Goal: Task Accomplishment & Management: Manage account settings

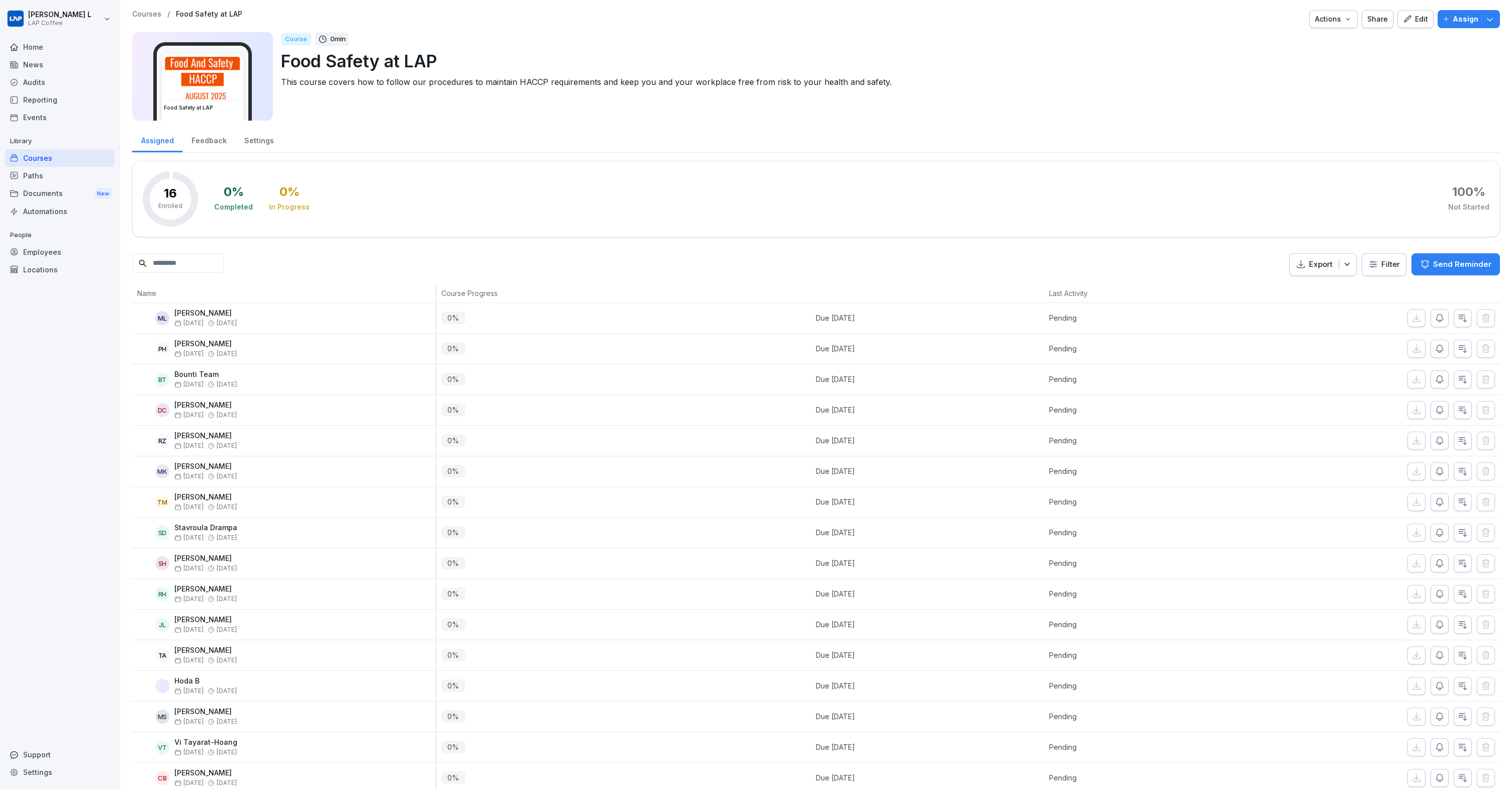
click at [1415, 19] on div "Edit" at bounding box center [1415, 19] width 25 height 11
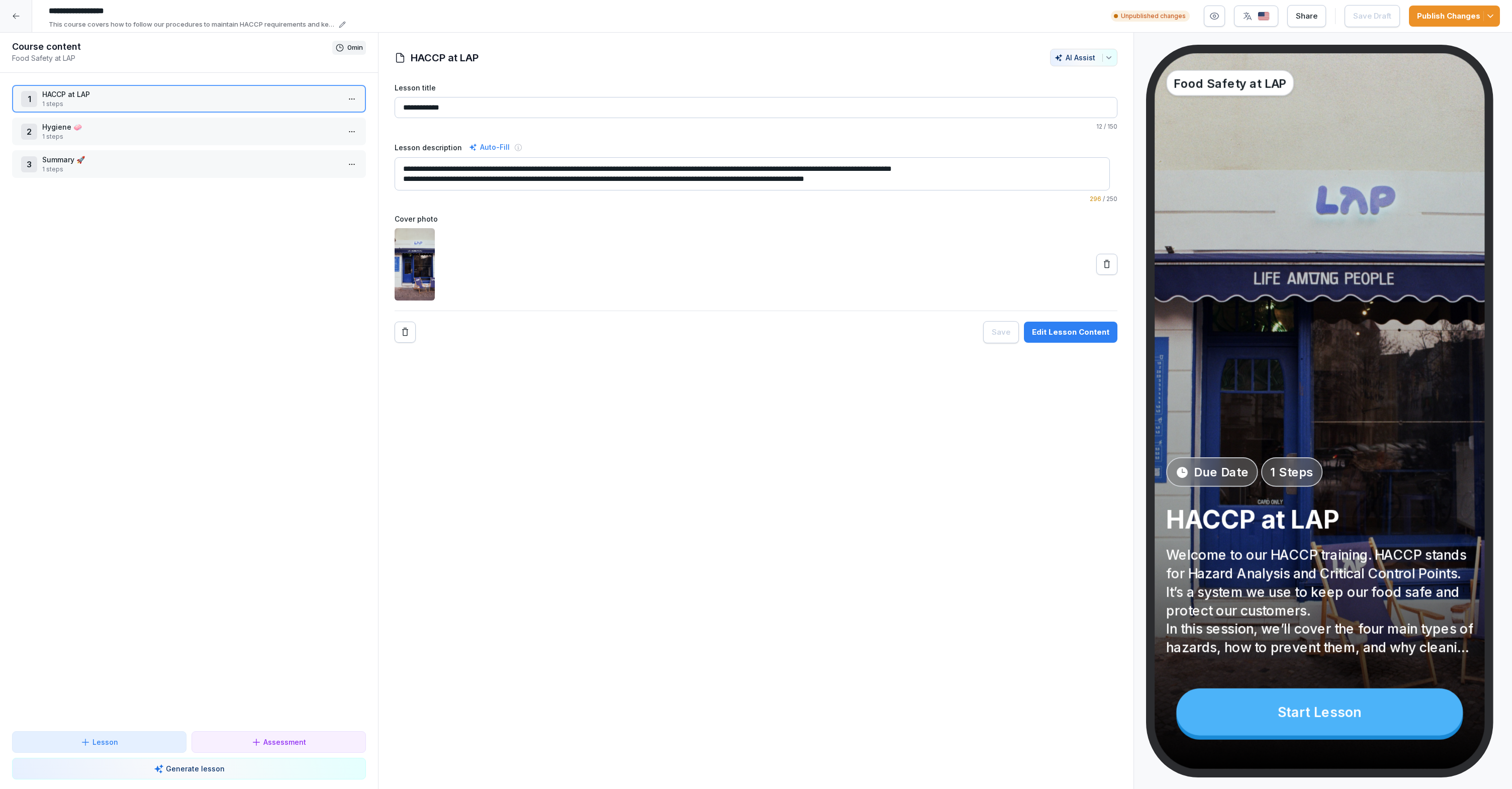
click at [235, 138] on p "1 steps" at bounding box center [191, 136] width 298 height 9
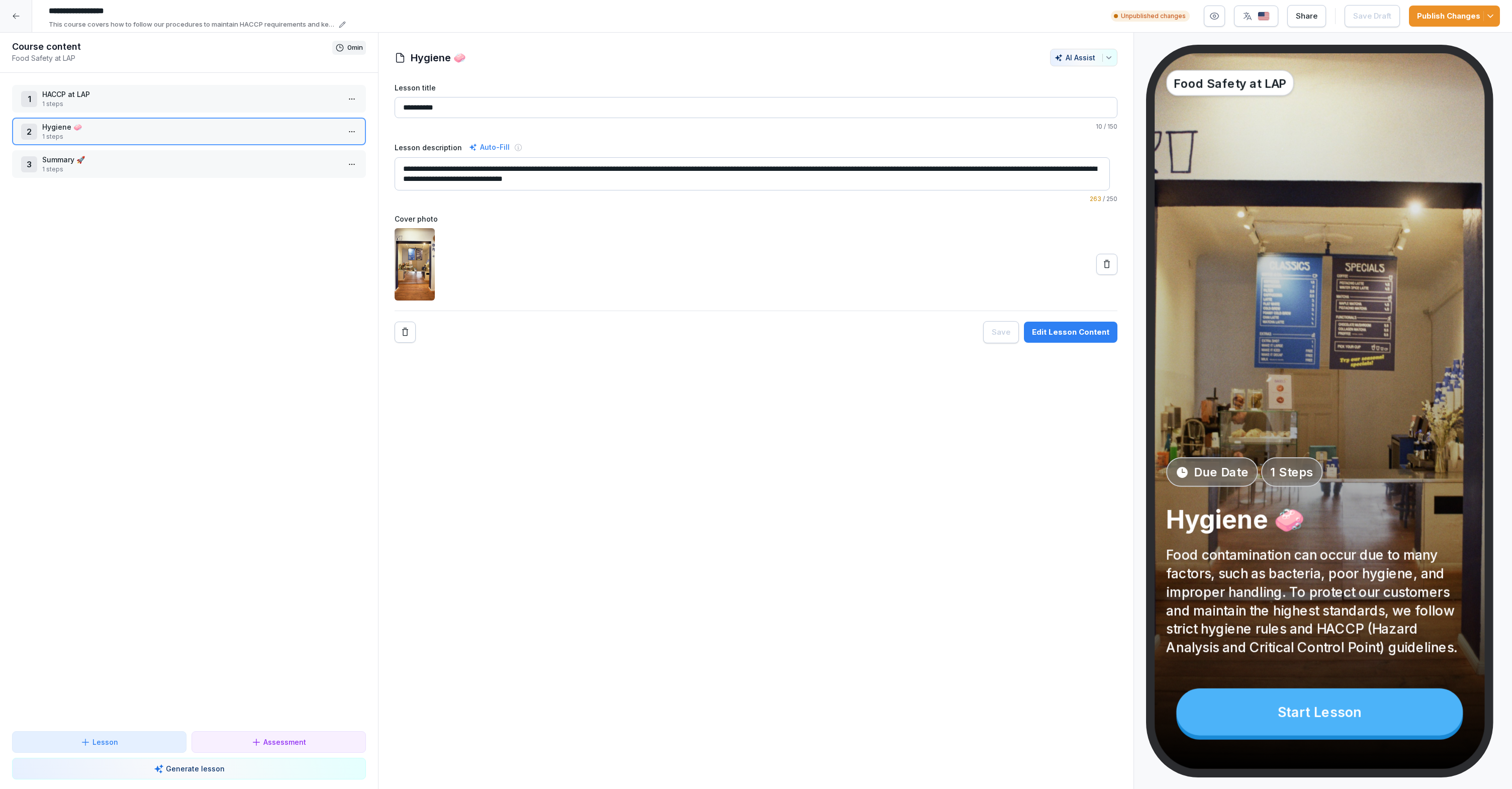
click at [242, 116] on div "1 HACCP at LAP 1 steps 2 Hygiene 🧼 1 steps 3 Summary 🚀 1 steps To pick up a dra…" at bounding box center [189, 402] width 378 height 658
click at [239, 107] on p "1 steps" at bounding box center [191, 104] width 298 height 9
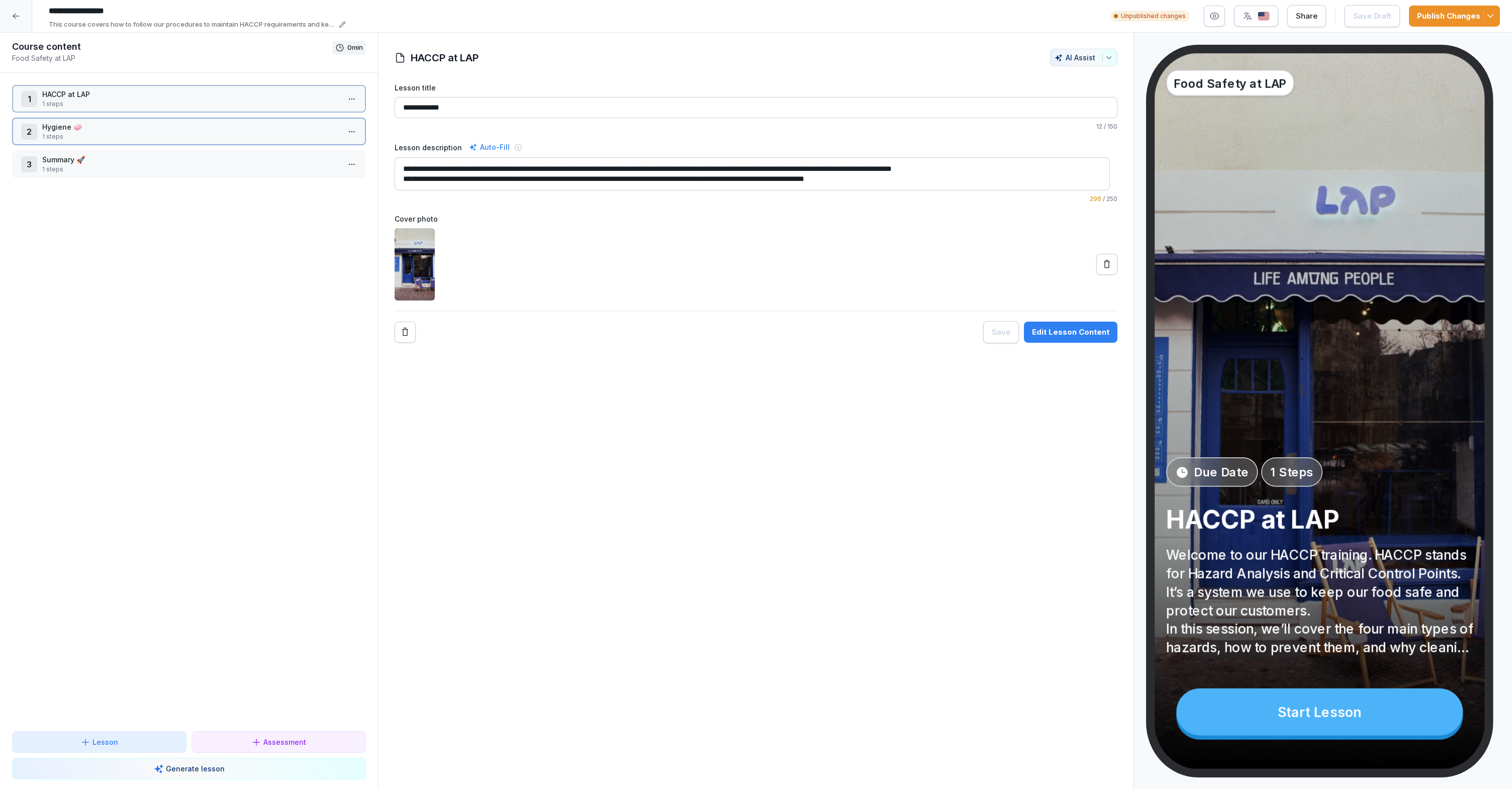
click at [239, 107] on p "1 steps" at bounding box center [191, 104] width 298 height 9
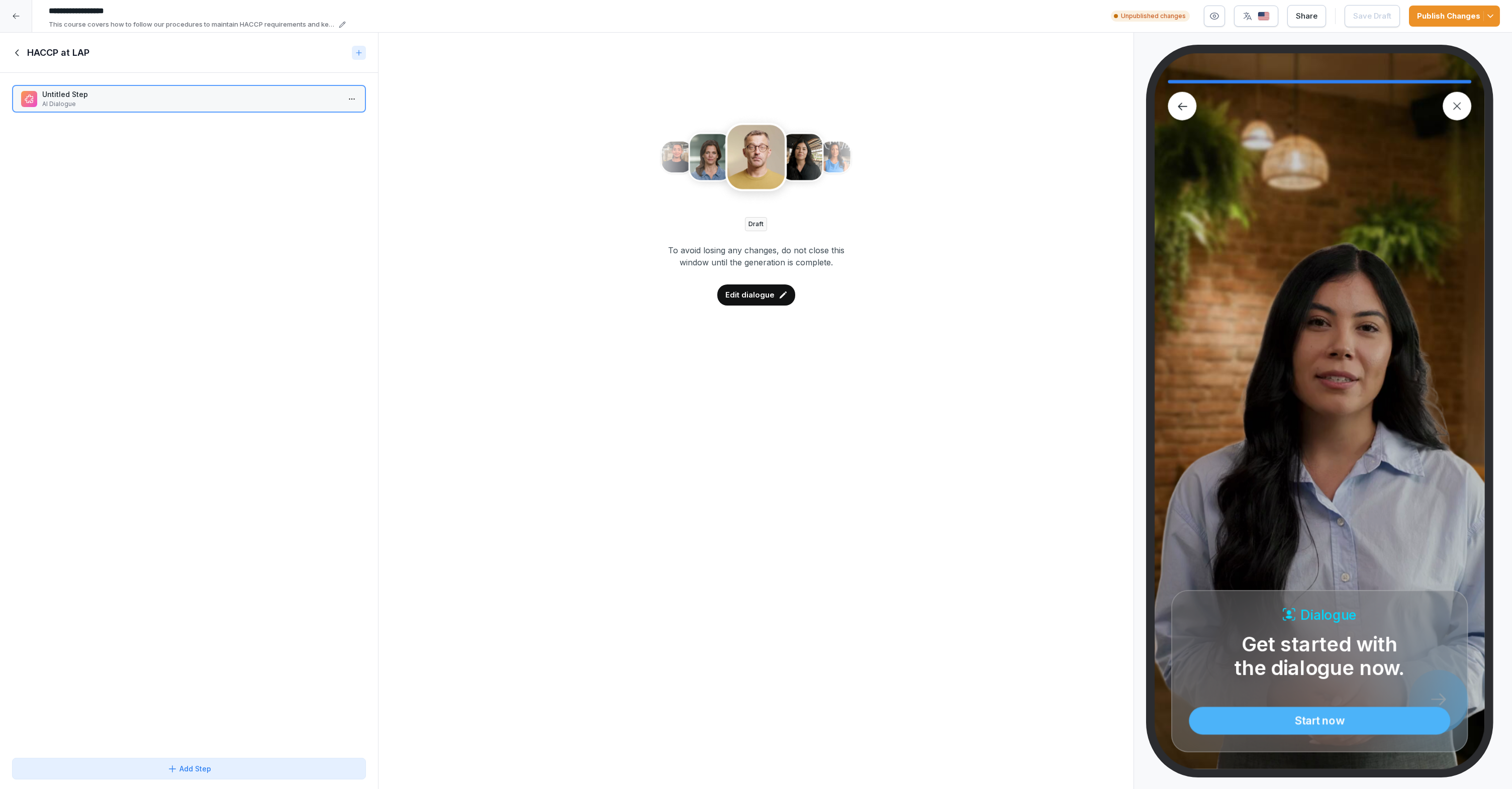
click at [1472, 5] on button "Publish Changes" at bounding box center [1454, 16] width 91 height 21
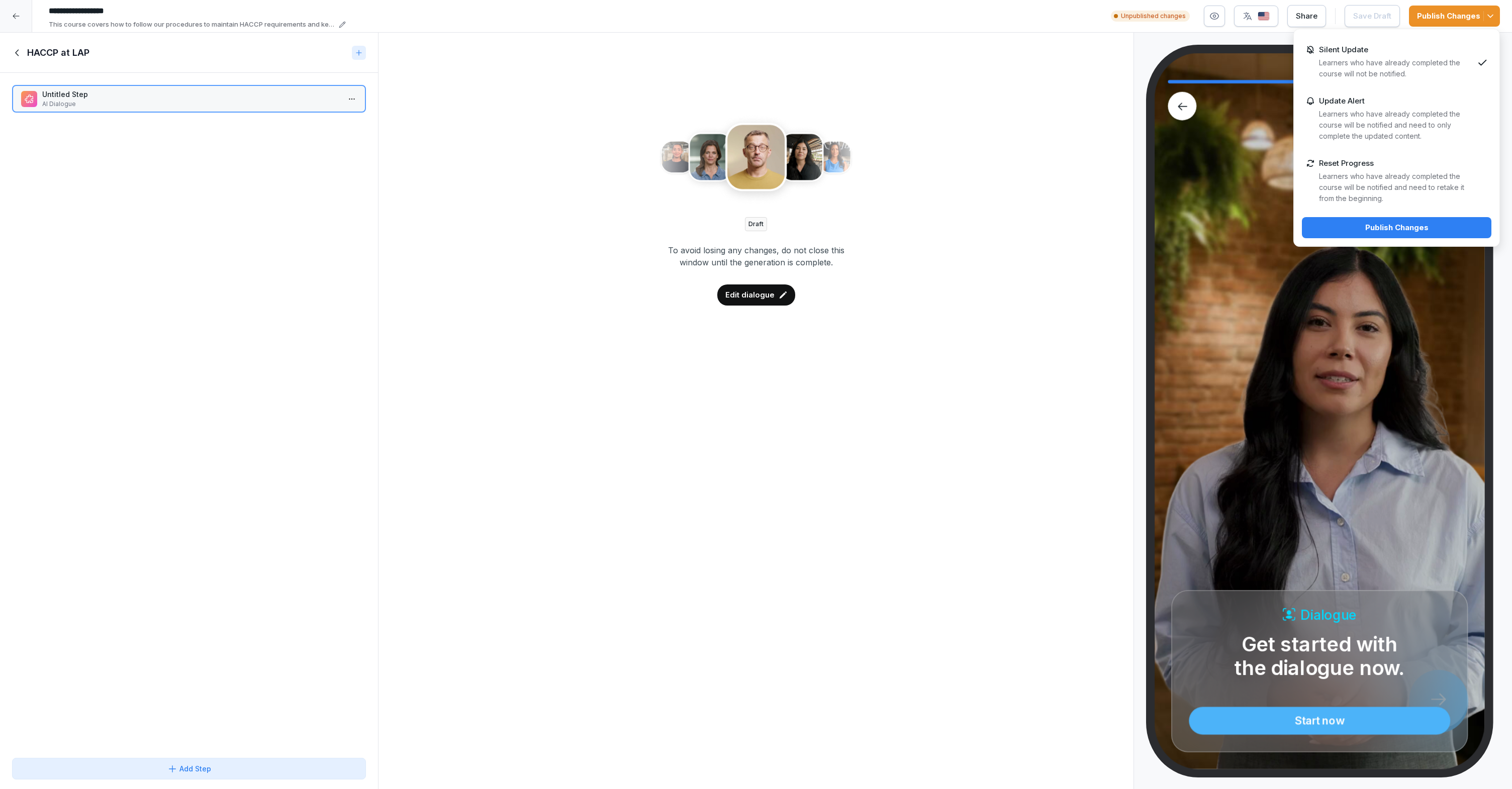
click at [1402, 230] on div "Publish Changes" at bounding box center [1396, 228] width 173 height 11
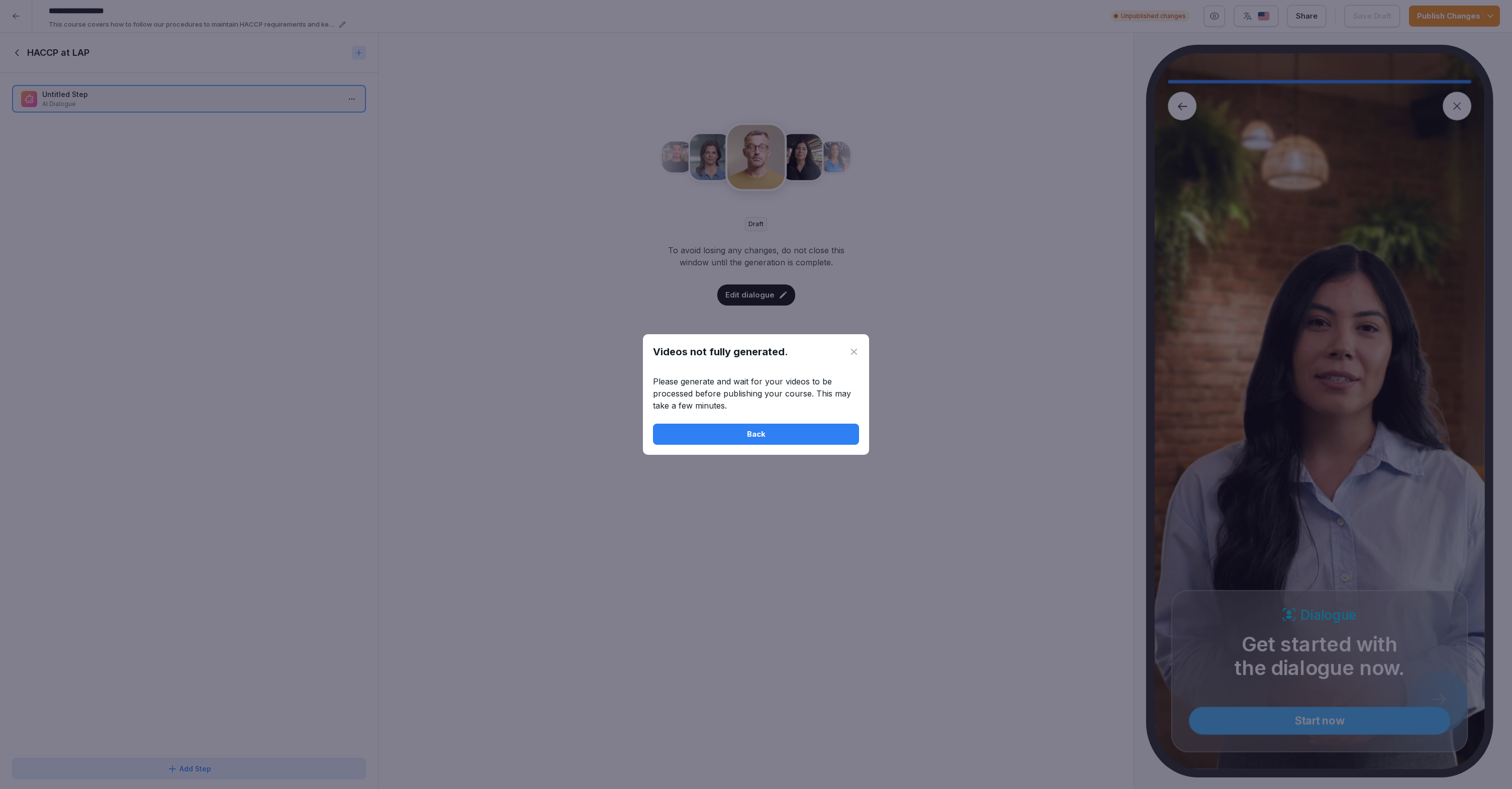
click at [800, 434] on div "Back" at bounding box center [756, 434] width 190 height 11
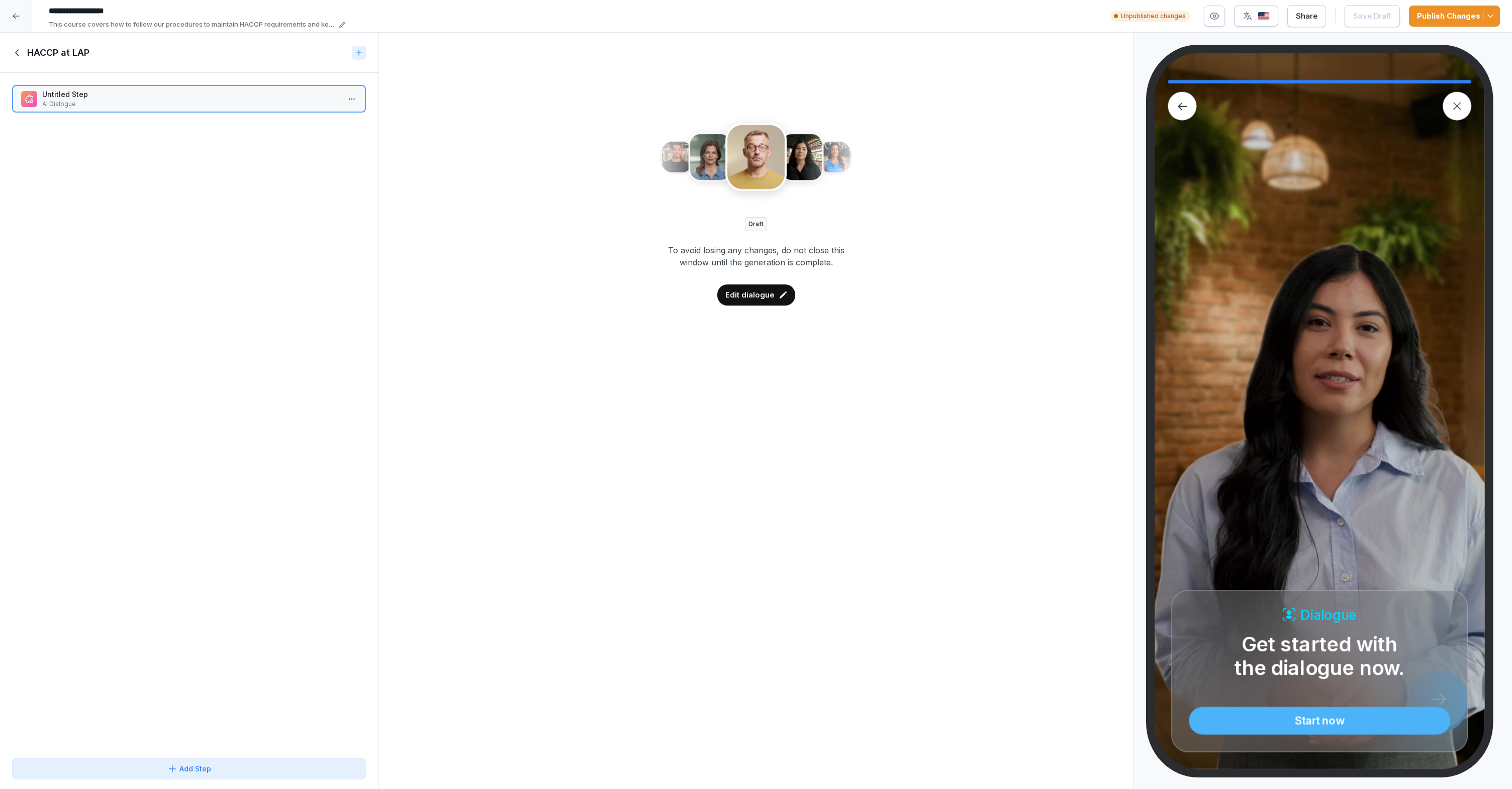
click at [16, 55] on icon at bounding box center [18, 52] width 11 height 11
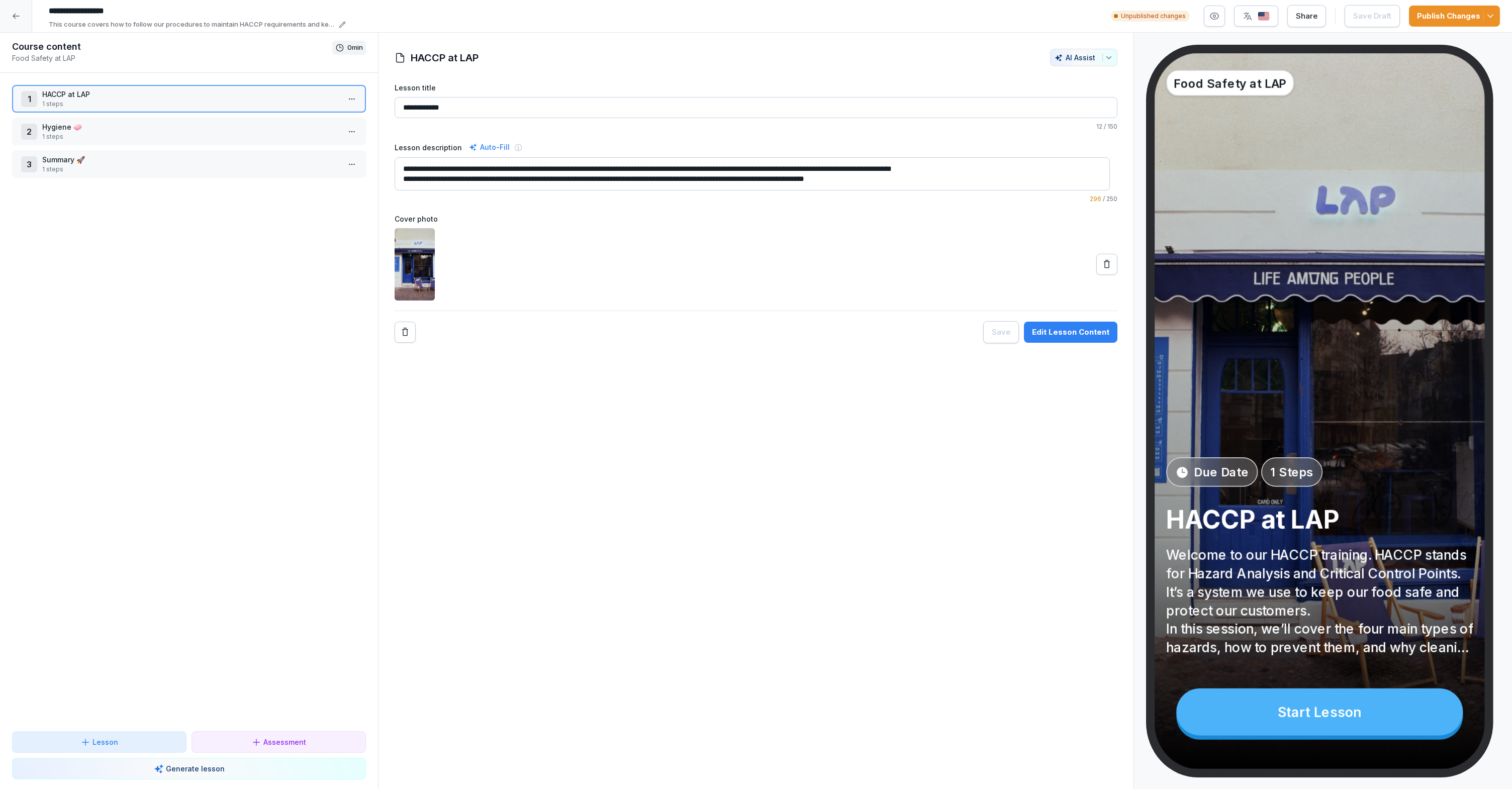
click at [17, 23] on div at bounding box center [16, 16] width 32 height 32
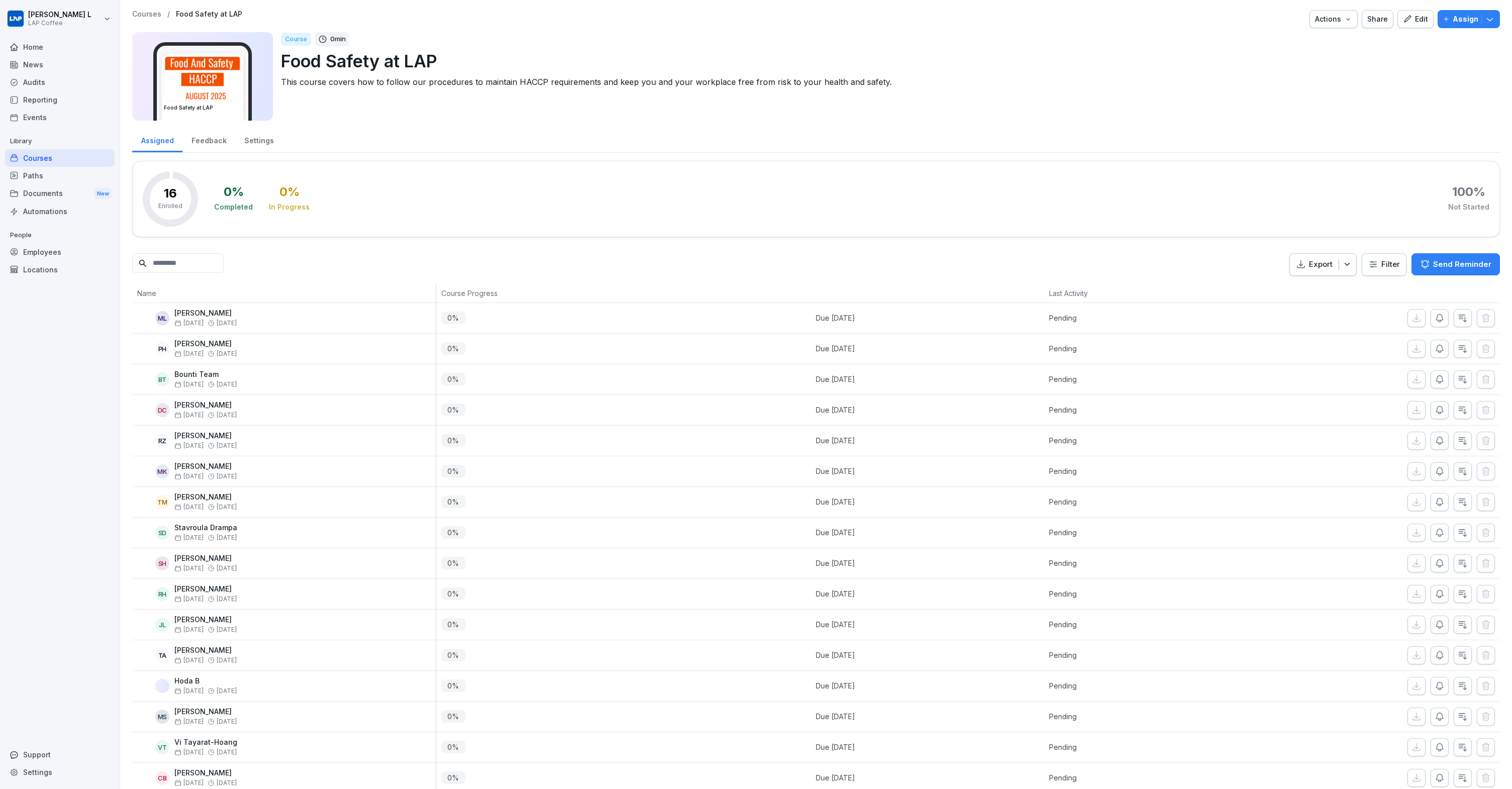
click at [35, 755] on div "Support" at bounding box center [60, 754] width 110 height 18
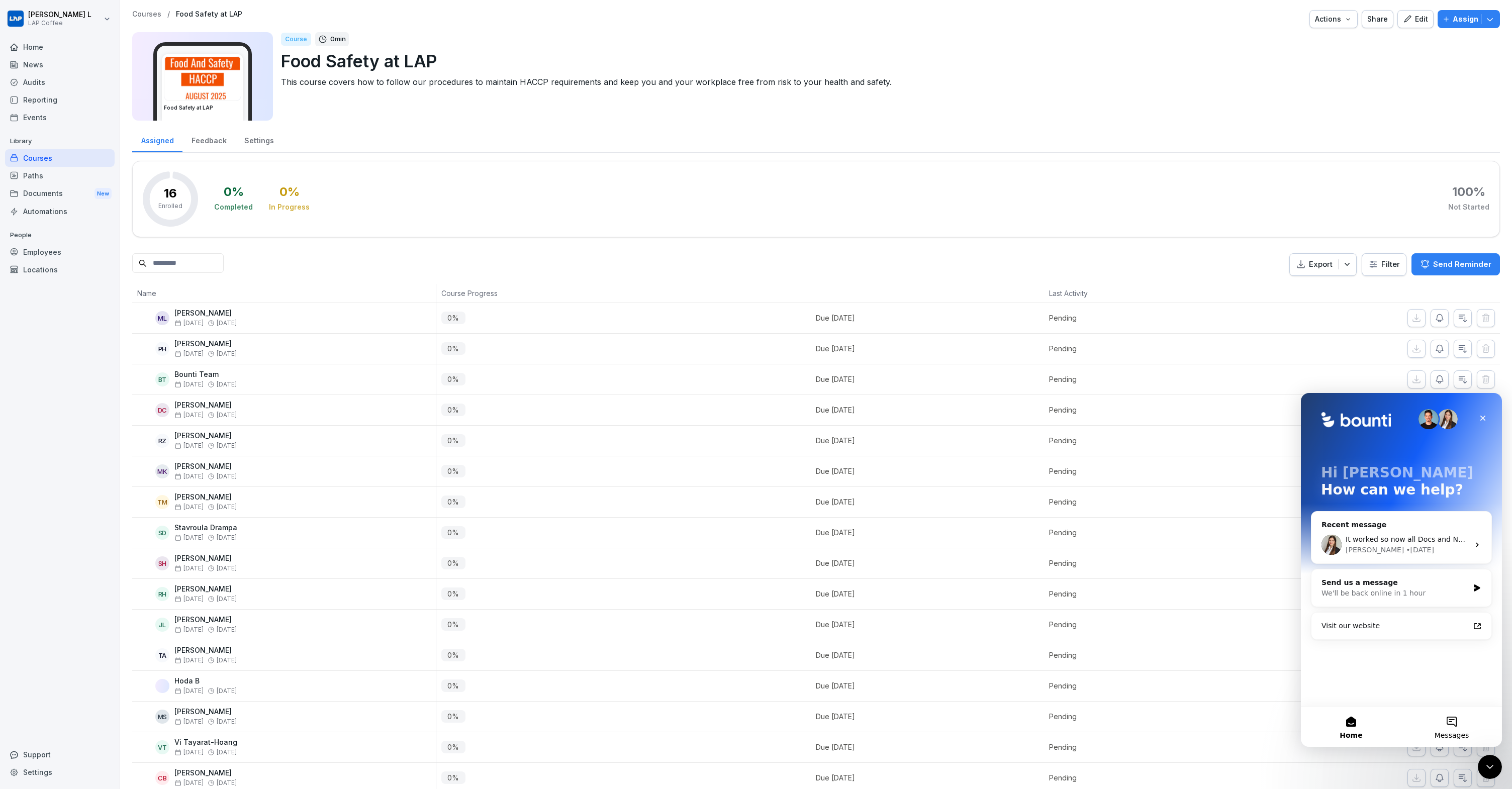
click at [1445, 724] on button "Messages" at bounding box center [1452, 726] width 100 height 40
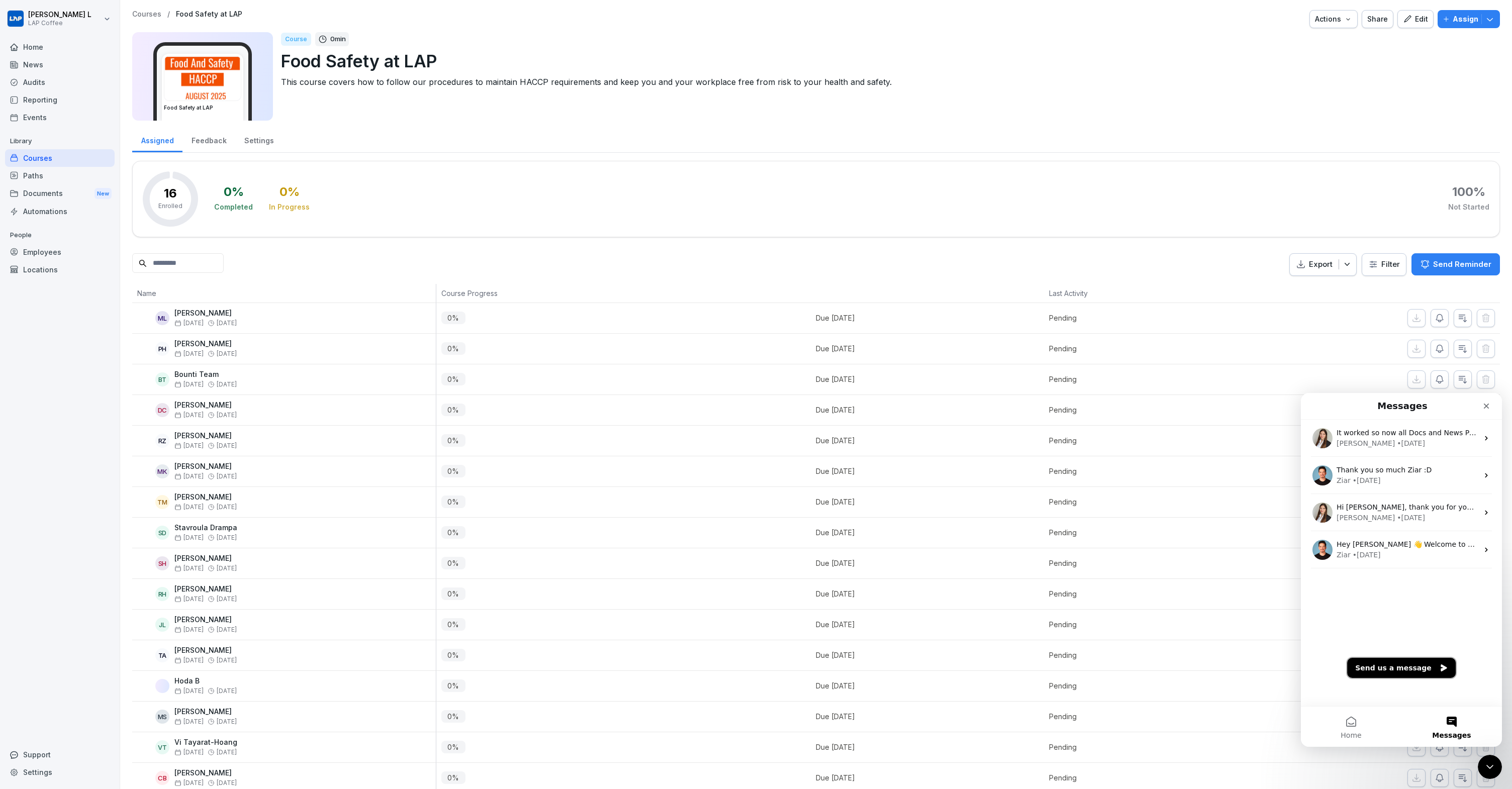
click at [1408, 669] on button "Send us a message" at bounding box center [1401, 668] width 109 height 20
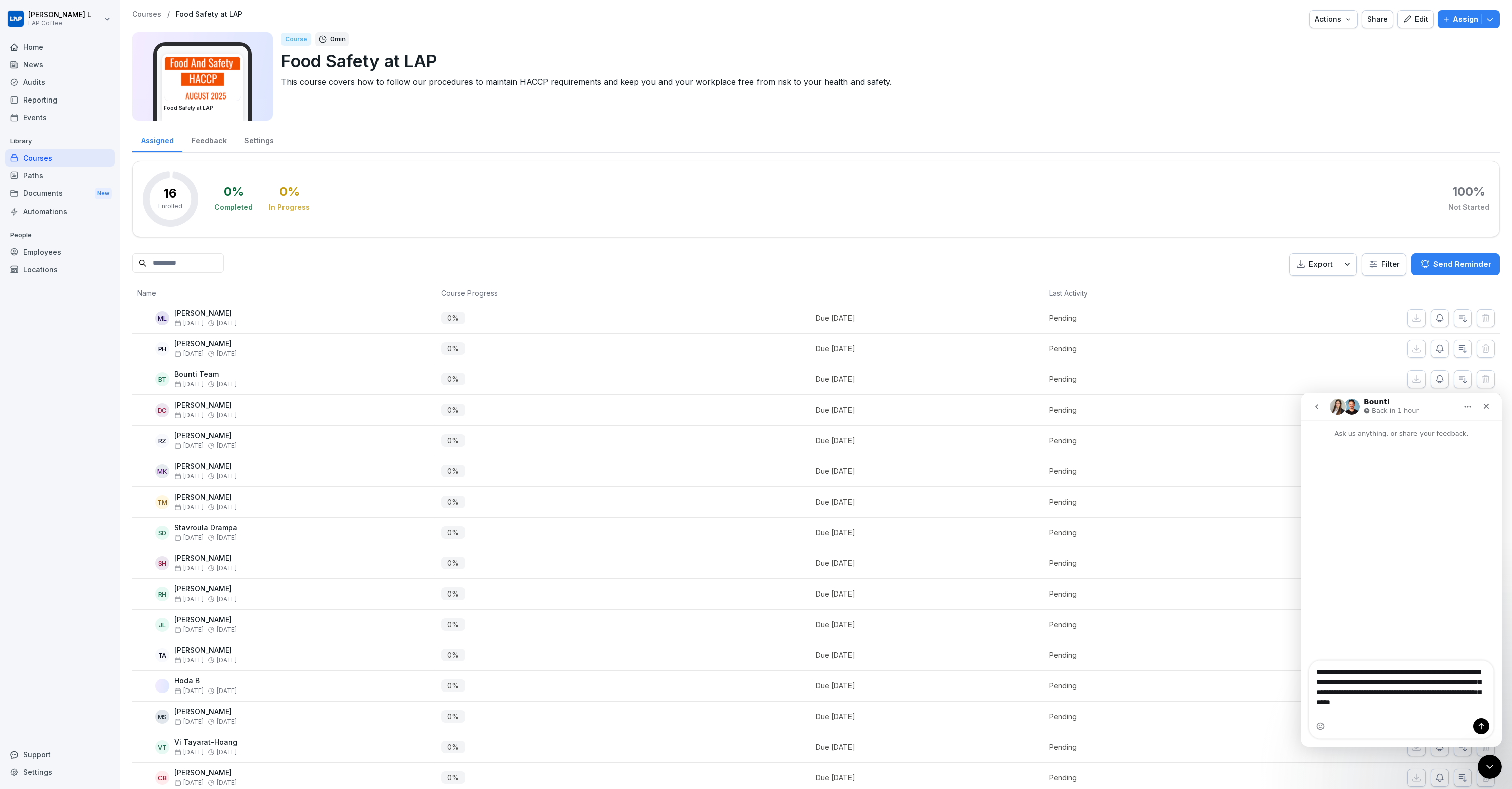
type textarea "**********"
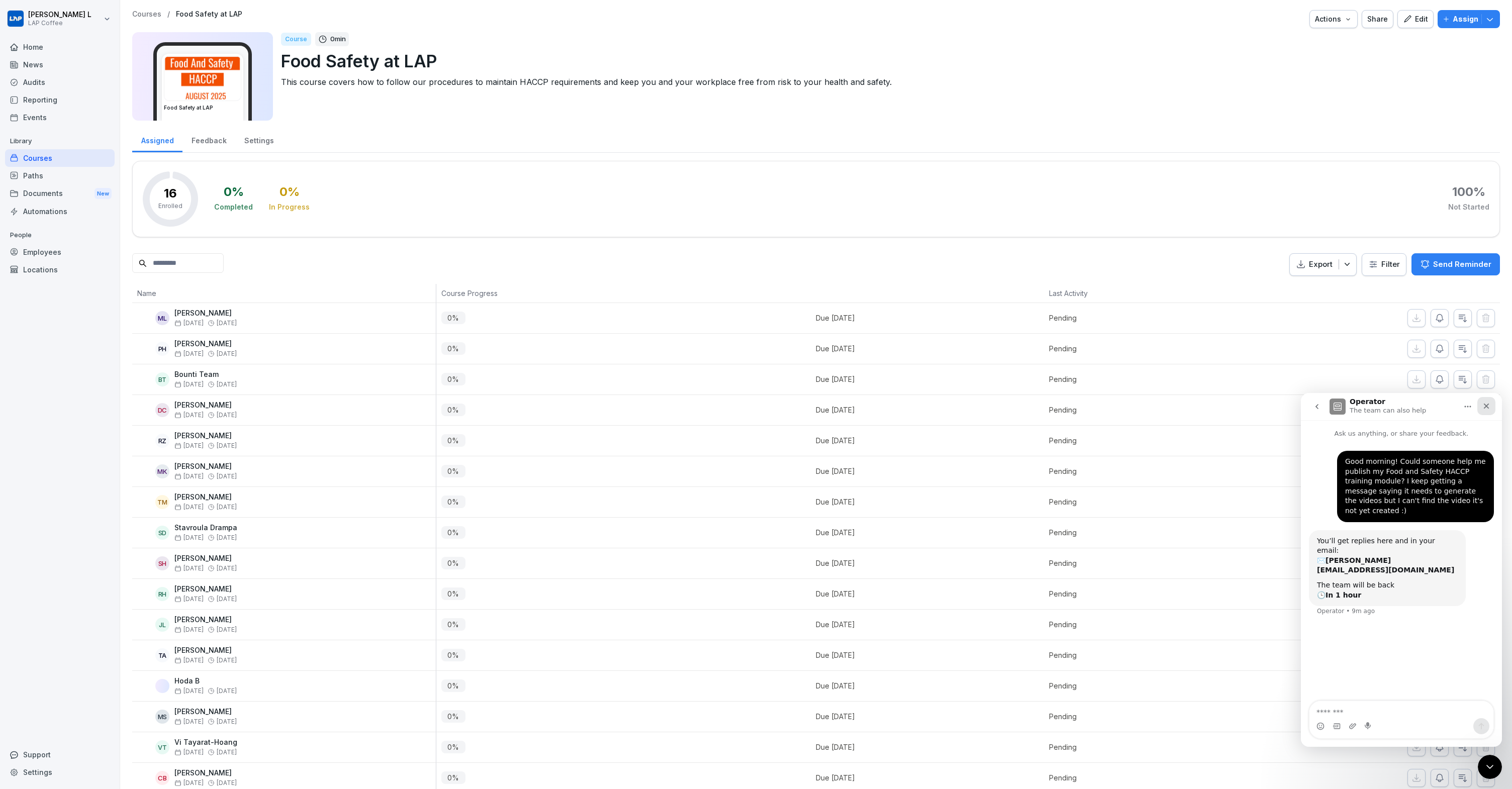
click at [1487, 407] on icon "Close" at bounding box center [1486, 406] width 5 height 5
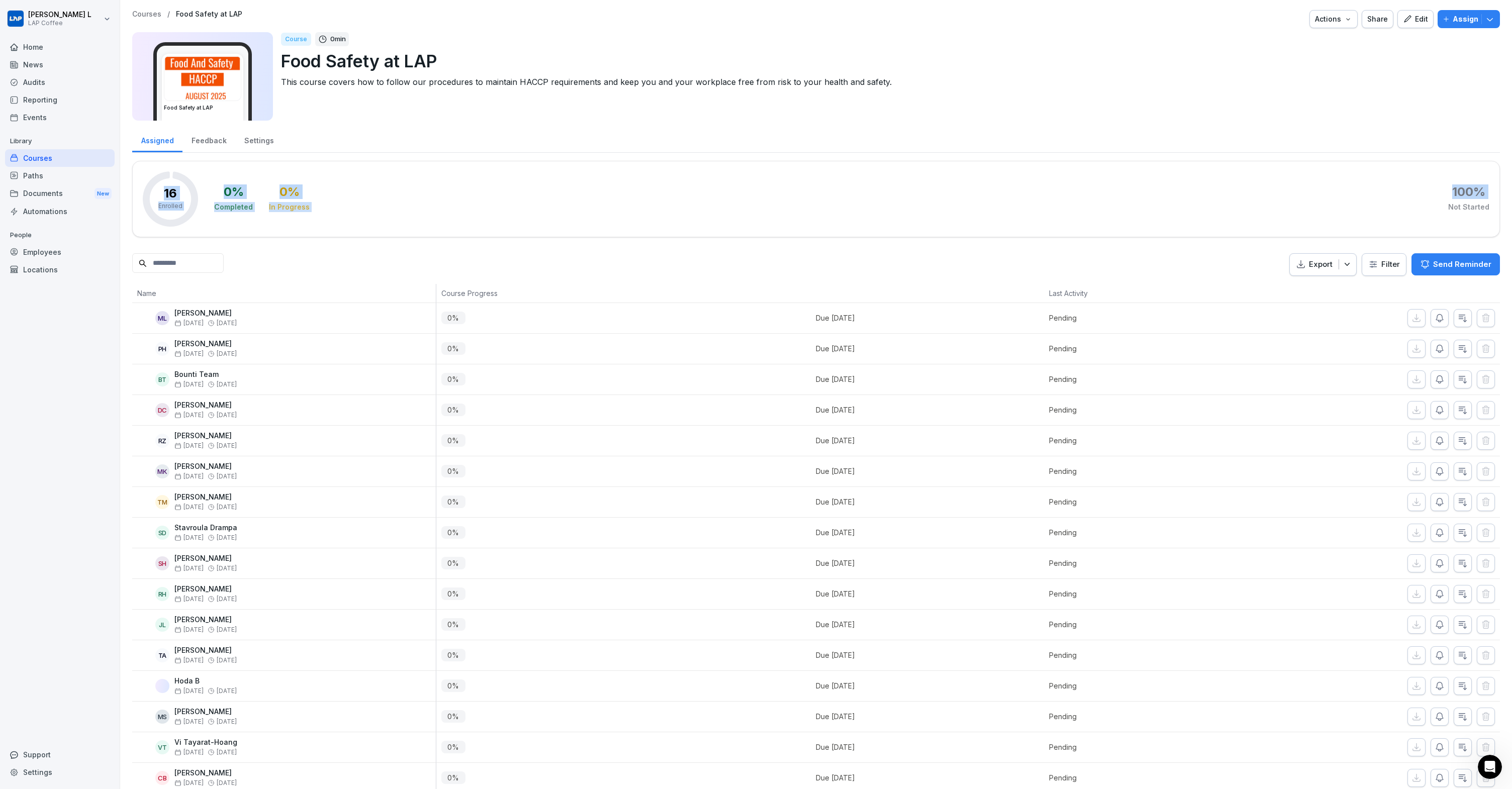
drag, startPoint x: 1040, startPoint y: 153, endPoint x: 1062, endPoint y: 194, distance: 46.5
click at [1062, 194] on div "Assigned Feedback Settings 16 Enrolled 0 % Completed 0 % In Progress 100 % Not …" at bounding box center [816, 460] width 1368 height 666
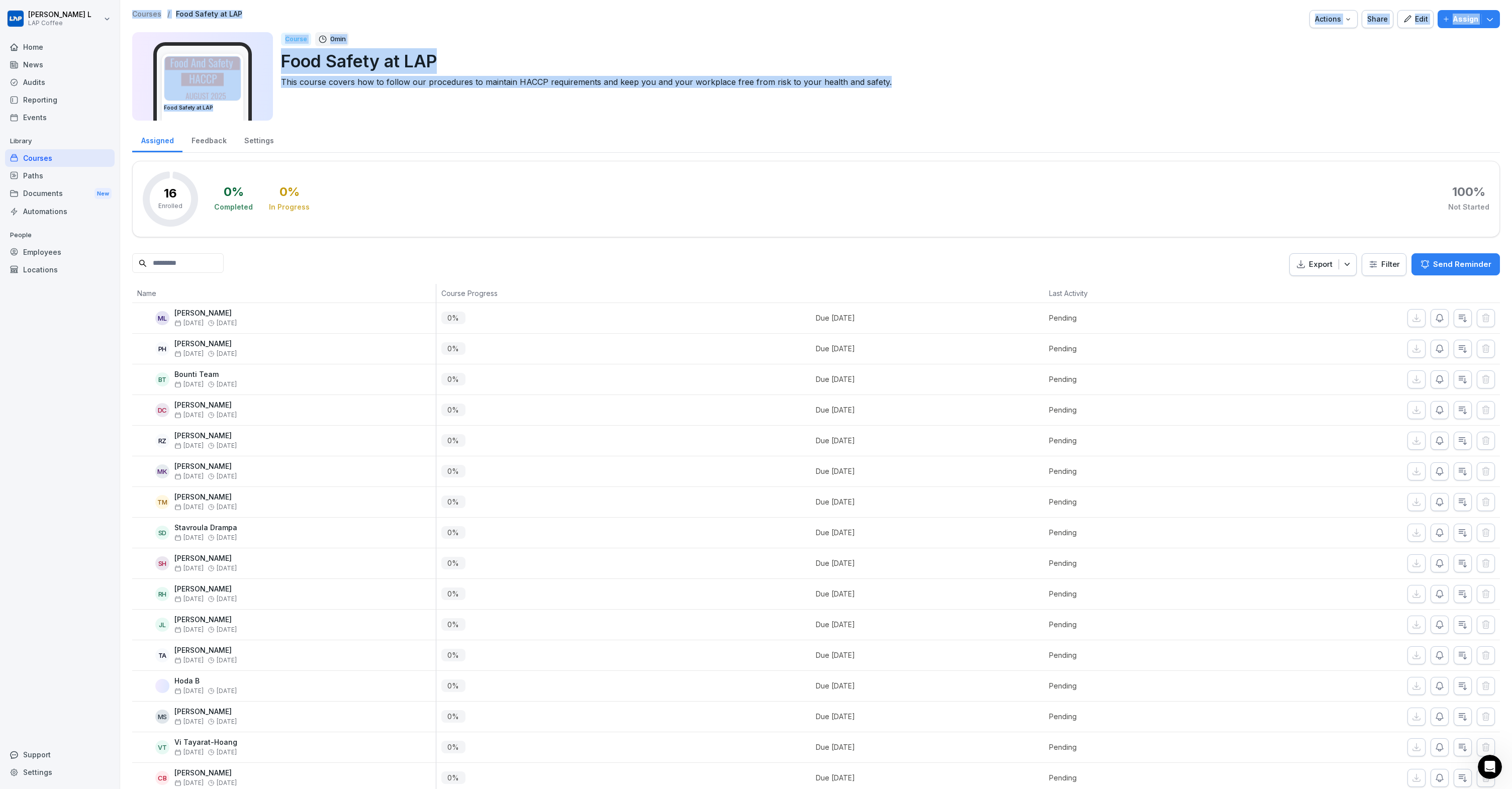
drag, startPoint x: 974, startPoint y: 117, endPoint x: 91, endPoint y: 326, distance: 907.4
click at [99, 327] on div "Josh L LAP Coffee Home News Audits Reporting Events Library Courses Paths Docum…" at bounding box center [756, 394] width 1512 height 789
drag, startPoint x: 90, startPoint y: 320, endPoint x: 989, endPoint y: 247, distance: 902.0
click at [1018, 277] on div "Josh L LAP Coffee Home News Audits Reporting Events Library Courses Paths Docum…" at bounding box center [756, 394] width 1512 height 789
click at [911, 200] on div "0 % Completed 0 % In Progress 100 % Not Started" at bounding box center [852, 199] width 1275 height 55
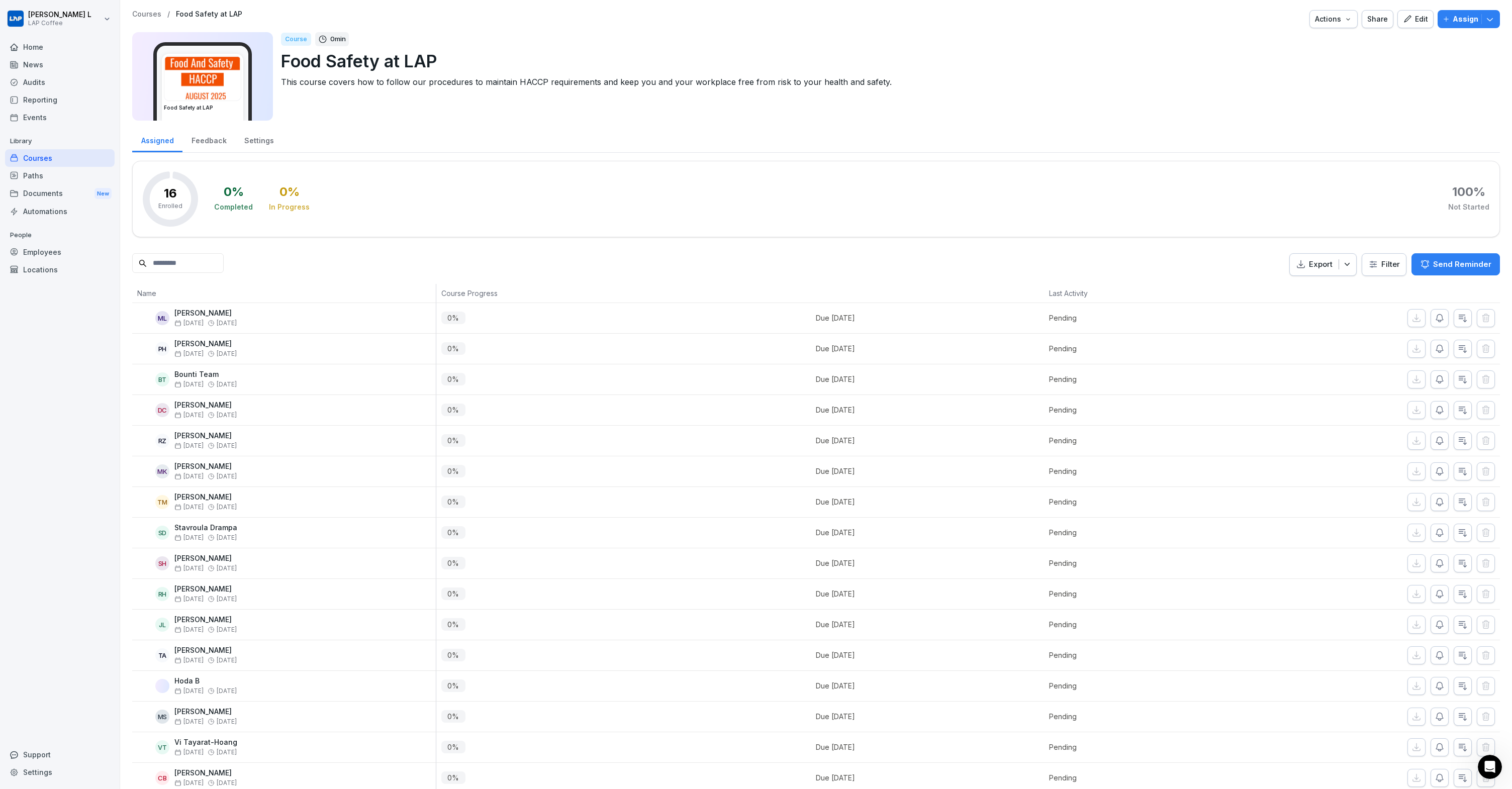
click at [593, 228] on div "16 Enrolled 0 % Completed 0 % In Progress 100 % Not Started" at bounding box center [816, 199] width 1368 height 76
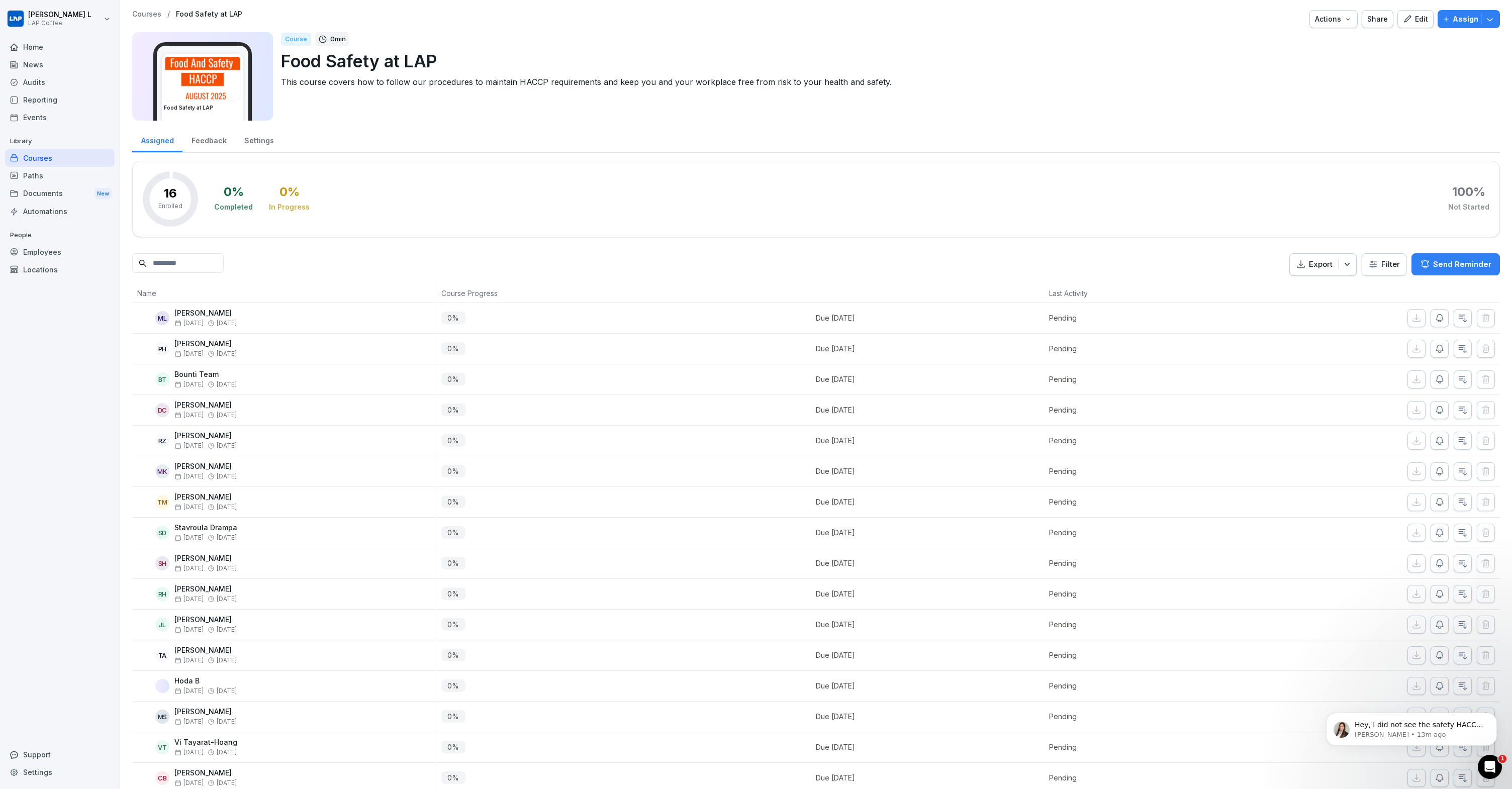
scroll to position [71, 0]
click at [54, 158] on div "Courses" at bounding box center [60, 158] width 110 height 18
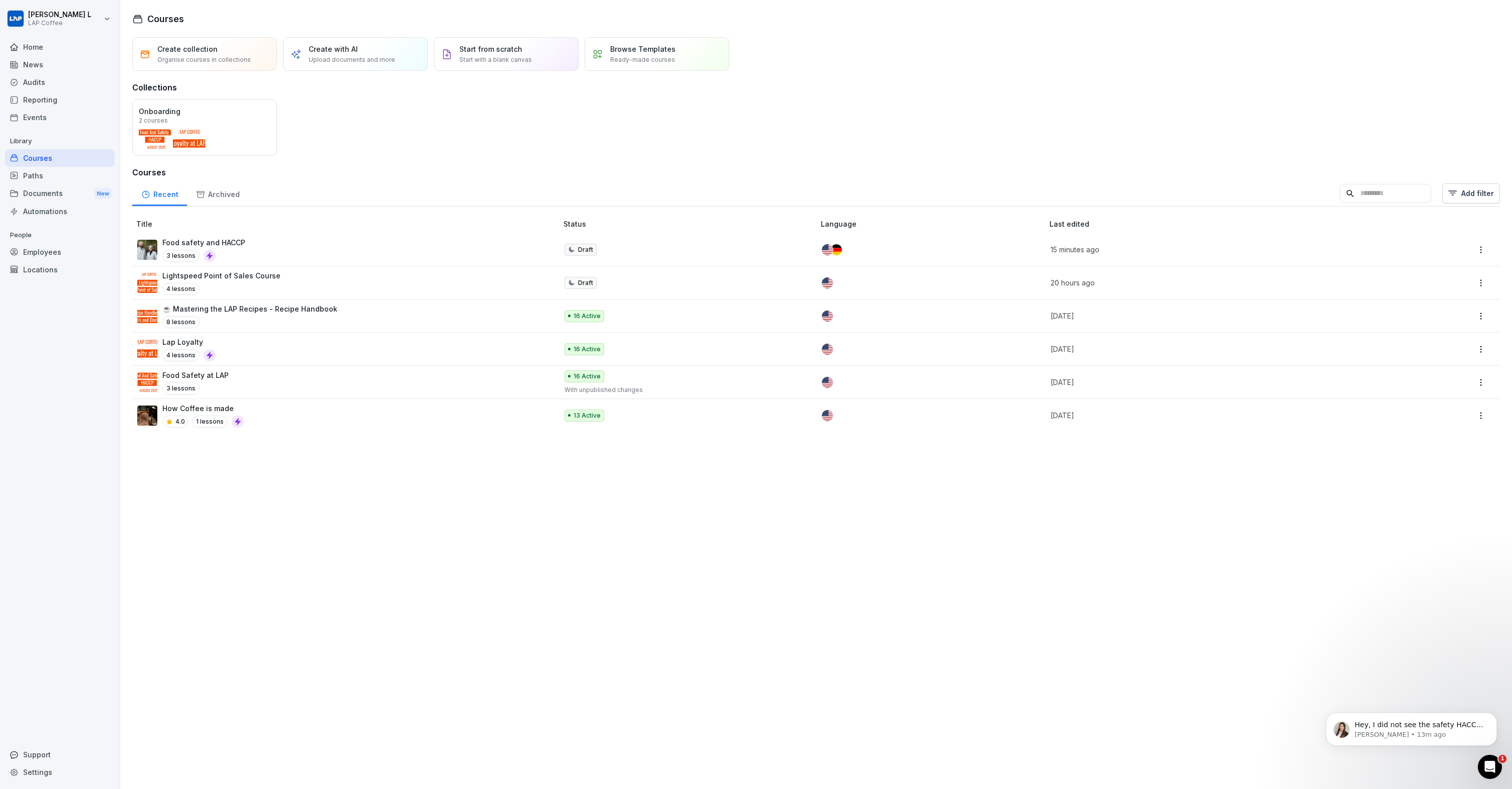
click at [274, 278] on div "Lightspeed Point of Sales Course 4 lessons" at bounding box center [342, 283] width 410 height 25
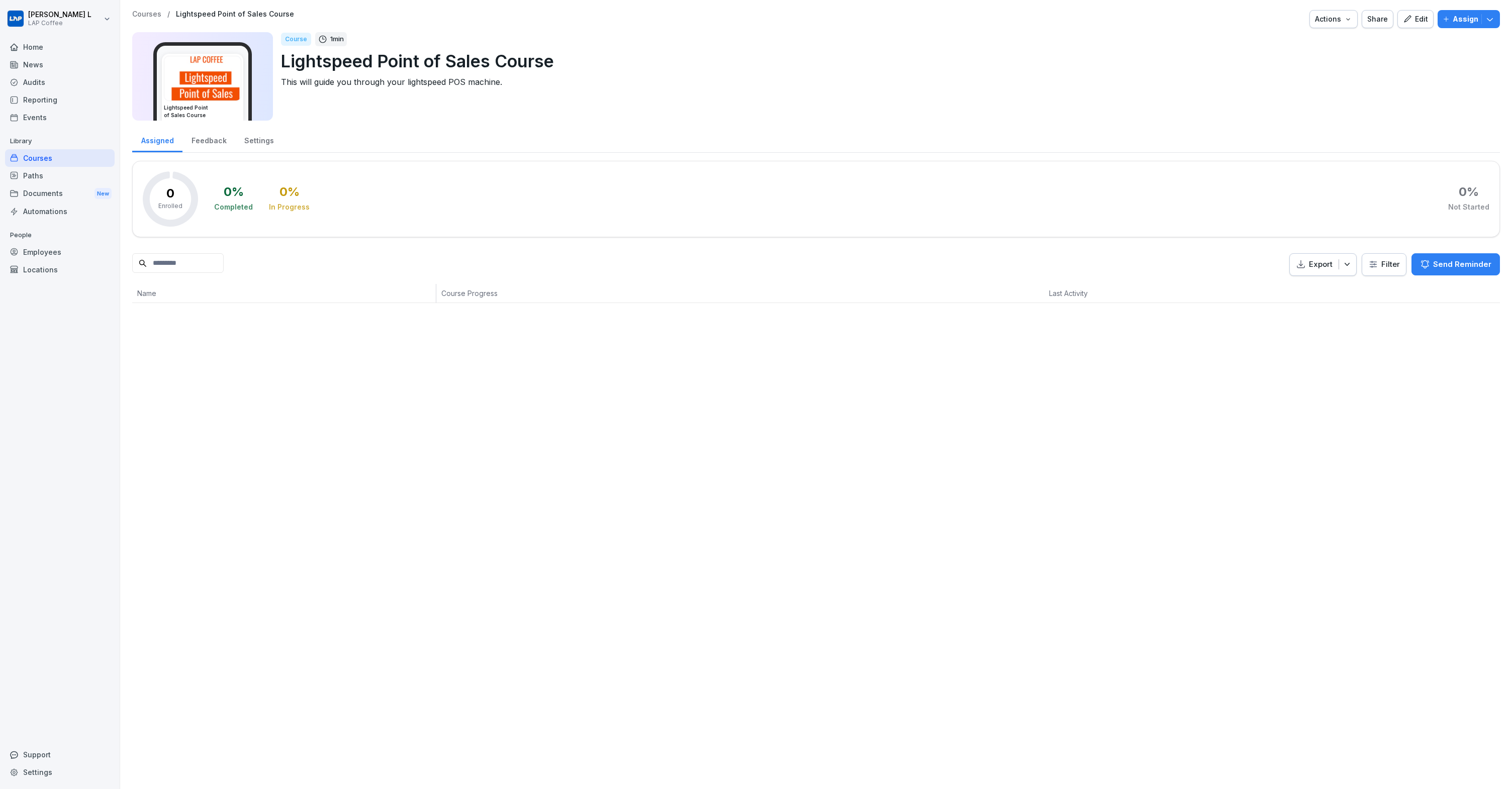
click at [1416, 22] on div "Edit" at bounding box center [1415, 19] width 25 height 11
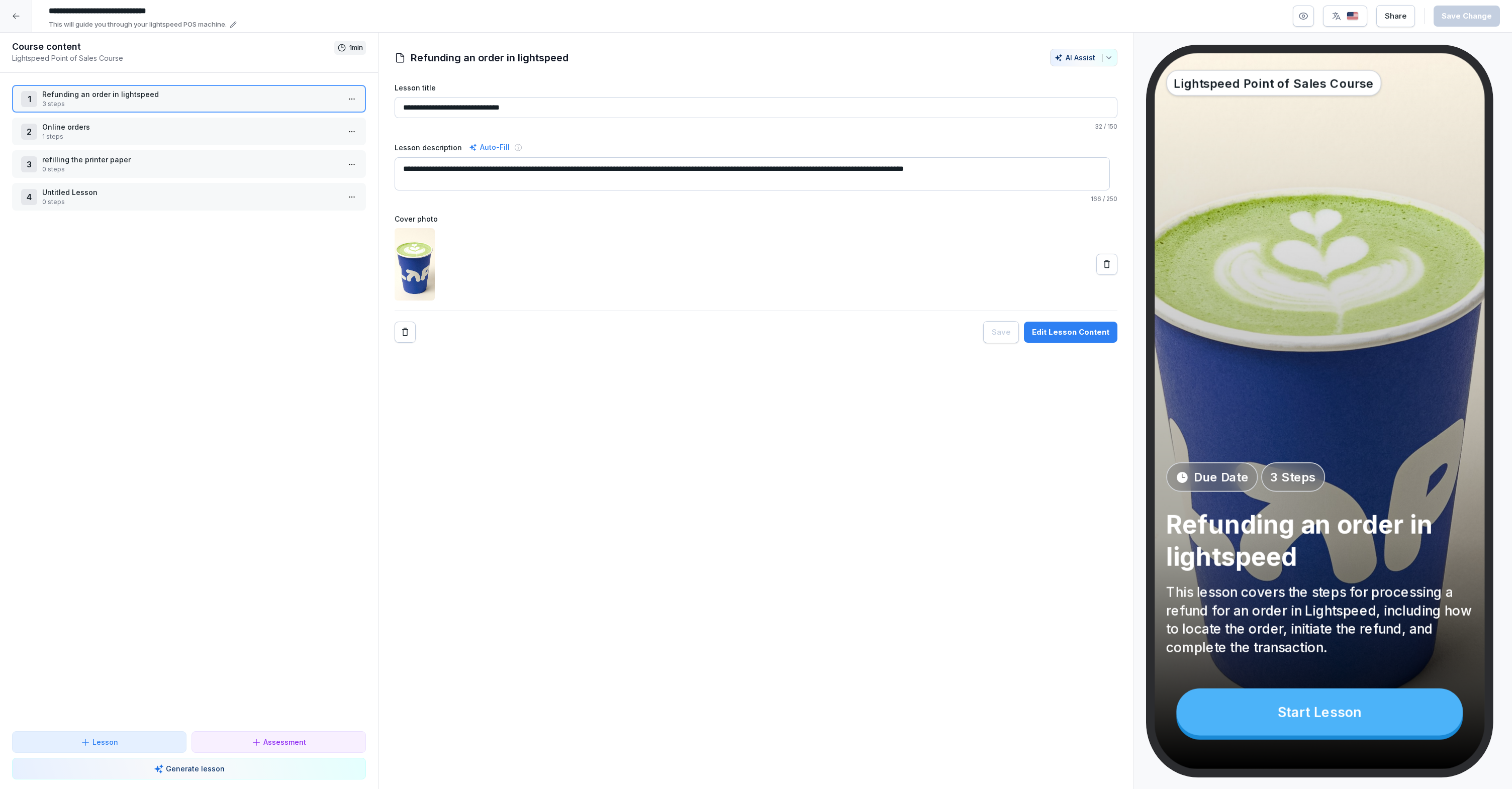
click at [127, 128] on p "Online orders" at bounding box center [191, 127] width 298 height 11
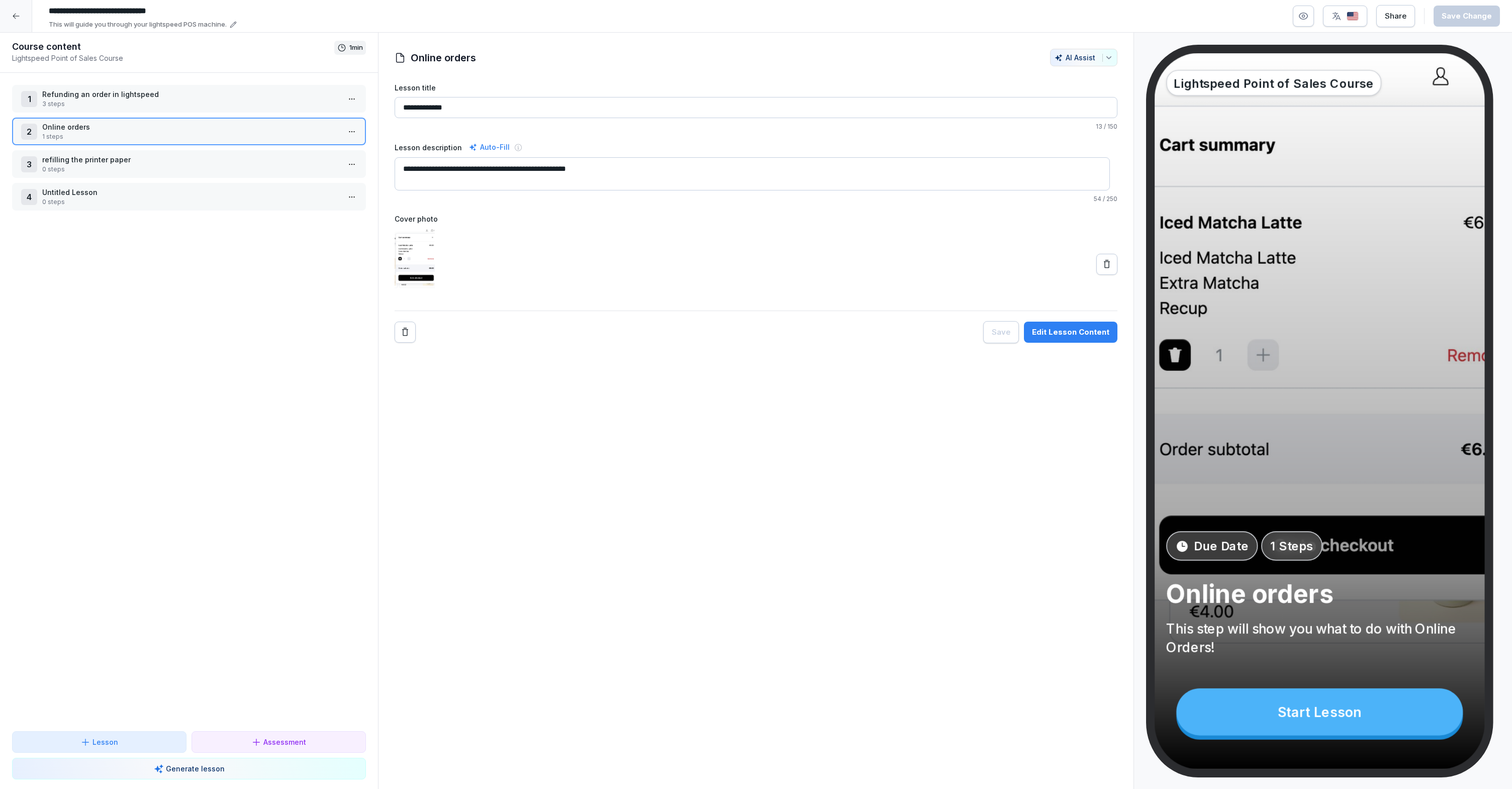
click at [131, 128] on p "Online orders" at bounding box center [191, 127] width 298 height 11
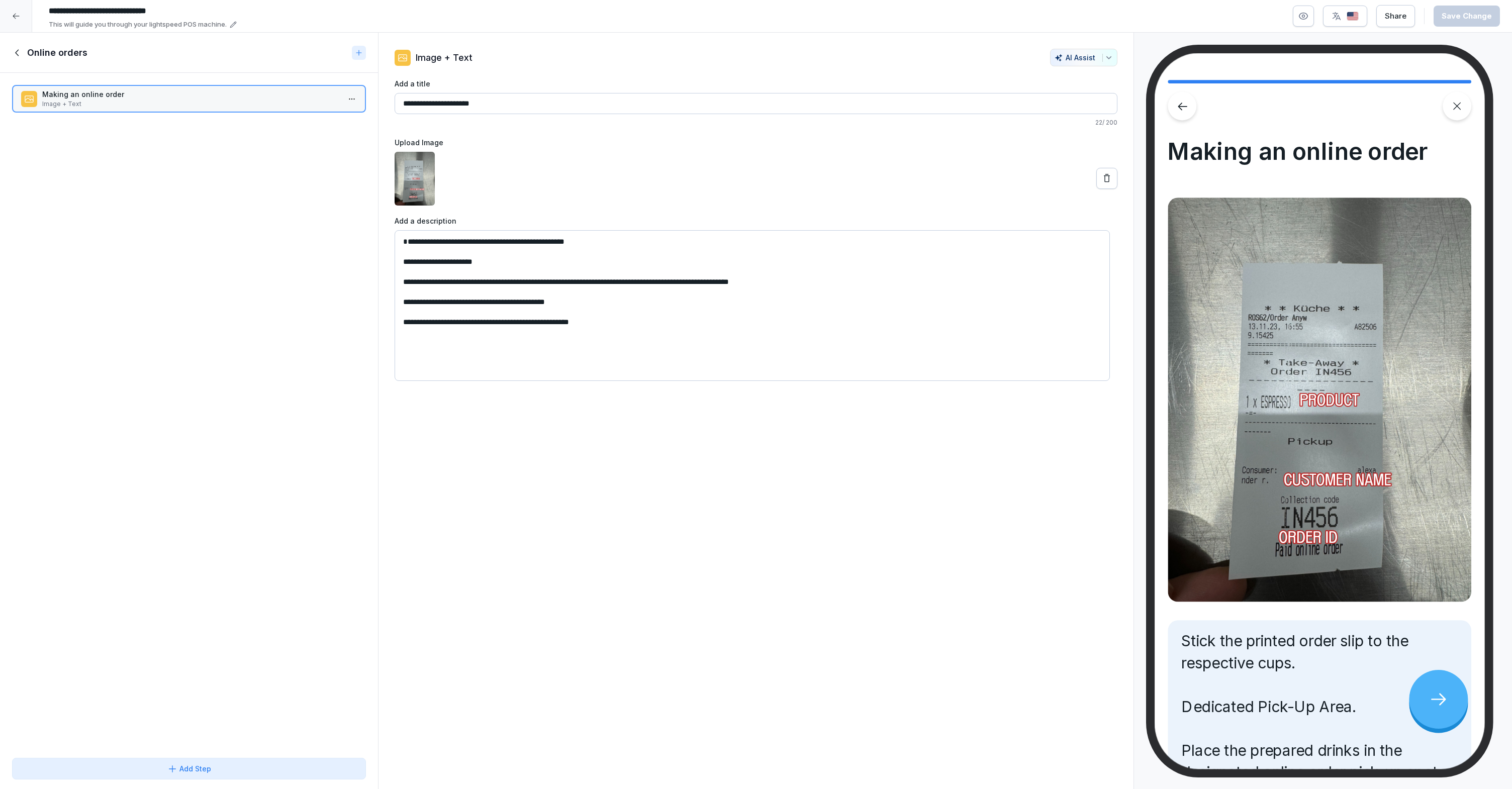
click at [20, 54] on icon at bounding box center [18, 52] width 11 height 11
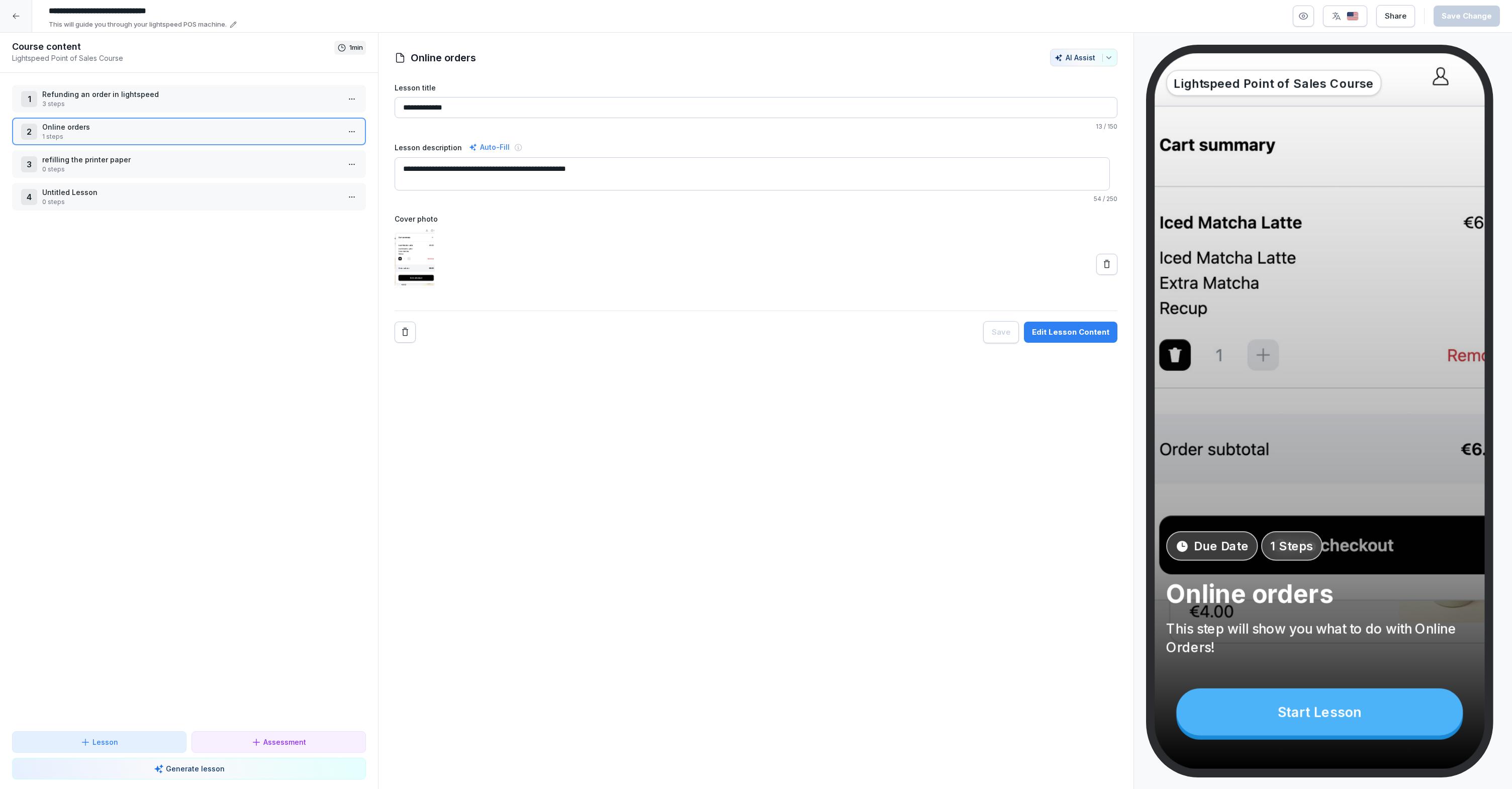
click at [158, 157] on p "refilling the printer paper" at bounding box center [191, 160] width 298 height 11
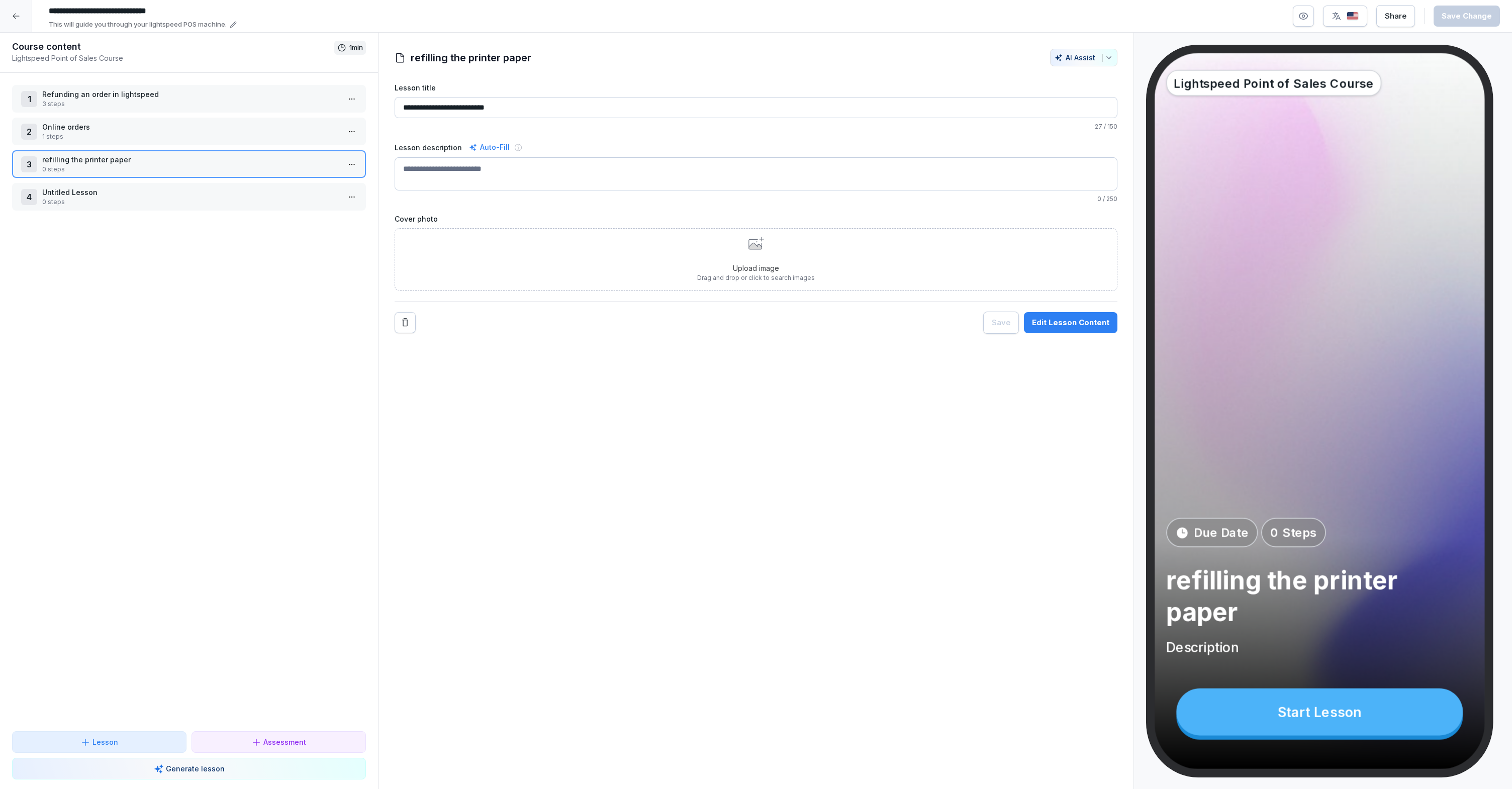
click at [456, 170] on textarea "Lesson description" at bounding box center [755, 174] width 723 height 33
paste textarea "**********"
type textarea "**********"
click at [347, 161] on html "**********" at bounding box center [756, 394] width 1512 height 789
click at [240, 156] on html "**********" at bounding box center [756, 394] width 1512 height 789
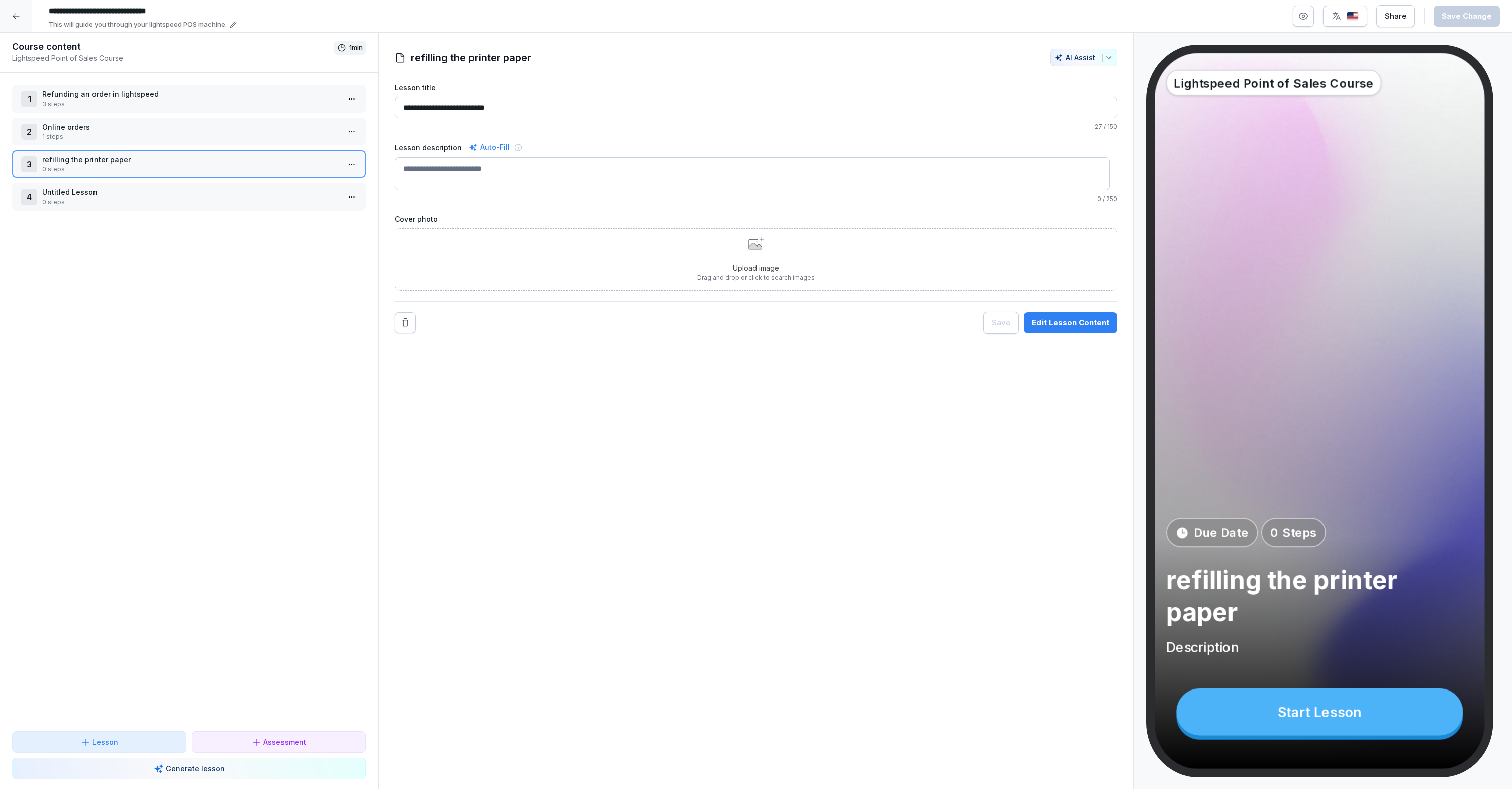
click at [221, 165] on p "0 steps" at bounding box center [191, 169] width 298 height 9
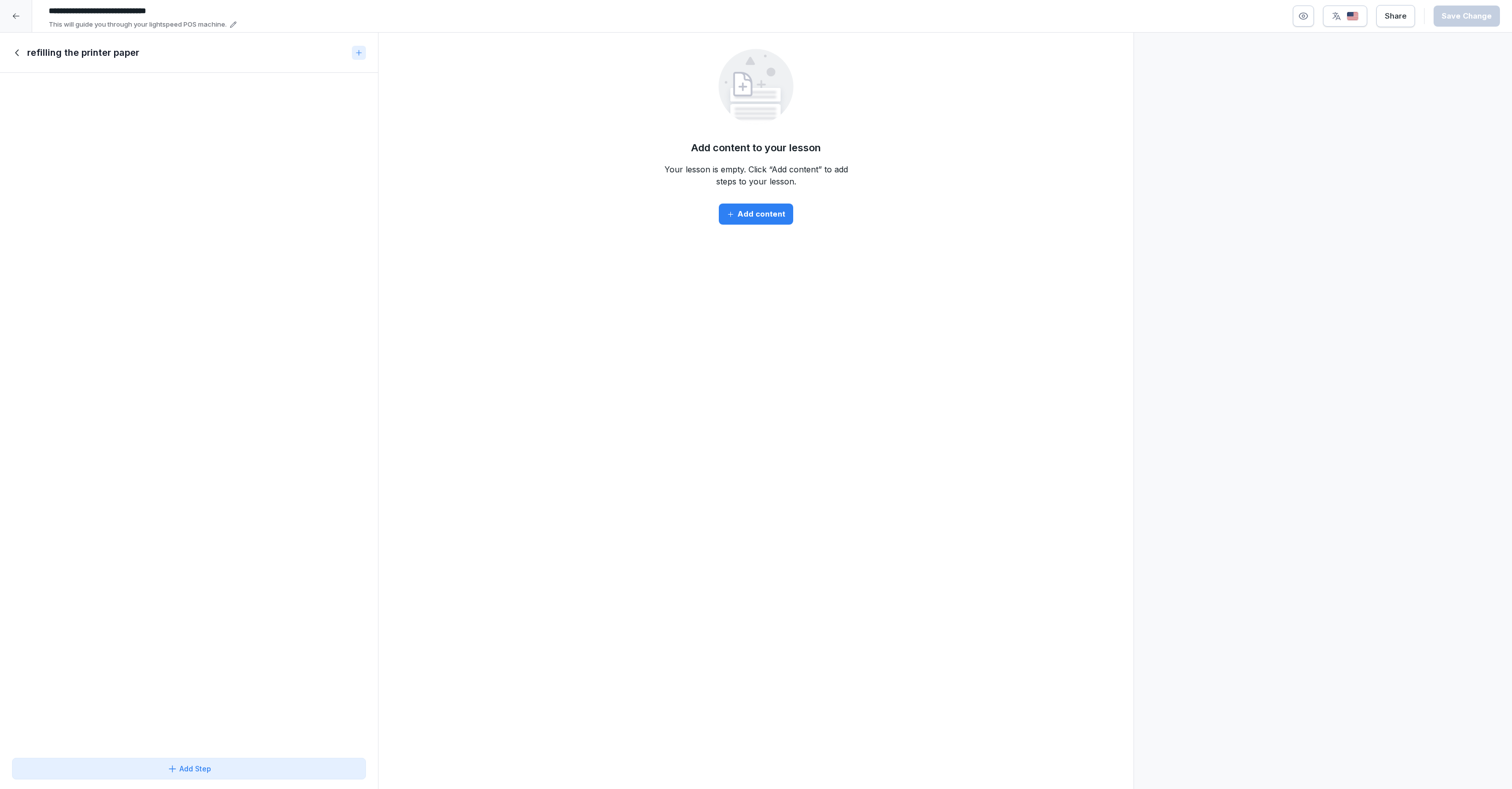
click at [785, 216] on button "Add content" at bounding box center [756, 214] width 75 height 21
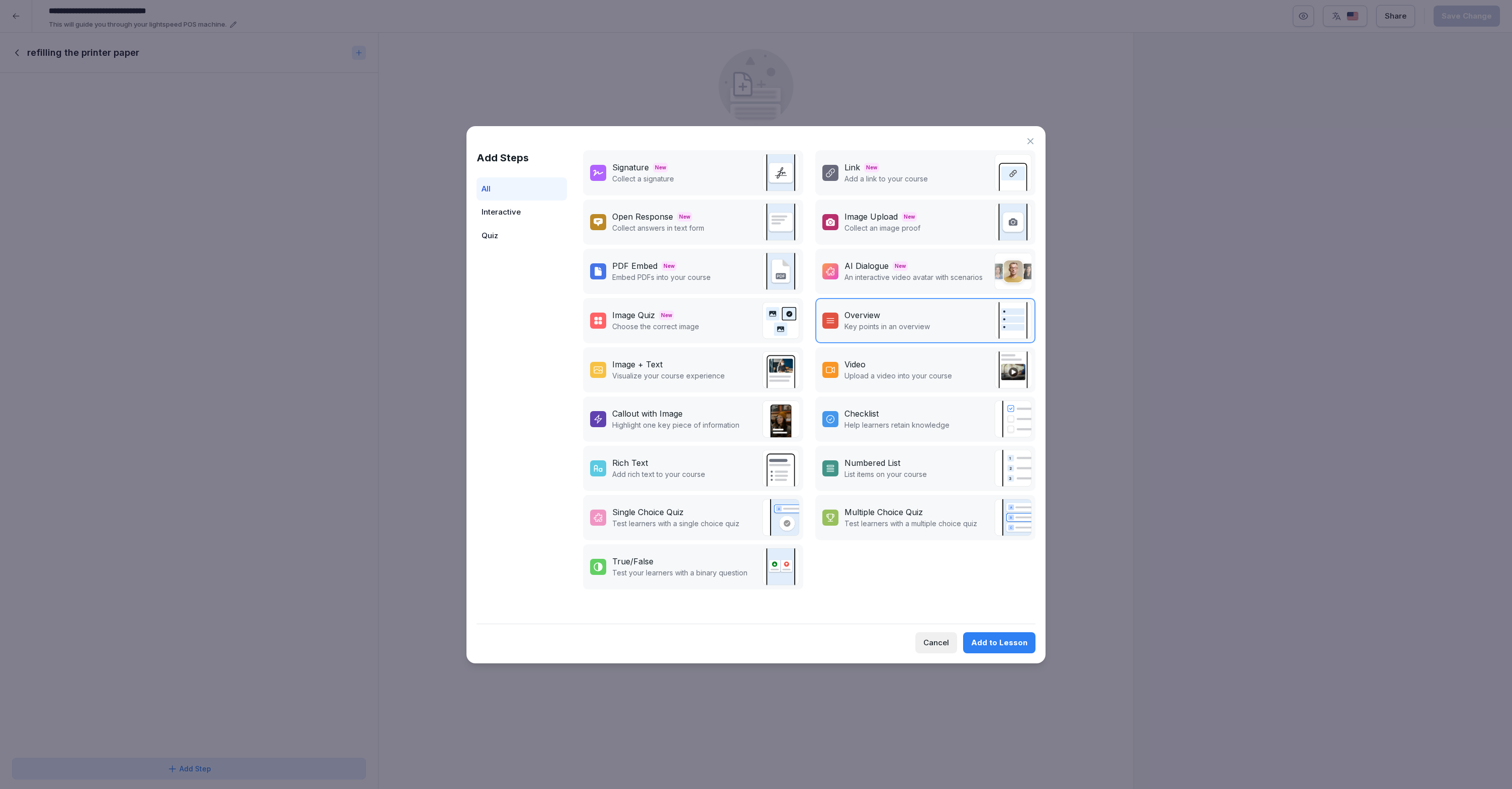
click at [914, 181] on p "Add a link to your course" at bounding box center [886, 178] width 83 height 11
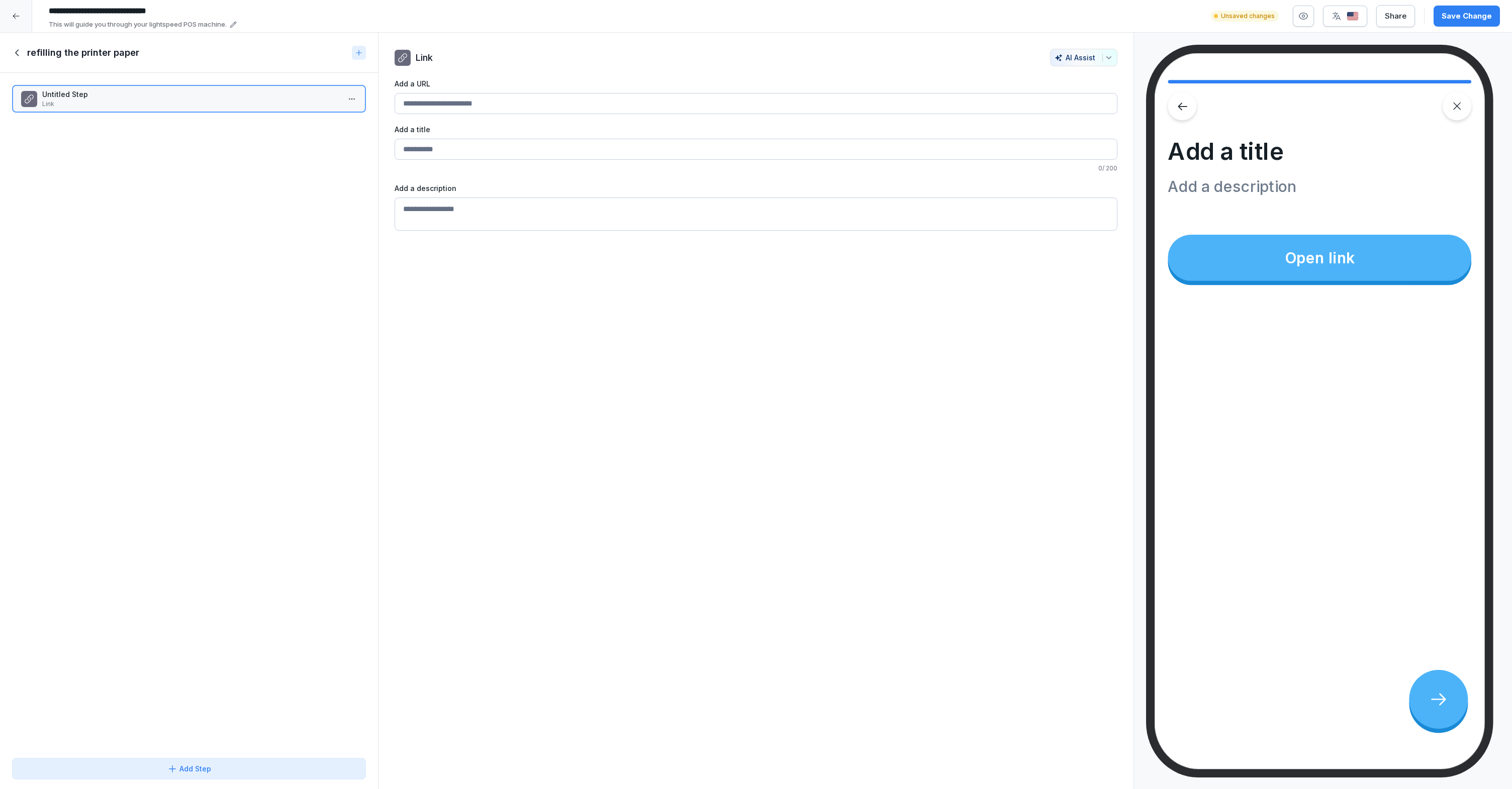
click at [504, 101] on input "Add a URL" at bounding box center [755, 103] width 723 height 21
paste input "**********"
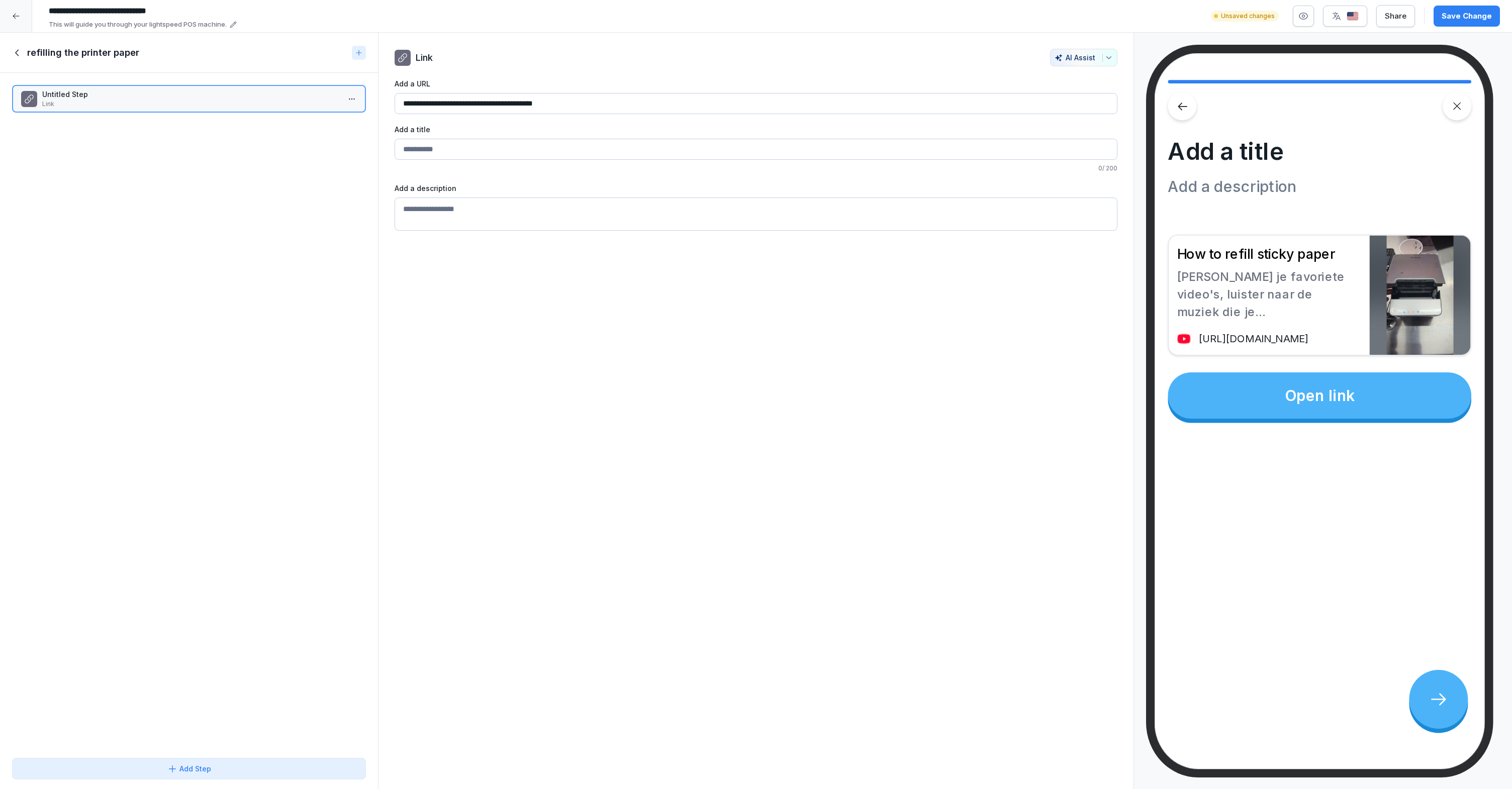
type input "**********"
click at [492, 150] on input "Add a URL" at bounding box center [755, 149] width 723 height 21
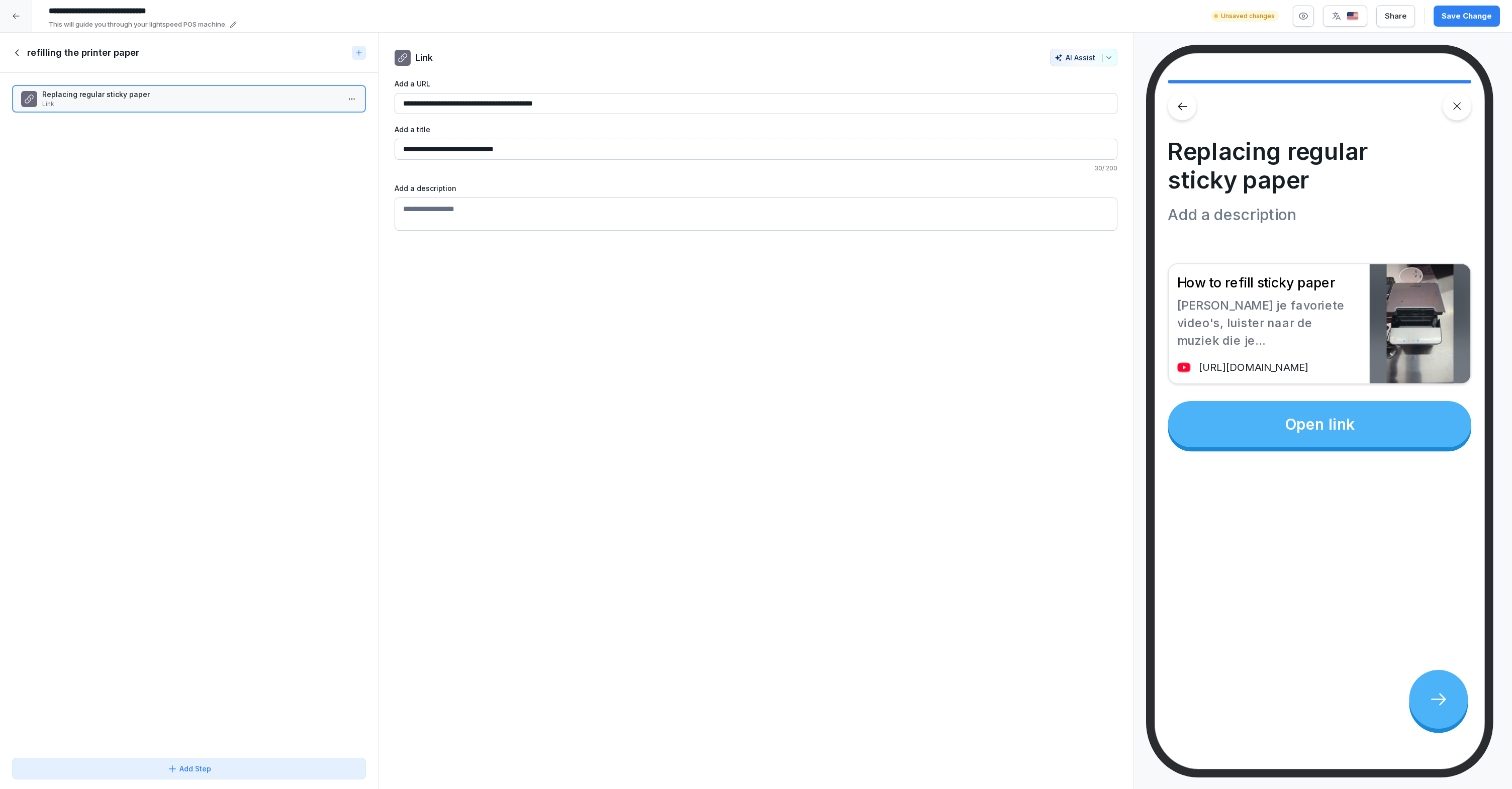
type input "**********"
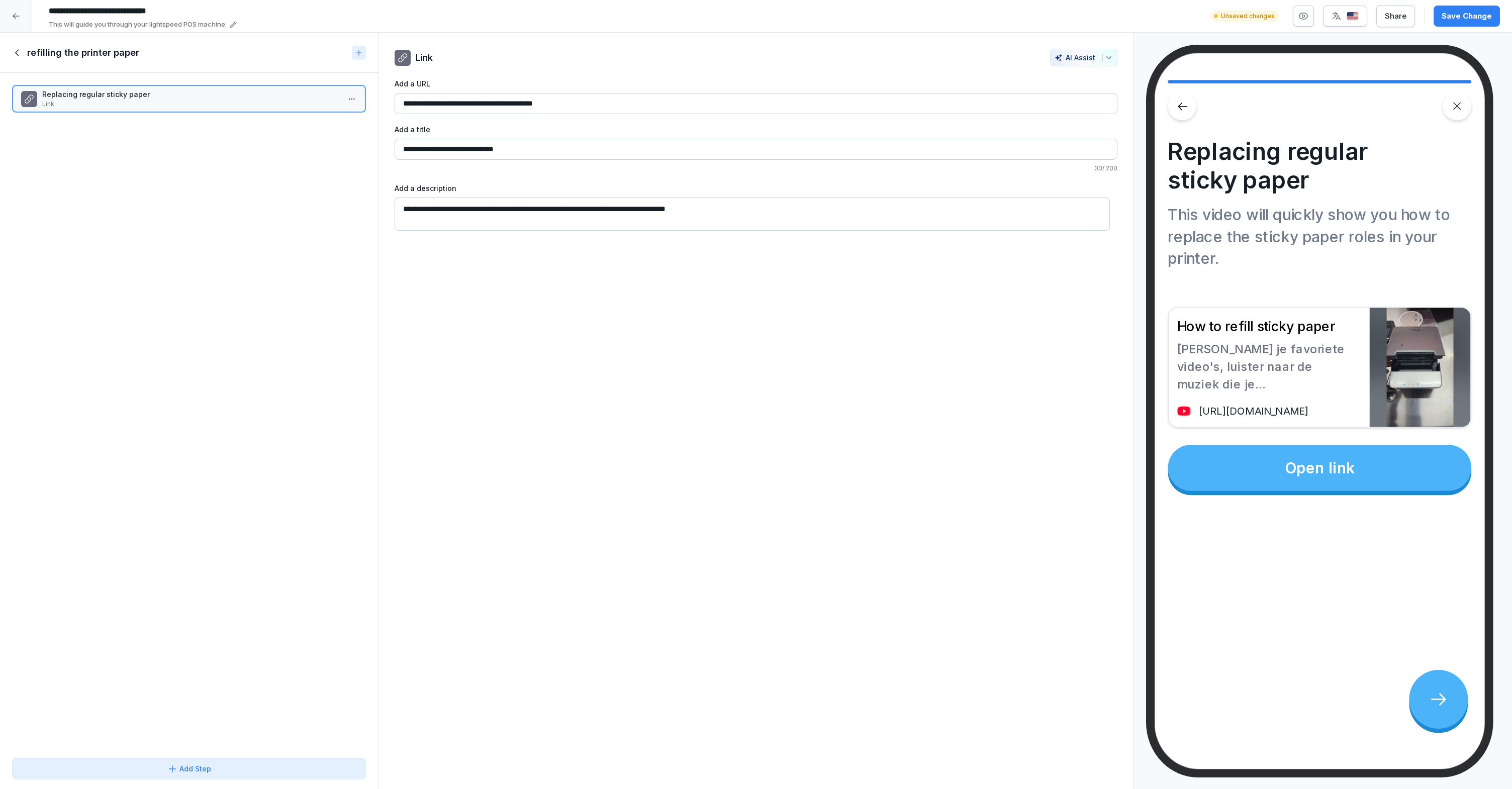
type textarea "**********"
click at [205, 226] on div "Replacing regular sticky paper Link To pick up a draggable item, press the spac…" at bounding box center [189, 413] width 378 height 680
click at [362, 53] on icon at bounding box center [359, 53] width 8 height 8
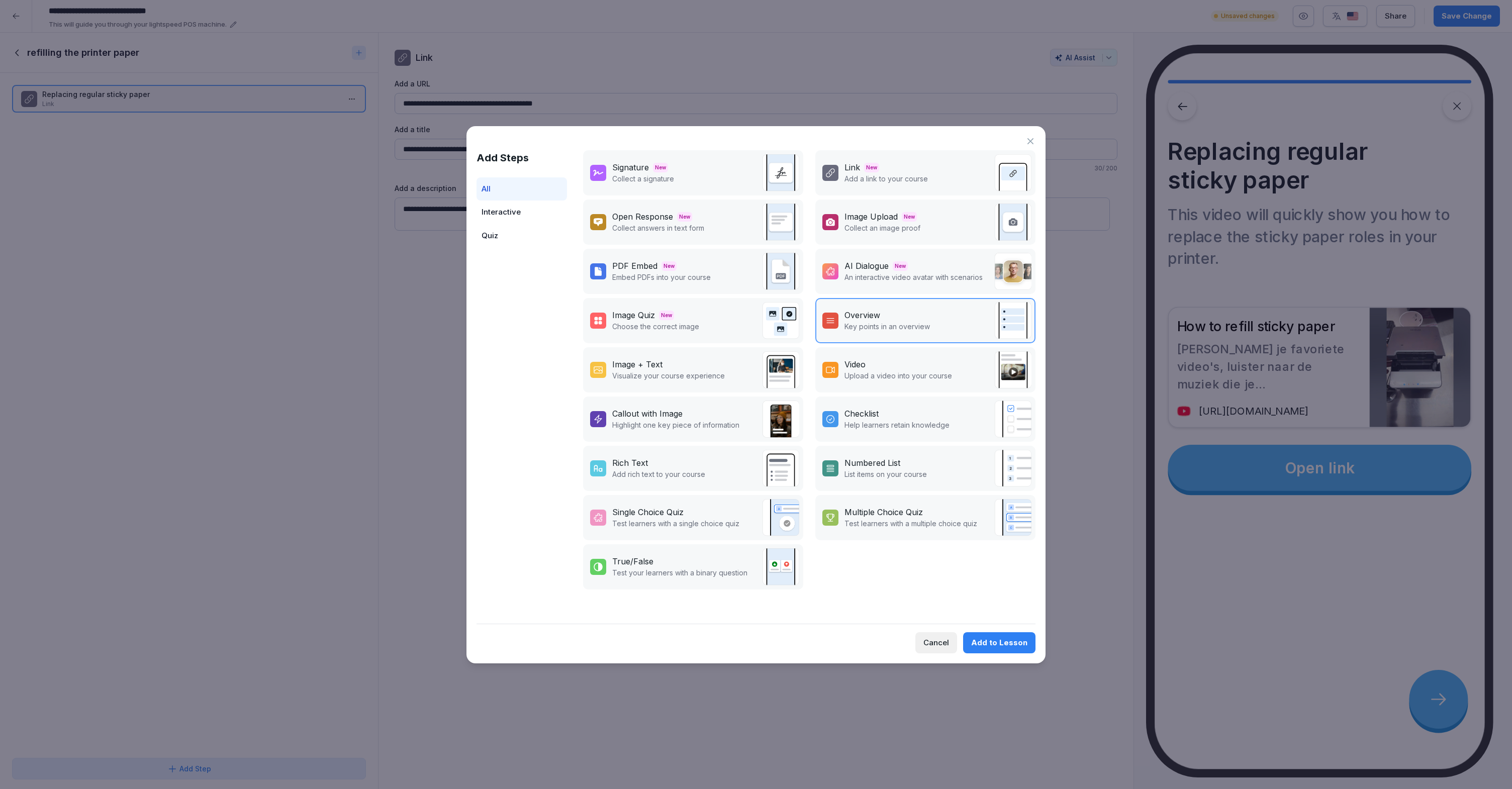
click at [942, 182] on div "Link New Add a link to your course" at bounding box center [925, 172] width 220 height 45
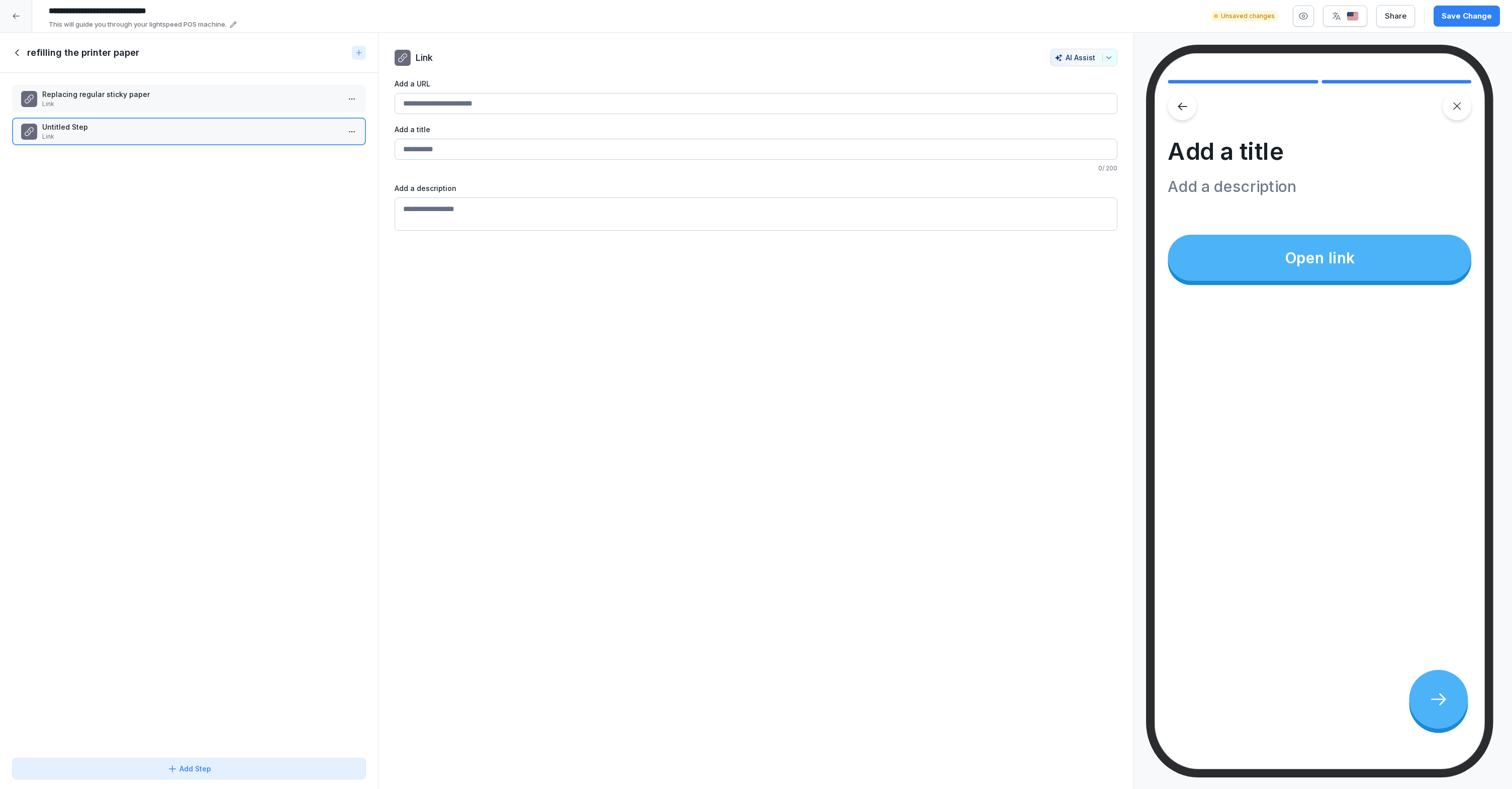
click at [527, 108] on input "Add a URL" at bounding box center [755, 103] width 723 height 21
paste input "**********"
type input "**********"
click at [518, 142] on input "Add a URL" at bounding box center [755, 149] width 723 height 21
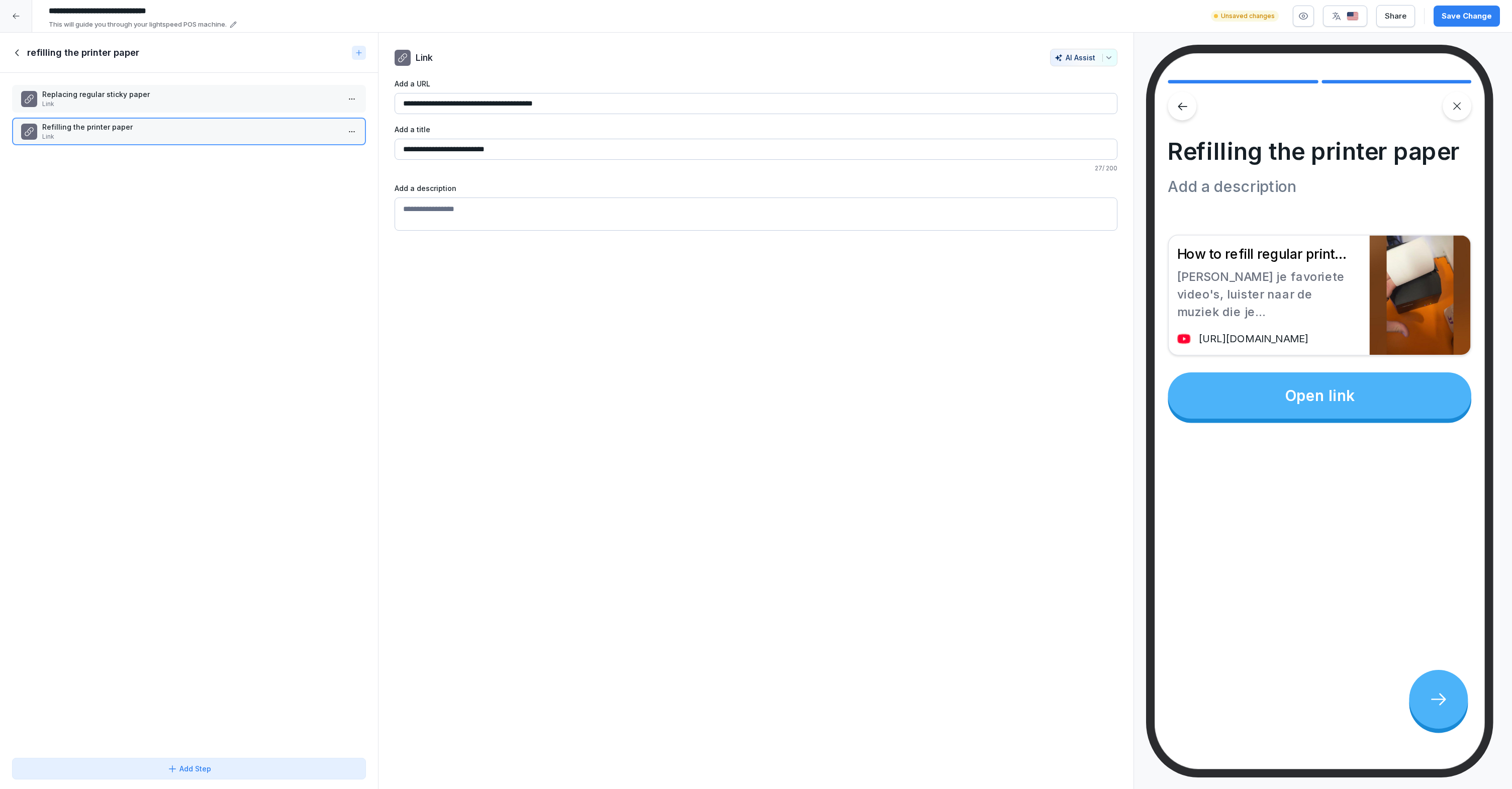
type input "**********"
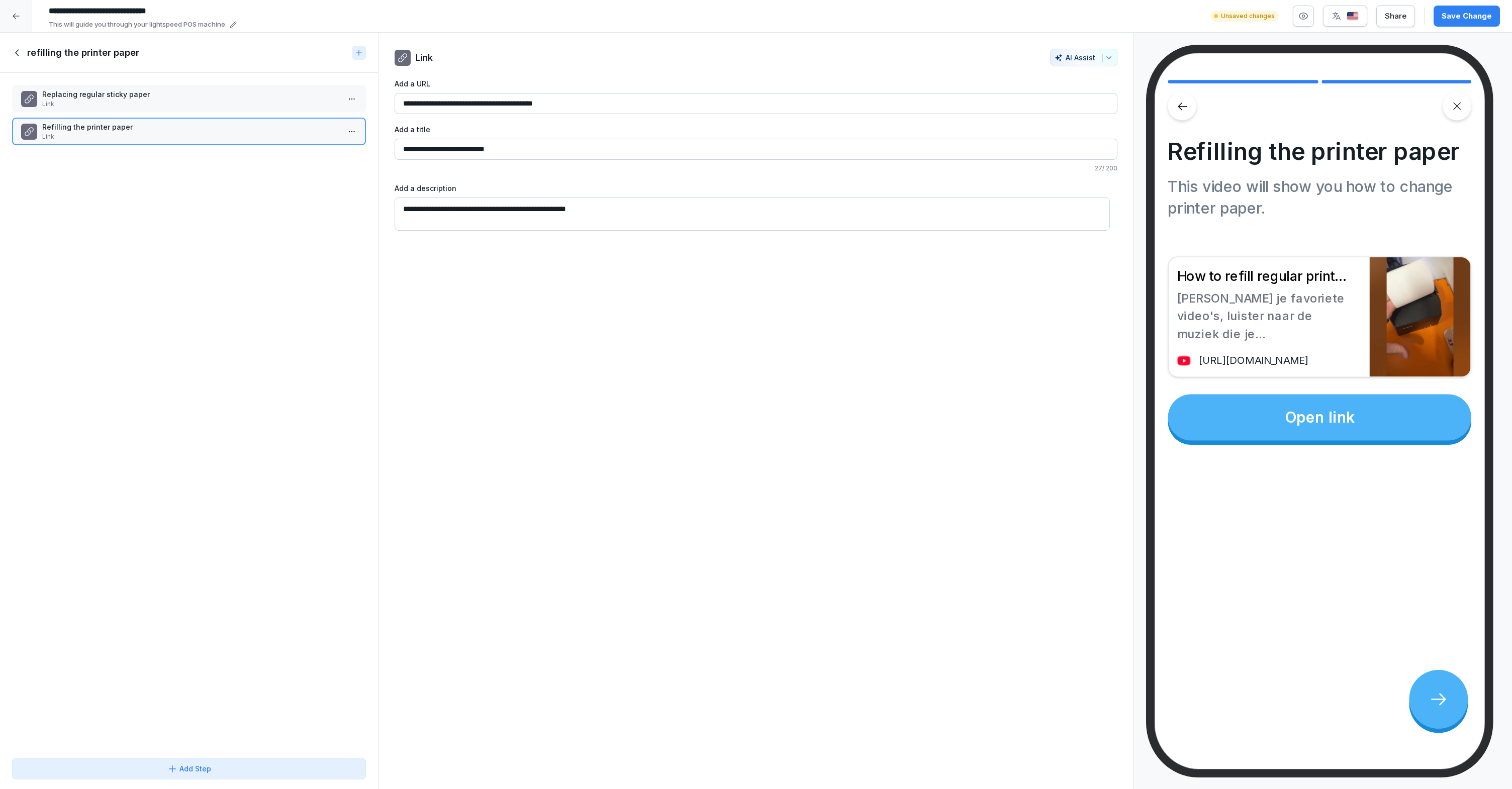
type textarea "**********"
click at [160, 202] on div "Replacing regular sticky paper Link Refilling the printer paper Link To pick up…" at bounding box center [189, 413] width 378 height 680
click at [12, 54] on icon at bounding box center [18, 52] width 11 height 11
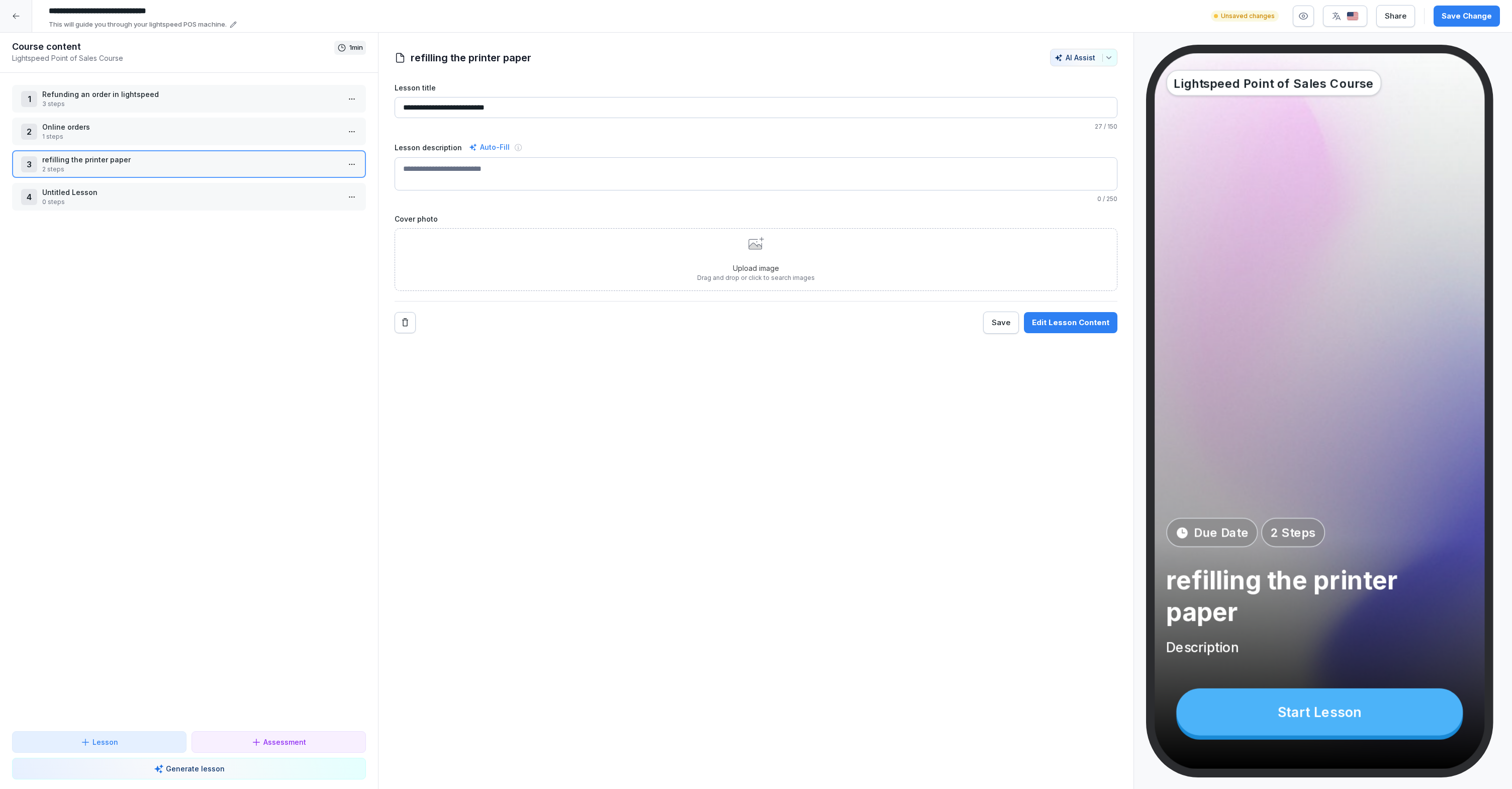
click at [178, 166] on p "2 steps" at bounding box center [191, 169] width 298 height 9
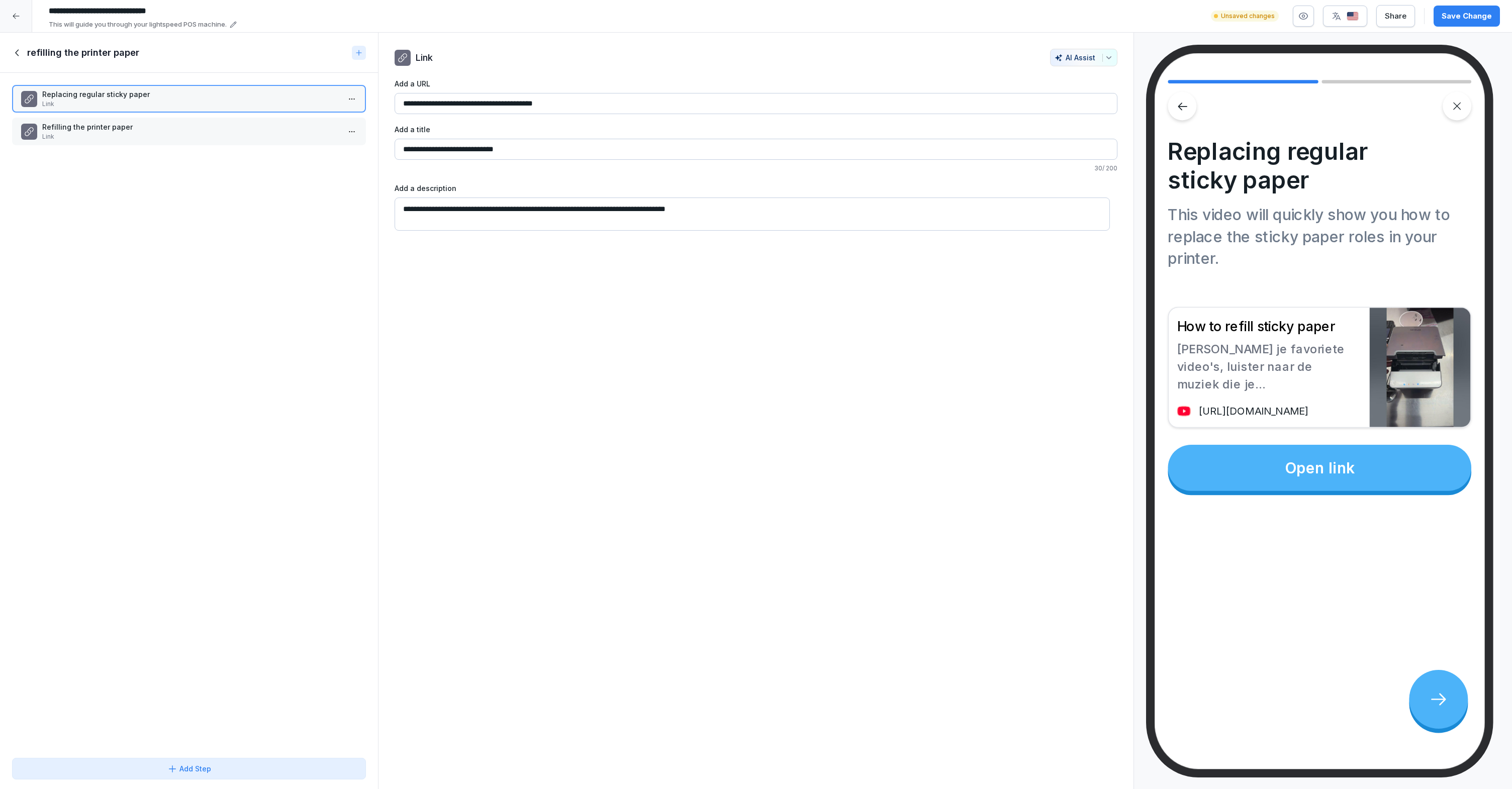
click at [26, 54] on div "refilling the printer paper" at bounding box center [180, 53] width 336 height 12
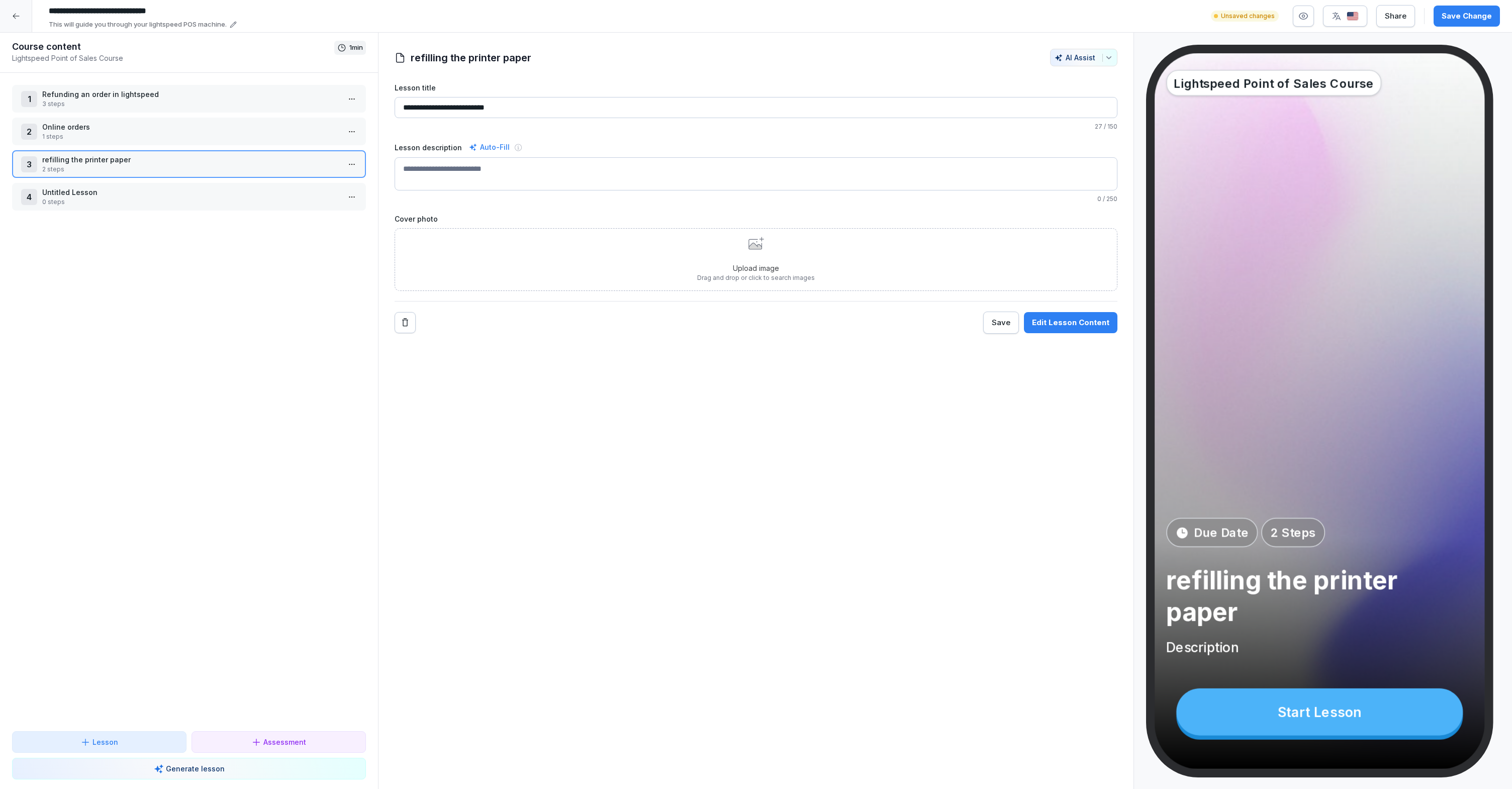
click at [750, 274] on p "Drag and drop or click to search images" at bounding box center [756, 277] width 117 height 9
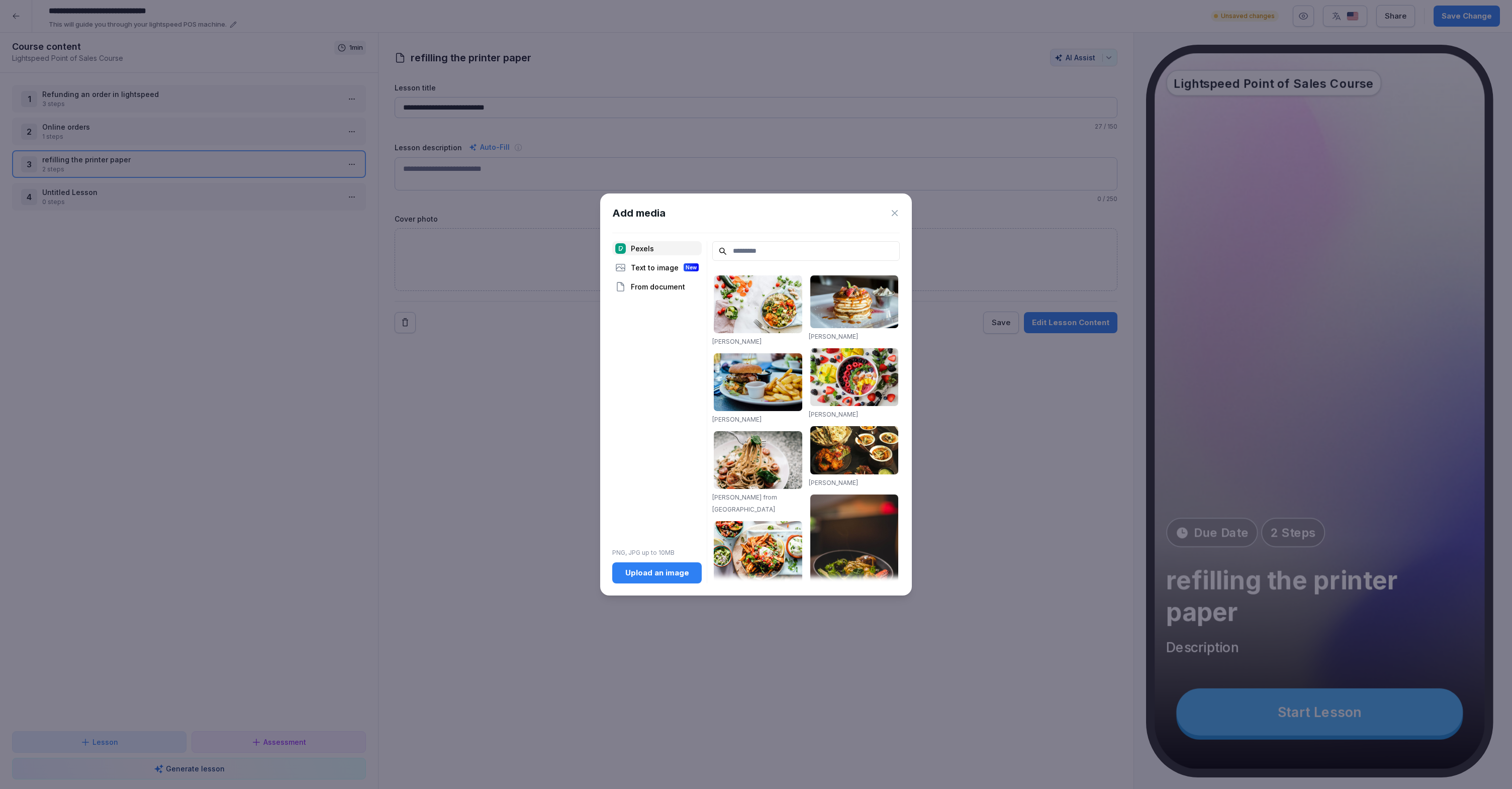
click at [652, 571] on div "Upload an image" at bounding box center [657, 573] width 73 height 11
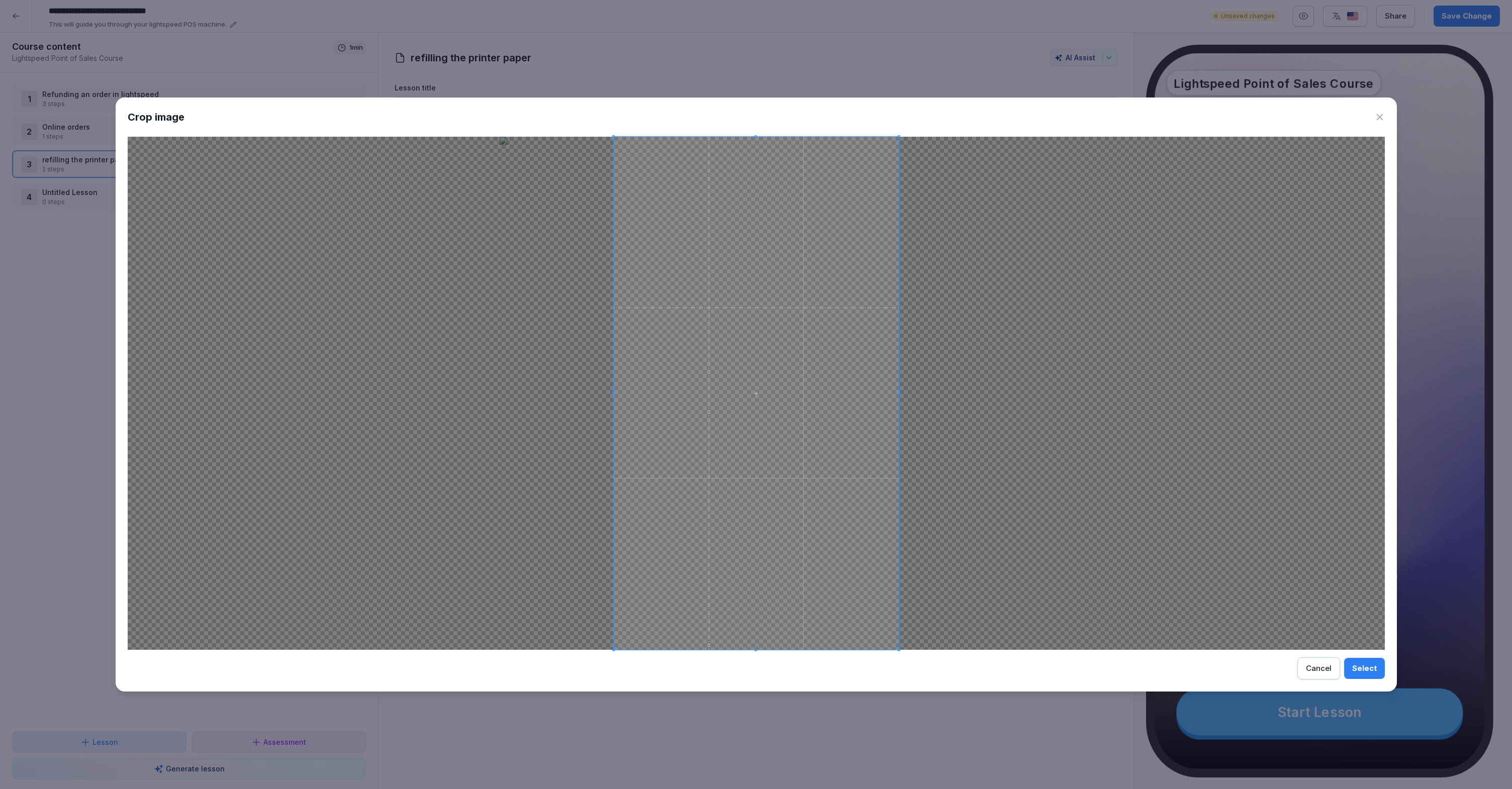
click at [1310, 671] on div "Cancel" at bounding box center [1319, 668] width 26 height 11
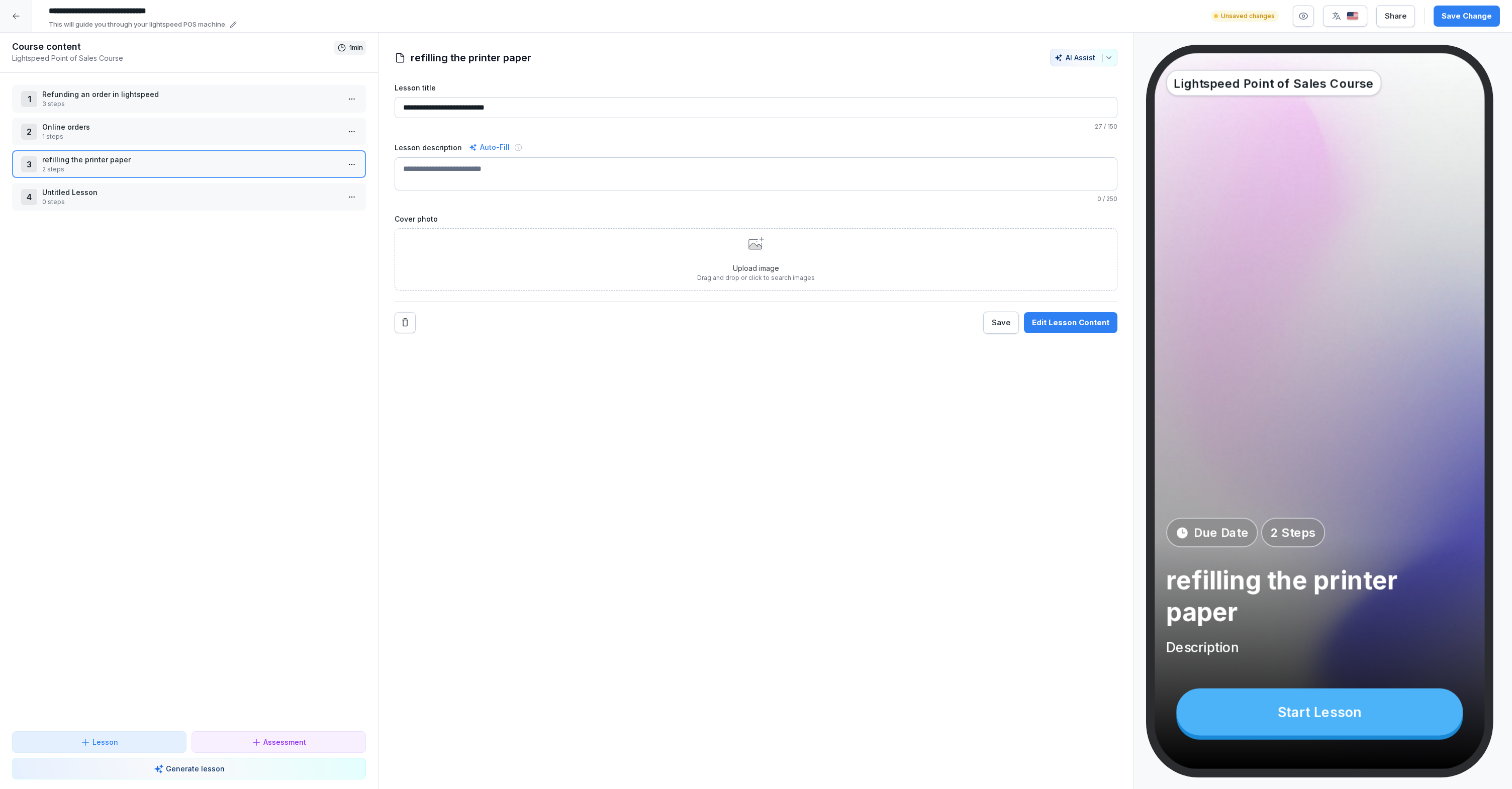
click at [614, 60] on div at bounding box center [791, 57] width 509 height 18
click at [765, 242] on div "Upload image Drag and drop or click to search images" at bounding box center [756, 259] width 117 height 46
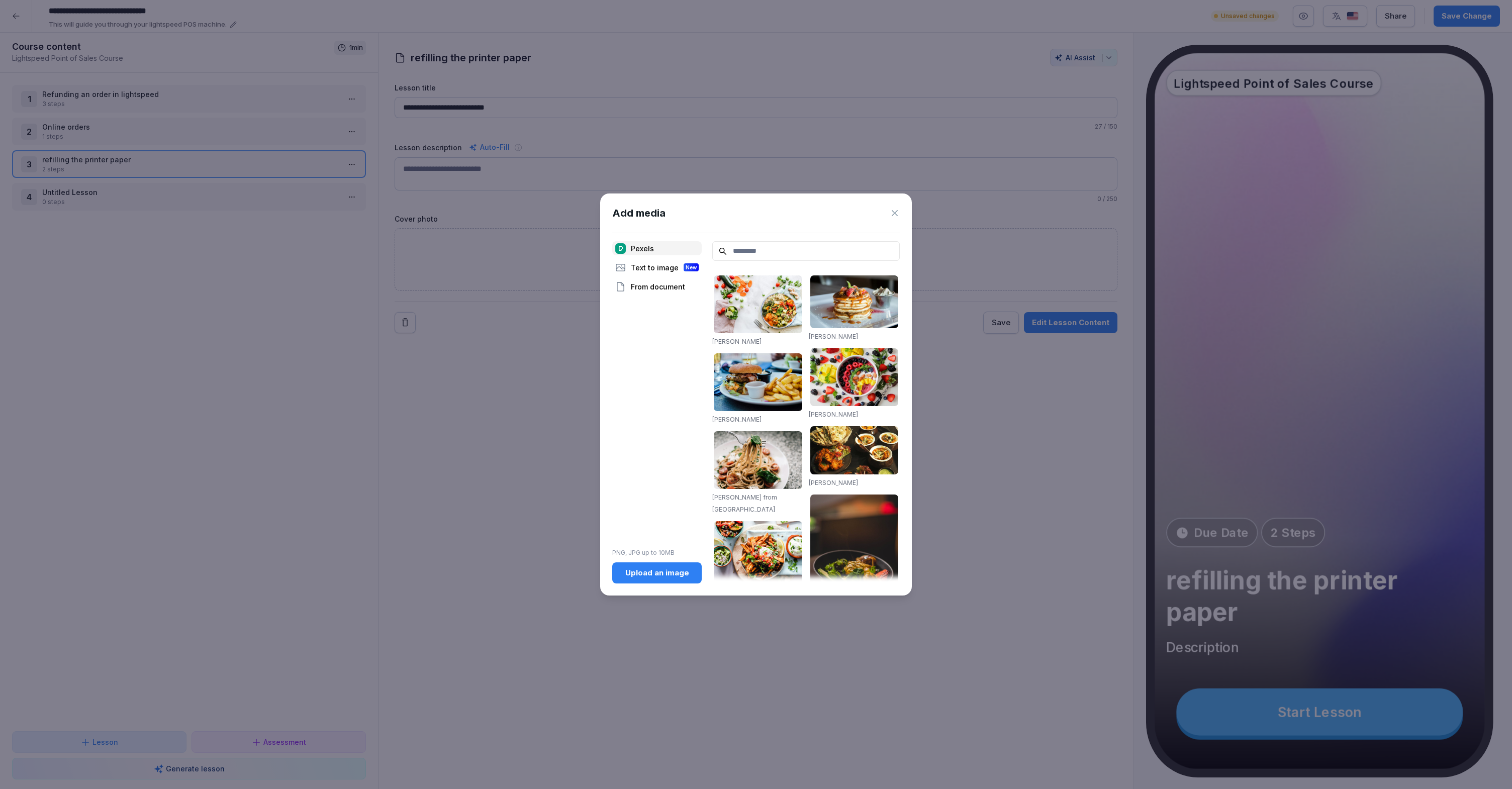
click at [669, 569] on div "Upload an image" at bounding box center [657, 573] width 73 height 11
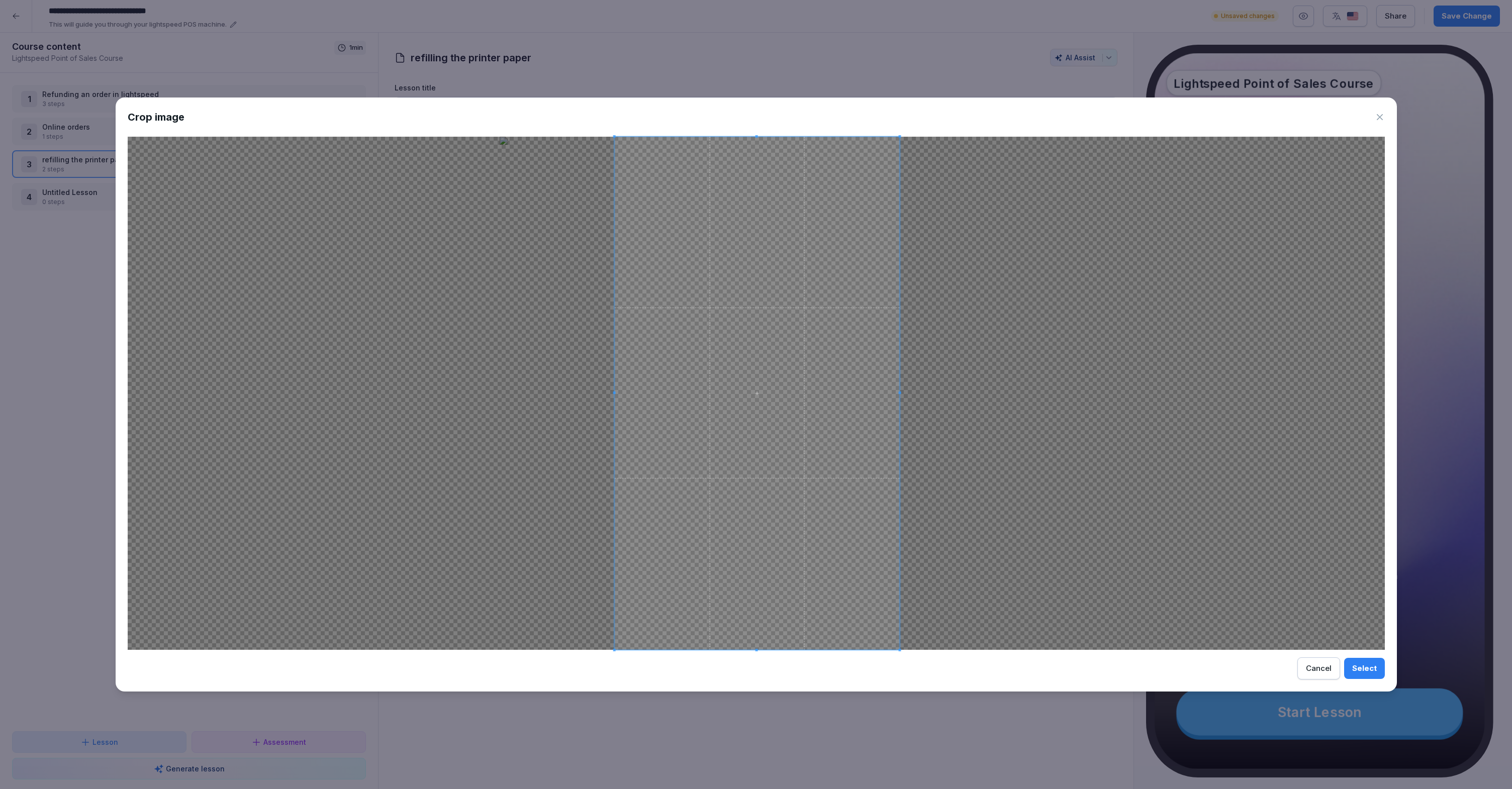
click at [754, 187] on span at bounding box center [757, 393] width 285 height 513
click at [755, 170] on span at bounding box center [757, 171] width 2 height 2
click at [747, 160] on span at bounding box center [750, 375] width 266 height 478
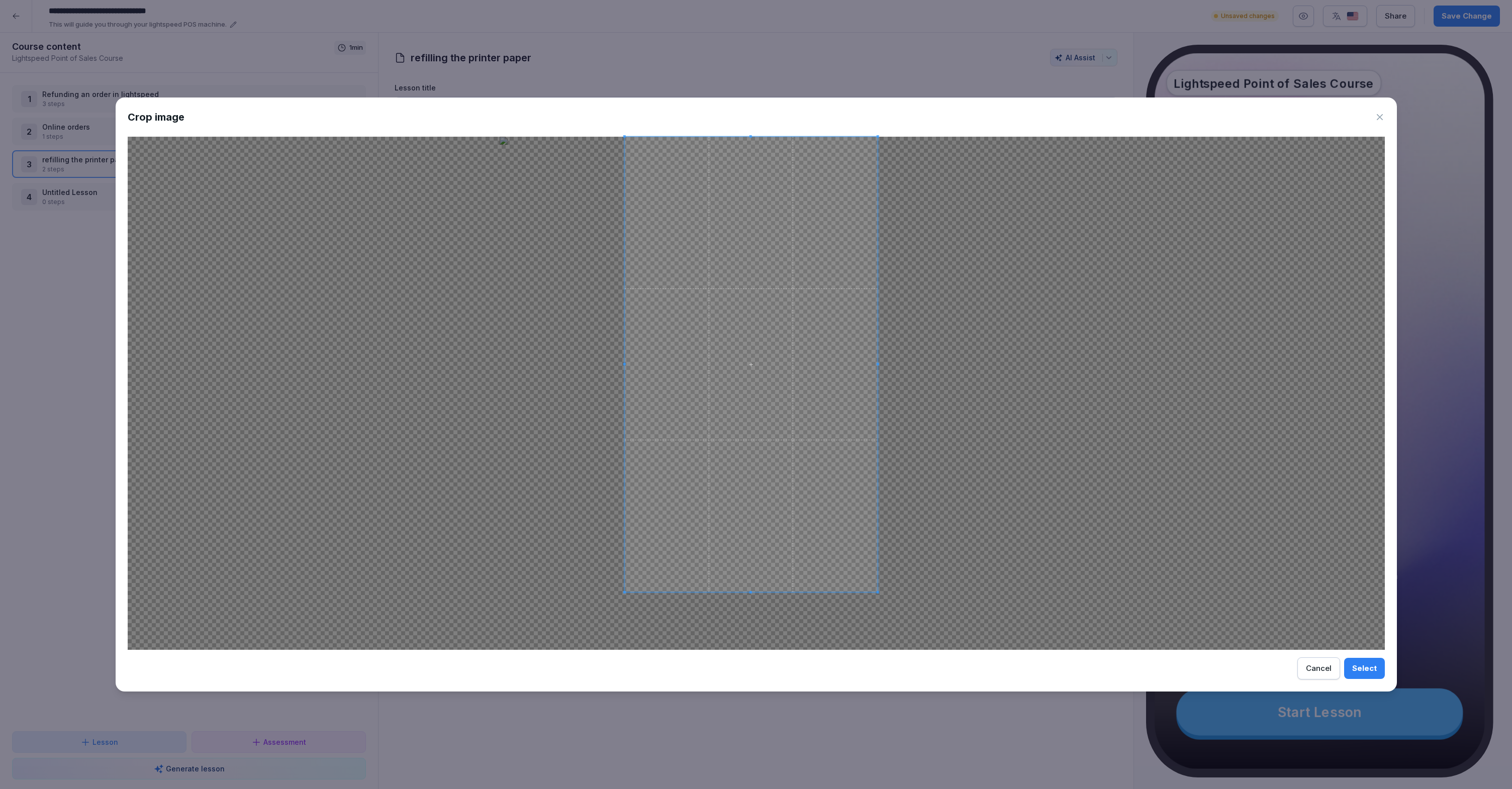
click at [748, 591] on div at bounding box center [751, 364] width 253 height 455
click at [775, 478] on span at bounding box center [749, 364] width 254 height 456
click at [775, 430] on span at bounding box center [750, 378] width 254 height 456
click at [1374, 669] on div "Select" at bounding box center [1365, 668] width 25 height 11
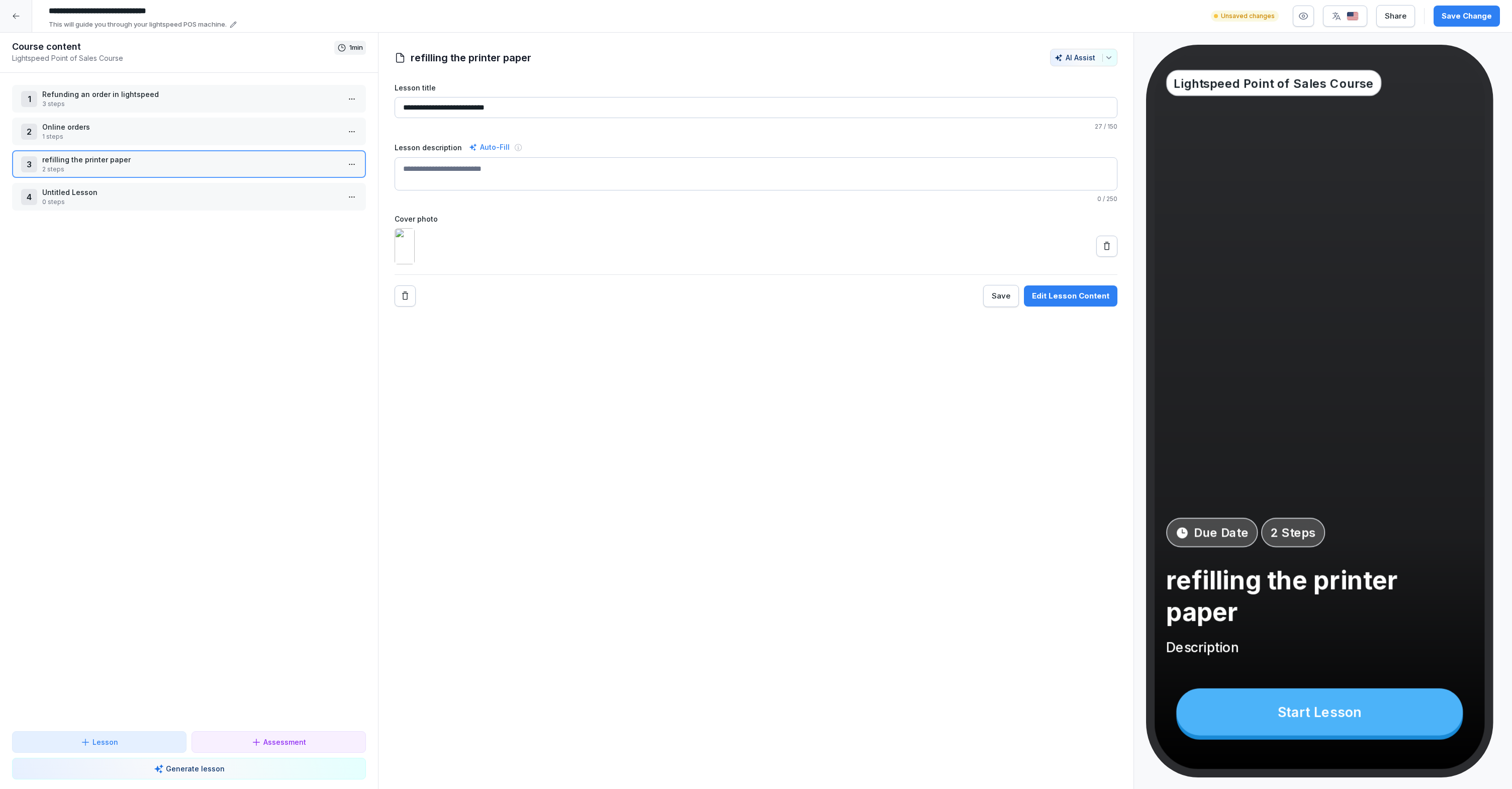
click at [436, 184] on textarea "Lesson description" at bounding box center [755, 174] width 723 height 33
type textarea "**********"
click at [415, 264] on img at bounding box center [404, 246] width 20 height 36
click at [411, 255] on img at bounding box center [404, 246] width 20 height 36
click at [1102, 251] on icon at bounding box center [1106, 246] width 10 height 10
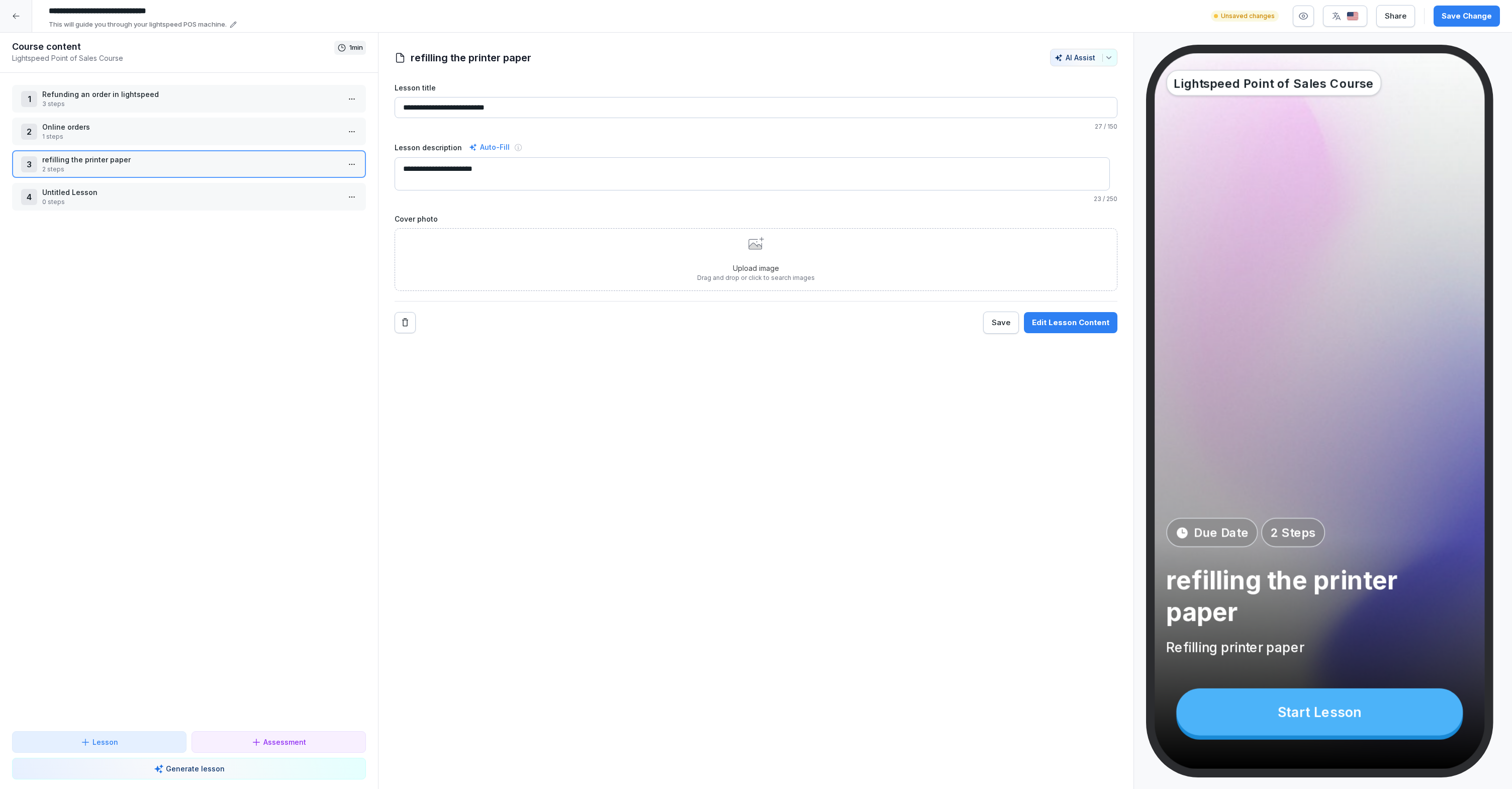
click at [757, 258] on div "Upload image Drag and drop or click to search images" at bounding box center [756, 259] width 117 height 46
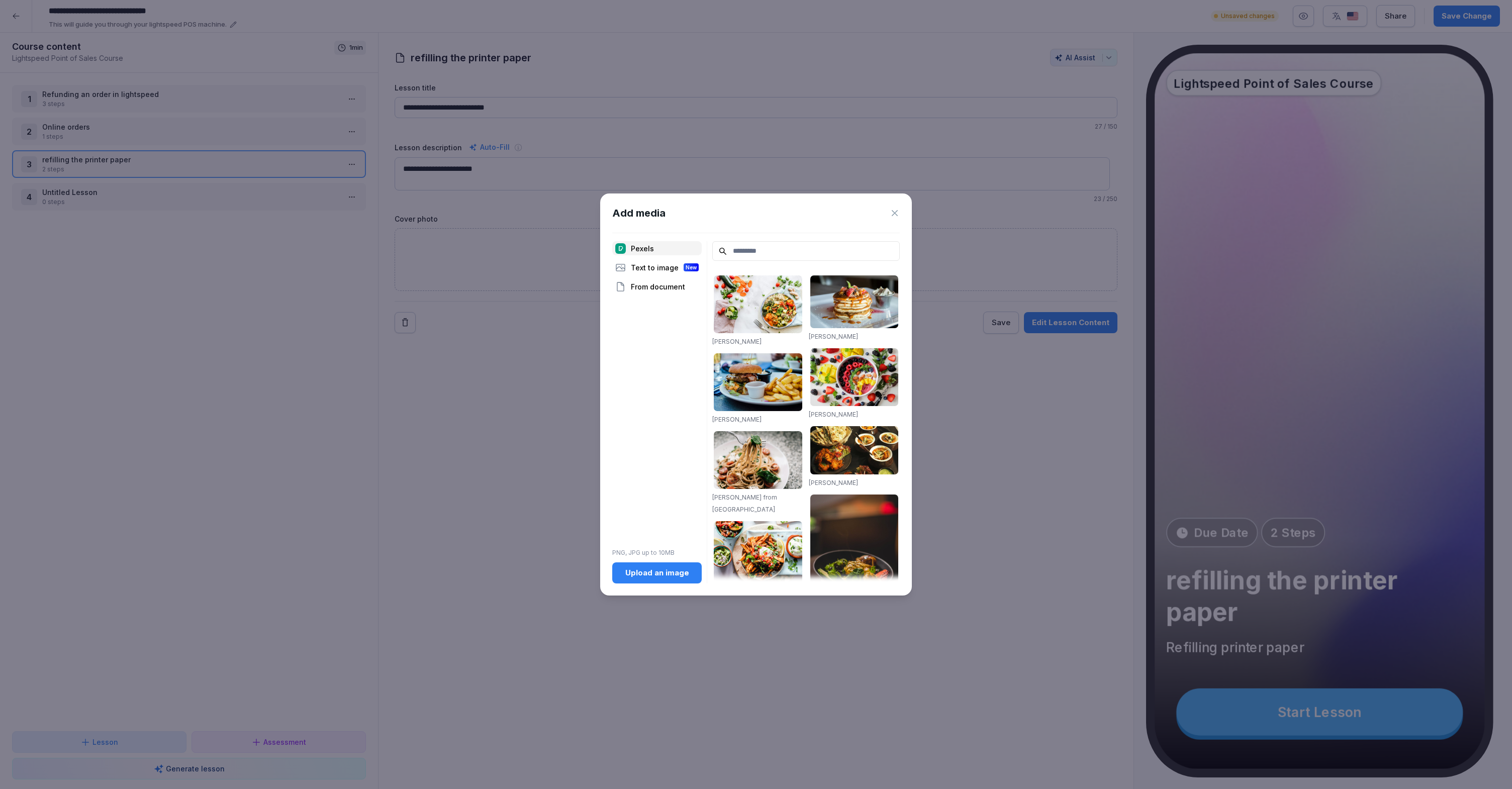
click at [670, 578] on button "Upload an image" at bounding box center [657, 573] width 89 height 21
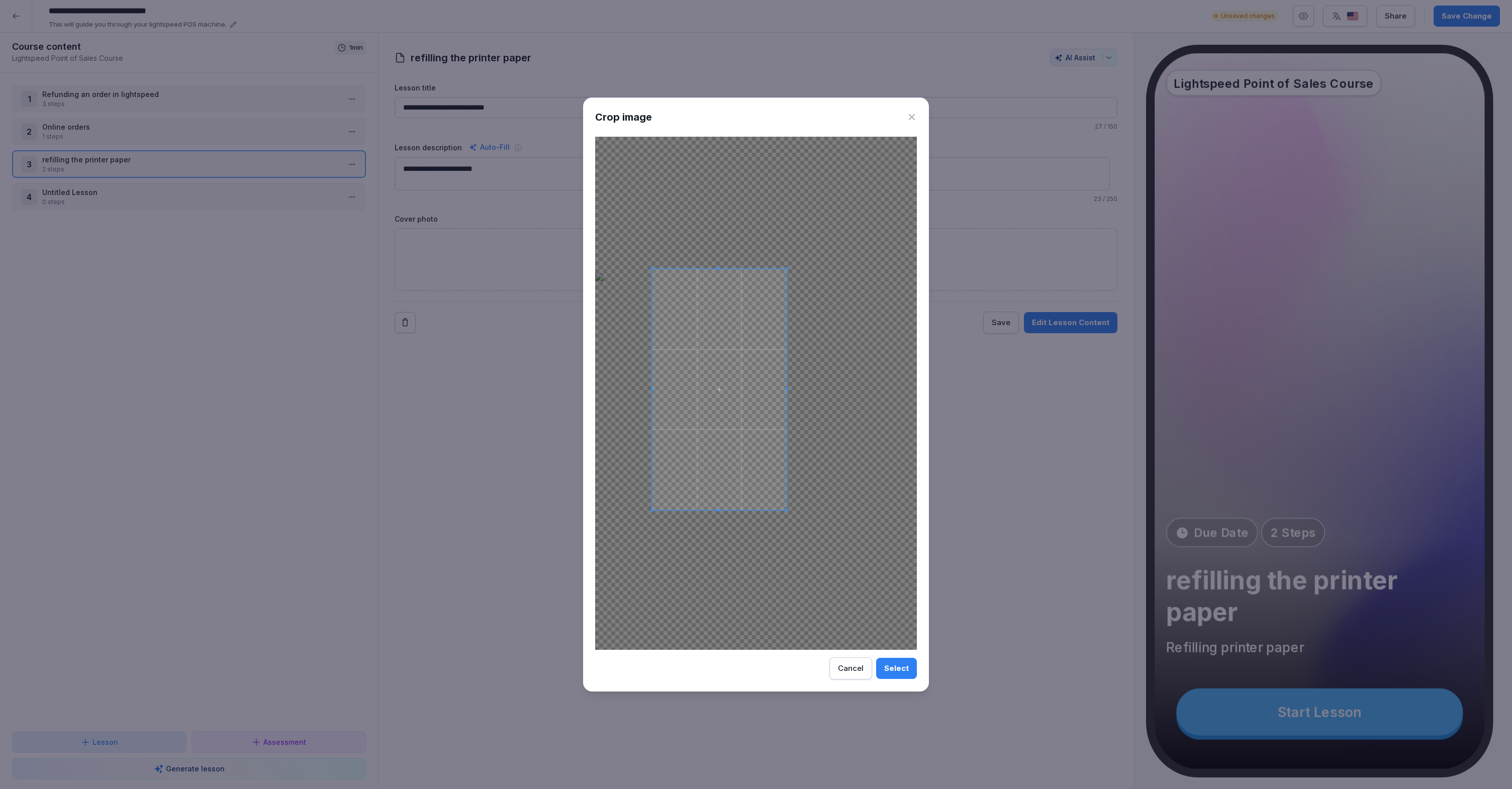
click at [732, 446] on span at bounding box center [720, 389] width 134 height 241
click at [737, 452] on span at bounding box center [719, 391] width 134 height 241
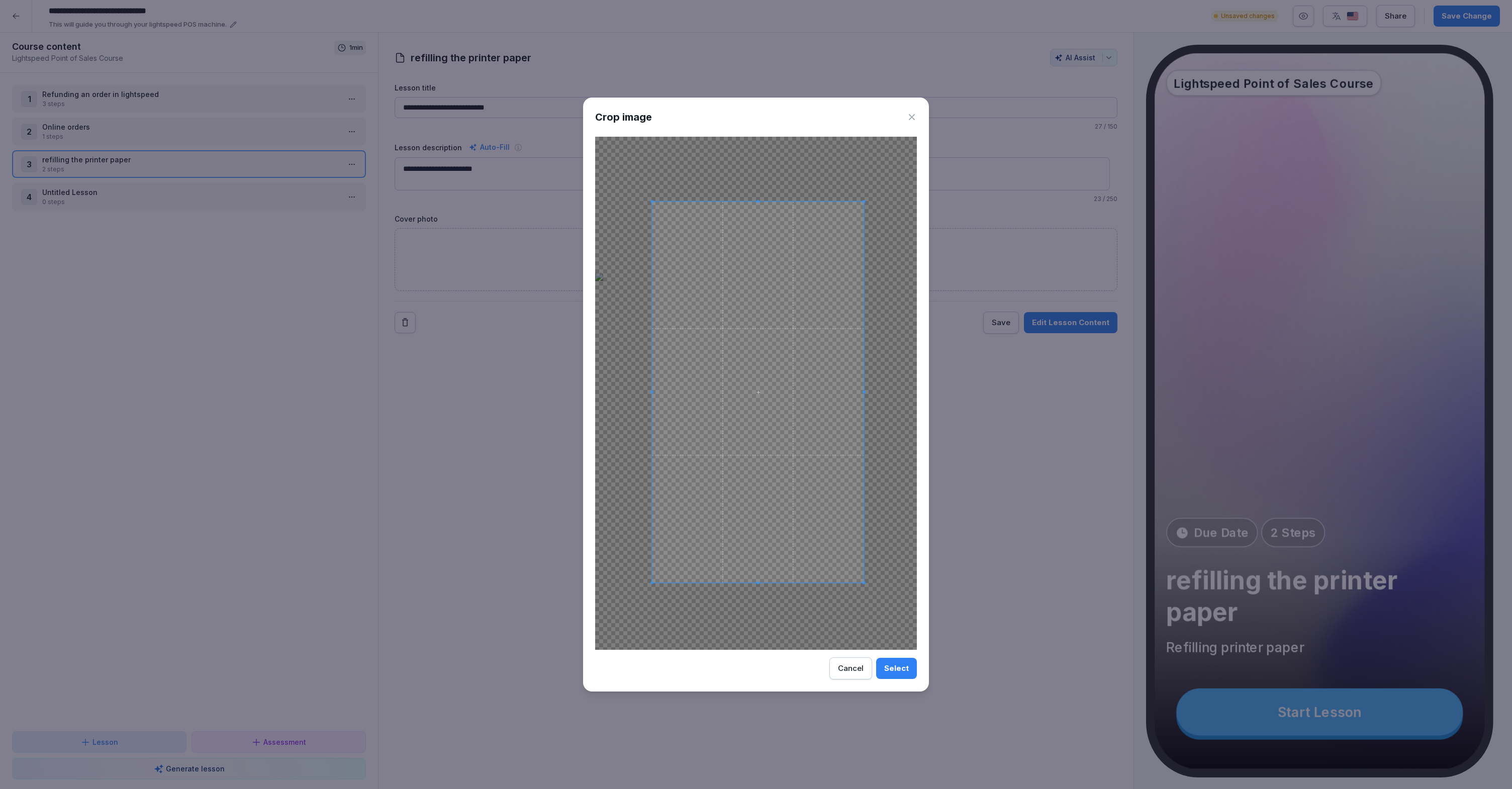
click at [863, 397] on div at bounding box center [758, 391] width 212 height 381
click at [794, 402] on span at bounding box center [758, 391] width 212 height 381
click at [900, 666] on div "Select" at bounding box center [896, 668] width 25 height 11
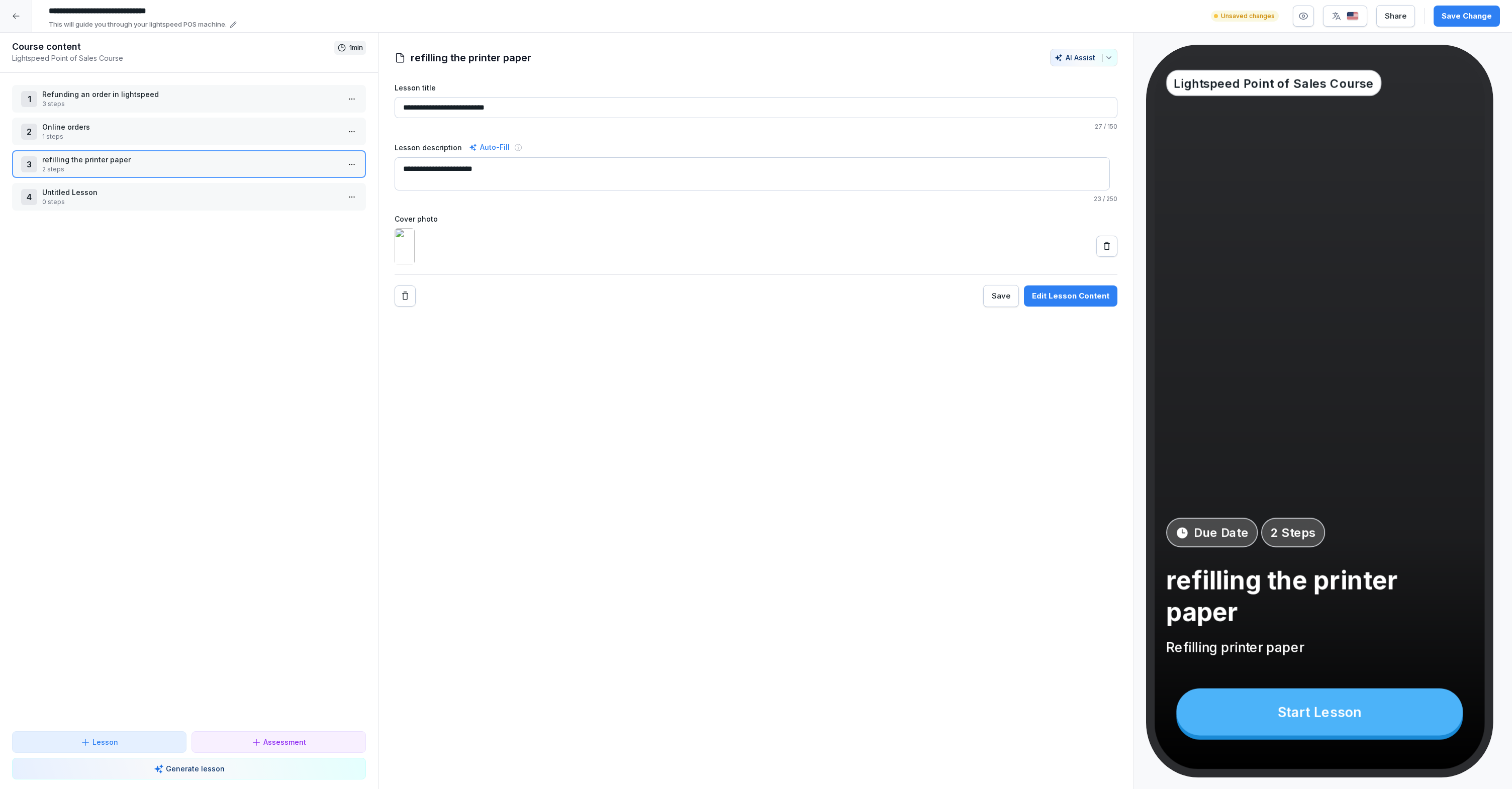
click at [224, 124] on p "Online orders" at bounding box center [191, 127] width 298 height 11
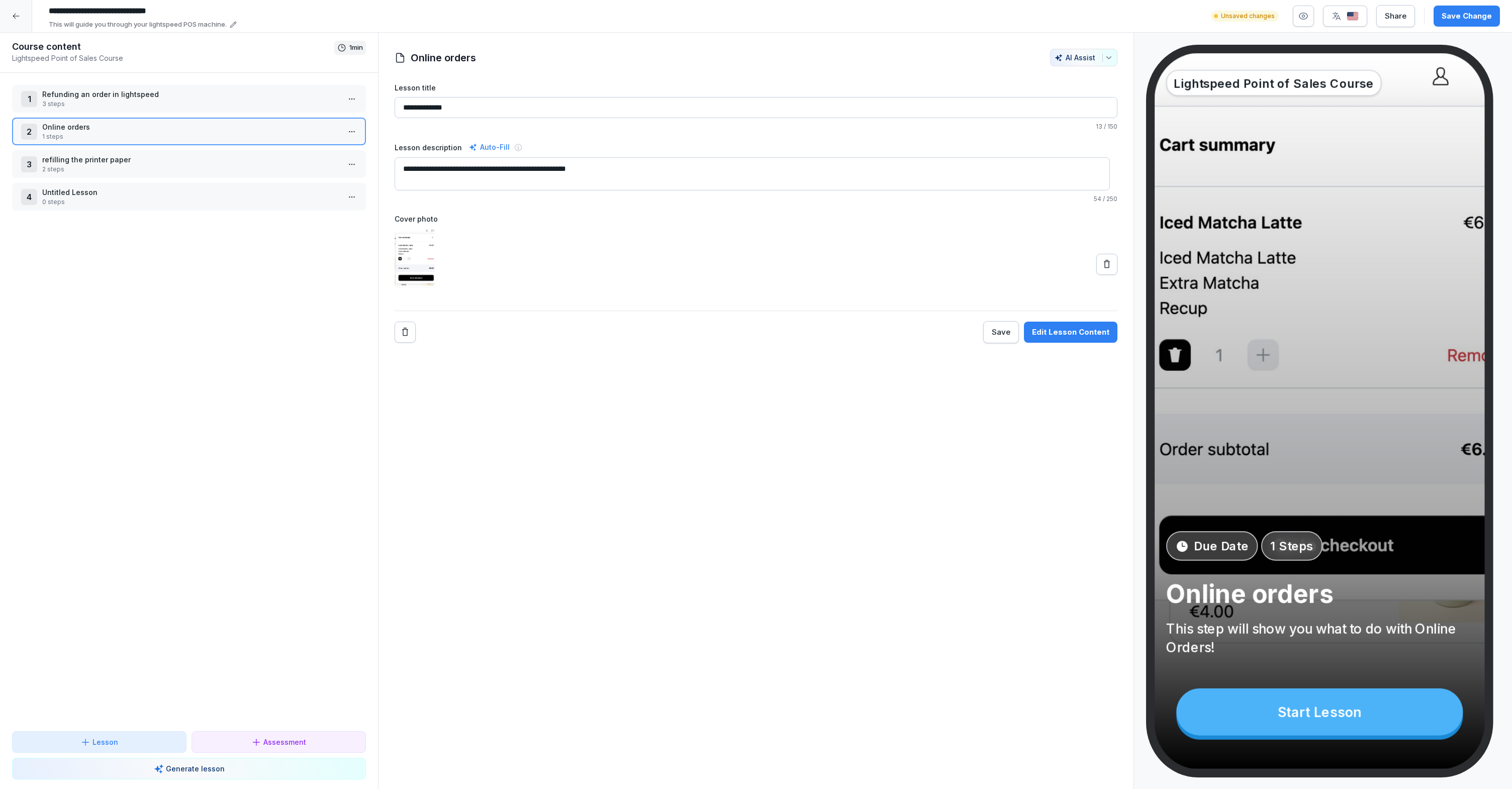
click at [229, 106] on p "3 steps" at bounding box center [191, 104] width 298 height 9
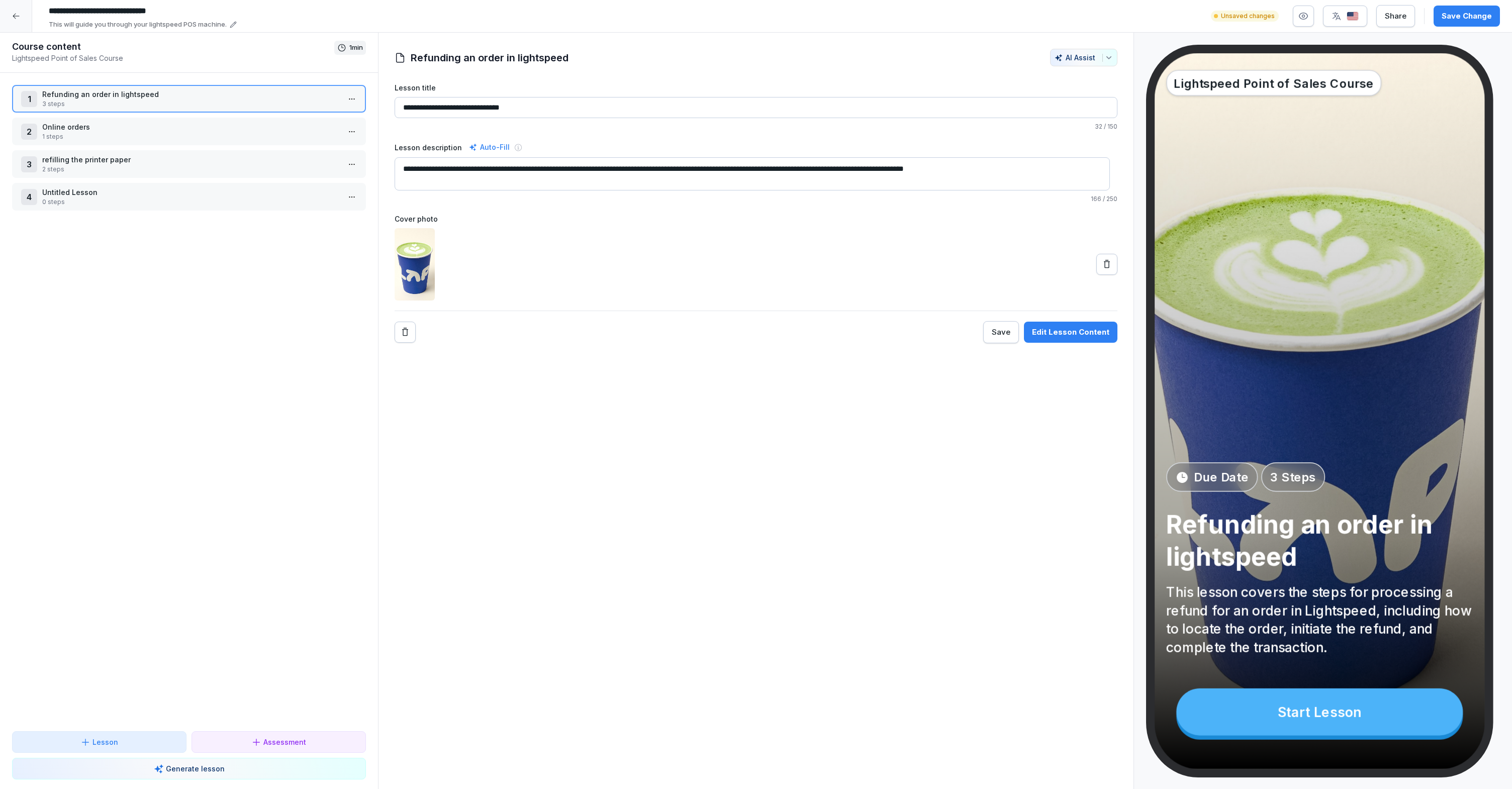
click at [217, 132] on p "1 steps" at bounding box center [191, 136] width 298 height 9
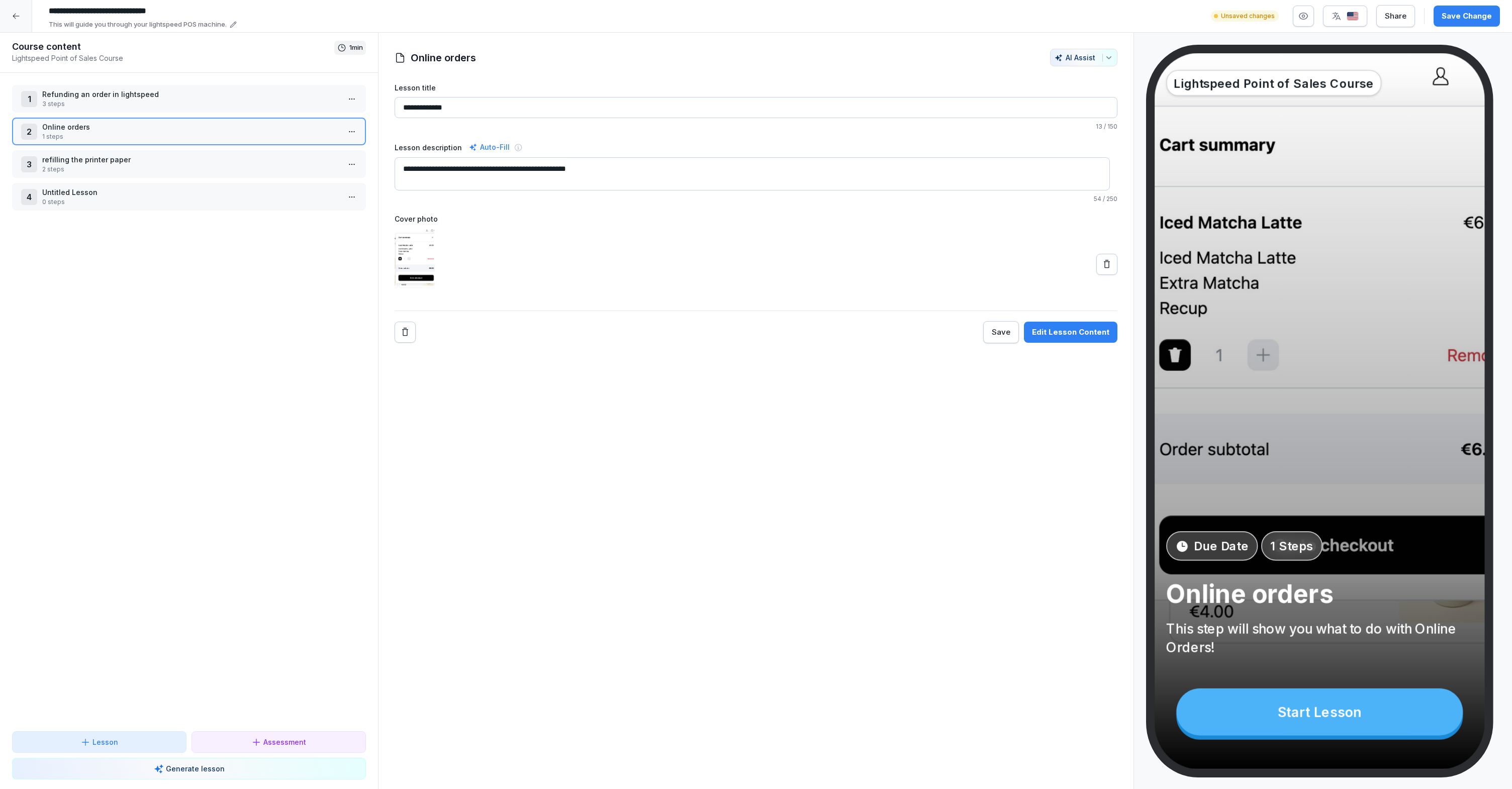
click at [222, 161] on p "refilling the printer paper" at bounding box center [191, 160] width 298 height 11
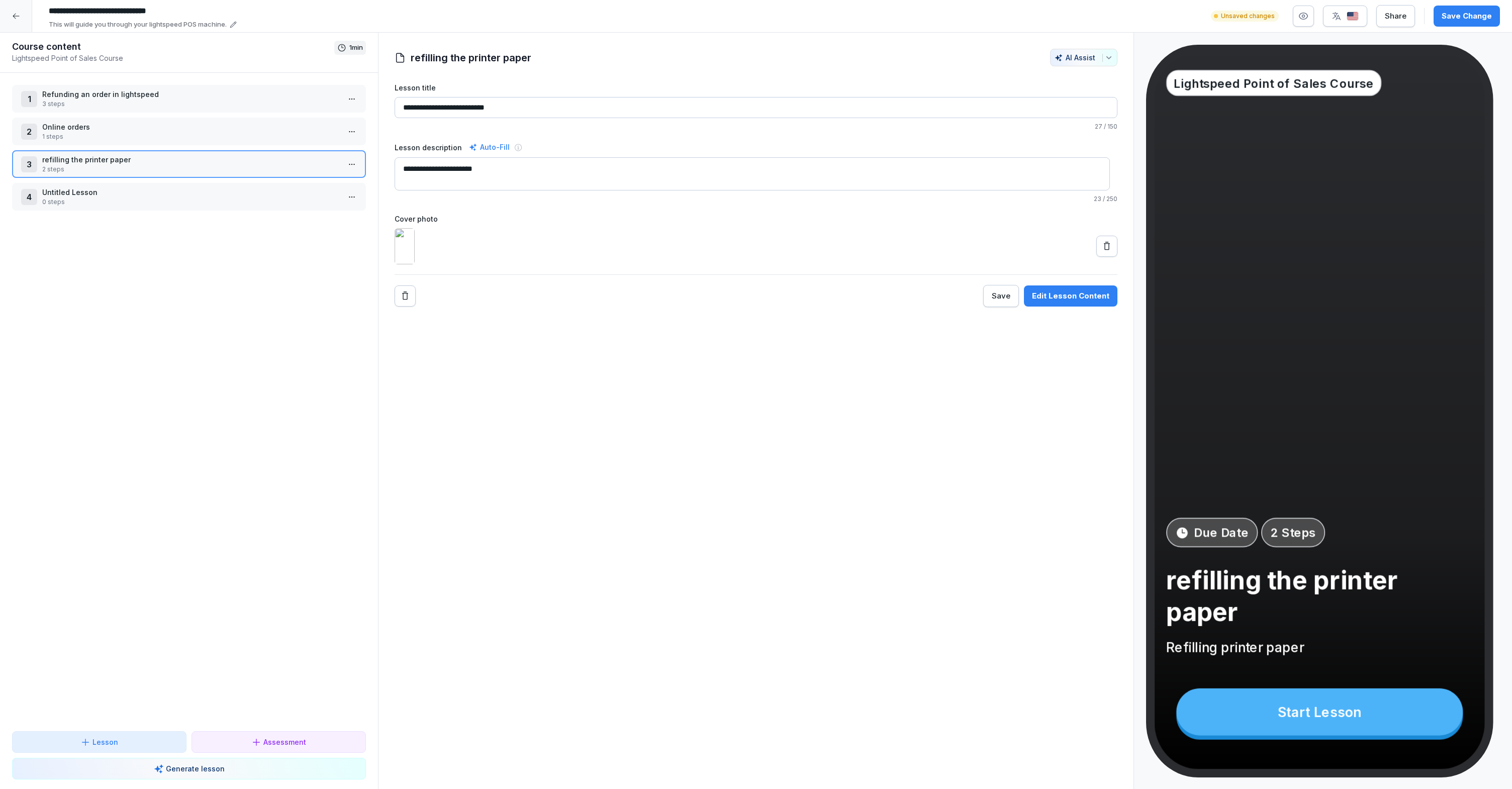
click at [222, 161] on p "refilling the printer paper" at bounding box center [191, 160] width 298 height 11
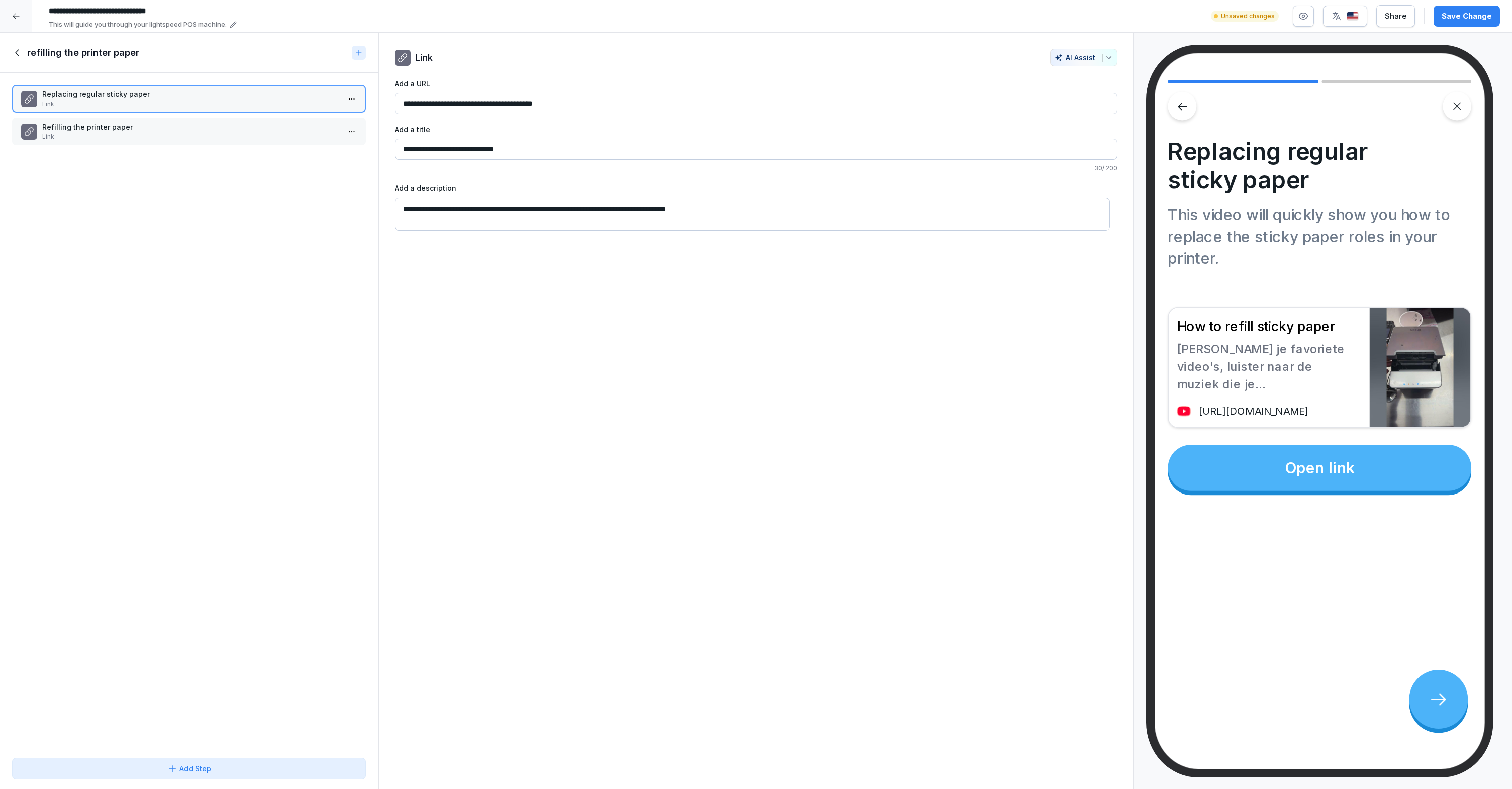
click at [16, 53] on icon at bounding box center [17, 52] width 4 height 6
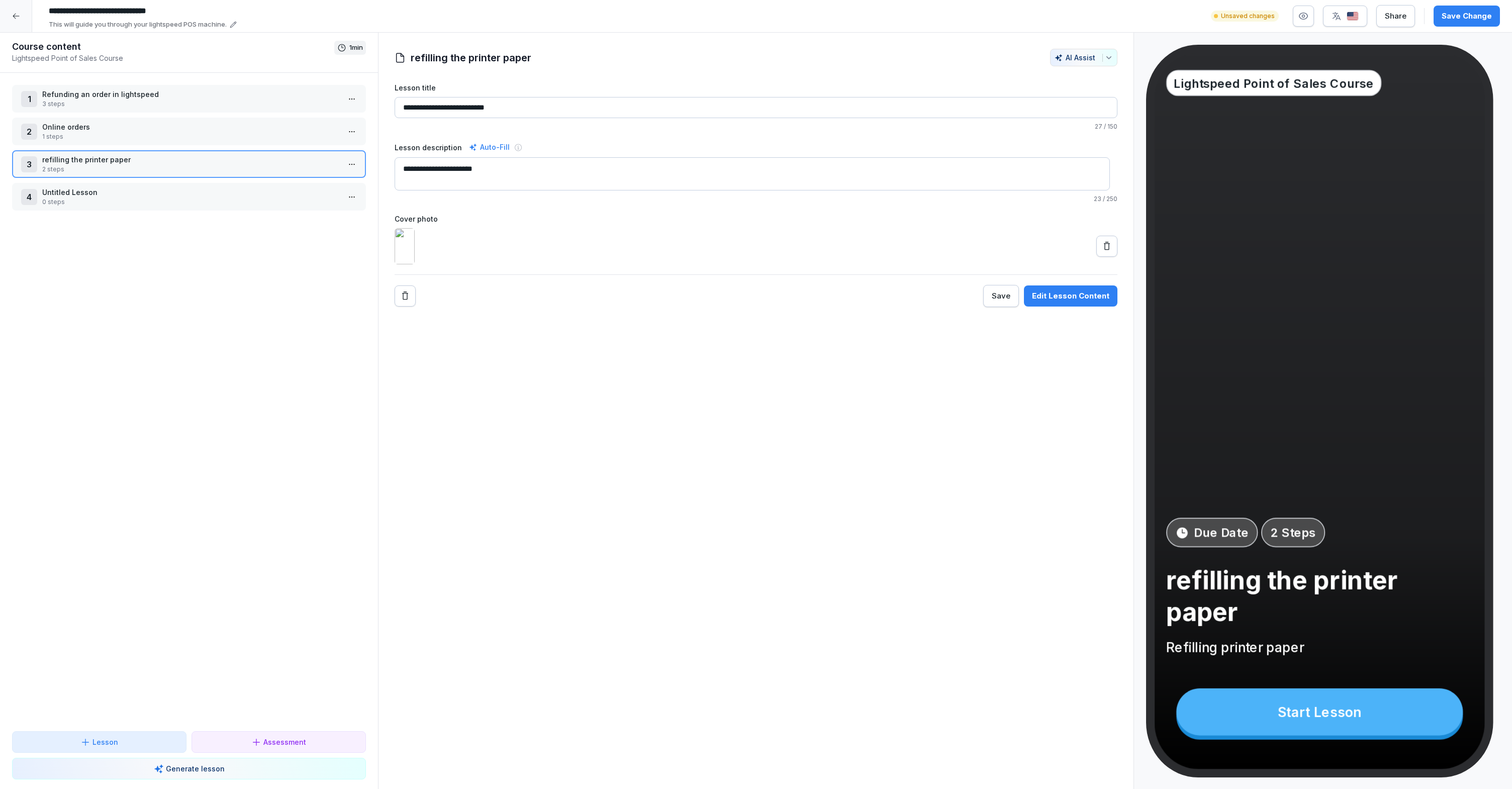
click at [160, 191] on p "Untitled Lesson" at bounding box center [191, 192] width 298 height 11
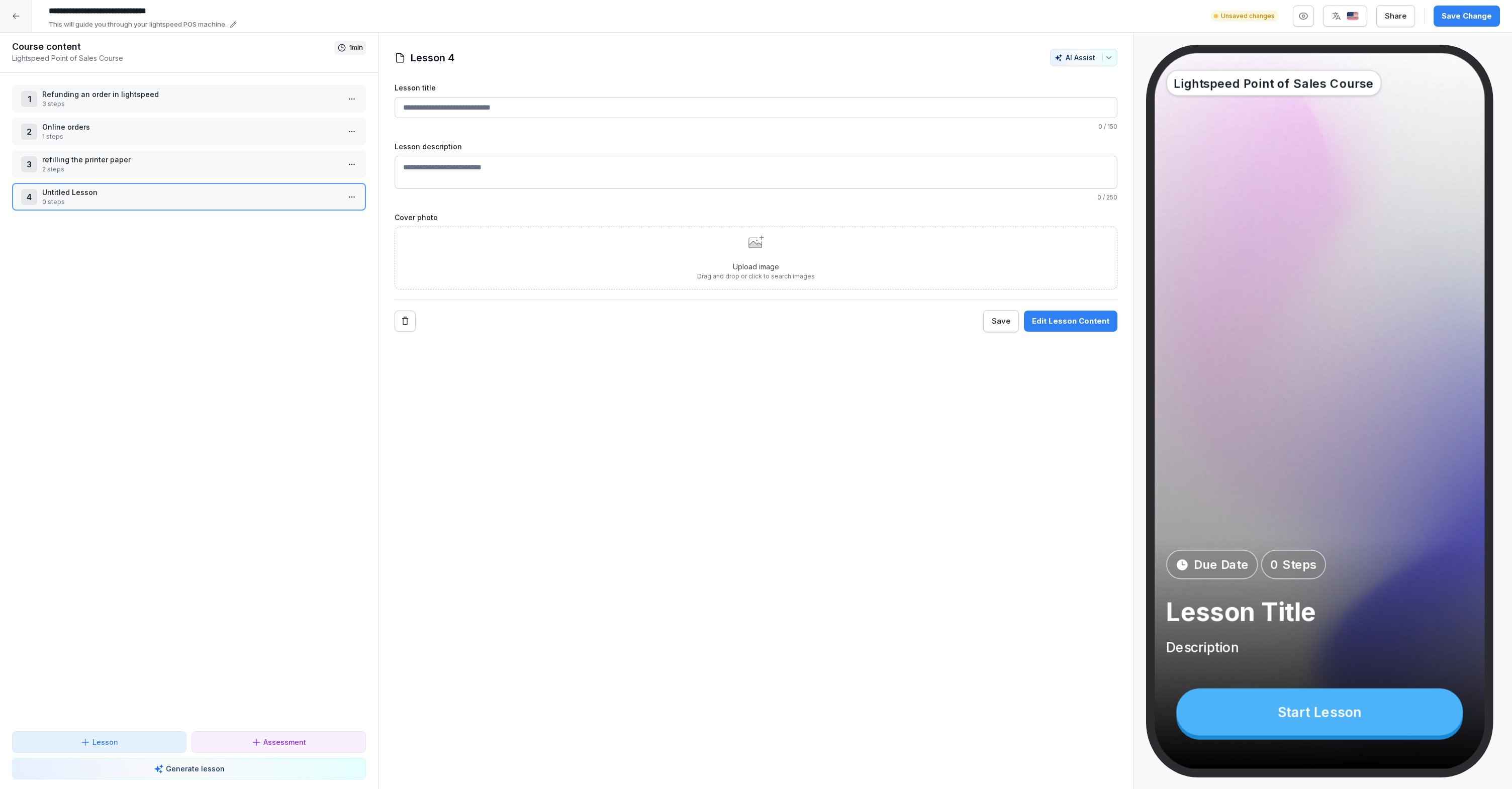
click at [526, 104] on input "Lesson title" at bounding box center [755, 107] width 723 height 21
type input "**********"
click at [696, 170] on textarea "Lesson description" at bounding box center [755, 174] width 723 height 33
paste textarea "**********"
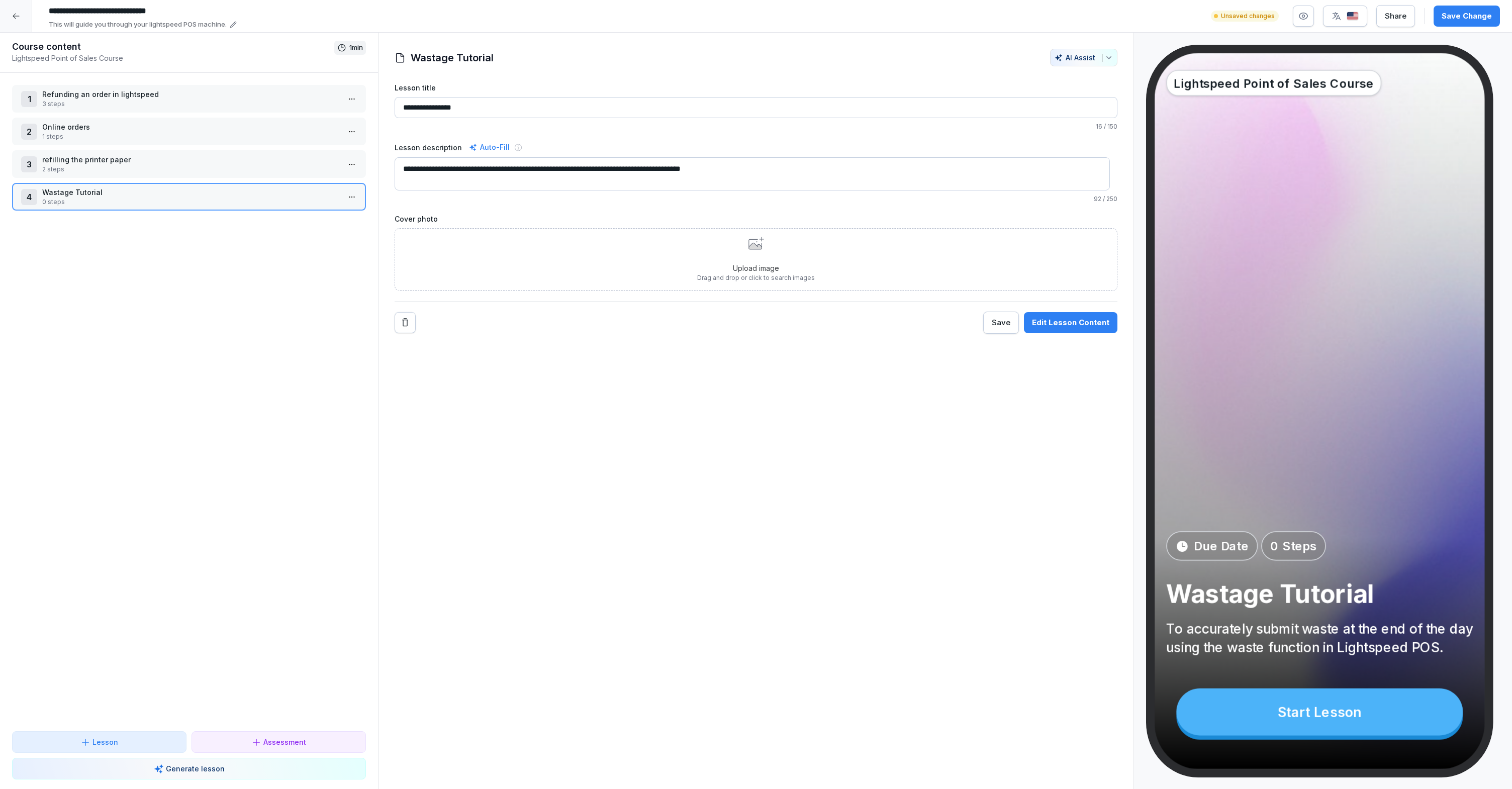
type textarea "**********"
click at [774, 268] on p "Upload image" at bounding box center [756, 268] width 117 height 11
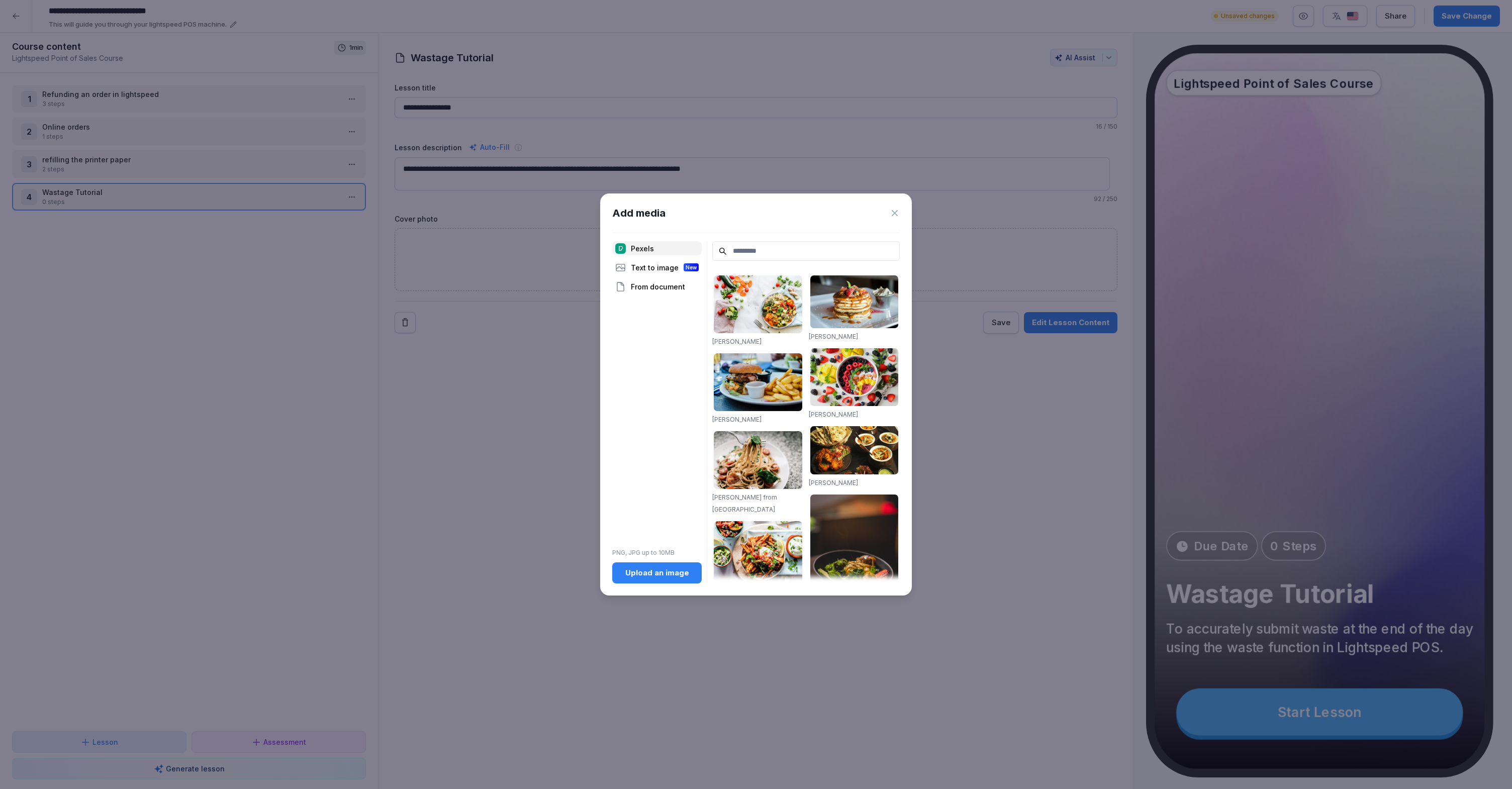
click at [658, 267] on div "Text to image New" at bounding box center [657, 267] width 89 height 14
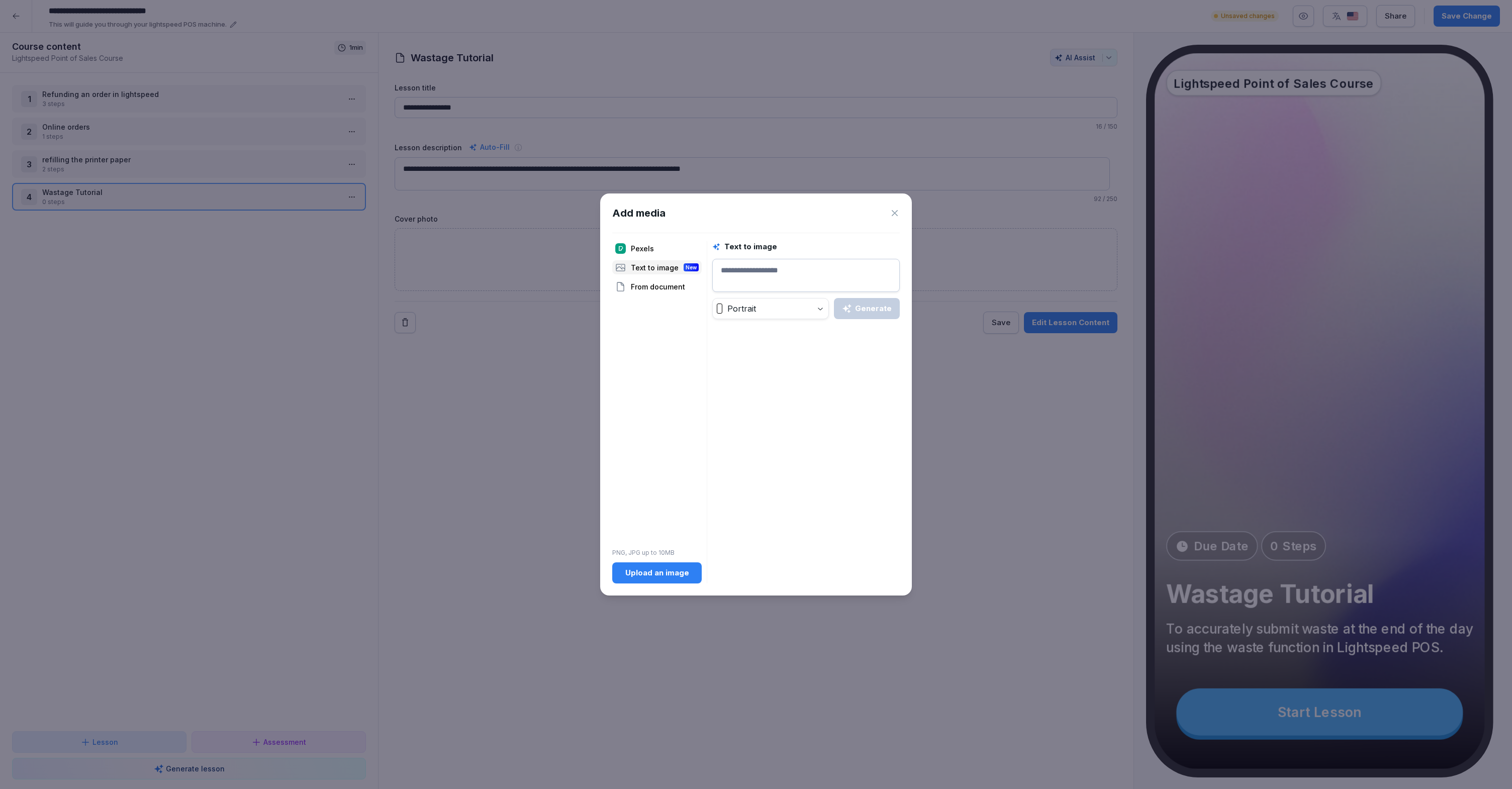
click at [654, 285] on div "From document" at bounding box center [657, 286] width 89 height 14
click at [656, 269] on div "Text to image New" at bounding box center [657, 267] width 89 height 14
click at [656, 573] on div "Upload an image" at bounding box center [657, 573] width 73 height 11
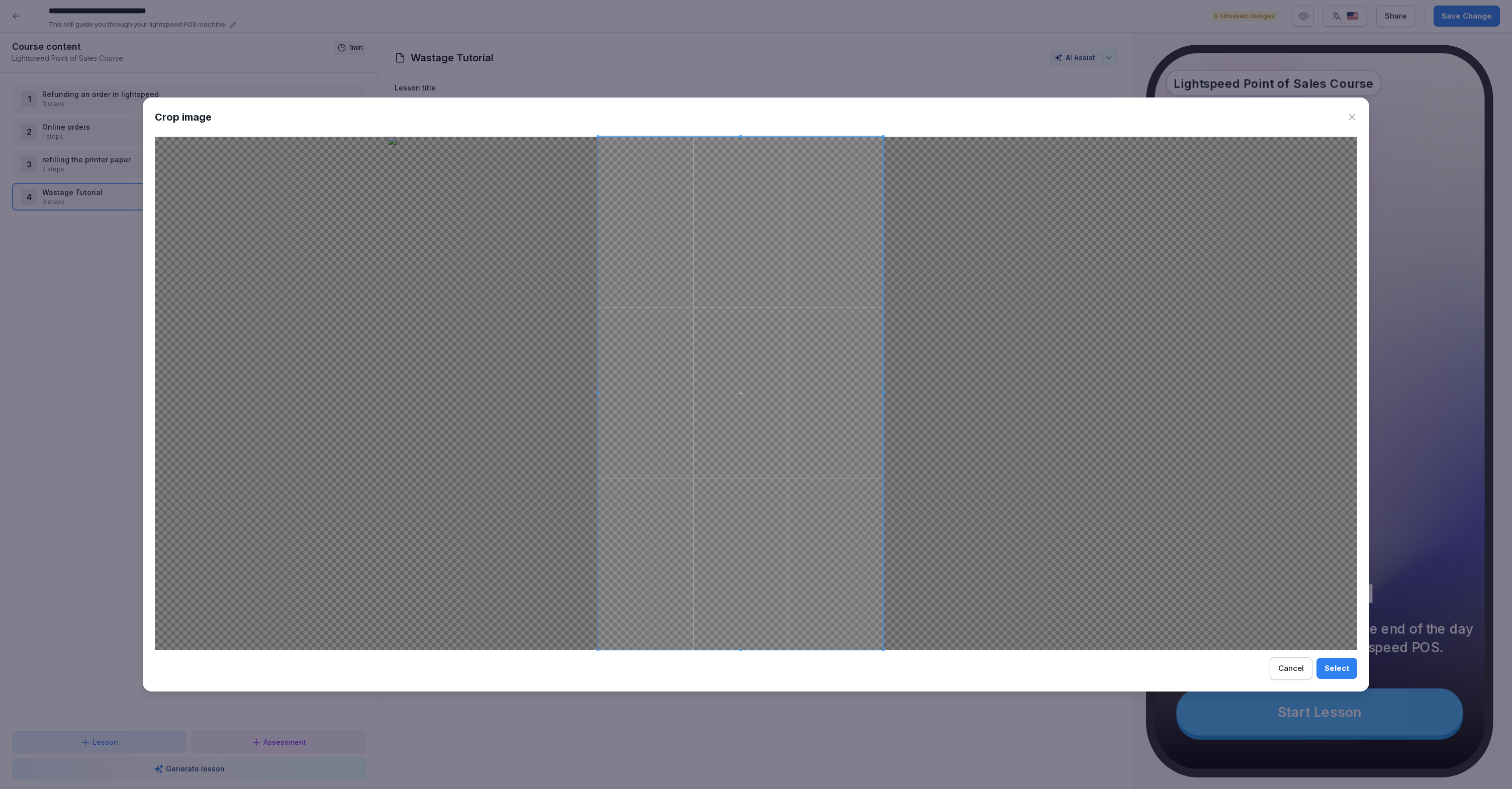
click at [717, 438] on span at bounding box center [741, 393] width 285 height 513
click at [1342, 667] on div "Select" at bounding box center [1337, 668] width 25 height 11
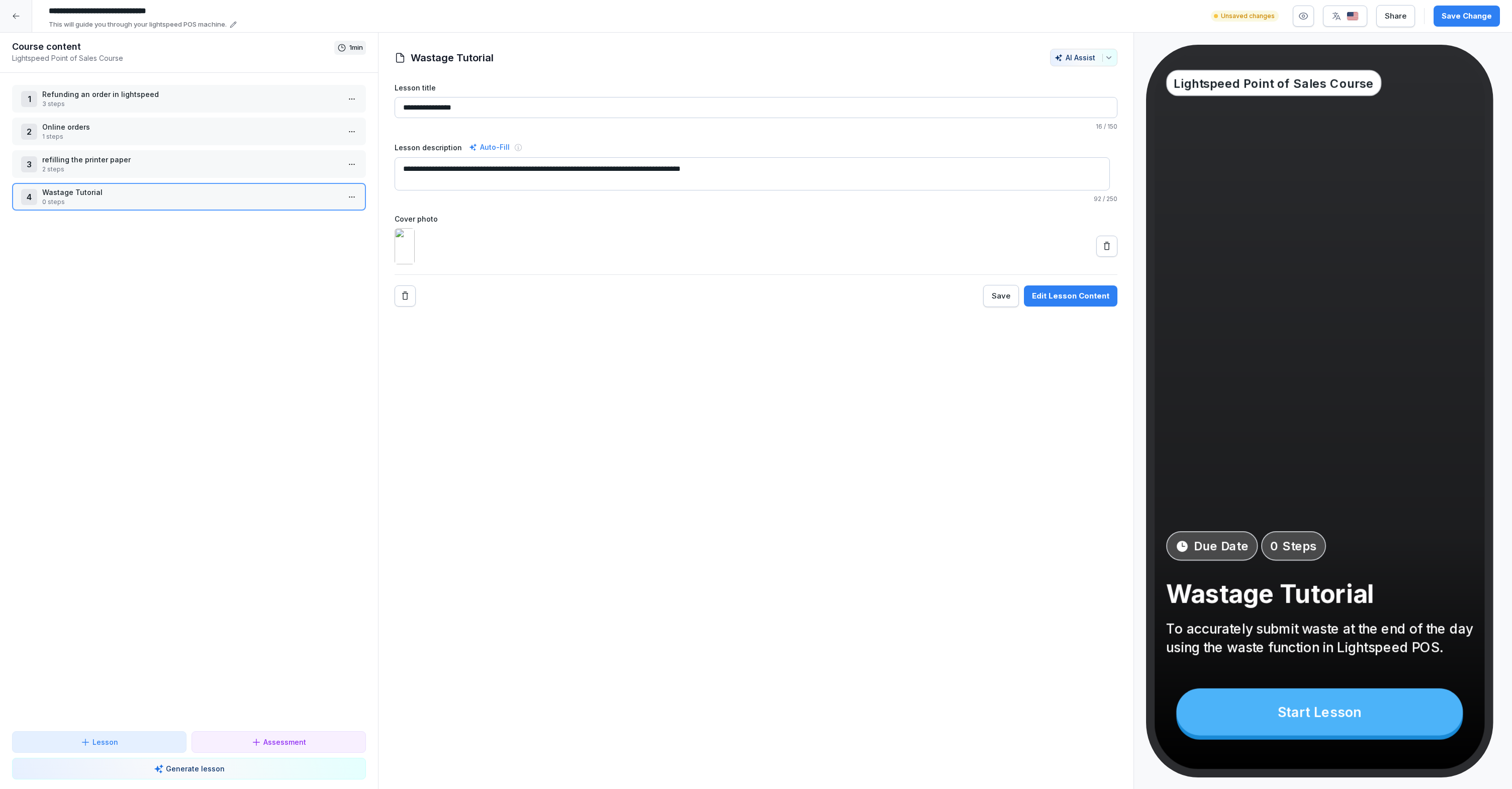
click at [219, 202] on p "0 steps" at bounding box center [191, 202] width 298 height 9
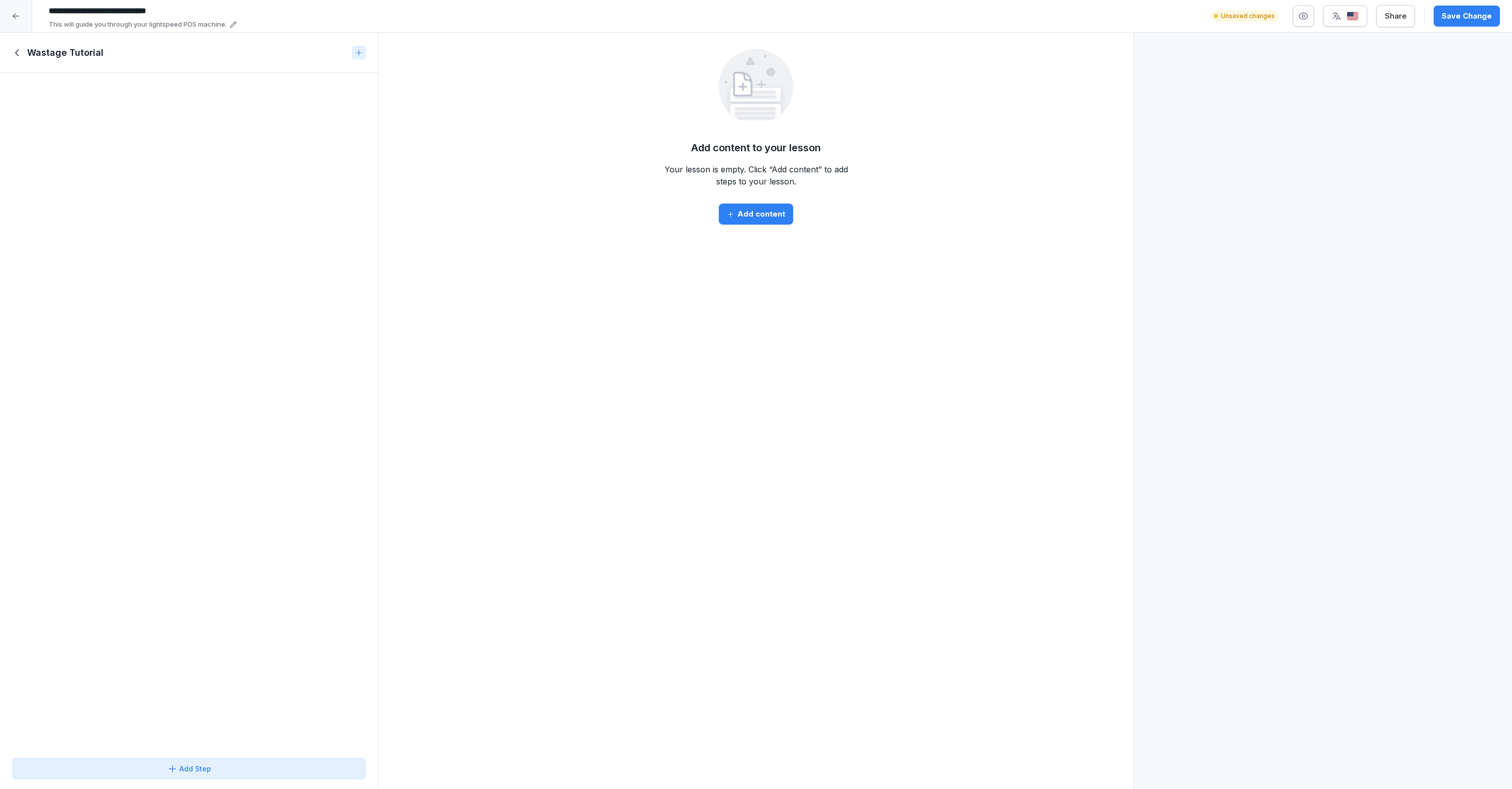
click at [758, 215] on div "Add content" at bounding box center [755, 214] width 58 height 11
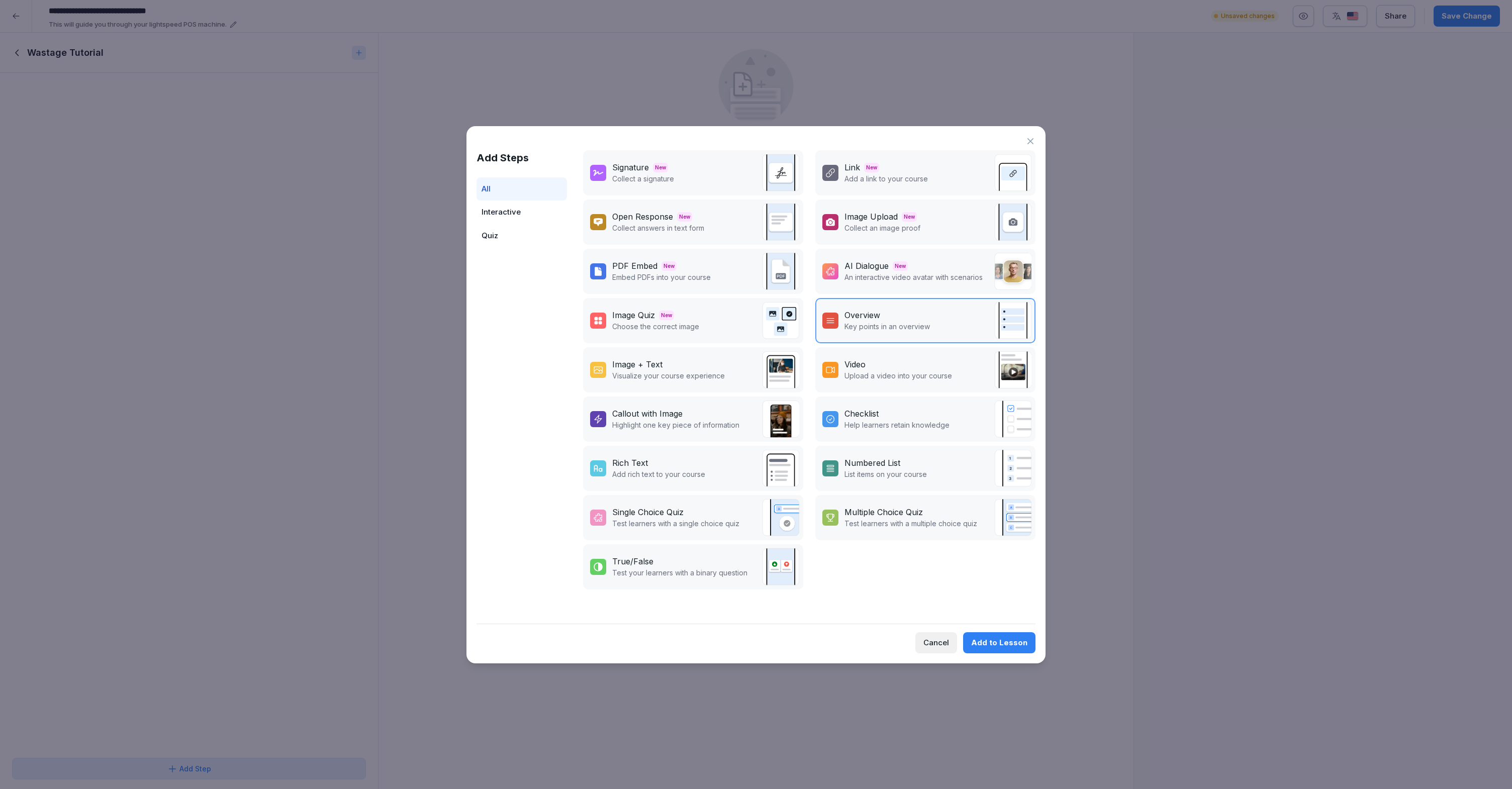
click at [886, 172] on div "Link New" at bounding box center [886, 167] width 83 height 12
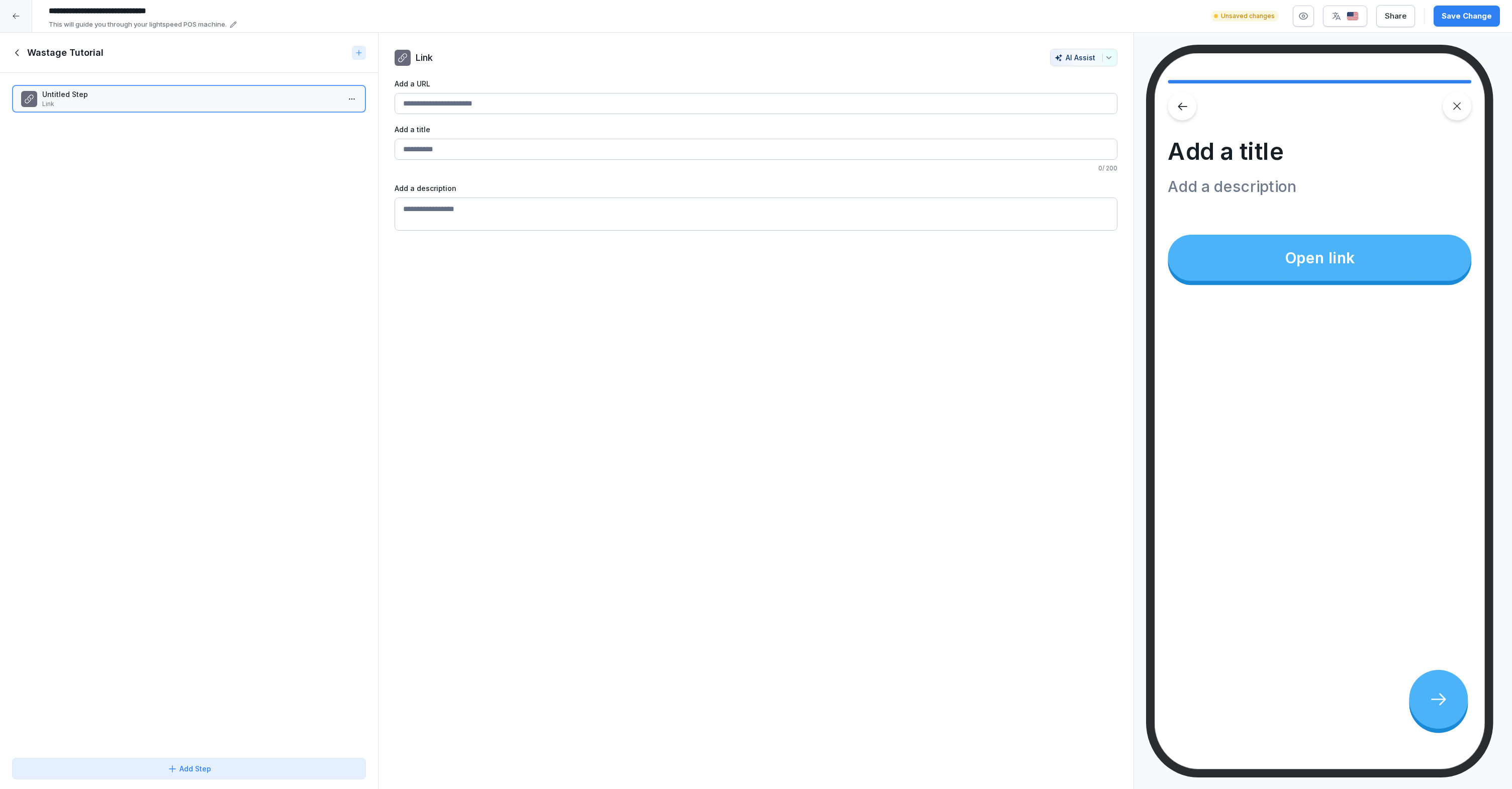
click at [593, 114] on input "Add a URL" at bounding box center [755, 103] width 723 height 21
paste input "**********"
type input "**********"
click at [589, 134] on label "Add a title" at bounding box center [755, 130] width 723 height 11
click at [589, 114] on input "**********" at bounding box center [755, 103] width 723 height 21
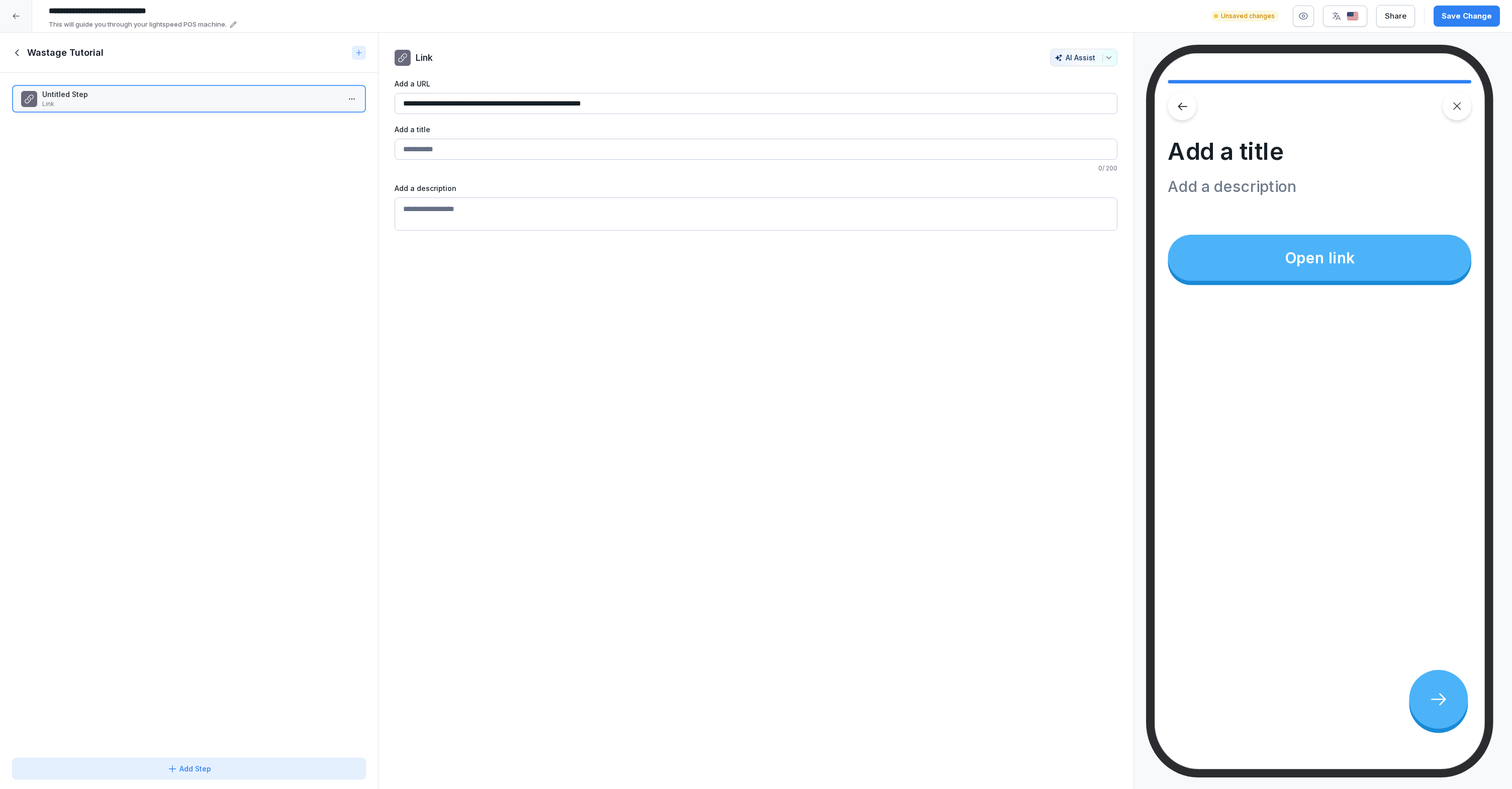
click at [588, 142] on input "Add a URL" at bounding box center [755, 149] width 723 height 21
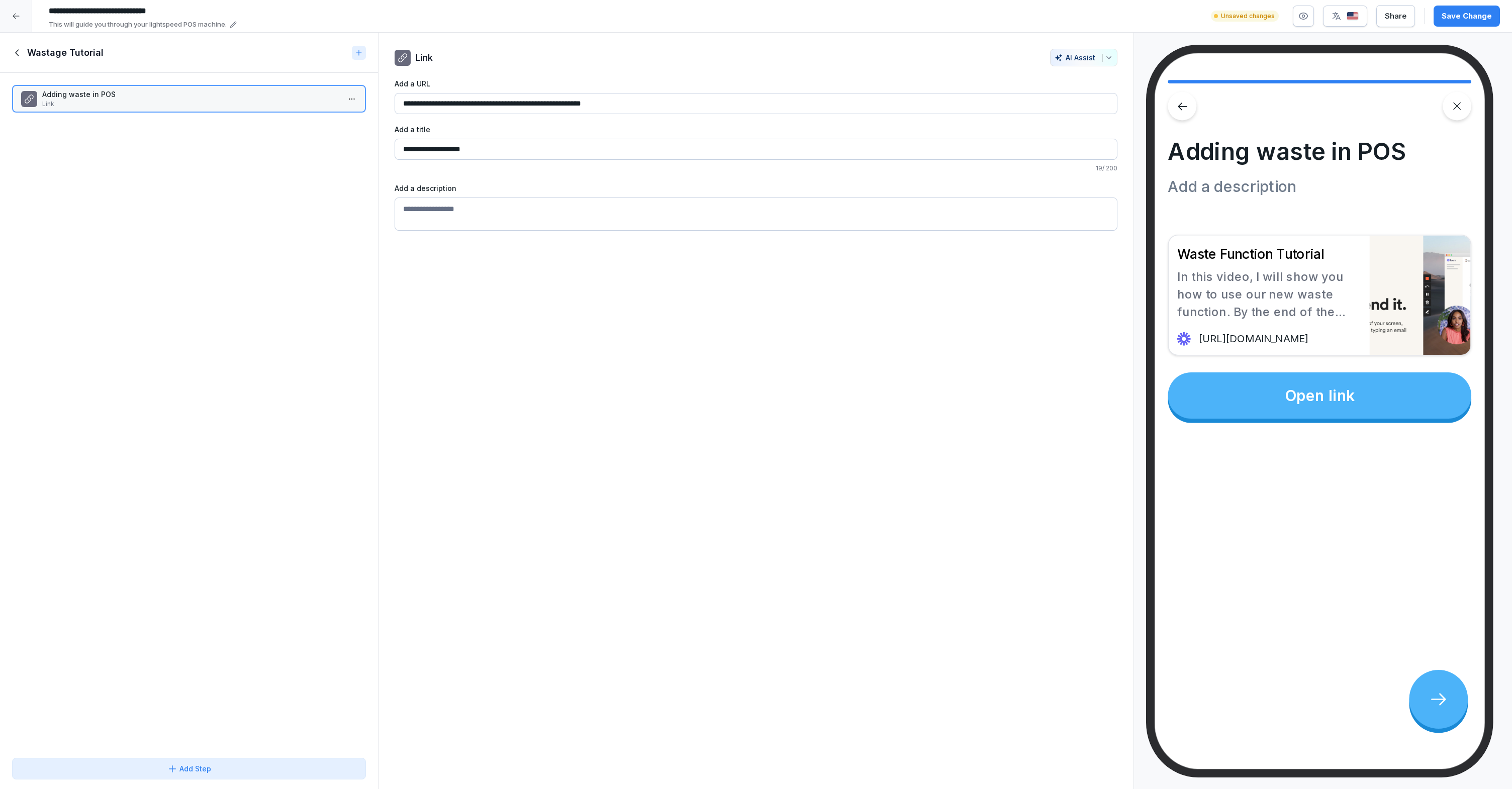
type input "**********"
type textarea "*"
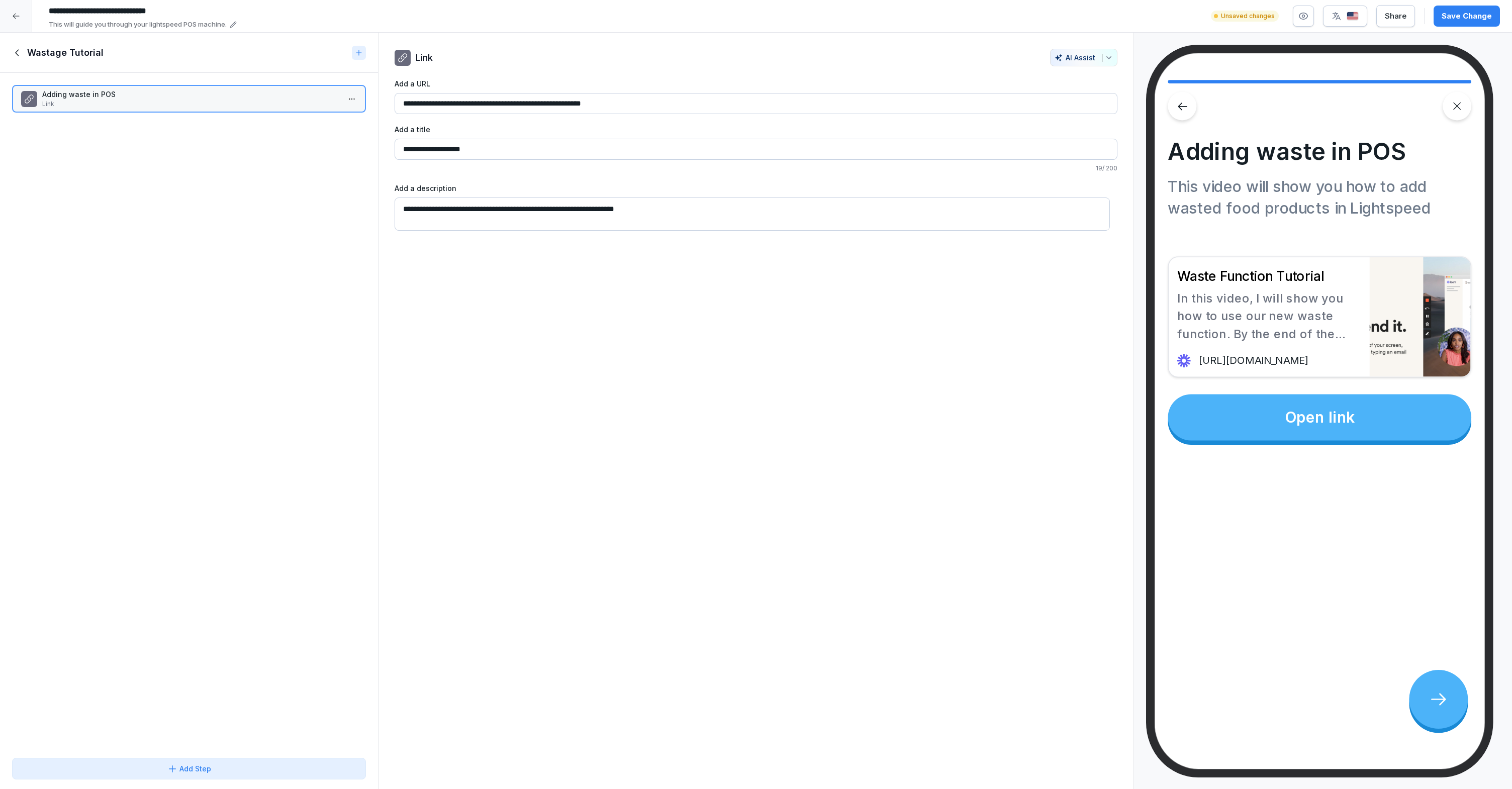
type textarea "**********"
click at [279, 302] on div "Adding waste in POS Link To pick up a draggable item, press the space bar. Whil…" at bounding box center [189, 413] width 378 height 680
click at [15, 48] on icon at bounding box center [18, 52] width 11 height 11
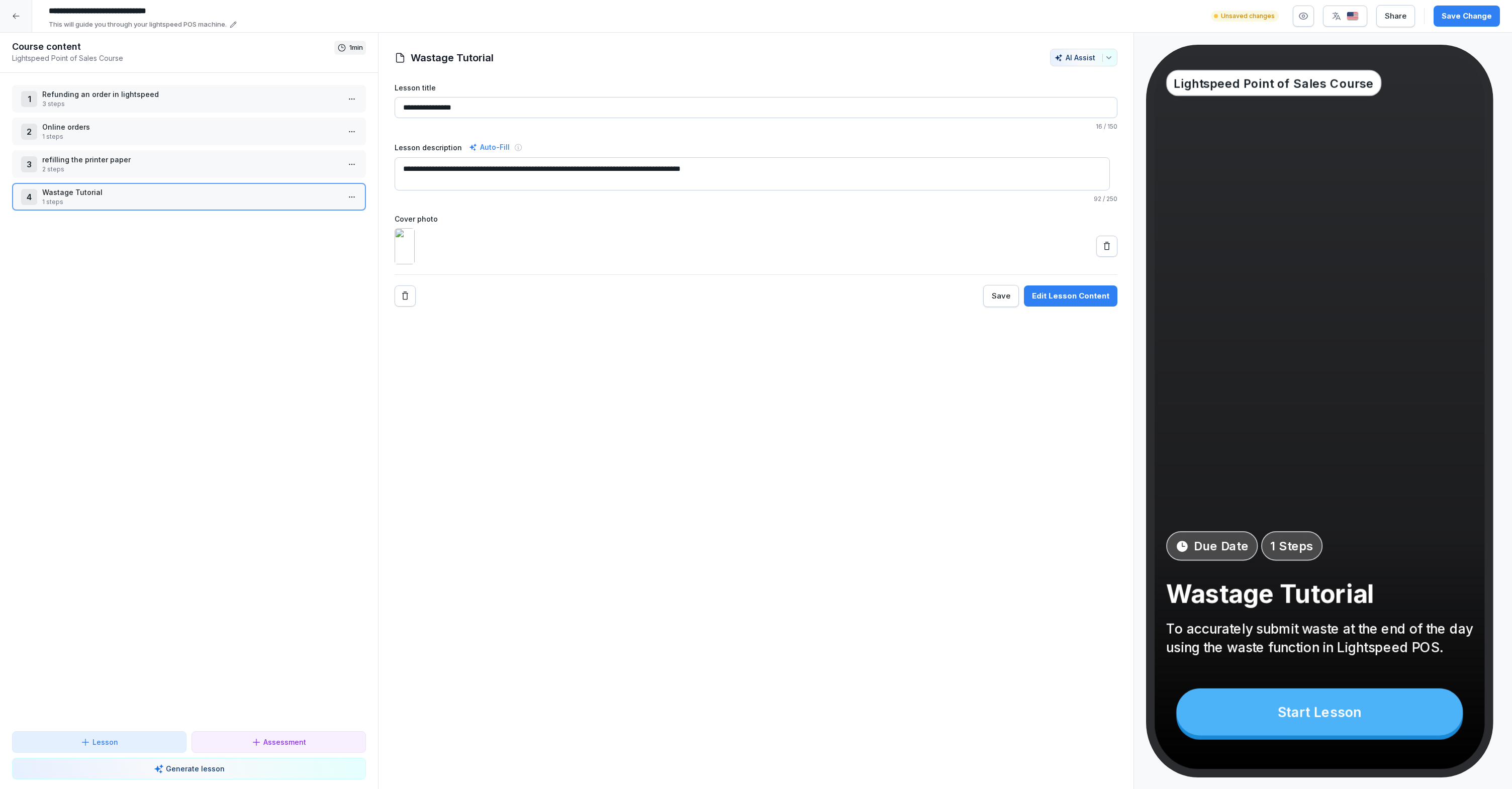
click at [177, 192] on p "Wastage Tutorial" at bounding box center [191, 192] width 298 height 11
click at [178, 192] on p "Wastage Tutorial" at bounding box center [191, 192] width 298 height 11
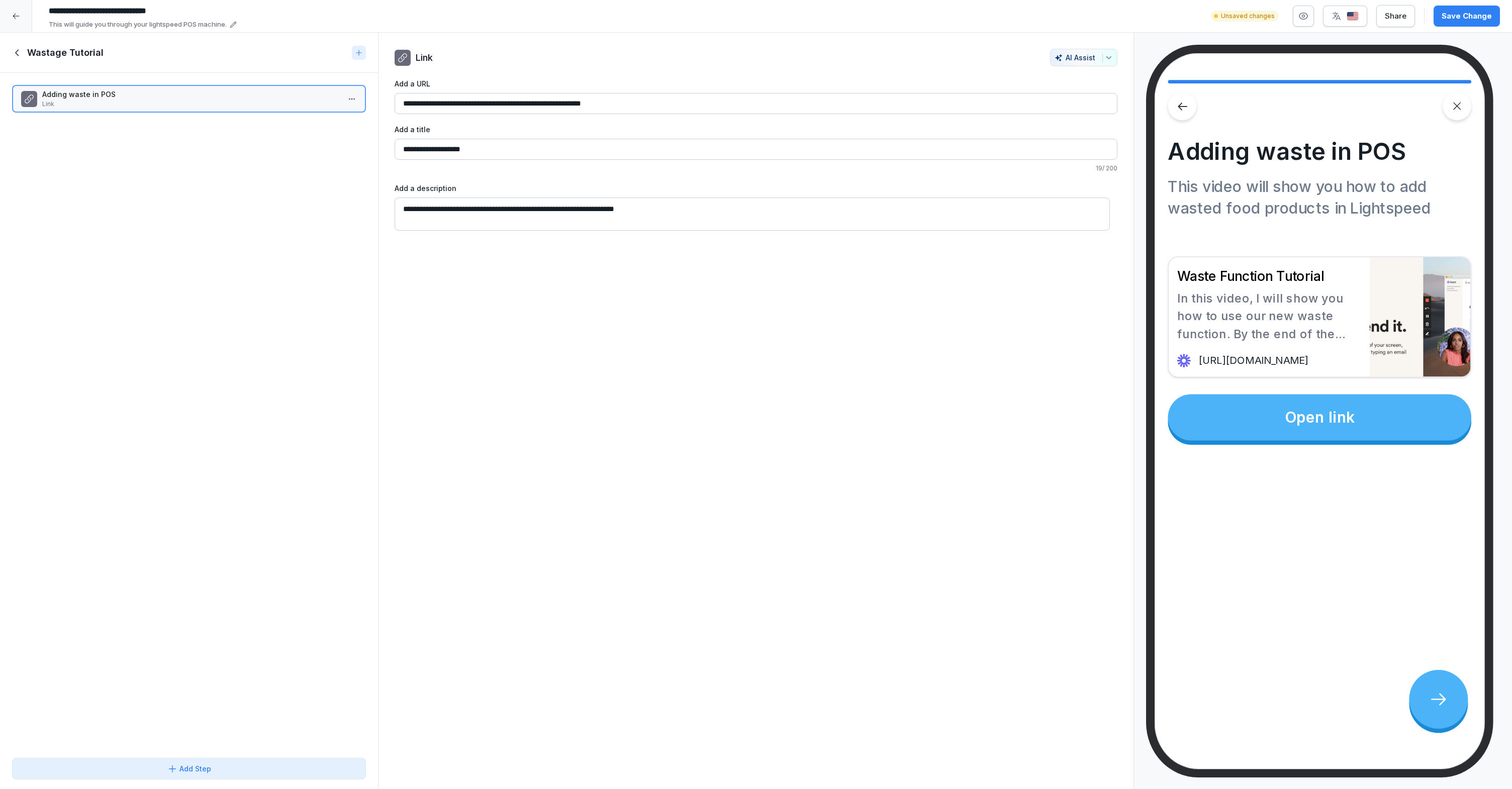
click at [1462, 24] on button "Save Change" at bounding box center [1466, 16] width 66 height 21
click at [18, 49] on icon at bounding box center [17, 52] width 4 height 6
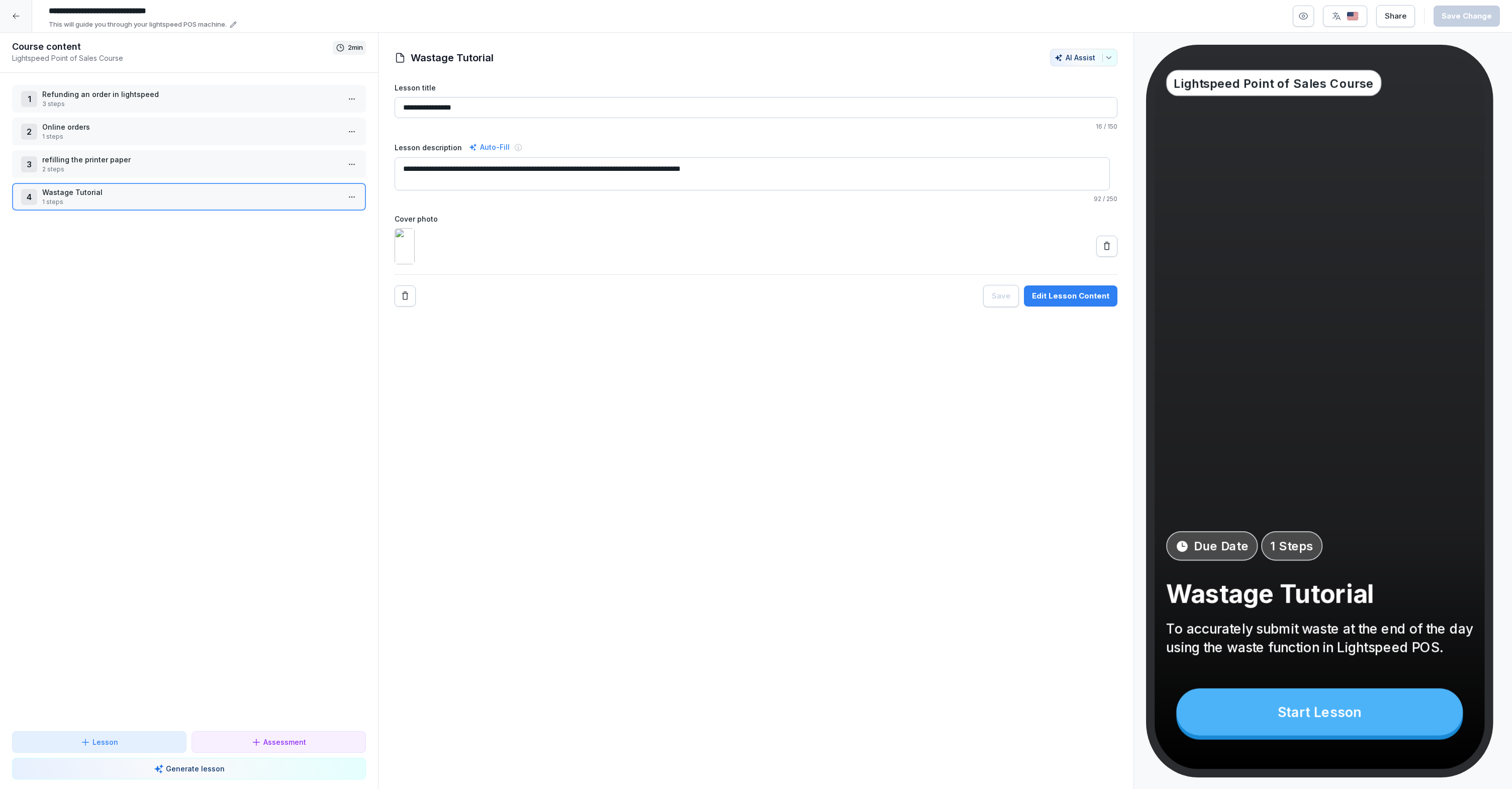
click at [196, 102] on p "3 steps" at bounding box center [191, 104] width 298 height 9
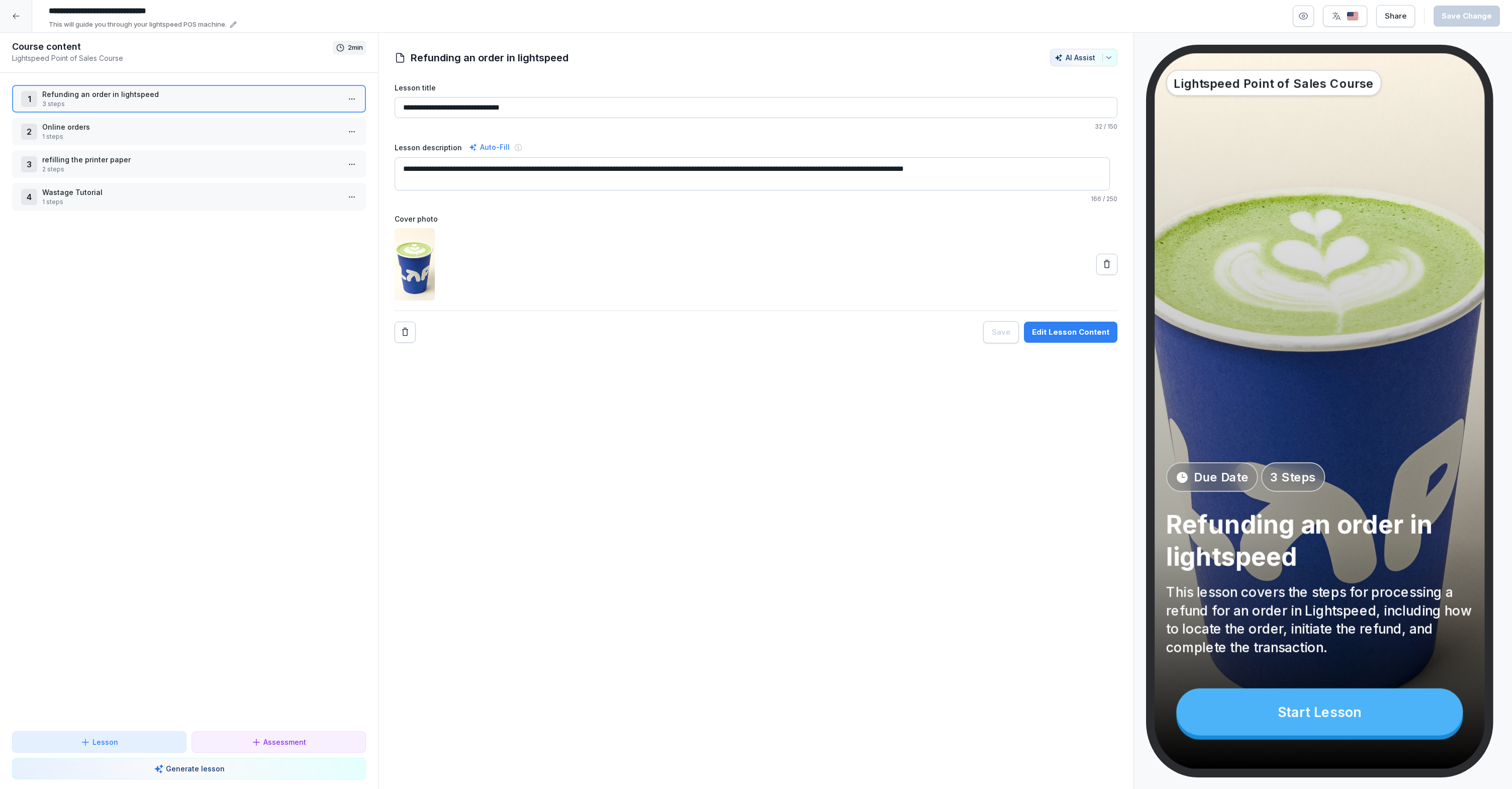
click at [148, 160] on p "refilling the printer paper" at bounding box center [191, 160] width 298 height 11
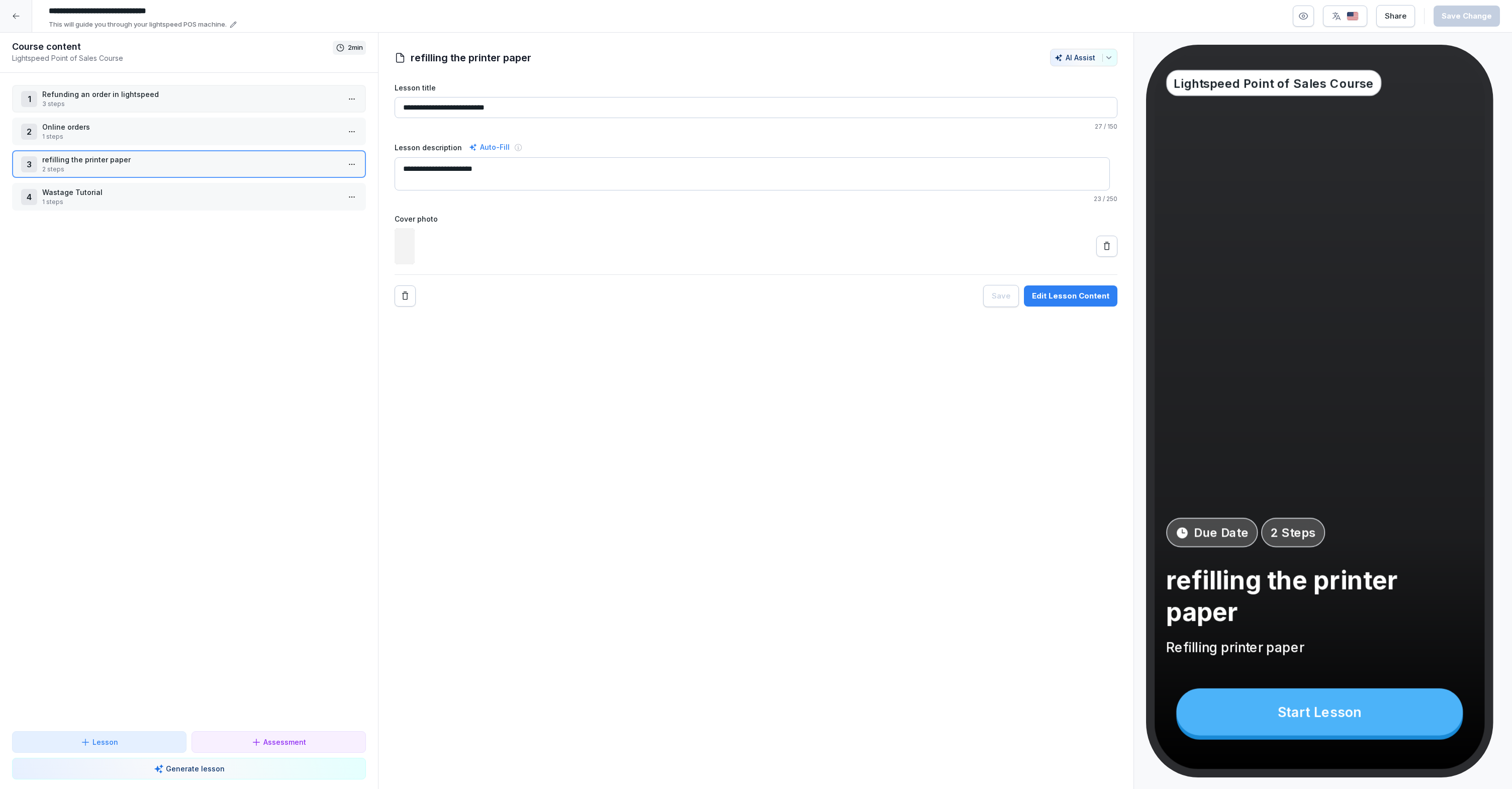
click at [161, 128] on p "Online orders" at bounding box center [191, 127] width 298 height 11
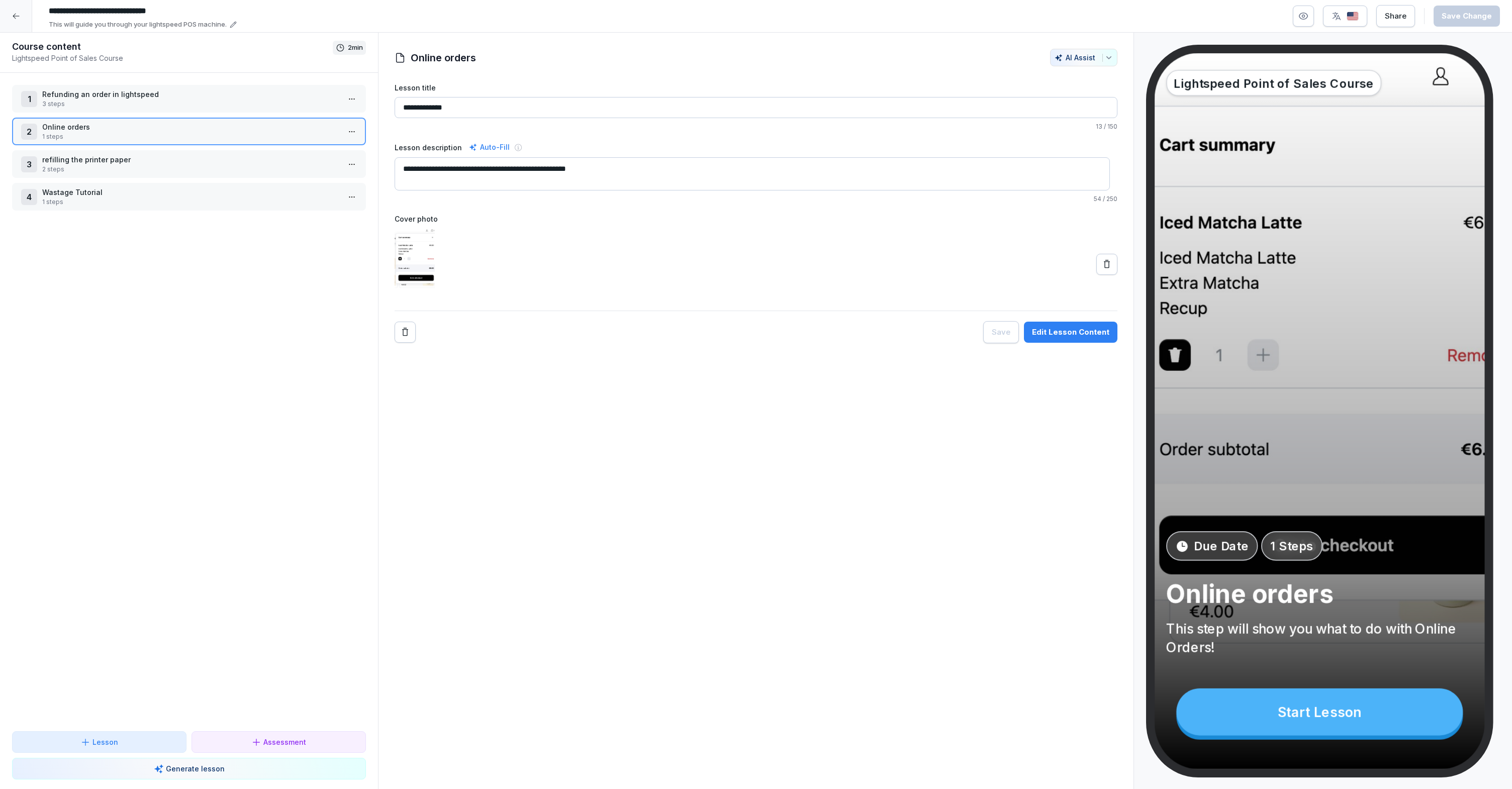
click at [149, 187] on p "Wastage Tutorial" at bounding box center [191, 192] width 298 height 11
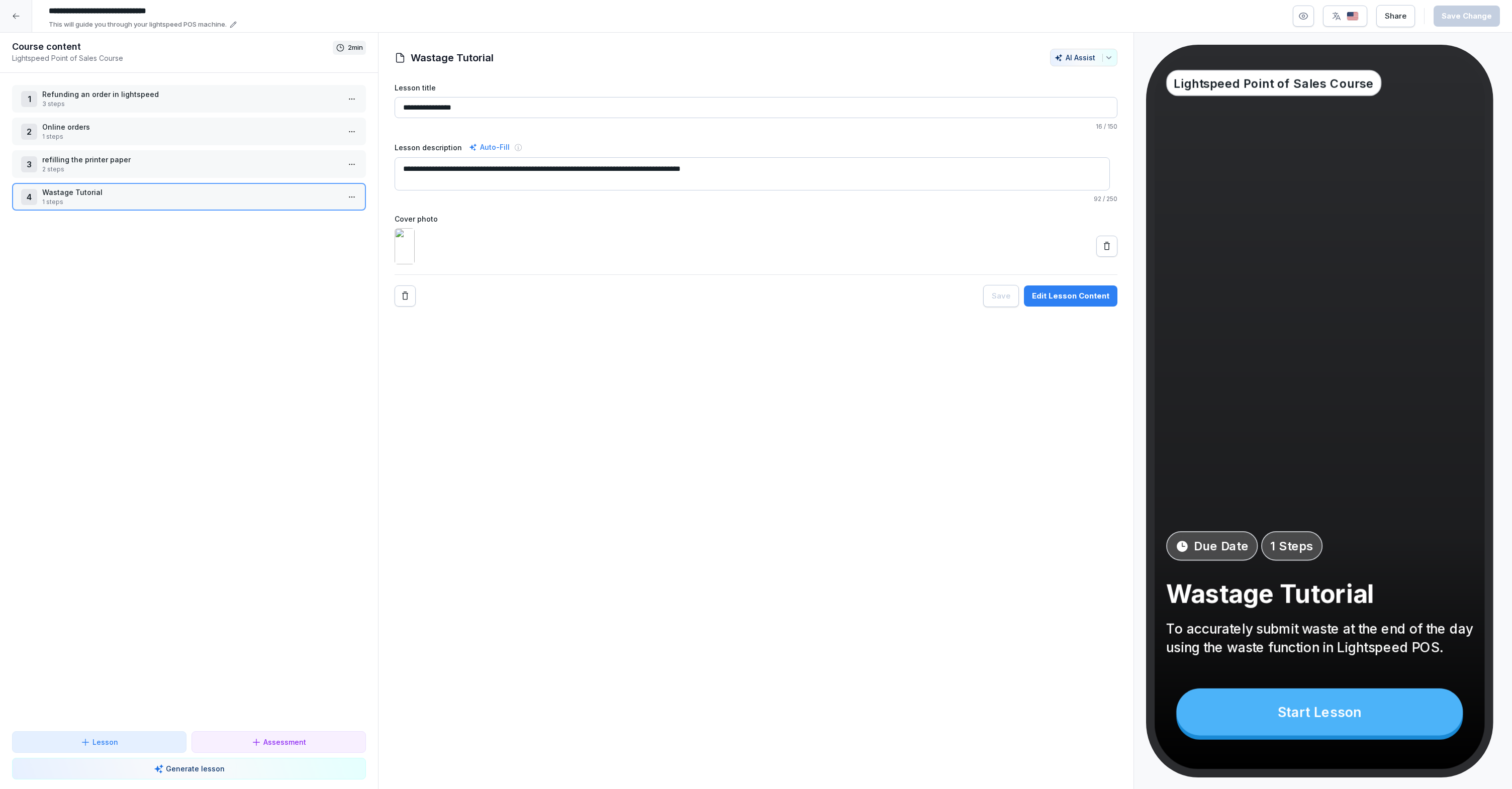
click at [124, 121] on div "2 Online orders 1 steps" at bounding box center [189, 131] width 354 height 28
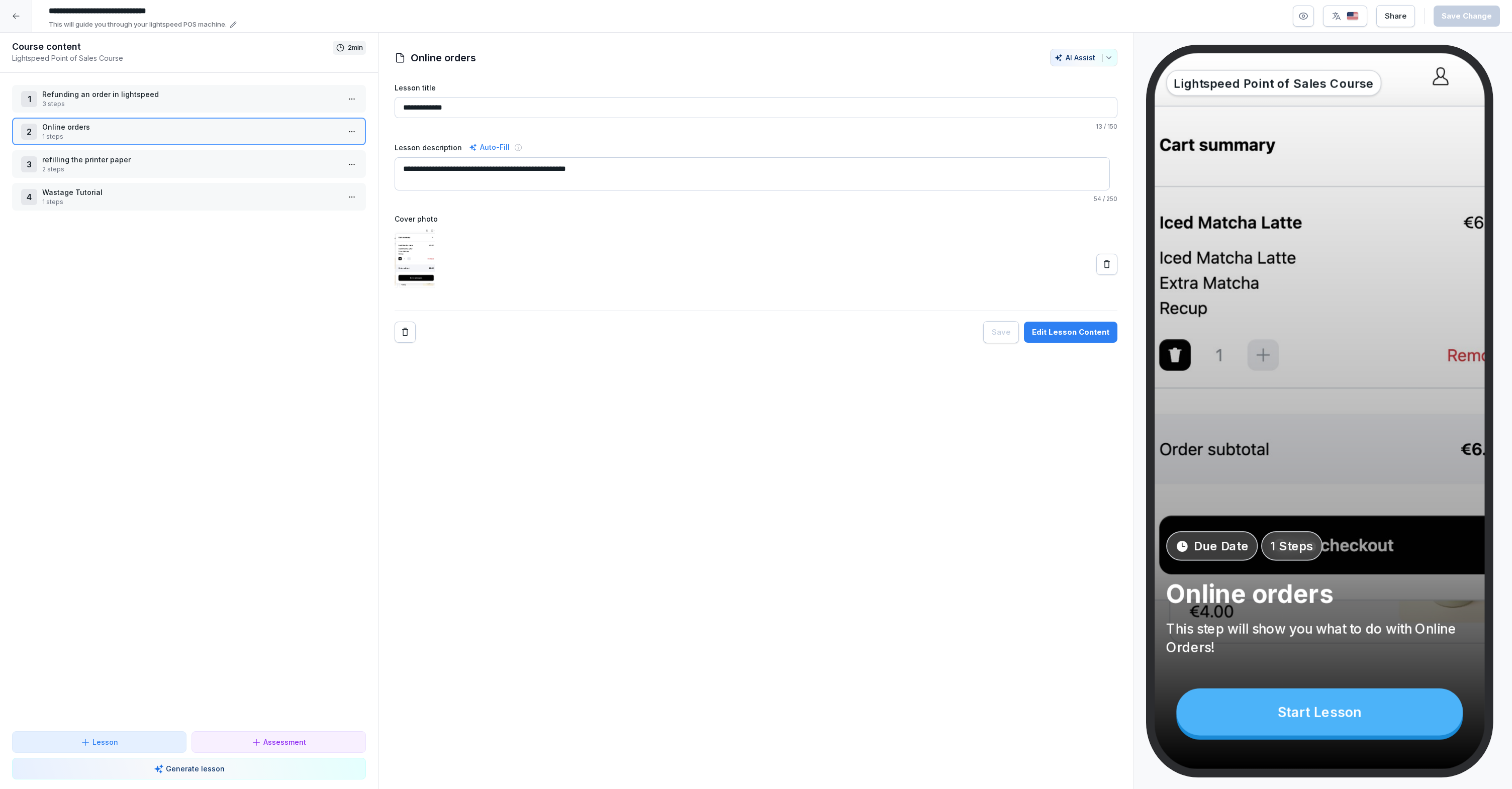
click at [23, 20] on div at bounding box center [16, 16] width 32 height 32
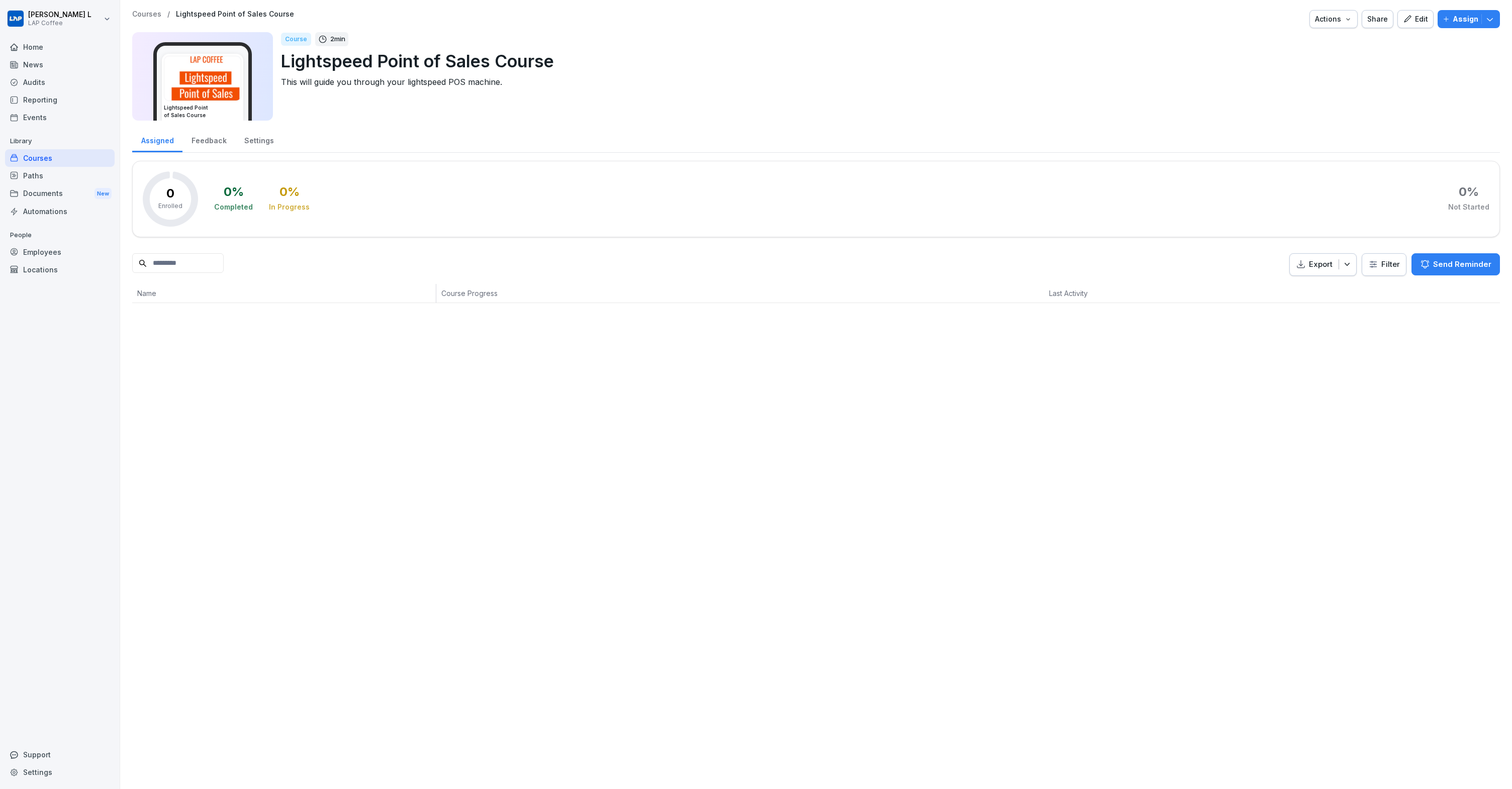
click at [55, 159] on div "Courses" at bounding box center [60, 158] width 110 height 18
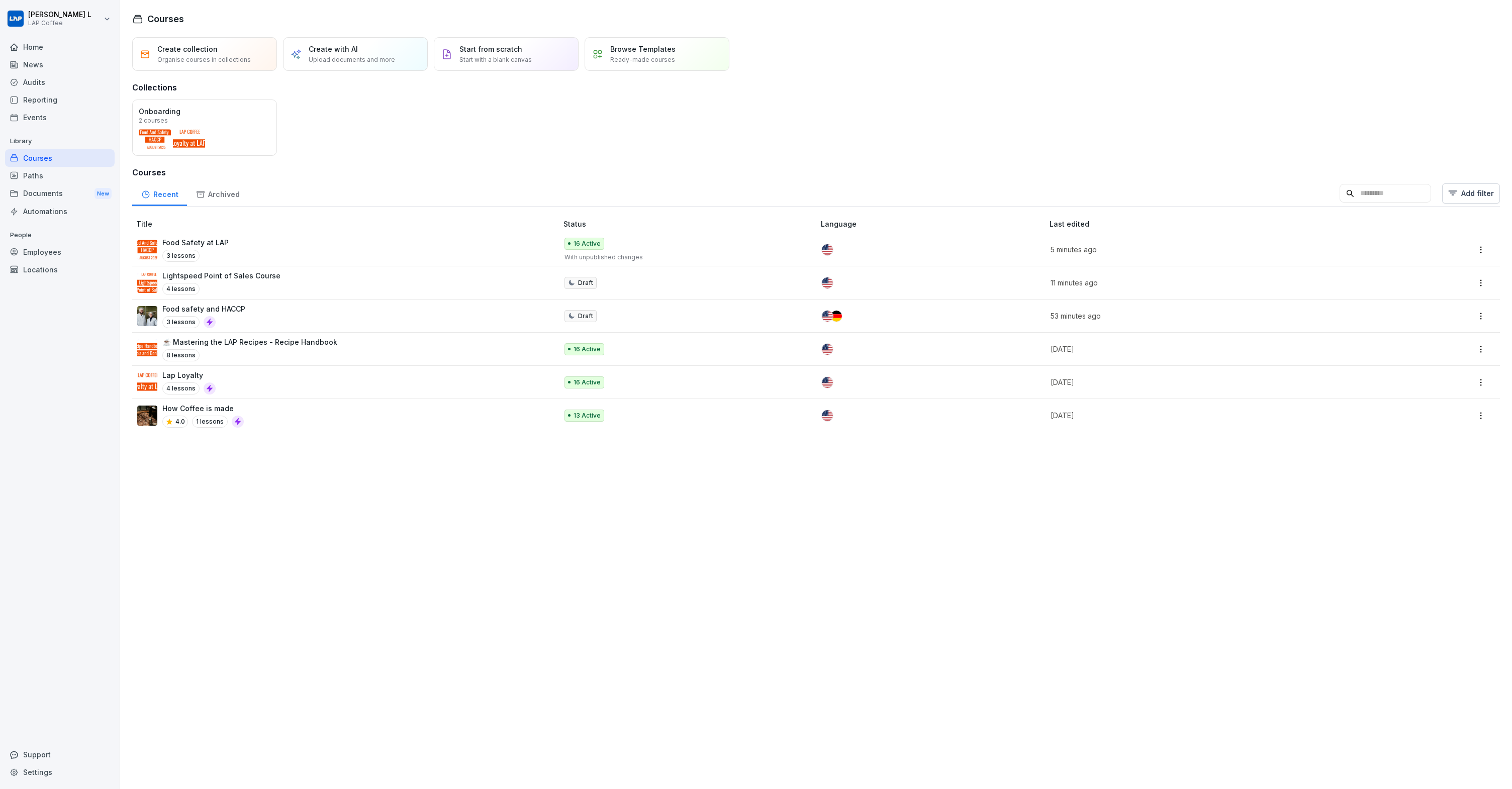
click at [56, 259] on div "Employees" at bounding box center [60, 252] width 110 height 18
click at [50, 266] on div "Locations" at bounding box center [60, 269] width 110 height 18
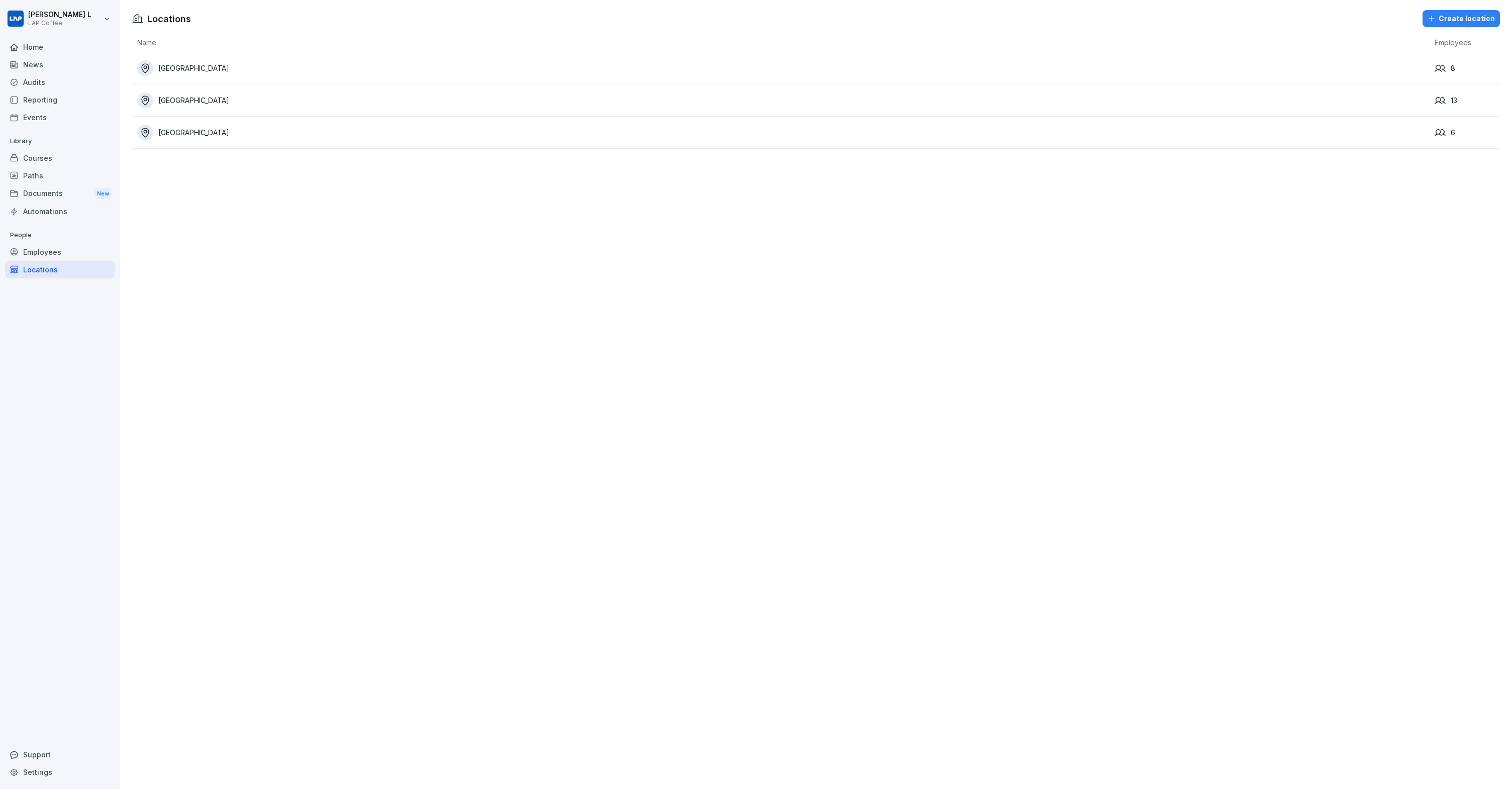
click at [56, 254] on div "Employees" at bounding box center [60, 252] width 110 height 18
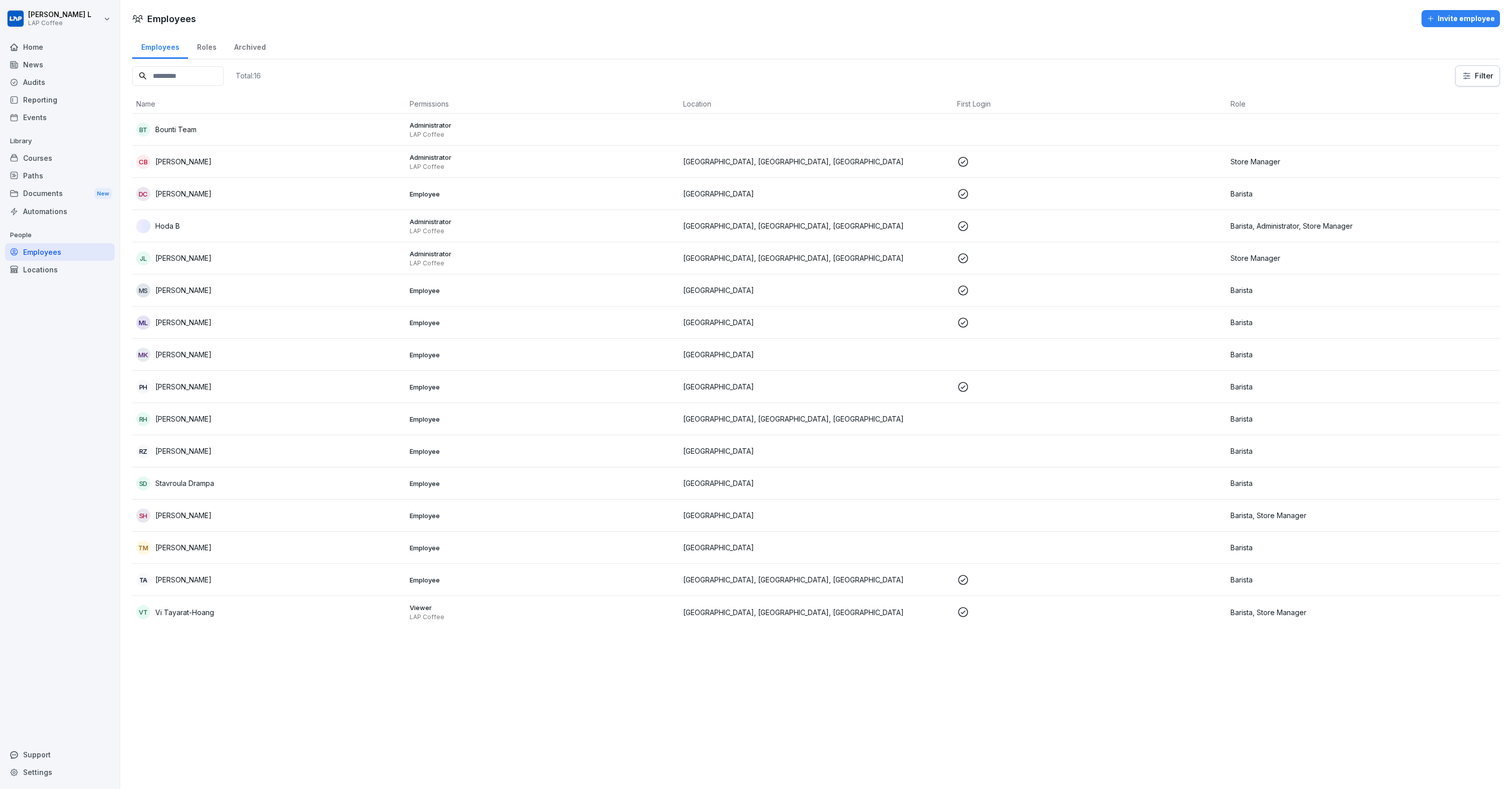
click at [208, 43] on div "Roles" at bounding box center [206, 46] width 37 height 26
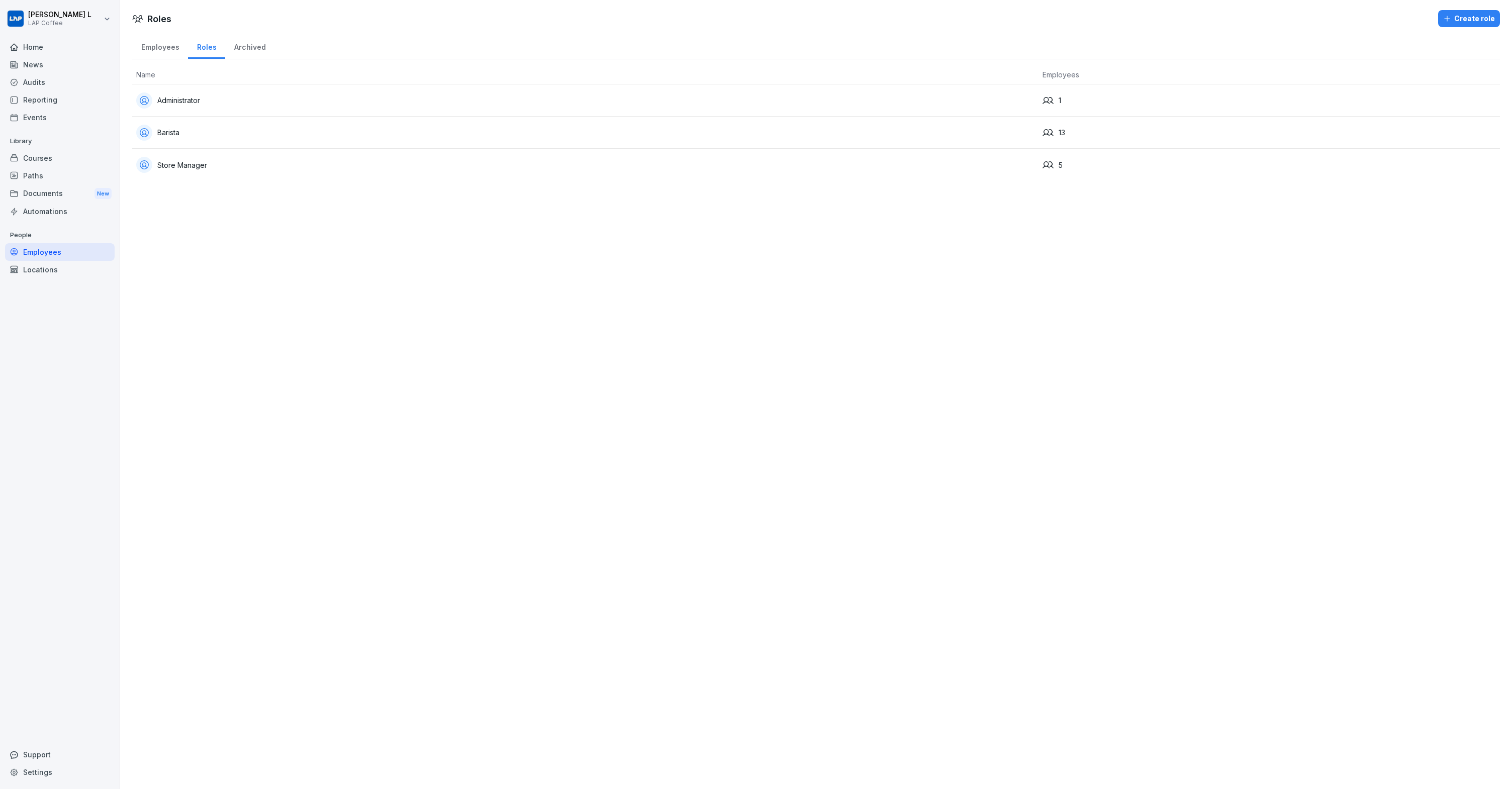
click at [39, 266] on div "Locations" at bounding box center [60, 269] width 110 height 18
click at [1286, 75] on div "Berlin" at bounding box center [784, 68] width 1292 height 16
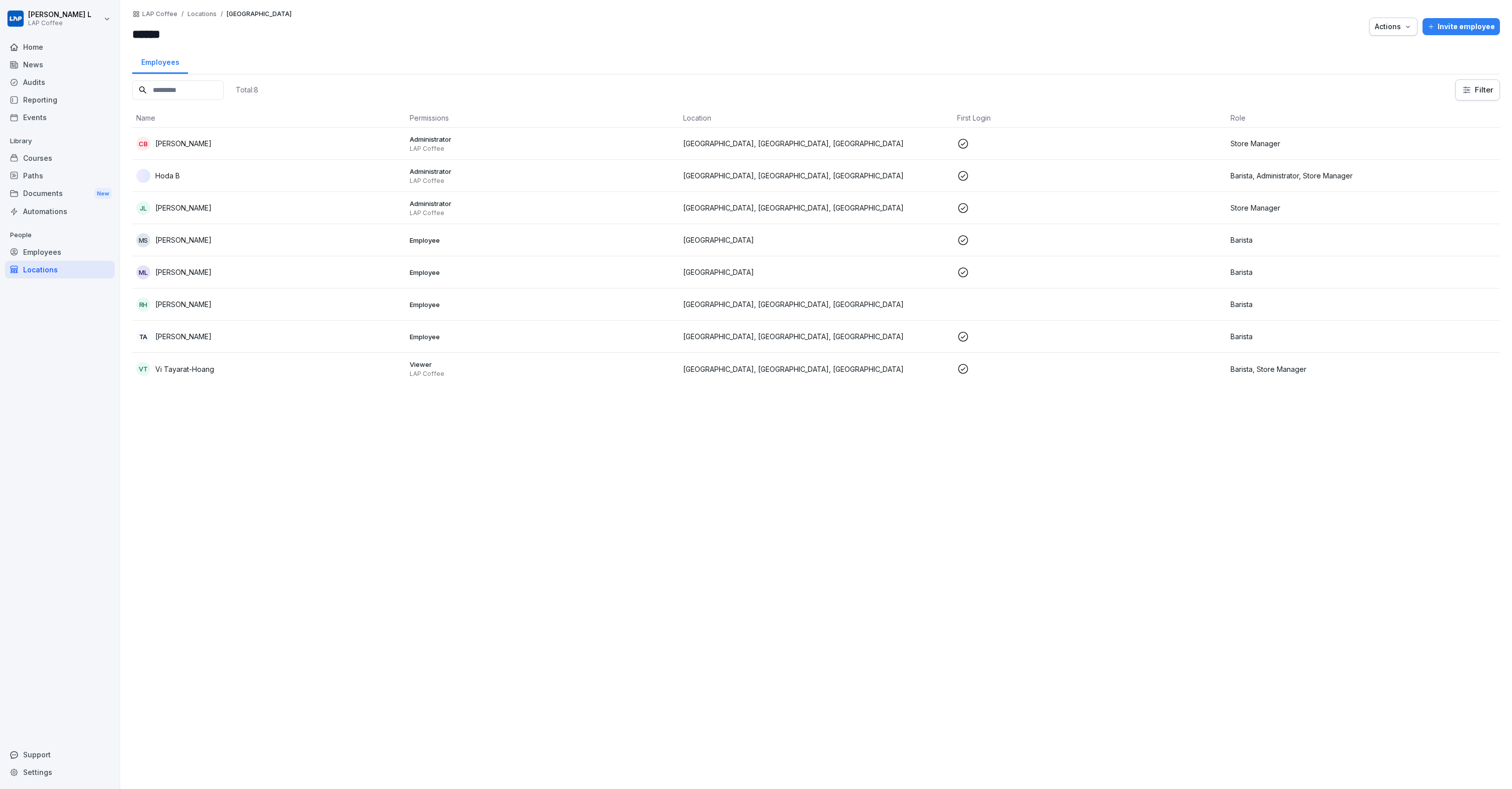
click at [43, 272] on div "Locations" at bounding box center [60, 269] width 110 height 18
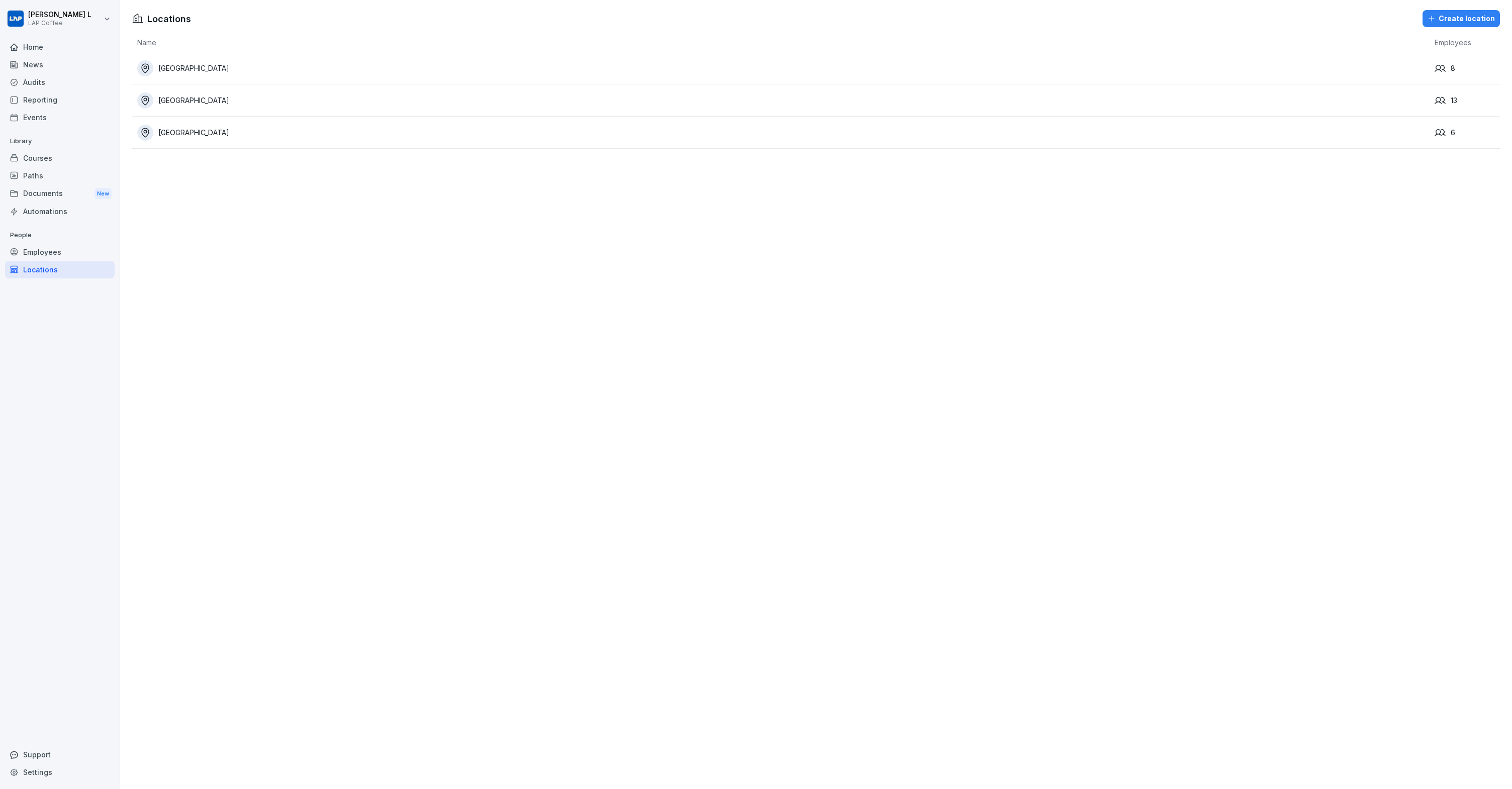
click at [1440, 15] on div "Create location" at bounding box center [1461, 18] width 68 height 11
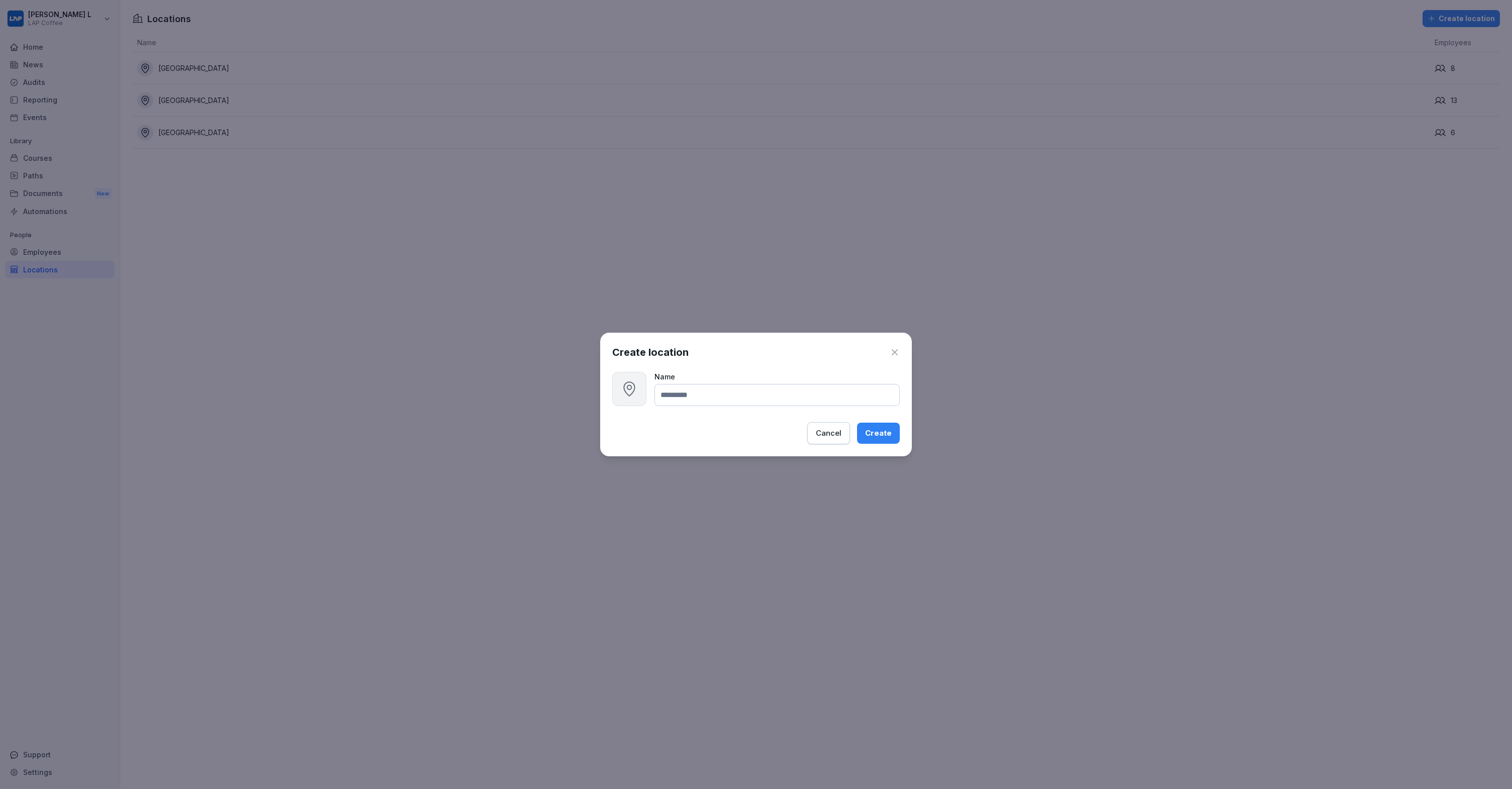
click at [830, 390] on input at bounding box center [777, 395] width 245 height 22
click at [791, 360] on div "Create location Name Cancel Create" at bounding box center [756, 394] width 312 height 124
click at [780, 385] on input at bounding box center [777, 395] width 245 height 22
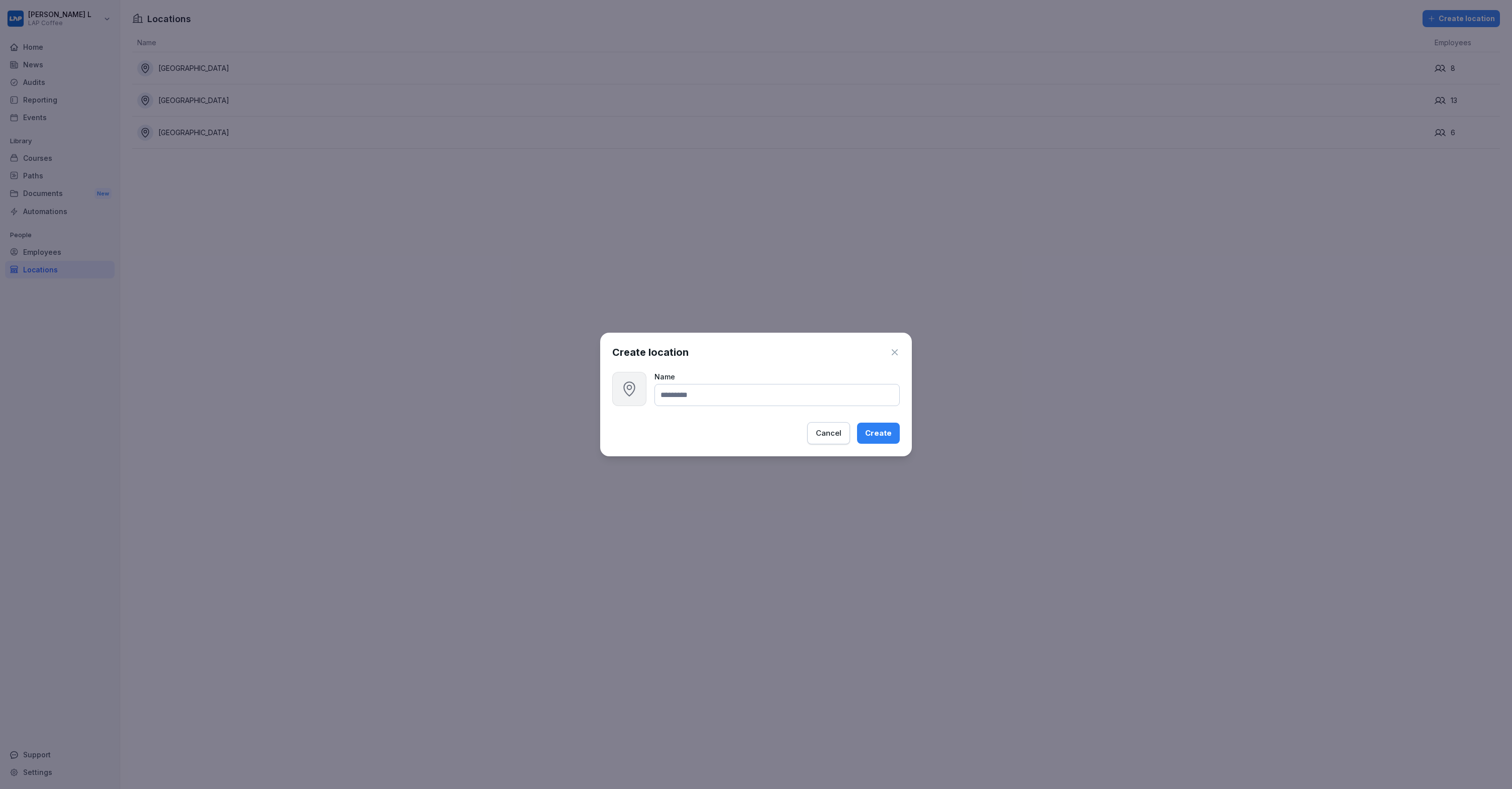
click at [836, 433] on div "Cancel" at bounding box center [829, 433] width 26 height 11
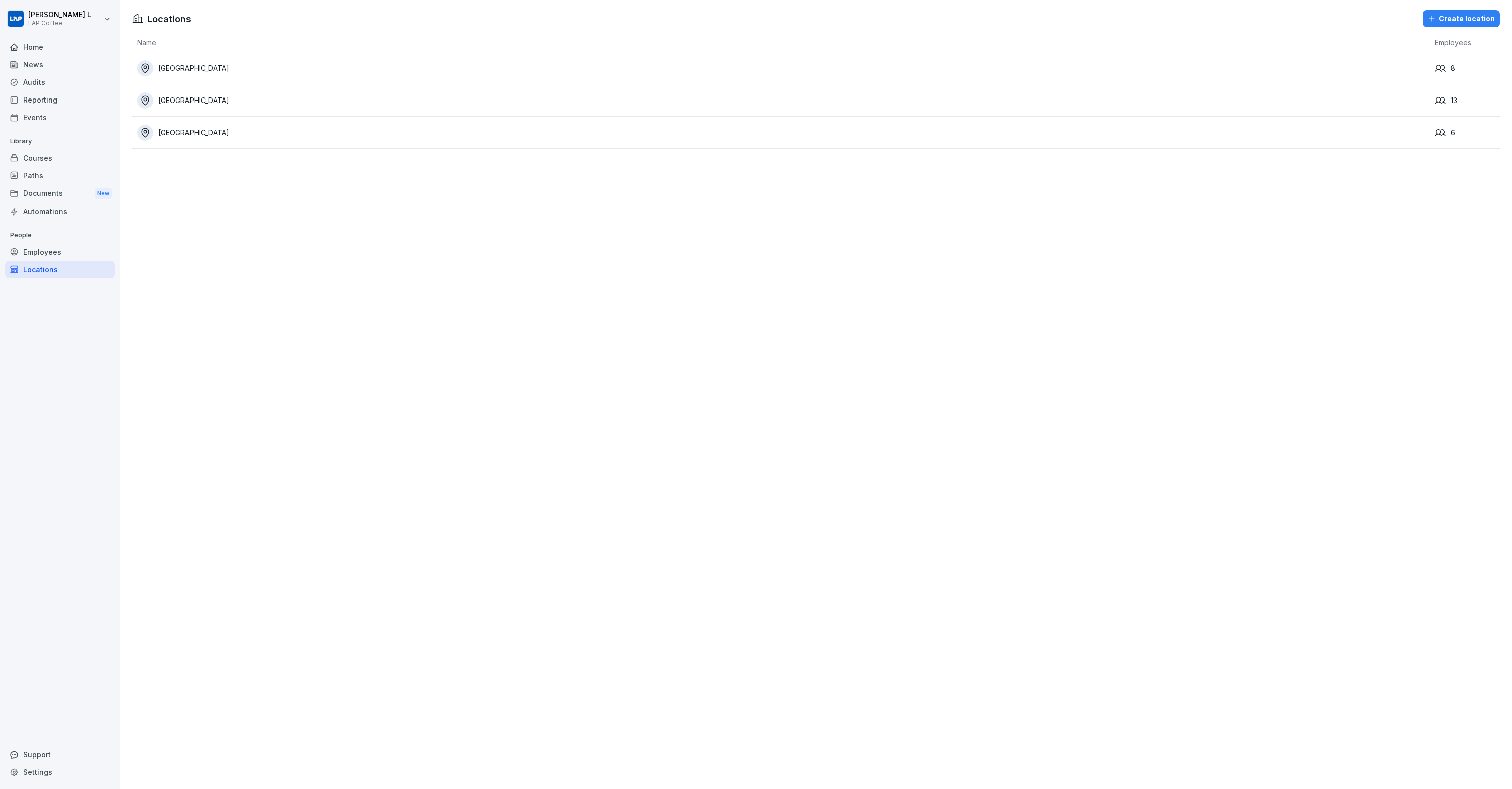
click at [33, 752] on div "Support" at bounding box center [60, 754] width 110 height 18
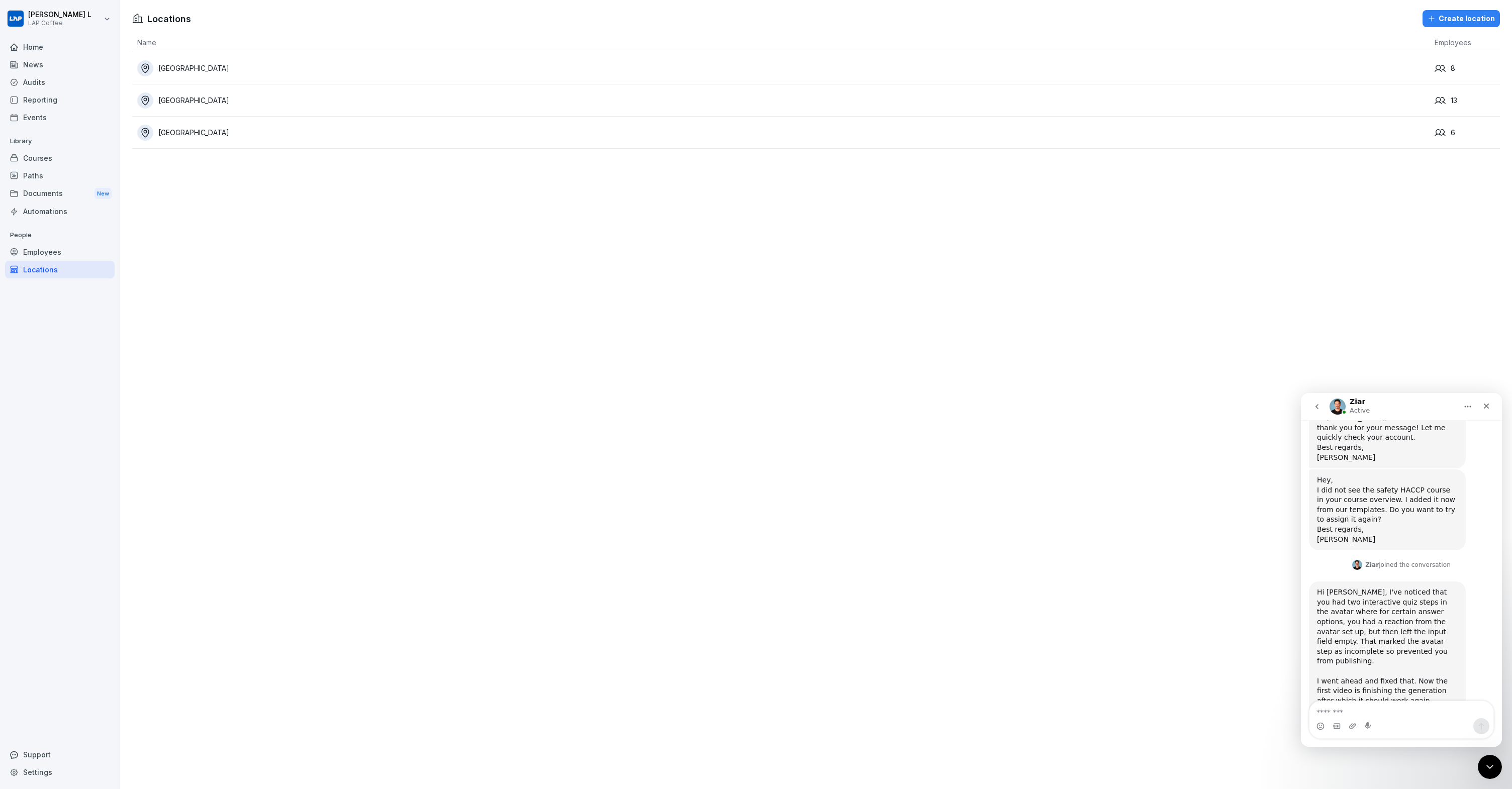
scroll to position [252, 0]
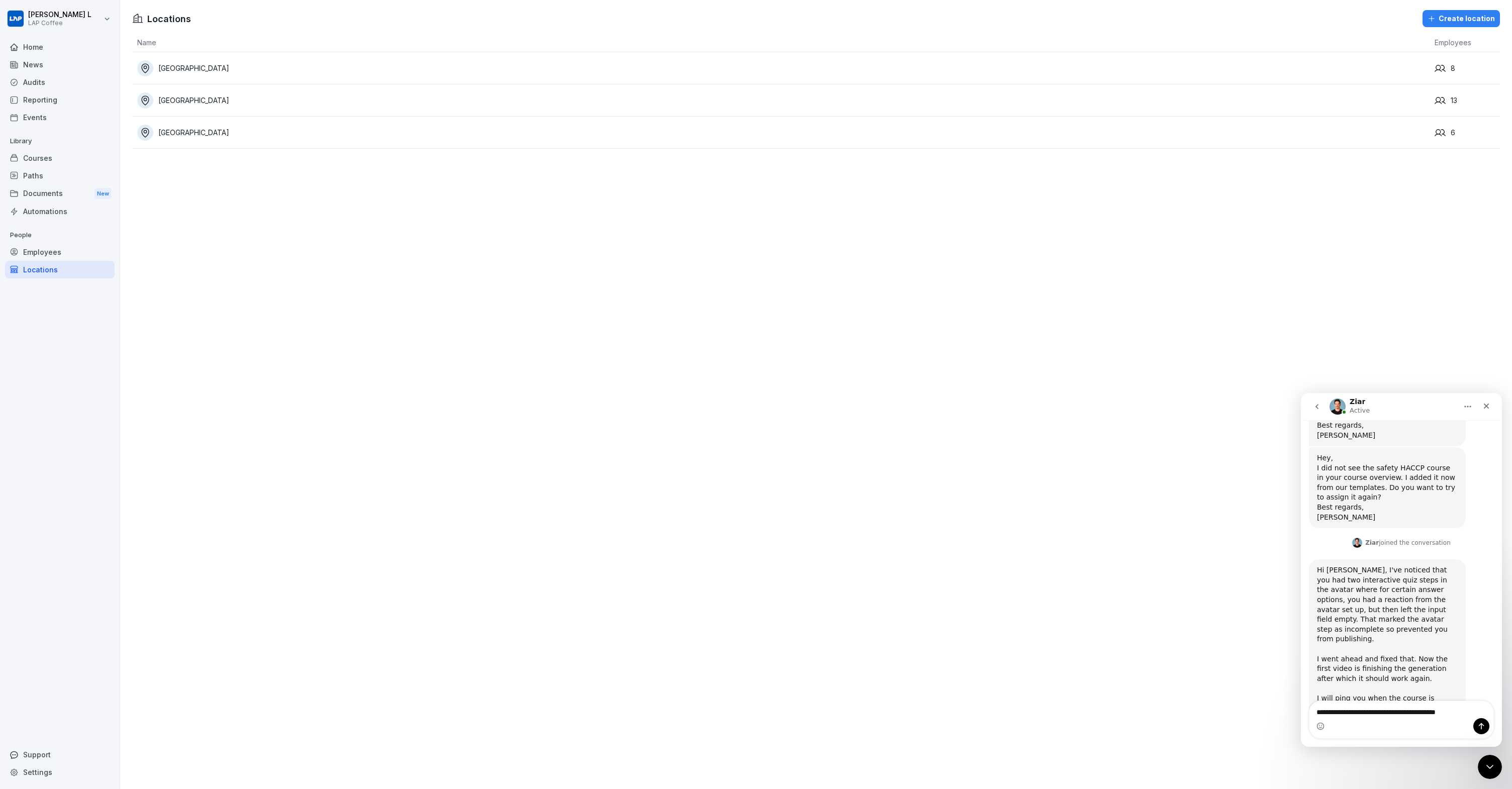
type textarea "**********"
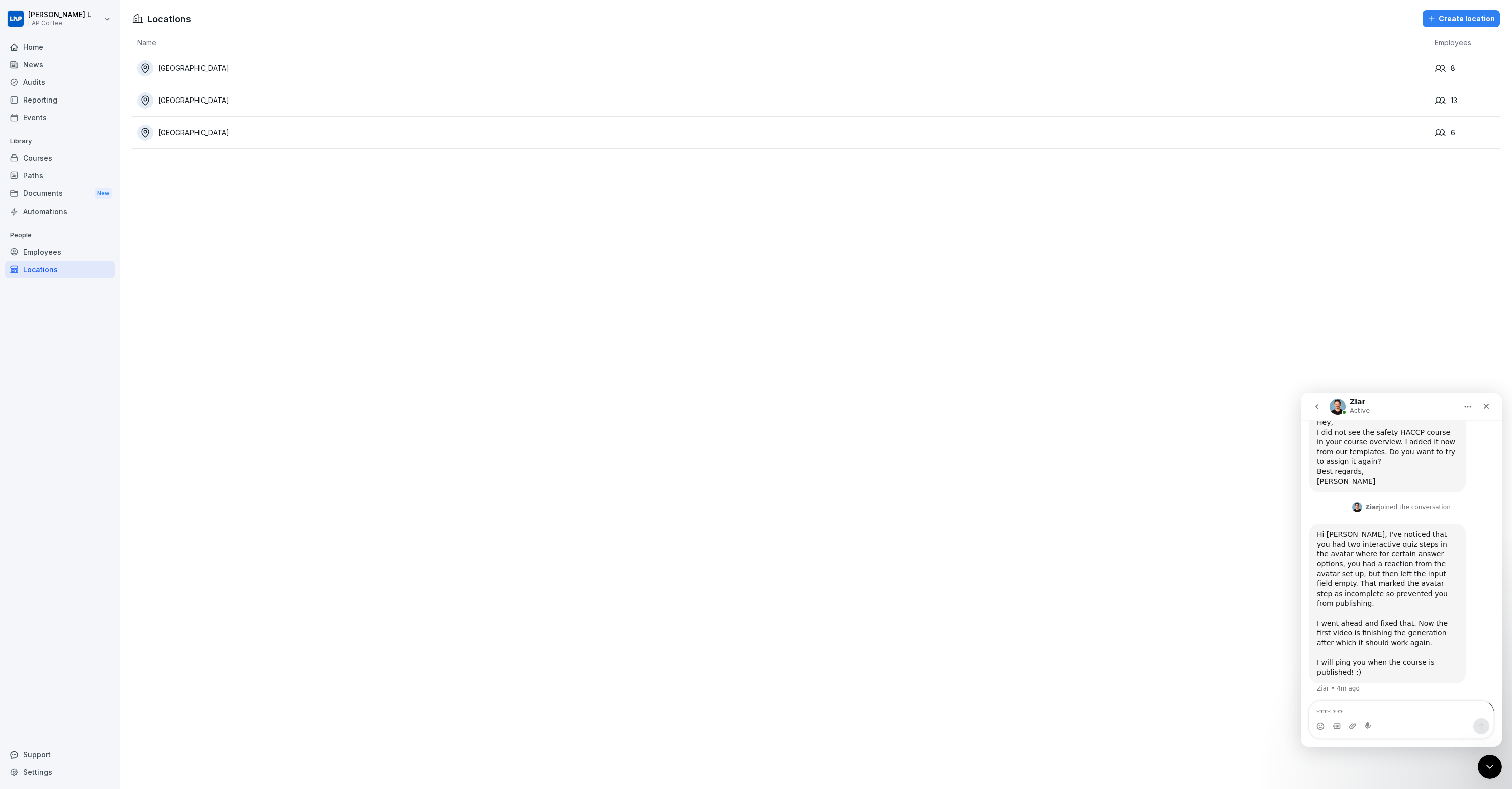
scroll to position [292, 0]
click at [32, 163] on div "Courses" at bounding box center [60, 158] width 110 height 18
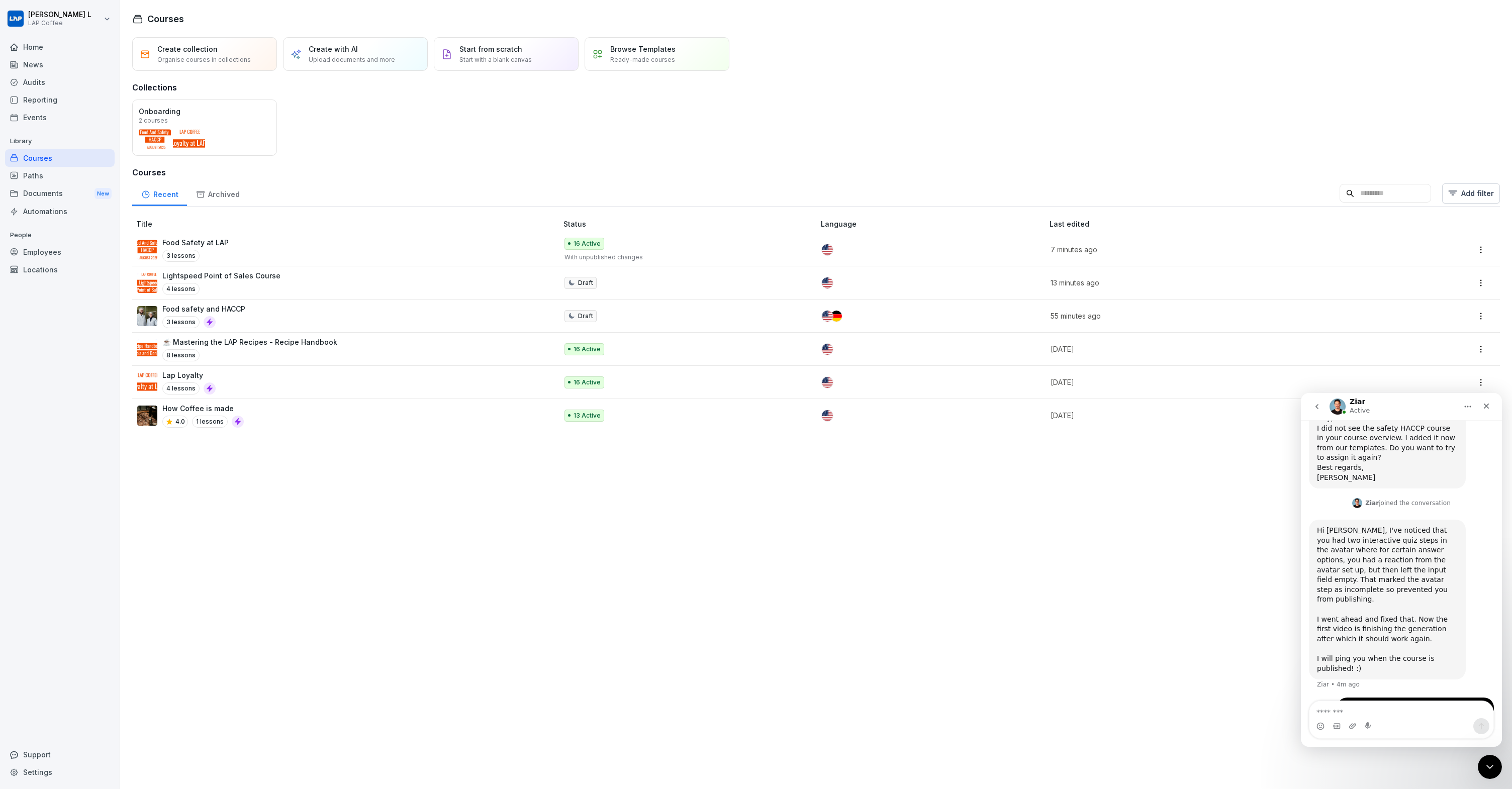
click at [285, 255] on div "Food Safety at LAP 3 lessons" at bounding box center [342, 249] width 410 height 25
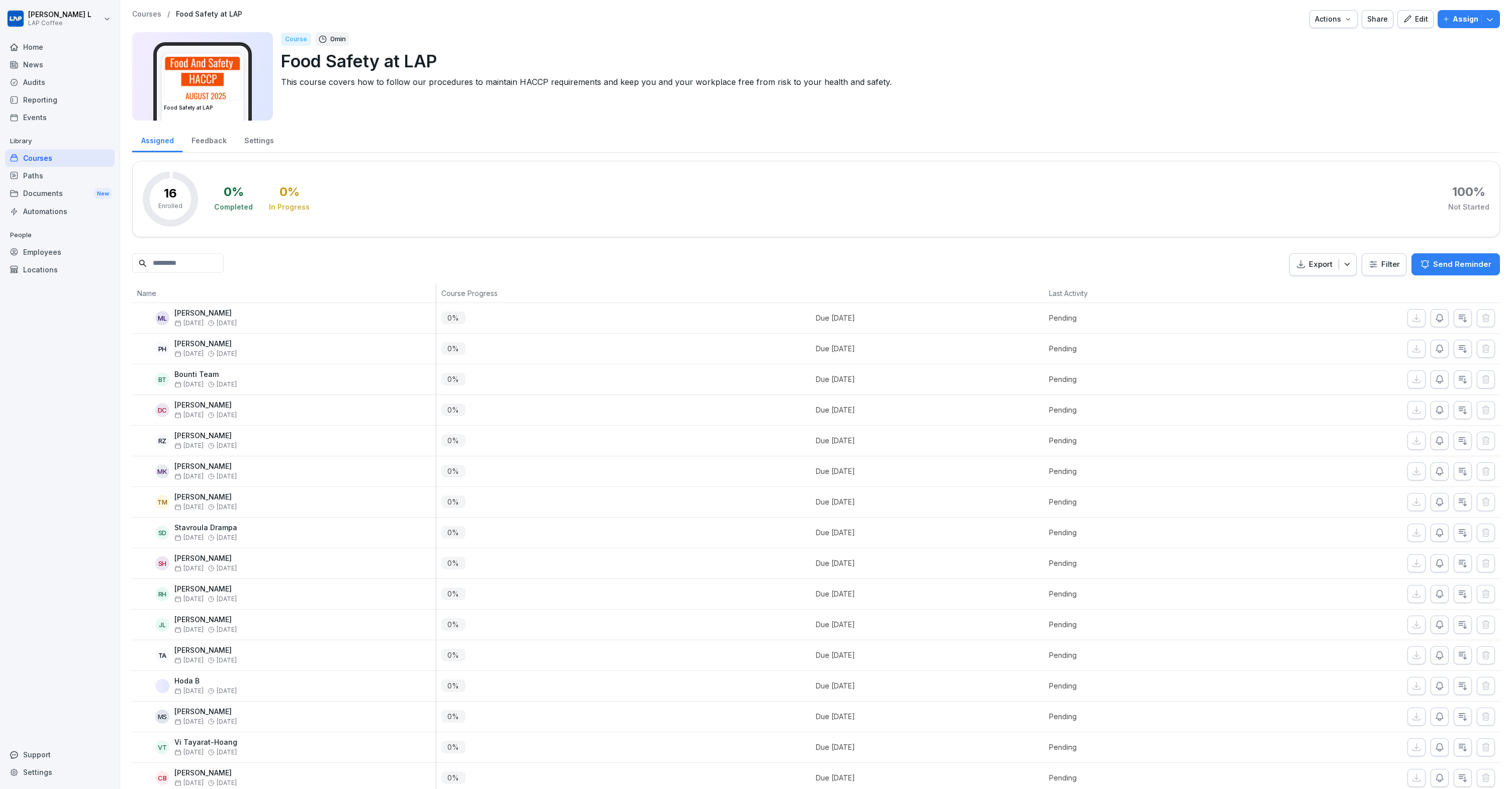
click at [1494, 19] on div "Courses / Food Safety at LAP Actions Share Edit Assign Food Safety at LAP Cours…" at bounding box center [816, 401] width 1392 height 803
click at [1490, 21] on button "Assign" at bounding box center [1469, 19] width 62 height 18
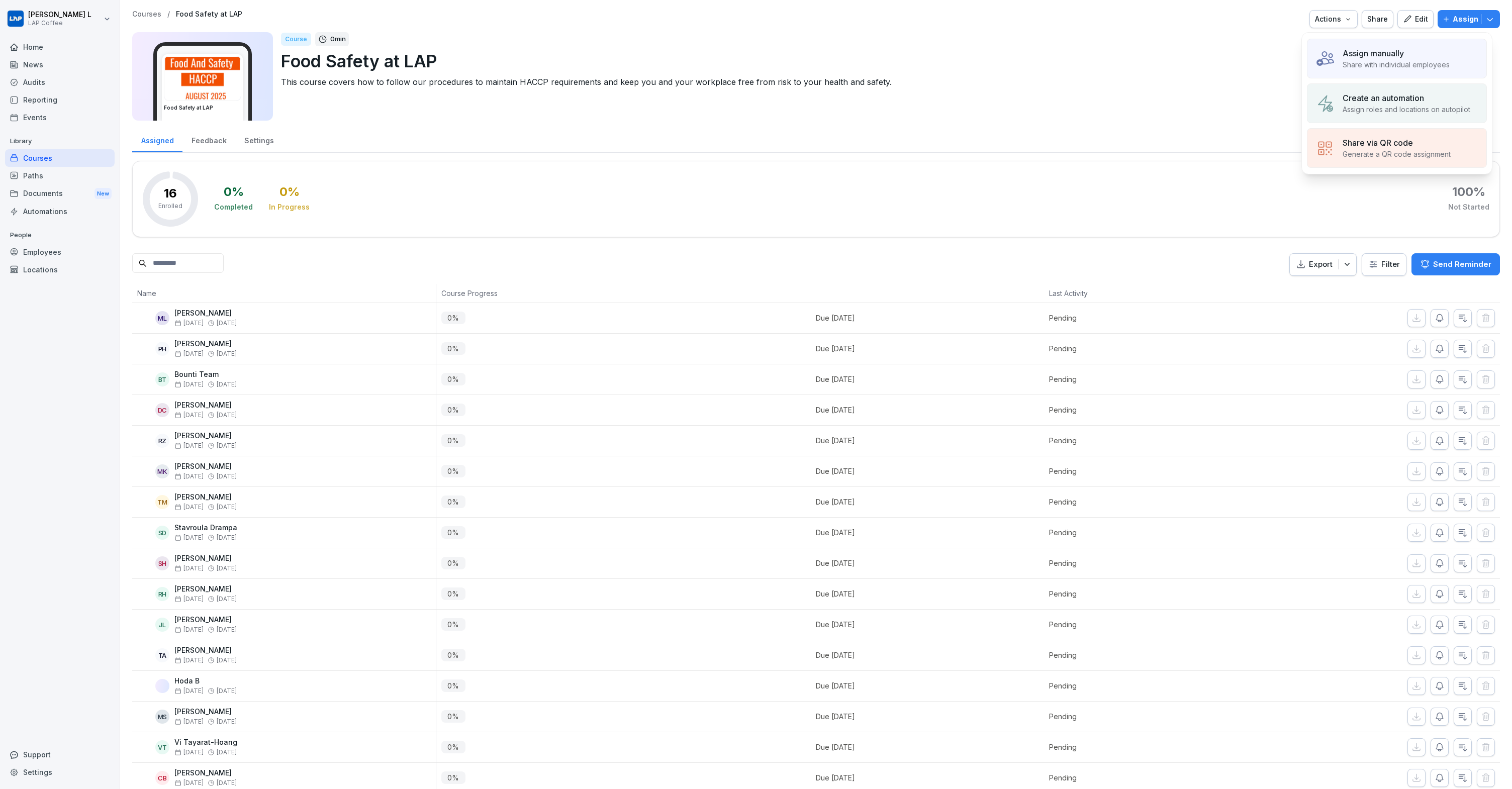
click at [1013, 121] on div "Courses / Food Safety at LAP Actions Share Edit Assign Assign manually Share wi…" at bounding box center [816, 68] width 1368 height 117
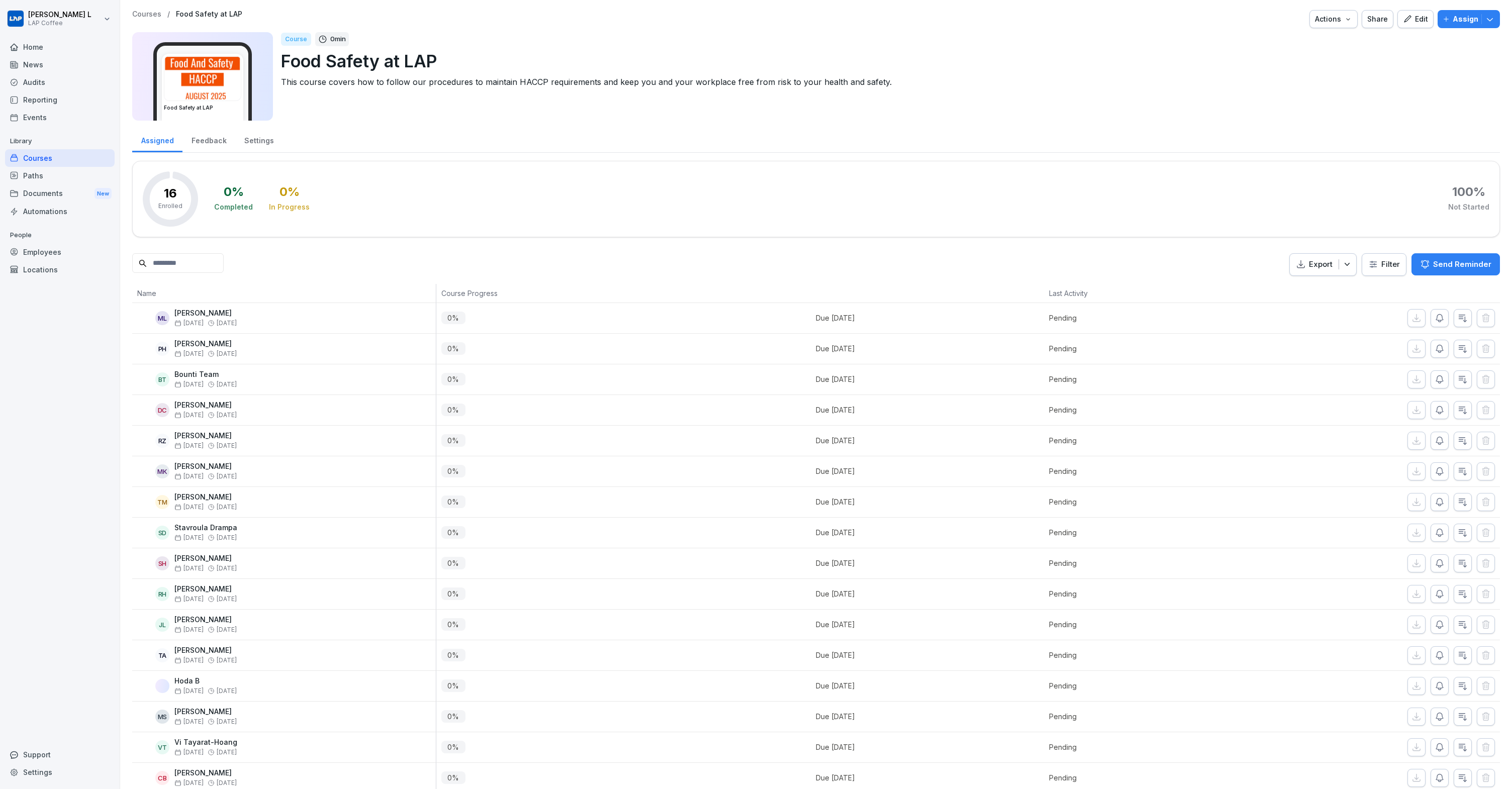
click at [70, 52] on div "Home" at bounding box center [60, 47] width 110 height 18
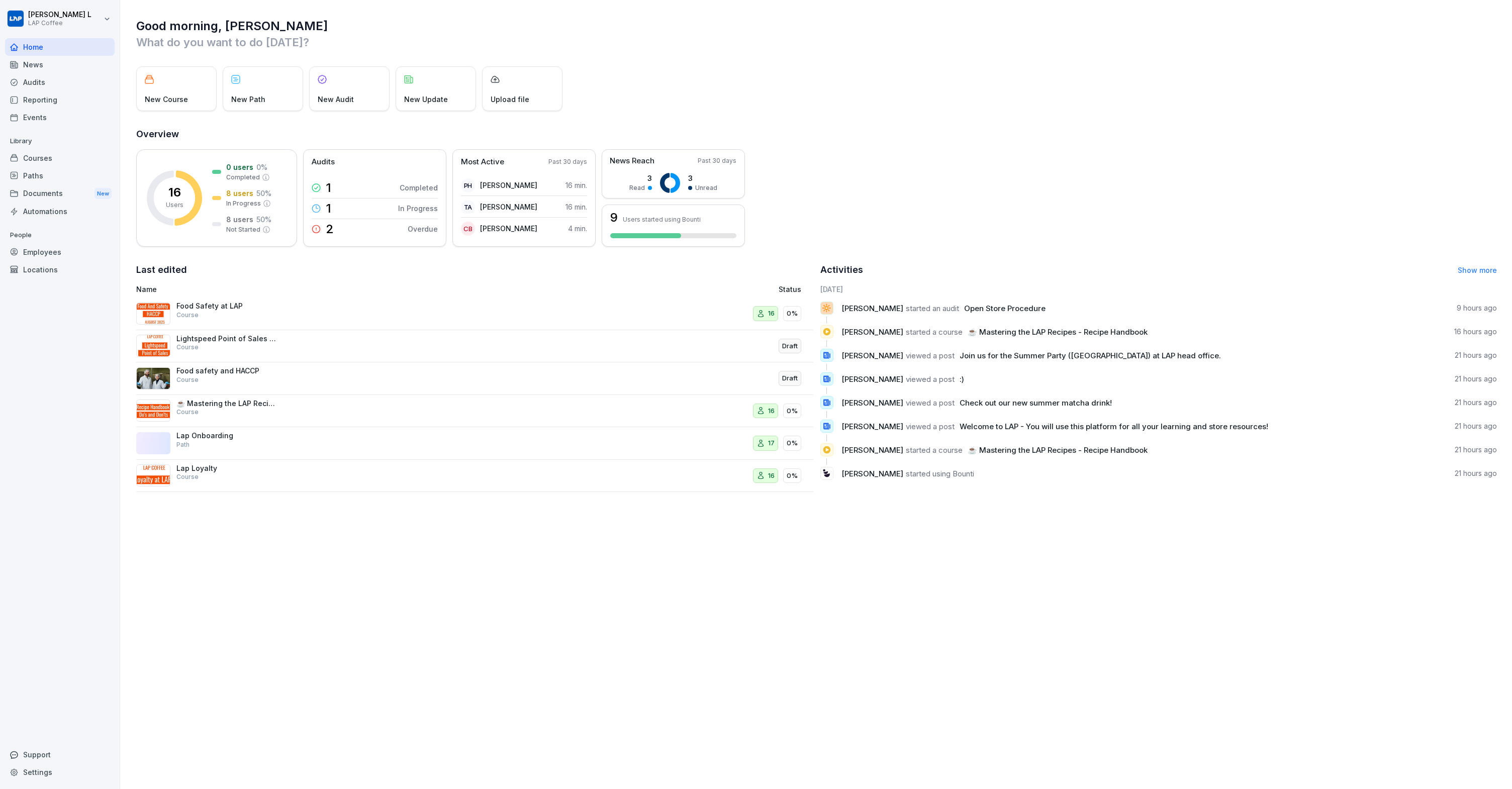
click at [36, 255] on div "Employees" at bounding box center [60, 252] width 110 height 18
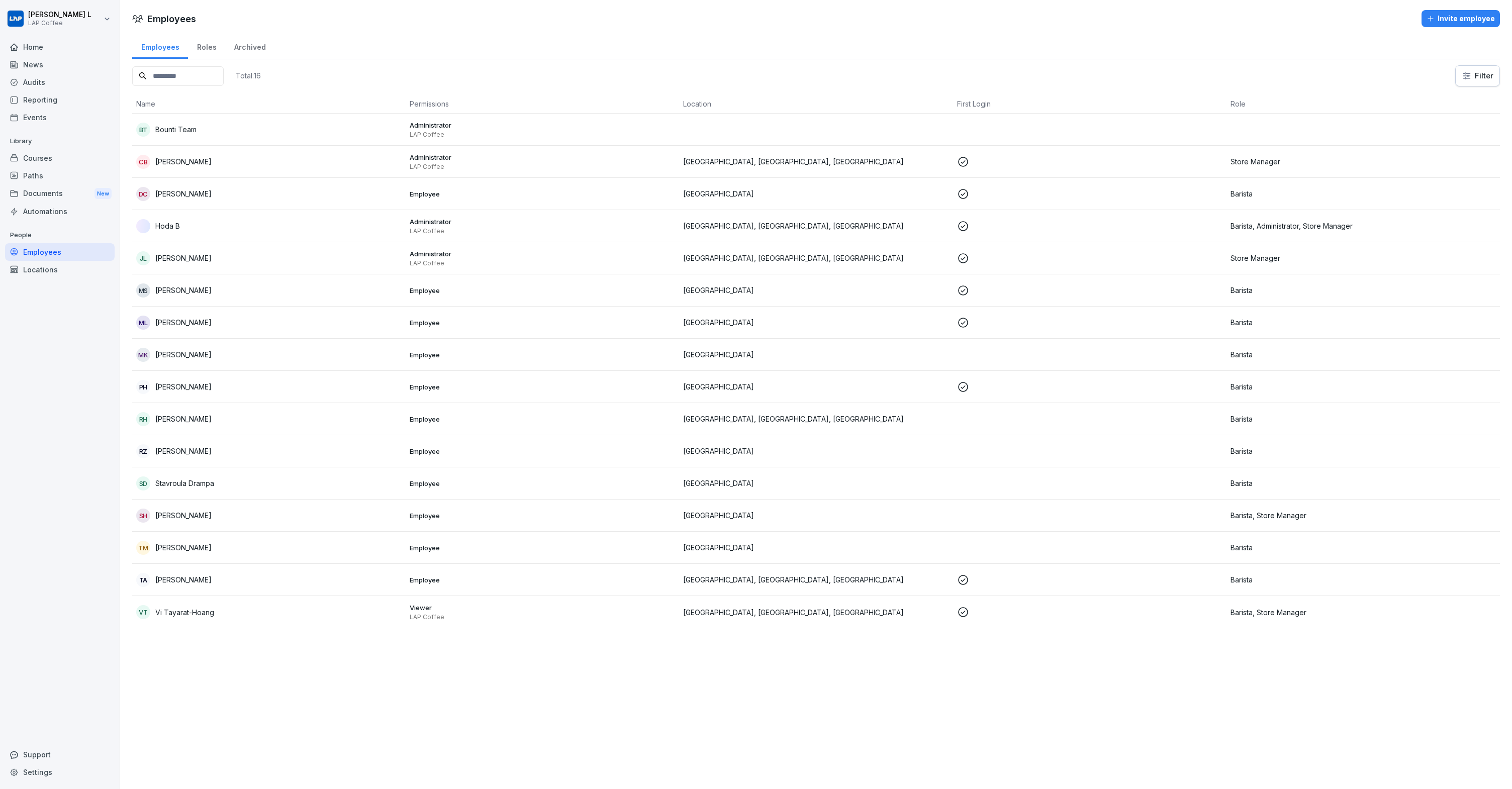
click at [215, 48] on div "Roles" at bounding box center [206, 46] width 37 height 26
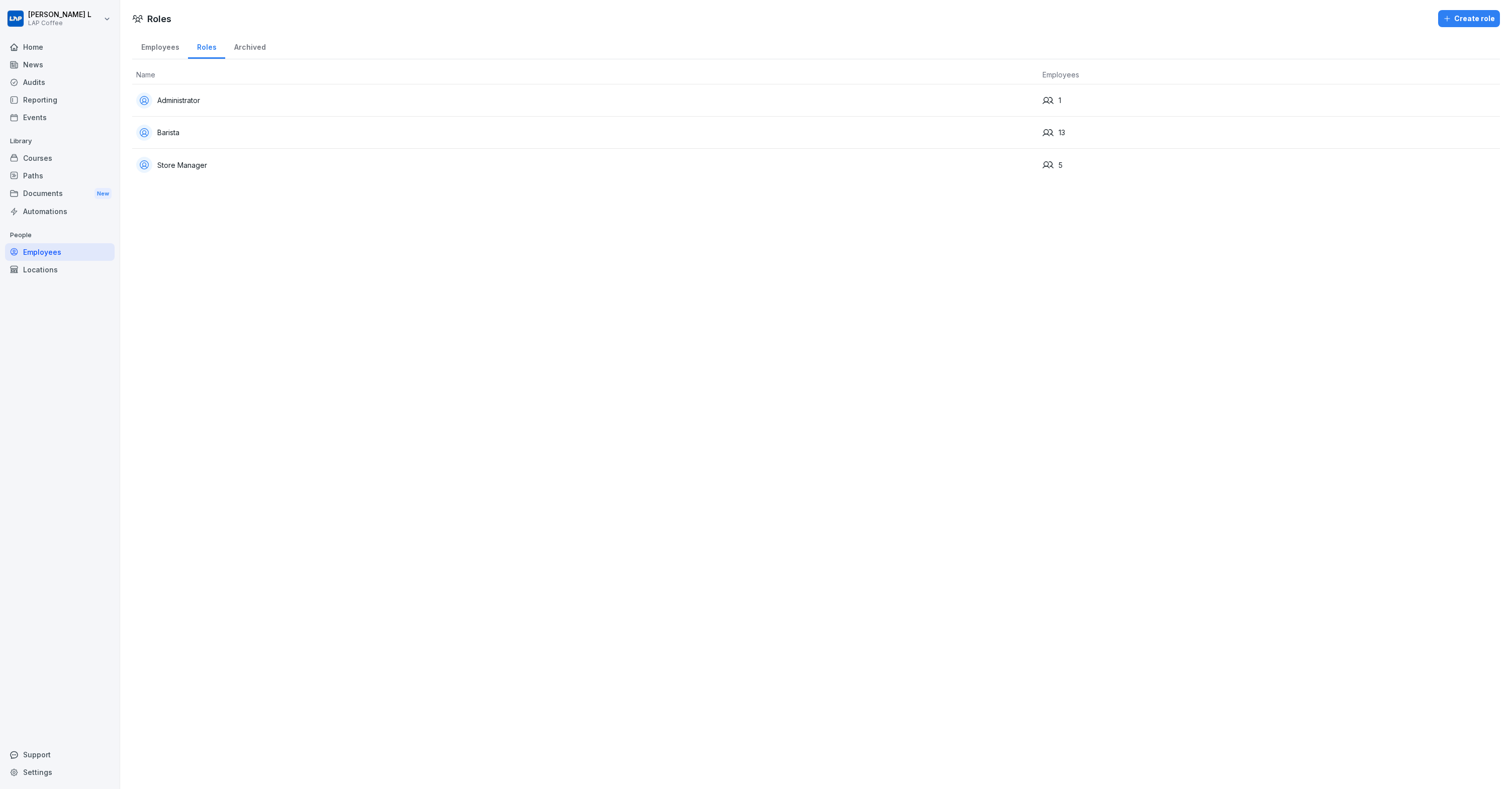
click at [251, 128] on div "Barista" at bounding box center [585, 132] width 898 height 16
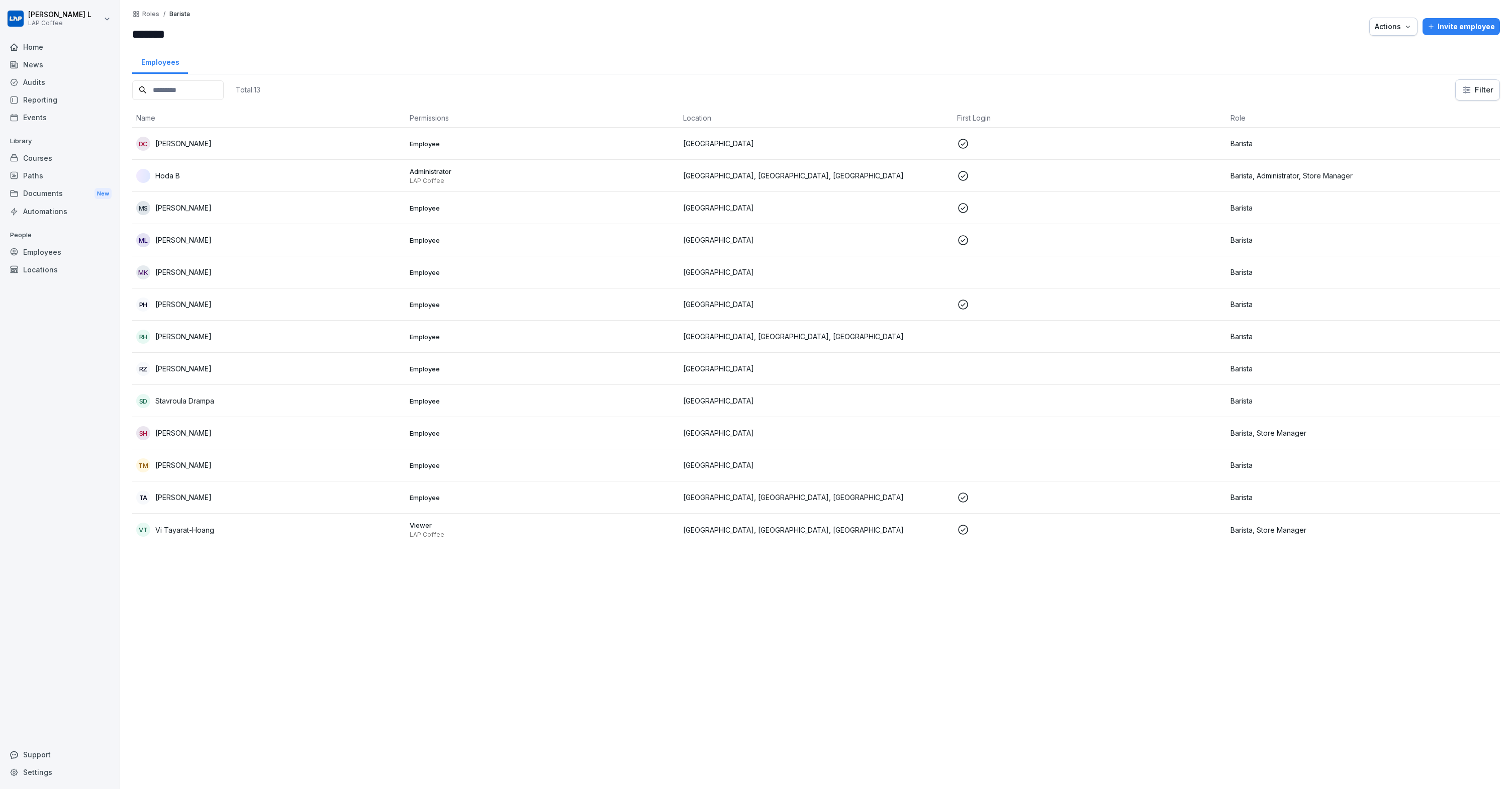
click at [156, 33] on input "*******" at bounding box center [193, 34] width 121 height 18
type input "********"
click at [1269, 23] on div at bounding box center [811, 26] width 1106 height 33
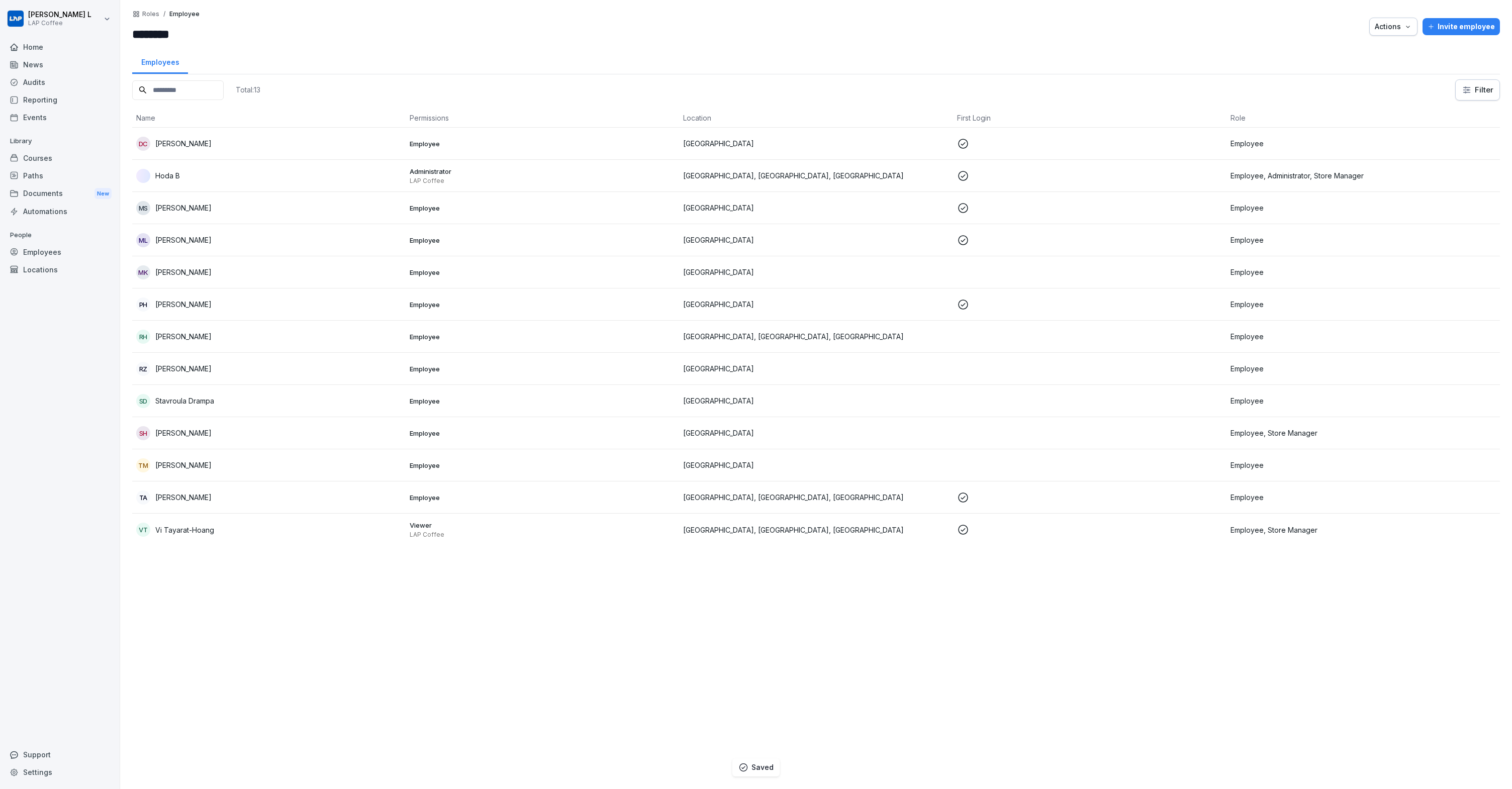
click at [46, 256] on div "Employees" at bounding box center [60, 252] width 110 height 18
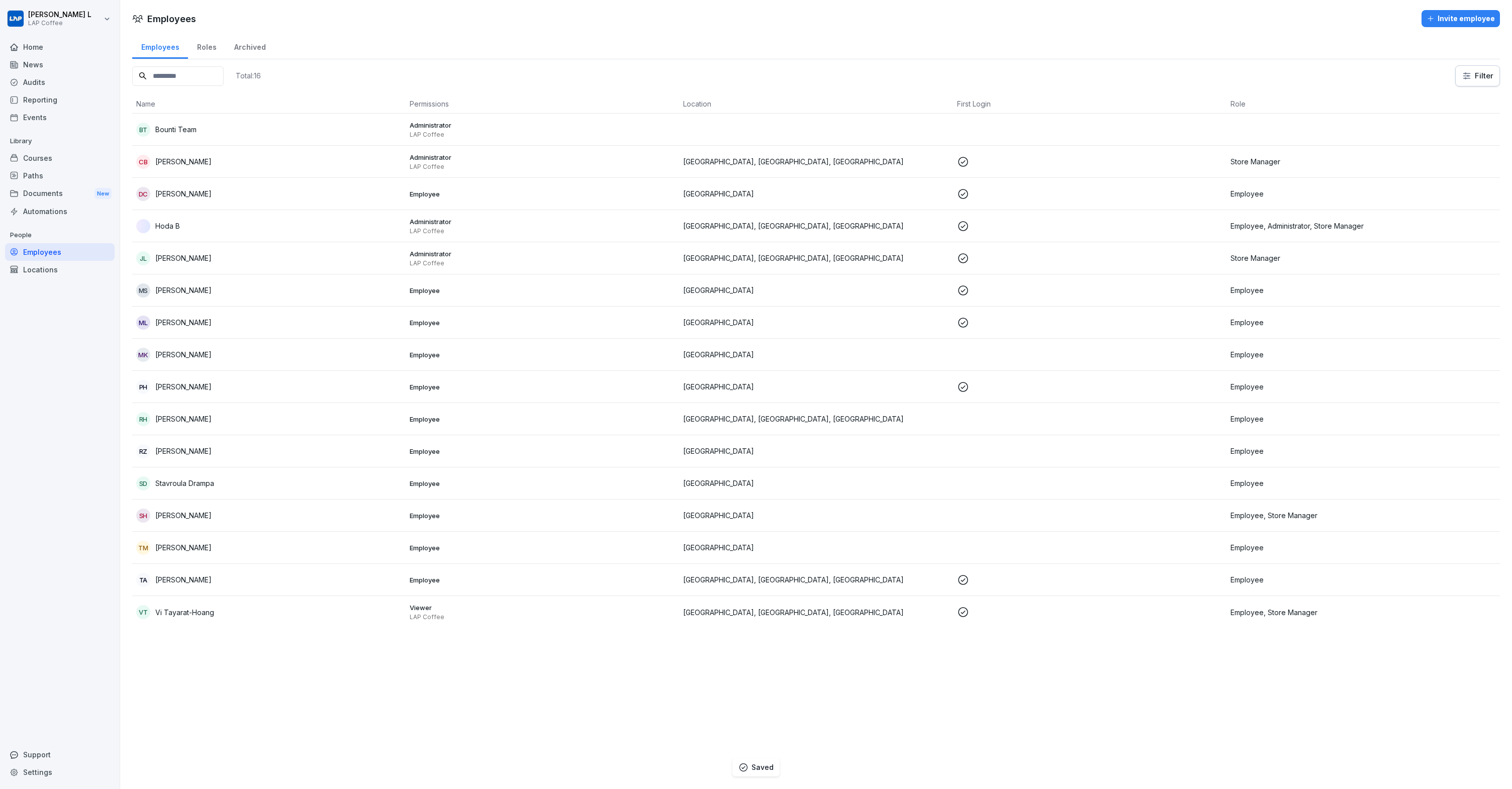
click at [202, 38] on div "Roles" at bounding box center [206, 46] width 37 height 26
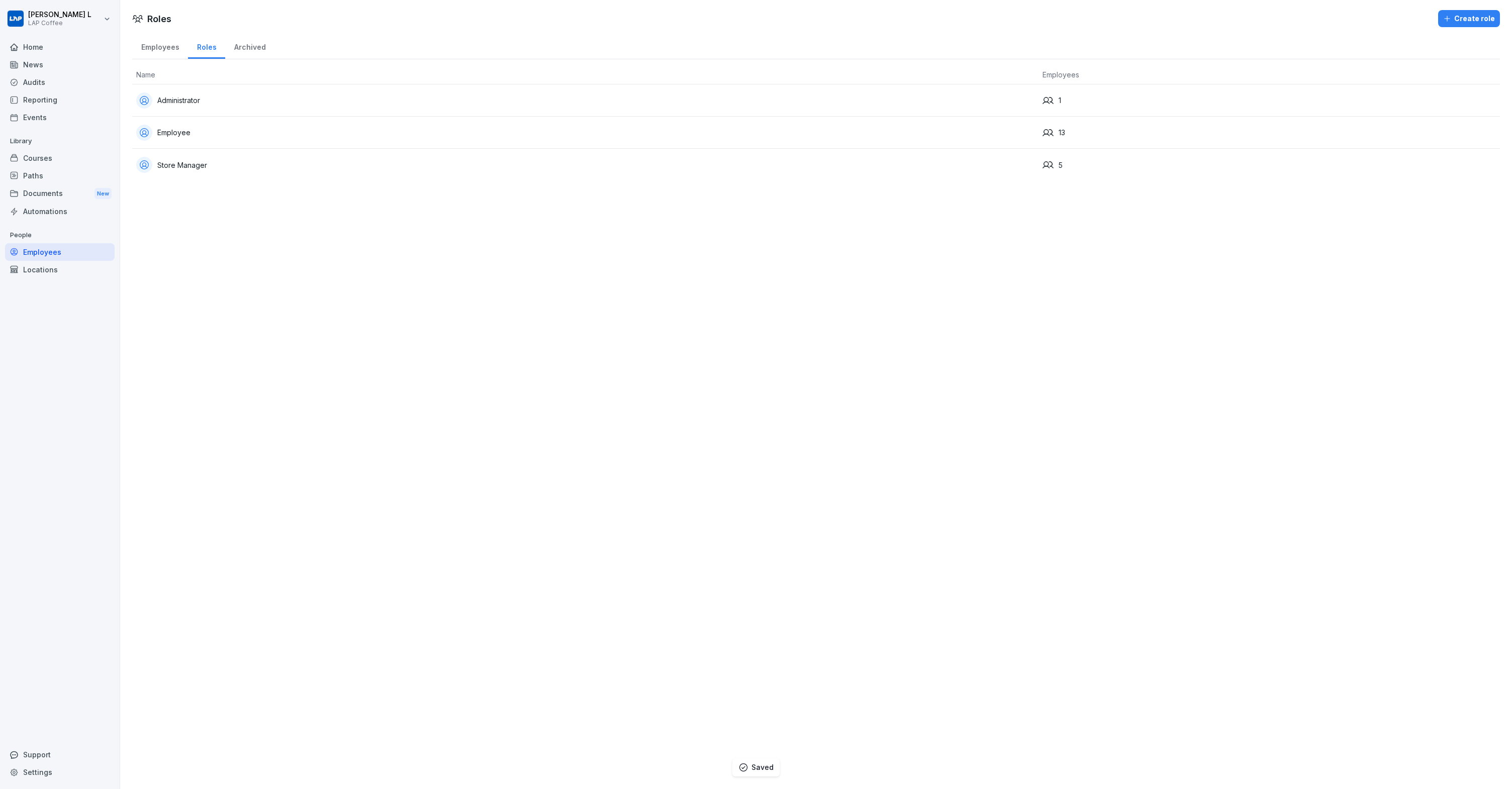
click at [181, 93] on div "Administrator" at bounding box center [585, 100] width 898 height 16
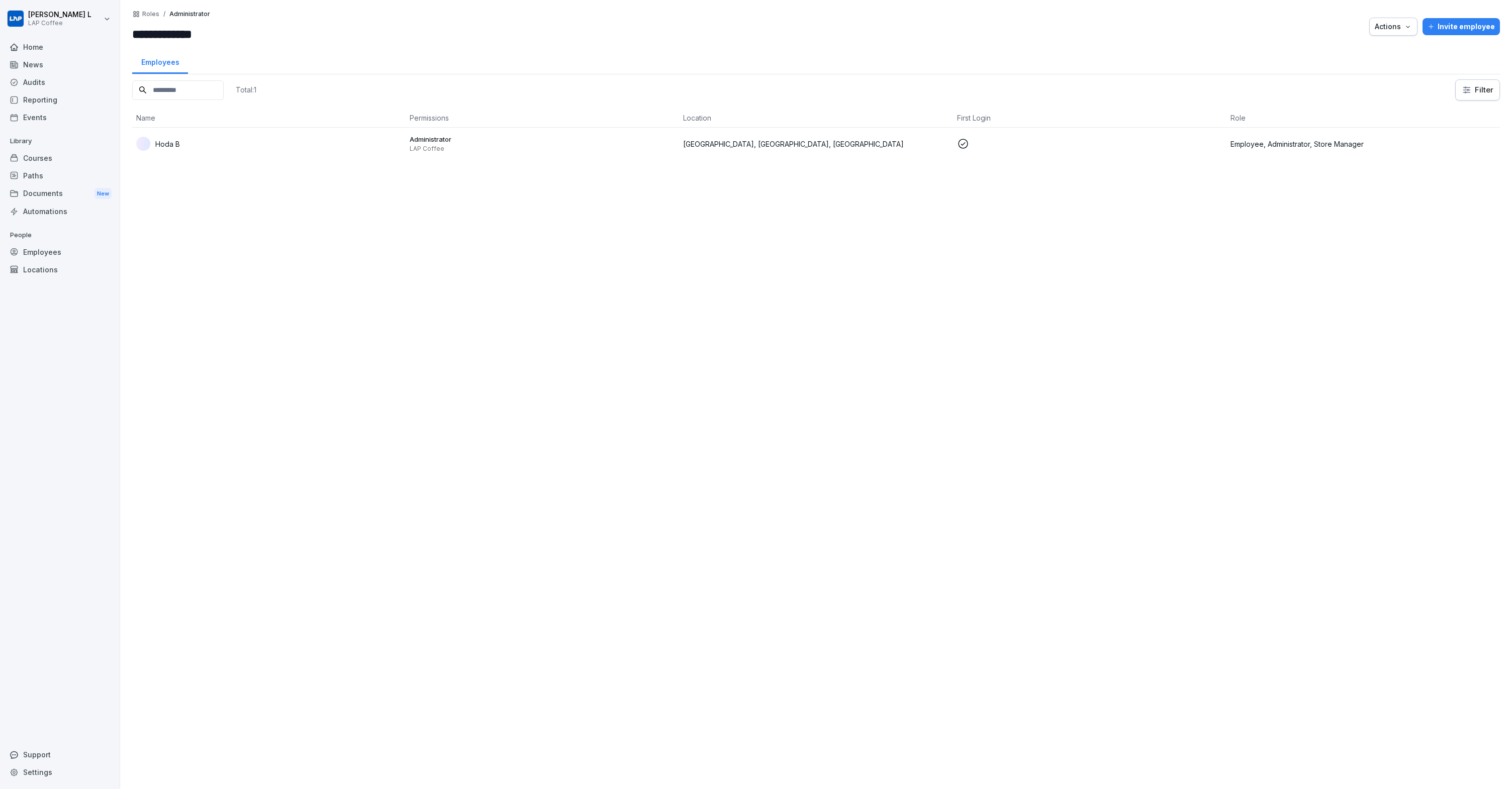
click at [184, 35] on input "**********" at bounding box center [193, 34] width 121 height 18
type input "*****"
click at [42, 255] on div "Employees" at bounding box center [60, 252] width 110 height 18
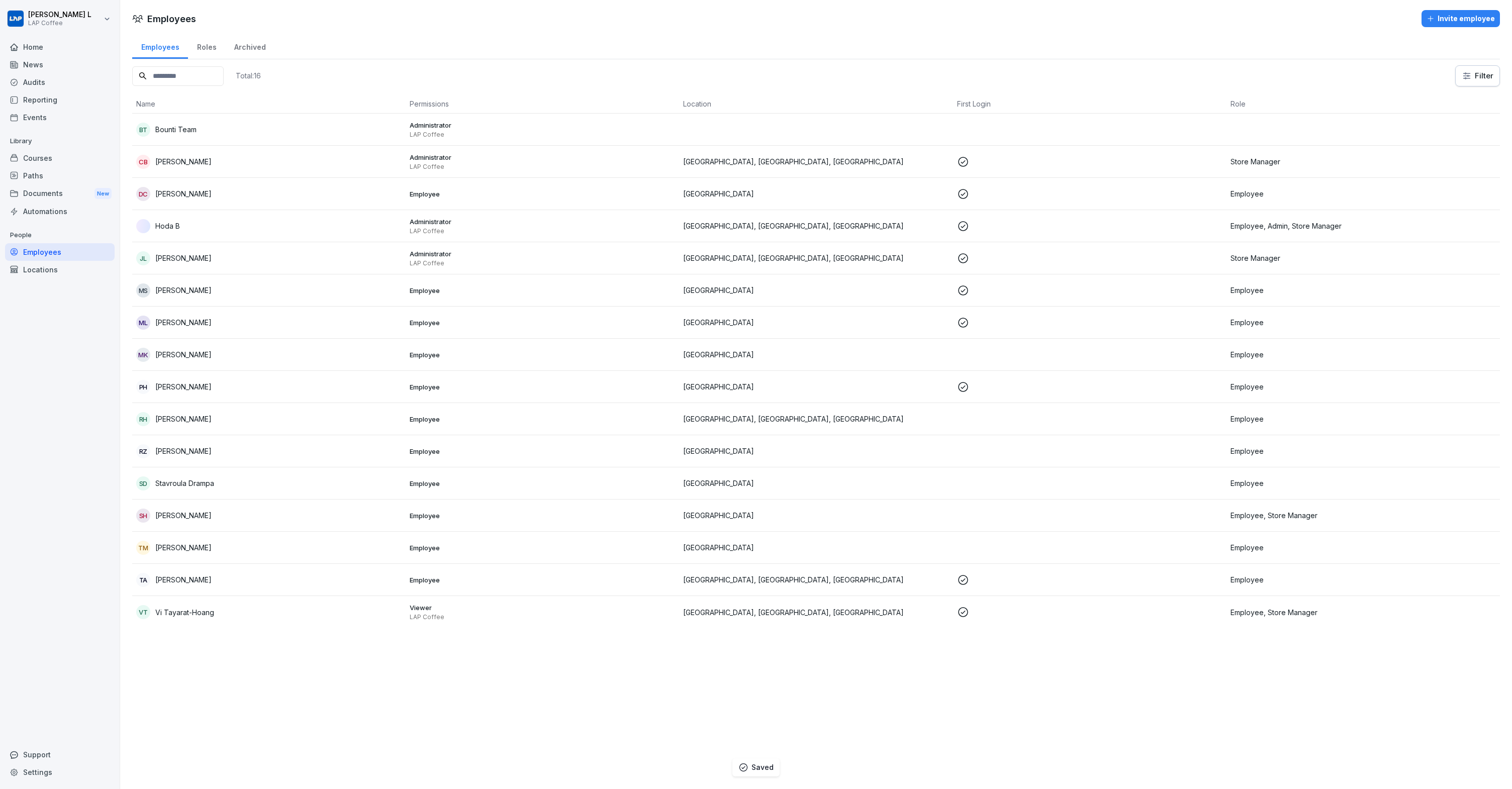
click at [39, 268] on div "Locations" at bounding box center [60, 269] width 110 height 18
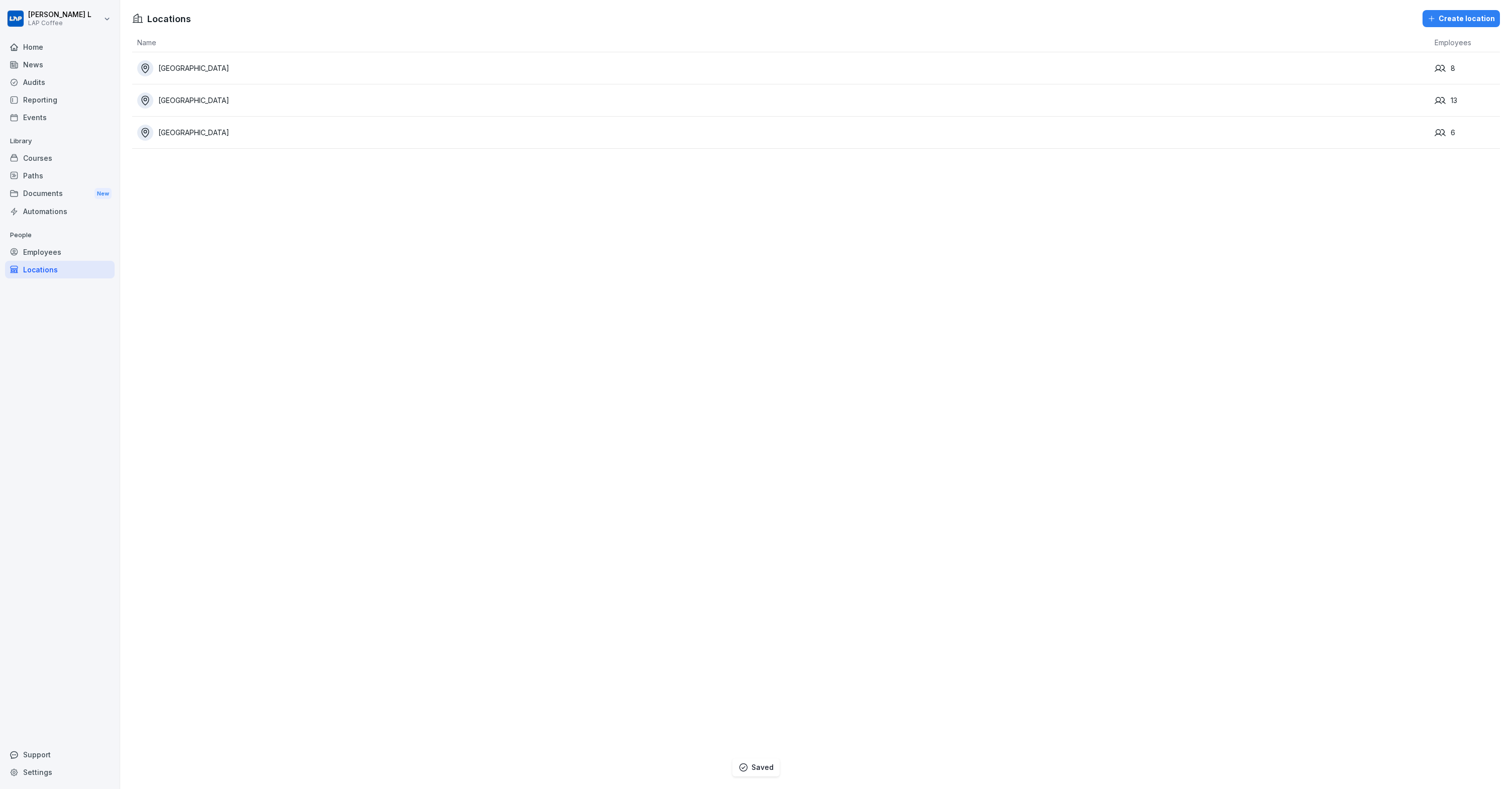
click at [58, 78] on div "Audits" at bounding box center [60, 82] width 110 height 18
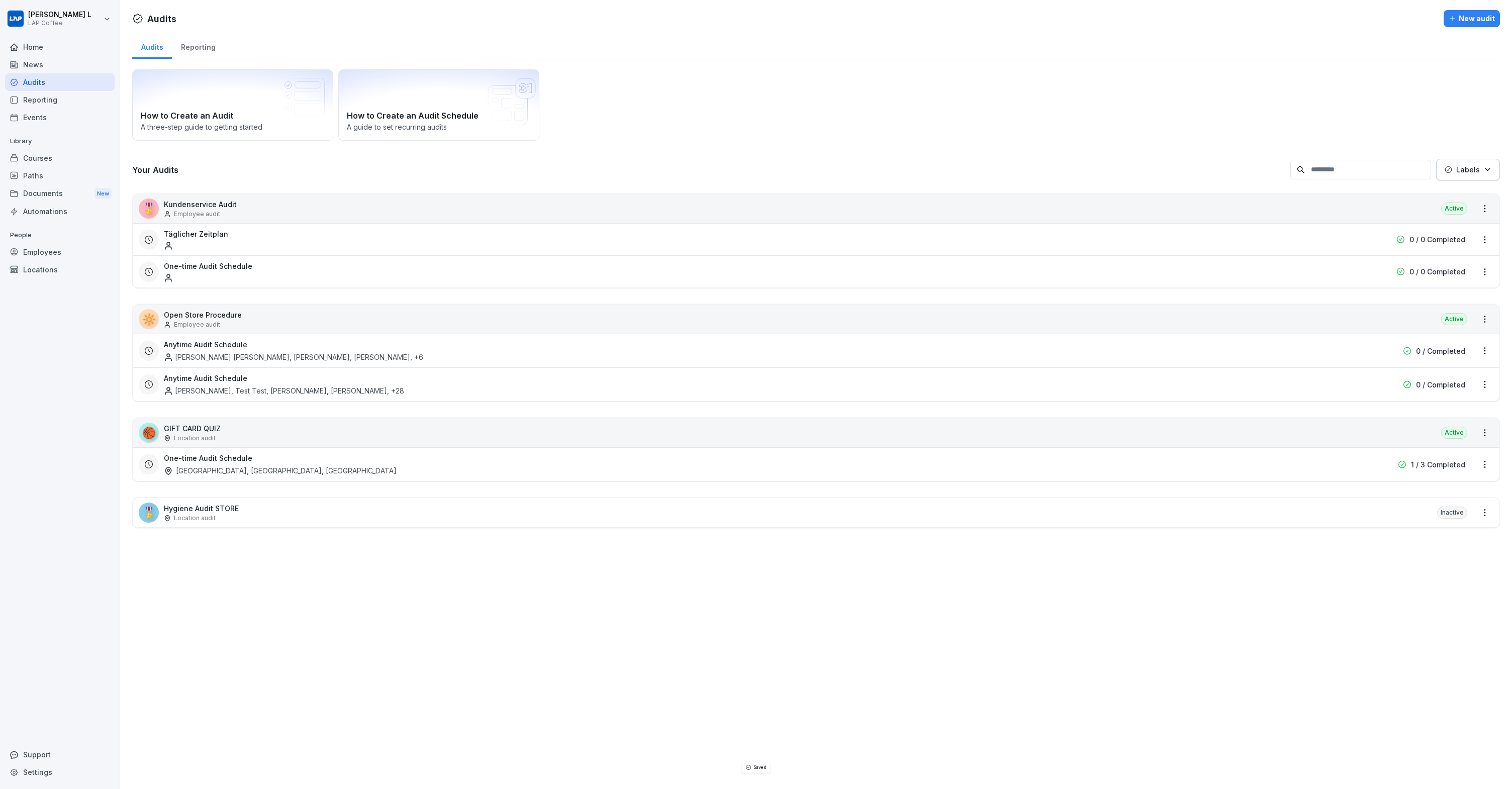
click at [70, 106] on div "Reporting" at bounding box center [60, 100] width 110 height 18
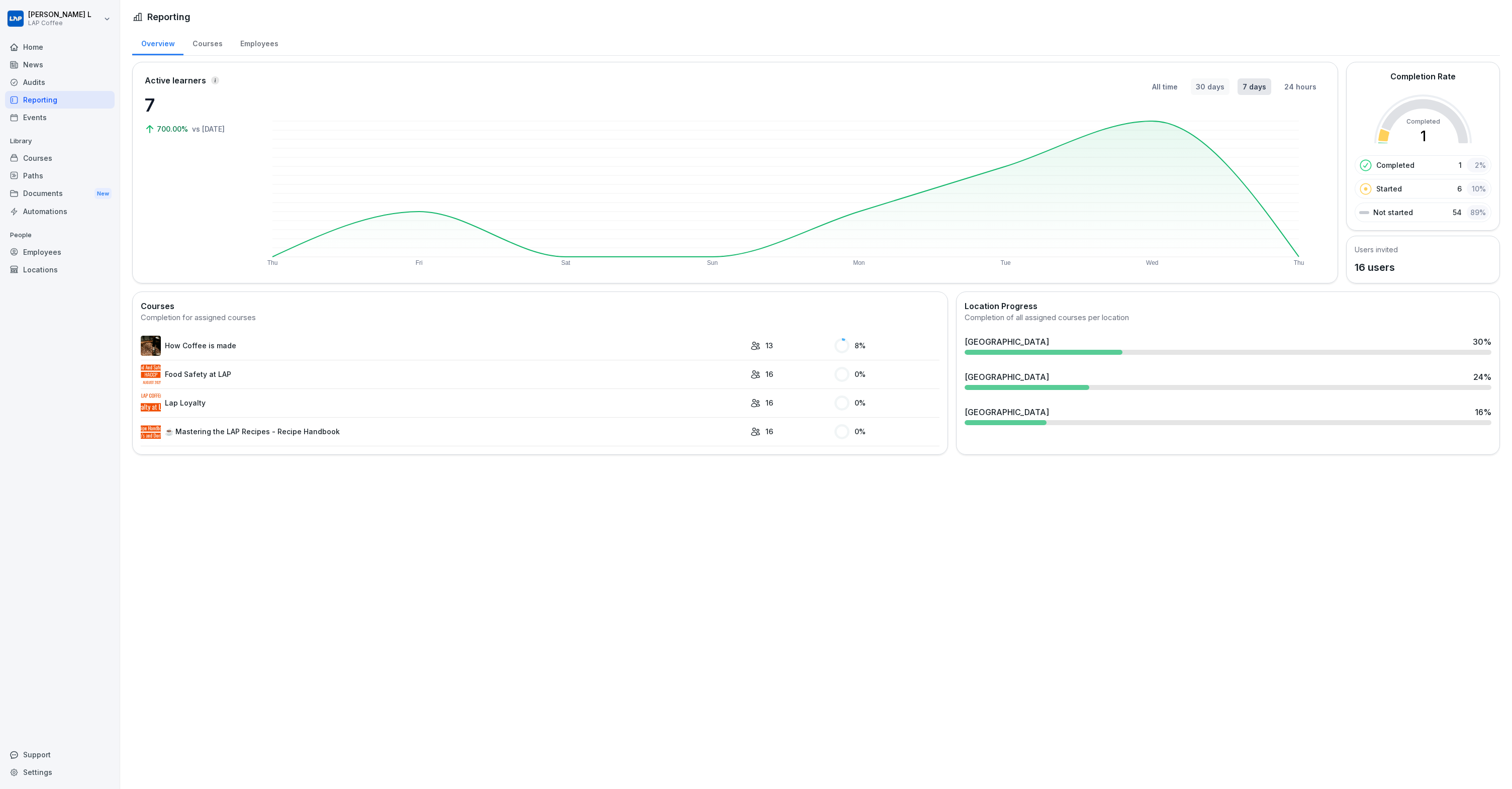
click at [1171, 96] on div "All time 30 days 7 days 24 hours Thu Fri Sat Sun Mon Tue Wed Thu" at bounding box center [789, 172] width 1072 height 197
click at [1168, 89] on button "All time" at bounding box center [1165, 87] width 36 height 16
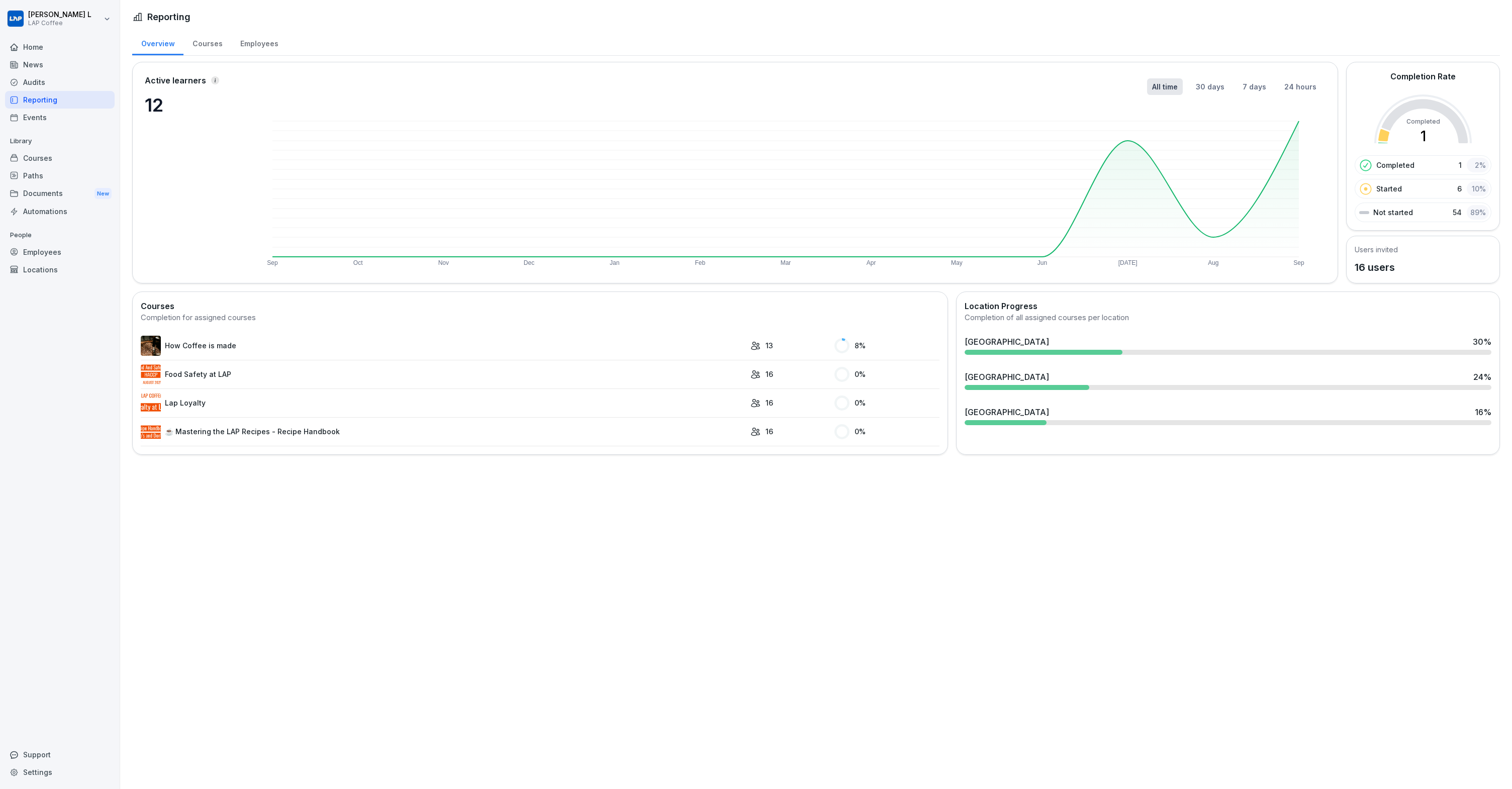
click at [36, 250] on div "Employees" at bounding box center [60, 252] width 110 height 18
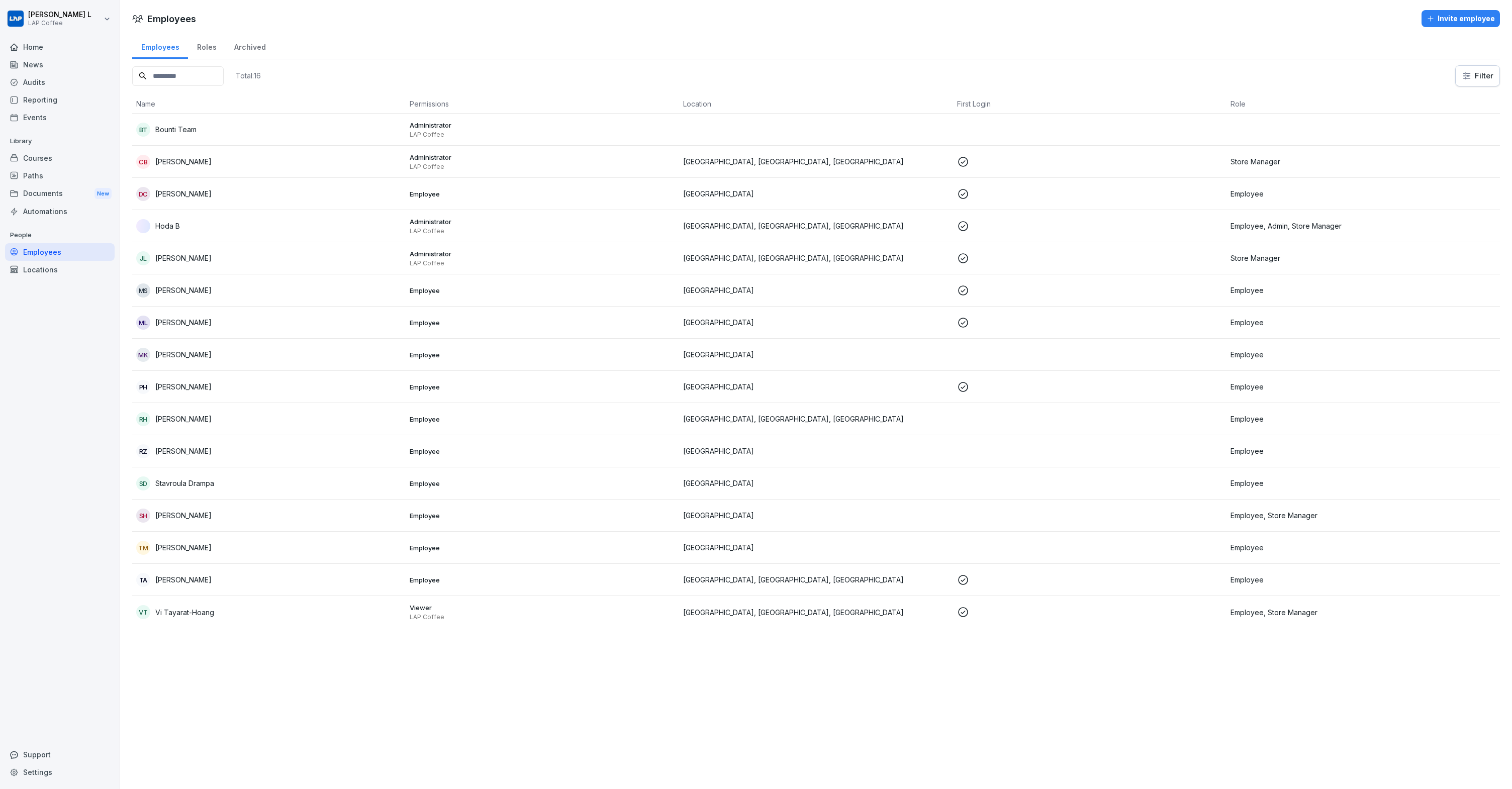
click at [203, 45] on div "Roles" at bounding box center [206, 46] width 37 height 26
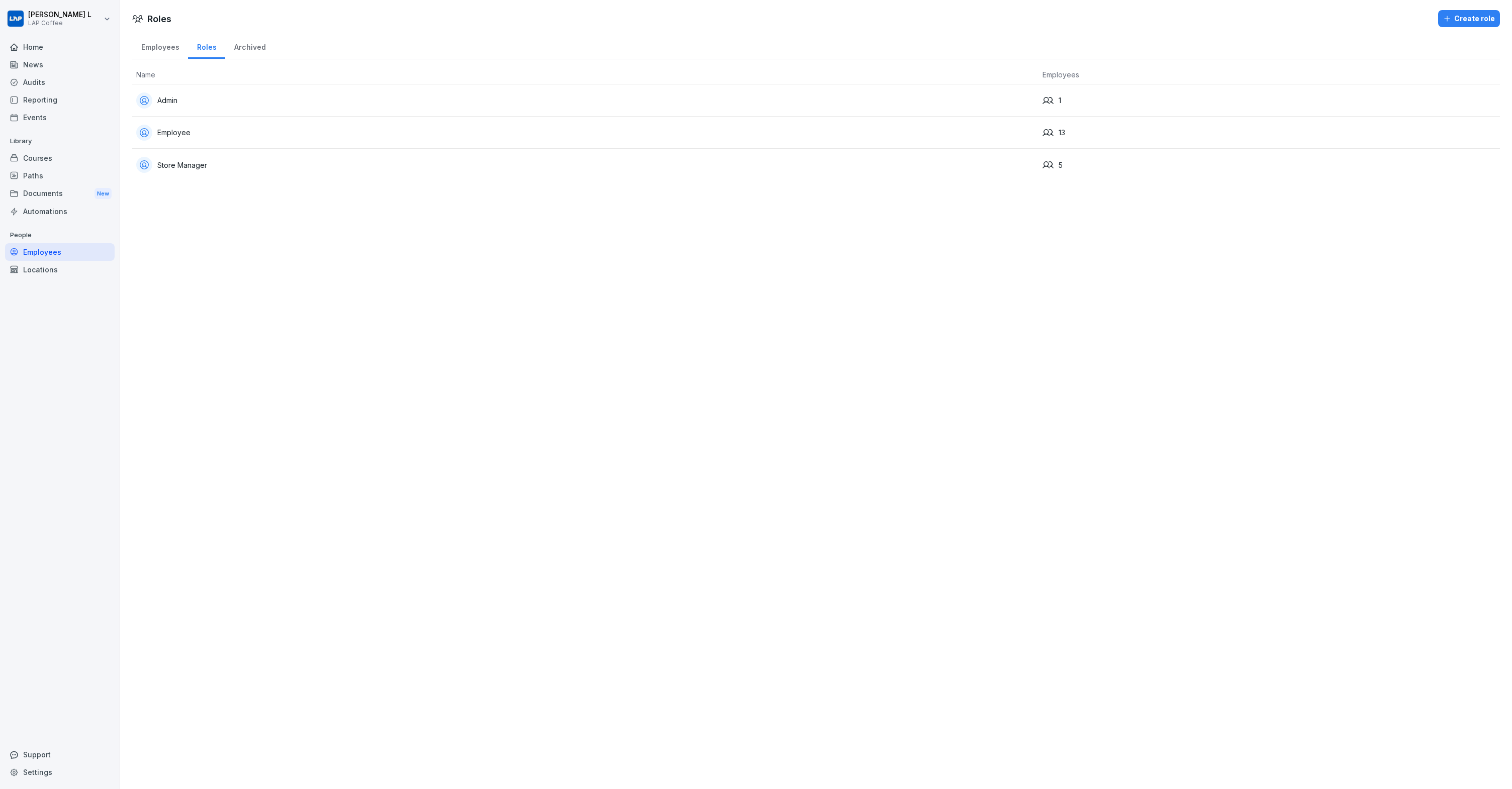
click at [37, 260] on div "Locations" at bounding box center [60, 269] width 110 height 18
click at [50, 252] on div "Employees" at bounding box center [60, 252] width 110 height 18
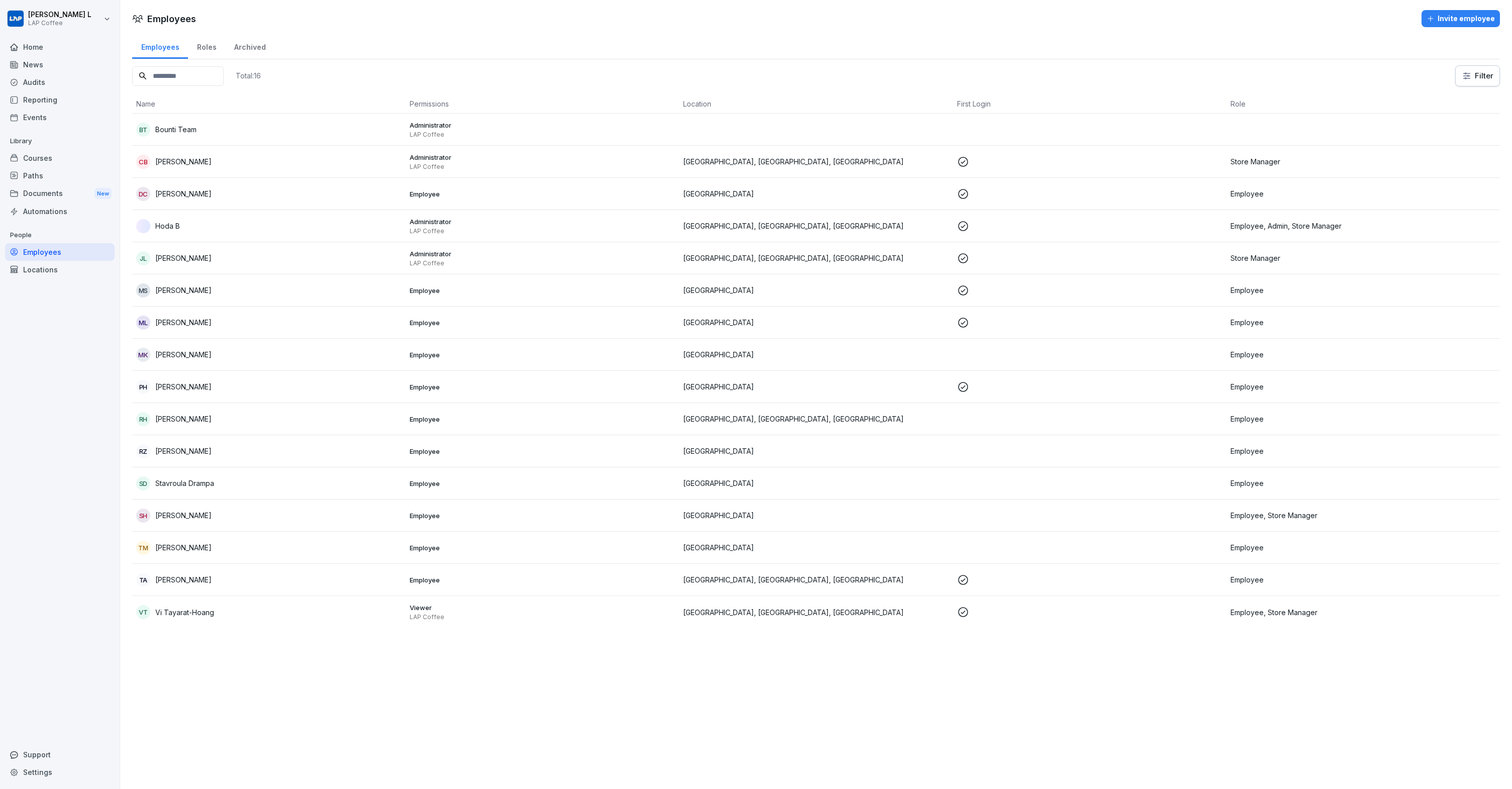
click at [58, 267] on div "Locations" at bounding box center [60, 269] width 110 height 18
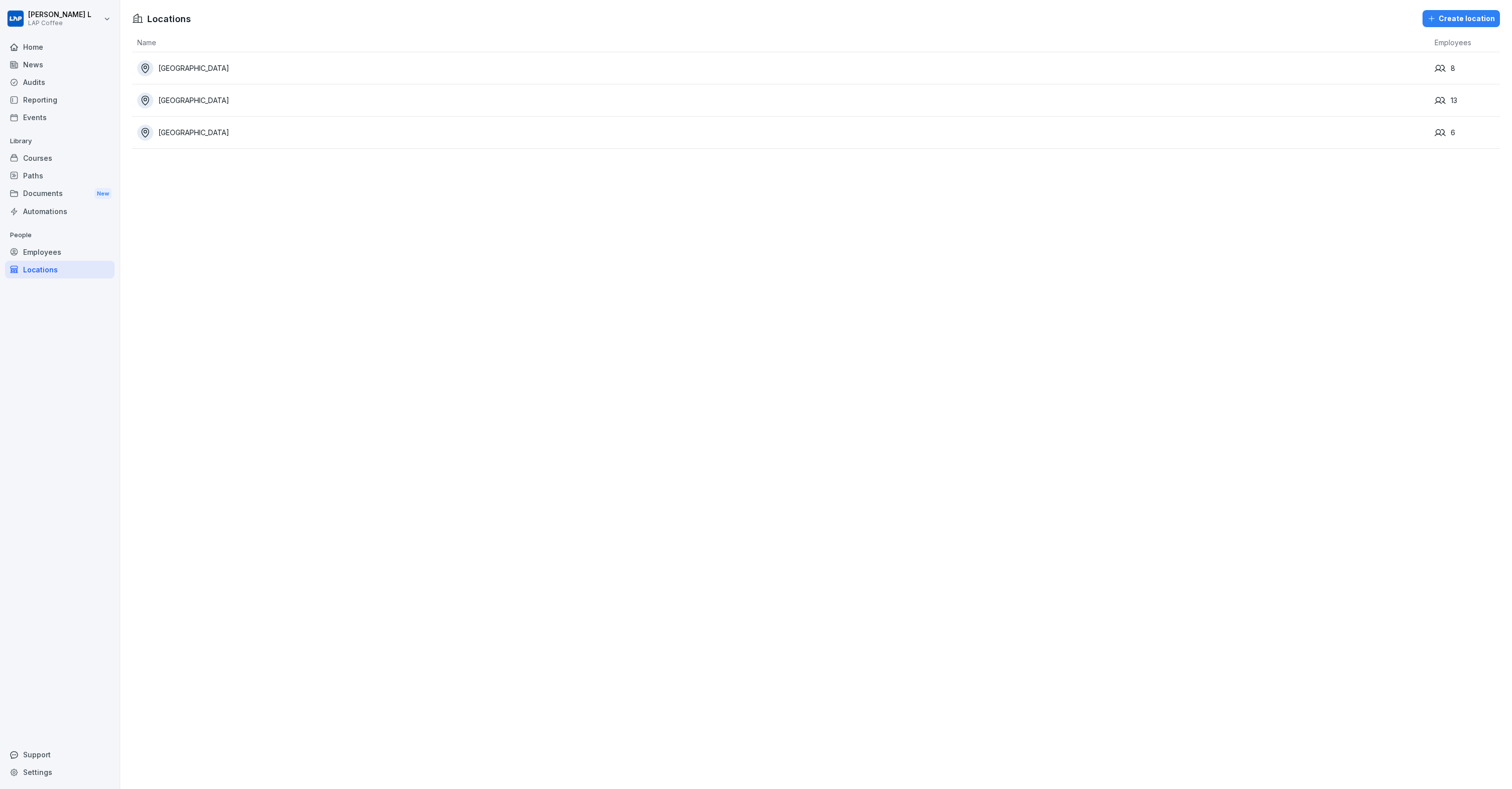
click at [64, 256] on div "Employees" at bounding box center [60, 252] width 110 height 18
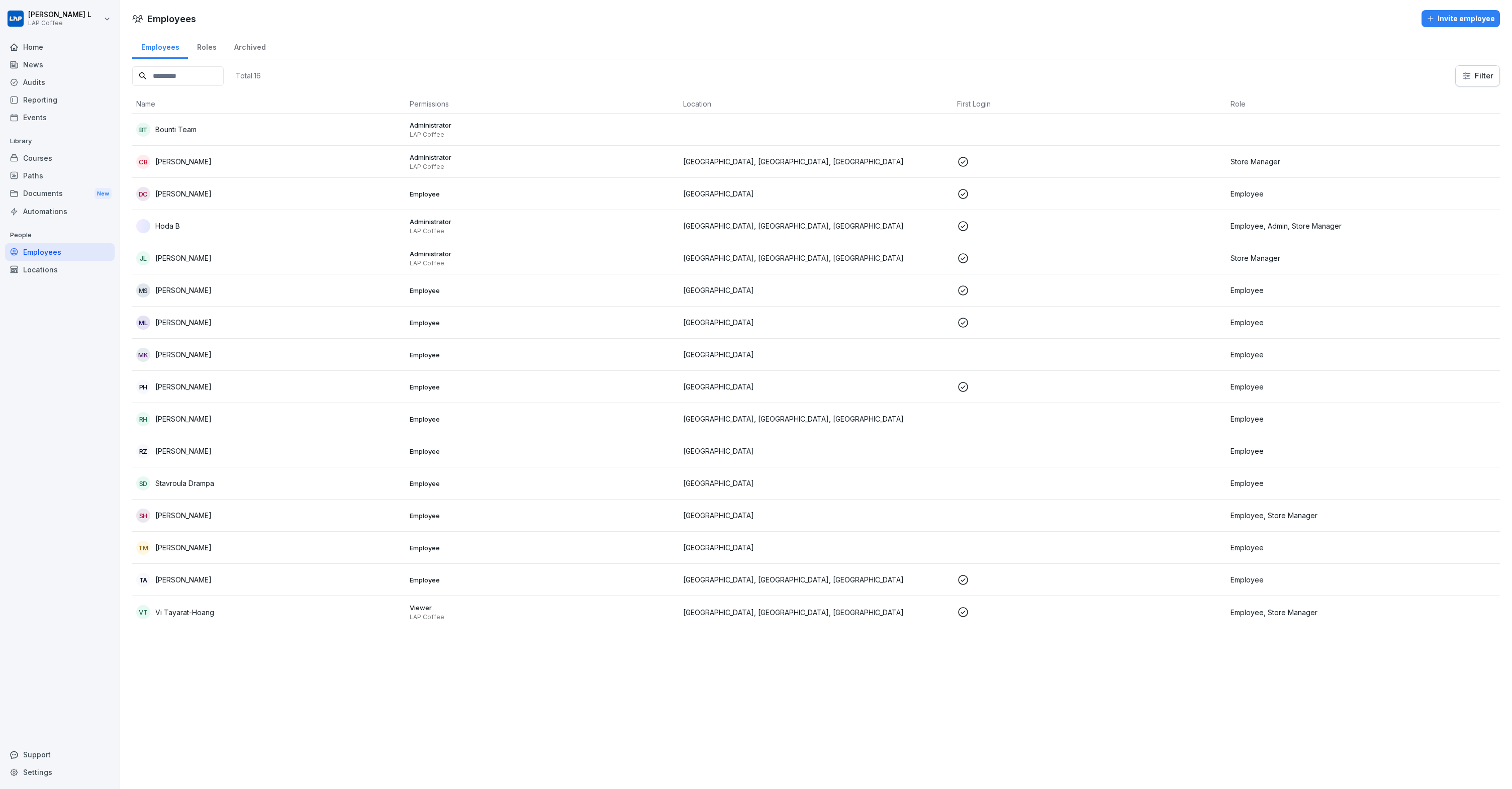
click at [31, 161] on div "Courses" at bounding box center [60, 158] width 110 height 18
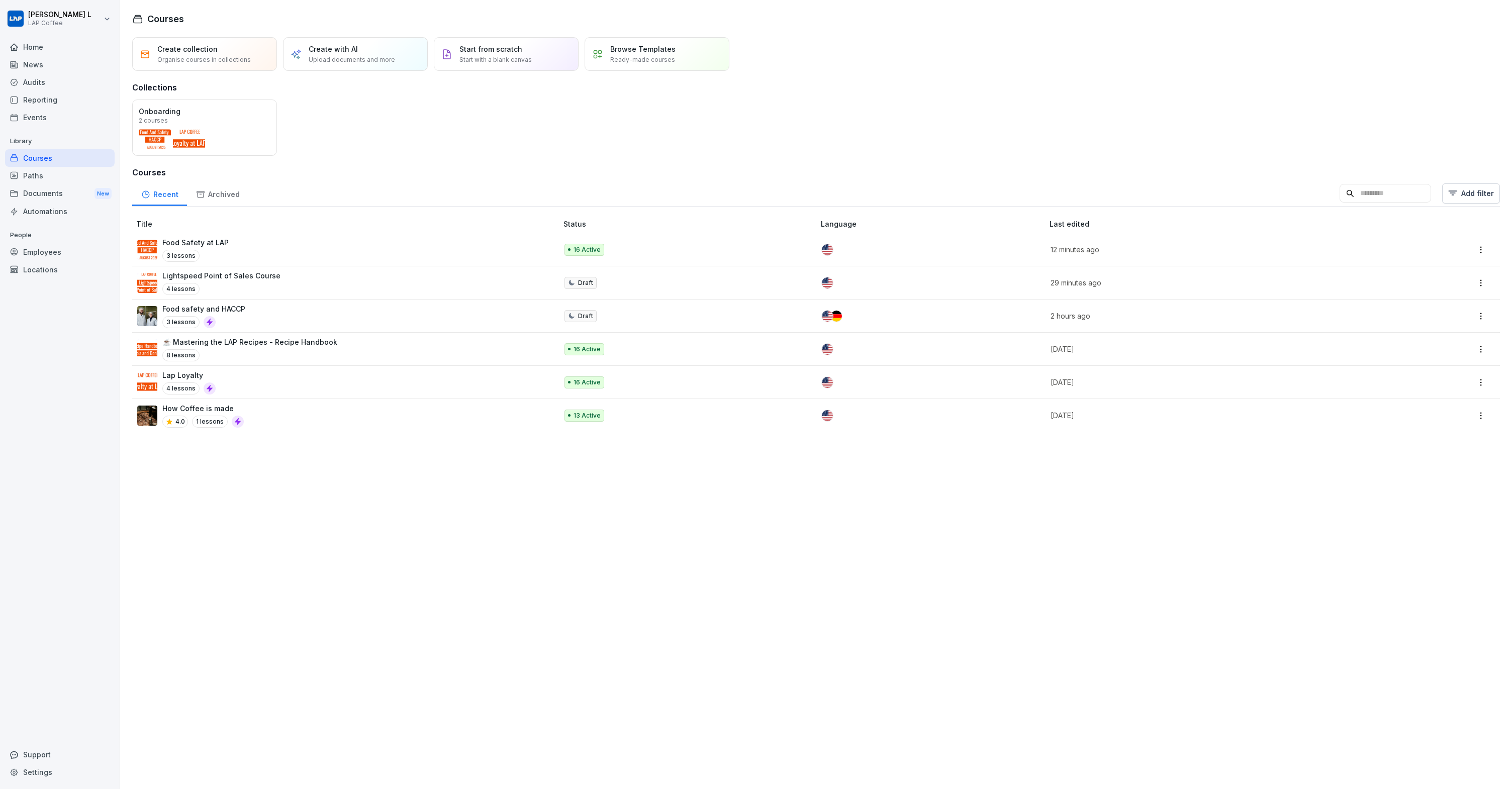
click at [258, 275] on p "Lightspeed Point of Sales Course" at bounding box center [221, 276] width 118 height 11
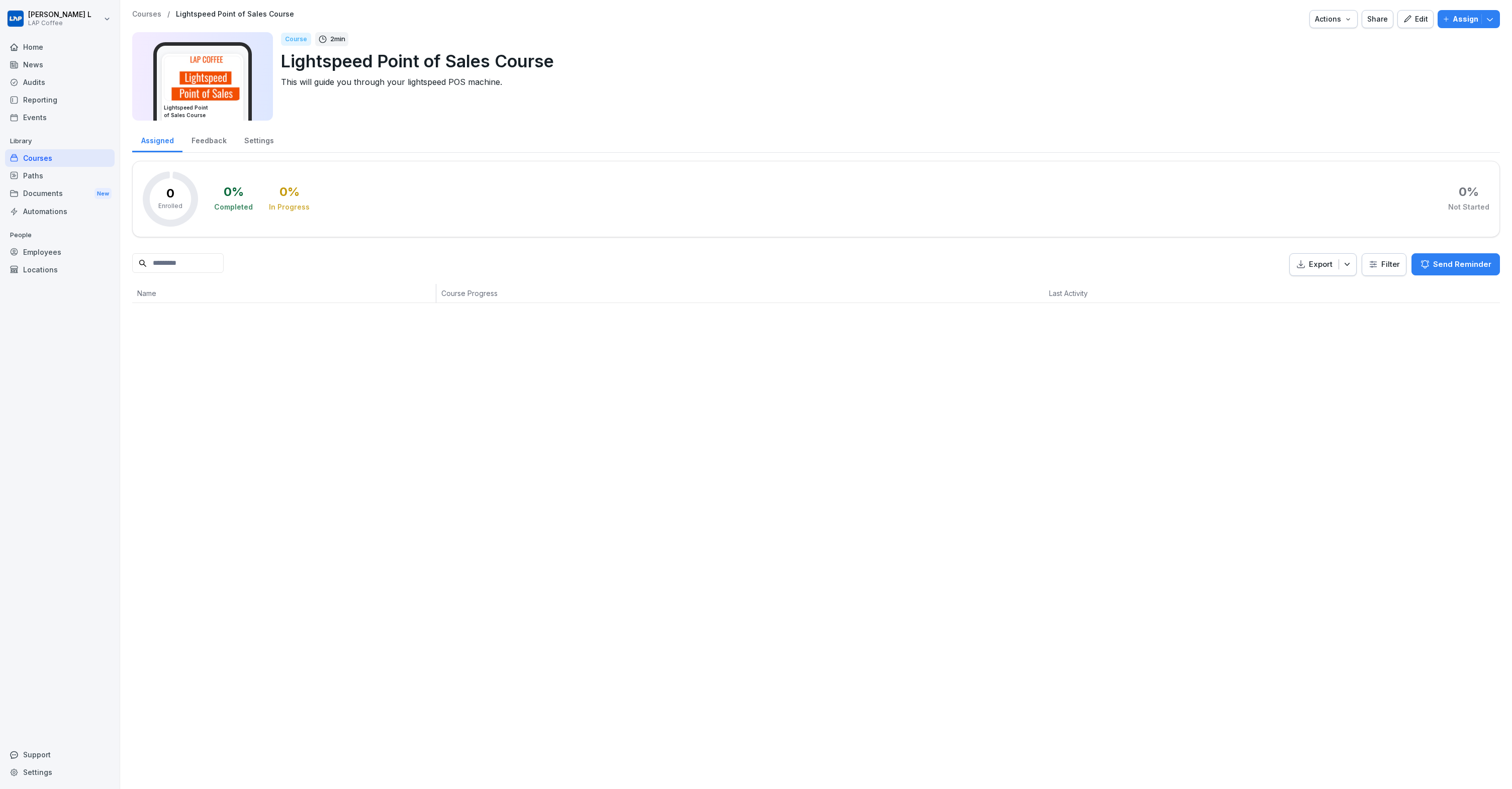
click at [400, 59] on p "Lightspeed Point of Sales Course" at bounding box center [886, 61] width 1211 height 26
click at [370, 60] on p "Lightspeed Point of Sales Course" at bounding box center [886, 61] width 1211 height 26
drag, startPoint x: 377, startPoint y: 60, endPoint x: 609, endPoint y: 57, distance: 232.0
click at [609, 57] on p "Lightspeed Point of Sales Course" at bounding box center [886, 61] width 1211 height 26
click at [1412, 24] on div "Edit" at bounding box center [1415, 19] width 25 height 11
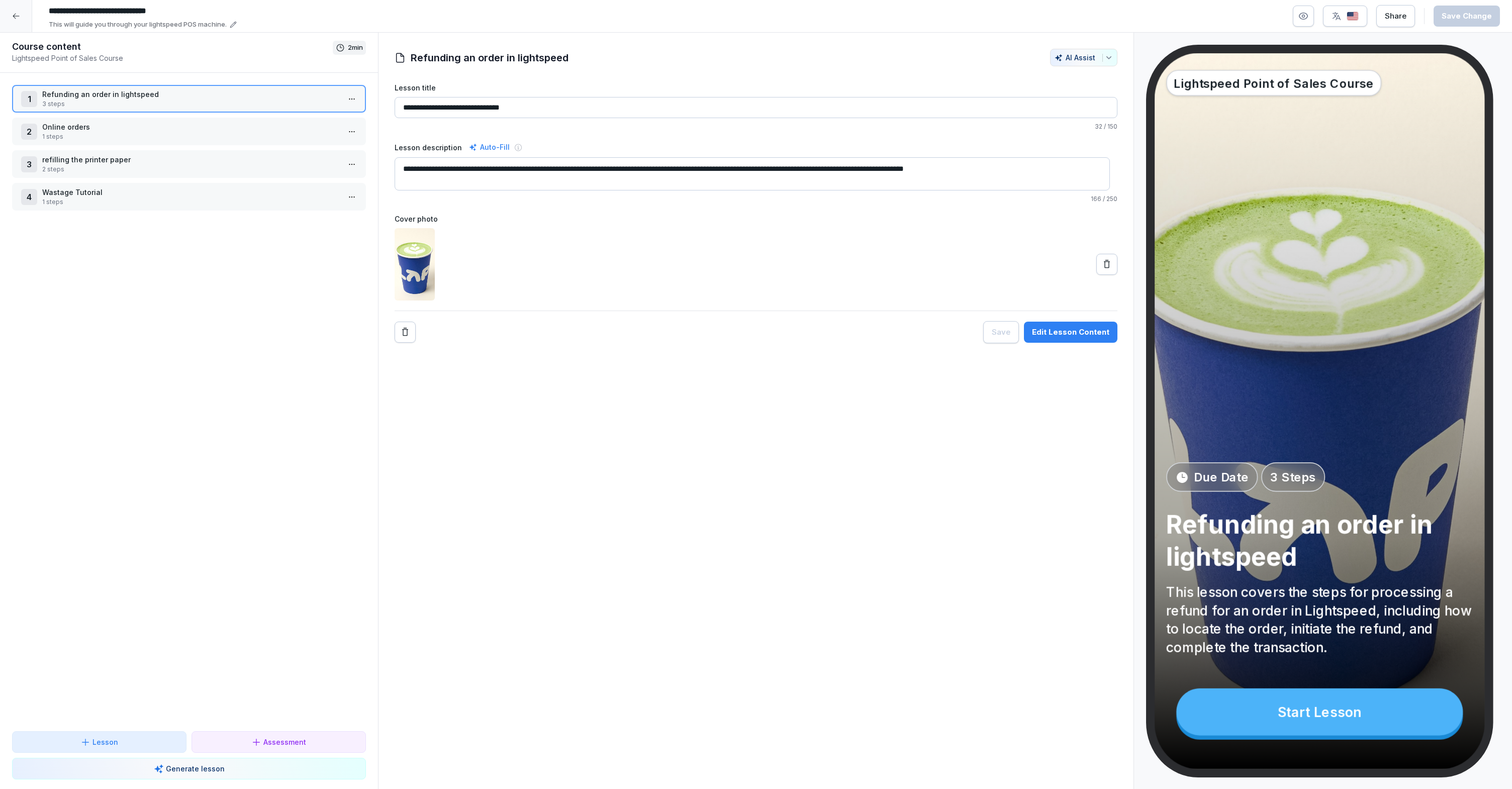
click at [95, 9] on input "**********" at bounding box center [195, 11] width 302 height 17
drag, startPoint x: 96, startPoint y: 11, endPoint x: 181, endPoint y: 13, distance: 85.0
click at [181, 13] on input "**********" at bounding box center [195, 11] width 302 height 17
type input "**********"
click at [190, 388] on div "1 Refunding an order in lightspeed 3 steps 2 Online orders 1 steps 3 refilling …" at bounding box center [189, 402] width 378 height 658
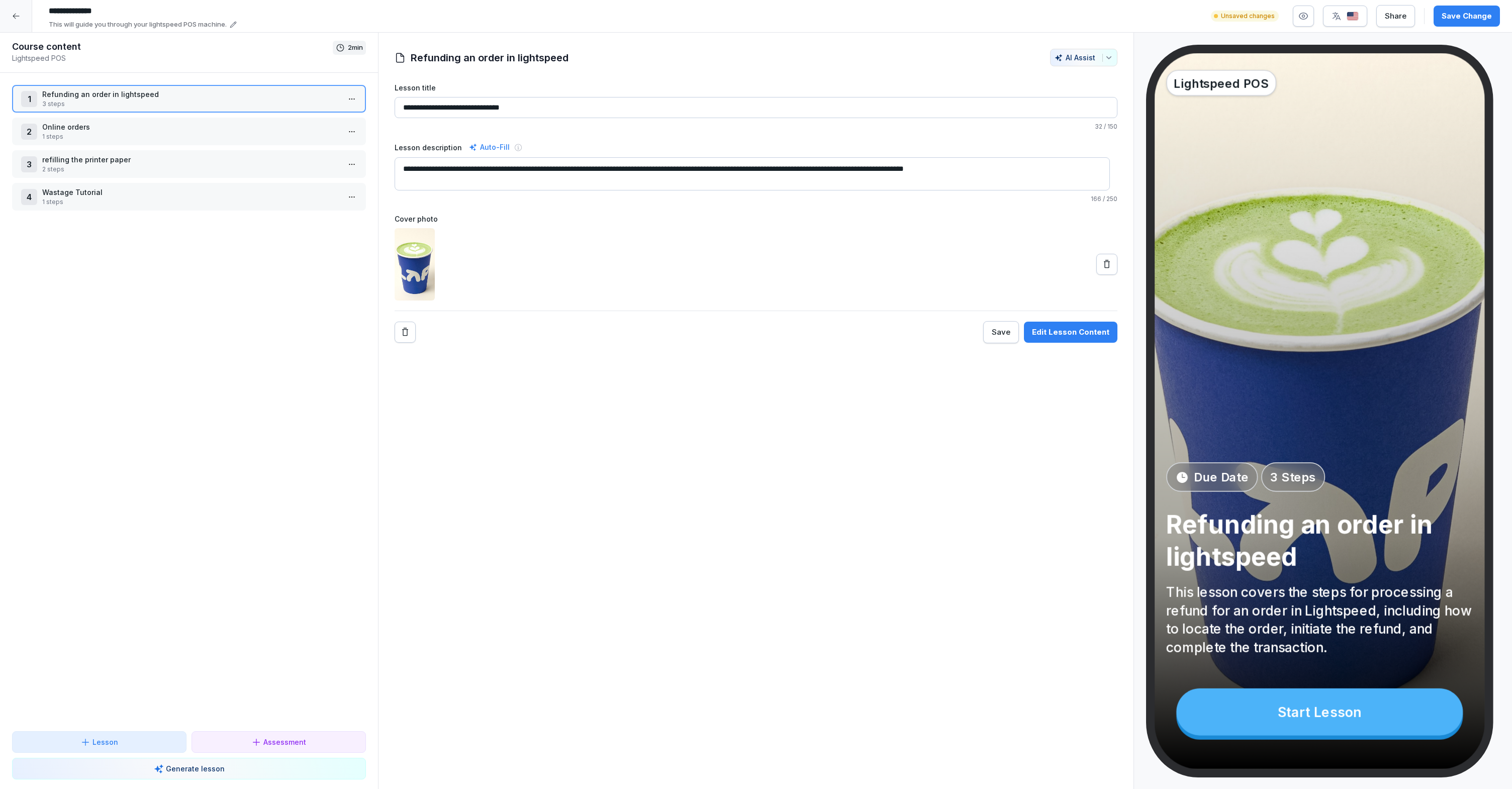
click at [123, 204] on p "1 steps" at bounding box center [191, 202] width 298 height 9
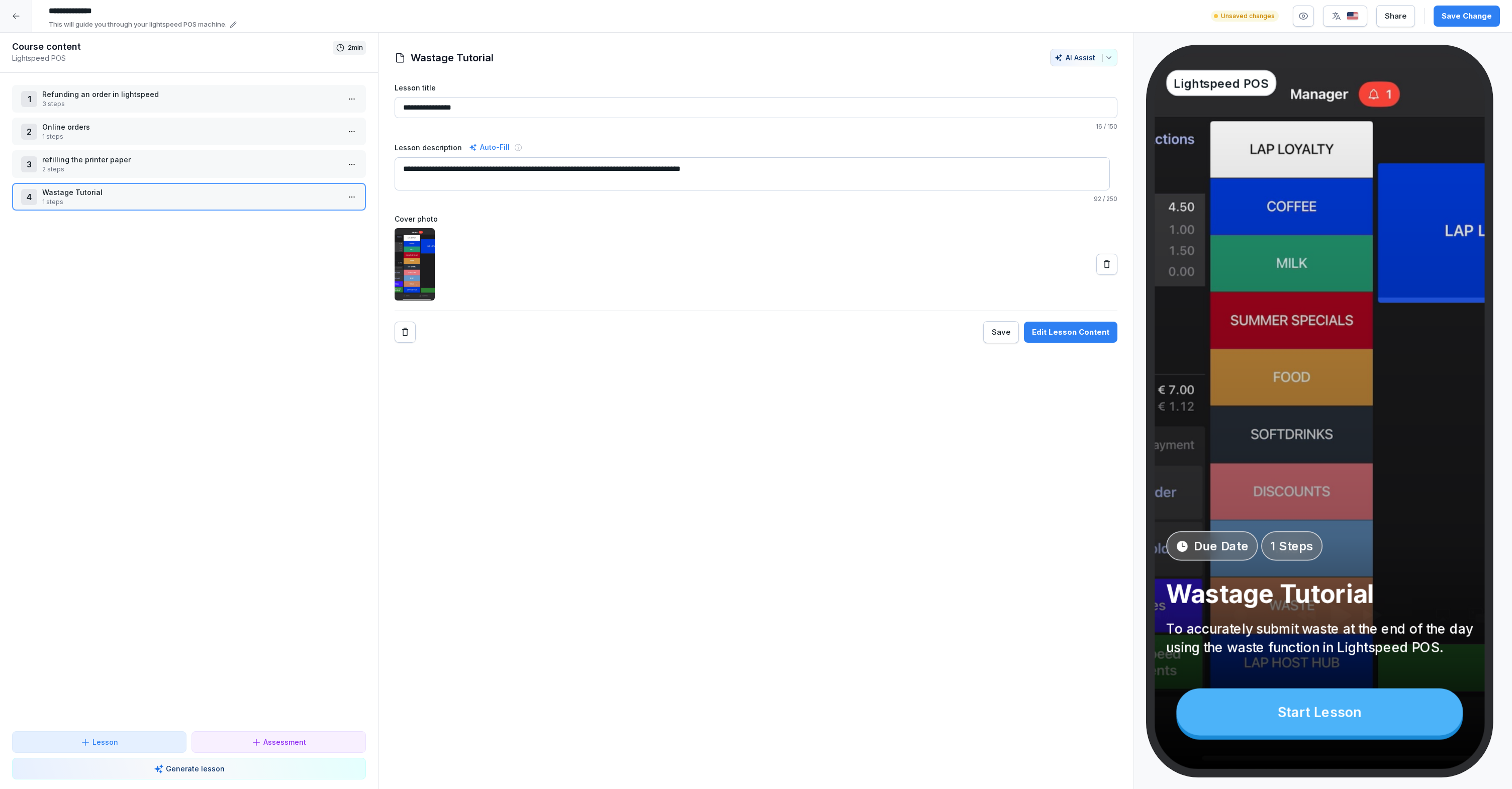
click at [124, 202] on p "1 steps" at bounding box center [191, 202] width 298 height 9
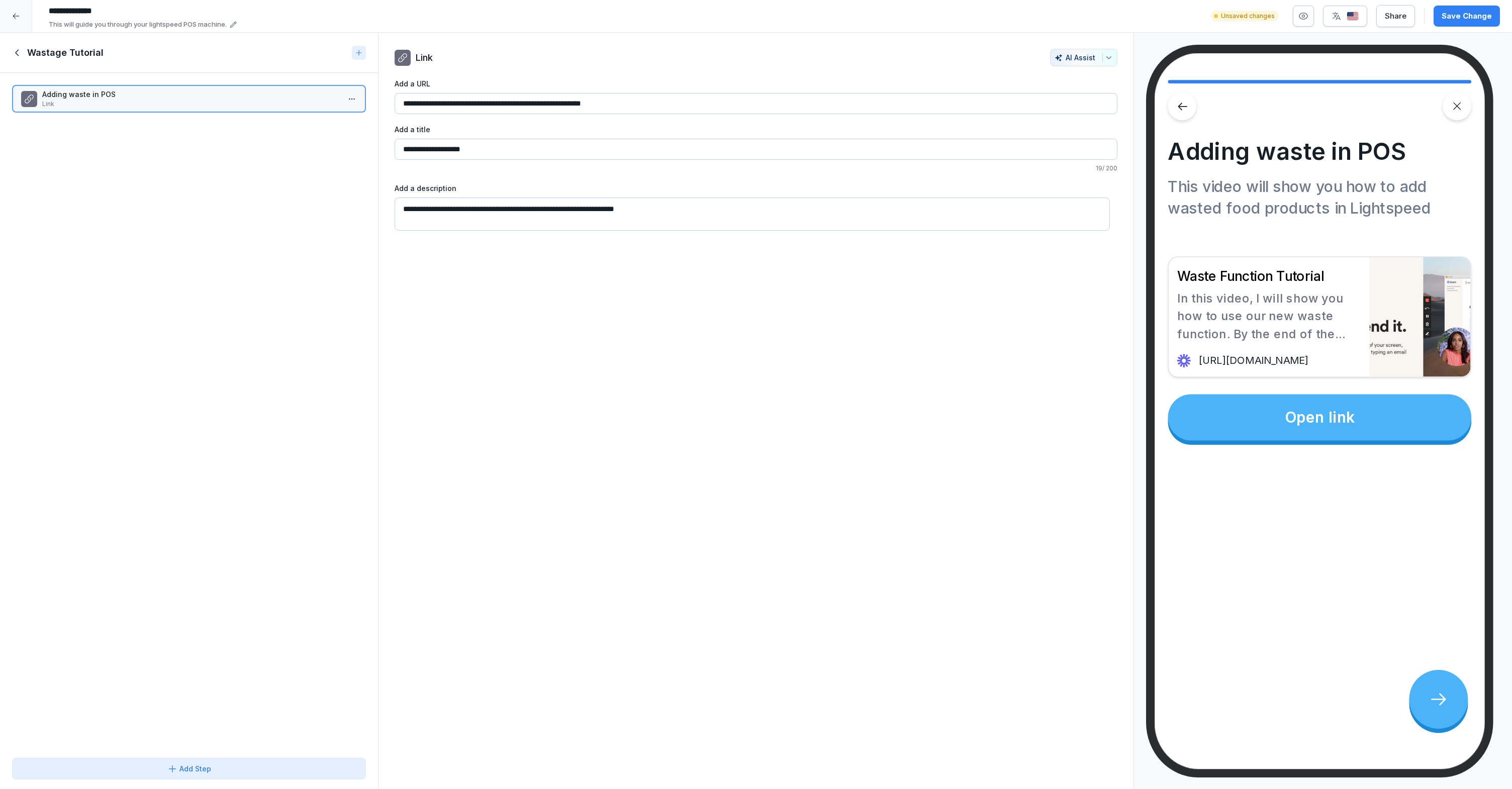
click at [123, 202] on div "Adding waste in POS Link To pick up a draggable item, press the space bar. Whil…" at bounding box center [189, 413] width 378 height 680
click at [361, 56] on icon at bounding box center [359, 53] width 8 height 8
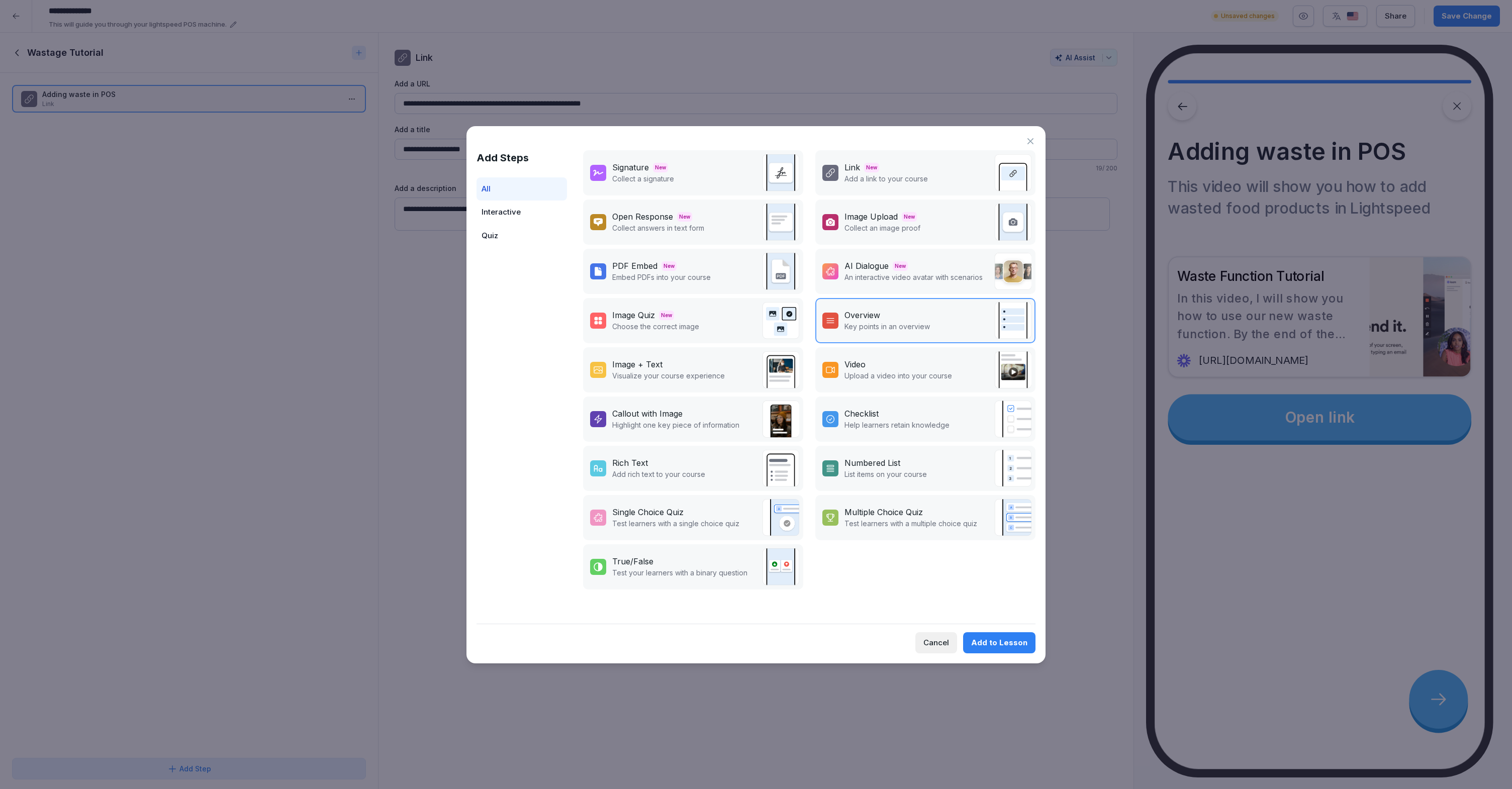
click at [917, 473] on p "List items on your course" at bounding box center [886, 474] width 82 height 11
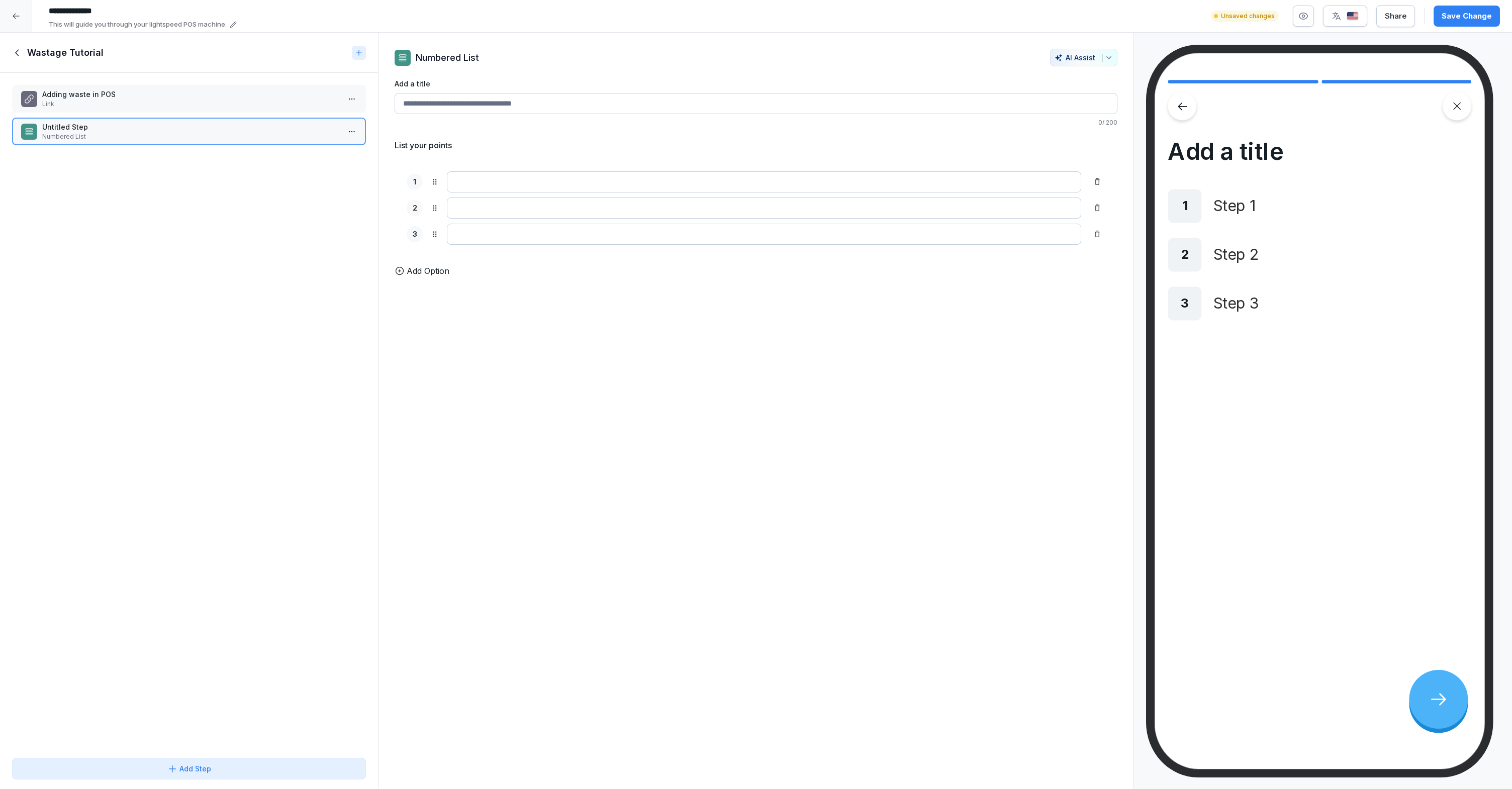
click at [340, 131] on html "**********" at bounding box center [756, 394] width 1512 height 789
click at [318, 186] on div "Delete" at bounding box center [307, 189] width 86 height 19
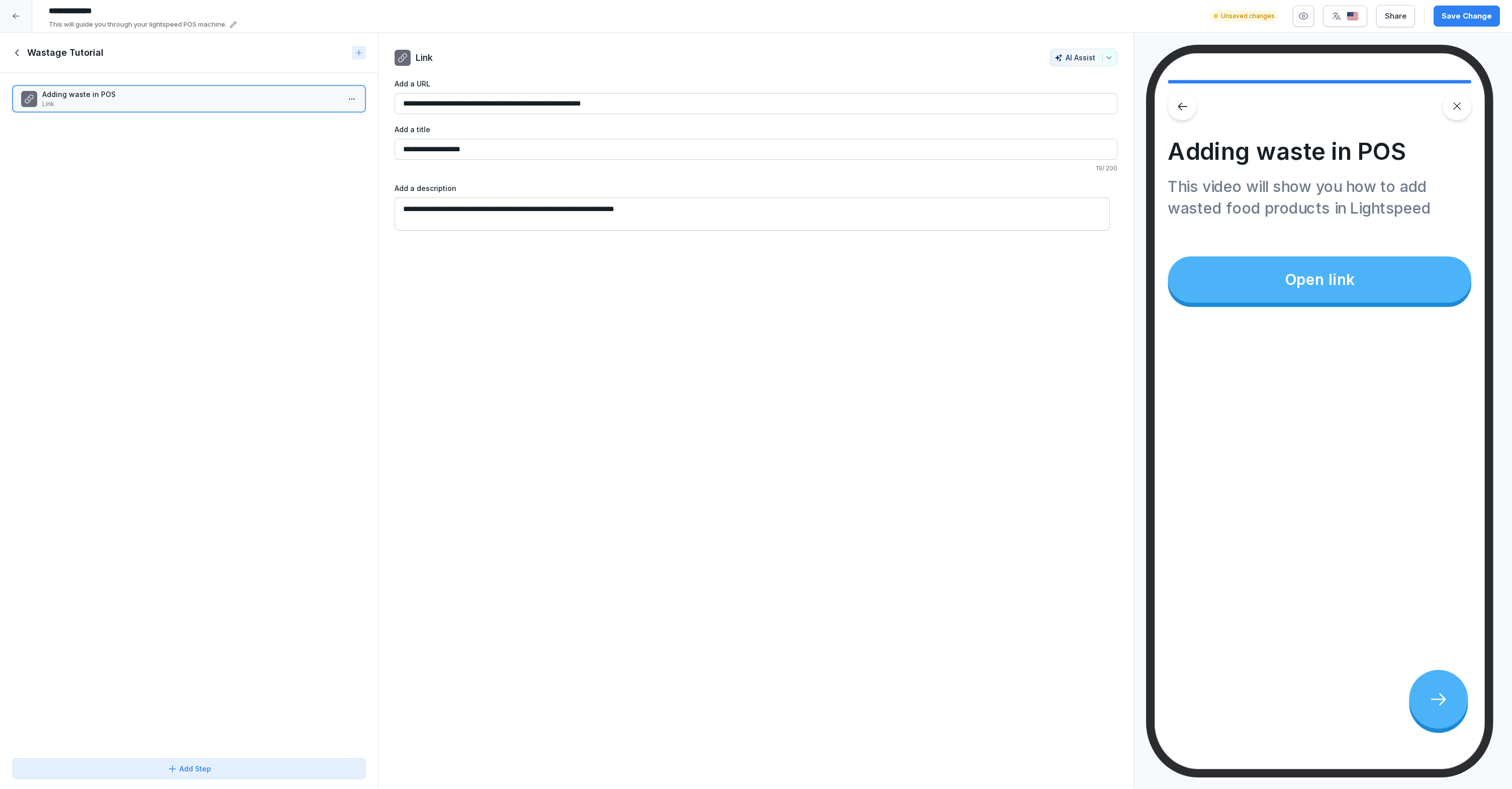
click at [355, 55] on icon at bounding box center [359, 53] width 8 height 8
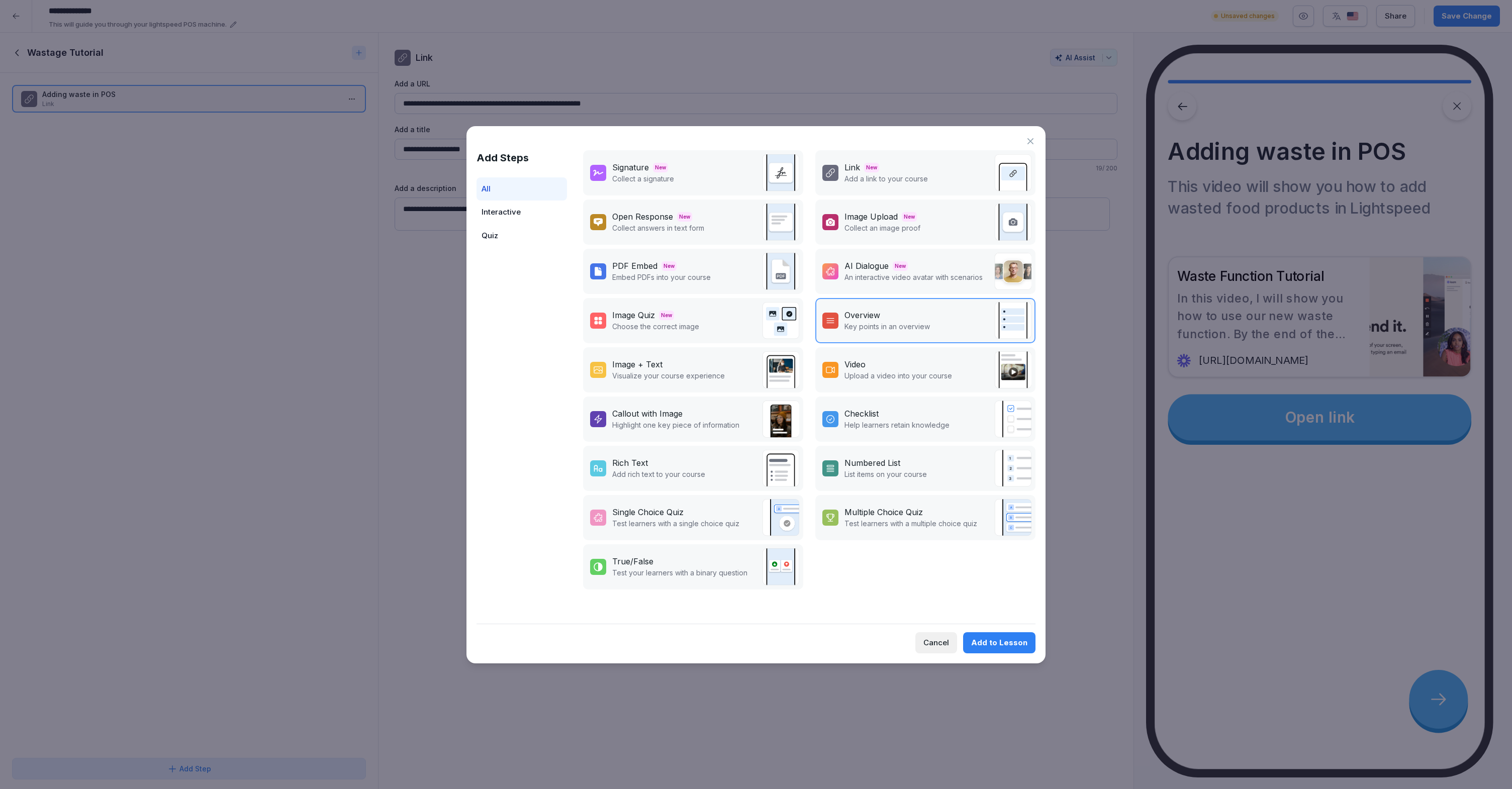
click at [702, 467] on div "Rich Text" at bounding box center [659, 462] width 93 height 12
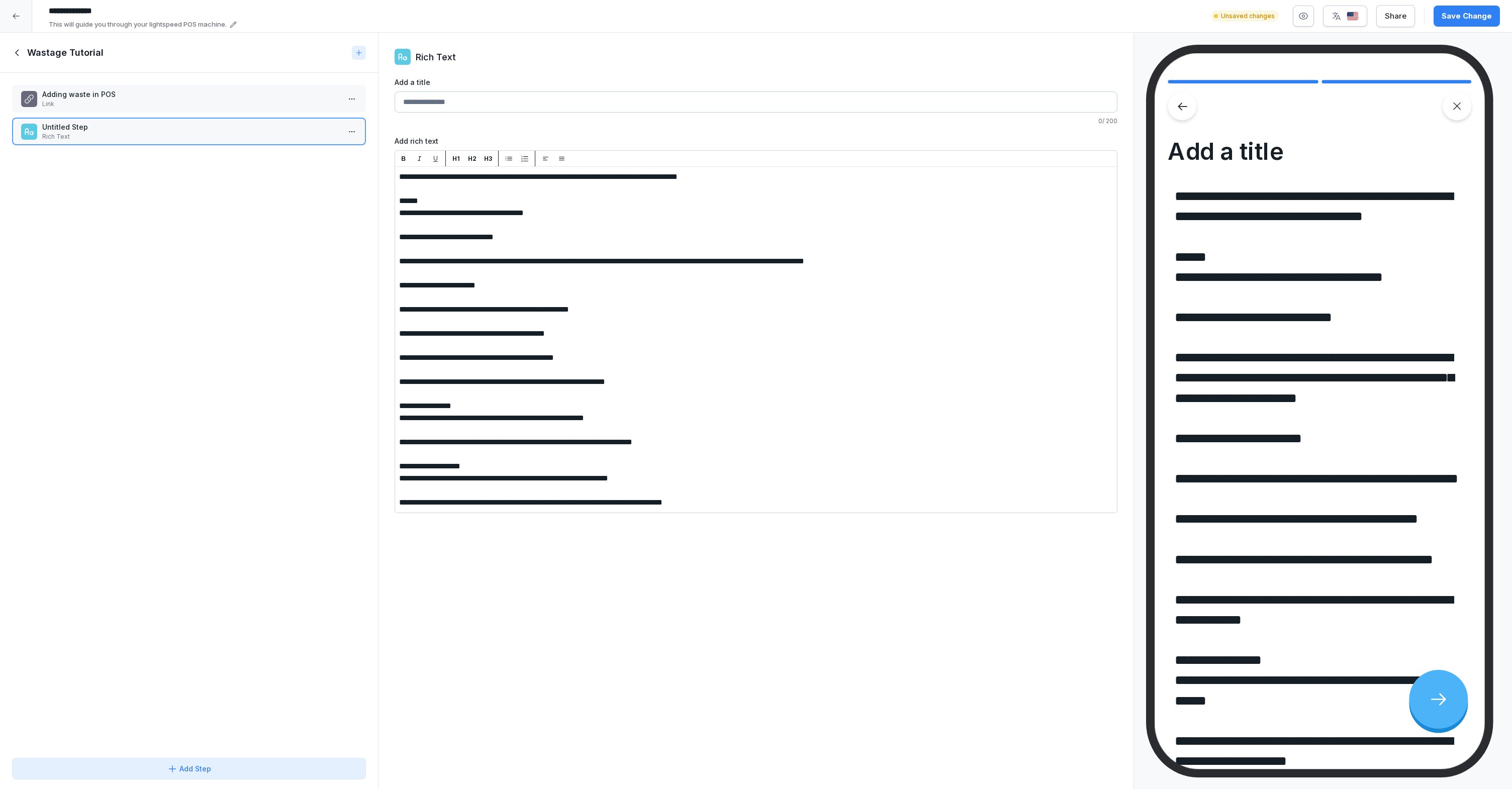
drag, startPoint x: 759, startPoint y: 178, endPoint x: 429, endPoint y: 168, distance: 330.2
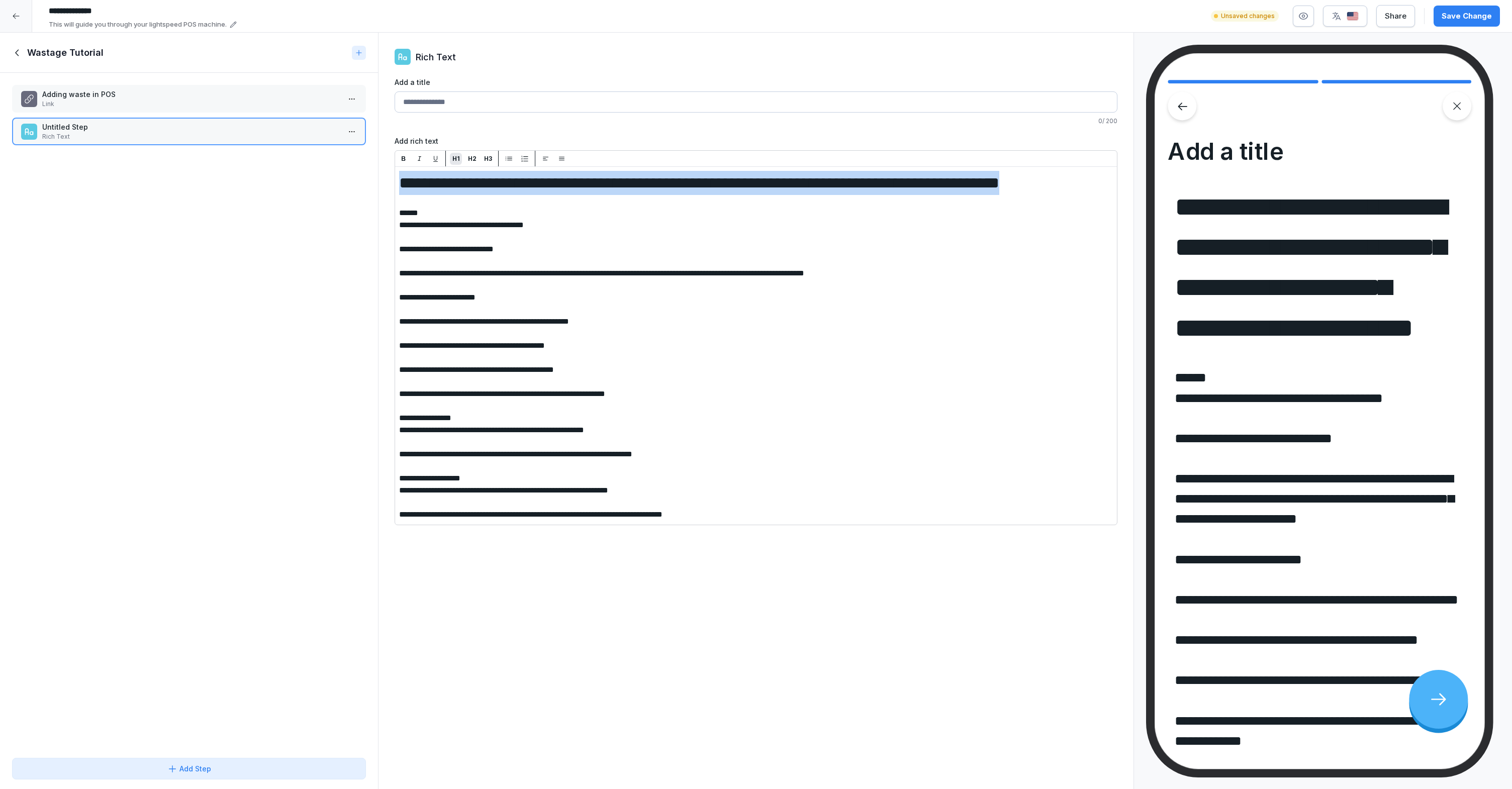
click at [456, 159] on p "H1" at bounding box center [456, 158] width 8 height 9
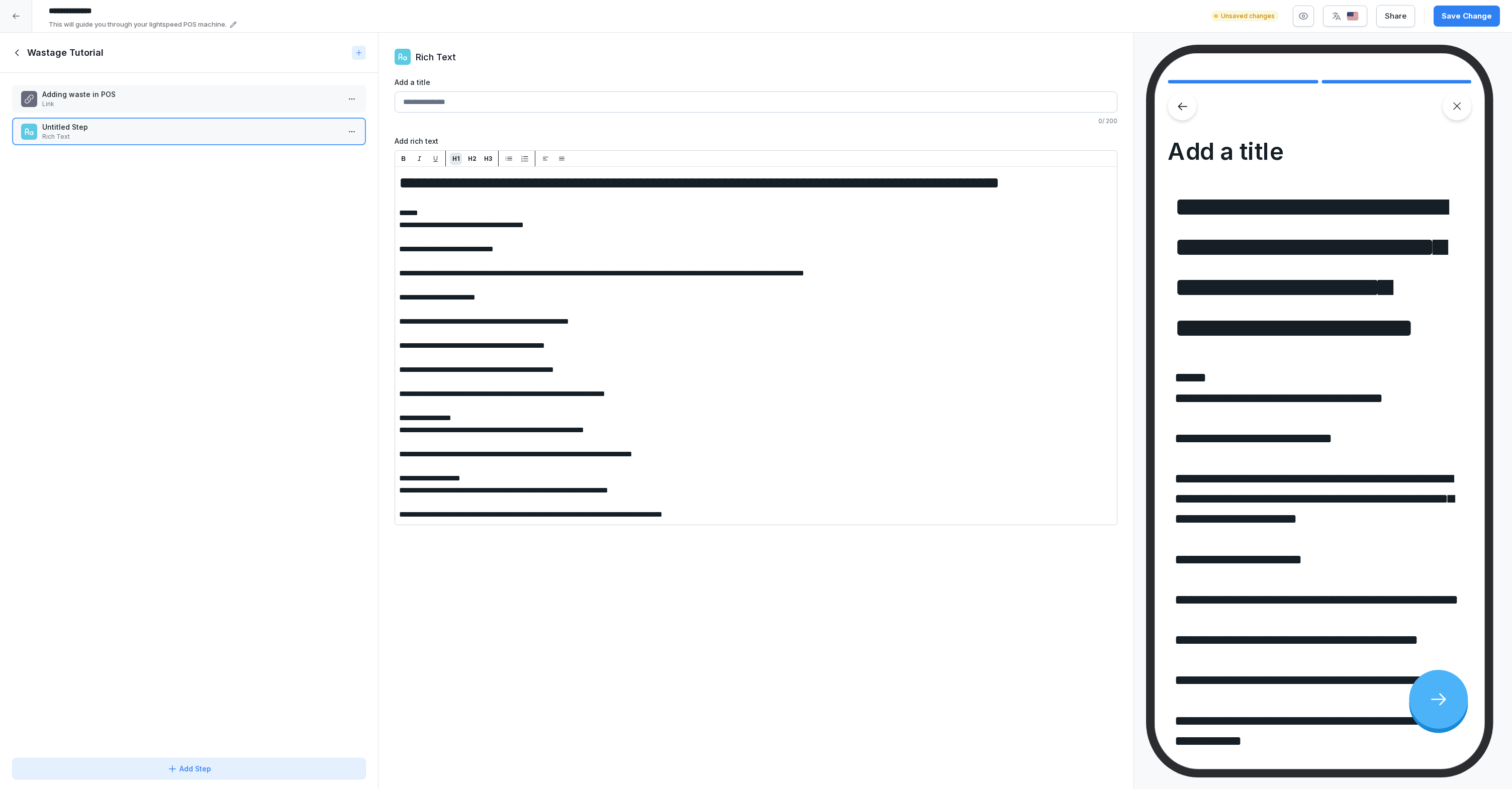
click at [474, 158] on p "H2" at bounding box center [472, 158] width 9 height 9
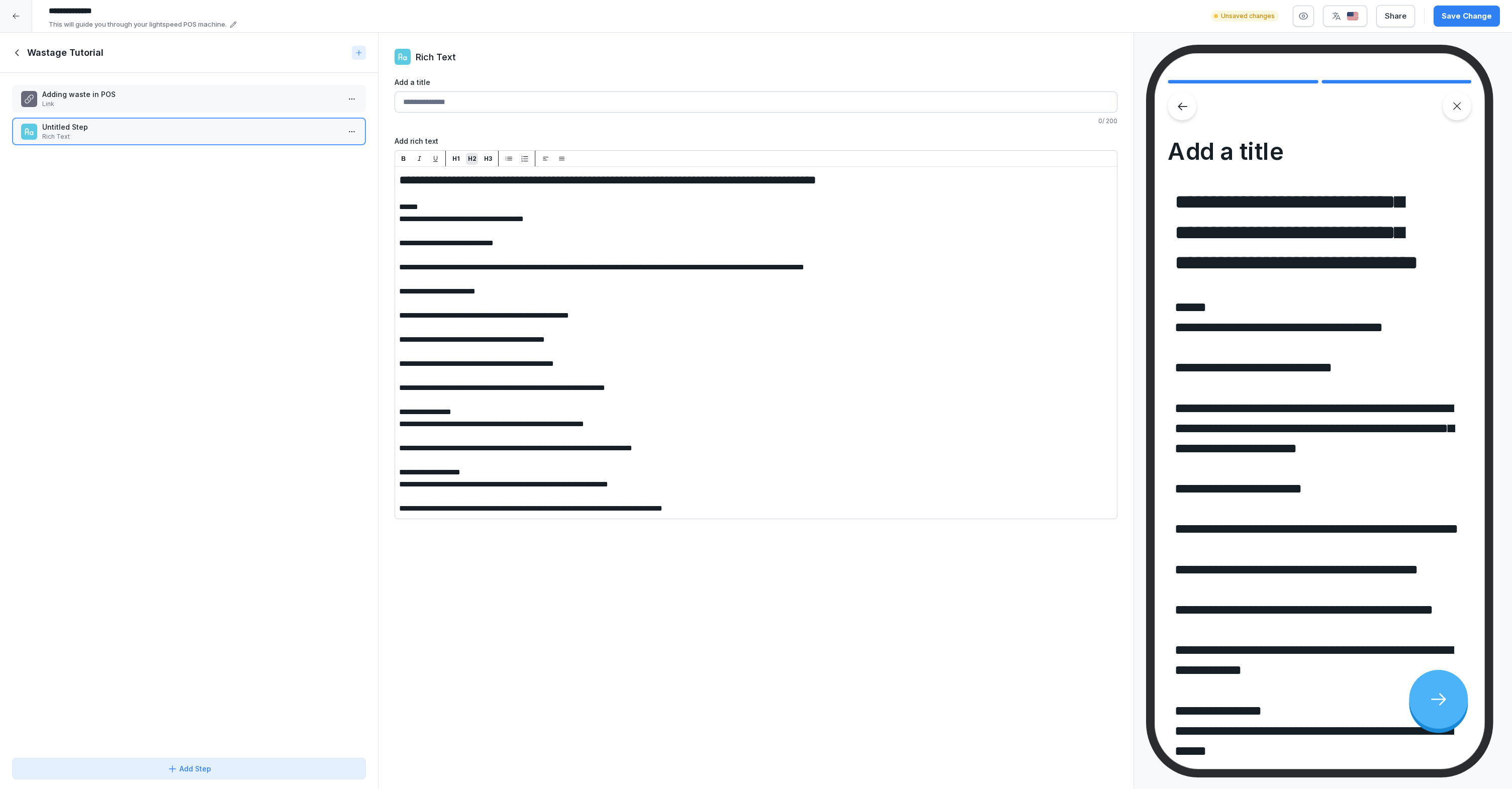
click at [487, 156] on p "H3" at bounding box center [488, 158] width 8 height 9
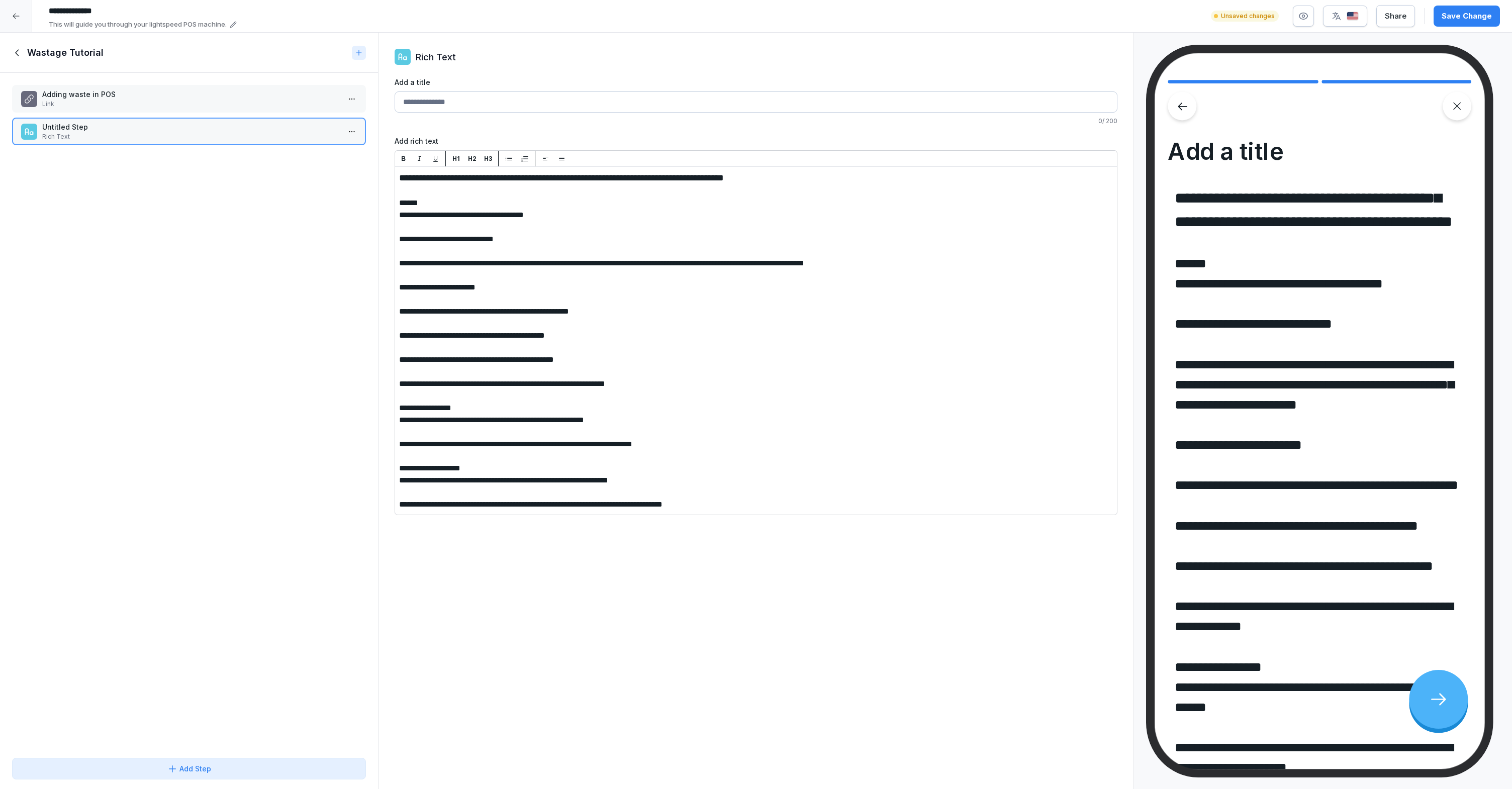
drag, startPoint x: 458, startPoint y: 201, endPoint x: 387, endPoint y: 200, distance: 71.0
click at [460, 159] on div "H1" at bounding box center [455, 158] width 12 height 9
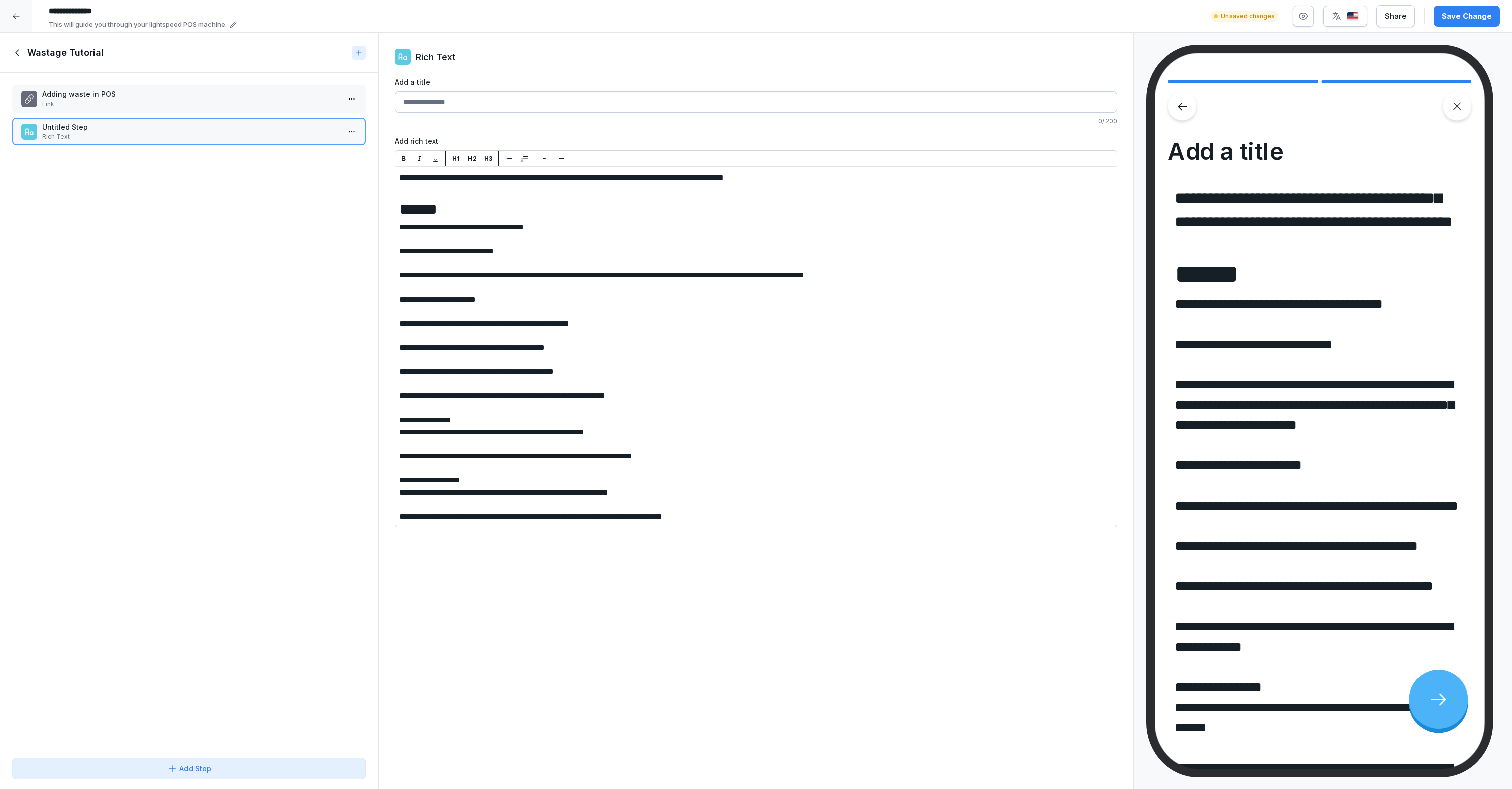
drag, startPoint x: 399, startPoint y: 229, endPoint x: 521, endPoint y: 402, distance: 211.7
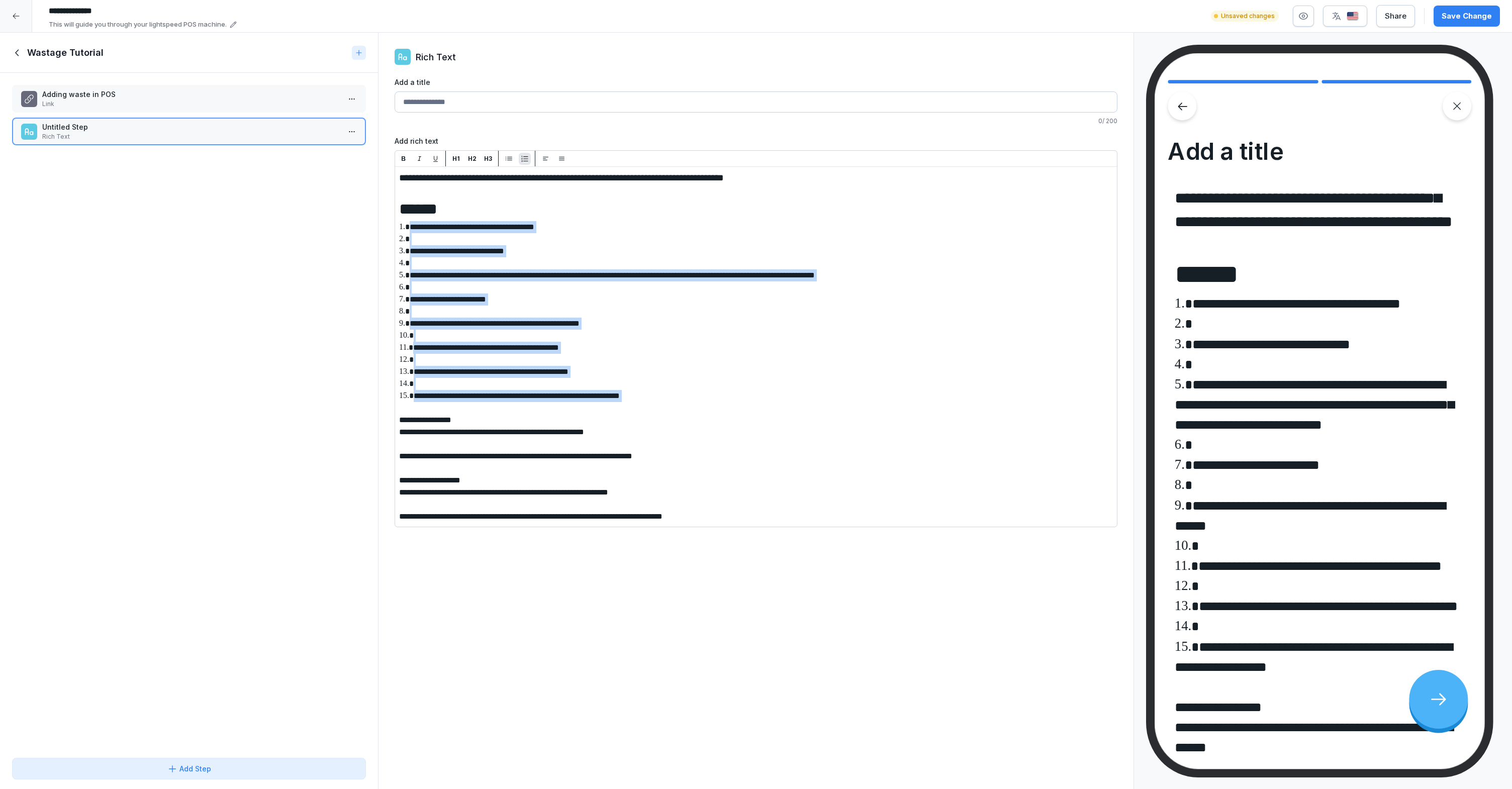
click at [524, 160] on icon "button" at bounding box center [525, 158] width 6 height 6
click at [517, 274] on span "**********" at bounding box center [612, 275] width 405 height 8
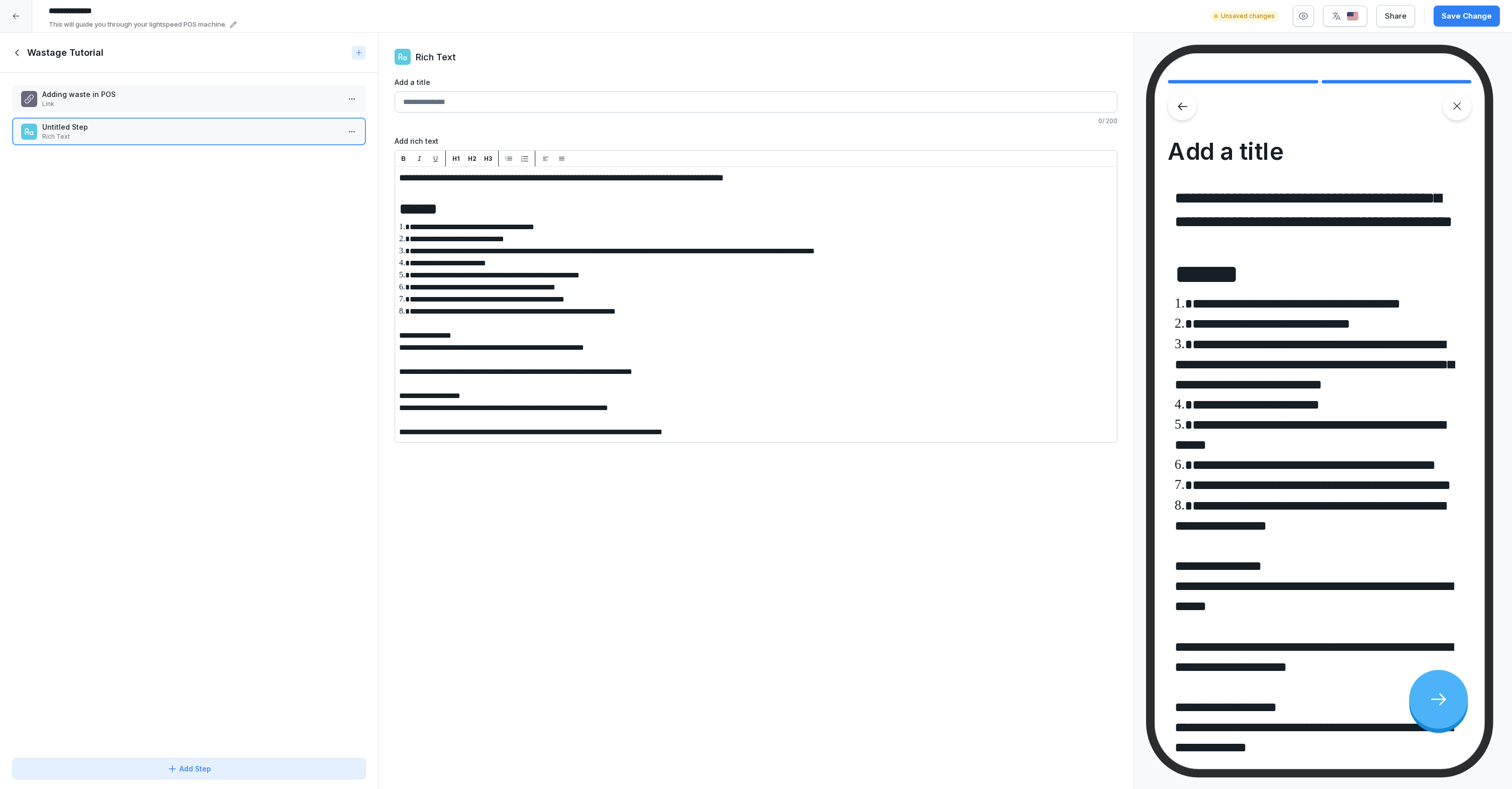
drag, startPoint x: 472, startPoint y: 336, endPoint x: 369, endPoint y: 331, distance: 103.1
drag, startPoint x: 399, startPoint y: 337, endPoint x: 467, endPoint y: 334, distance: 68.1
click at [454, 160] on p "H1" at bounding box center [456, 158] width 8 height 9
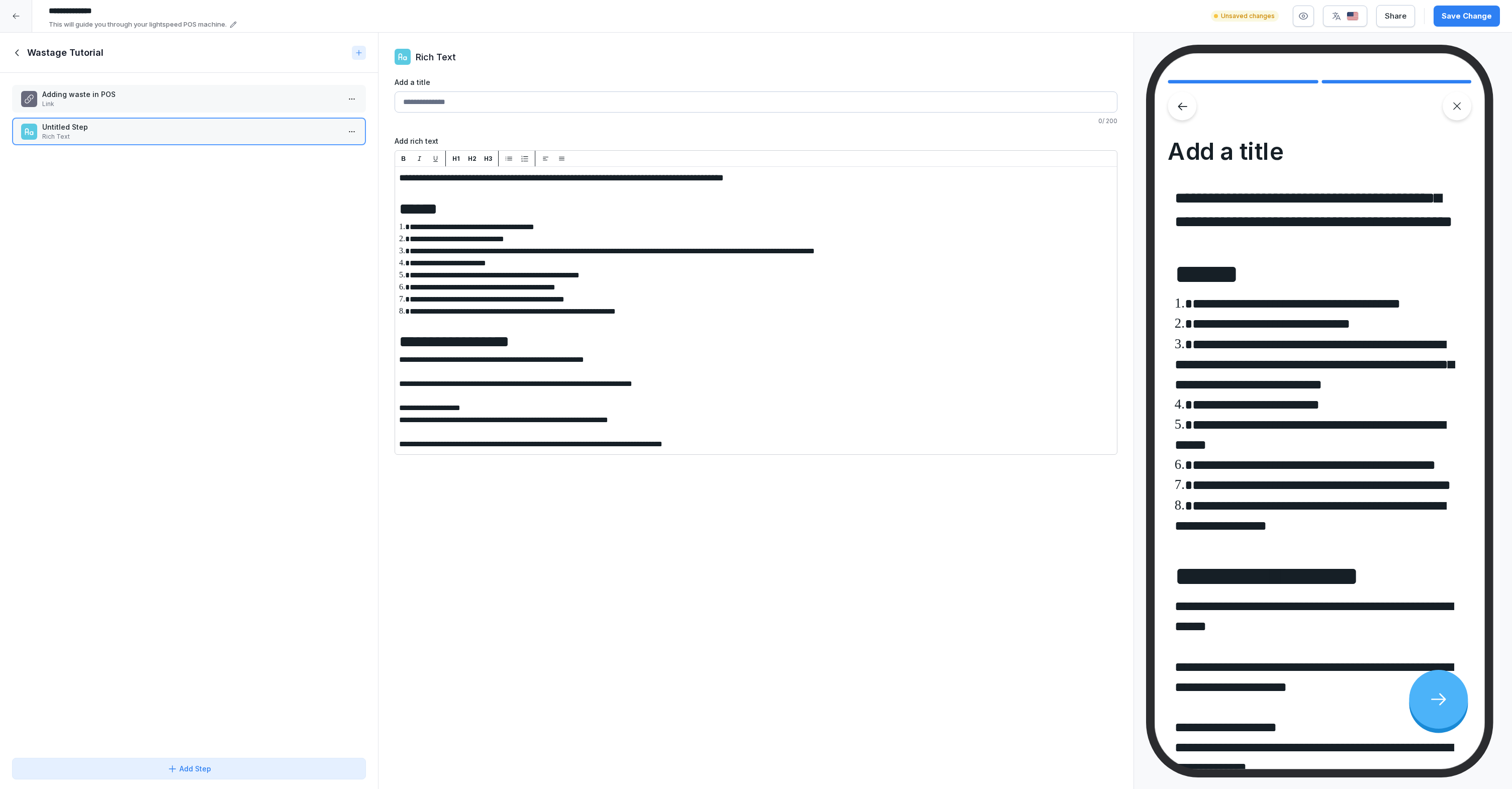
drag, startPoint x: 400, startPoint y: 408, endPoint x: 478, endPoint y: 404, distance: 78.1
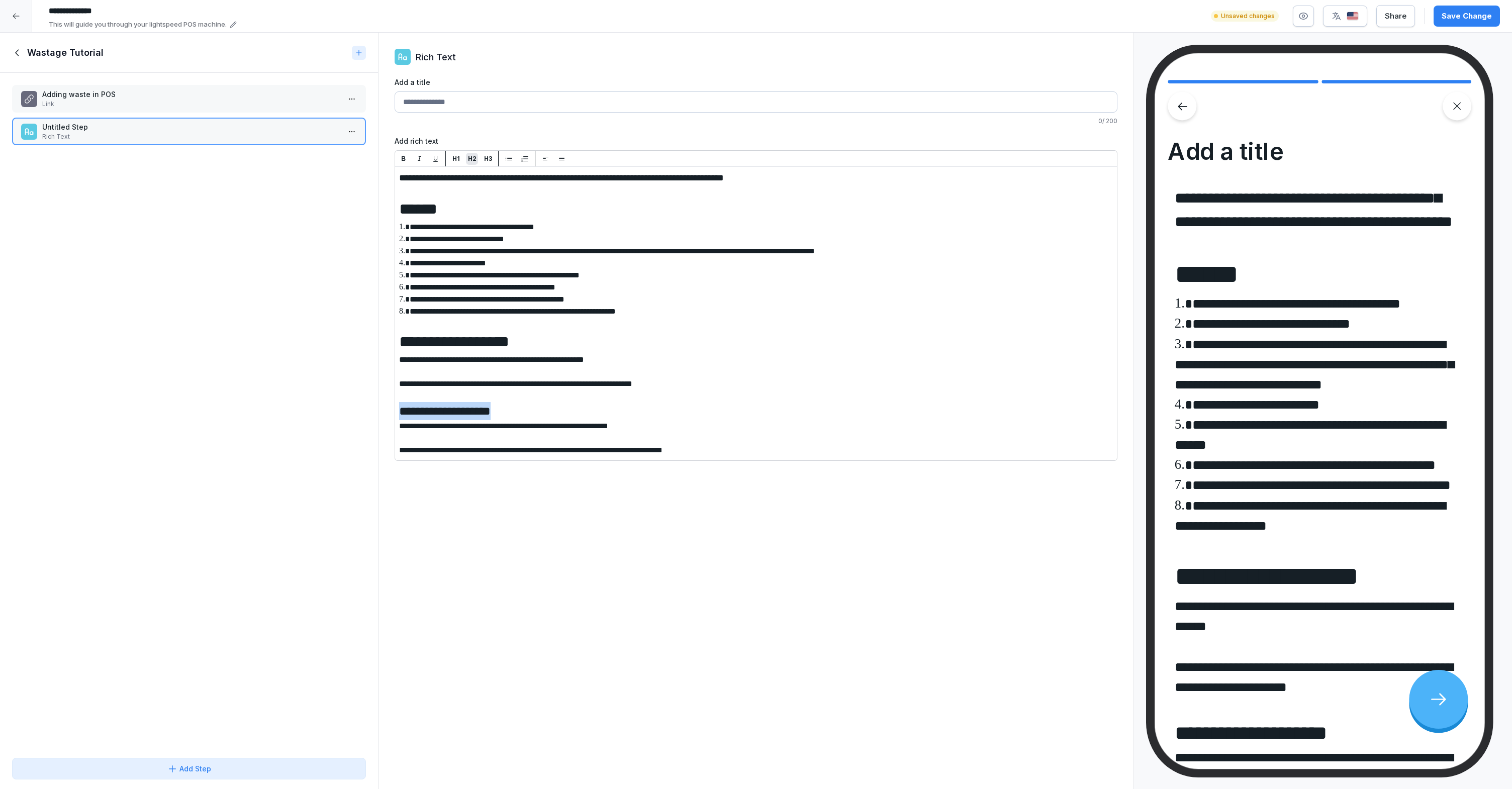
click at [474, 158] on p "H2" at bounding box center [472, 158] width 9 height 9
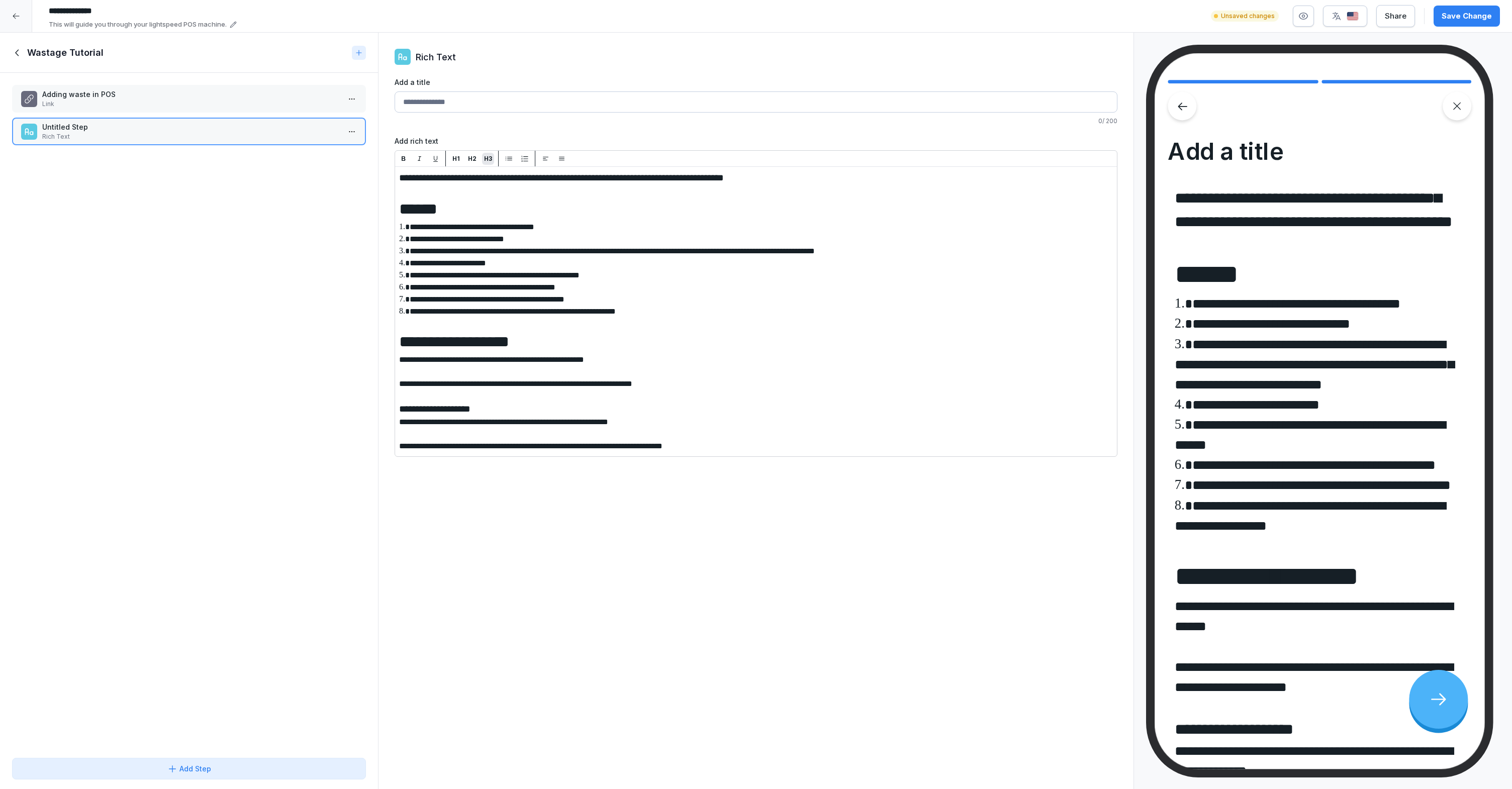
click at [485, 158] on p "H3" at bounding box center [488, 158] width 8 height 9
click at [477, 159] on div "H2" at bounding box center [472, 158] width 12 height 9
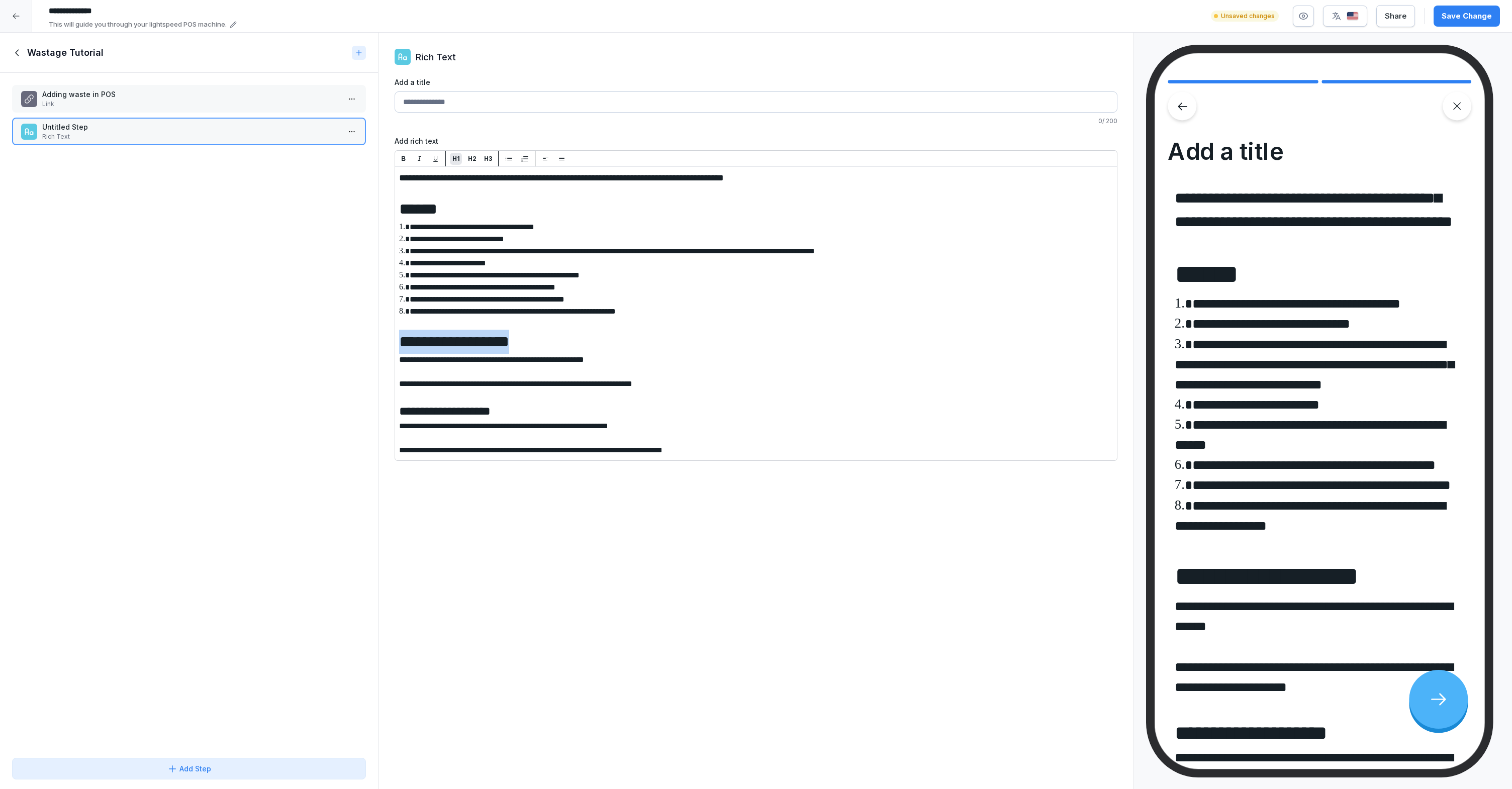
click at [480, 341] on span "**********" at bounding box center [454, 341] width 110 height 16
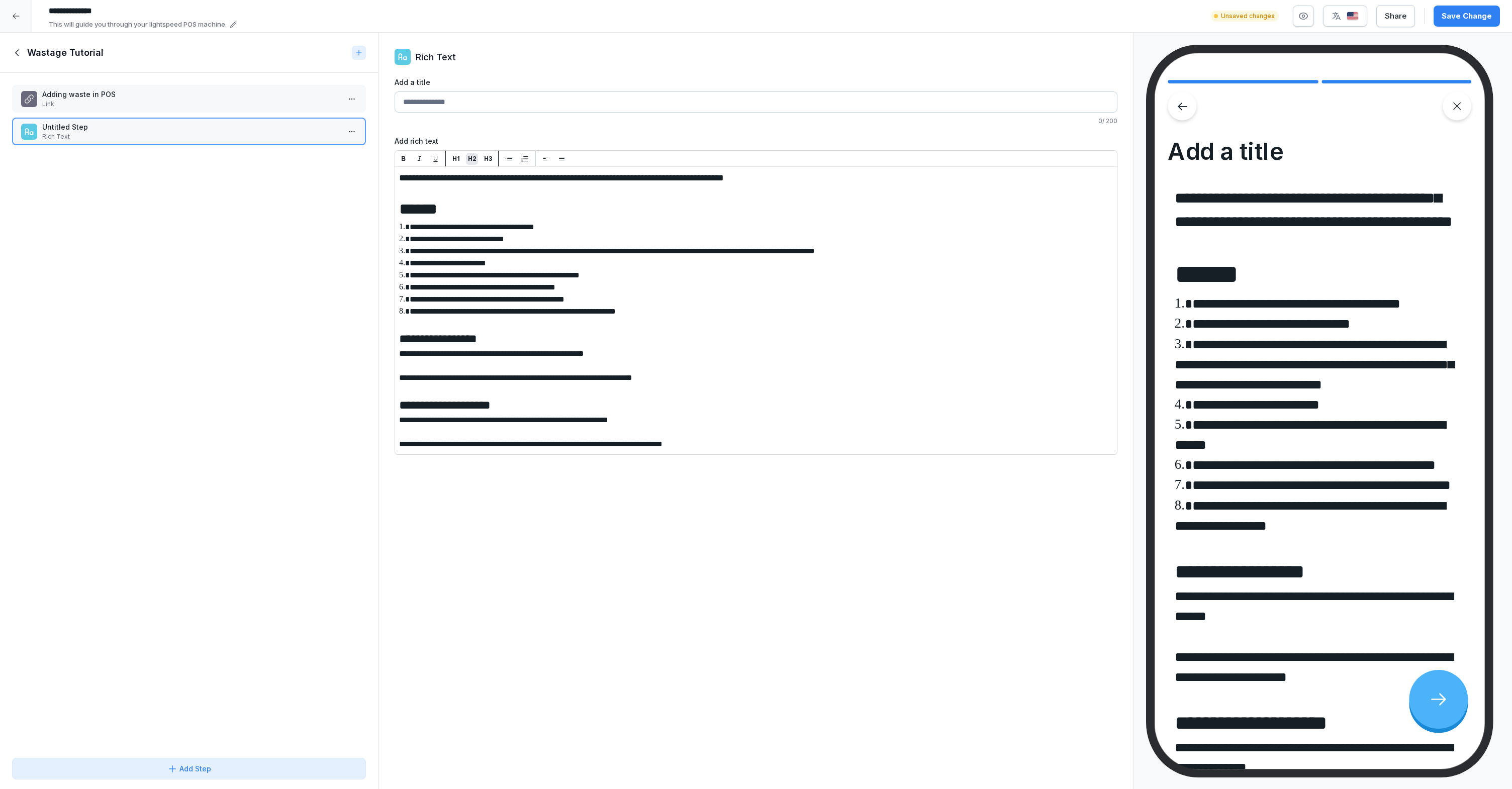
click at [474, 162] on button "H2" at bounding box center [472, 158] width 12 height 12
drag, startPoint x: 455, startPoint y: 205, endPoint x: 396, endPoint y: 212, distance: 59.4
click at [468, 154] on p "H2" at bounding box center [472, 158] width 9 height 9
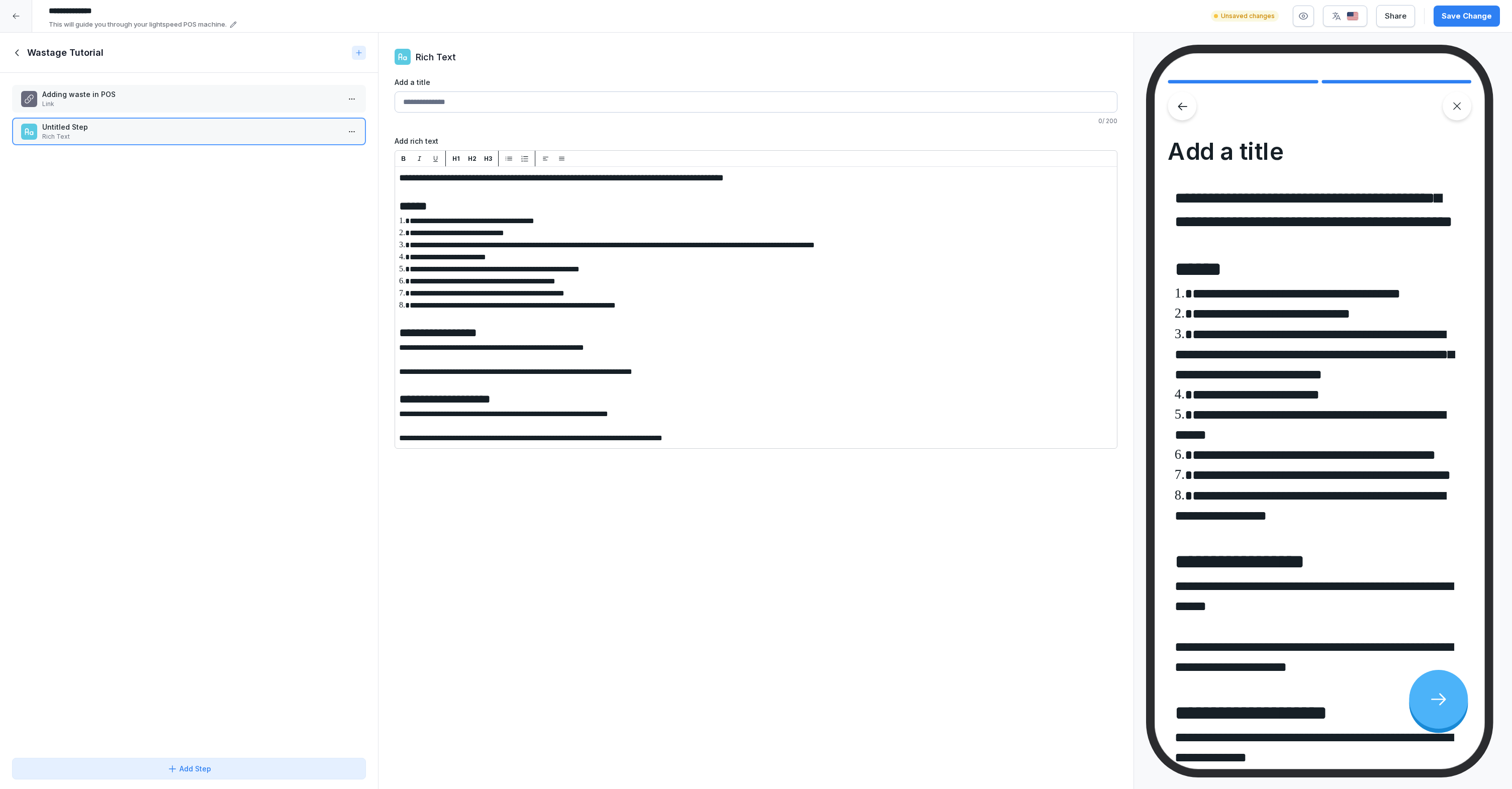
drag, startPoint x: 399, startPoint y: 348, endPoint x: 429, endPoint y: 374, distance: 39.7
click at [512, 156] on icon "button" at bounding box center [509, 158] width 8 height 8
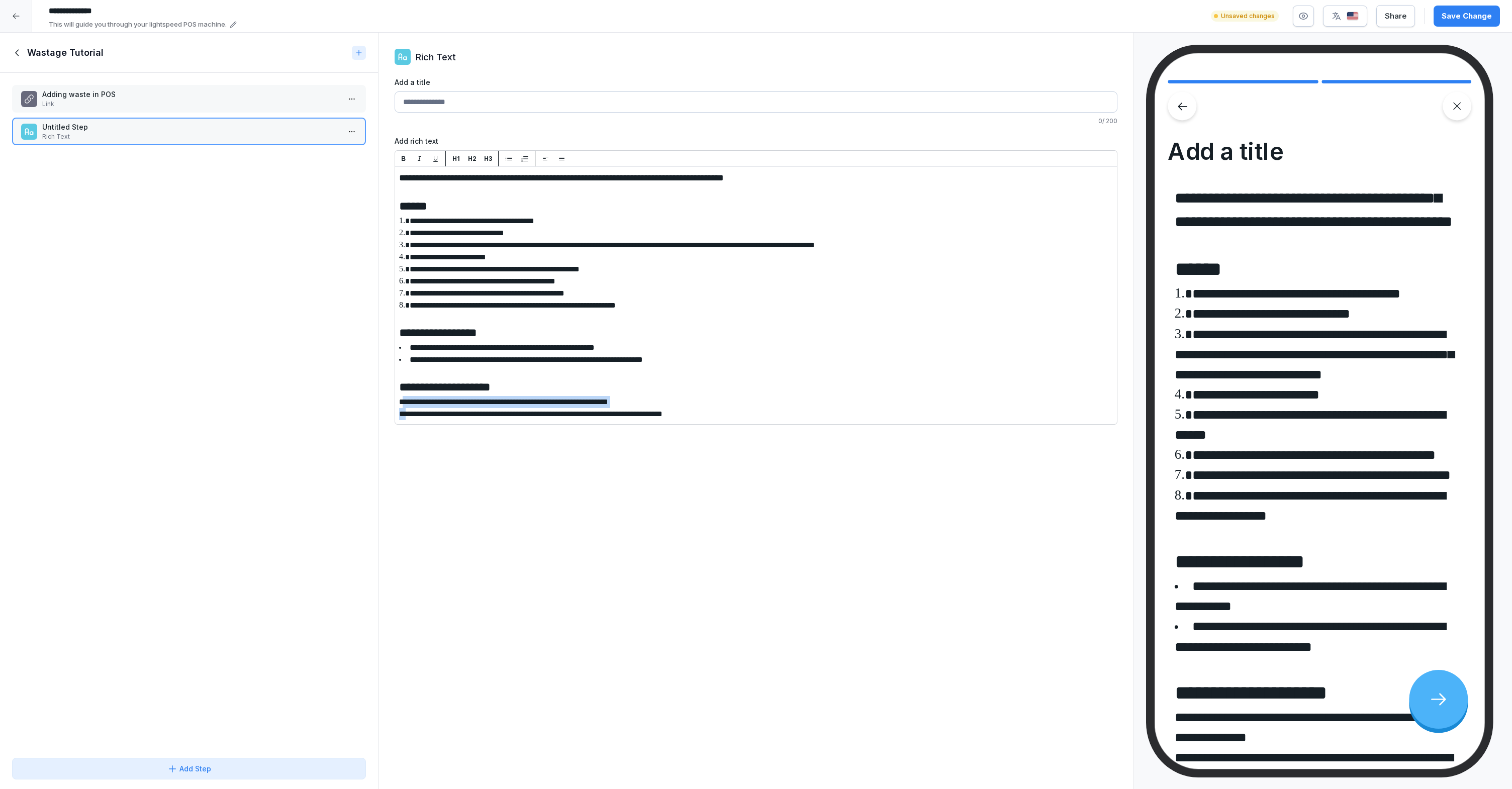
drag, startPoint x: 404, startPoint y: 405, endPoint x: 411, endPoint y: 412, distance: 9.9
click at [509, 160] on icon "button" at bounding box center [508, 158] width 6 height 4
click at [402, 177] on span "**********" at bounding box center [561, 178] width 325 height 9
type input "*"
type input "**********"
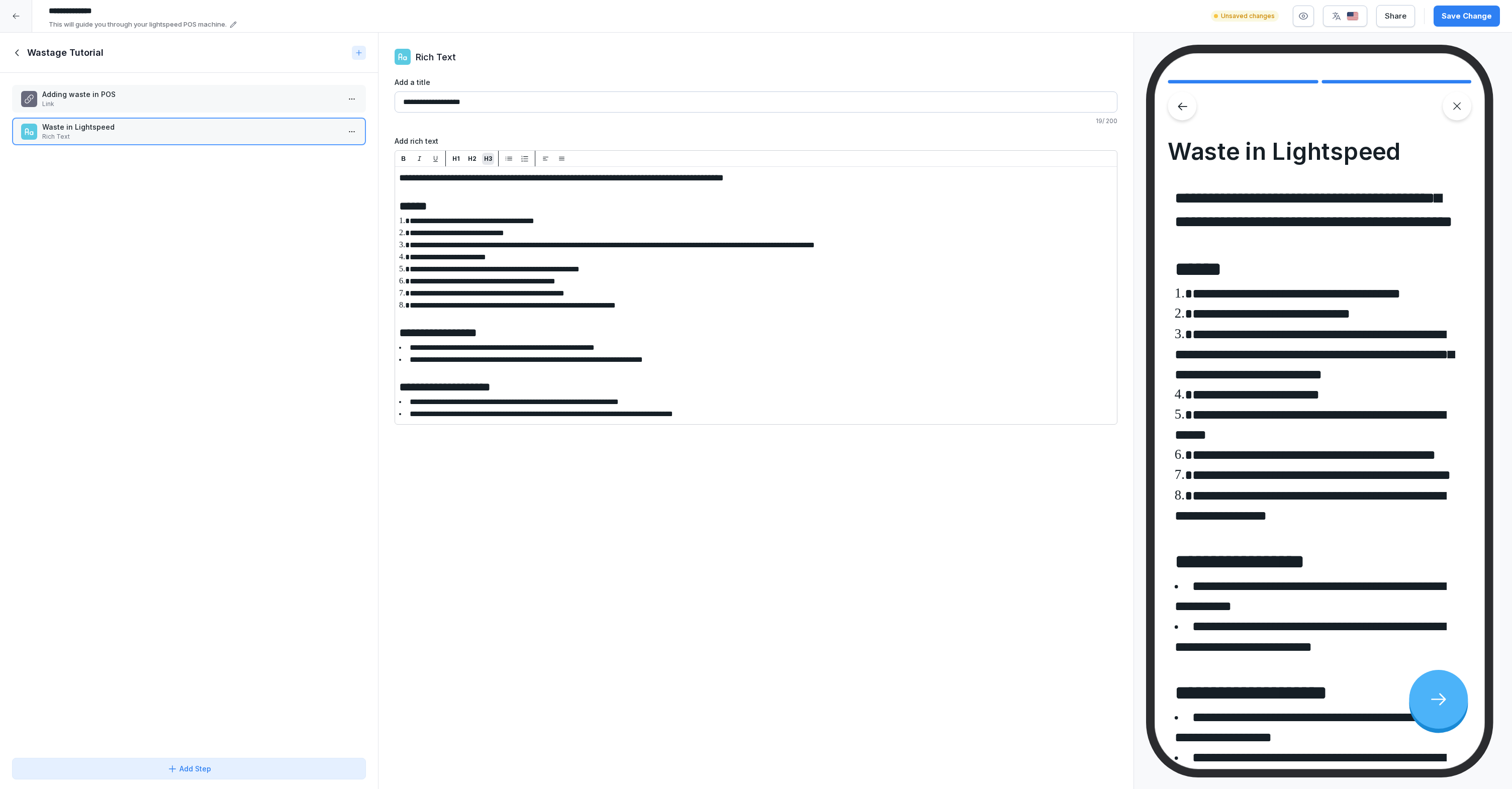
click at [82, 201] on div "Adding waste in POS Link Waste in Lightspeed Rich Text To pick up a draggable i…" at bounding box center [189, 413] width 378 height 680
click at [101, 99] on p "Adding waste in POS" at bounding box center [191, 94] width 298 height 11
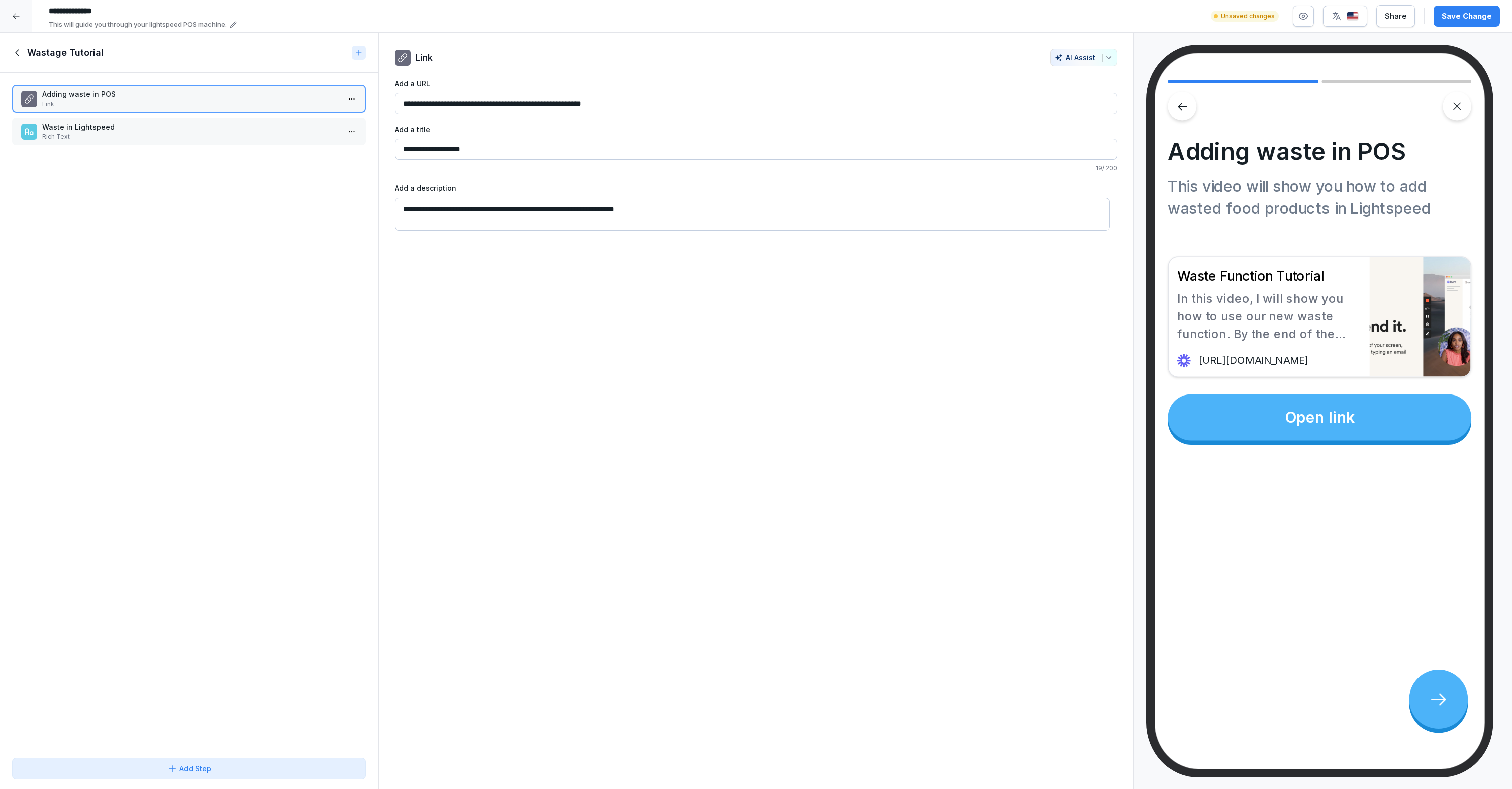
click at [21, 52] on icon at bounding box center [18, 52] width 11 height 11
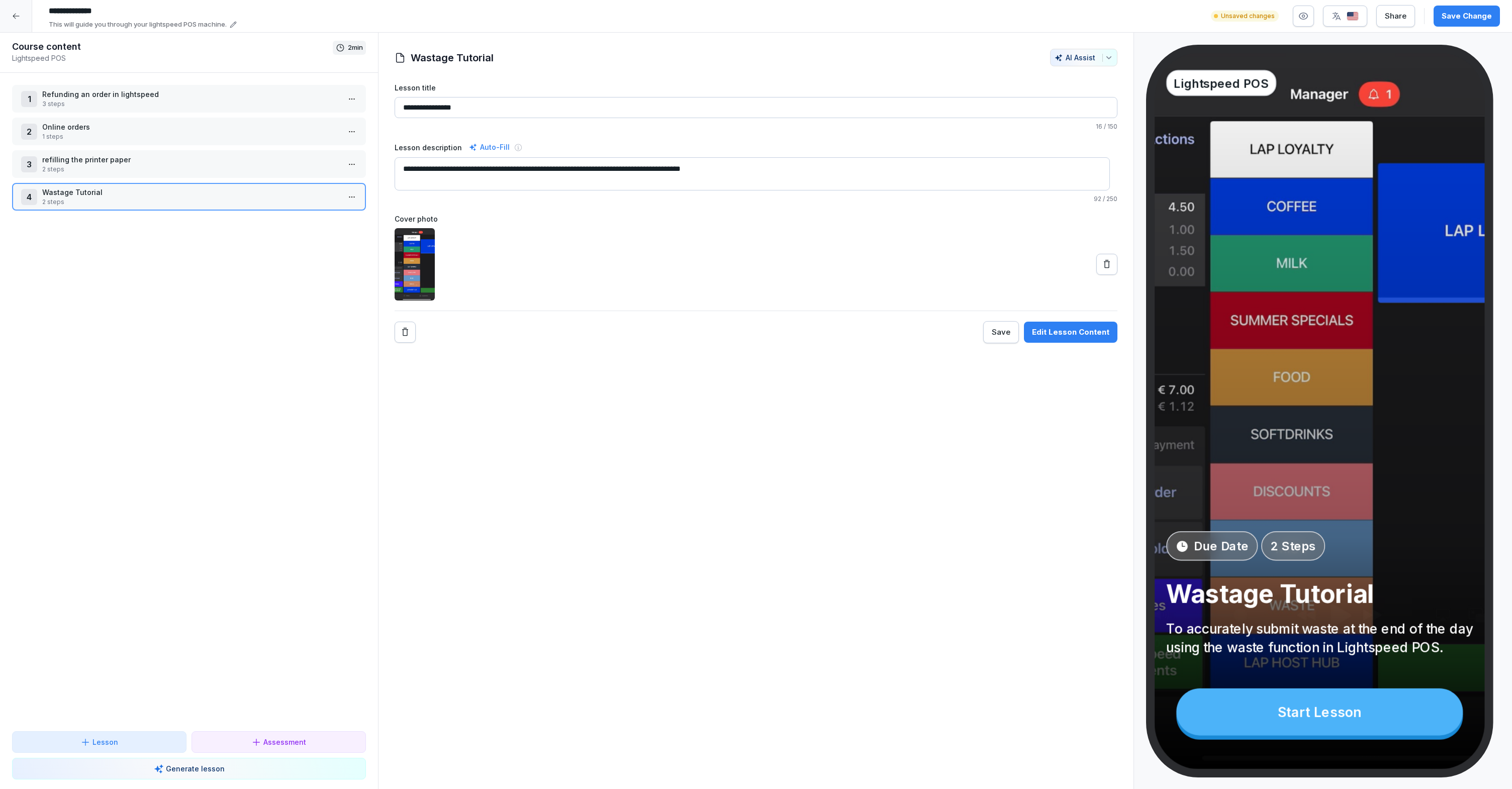
click at [1462, 14] on div "Save Change" at bounding box center [1467, 16] width 50 height 11
click at [14, 19] on icon at bounding box center [16, 16] width 8 height 8
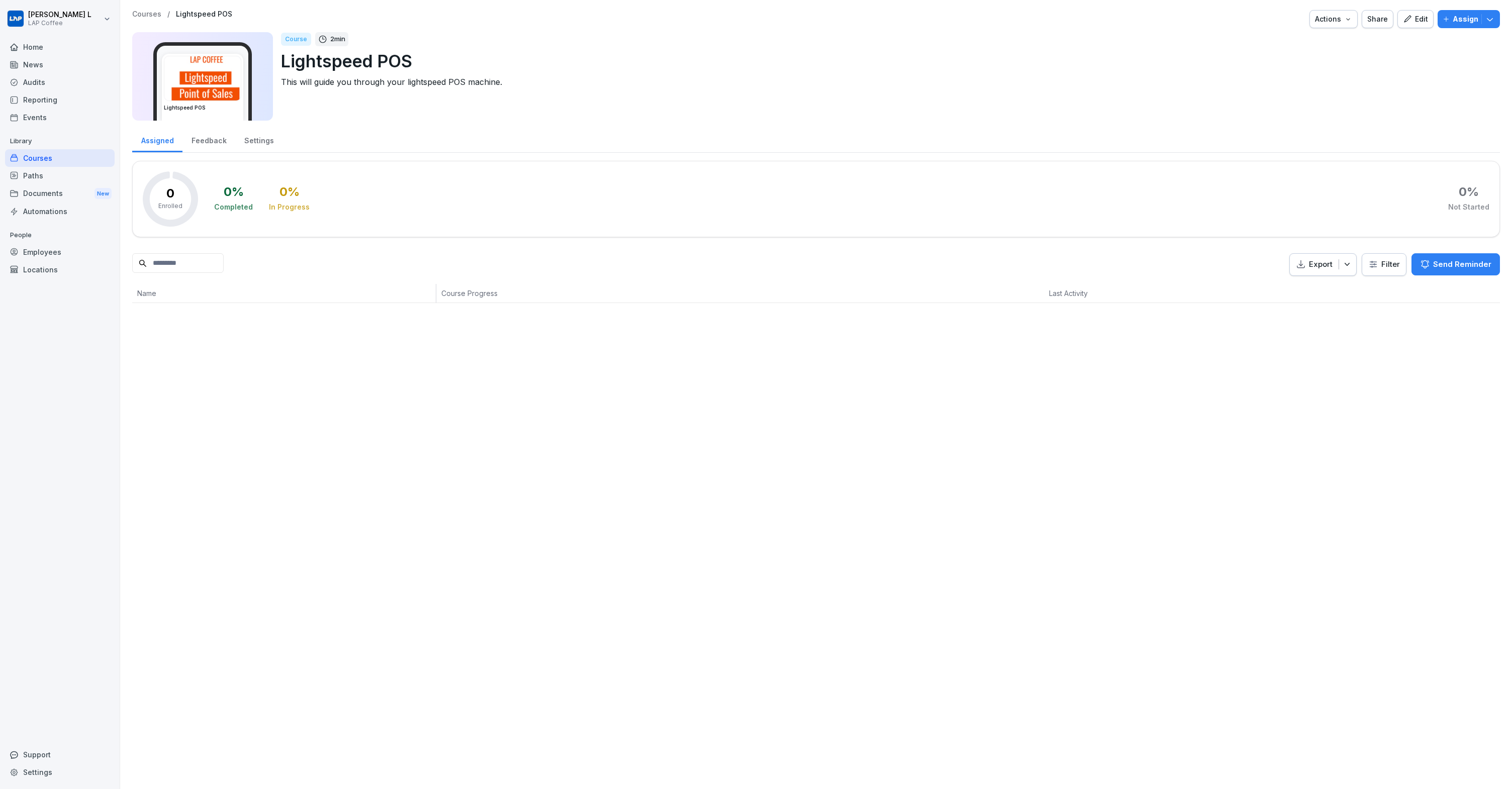
click at [65, 158] on div "Courses" at bounding box center [60, 158] width 110 height 18
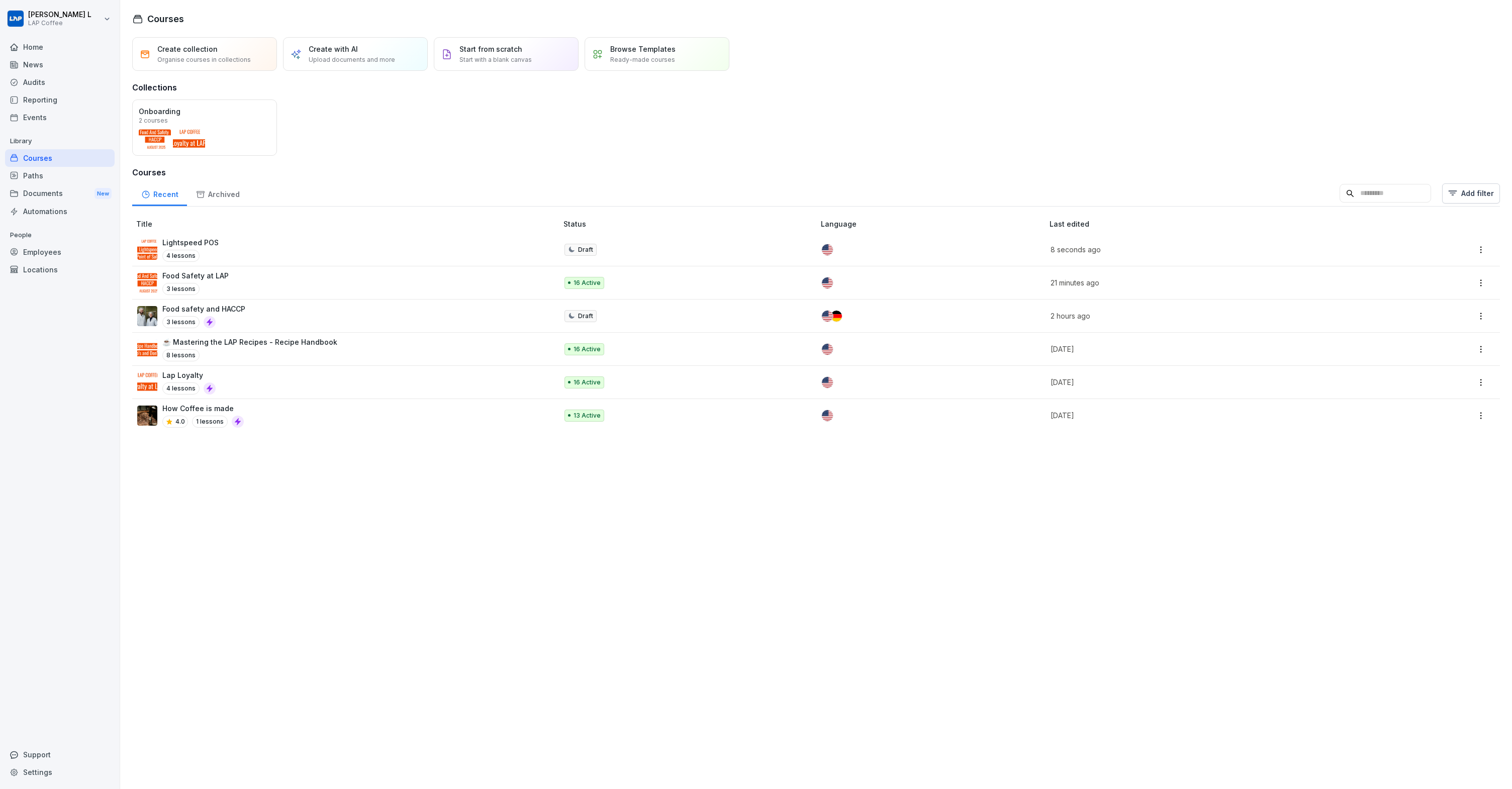
click at [332, 51] on p "Create with AI" at bounding box center [333, 49] width 49 height 11
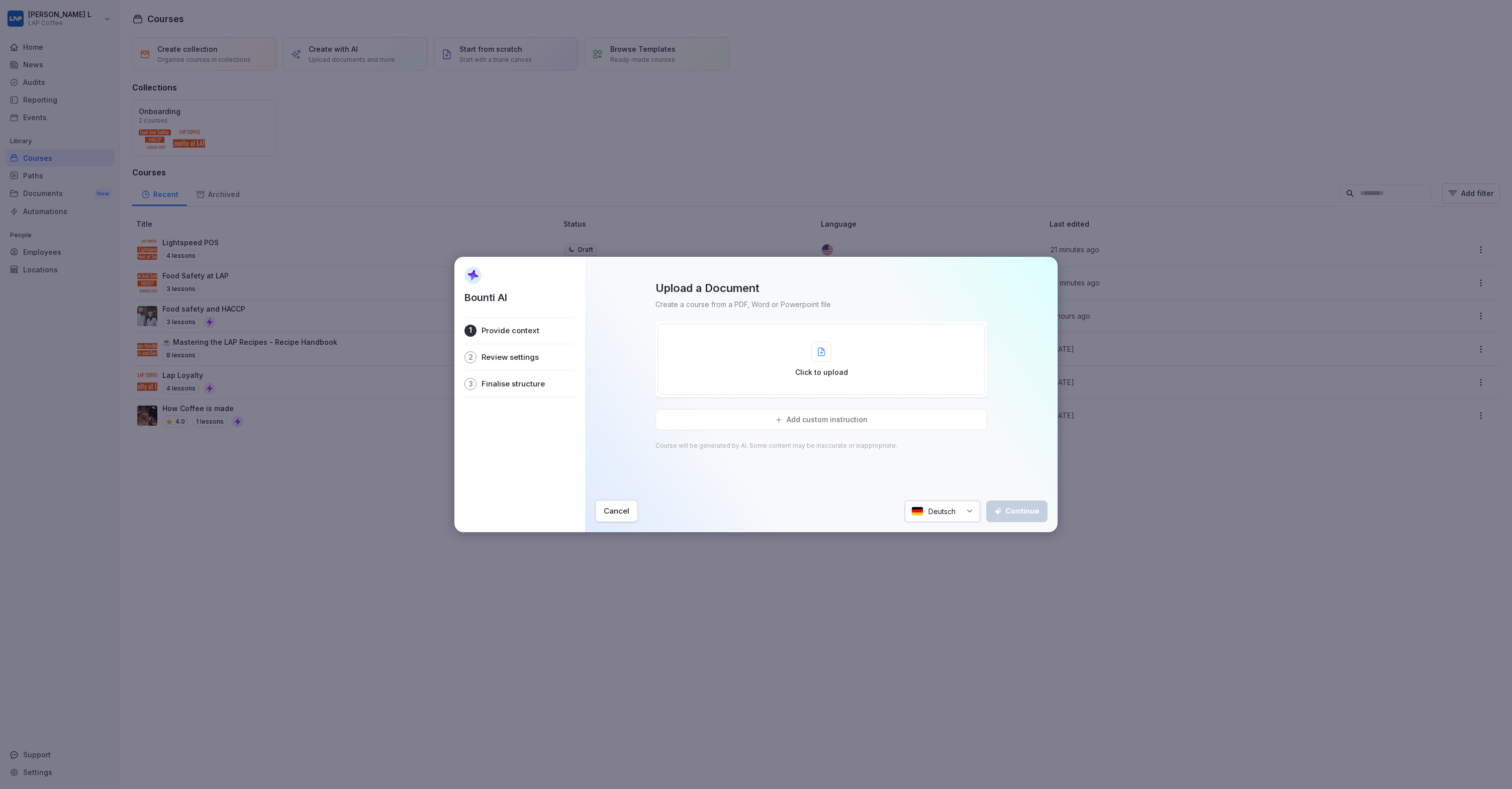
click at [623, 510] on div "Cancel" at bounding box center [617, 511] width 26 height 11
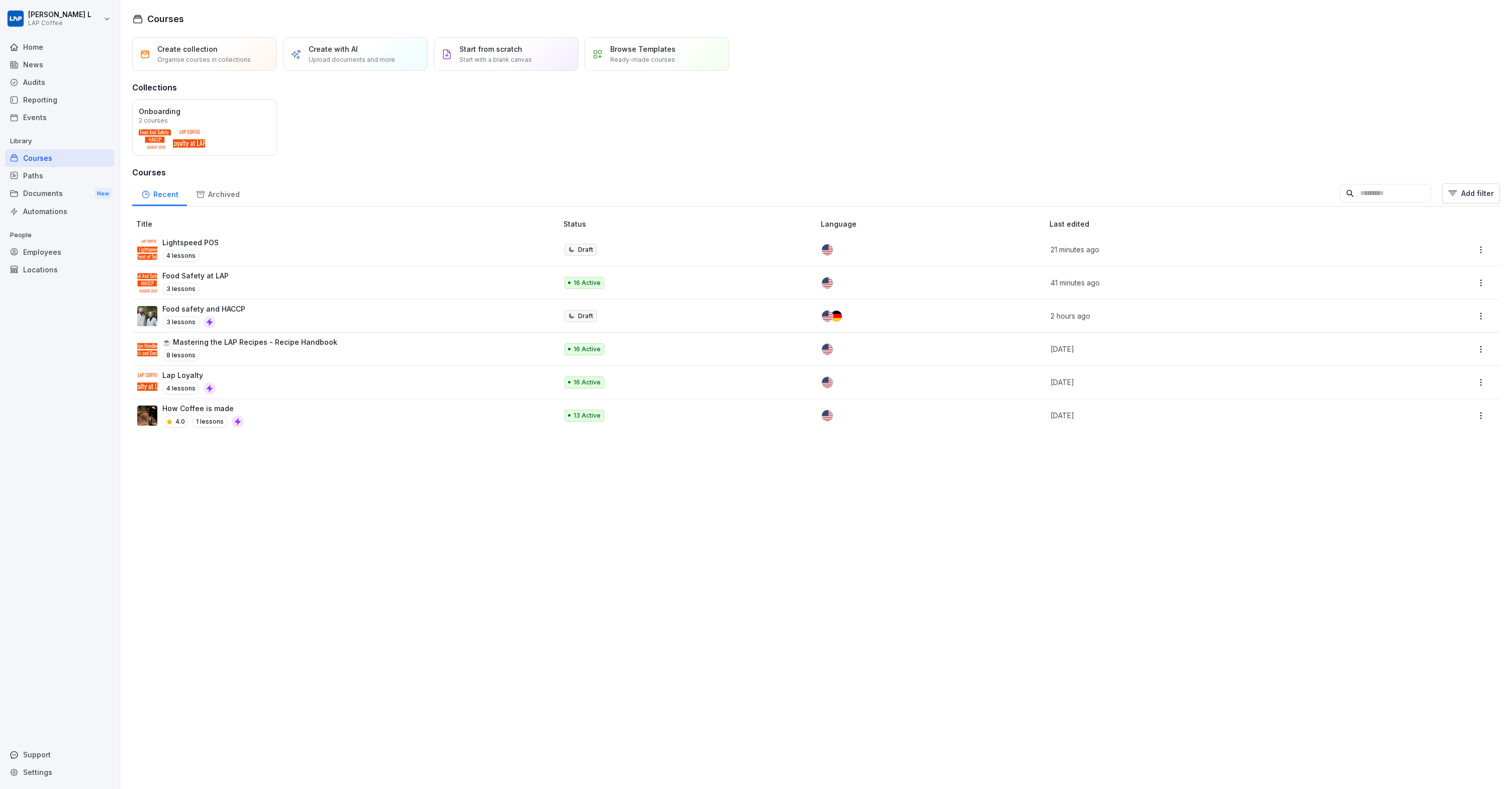
click at [310, 309] on div "Food safety and HACCP 3 lessons" at bounding box center [342, 316] width 410 height 25
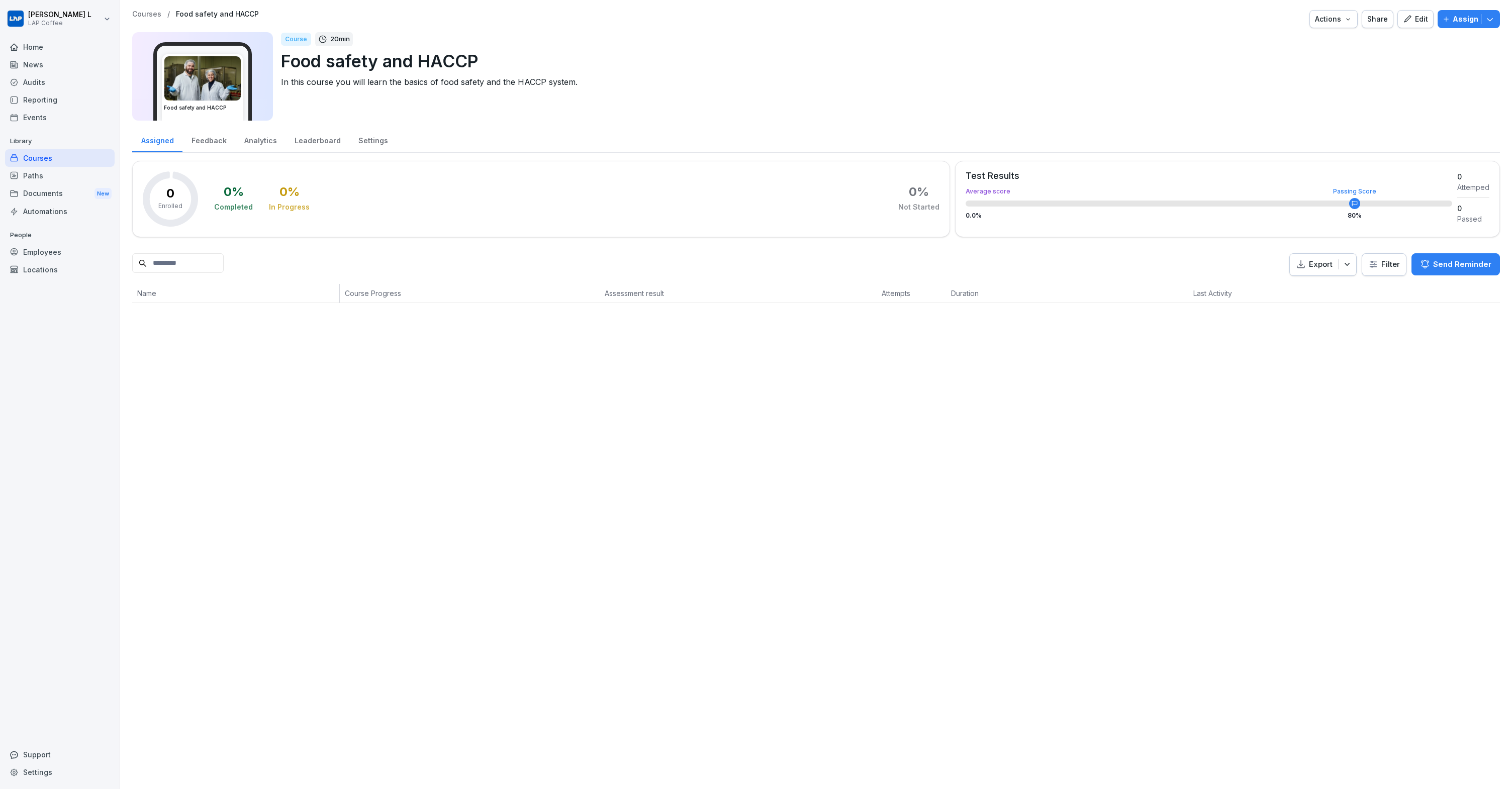
click at [1410, 21] on div "Edit" at bounding box center [1415, 19] width 25 height 11
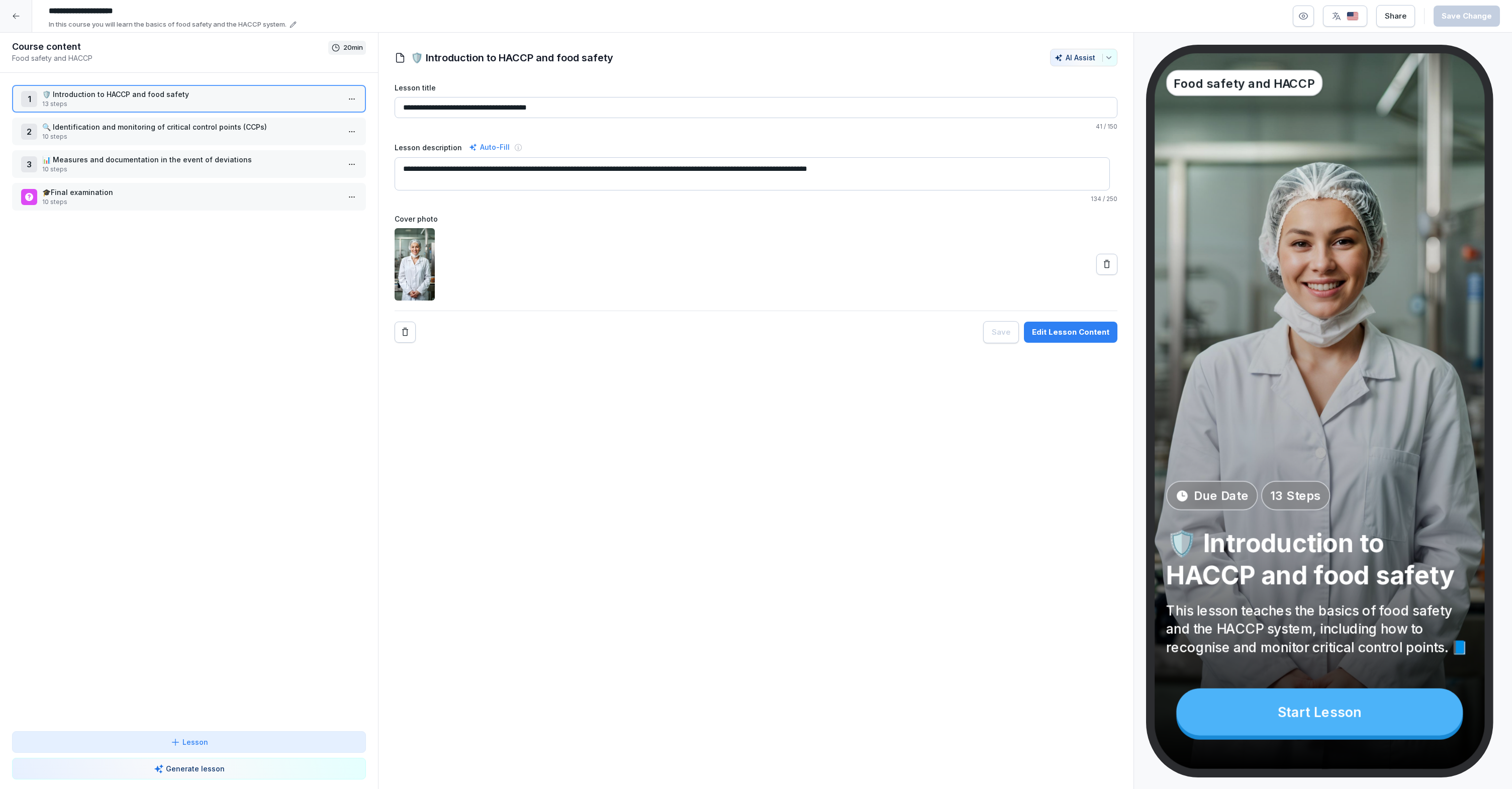
click at [208, 140] on p "10 steps" at bounding box center [191, 136] width 298 height 9
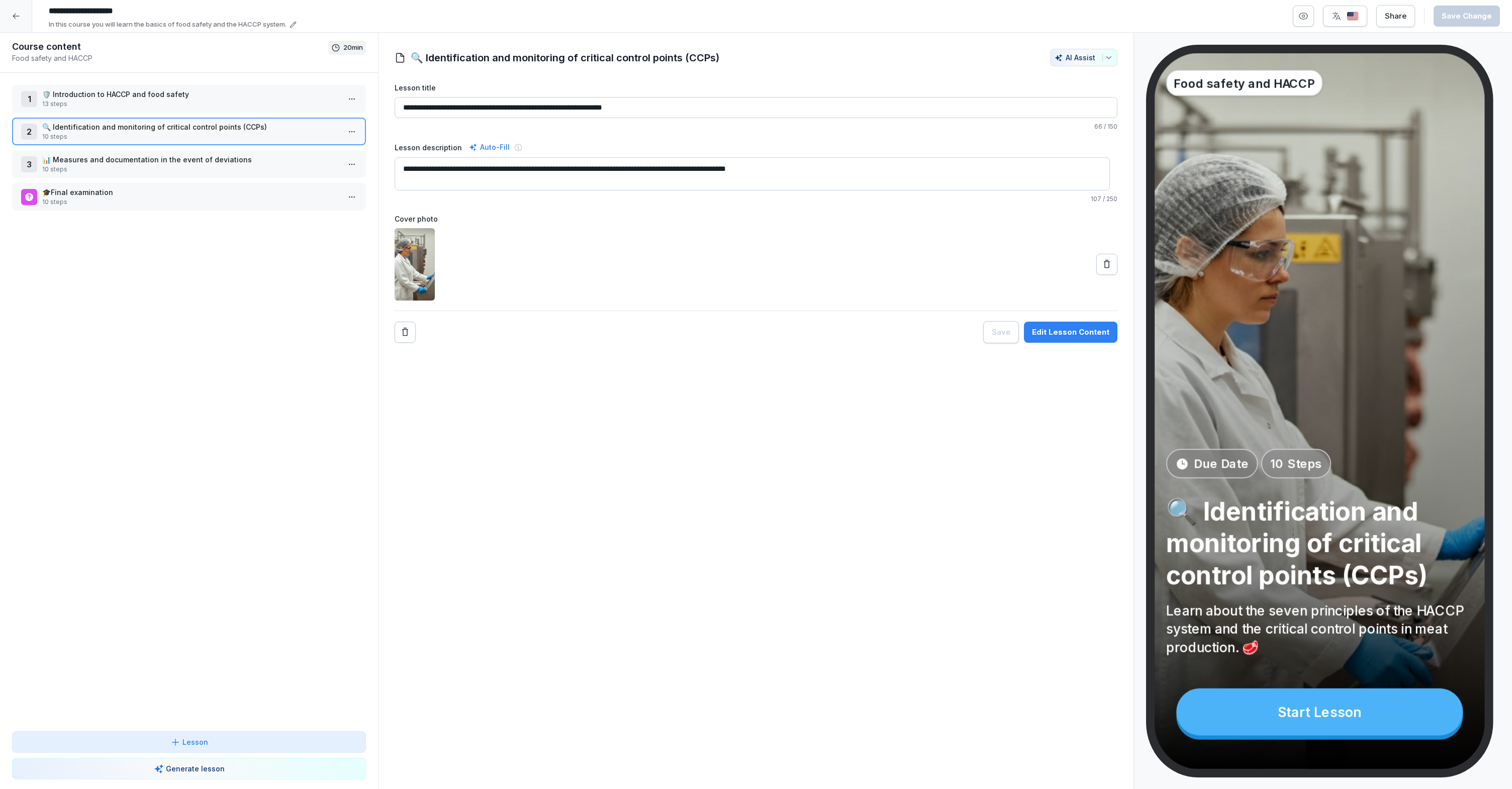
click at [218, 110] on div "1 🛡️ Introduction to HACCP and food safety 13 steps" at bounding box center [189, 99] width 354 height 28
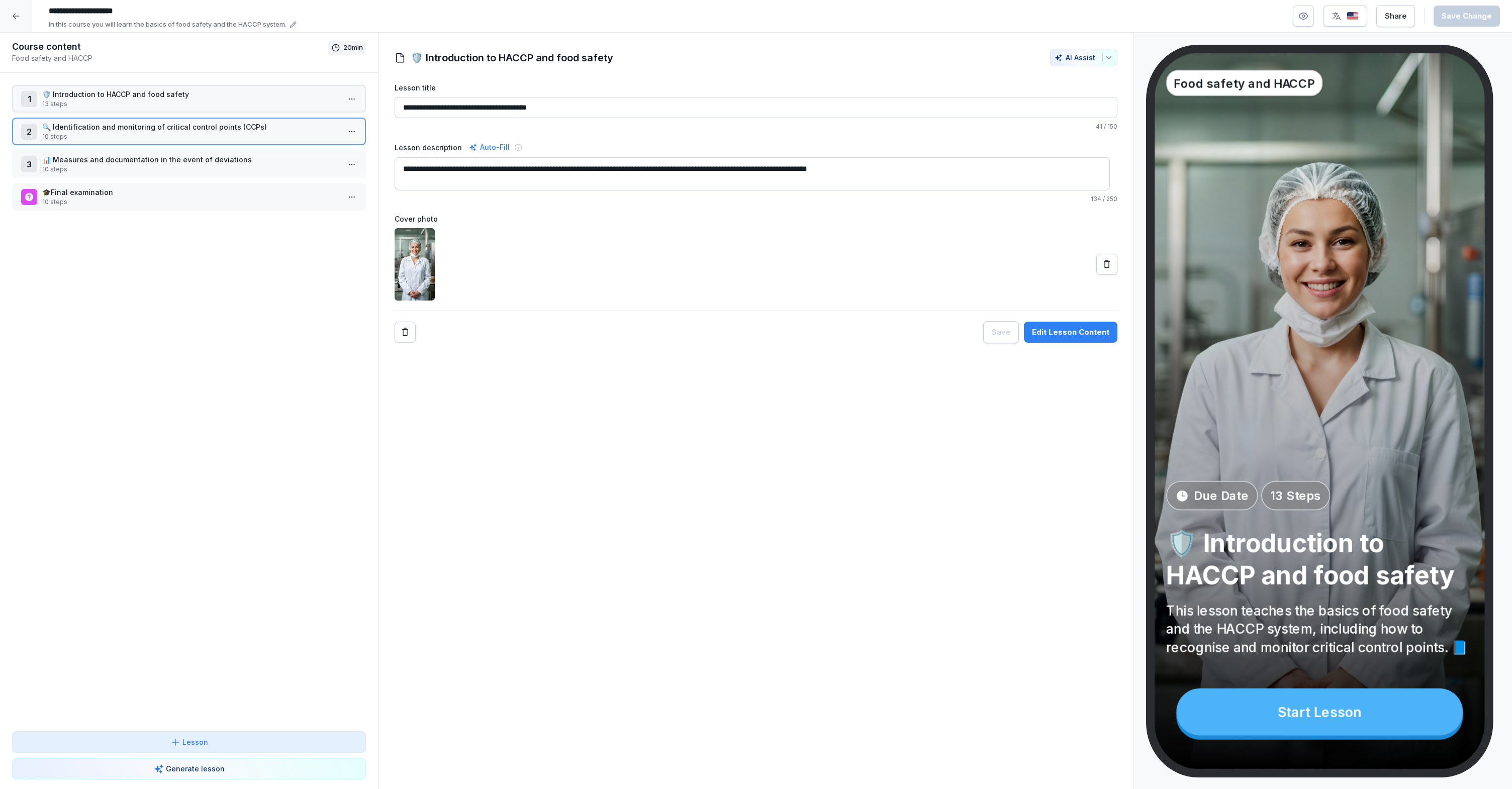
click at [218, 110] on div "1 🛡️ Introduction to HACCP and food safety 13 steps" at bounding box center [189, 99] width 354 height 28
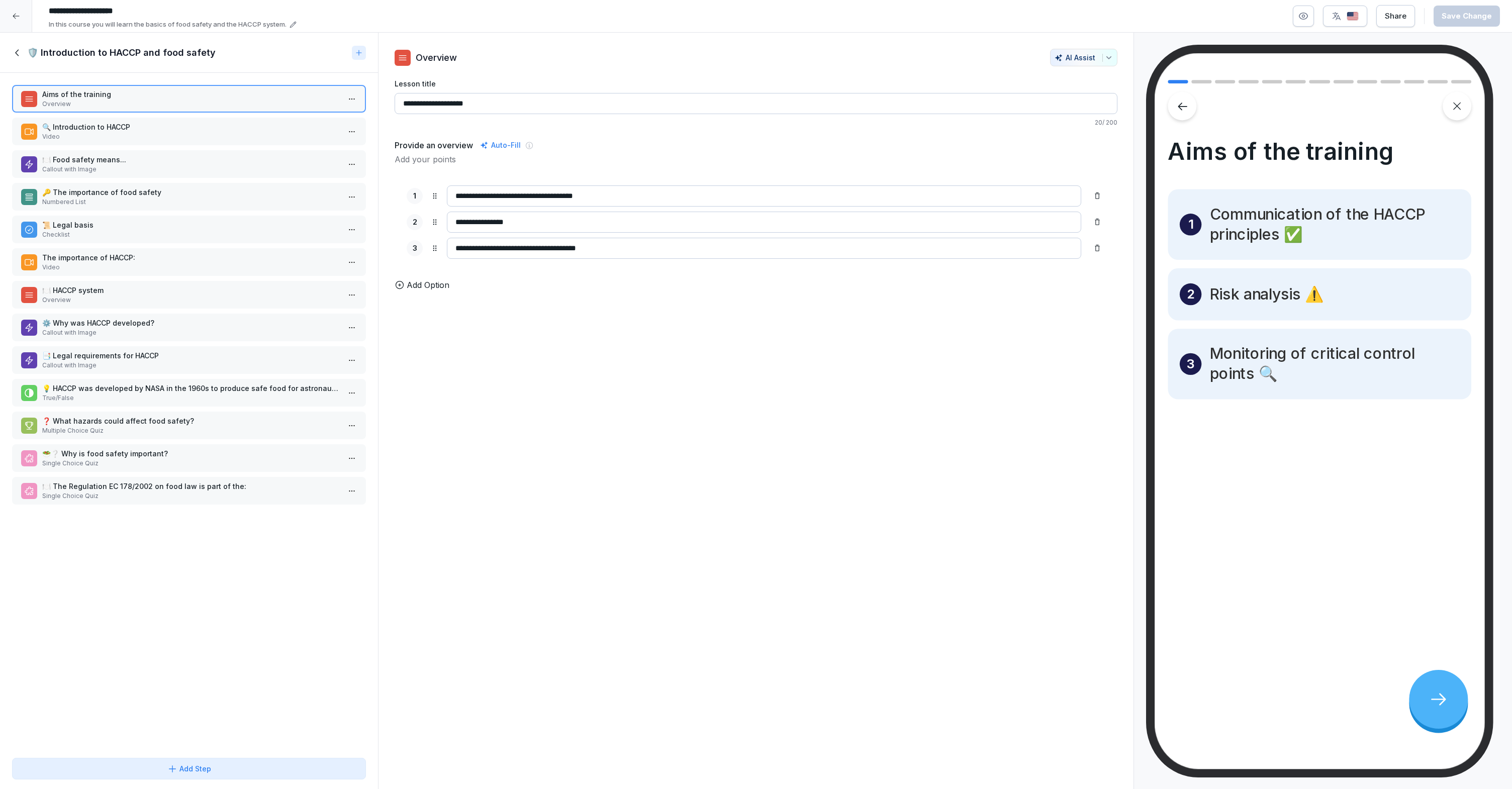
click at [208, 118] on div "🔍 Introduction to HACCP Video" at bounding box center [189, 131] width 354 height 28
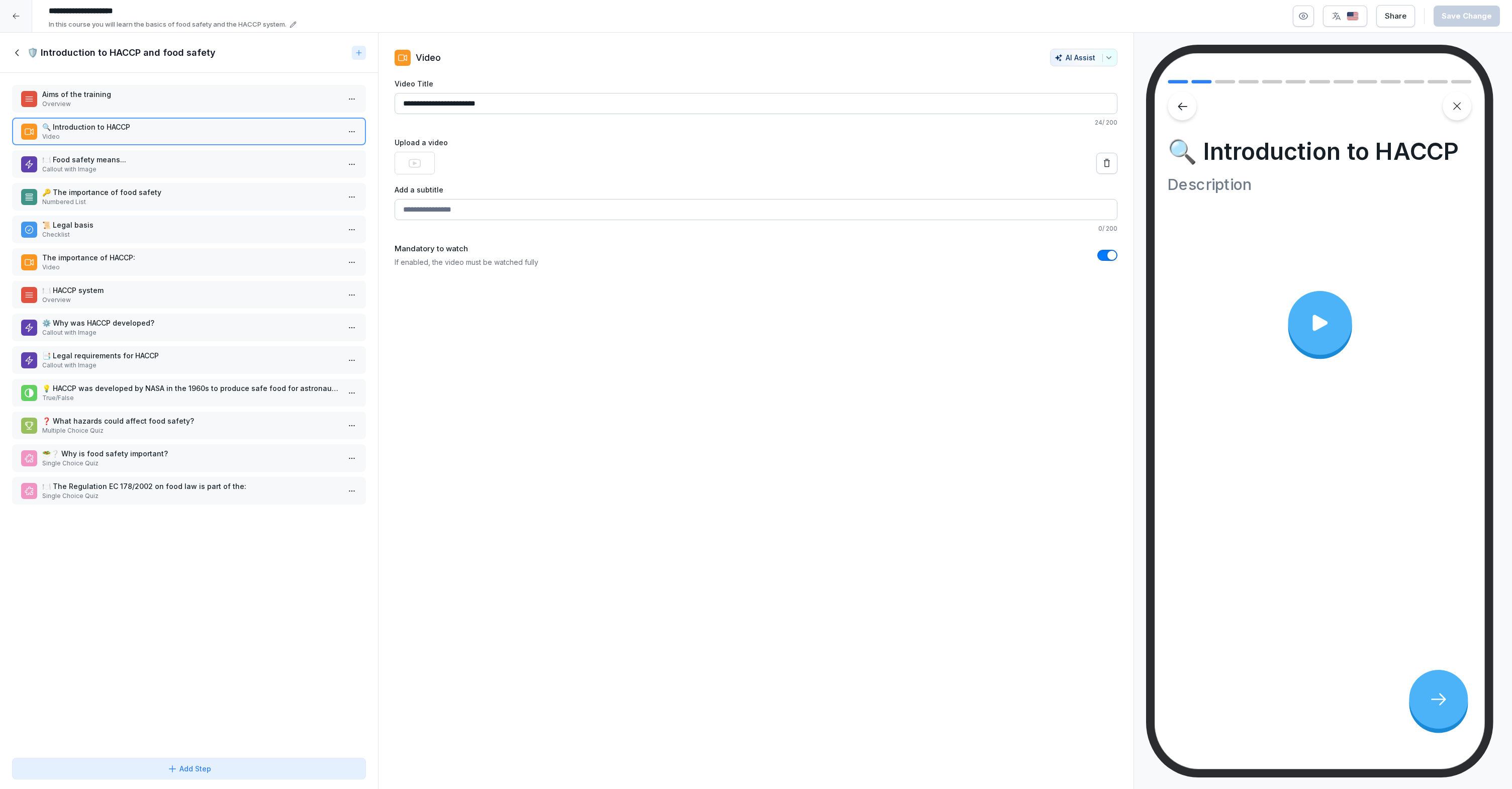
click at [194, 153] on div "🍽️ Food safety means... Callout with Image" at bounding box center [189, 164] width 354 height 28
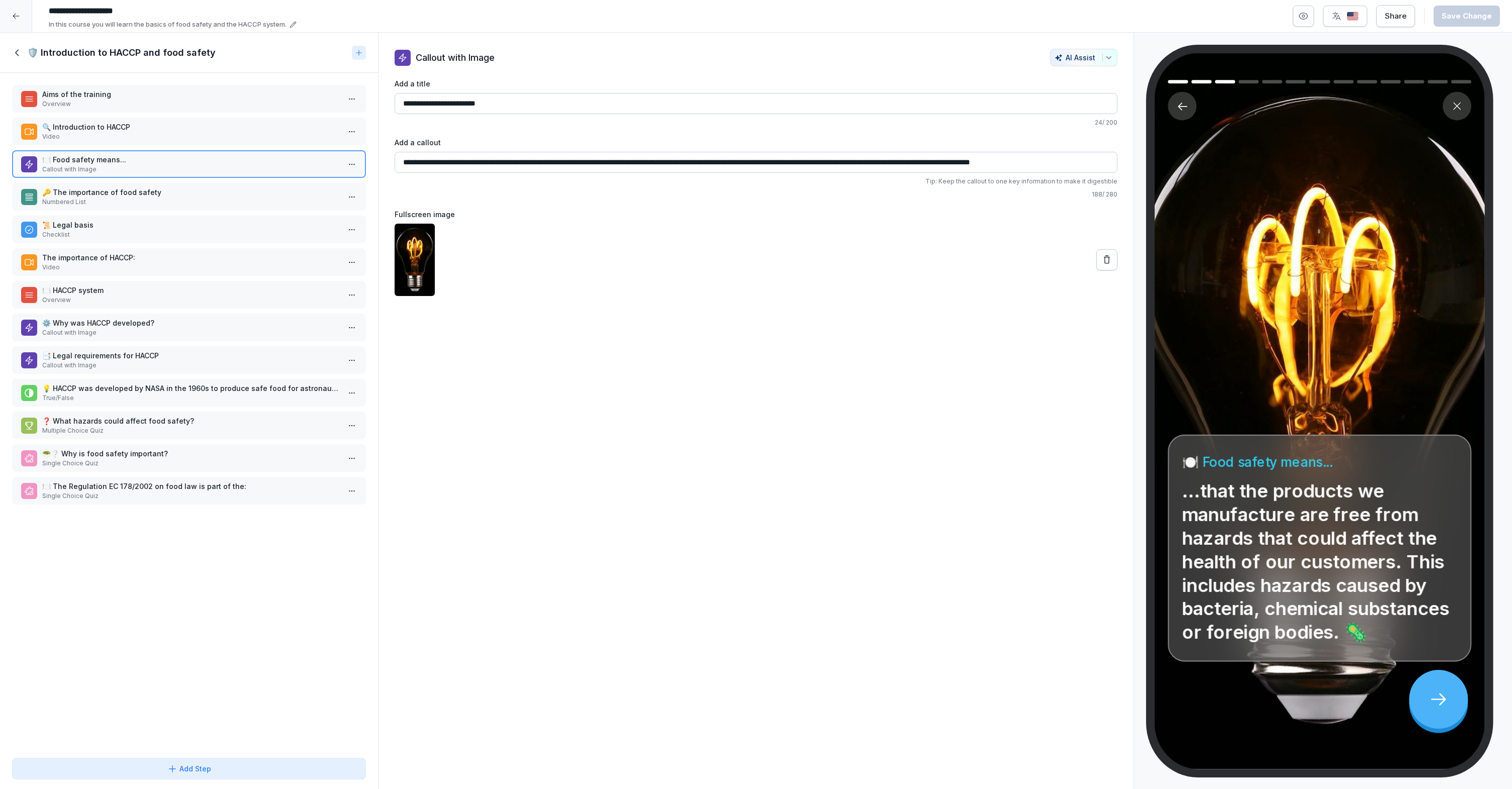
click at [185, 178] on div "Aims of the training Overview 🔍 Introduction to HACCP Video 🍽️ Food safety mean…" at bounding box center [189, 413] width 378 height 680
click at [174, 201] on p "Numbered List" at bounding box center [191, 202] width 298 height 9
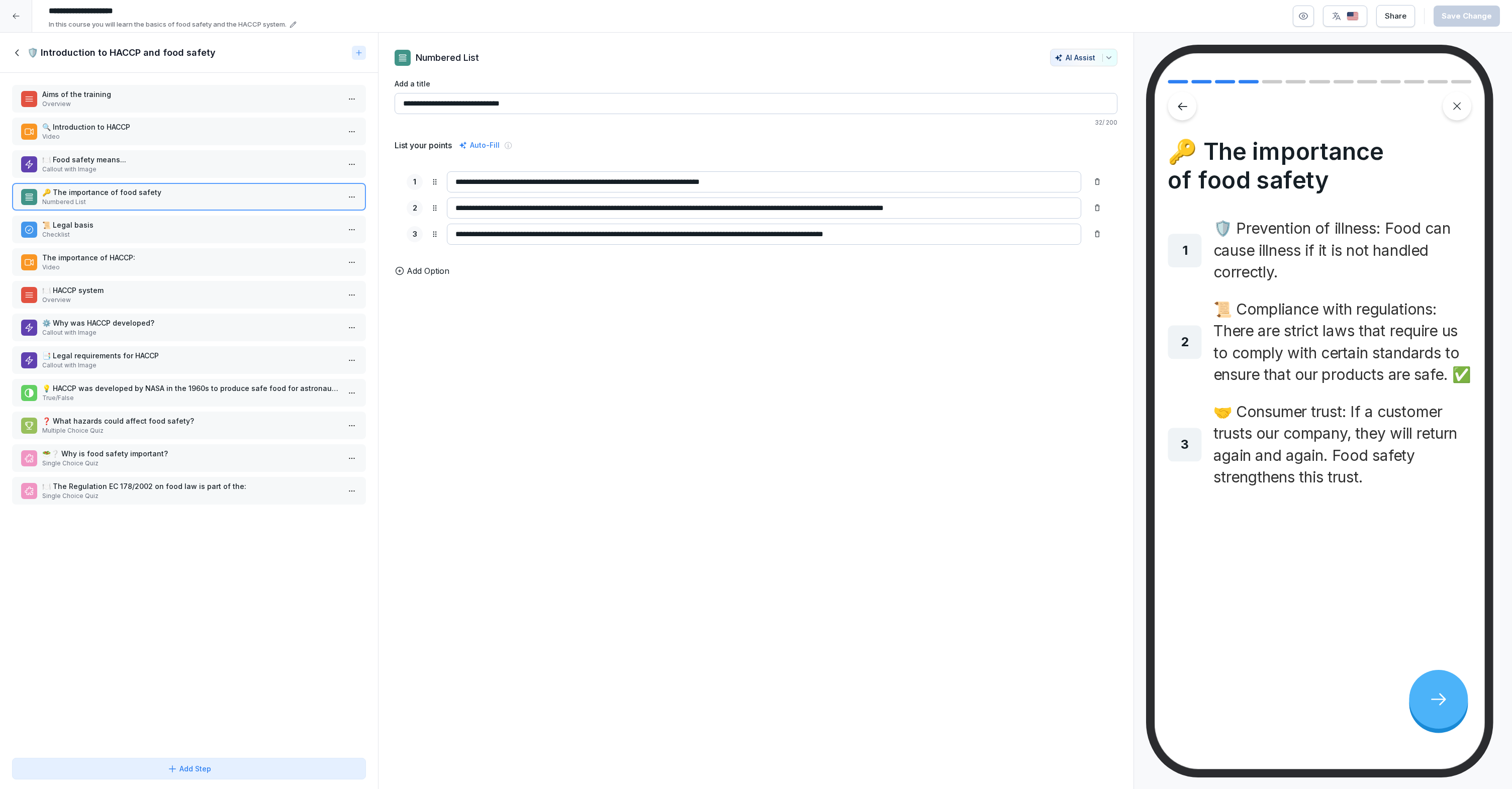
click at [187, 227] on p "📜 Legal basis" at bounding box center [191, 225] width 298 height 11
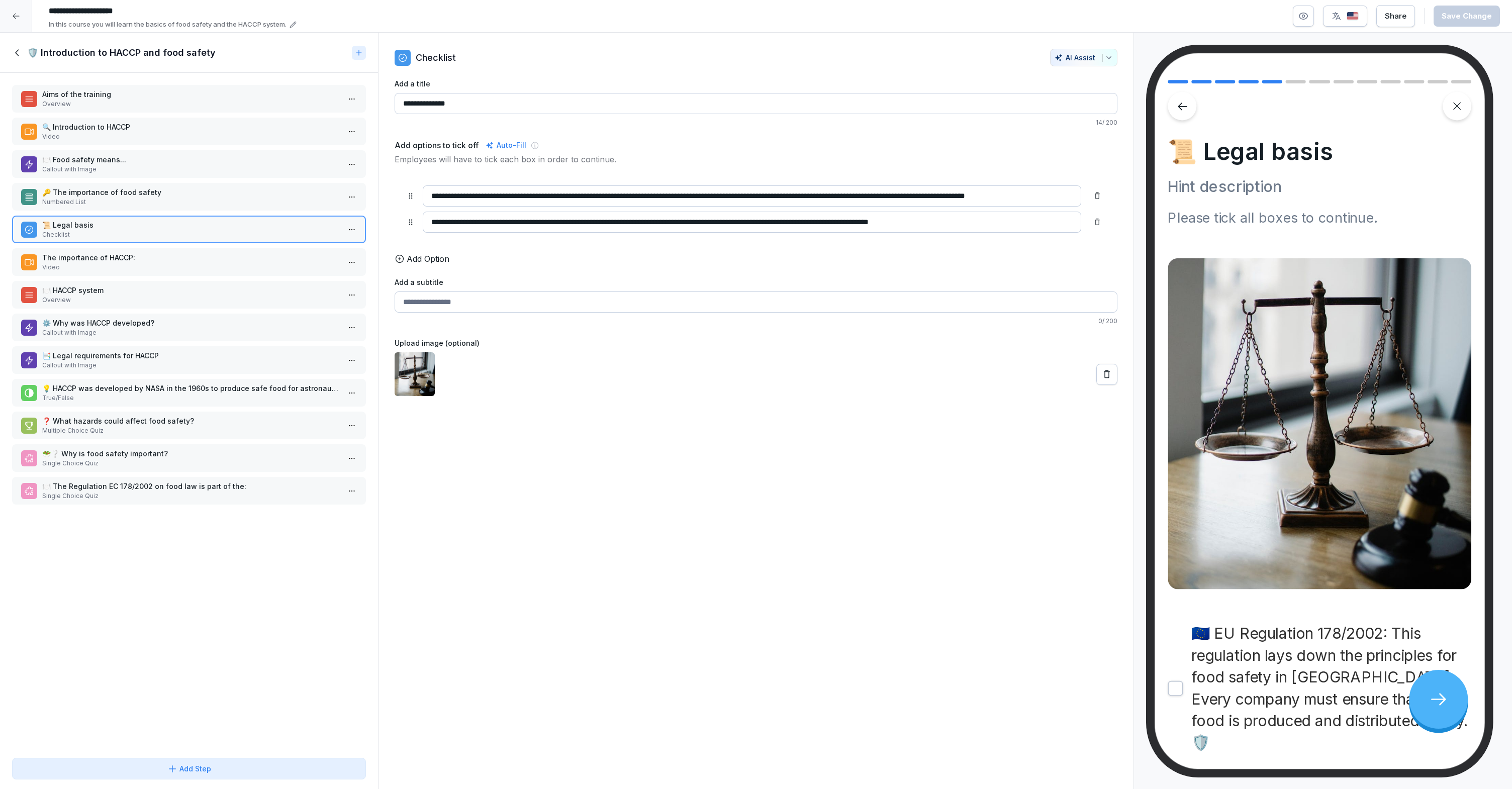
click at [186, 246] on div "Aims of the training Overview 🔍 Introduction to HACCP Video 🍽️ Food safety mean…" at bounding box center [189, 413] width 378 height 680
click at [185, 259] on p "The importance of HACCP:" at bounding box center [191, 258] width 298 height 11
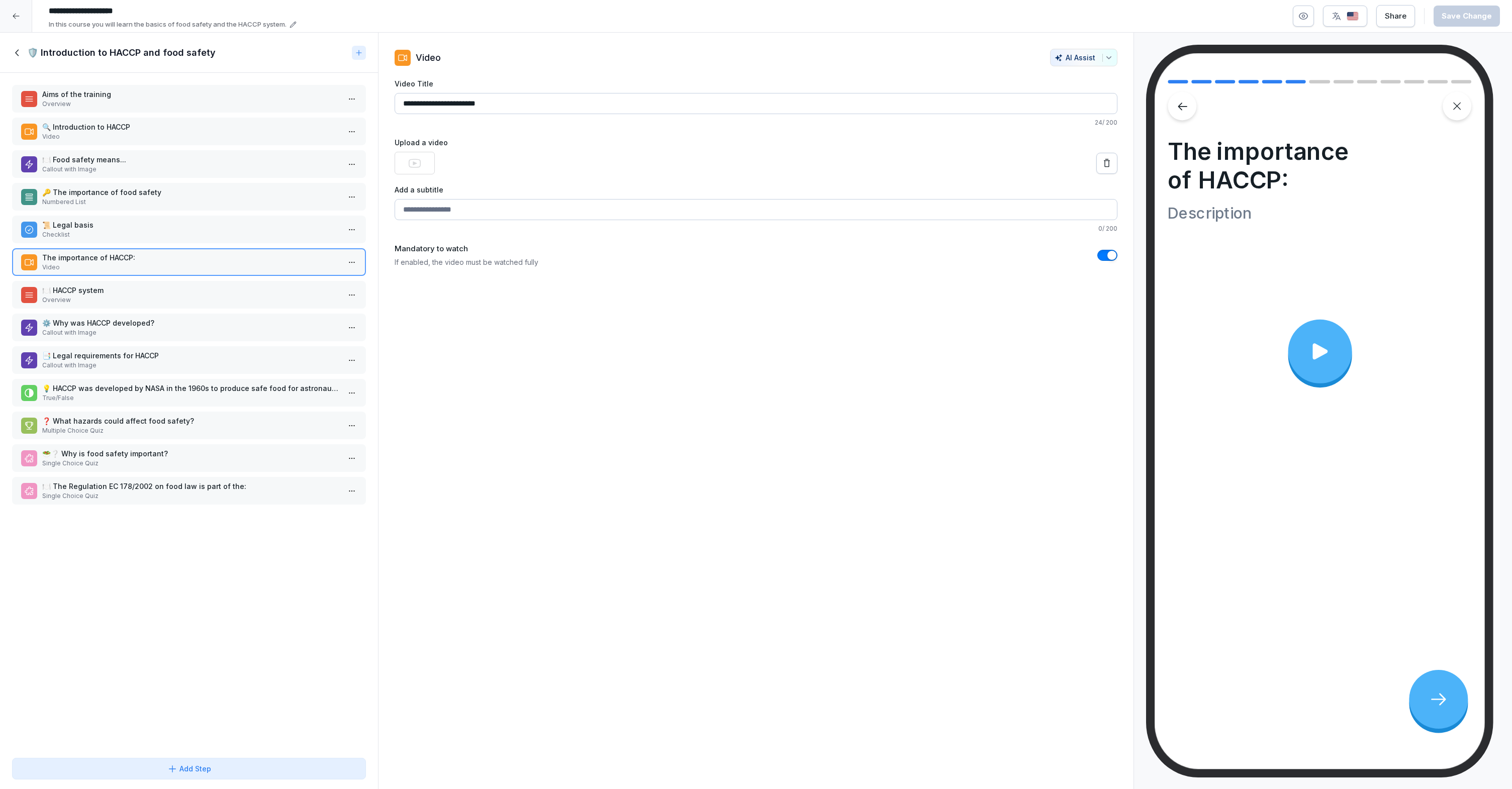
click at [190, 302] on p "Overview" at bounding box center [191, 300] width 298 height 9
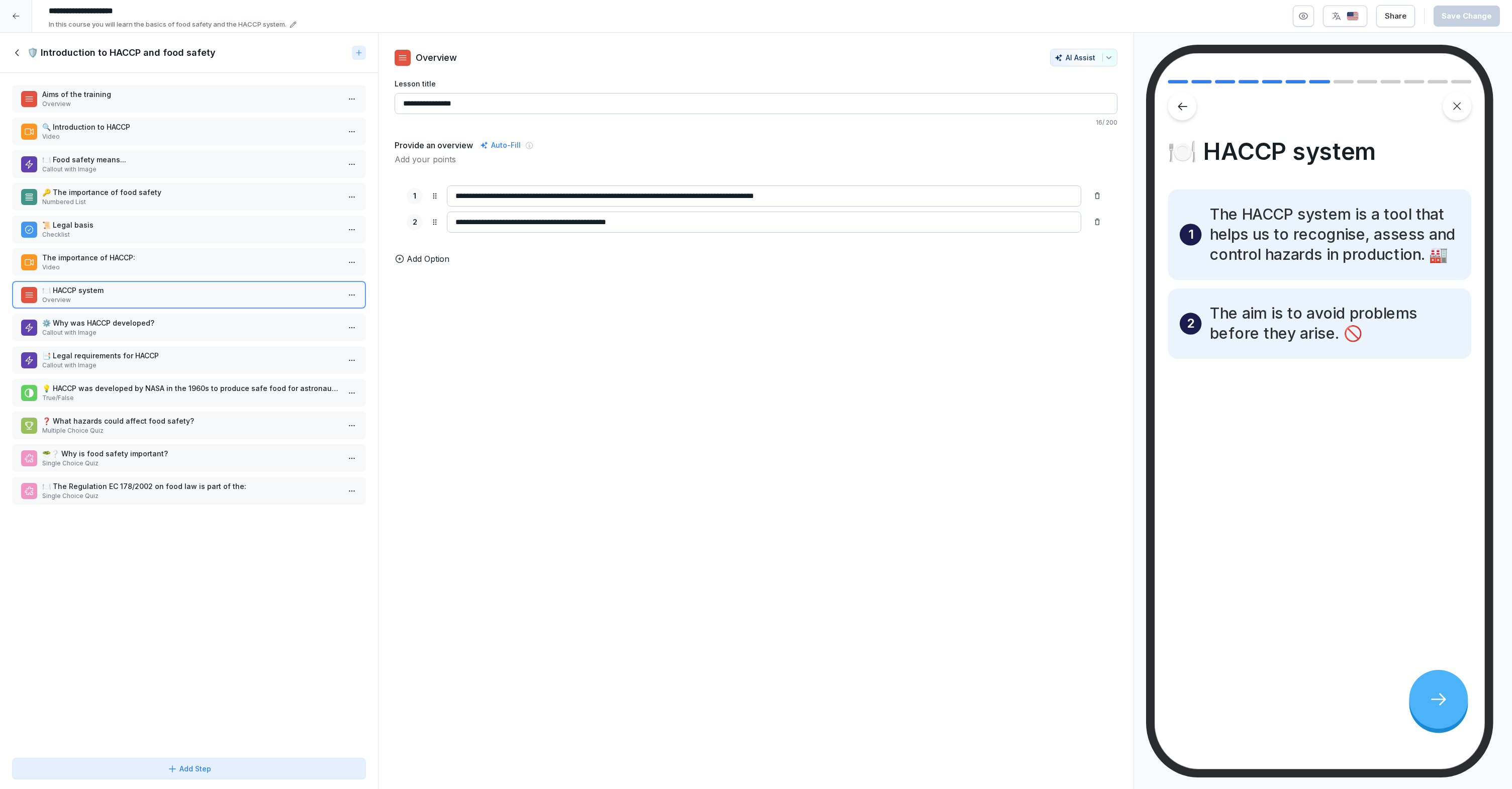
click at [197, 333] on p "Callout with Image" at bounding box center [191, 332] width 298 height 9
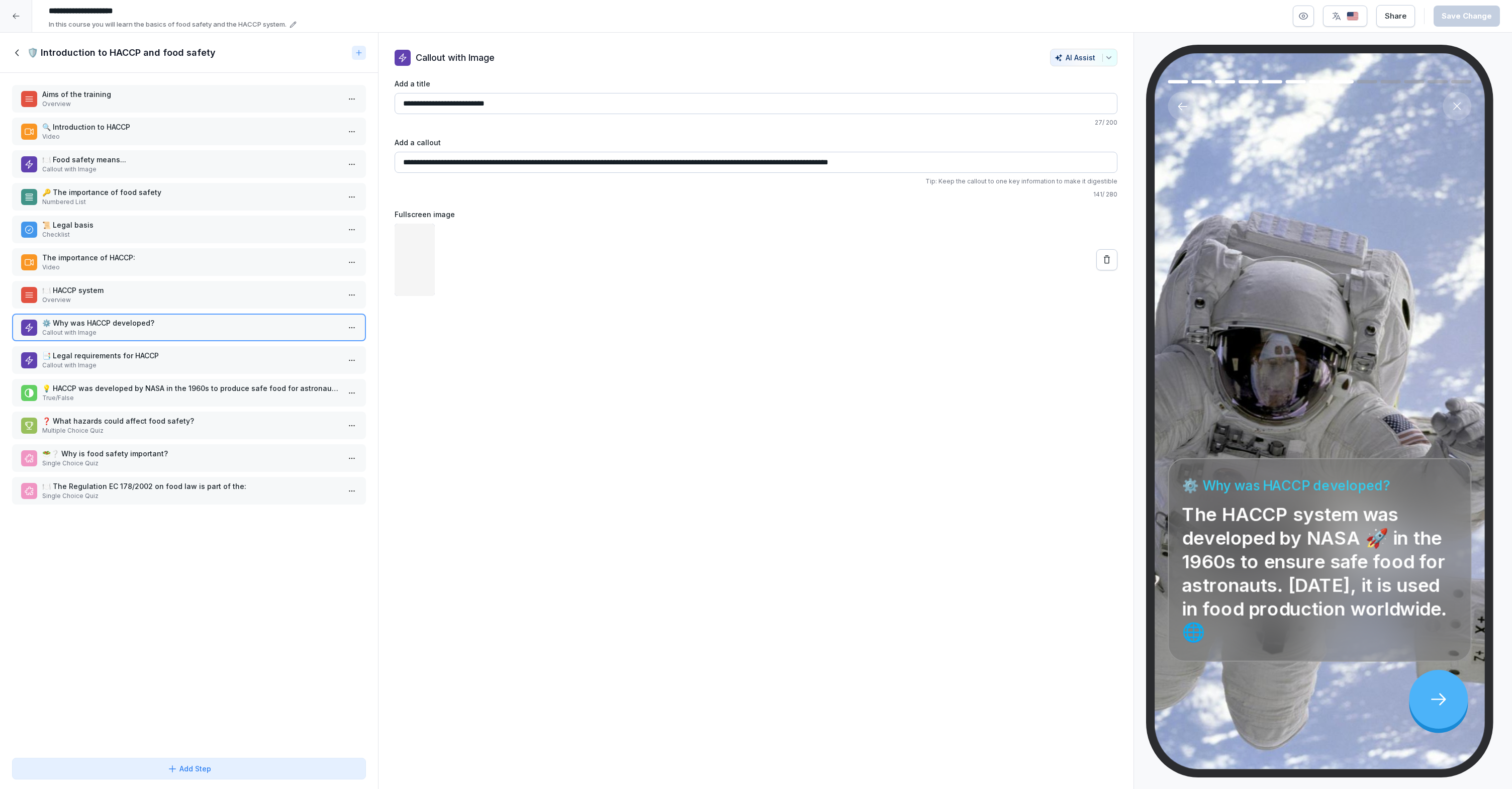
click at [204, 361] on p "Callout with Image" at bounding box center [191, 365] width 298 height 9
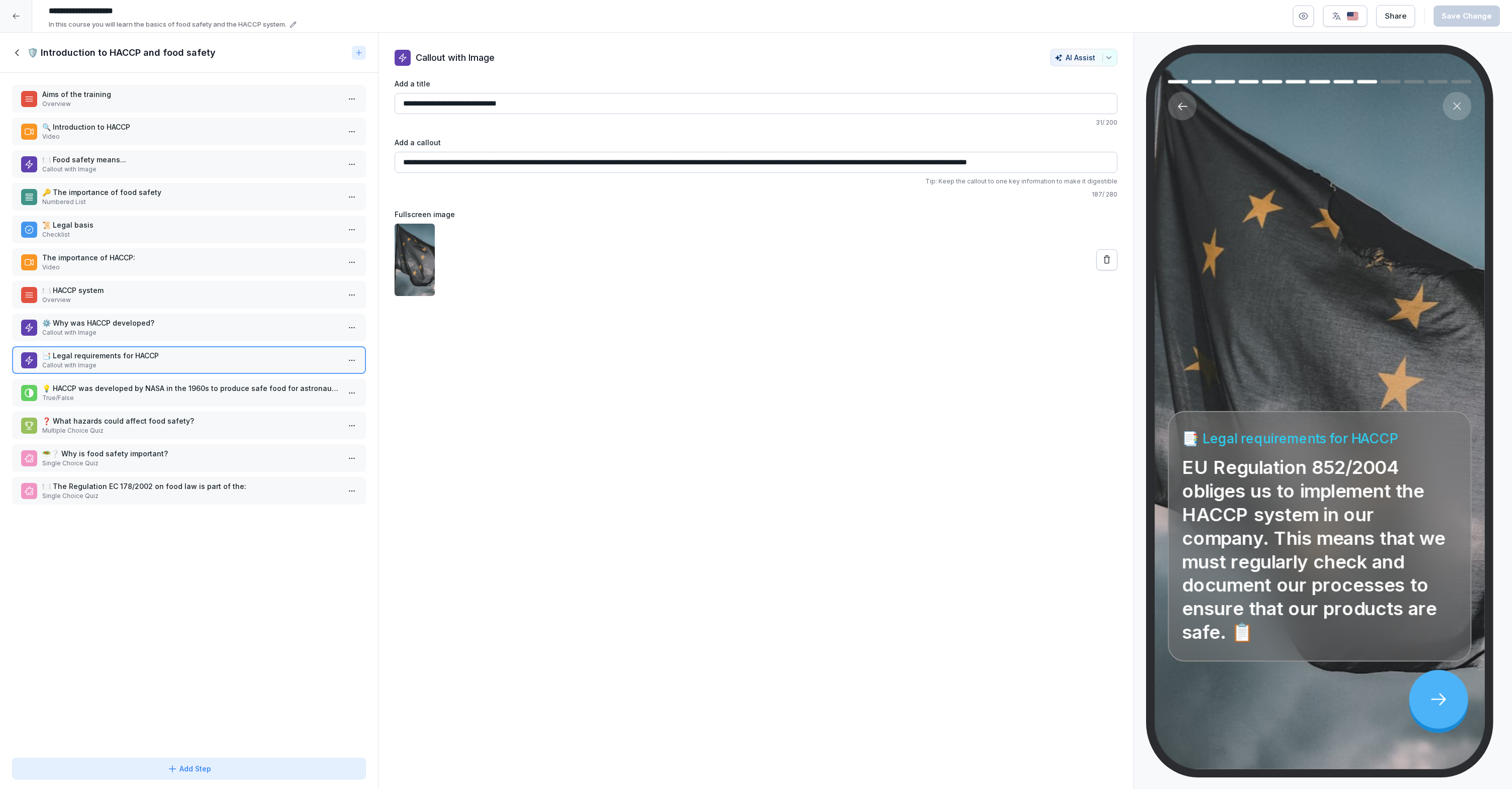
click at [203, 385] on p "💡 HACCP was developed by NASA in the 1960s to produce safe food for astronauts." at bounding box center [191, 388] width 298 height 11
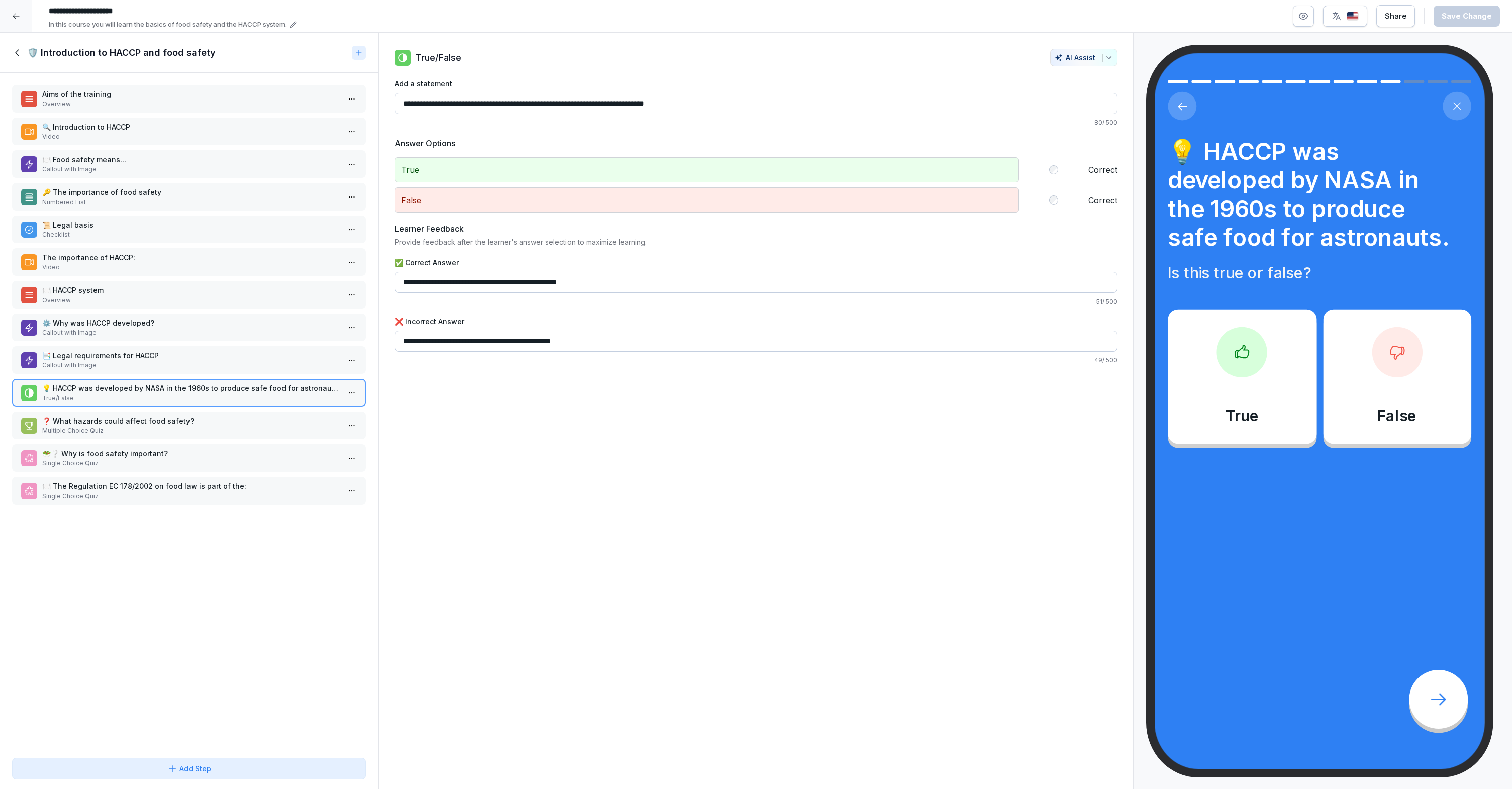
click at [197, 411] on div "❓ What hazards could affect food safety? Multiple Choice Quiz" at bounding box center [189, 425] width 354 height 28
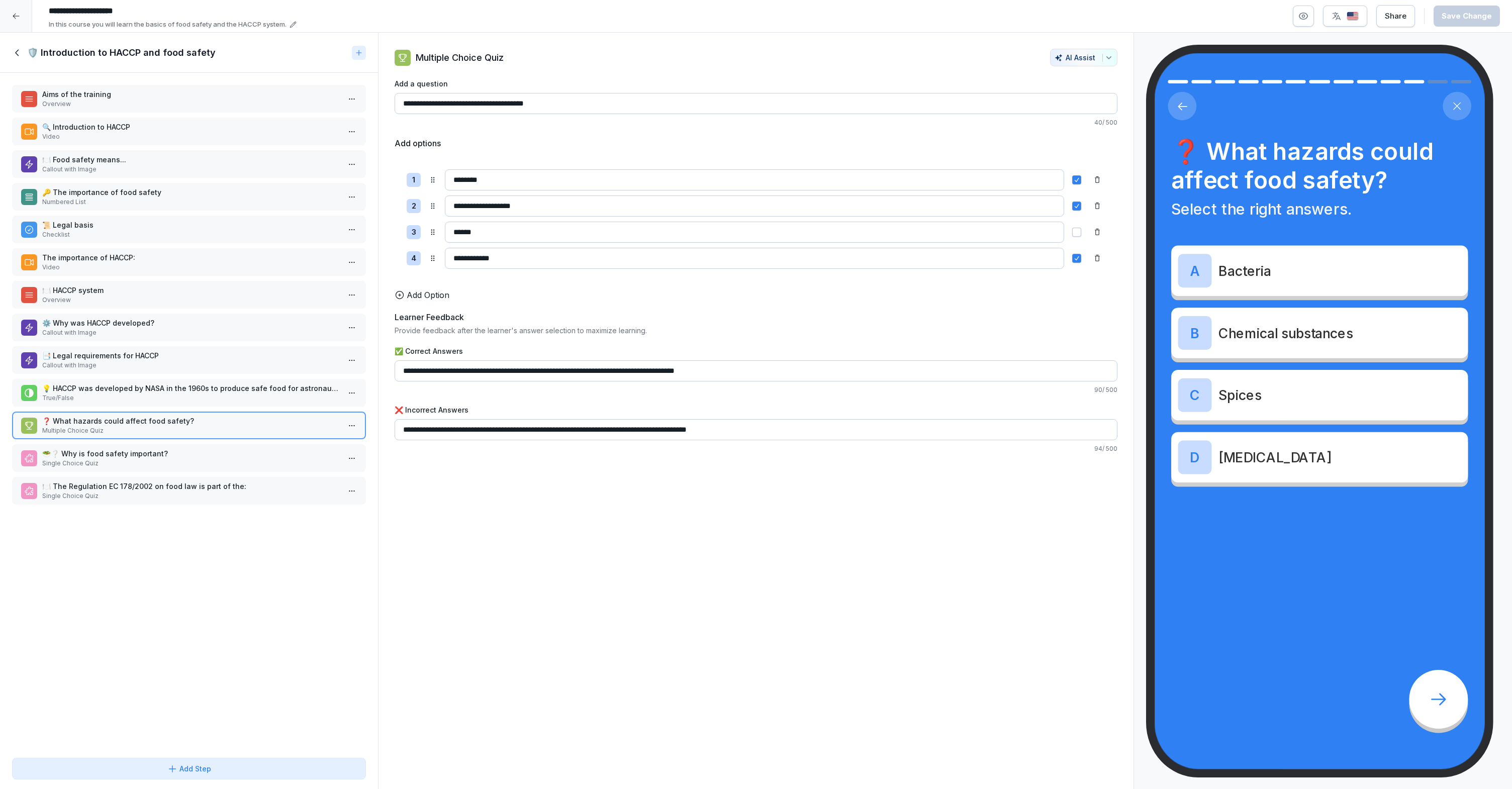
click at [193, 459] on p "Single Choice Quiz" at bounding box center [191, 463] width 298 height 9
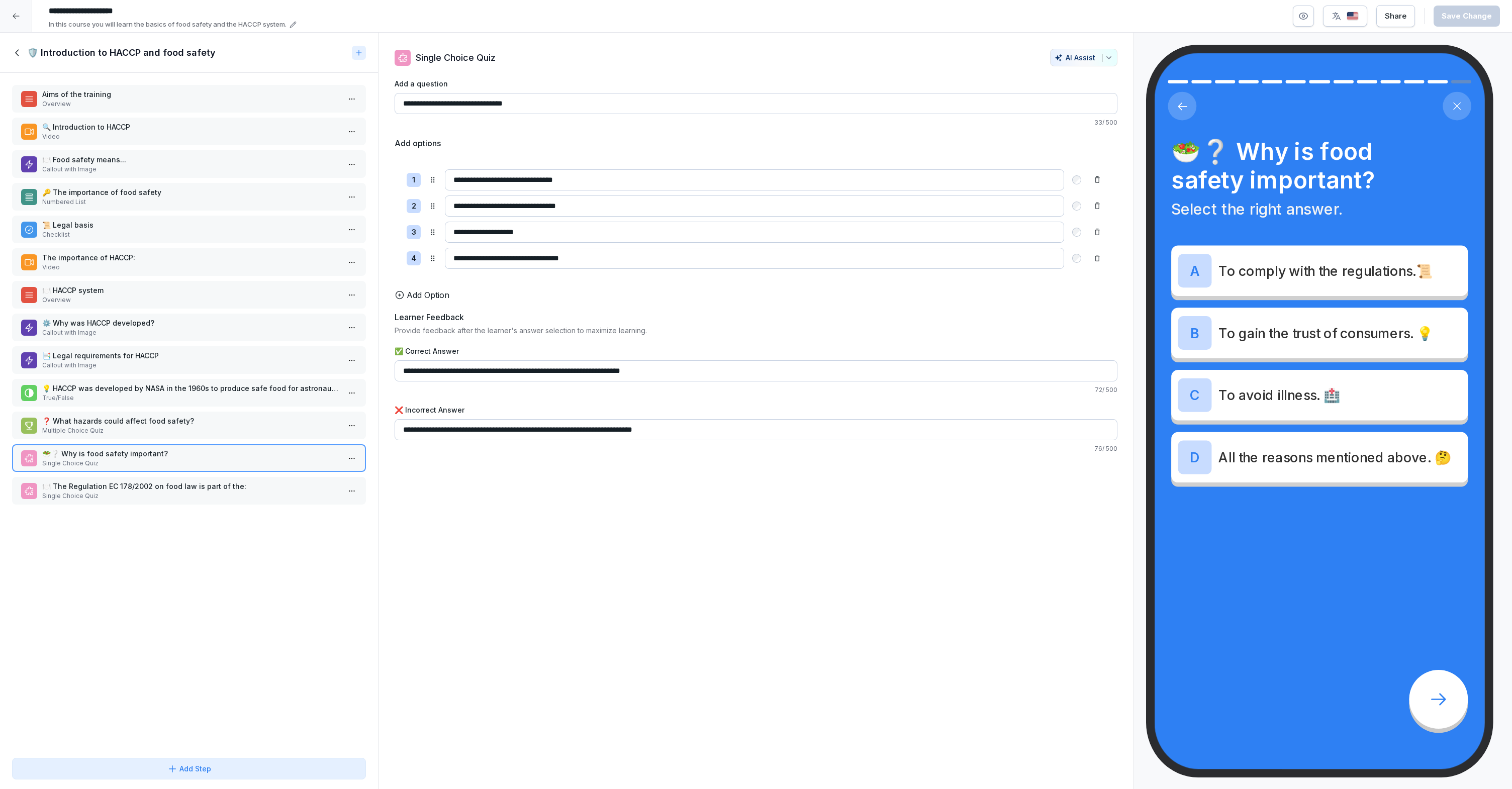
click at [9, 54] on div "🛡️ Introduction to HACCP and food safety" at bounding box center [189, 53] width 378 height 40
click at [15, 50] on icon at bounding box center [18, 52] width 11 height 11
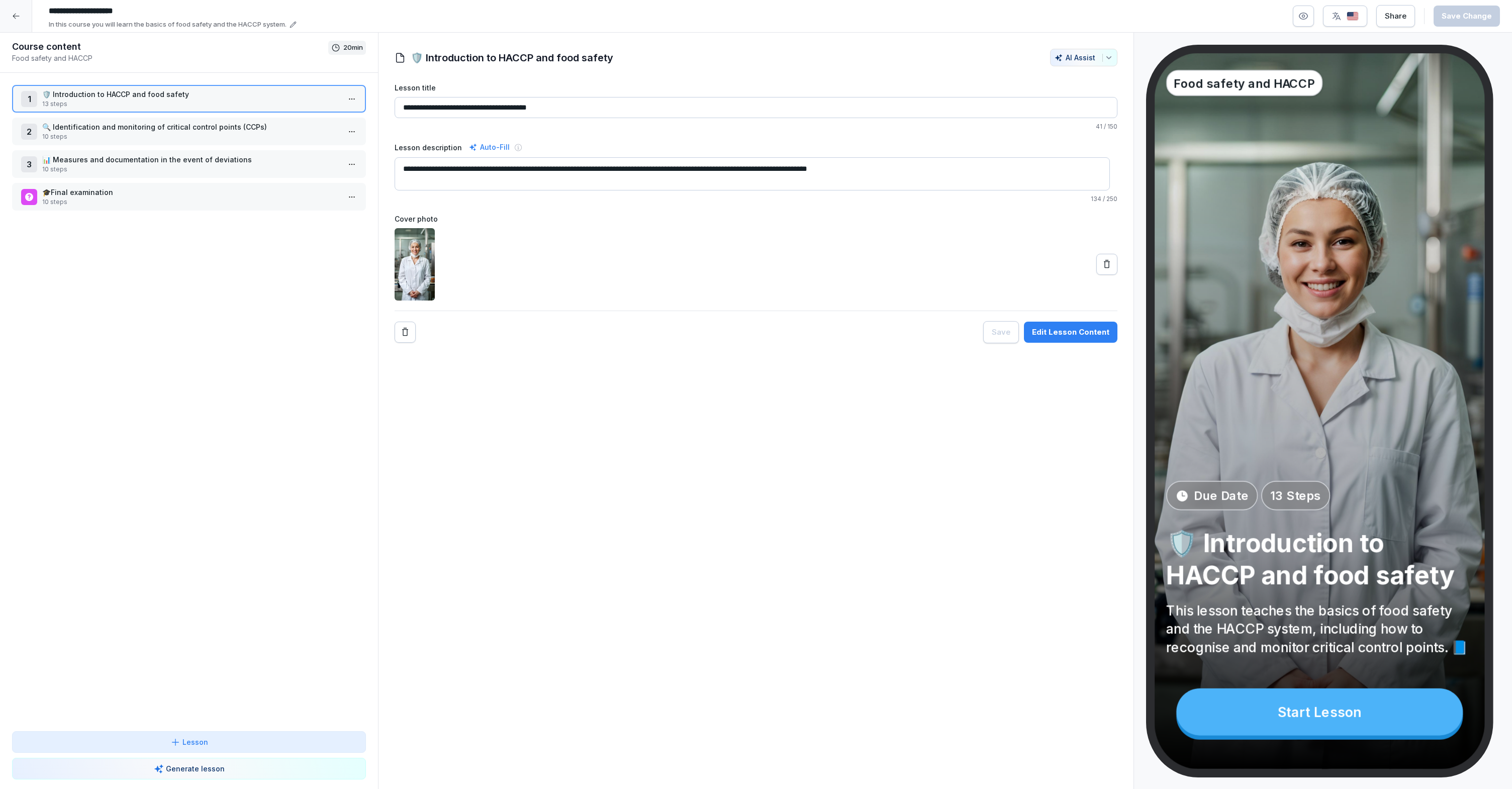
click at [14, 16] on icon at bounding box center [16, 16] width 8 height 8
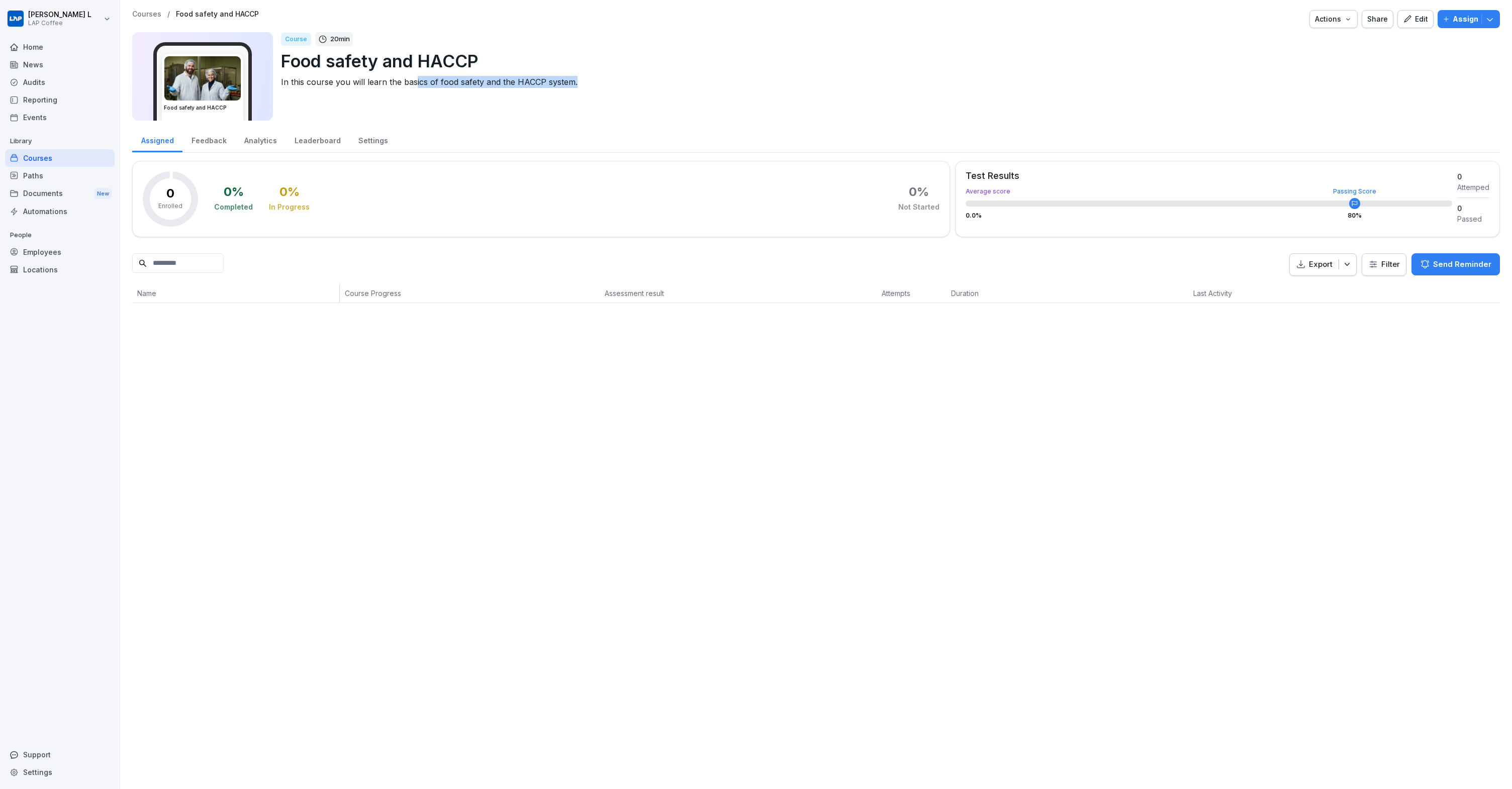
drag, startPoint x: 495, startPoint y: 87, endPoint x: 589, endPoint y: 92, distance: 94.1
click at [576, 92] on div "Course 20 min Food safety and HACCP In this course you will learn the basics of…" at bounding box center [886, 76] width 1211 height 89
click at [589, 92] on div "Course 20 min Food safety and HACCP In this course you will learn the basics of…" at bounding box center [886, 76] width 1211 height 89
click at [53, 156] on div "Courses" at bounding box center [60, 158] width 110 height 18
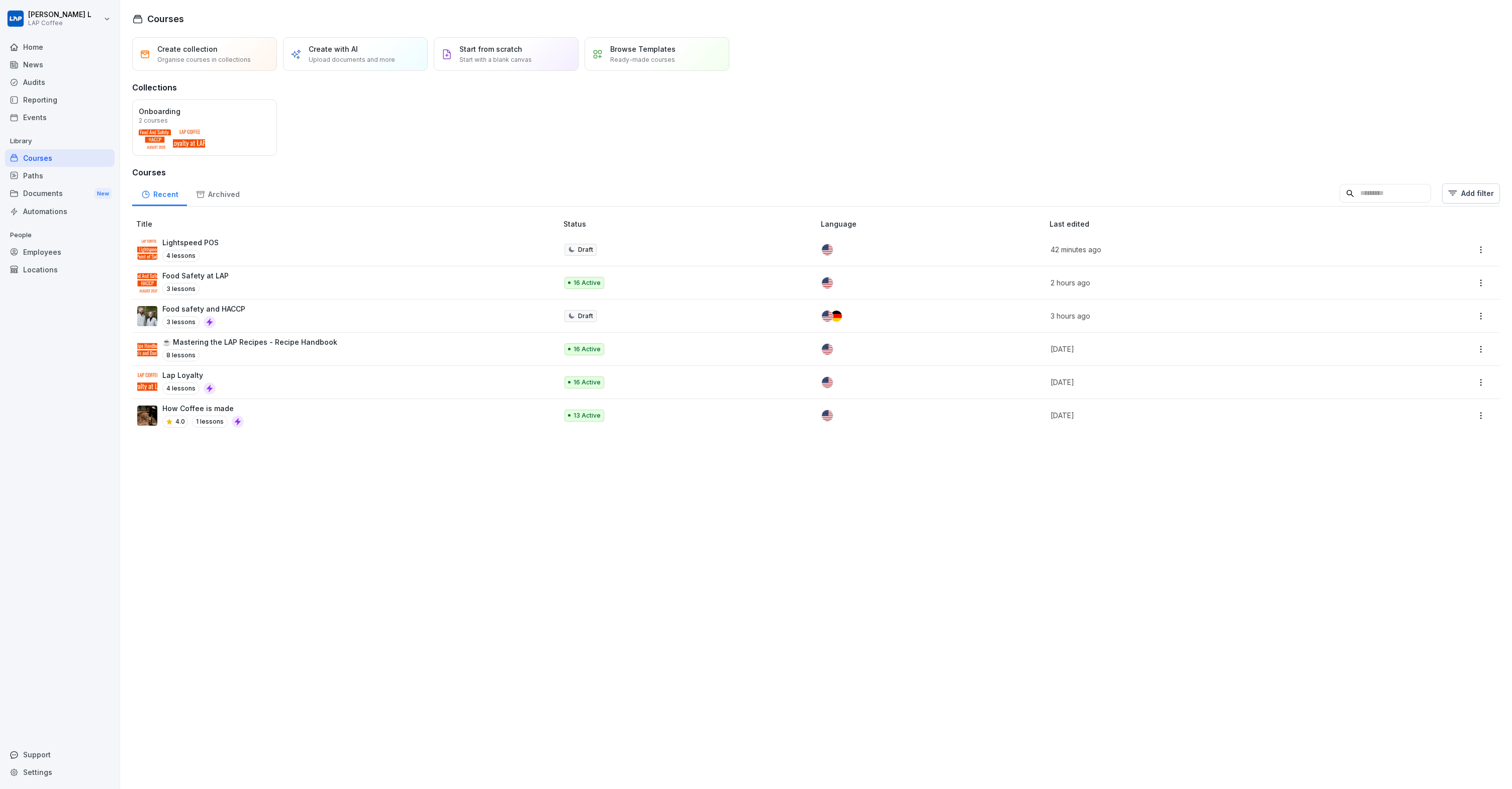
click at [245, 238] on div "Lightspeed POS 4 lessons" at bounding box center [342, 249] width 410 height 25
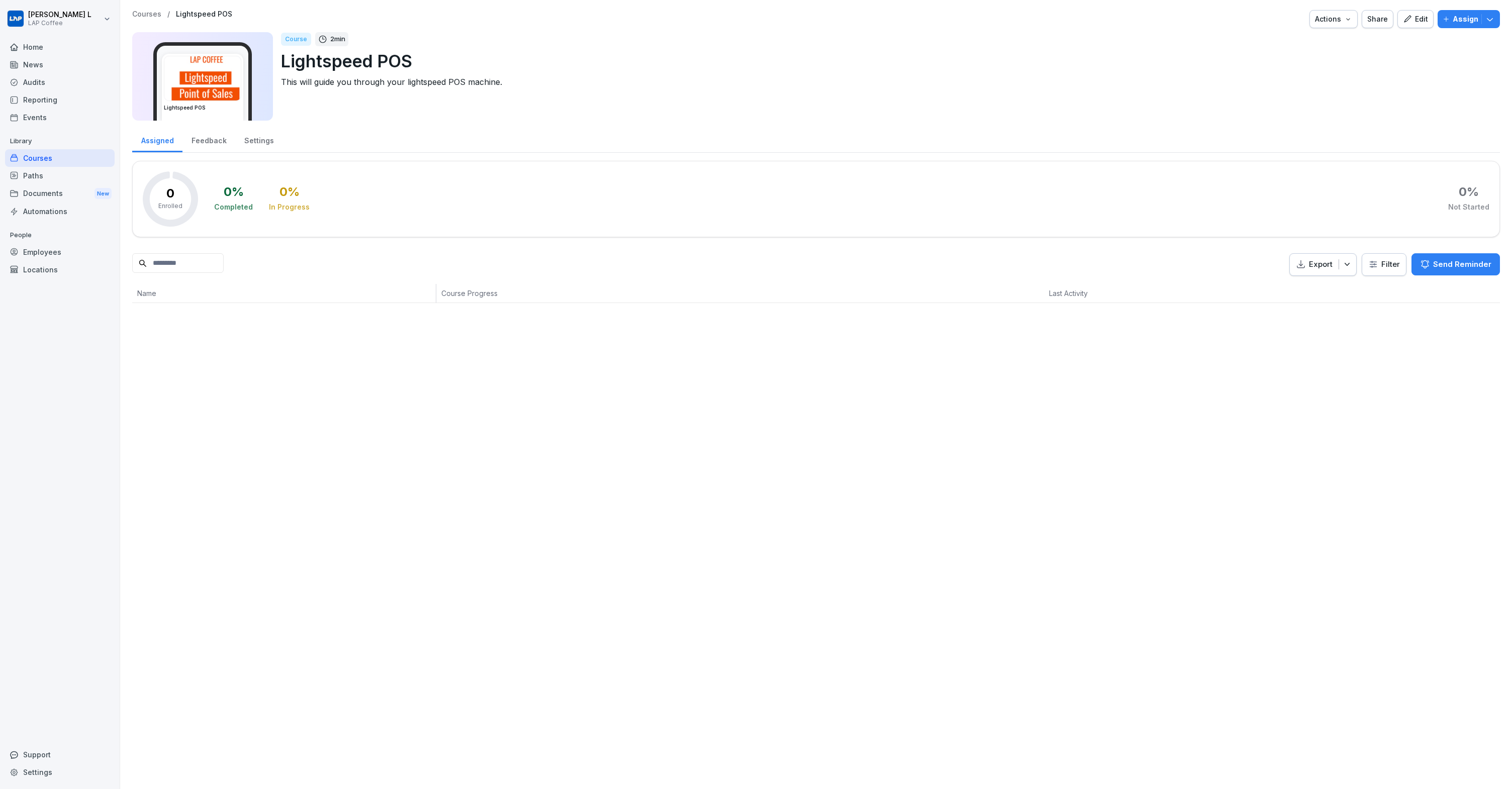
click at [1453, 22] on p "Assign" at bounding box center [1466, 19] width 26 height 11
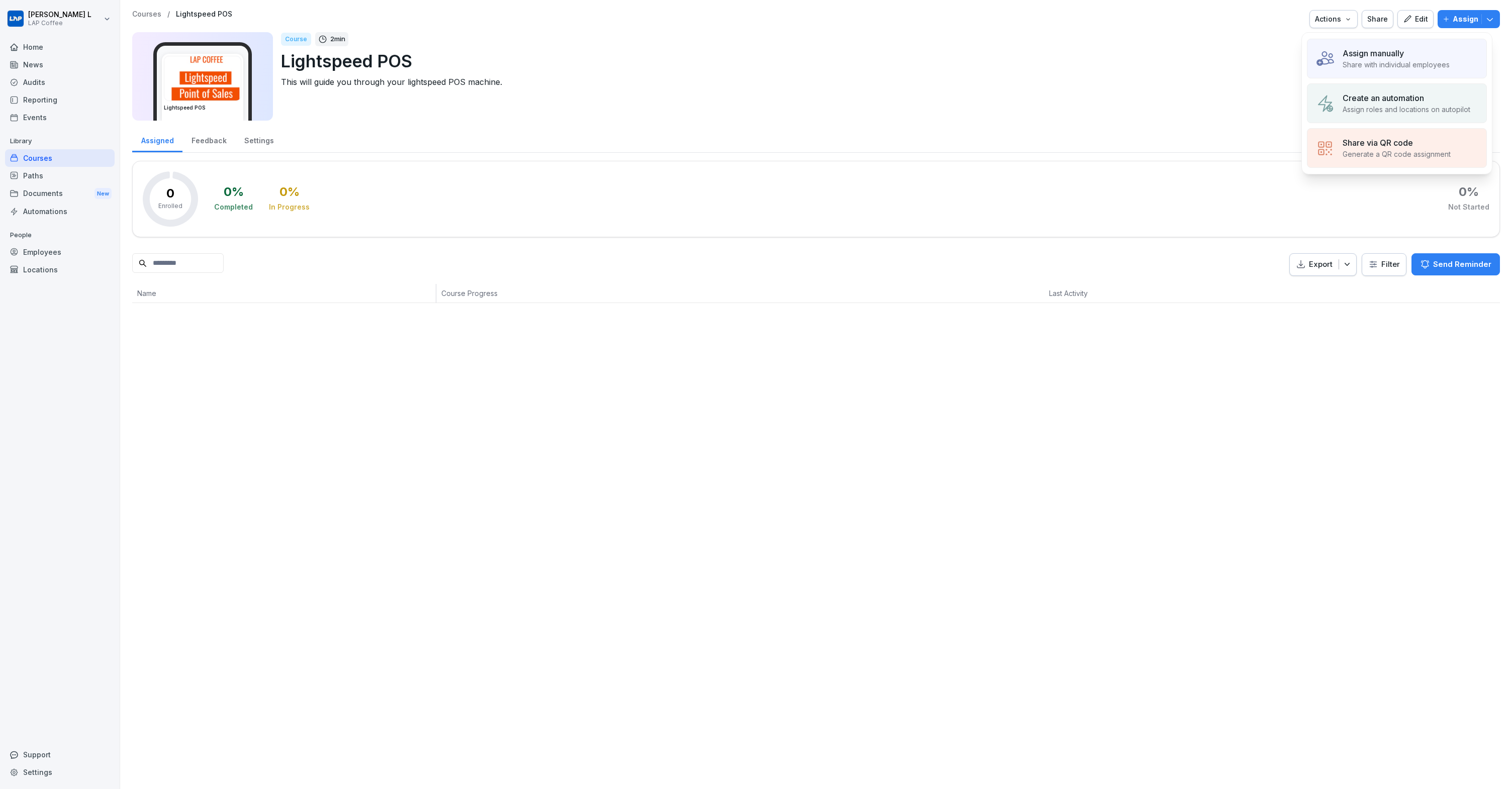
click at [1378, 63] on p "Share with individual employees" at bounding box center [1396, 65] width 107 height 11
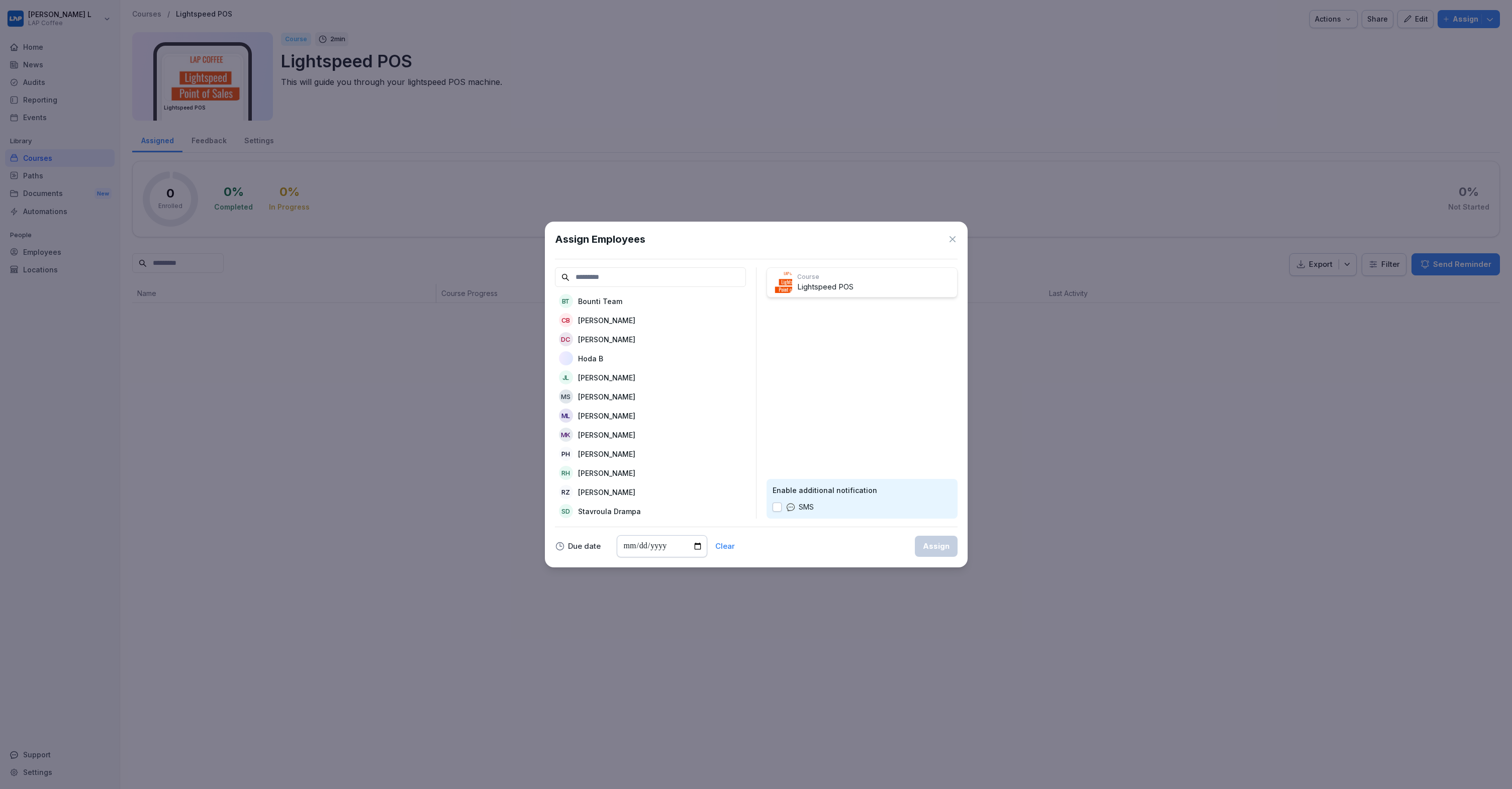
click at [818, 282] on p "Lightspeed POS" at bounding box center [875, 287] width 156 height 12
click at [633, 275] on input at bounding box center [650, 277] width 191 height 19
click at [633, 334] on p "Darío Jiménez Cinos" at bounding box center [607, 339] width 58 height 11
click at [637, 306] on div "BT Bounti Team" at bounding box center [650, 301] width 191 height 18
click at [958, 241] on div "Assign Employees CB Cecilia Borri Hoda B JL Josh L MS Madison Stubbs ML Max Lor…" at bounding box center [756, 394] width 423 height 346
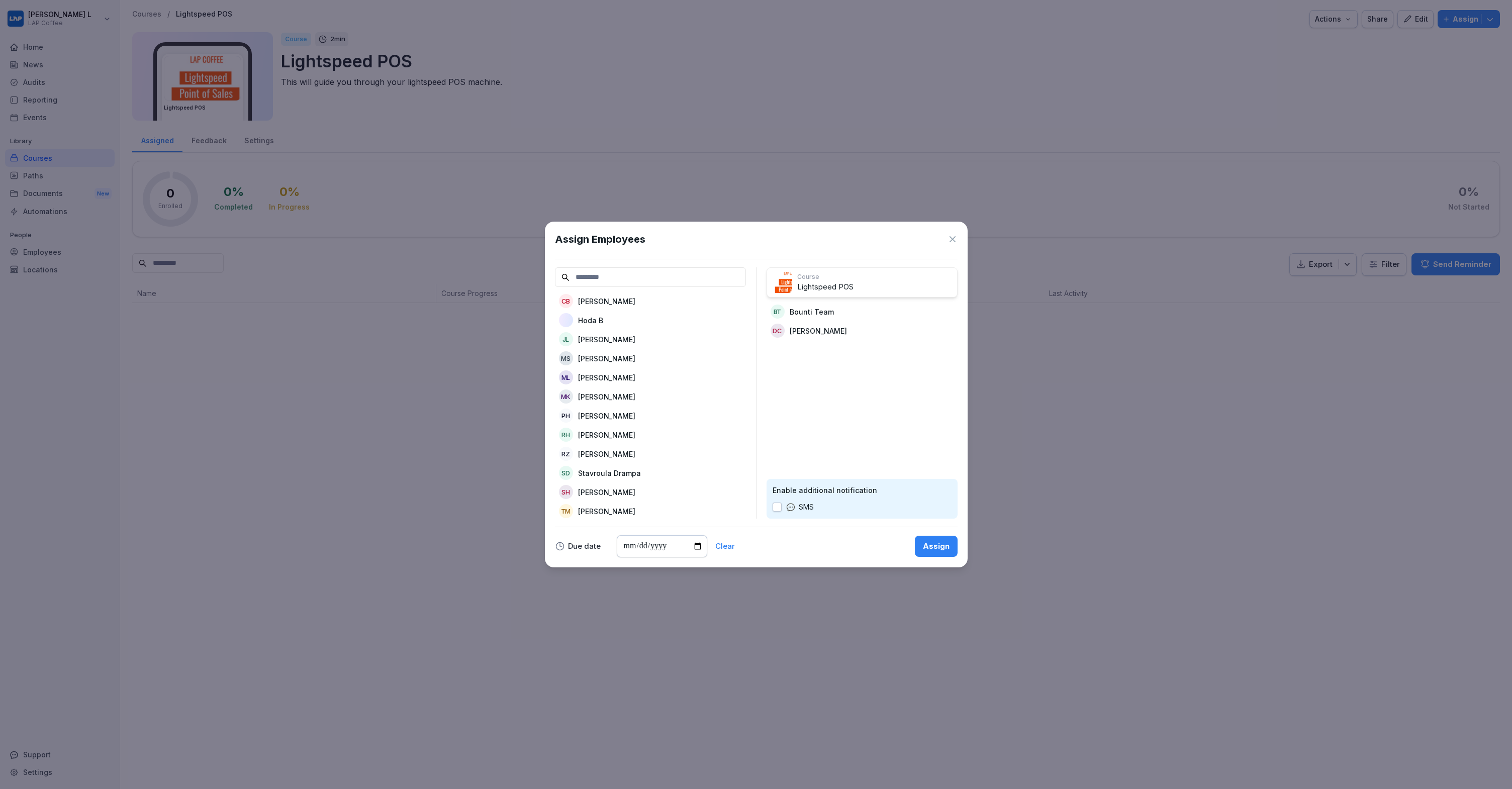
click at [956, 241] on icon at bounding box center [952, 239] width 10 height 10
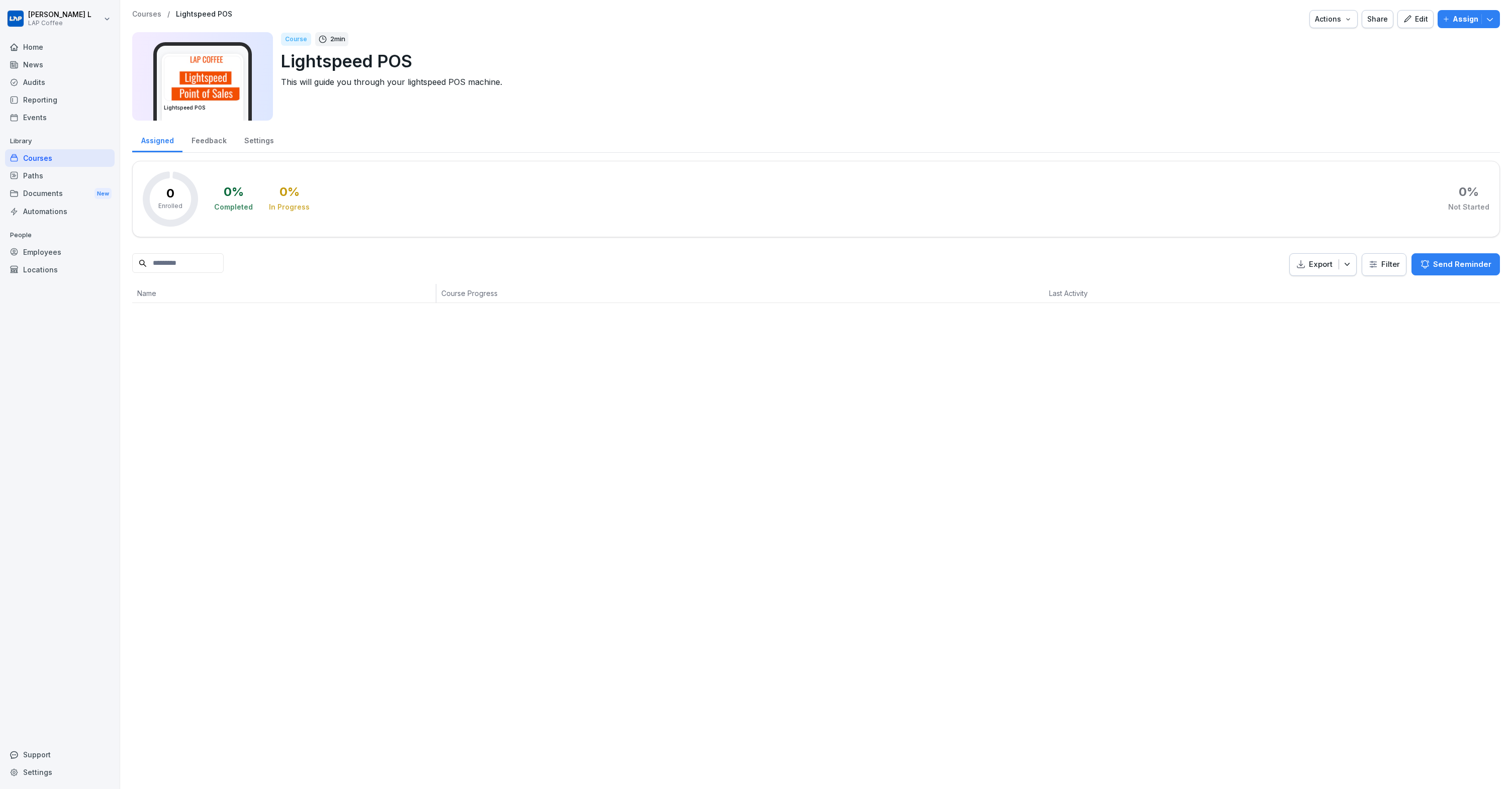
click at [1487, 15] on icon "button" at bounding box center [1490, 19] width 10 height 10
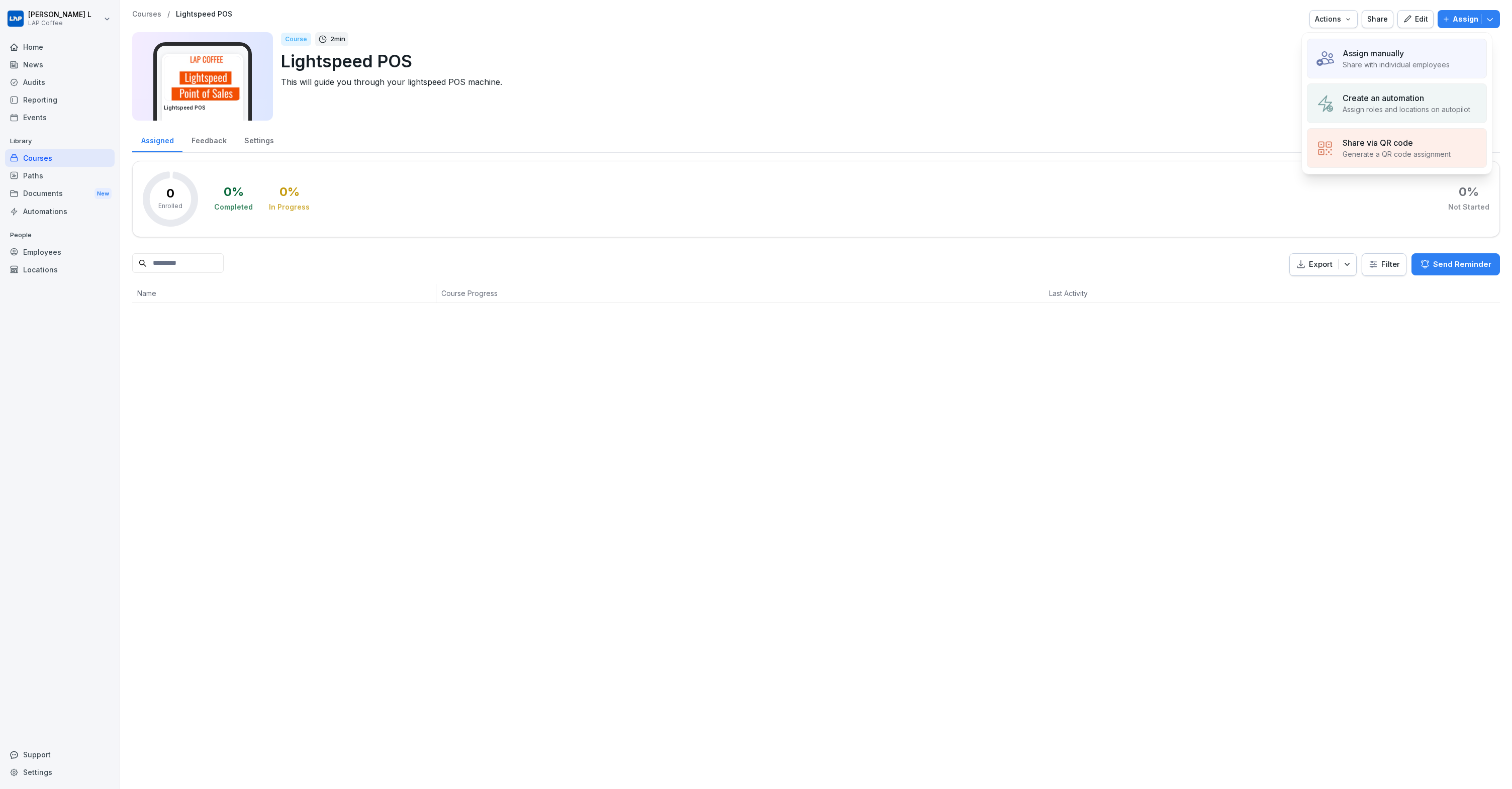
click at [1425, 109] on p "Assign roles and locations on autopilot" at bounding box center [1406, 109] width 128 height 11
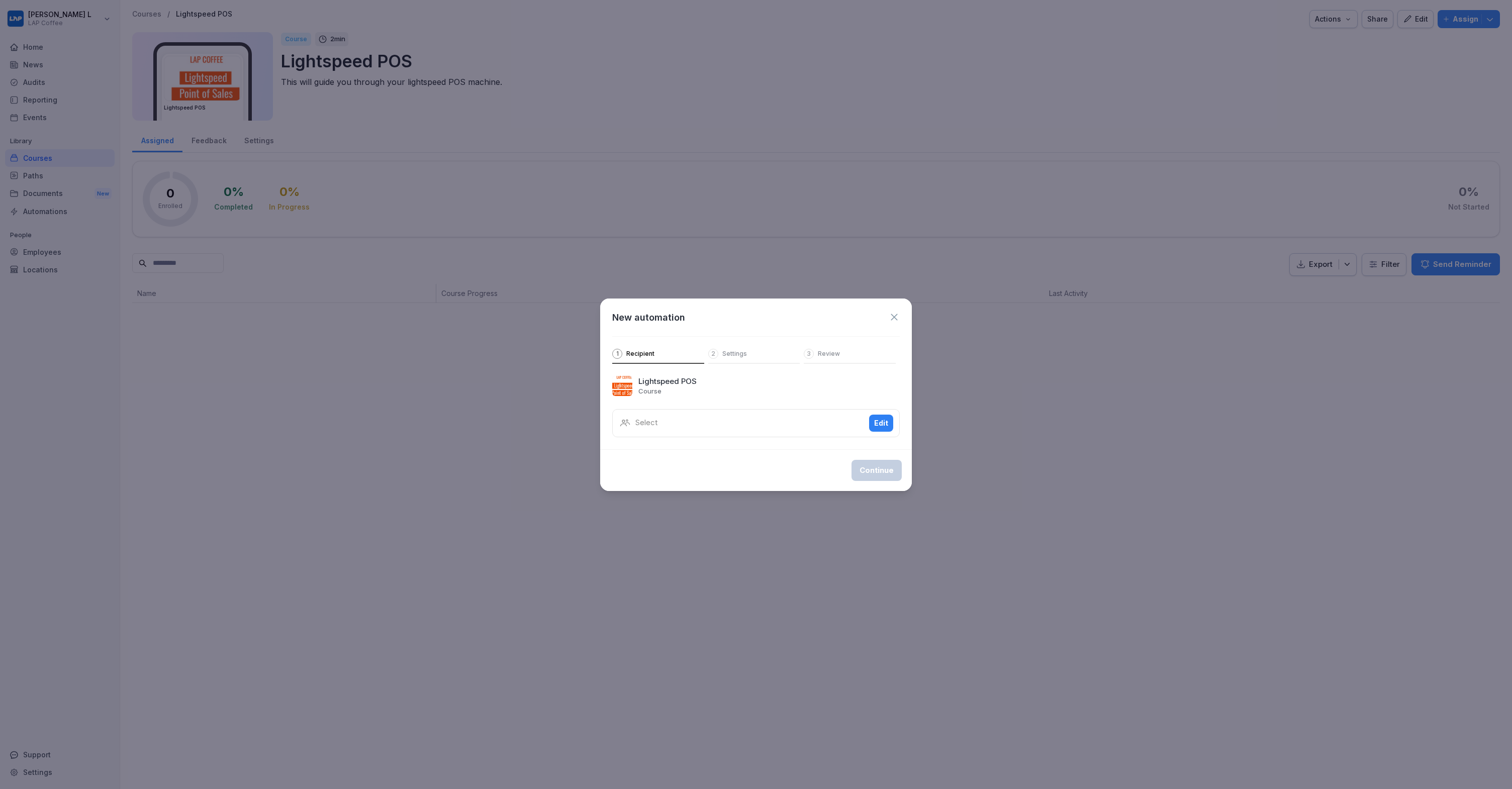
click at [701, 419] on div "Select Edit" at bounding box center [756, 423] width 288 height 28
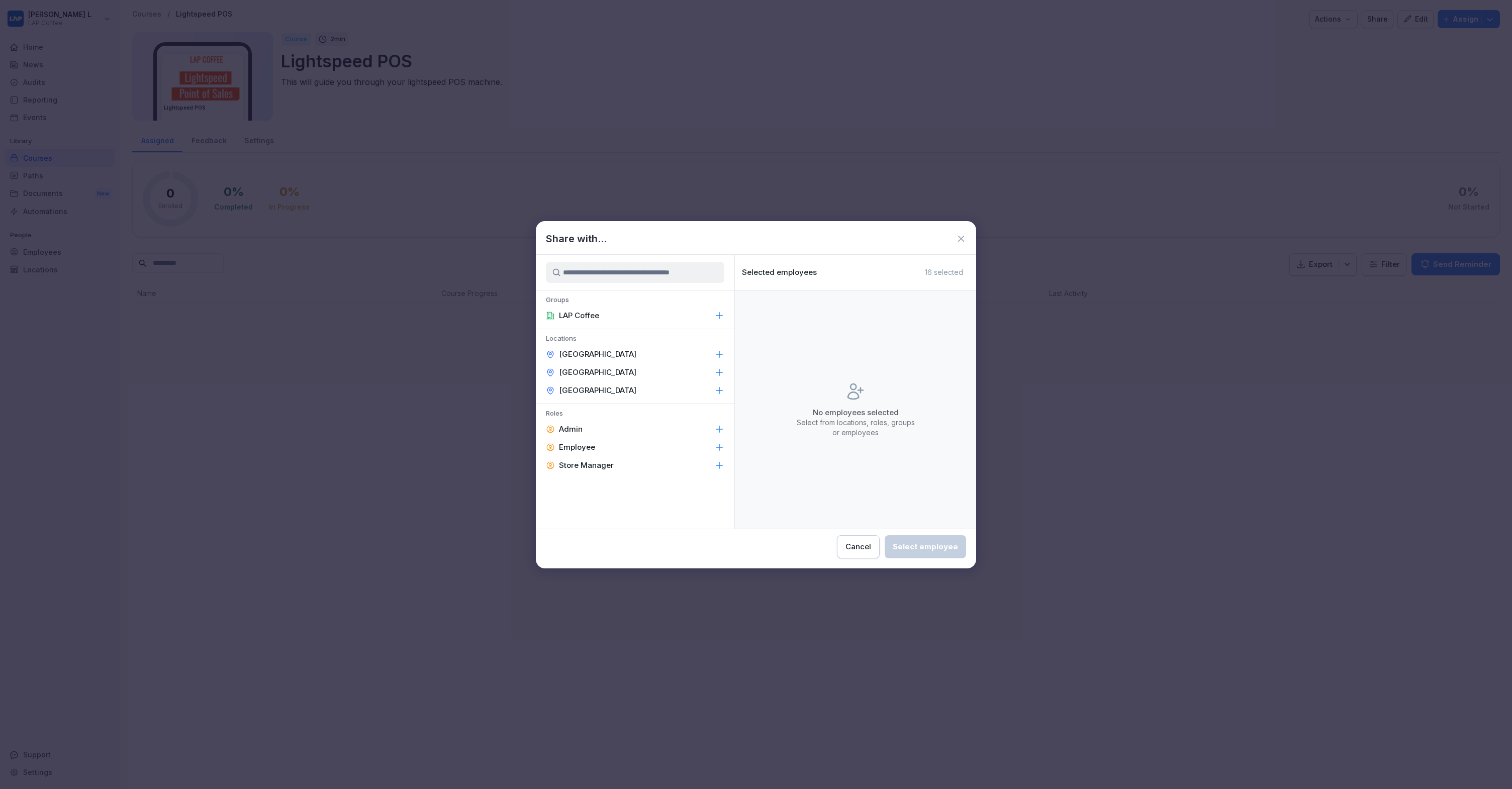
click at [621, 309] on div "LAP Coffee" at bounding box center [635, 315] width 198 height 18
click at [916, 547] on div "Select 16 employee(s)" at bounding box center [912, 547] width 91 height 13
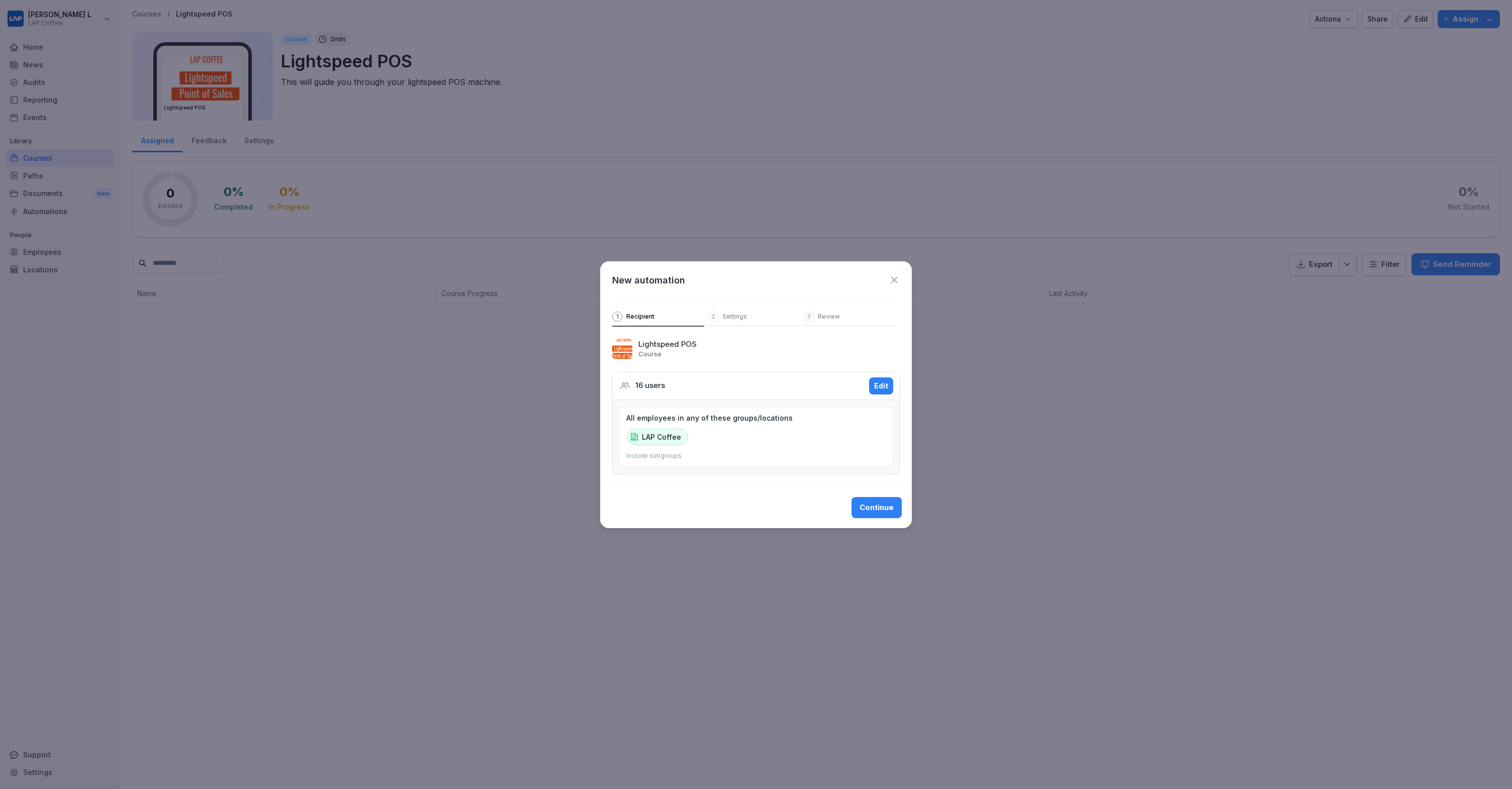
click at [878, 510] on div "Continue" at bounding box center [876, 507] width 34 height 11
click at [842, 361] on input "*" at bounding box center [843, 356] width 32 height 21
type input "**"
click at [889, 499] on button "Continue" at bounding box center [877, 506] width 50 height 21
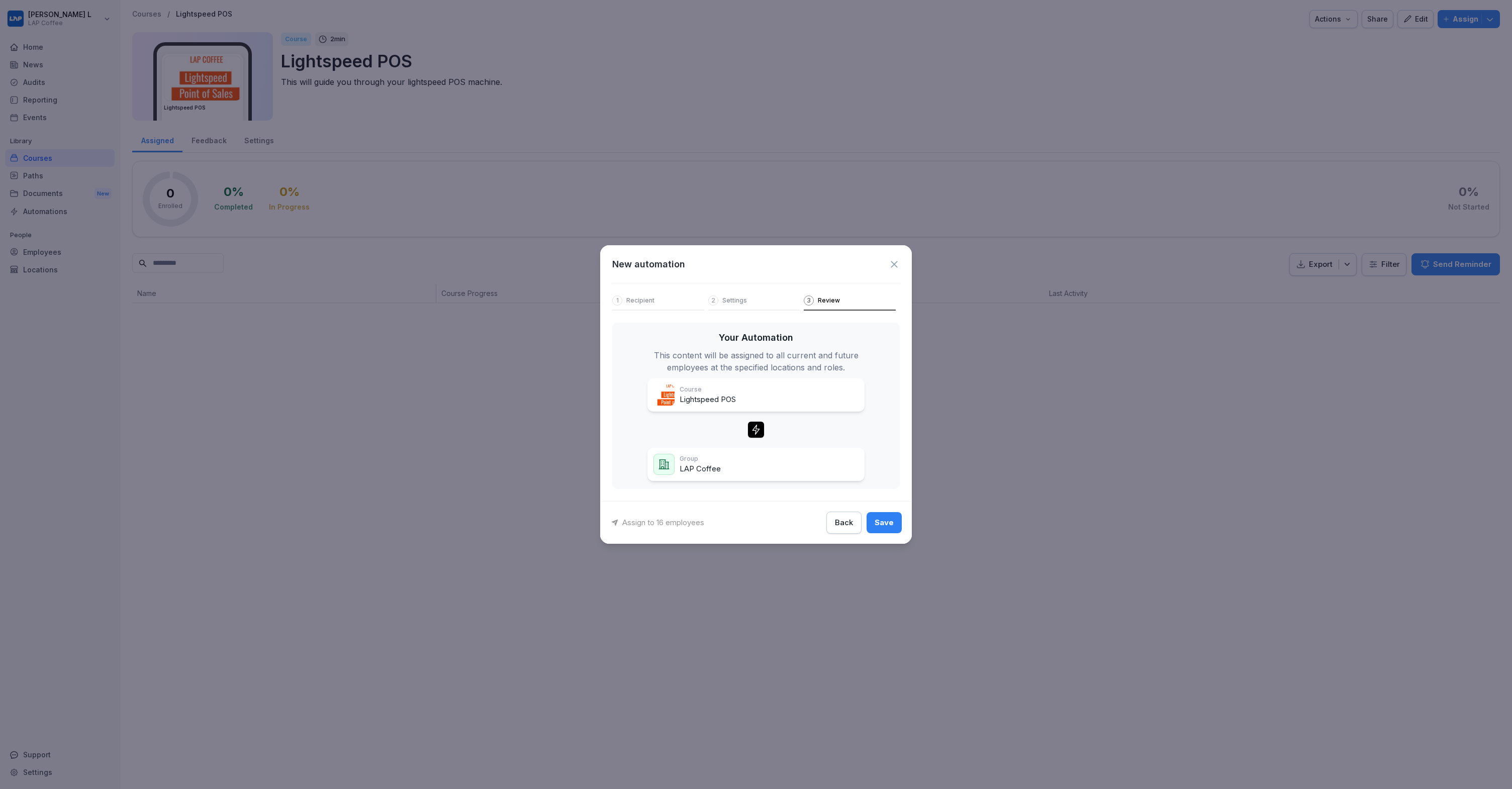
click at [882, 518] on div "Save" at bounding box center [884, 522] width 19 height 11
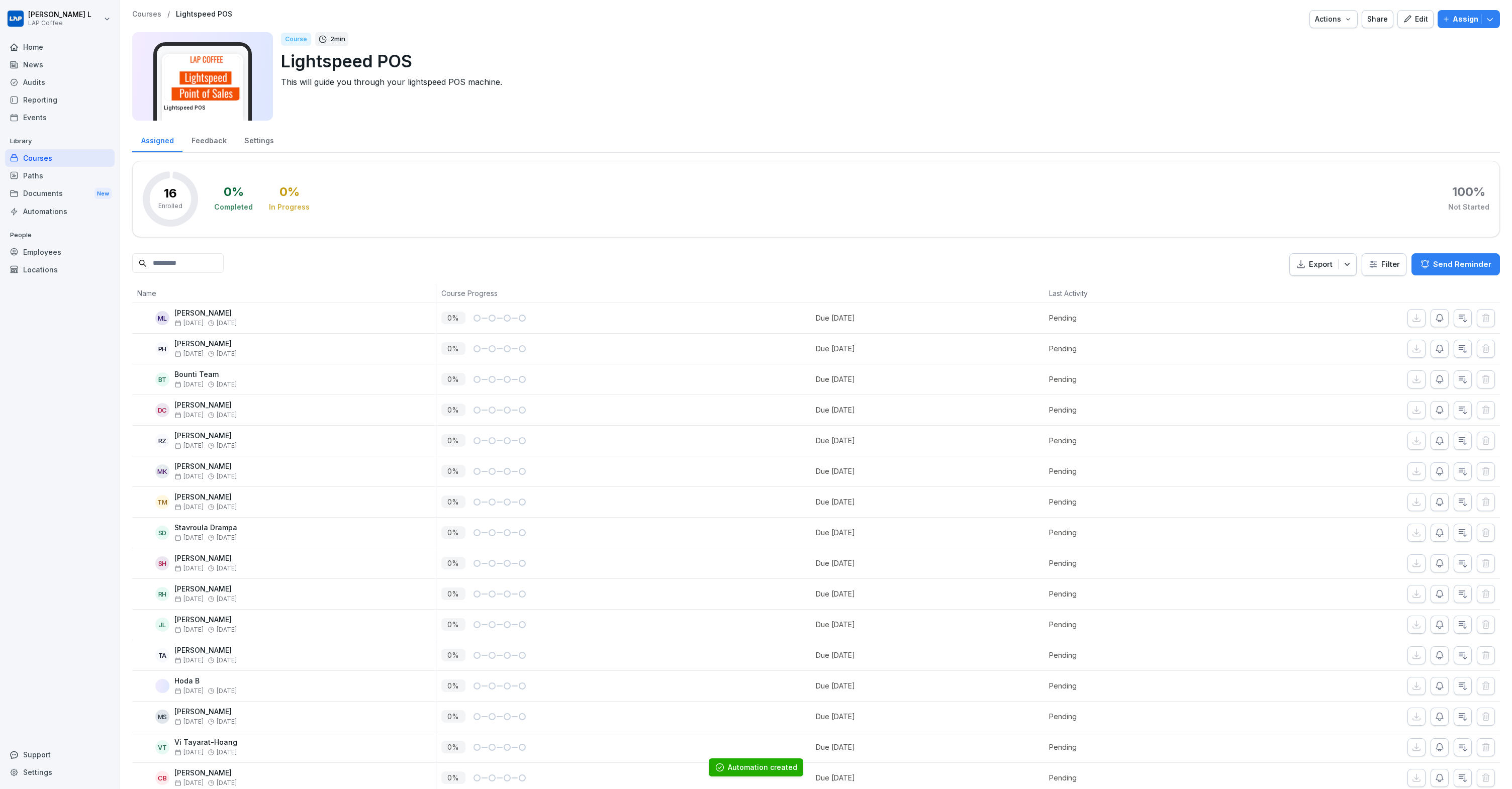
click at [45, 50] on div "Home" at bounding box center [60, 47] width 110 height 18
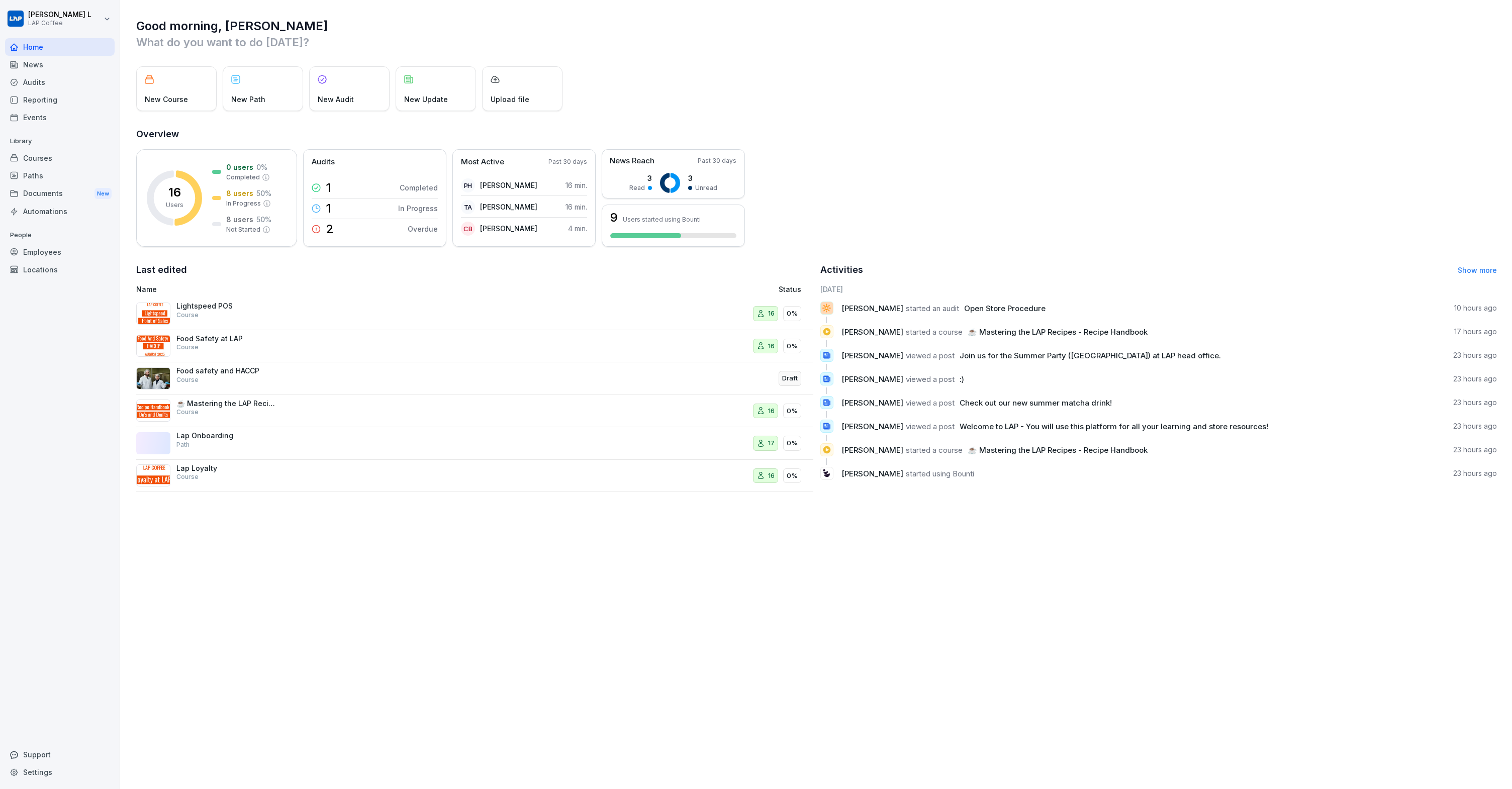
click at [39, 161] on div "Courses" at bounding box center [60, 158] width 110 height 18
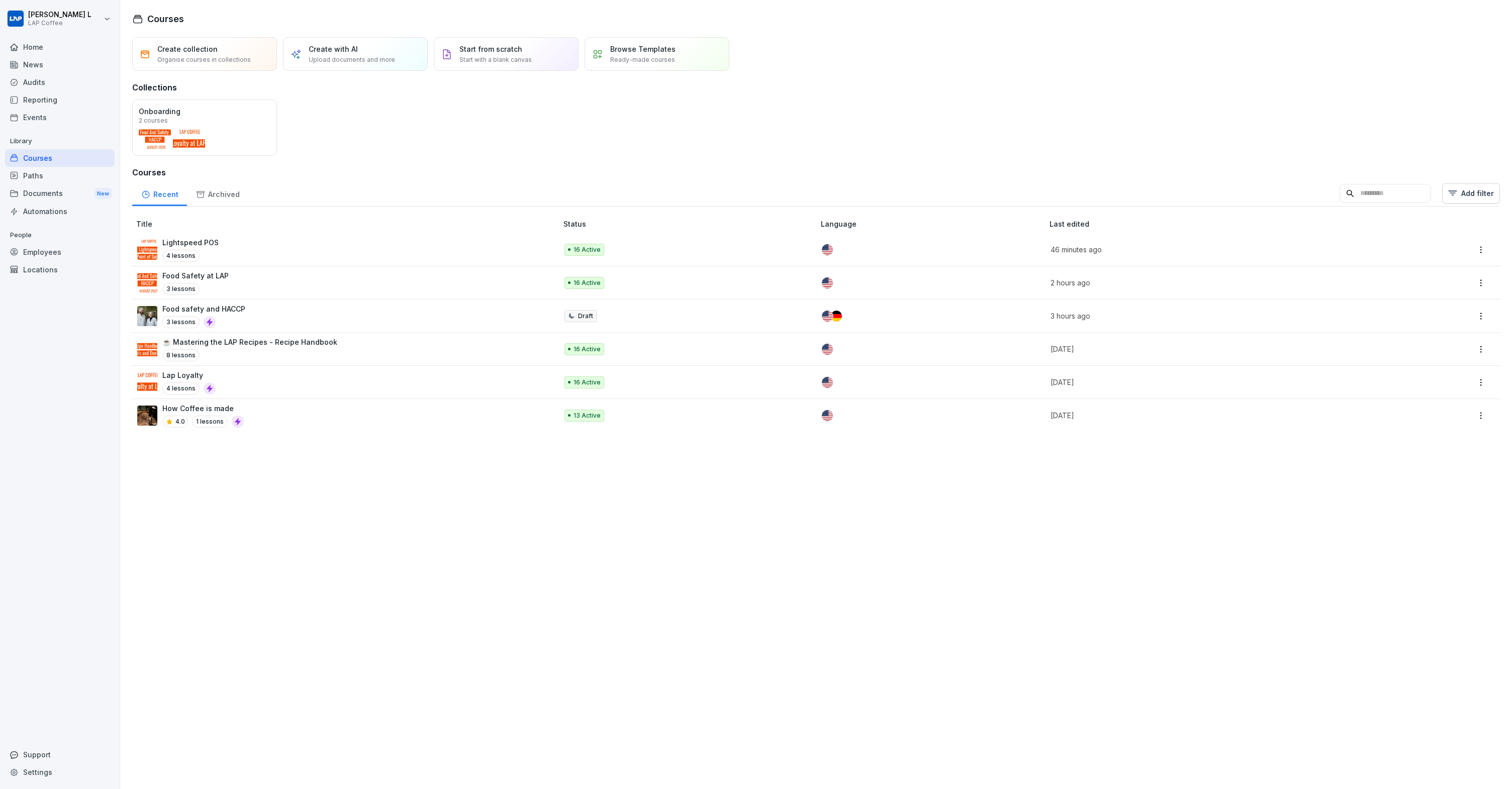
click at [287, 347] on div "☕ Mastering the LAP Recipes - Recipe Handbook 8 lessons" at bounding box center [250, 349] width 175 height 25
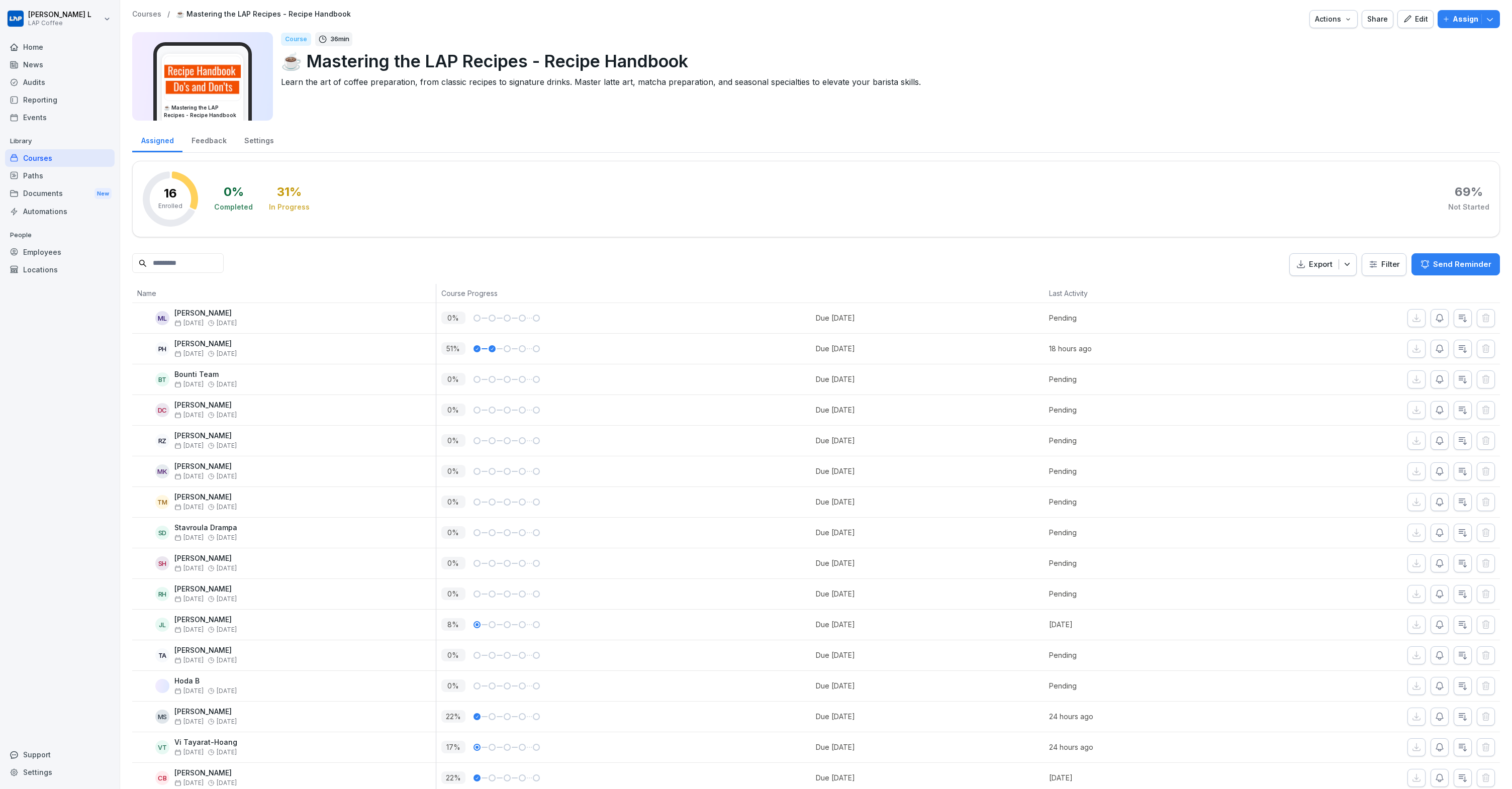
click at [1404, 20] on icon "button" at bounding box center [1408, 19] width 7 height 7
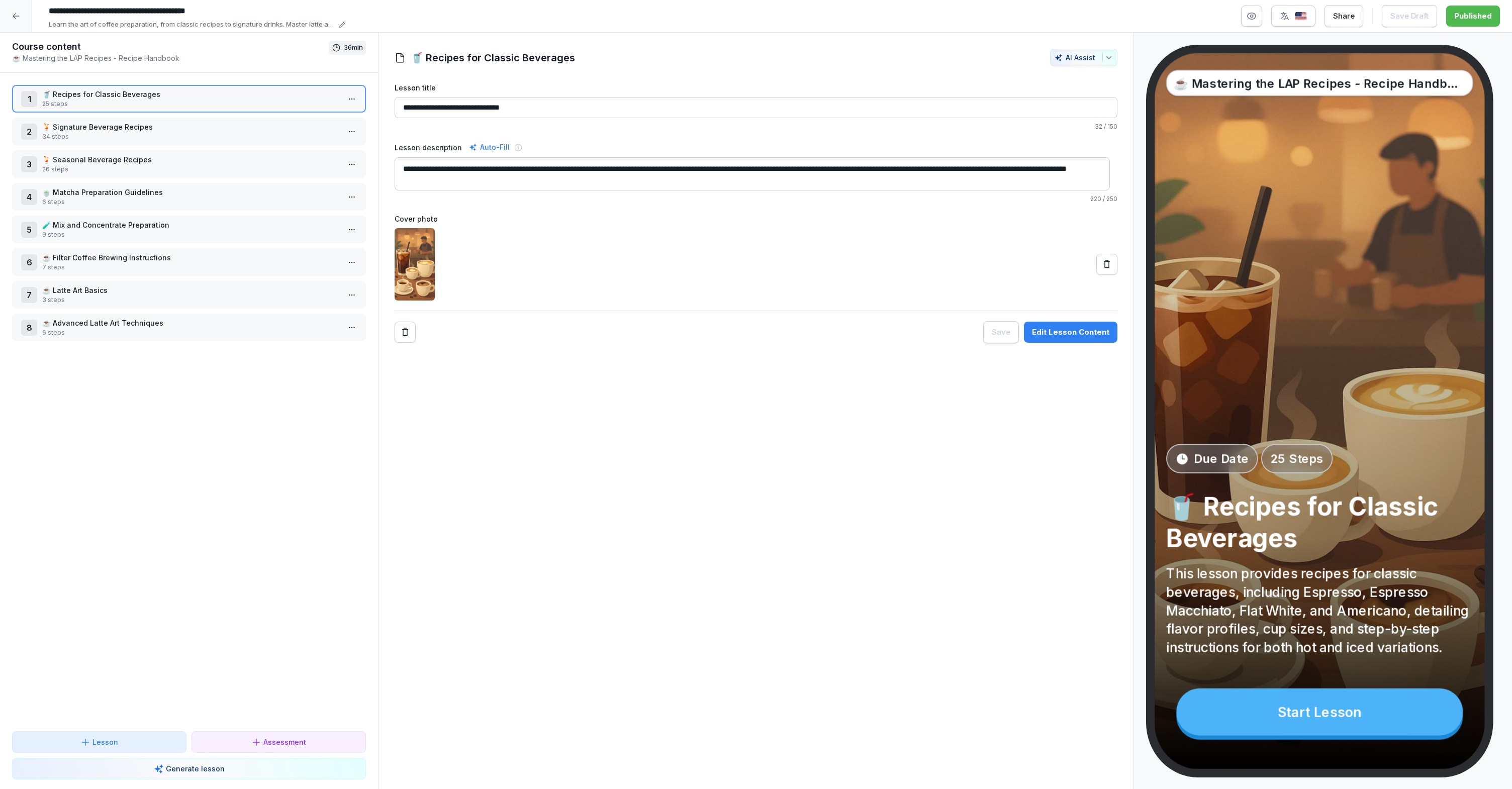
click at [236, 138] on p "34 steps" at bounding box center [191, 136] width 298 height 9
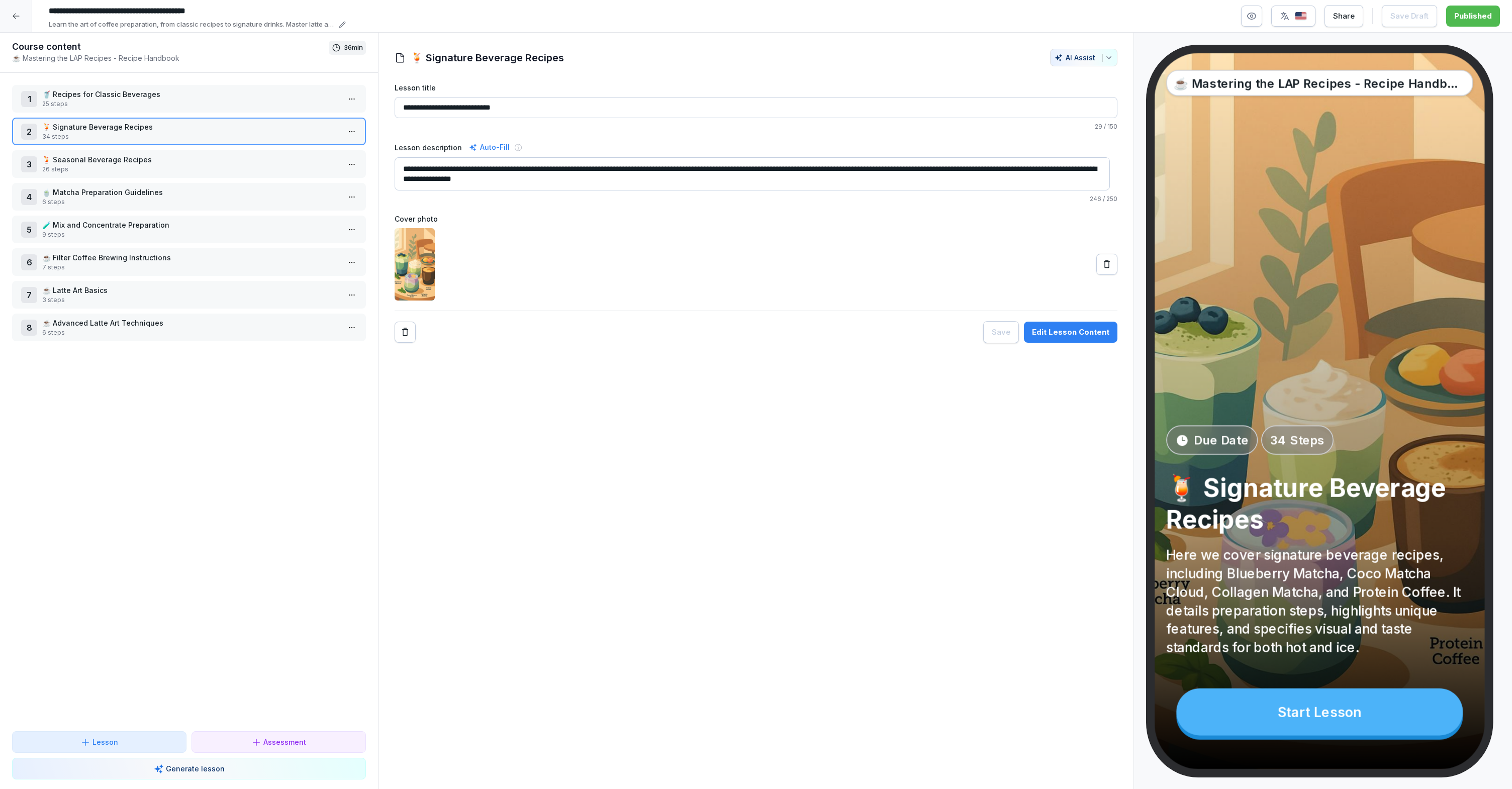
click at [224, 171] on p "26 steps" at bounding box center [191, 169] width 298 height 9
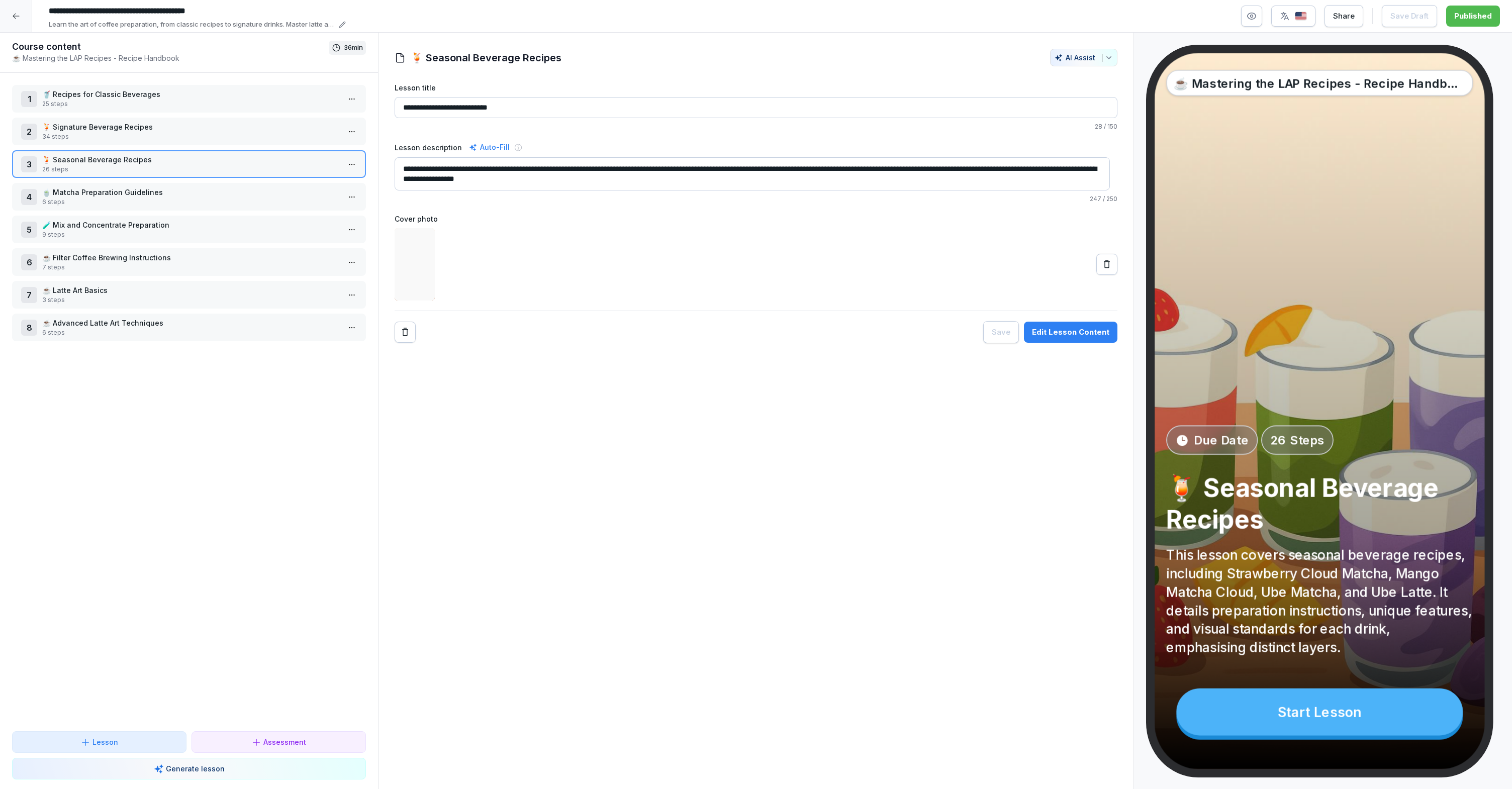
click at [234, 140] on p "34 steps" at bounding box center [191, 136] width 298 height 9
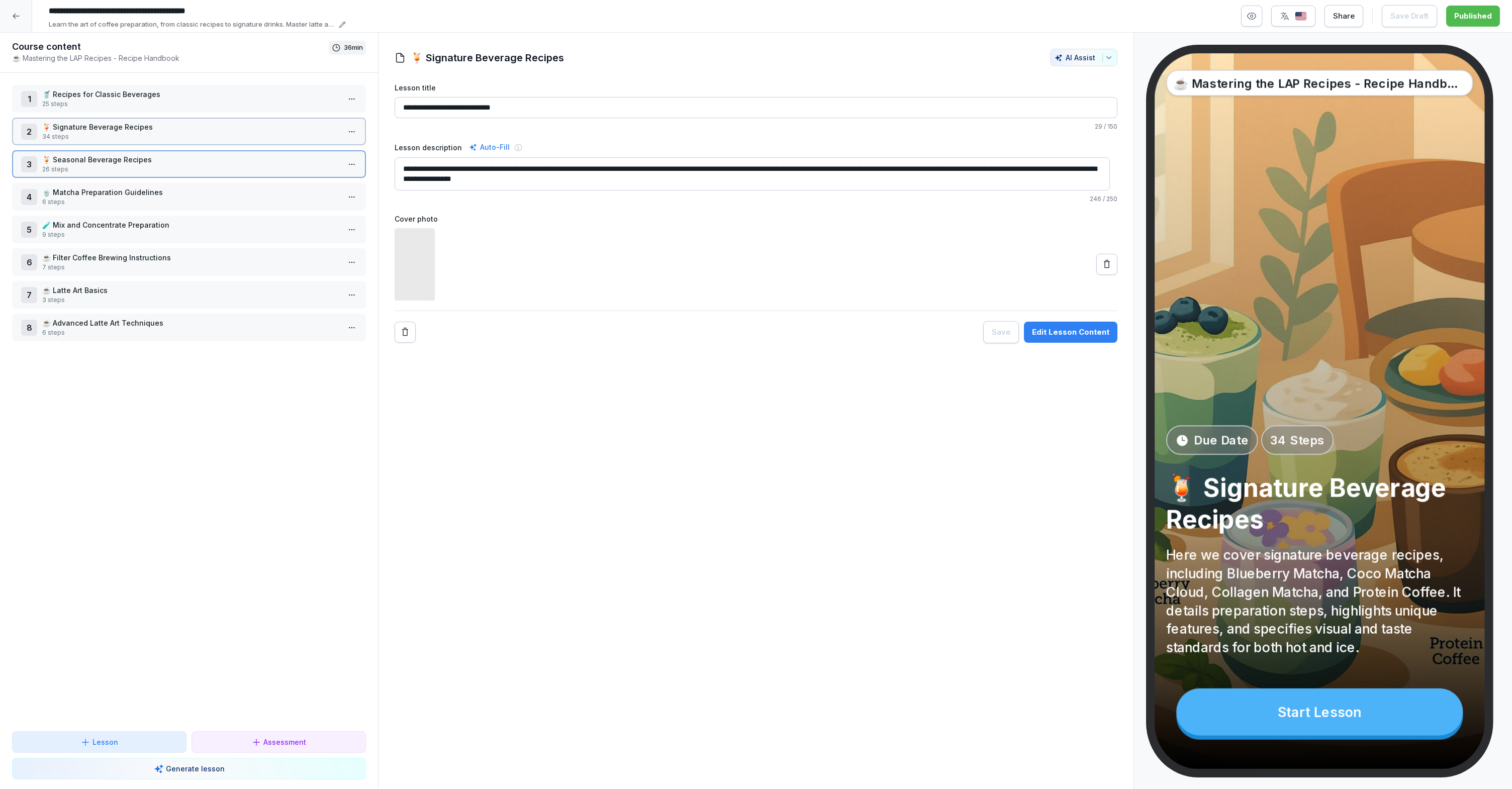
click at [234, 140] on p "34 steps" at bounding box center [191, 136] width 298 height 9
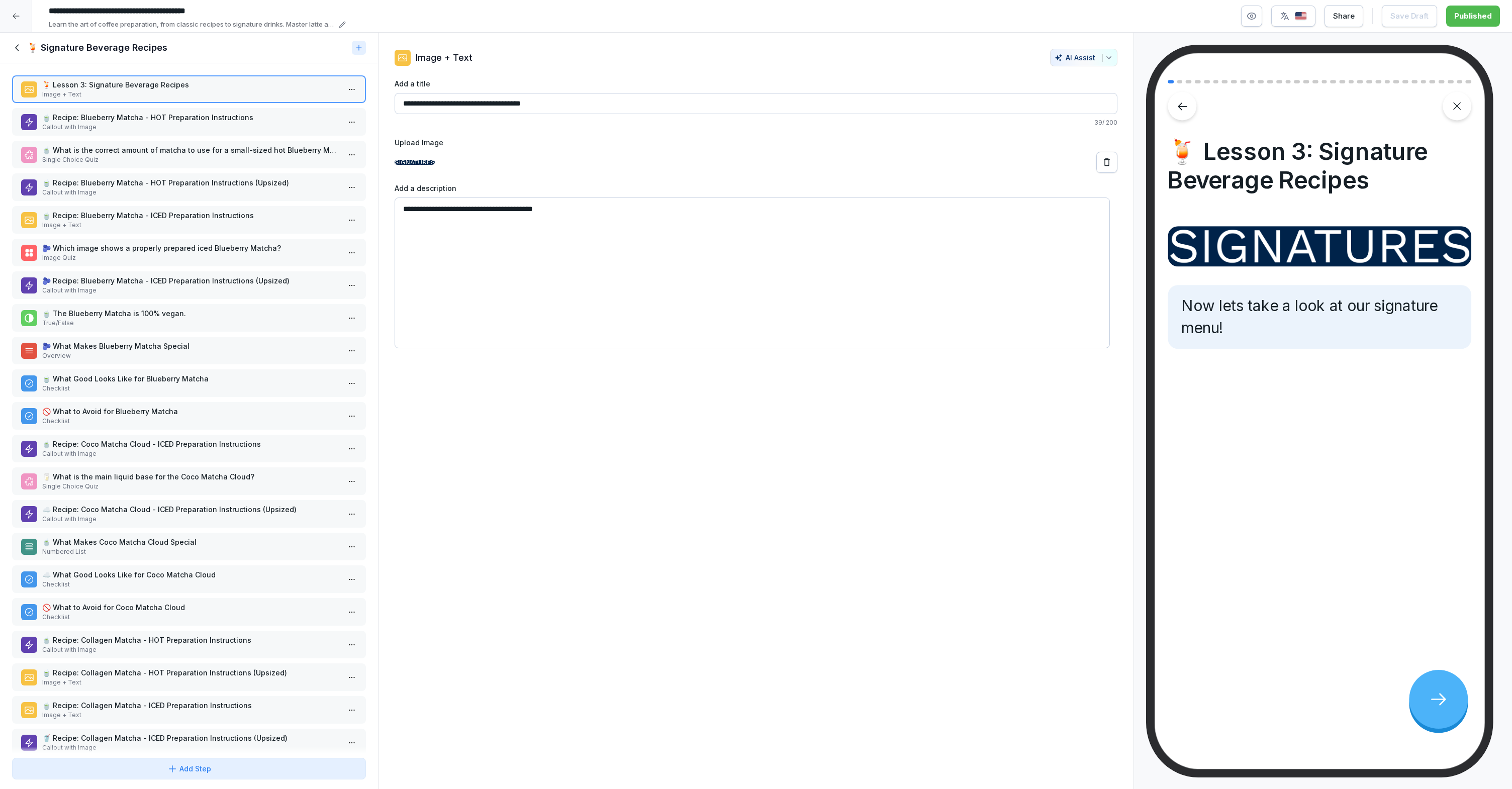
click at [346, 89] on html "**********" at bounding box center [756, 394] width 1512 height 789
click at [12, 50] on div "🍹 Signature Beverage Recipes" at bounding box center [189, 48] width 378 height 31
click at [16, 47] on icon at bounding box center [17, 48] width 4 height 6
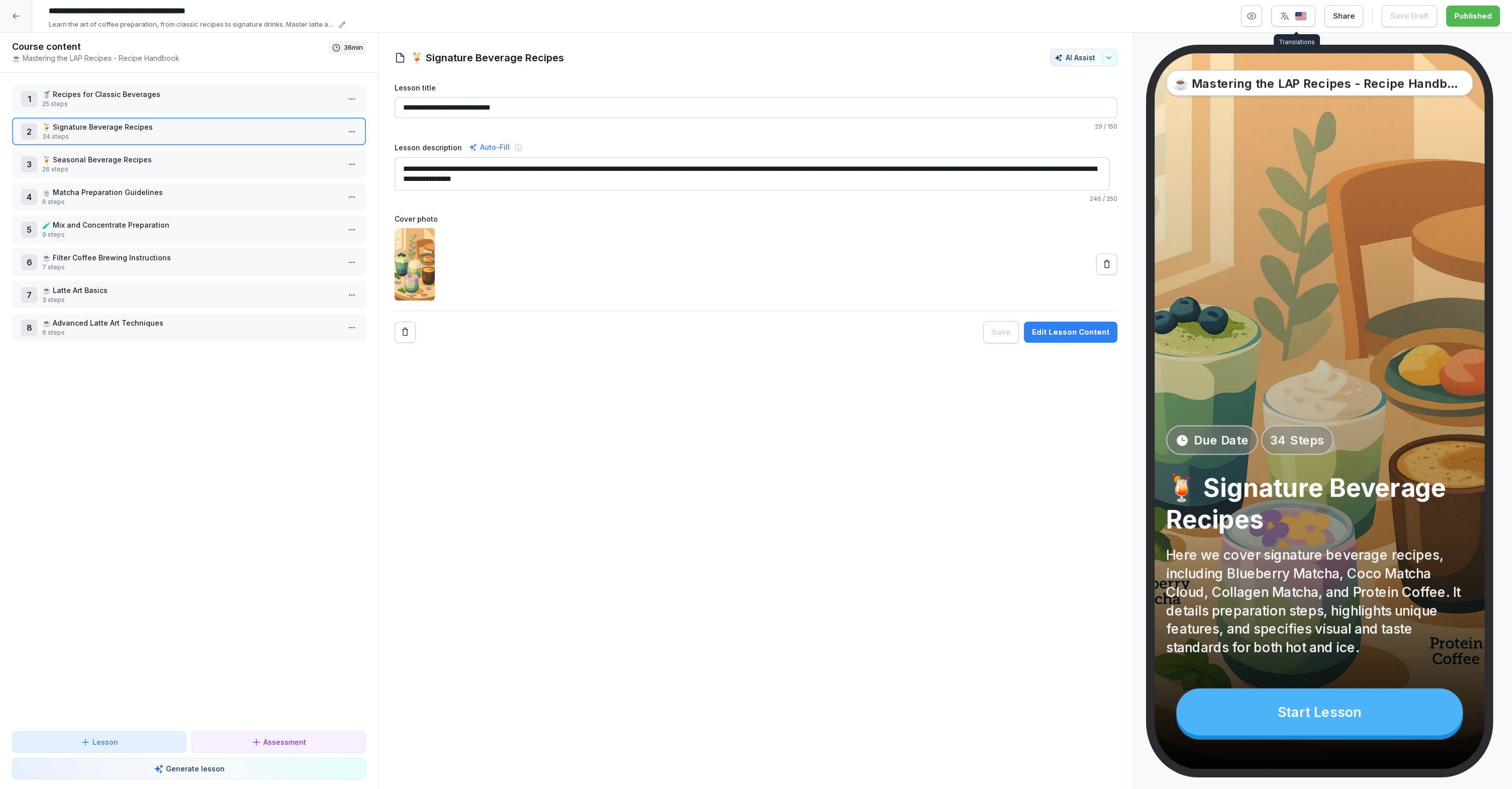
click at [1293, 16] on div "button" at bounding box center [1293, 16] width 27 height 10
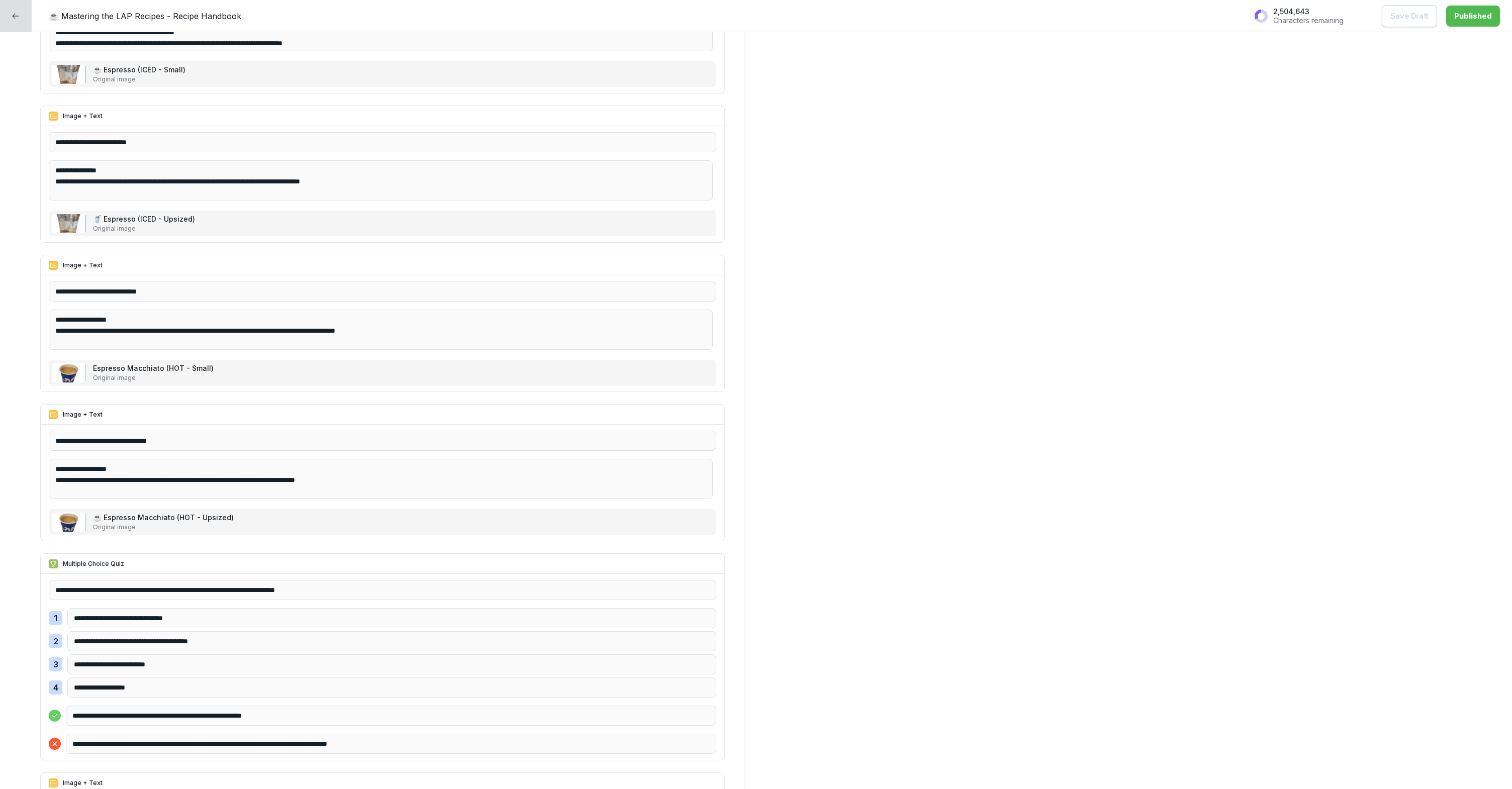
scroll to position [1207, 0]
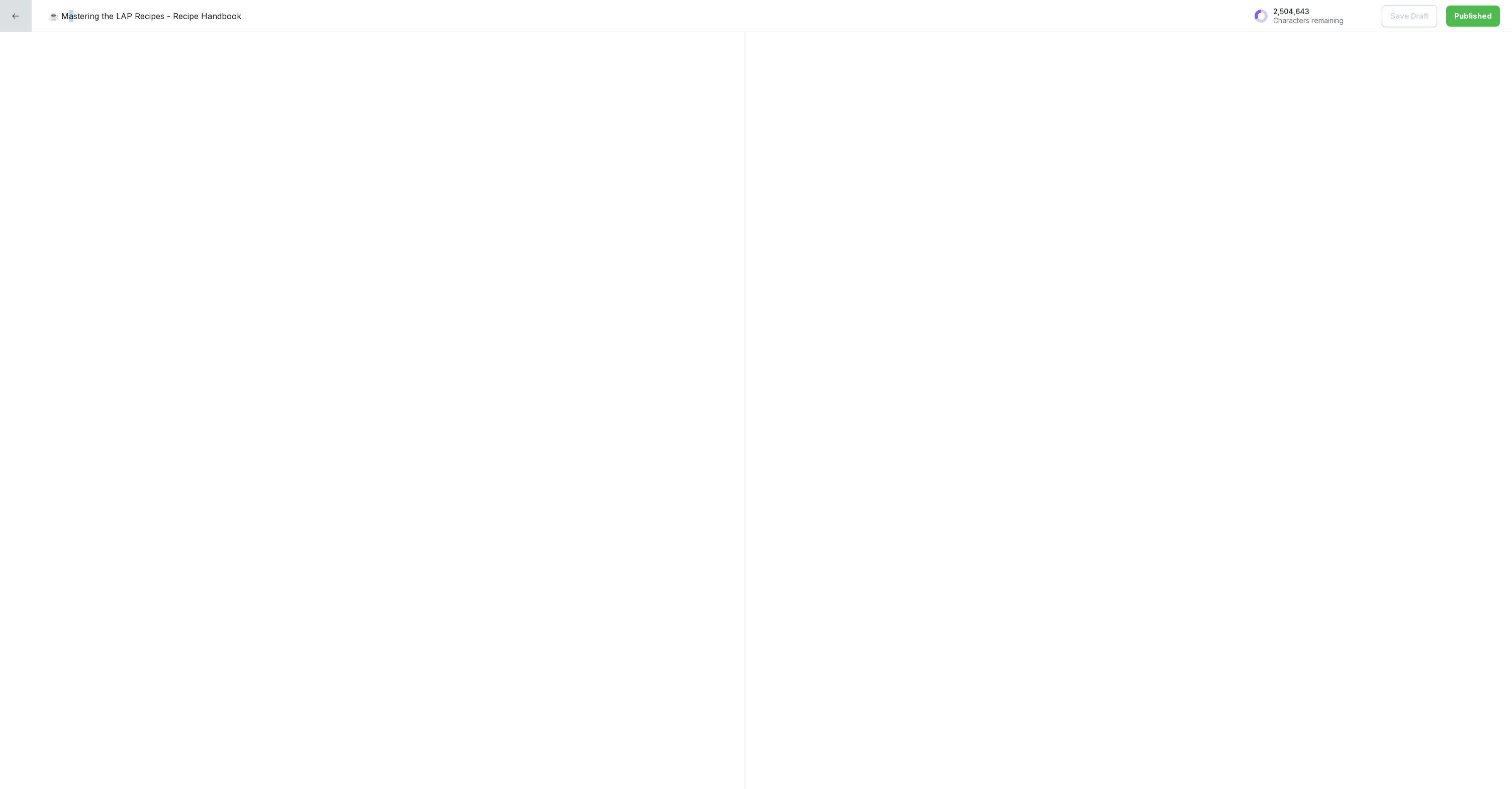
scroll to position [0, 0]
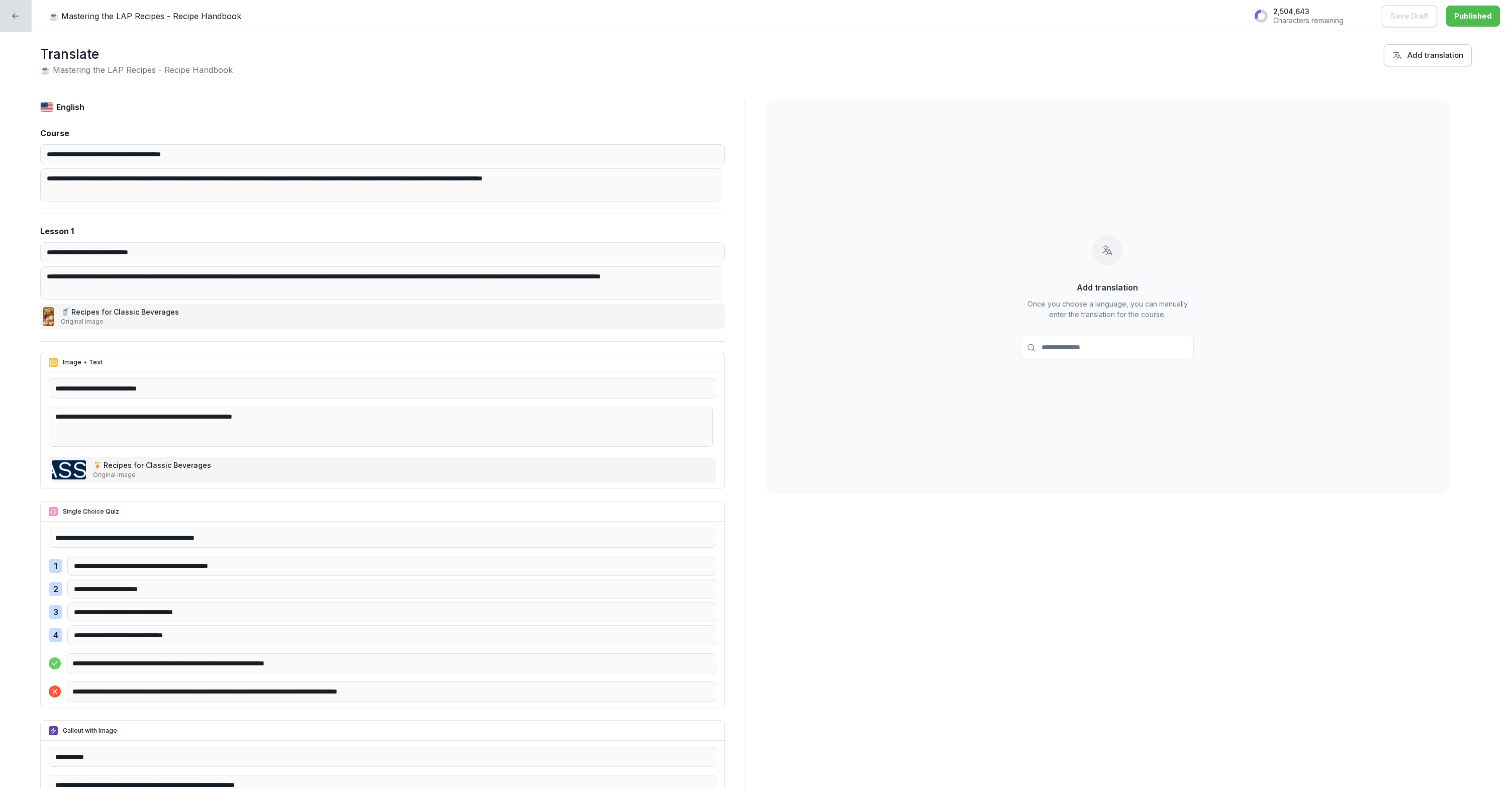
click at [9, 17] on div at bounding box center [16, 16] width 32 height 32
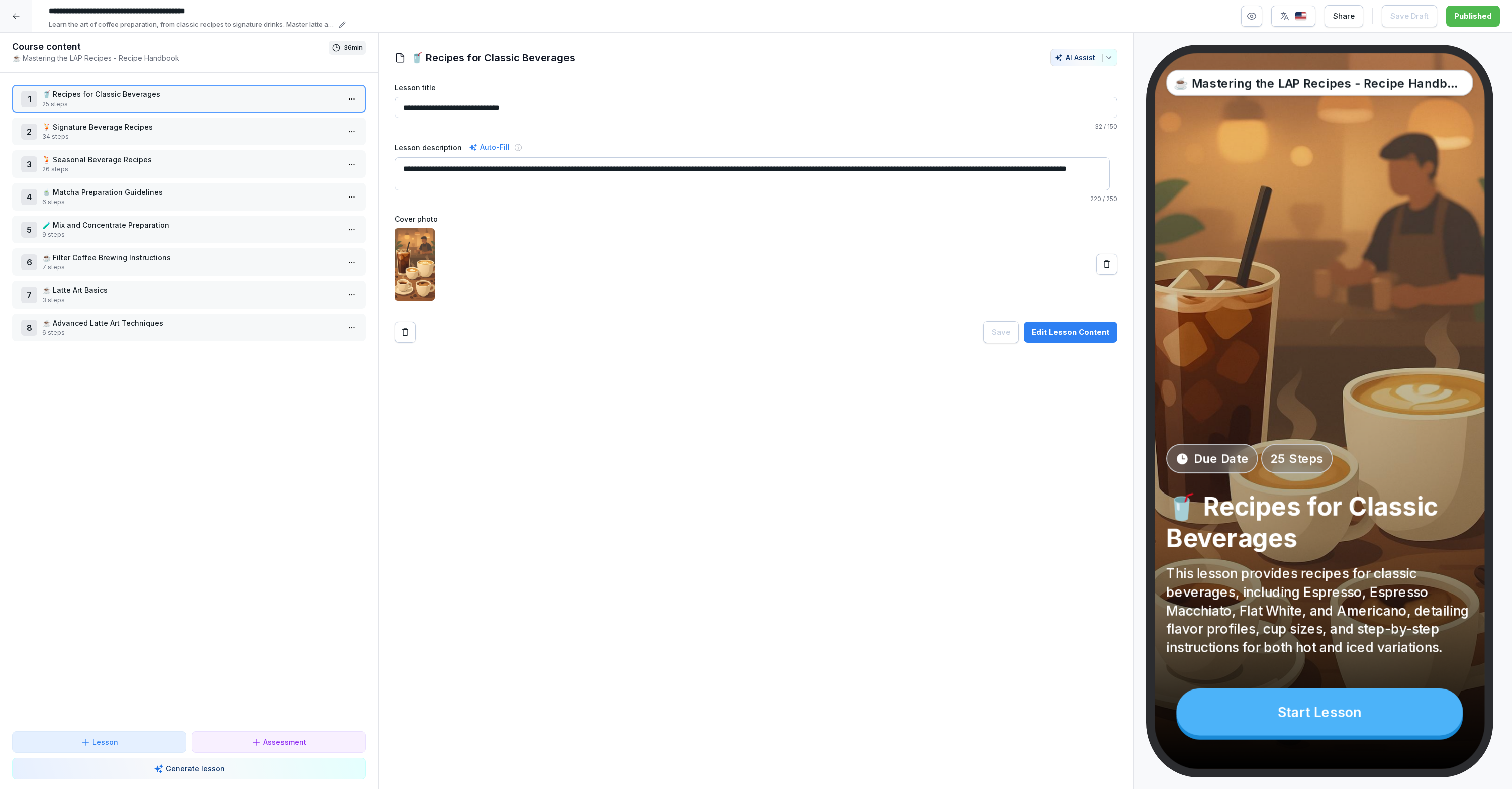
click at [208, 130] on p "🍹 Signature Beverage Recipes" at bounding box center [191, 127] width 298 height 11
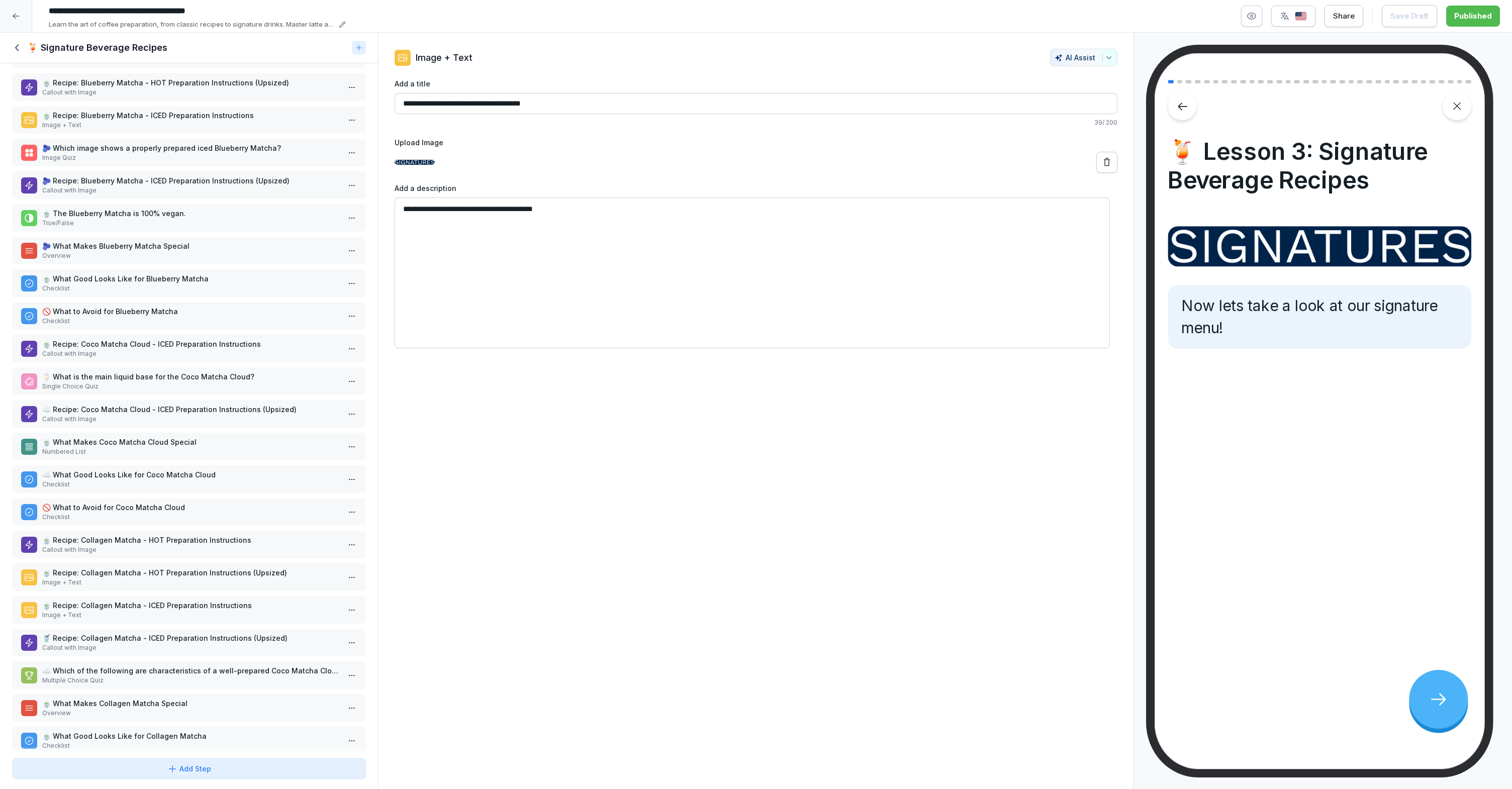
scroll to position [101, 0]
click at [160, 442] on p "🍵 What Makes Coco Matcha Cloud Special" at bounding box center [191, 441] width 298 height 11
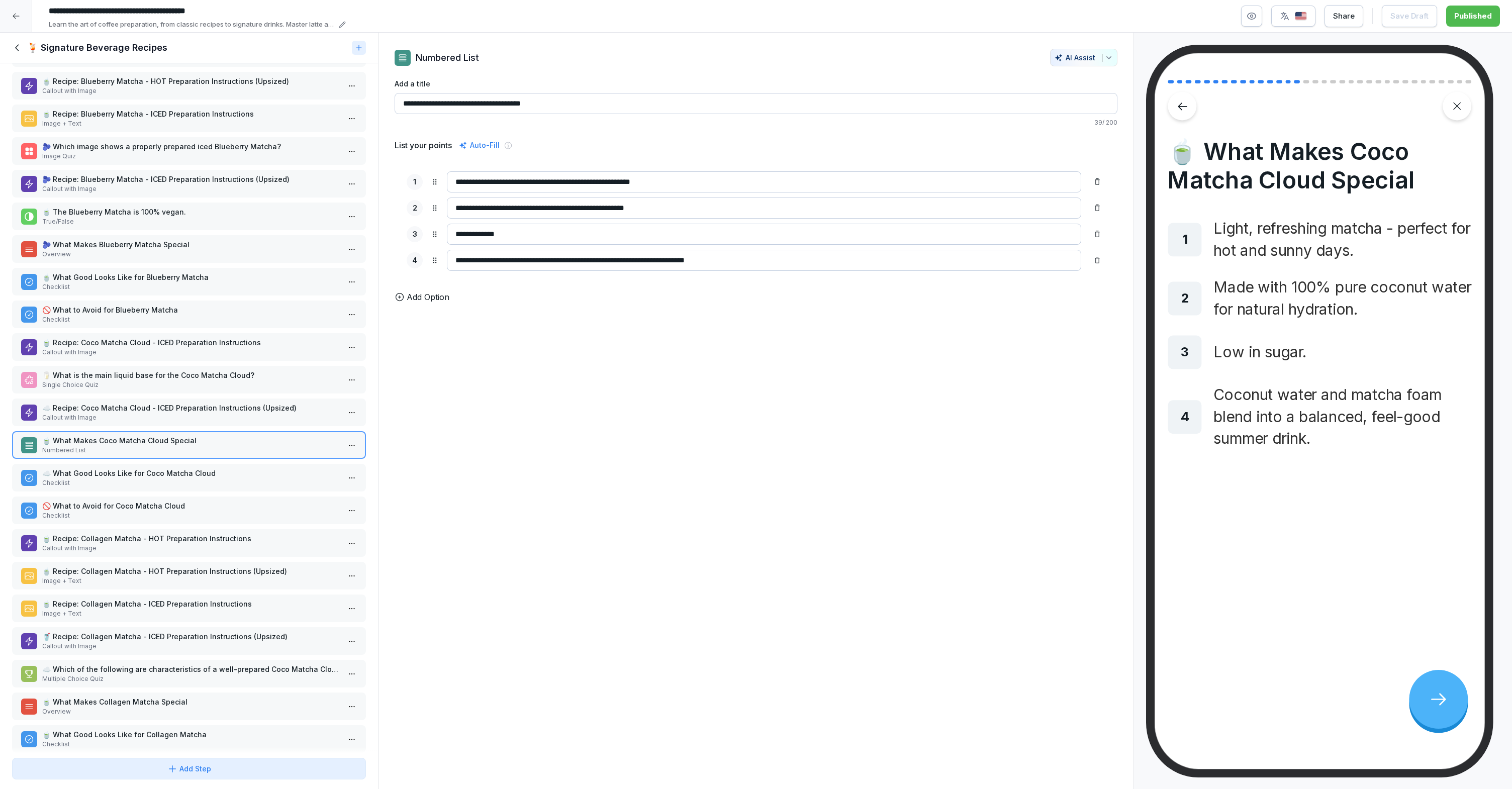
click at [221, 413] on p "Callout with Image" at bounding box center [191, 417] width 298 height 9
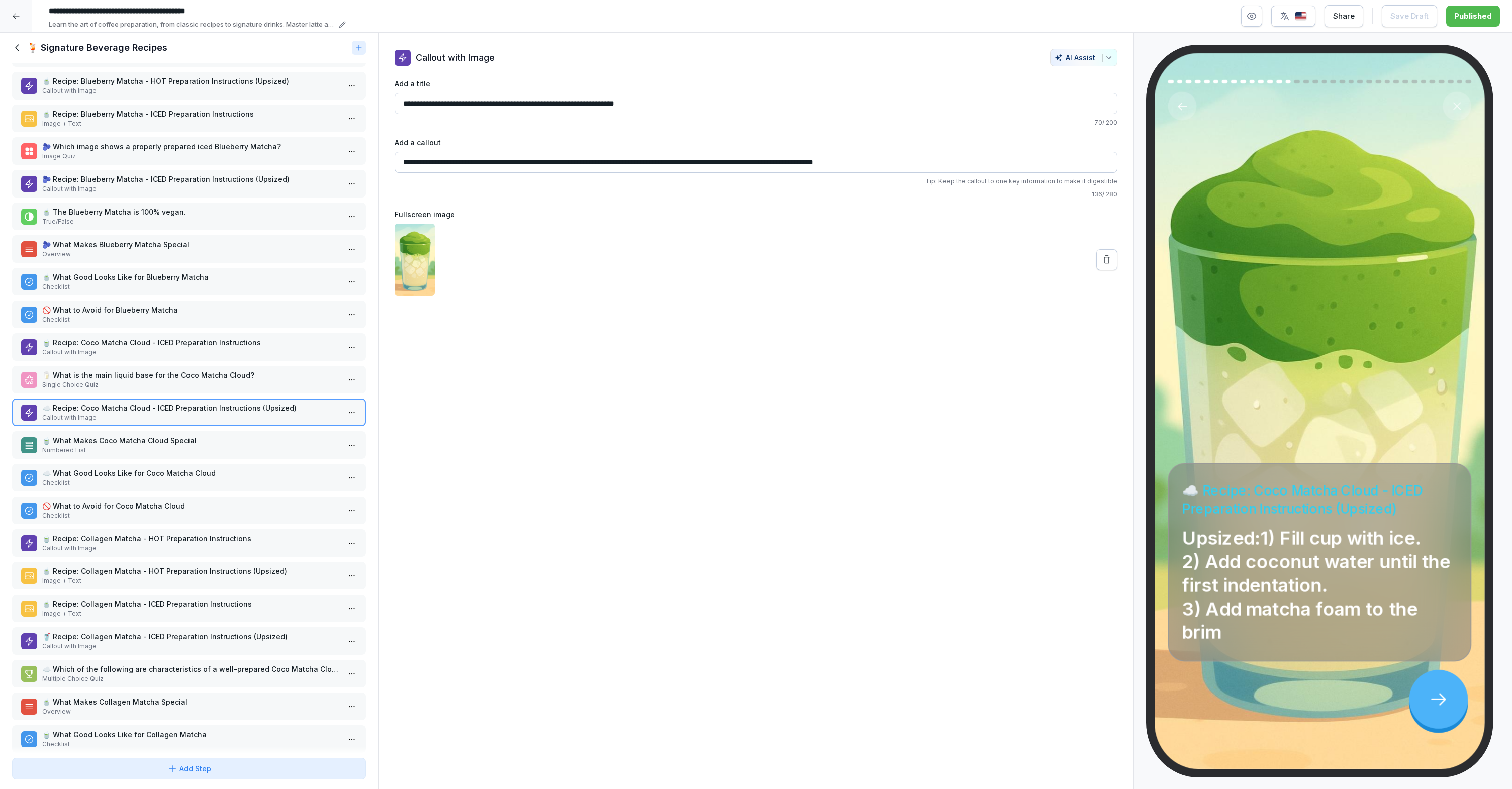
click at [149, 377] on p "🥛 What is the main liquid base for the Coco Matcha Cloud?" at bounding box center [191, 375] width 298 height 11
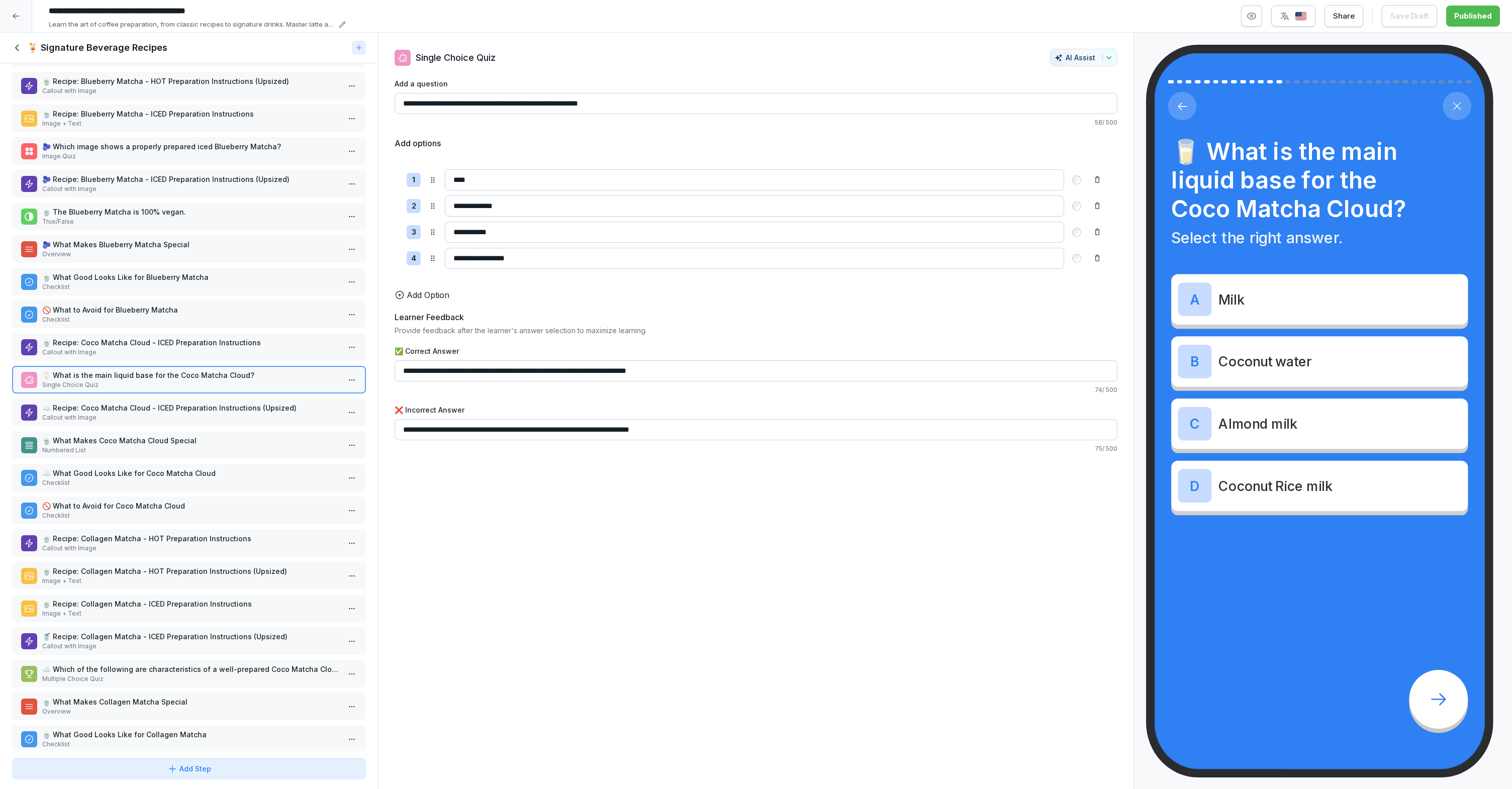
click at [199, 351] on p "Callout with Image" at bounding box center [191, 352] width 298 height 9
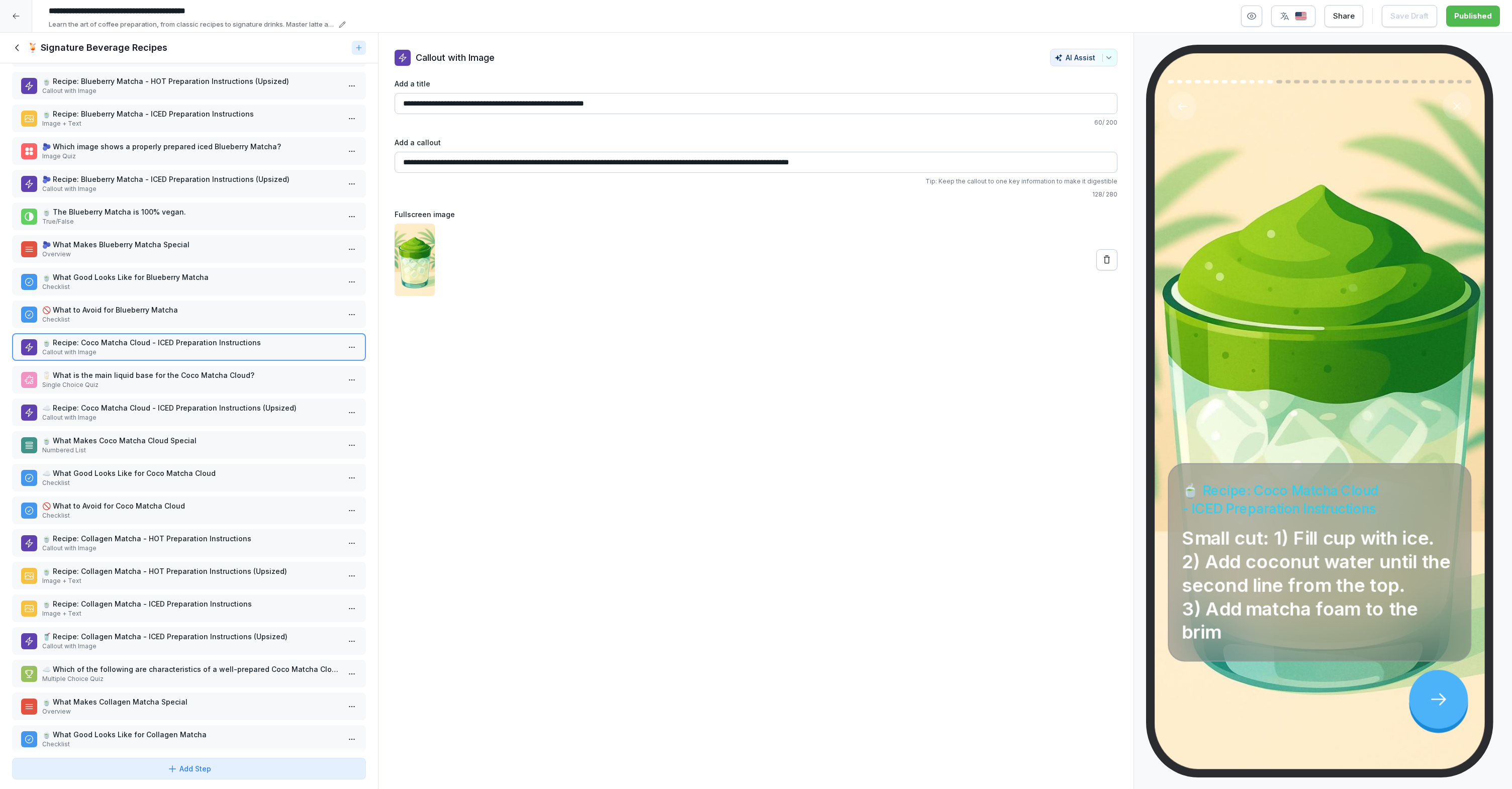
click at [222, 533] on p "🍵 Recipe: Collagen Matcha - HOT Preparation Instructions" at bounding box center [191, 539] width 298 height 11
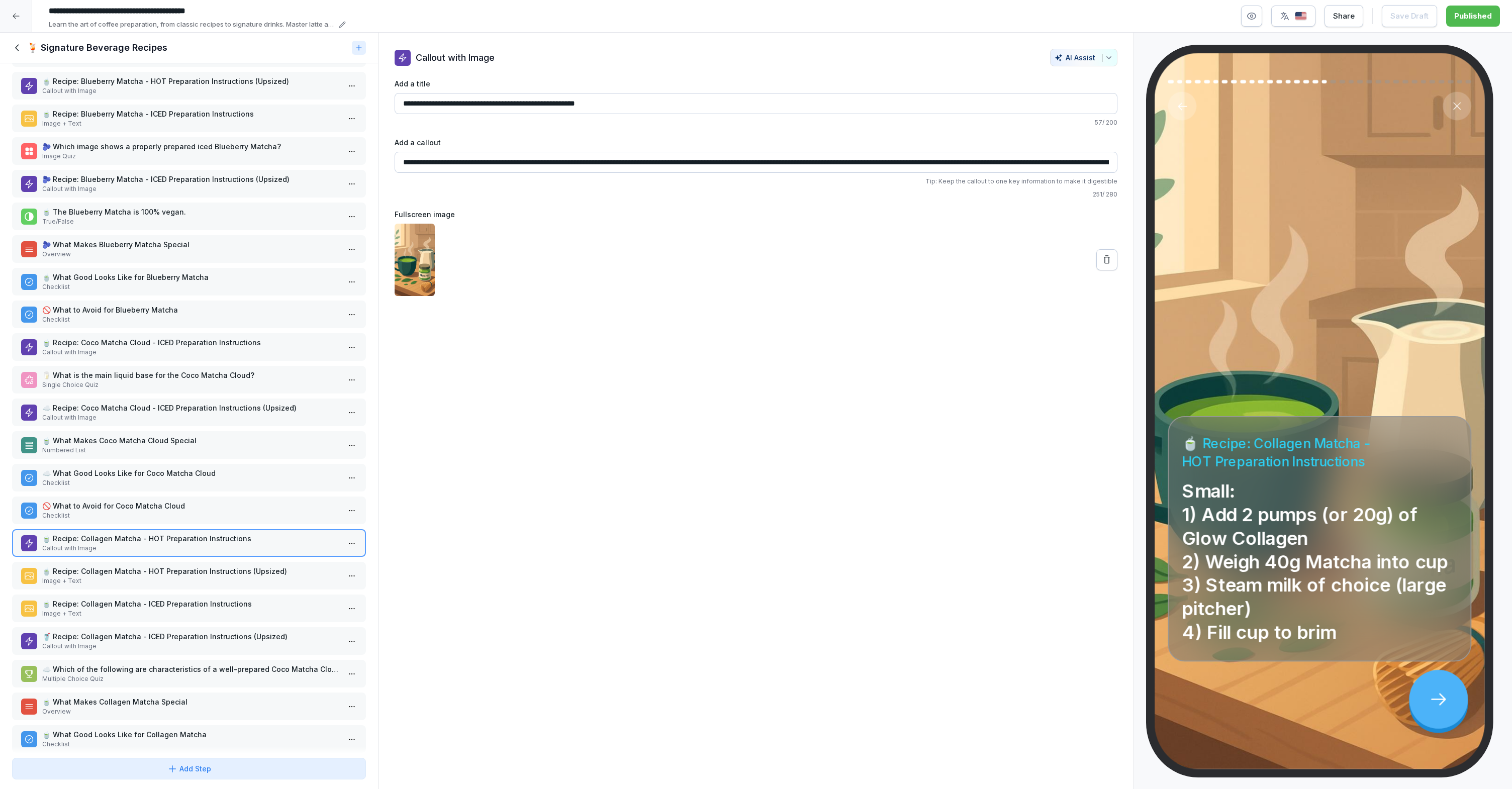
click at [217, 567] on p "🍵 Recipe: Collagen Matcha - HOT Preparation Instructions (Upsized)" at bounding box center [191, 571] width 298 height 11
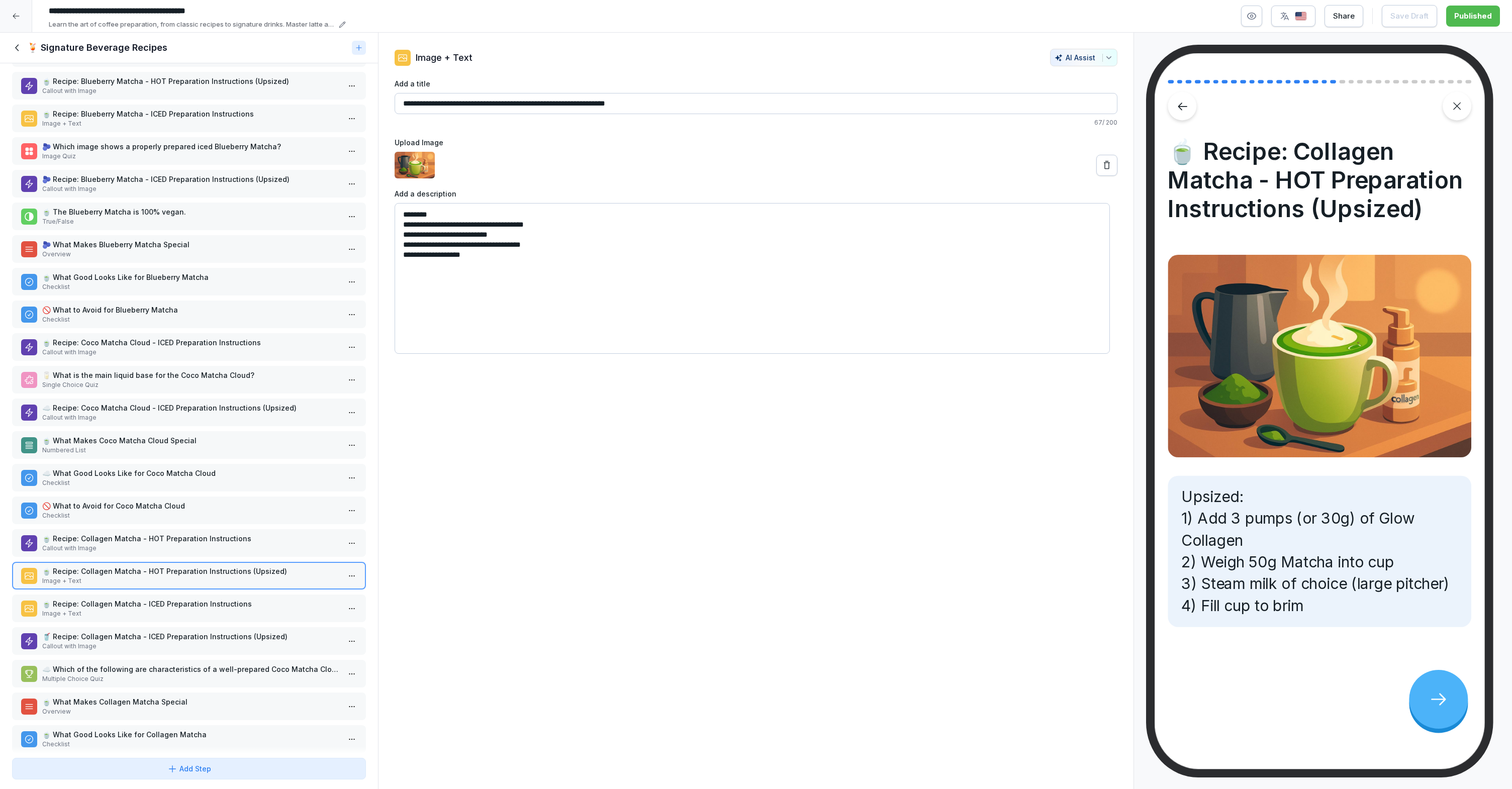
click at [211, 607] on p "🍵 Recipe: Collagen Matcha - ICED Preparation Instructions" at bounding box center [191, 604] width 298 height 11
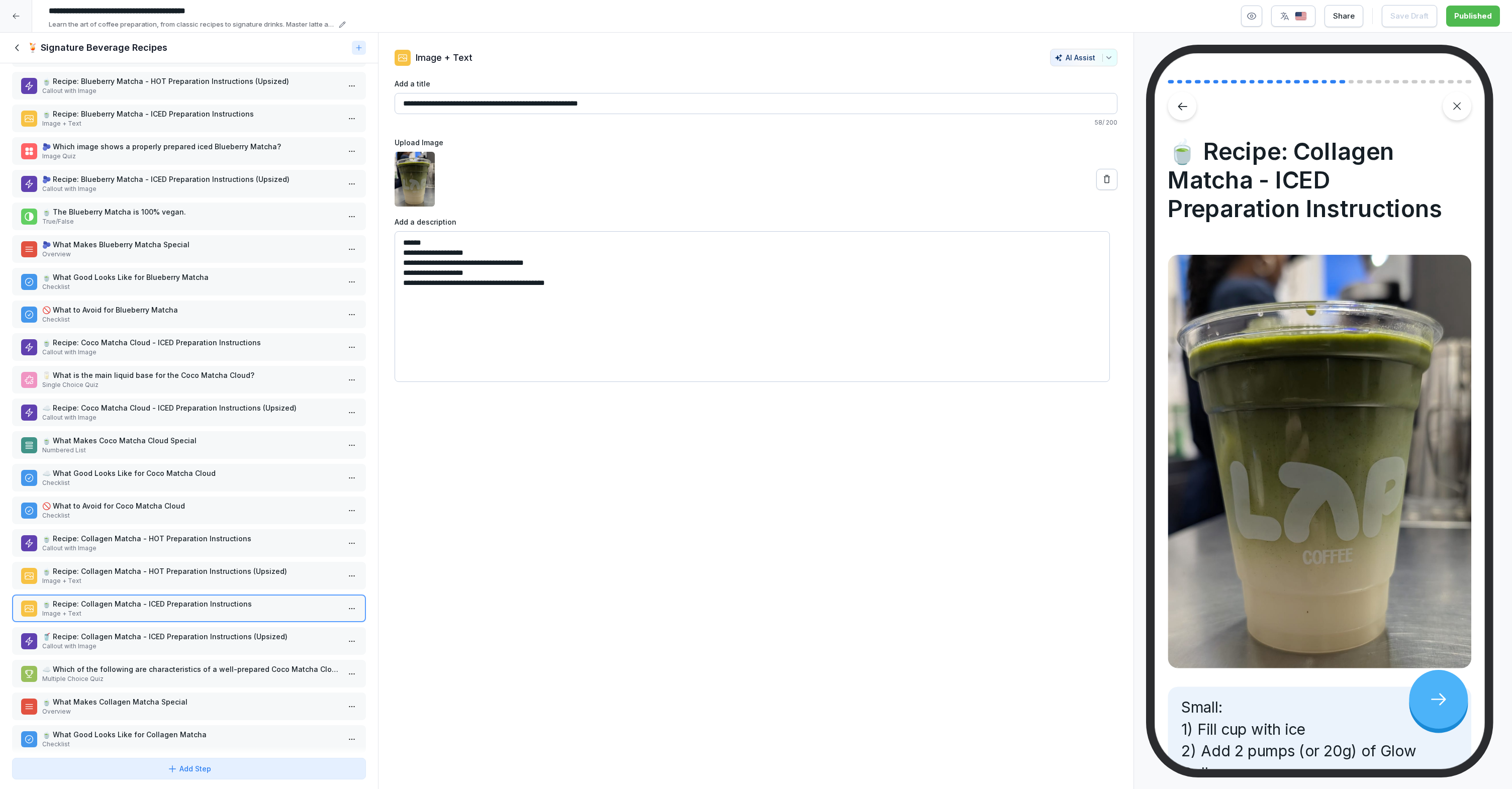
click at [194, 642] on p "Callout with Image" at bounding box center [191, 646] width 298 height 9
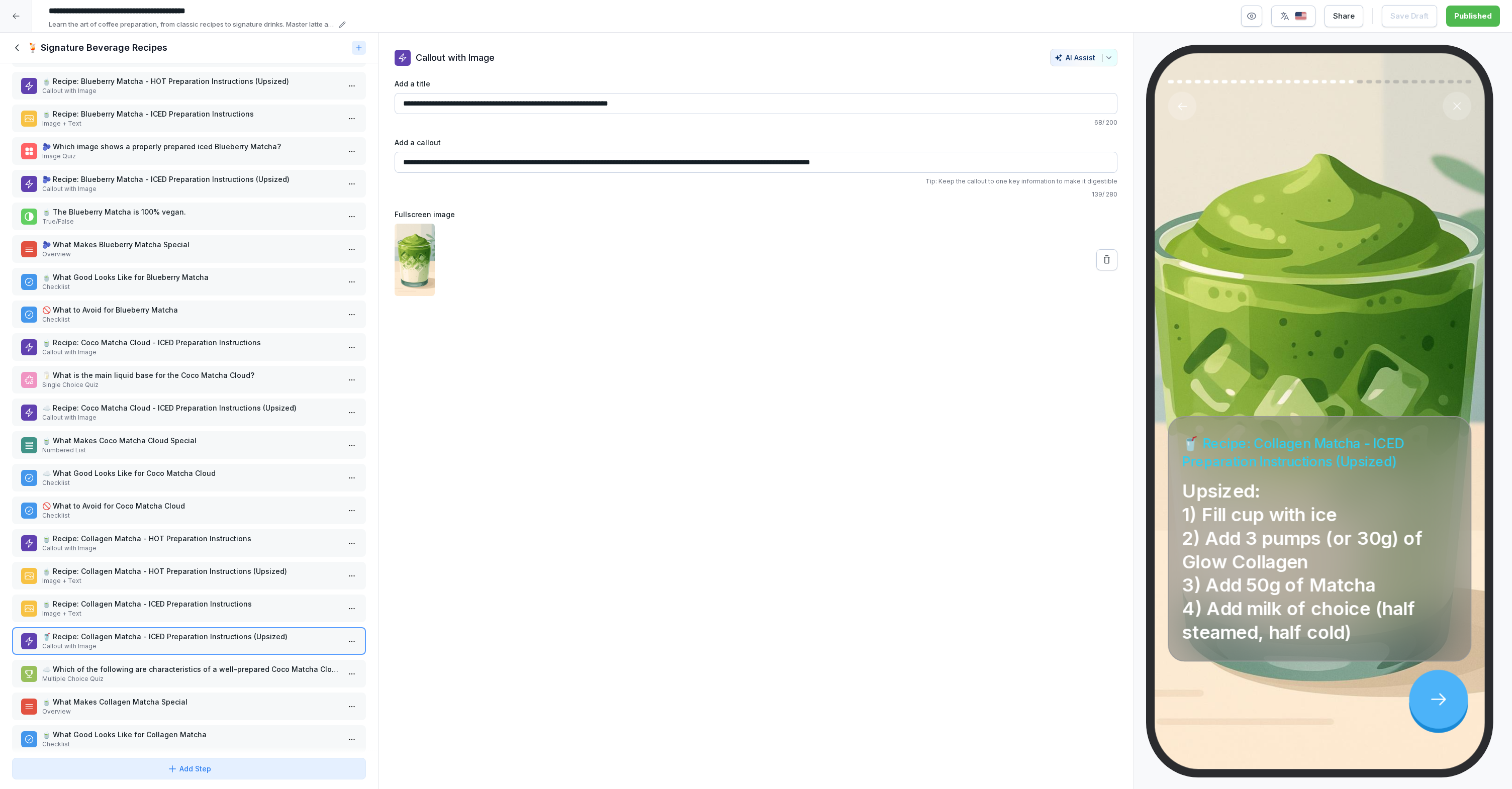
click at [168, 678] on p "Multiple Choice Quiz" at bounding box center [191, 678] width 298 height 9
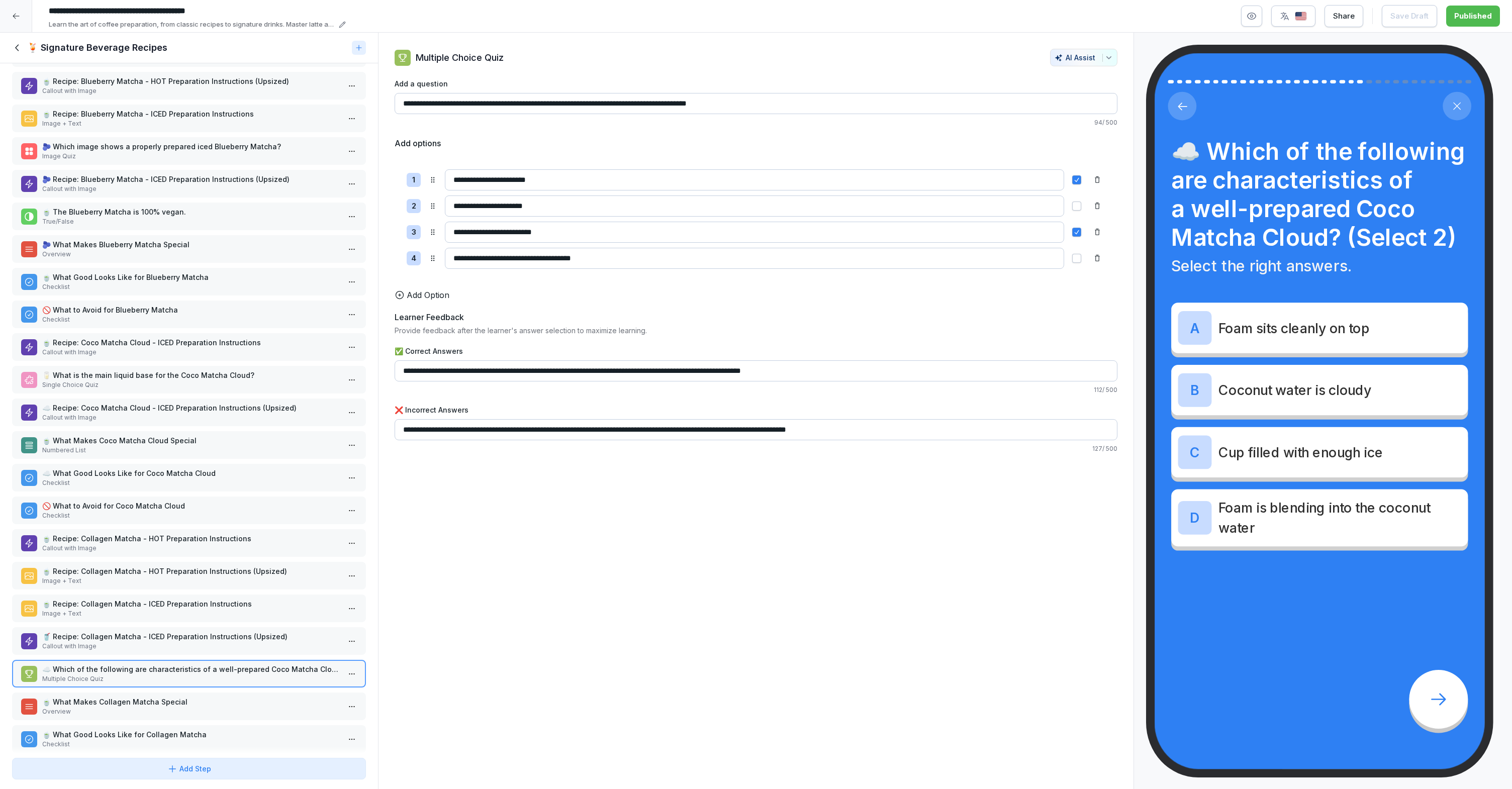
click at [170, 702] on p "🍵 What Makes Collagen Matcha Special" at bounding box center [191, 702] width 298 height 11
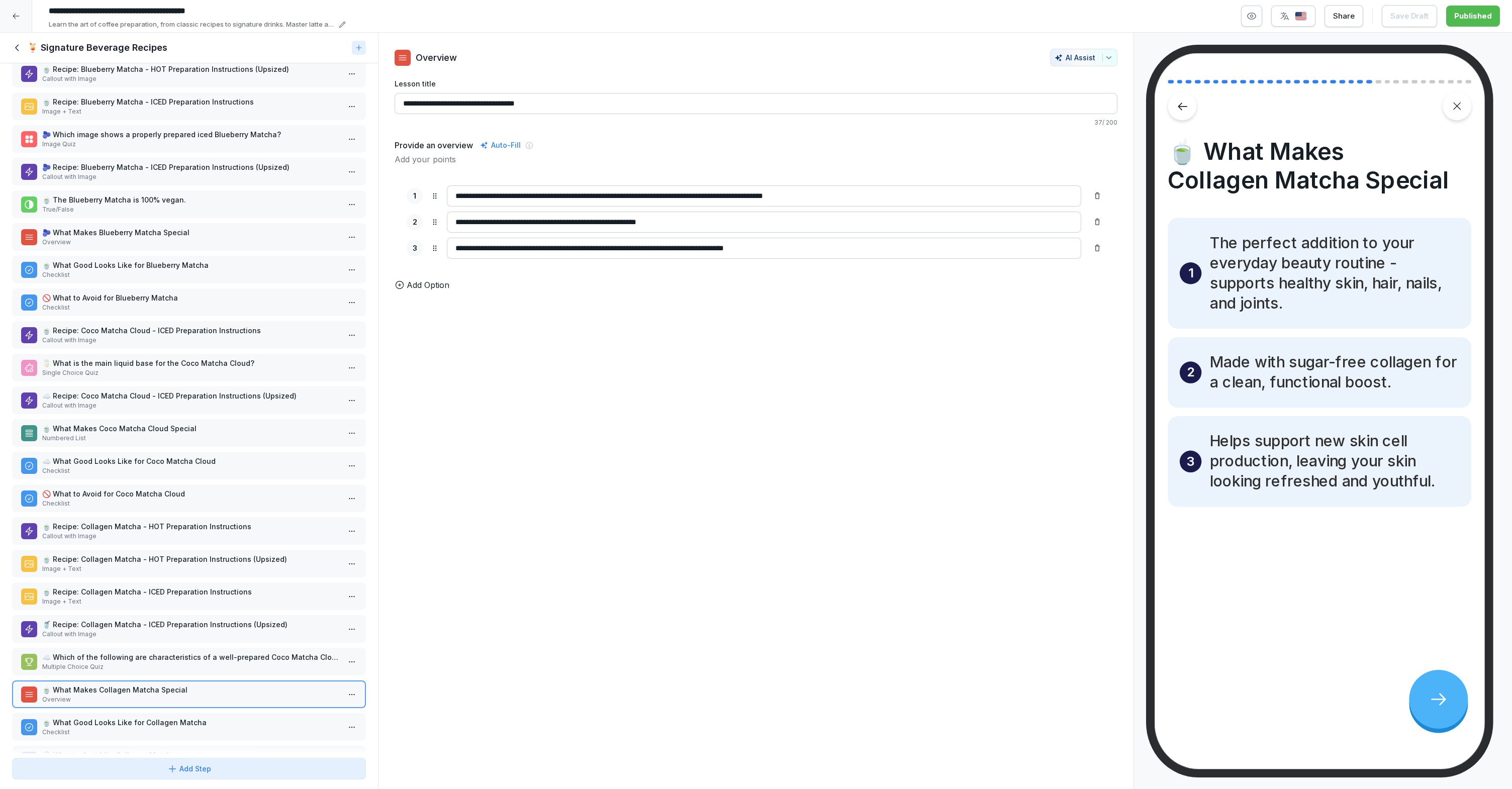
scroll to position [127, 0]
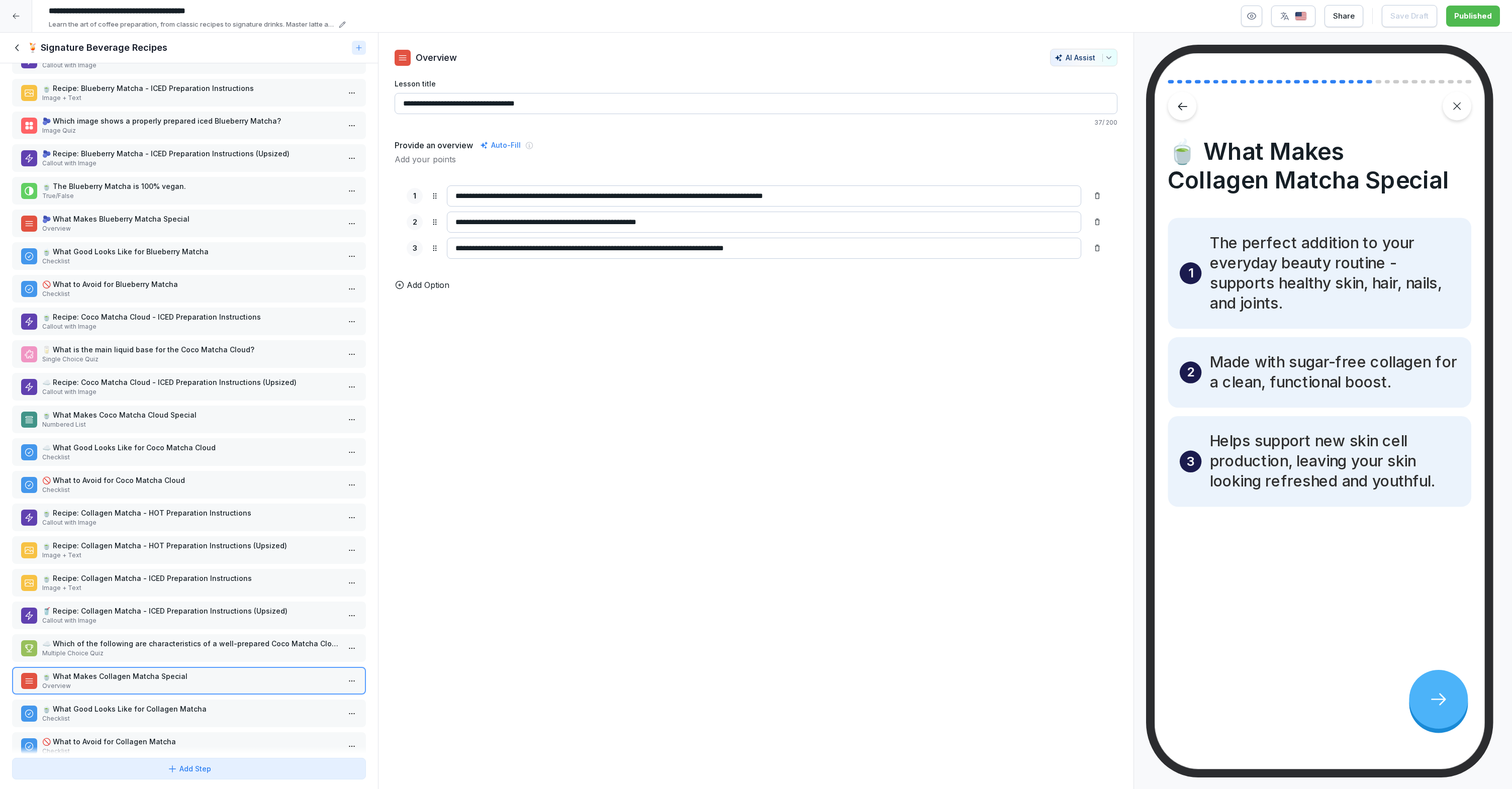
click at [173, 714] on p "Checklist" at bounding box center [191, 718] width 298 height 9
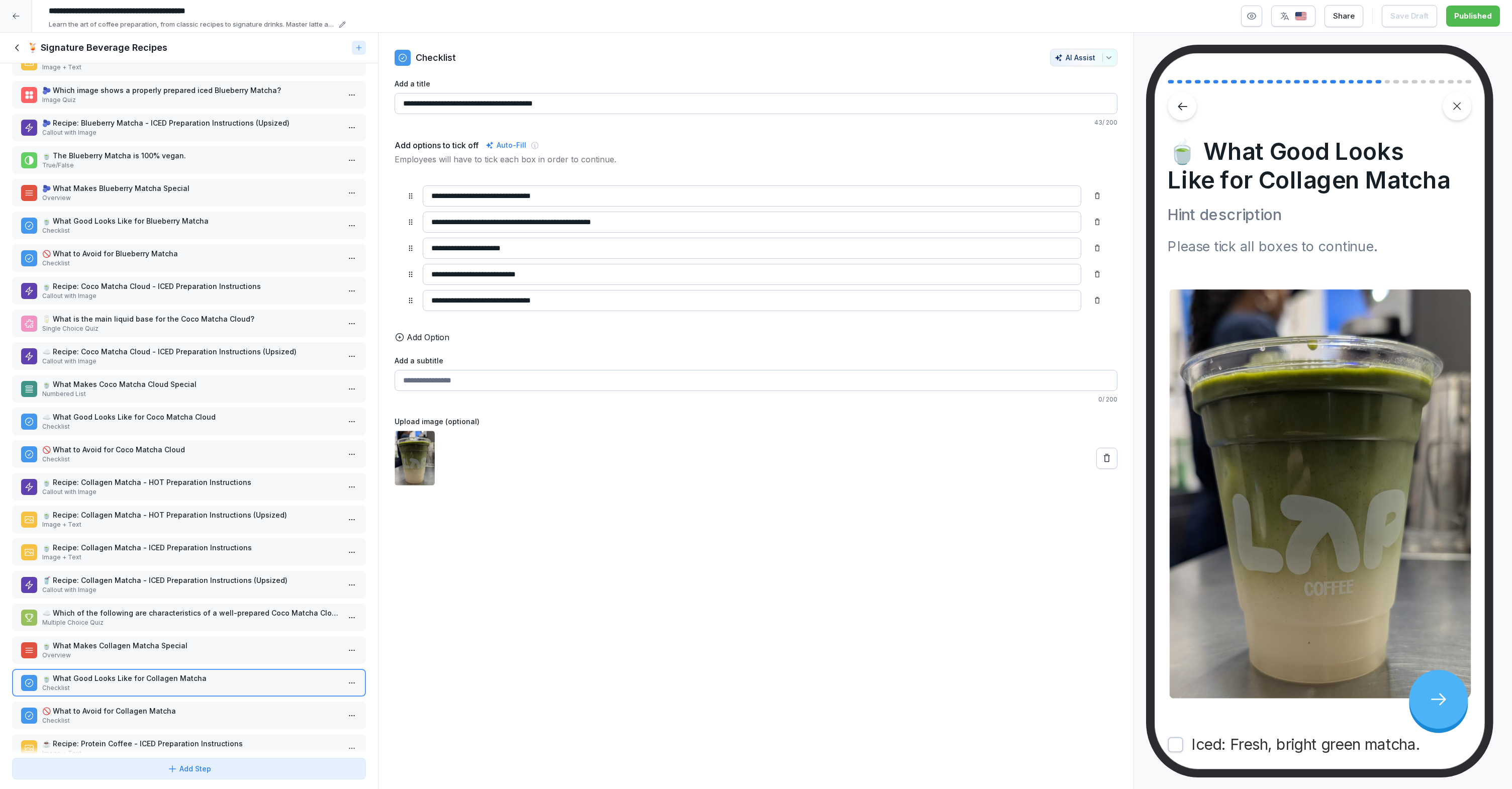
scroll to position [164, 0]
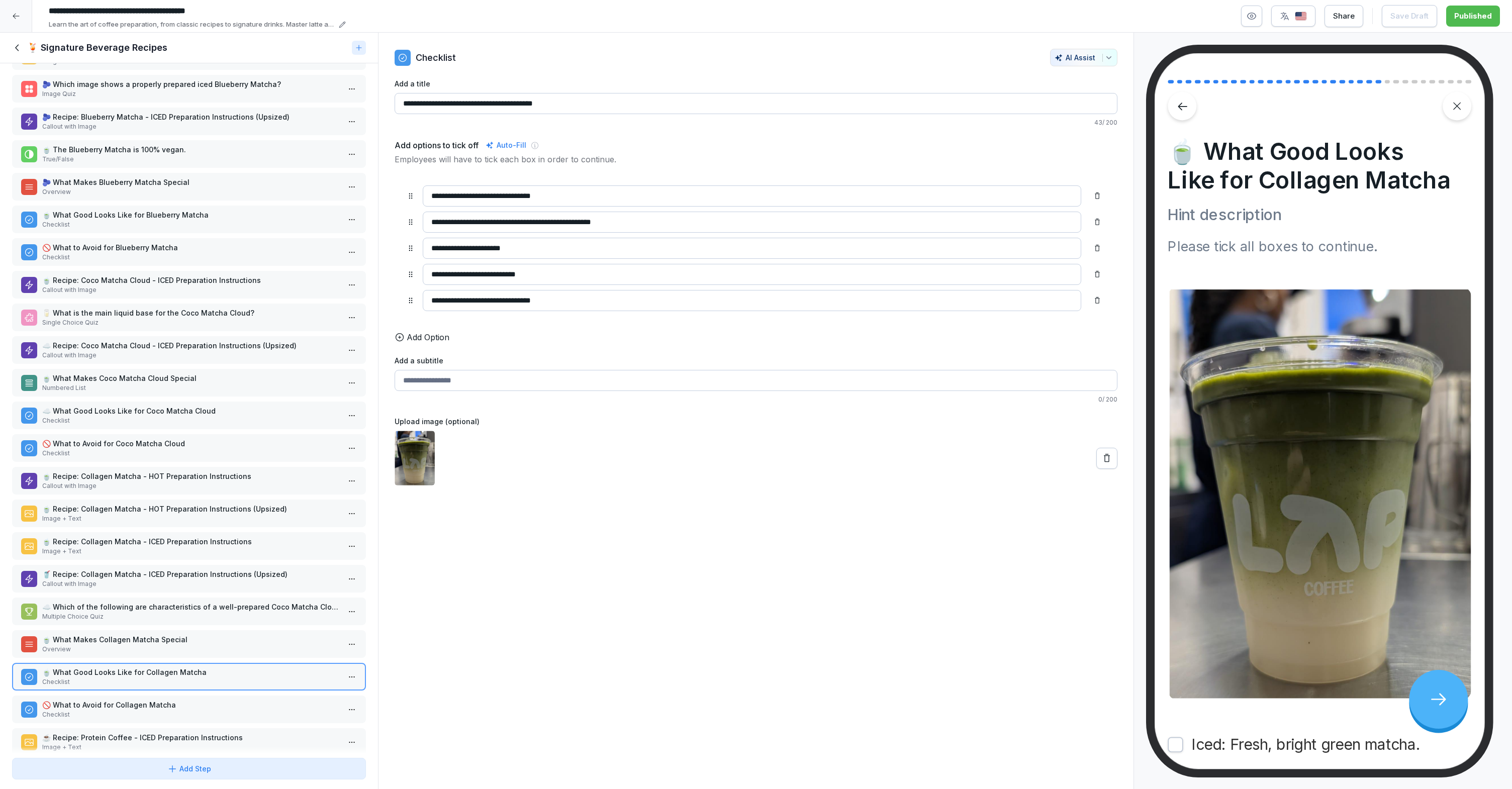
click at [168, 713] on p "Checklist" at bounding box center [191, 714] width 298 height 9
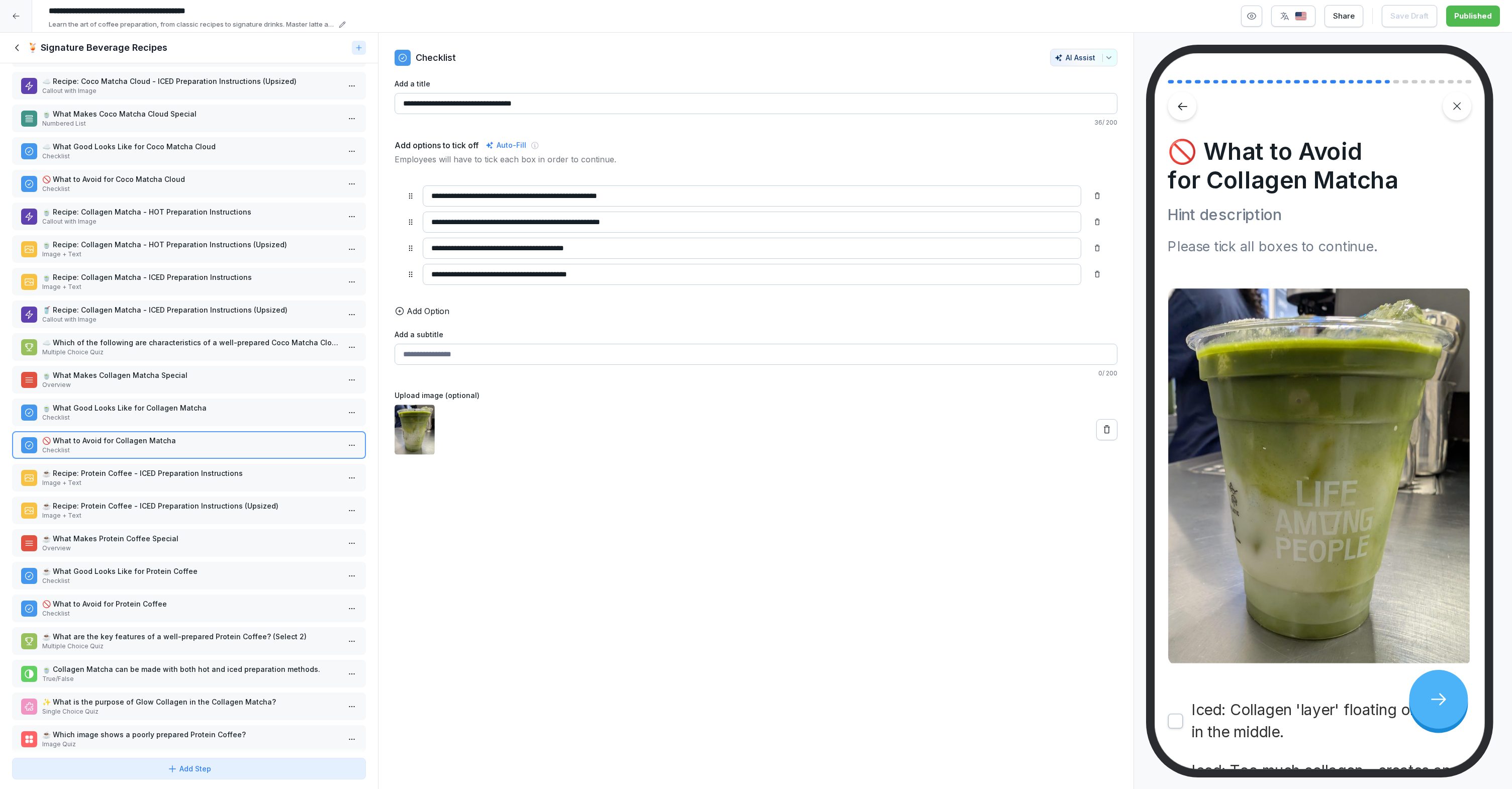
scroll to position [446, 0]
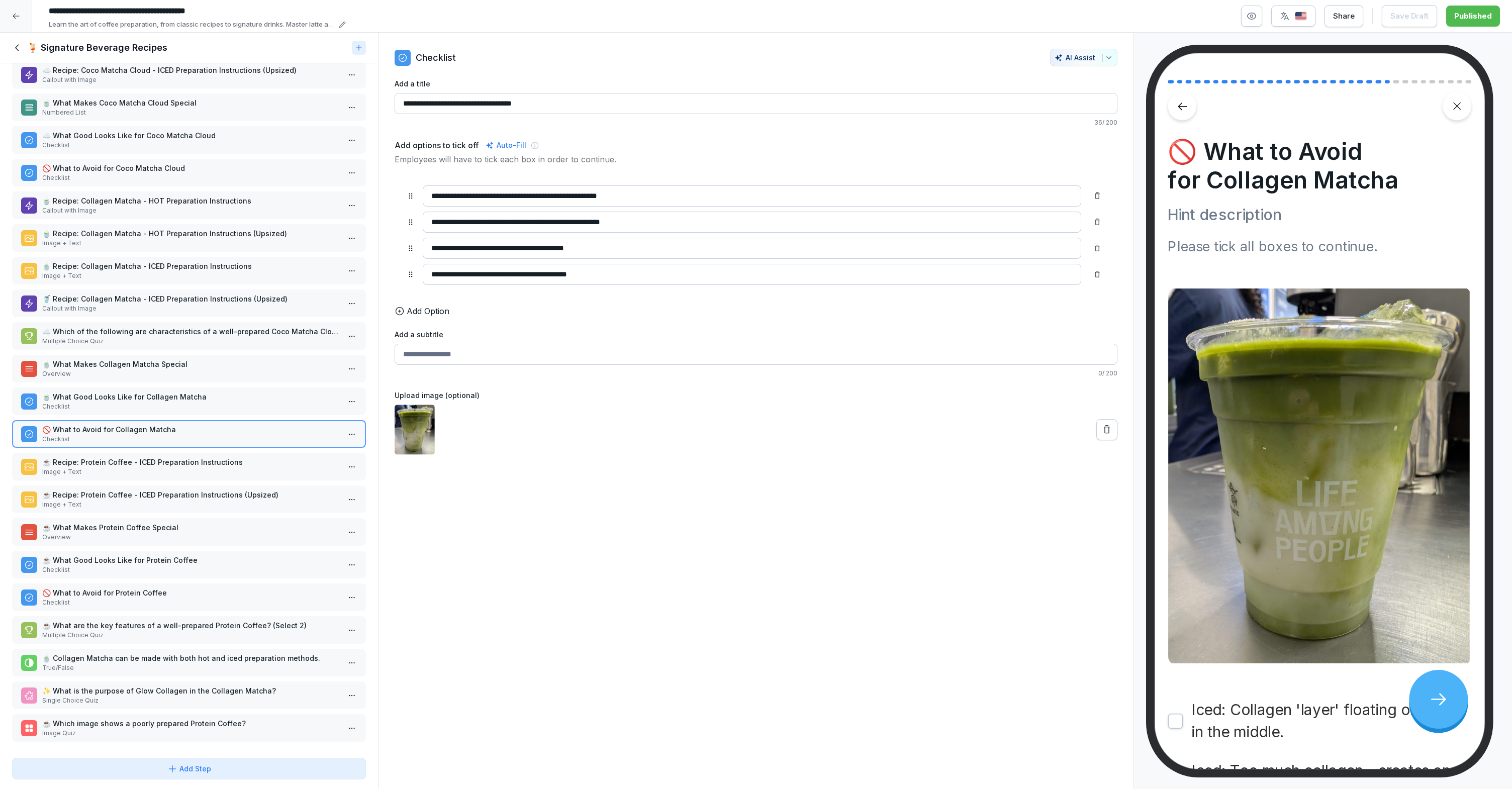
click at [188, 719] on p "☕ Which image shows a poorly prepared Protein Coffee?" at bounding box center [191, 723] width 298 height 11
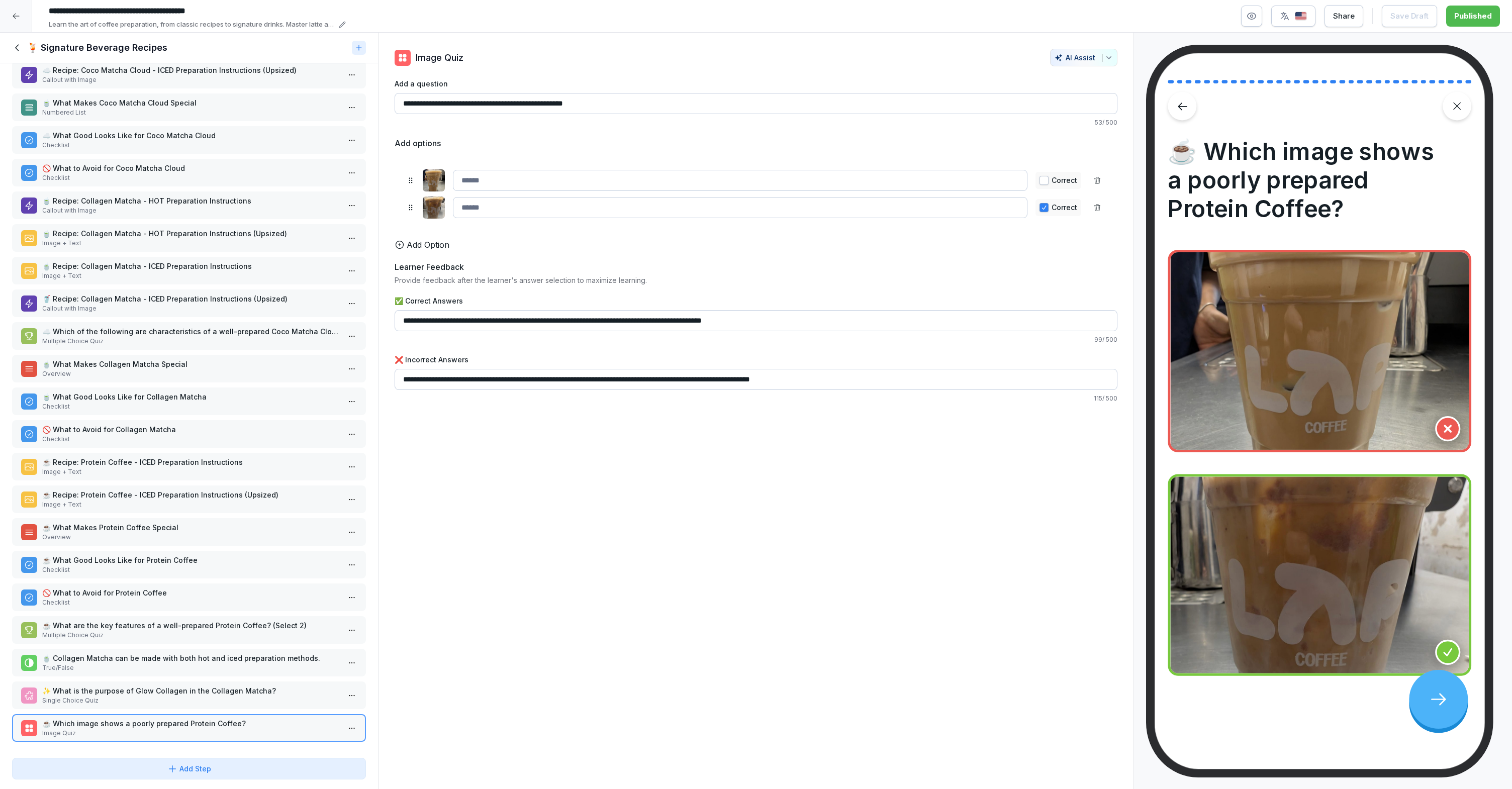
click at [1035, 187] on div "Correct" at bounding box center [1058, 180] width 46 height 17
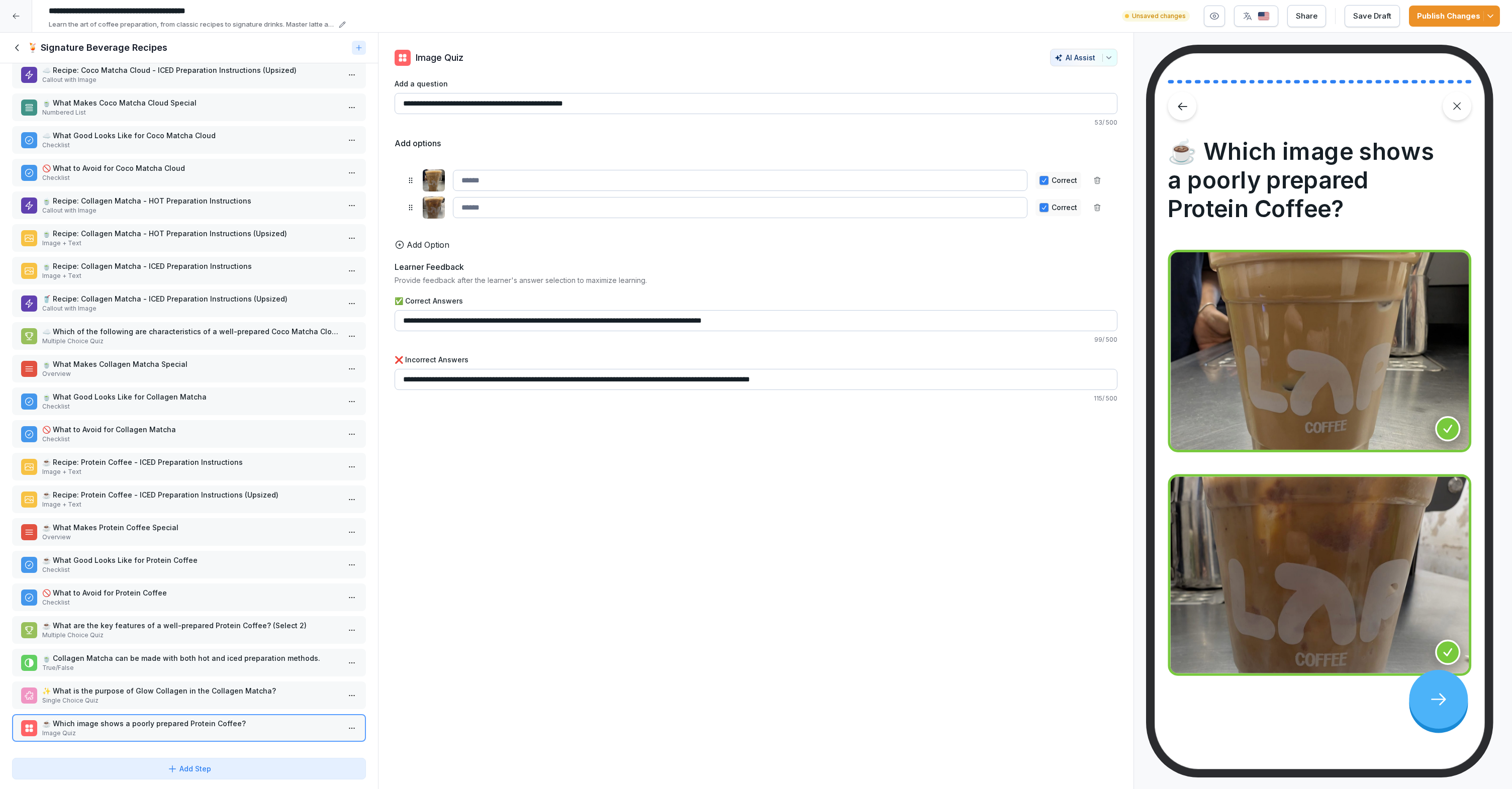
click at [1040, 203] on button "button" at bounding box center [1044, 207] width 9 height 9
click at [1438, 11] on div "Publish Changes" at bounding box center [1454, 16] width 75 height 11
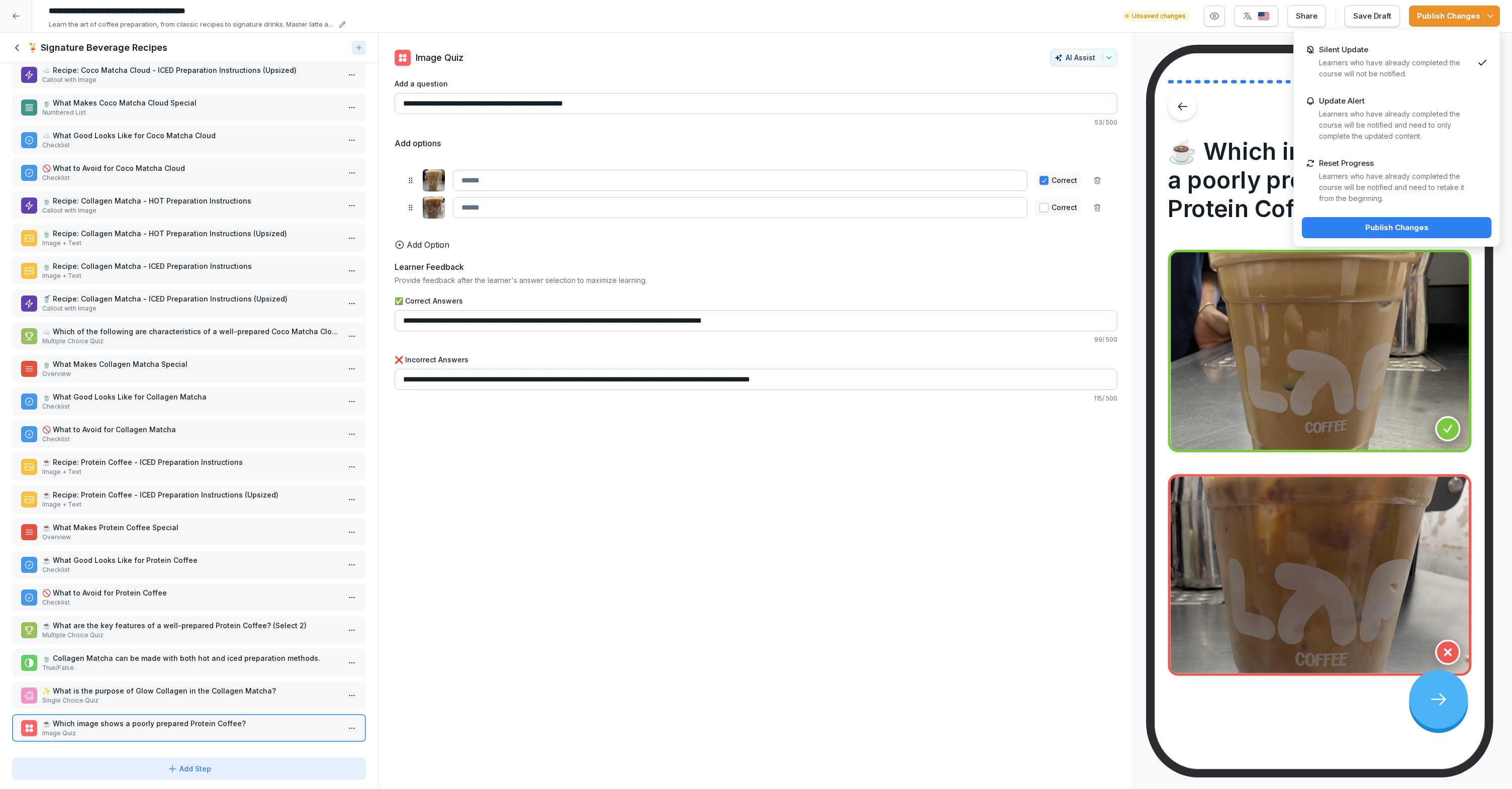
click at [1392, 233] on button "Publish Changes" at bounding box center [1396, 228] width 190 height 21
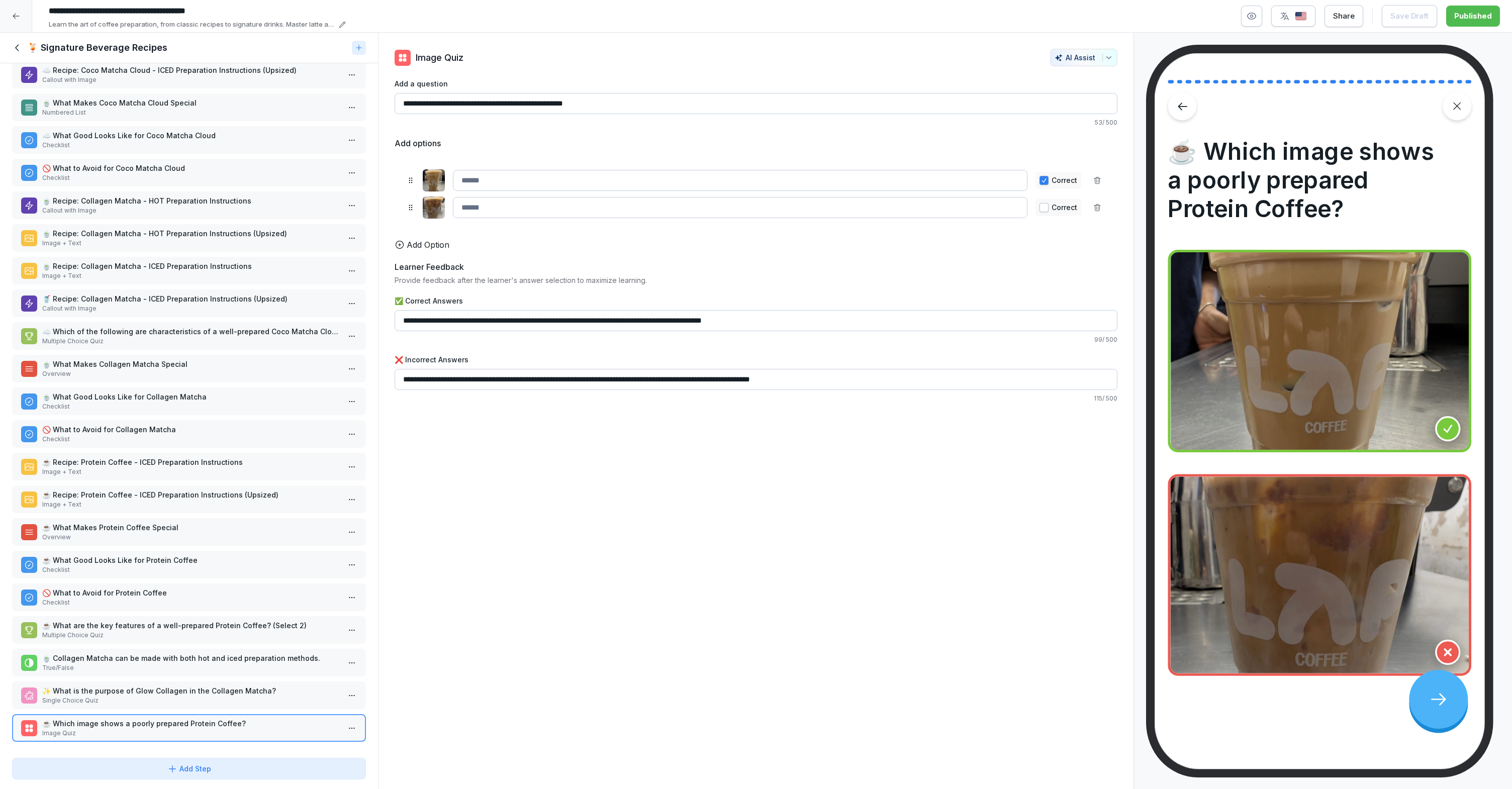
scroll to position [434, 0]
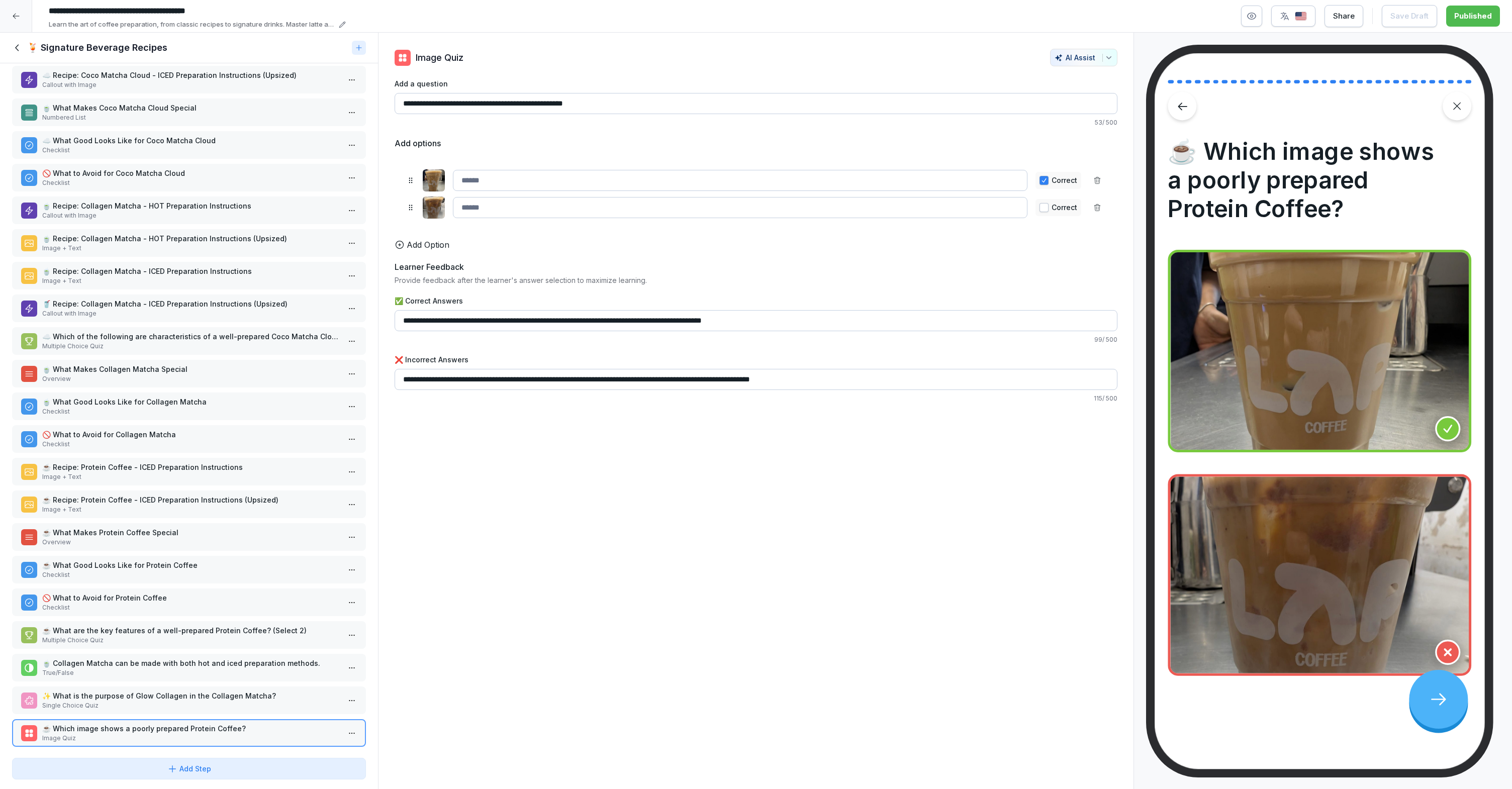
click at [116, 174] on p "🚫 What to Avoid for Coco Matcha Cloud" at bounding box center [191, 173] width 298 height 11
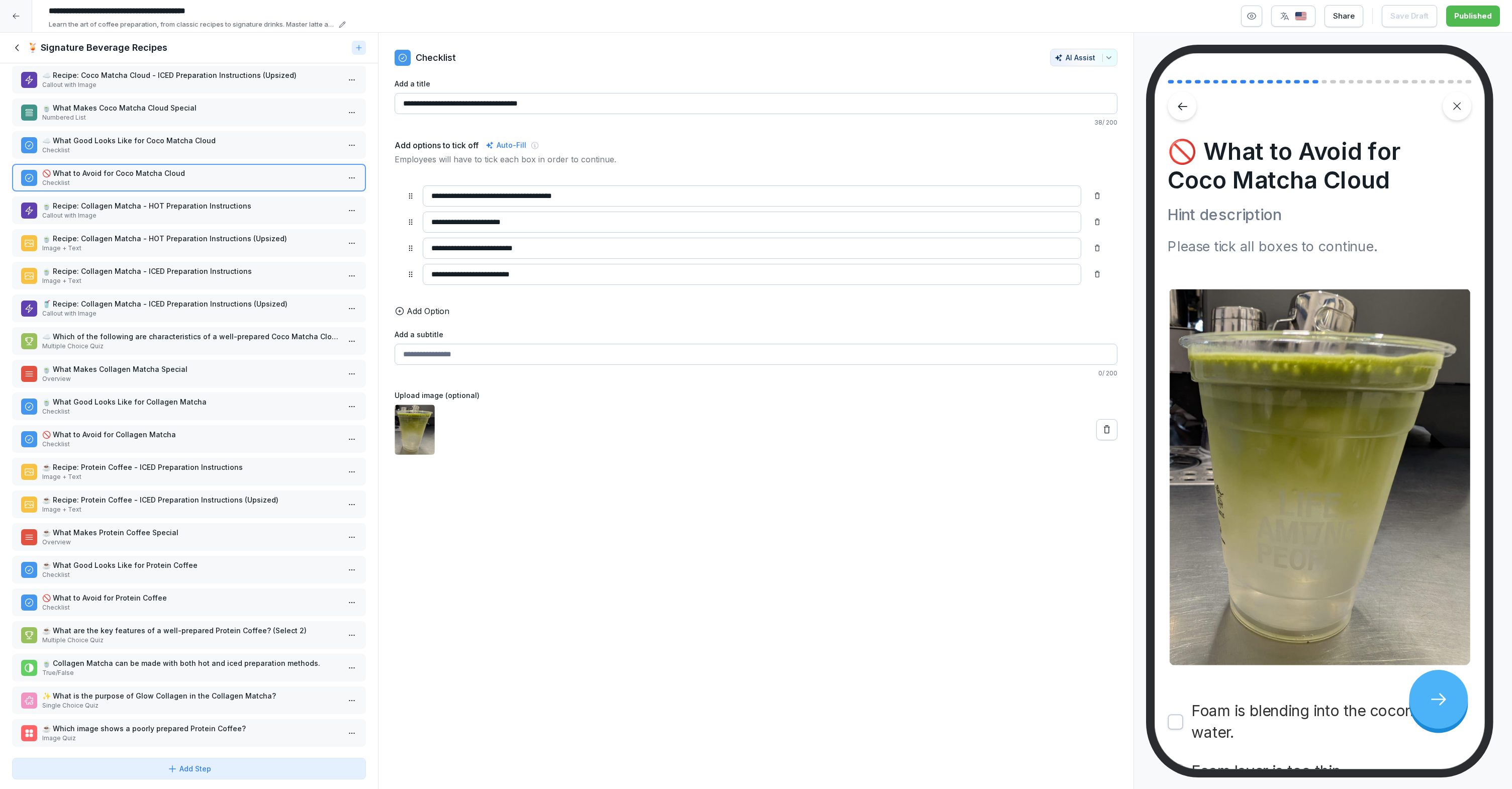
click at [124, 155] on div "☁️ What Good Looks Like for Coco Matcha Cloud Checklist" at bounding box center [189, 145] width 354 height 28
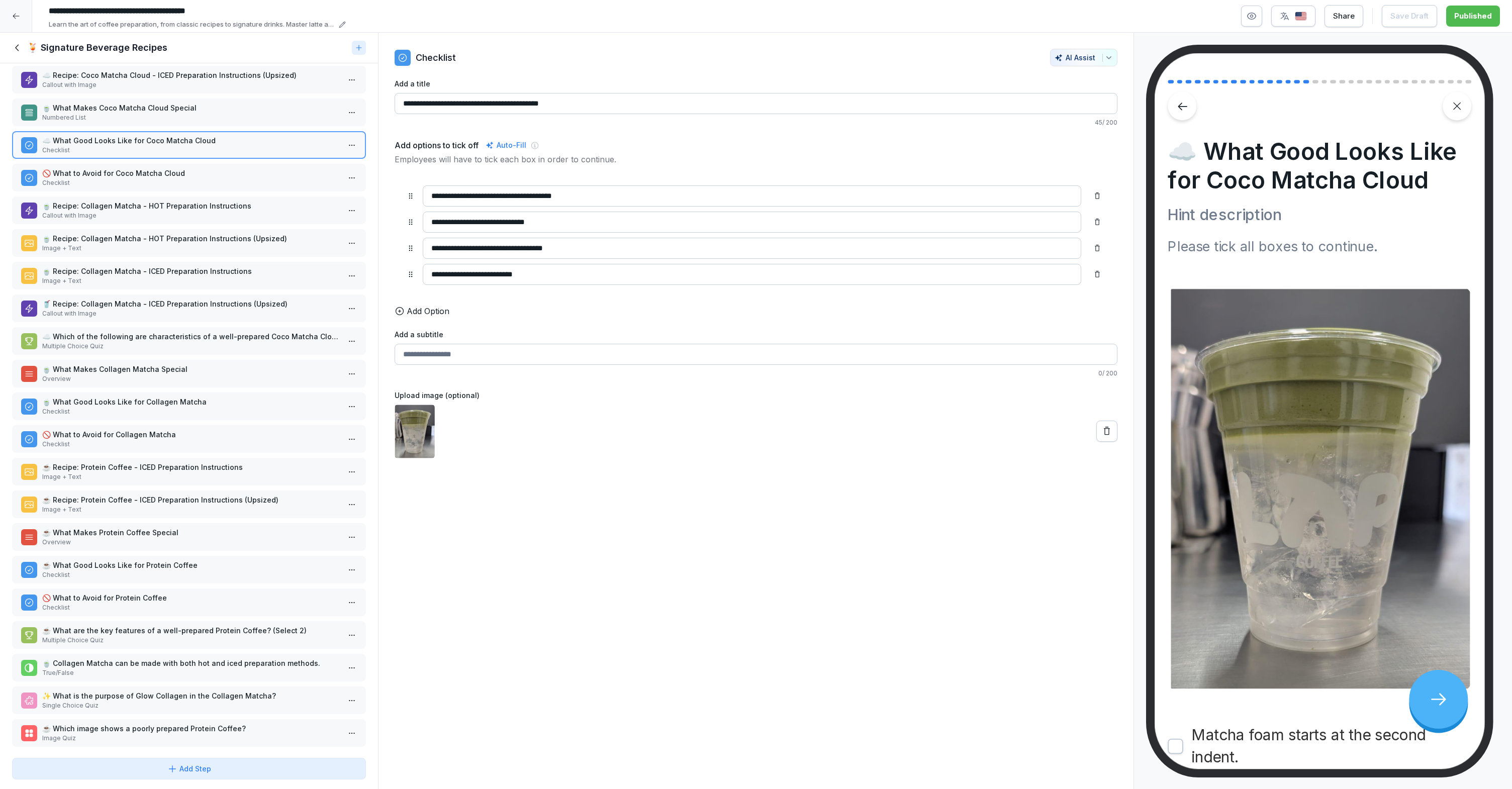
click at [127, 110] on p "🍵 What Makes Coco Matcha Cloud Special" at bounding box center [191, 108] width 298 height 11
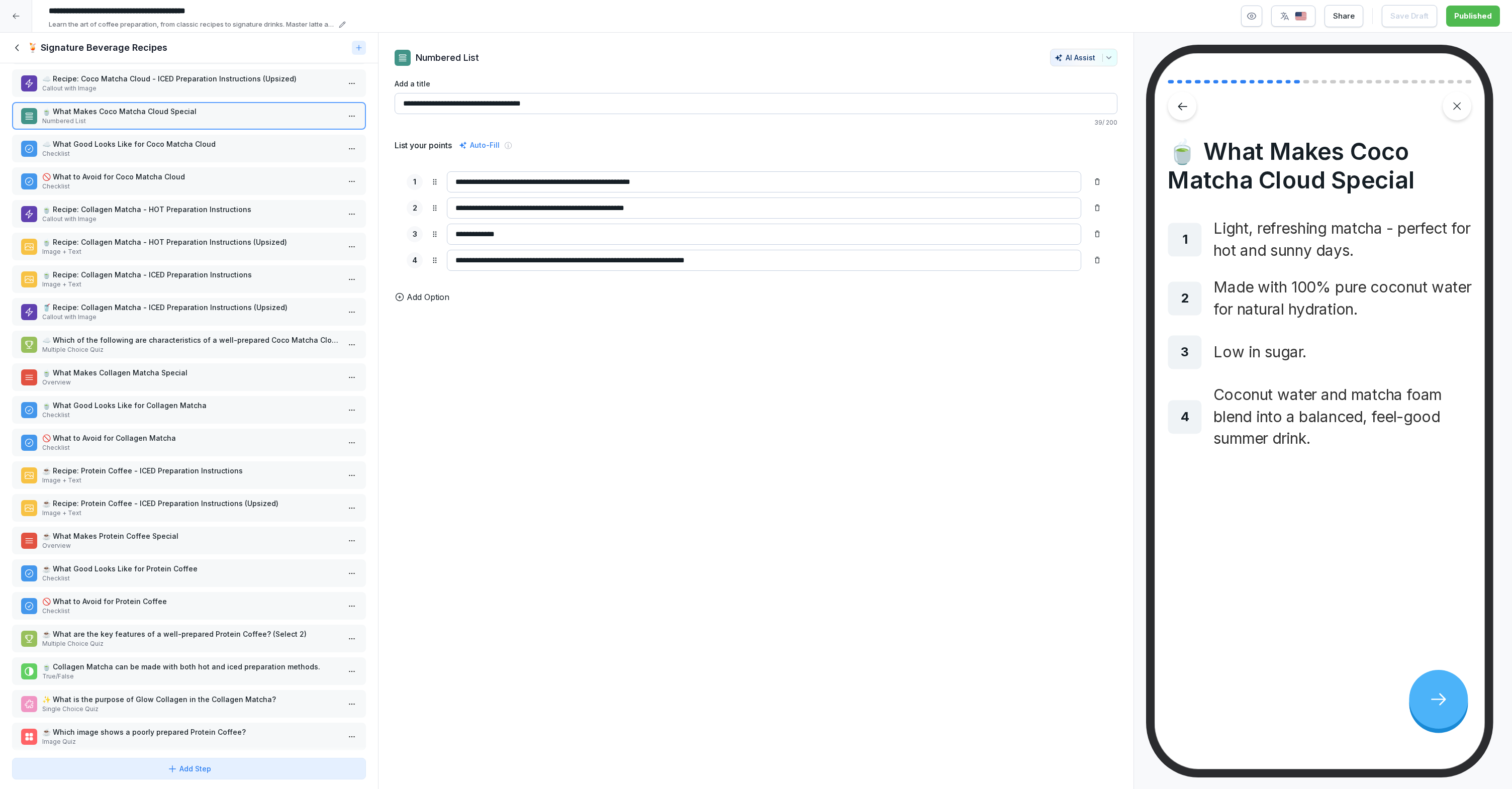
scroll to position [430, 0]
click at [144, 96] on div "☁️ Recipe: Coco Matcha Cloud - ICED Preparation Instructions (Upsized) Callout …" at bounding box center [189, 83] width 354 height 28
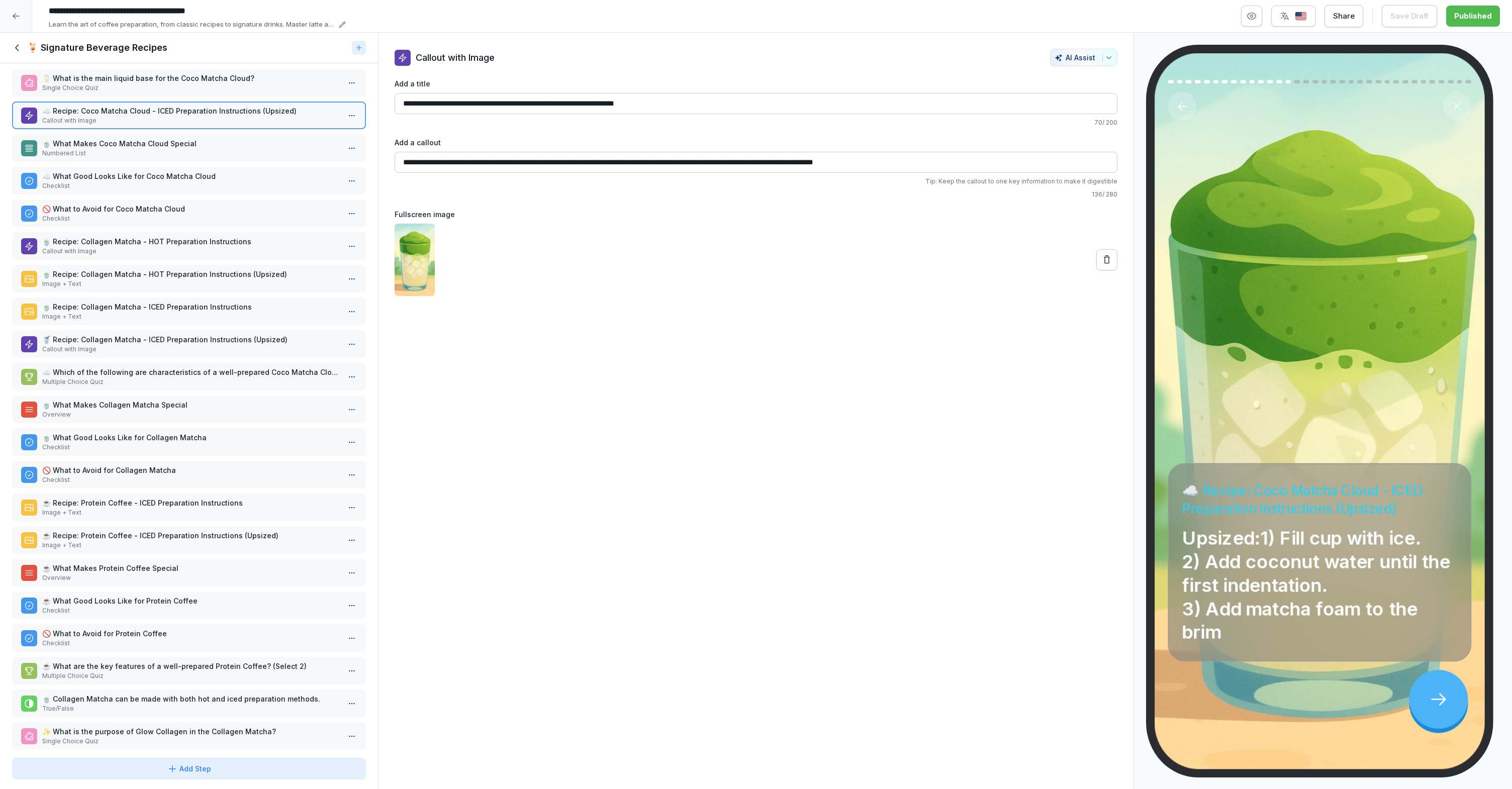
scroll to position [388, 0]
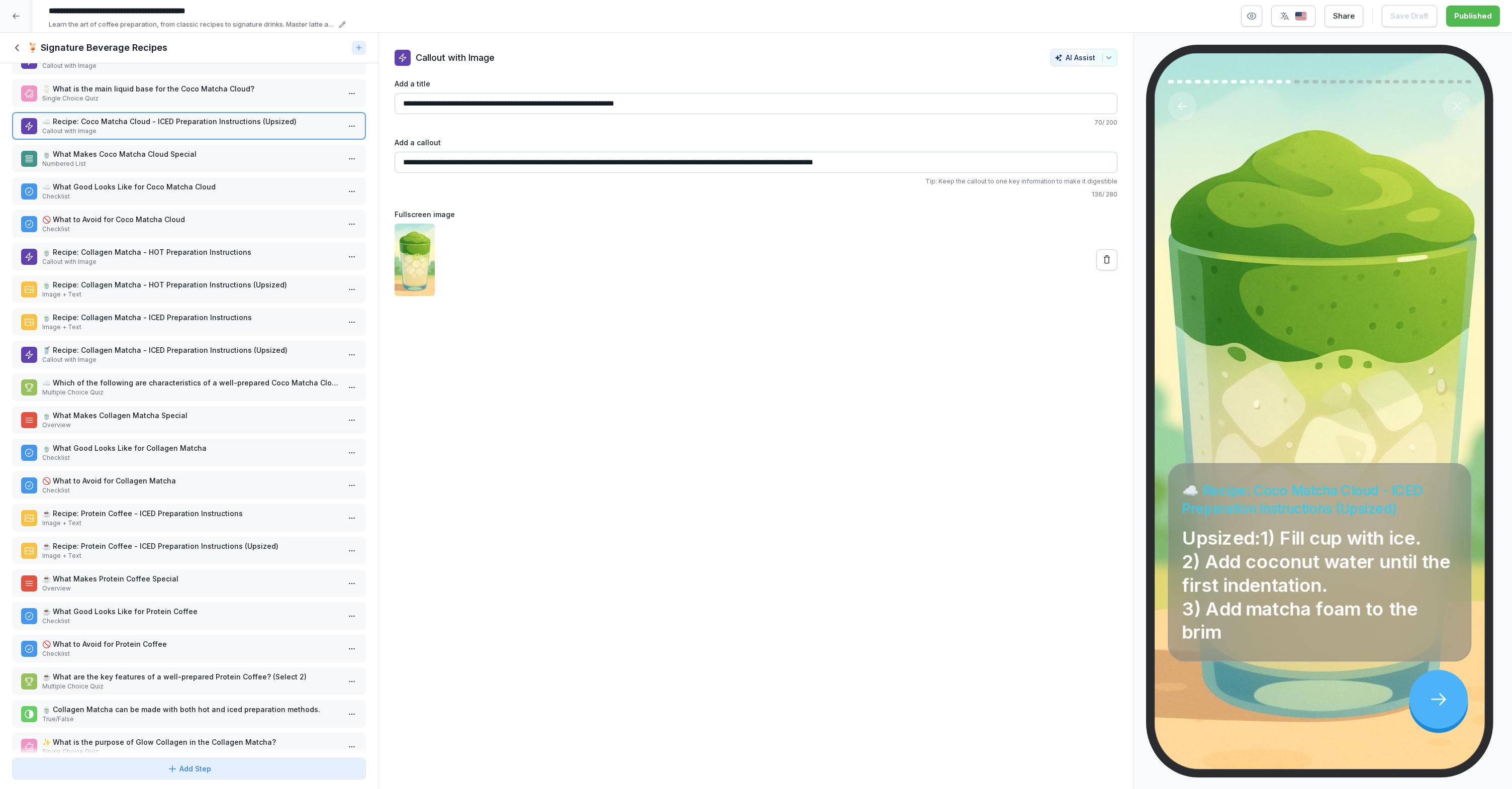
click at [144, 94] on p "Single Choice Quiz" at bounding box center [191, 98] width 298 height 9
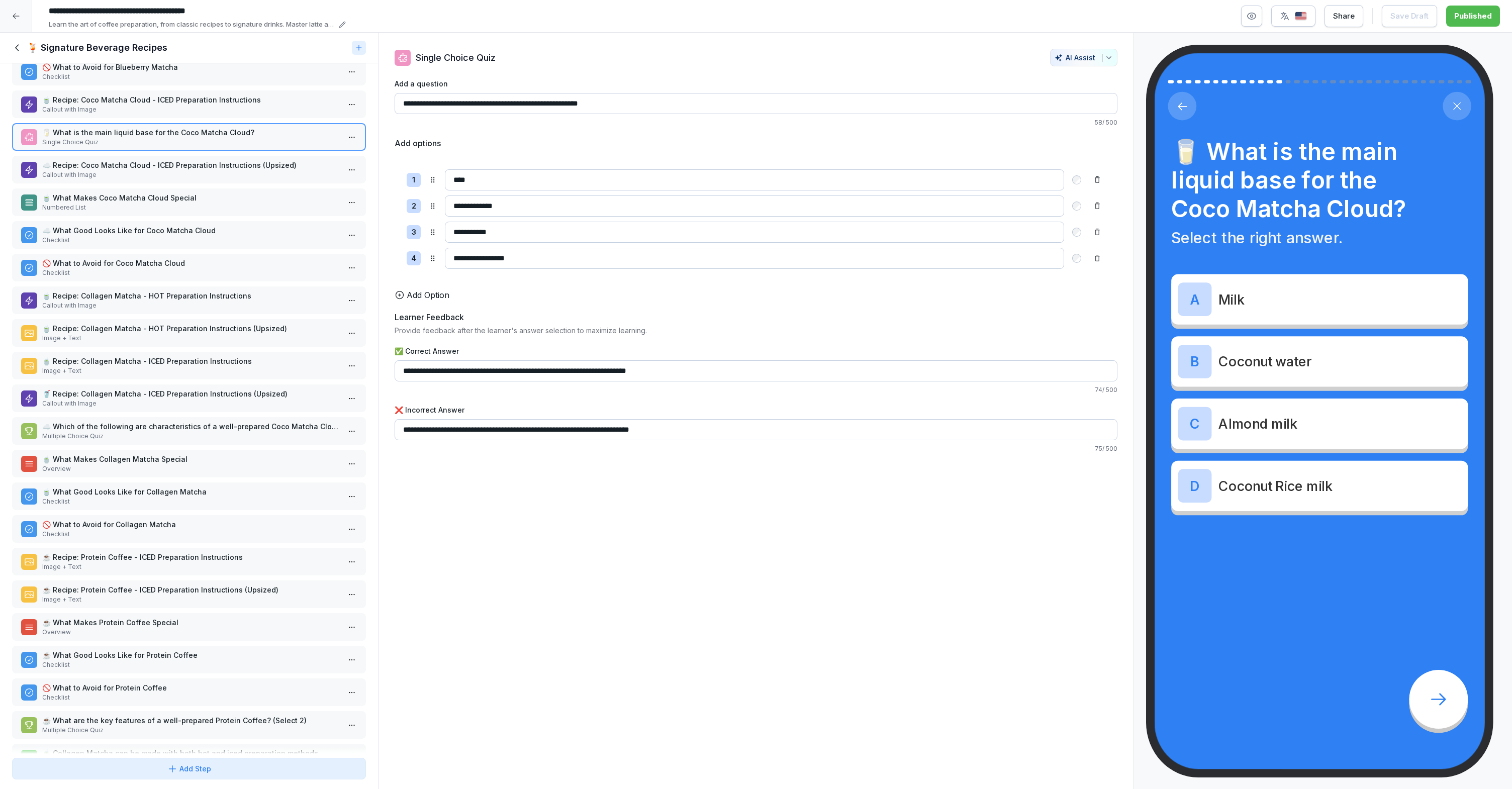
scroll to position [336, 0]
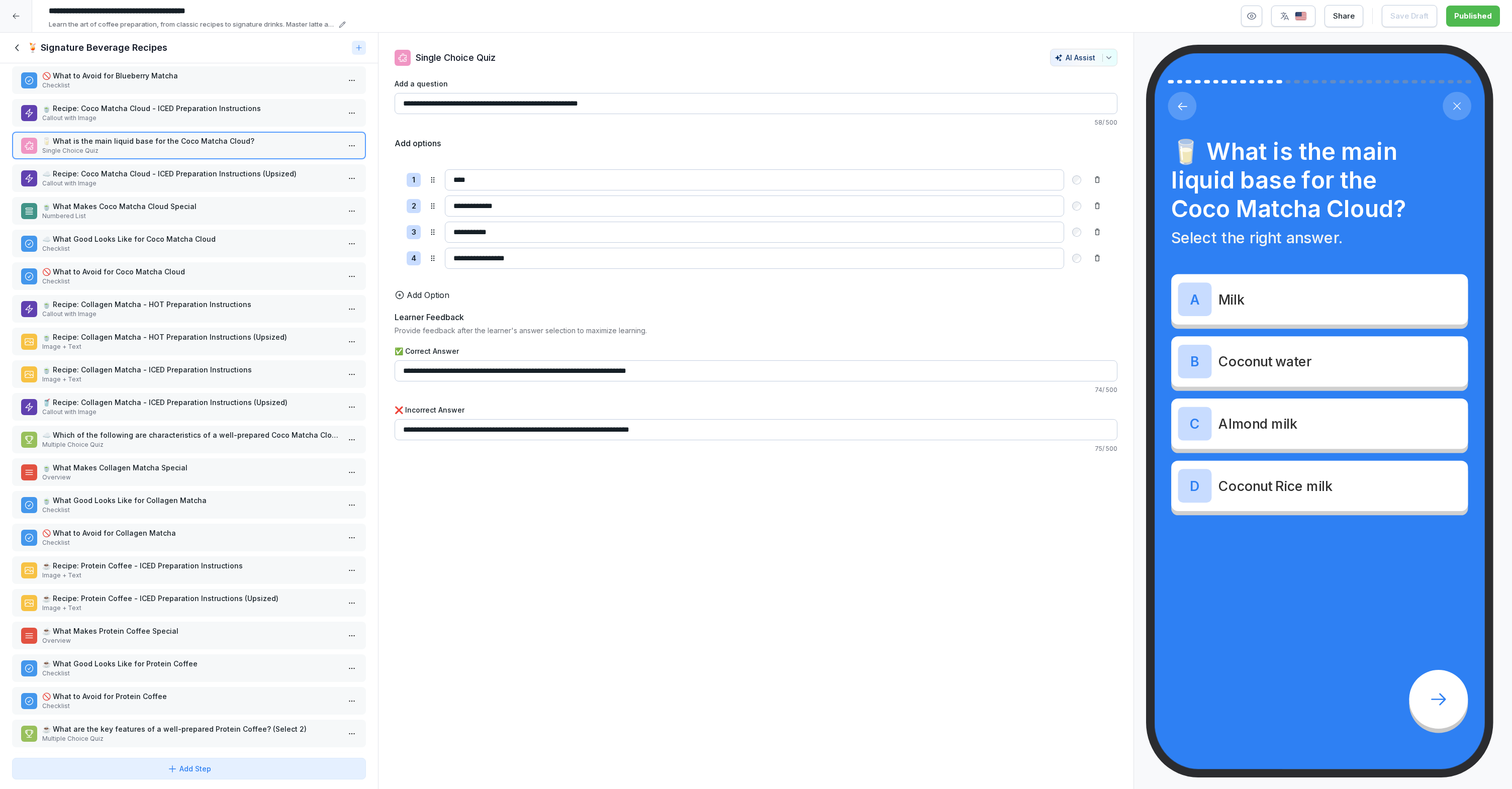
click at [139, 110] on p "🍵 Recipe: Coco Matcha Cloud - ICED Preparation Instructions" at bounding box center [191, 109] width 298 height 11
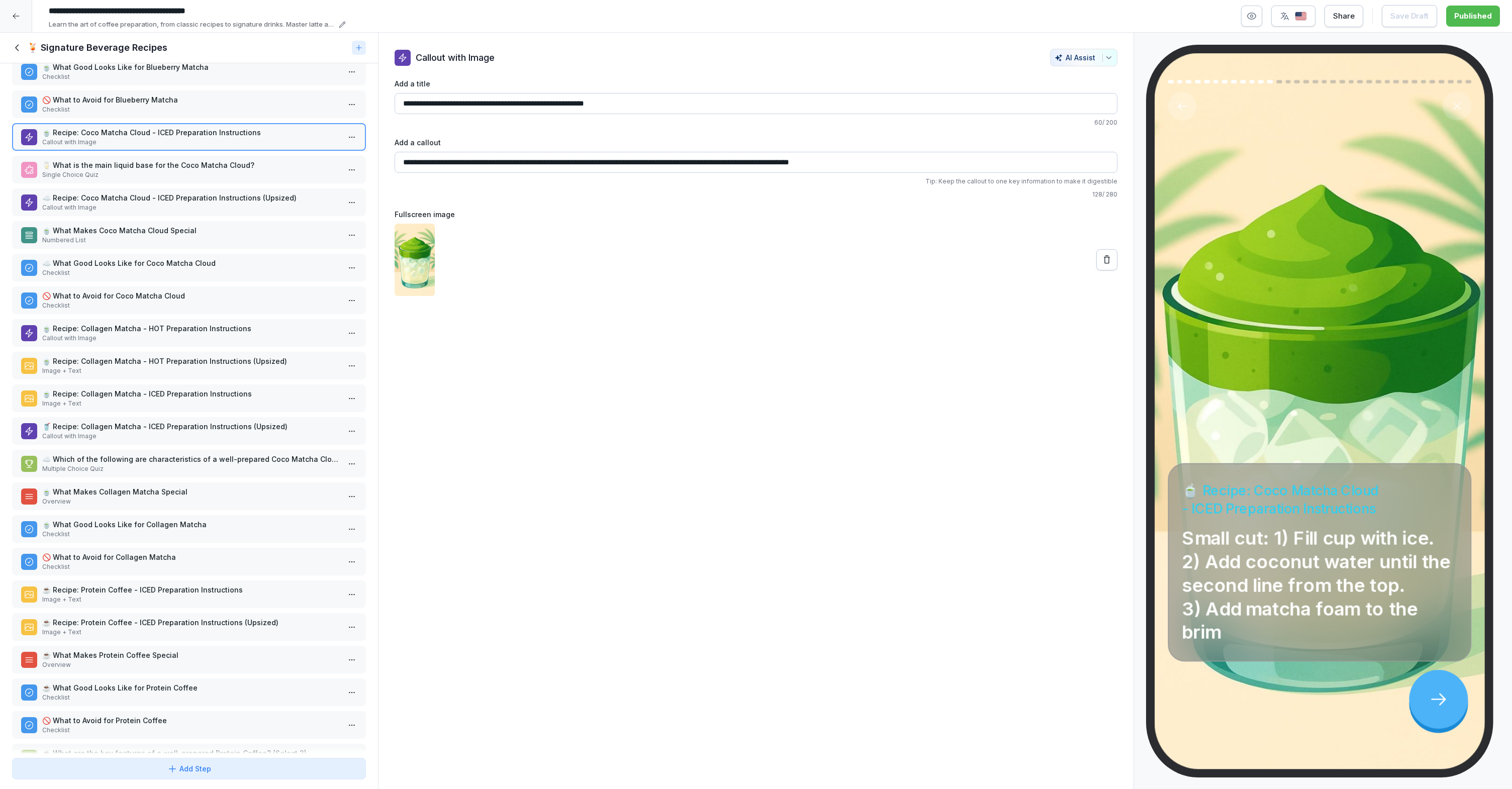
scroll to position [309, 0]
click at [168, 307] on p "Checklist" at bounding box center [191, 307] width 298 height 9
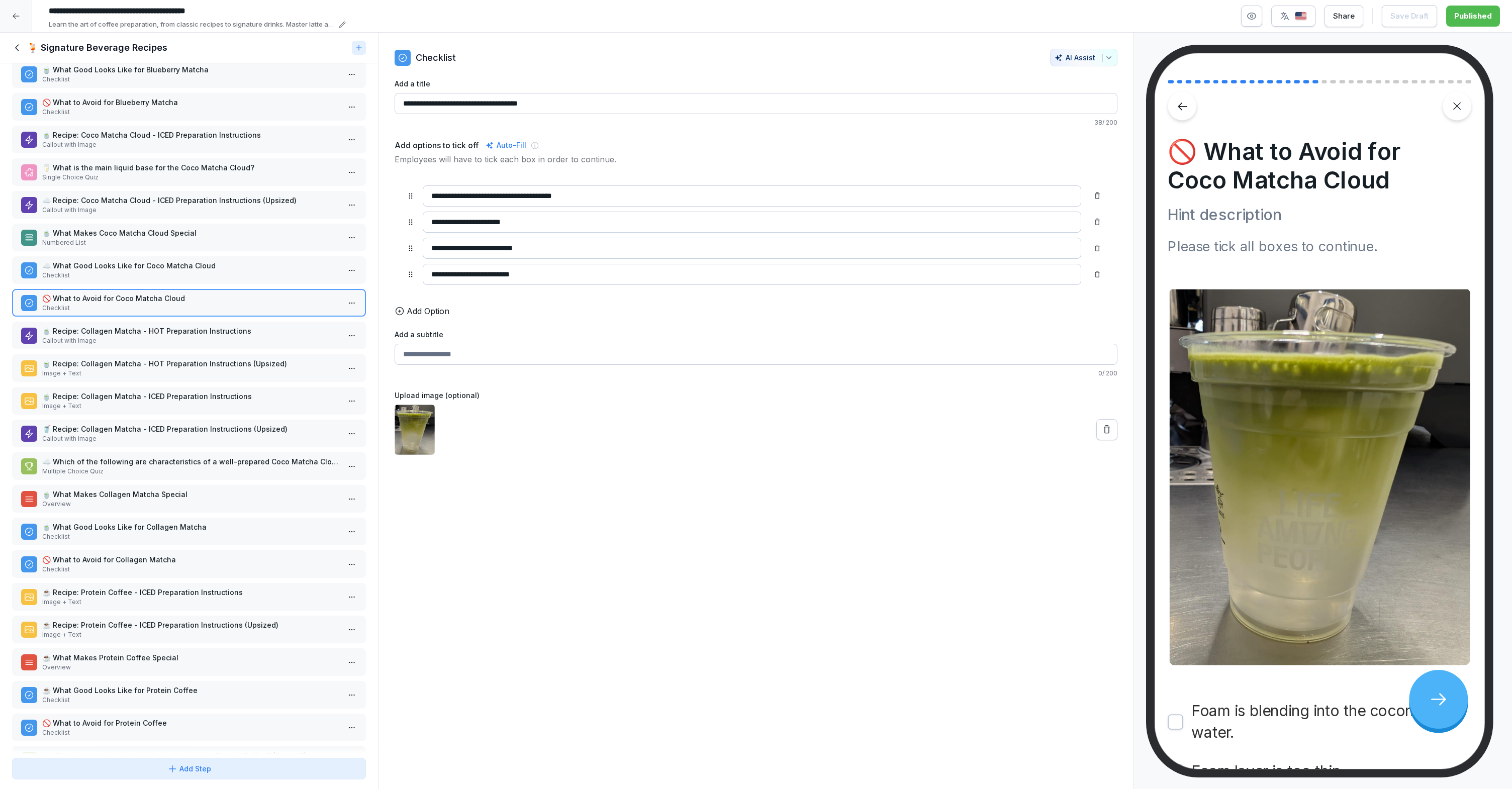
click at [164, 334] on p "🍵 Recipe: Collagen Matcha - HOT Preparation Instructions" at bounding box center [191, 331] width 298 height 11
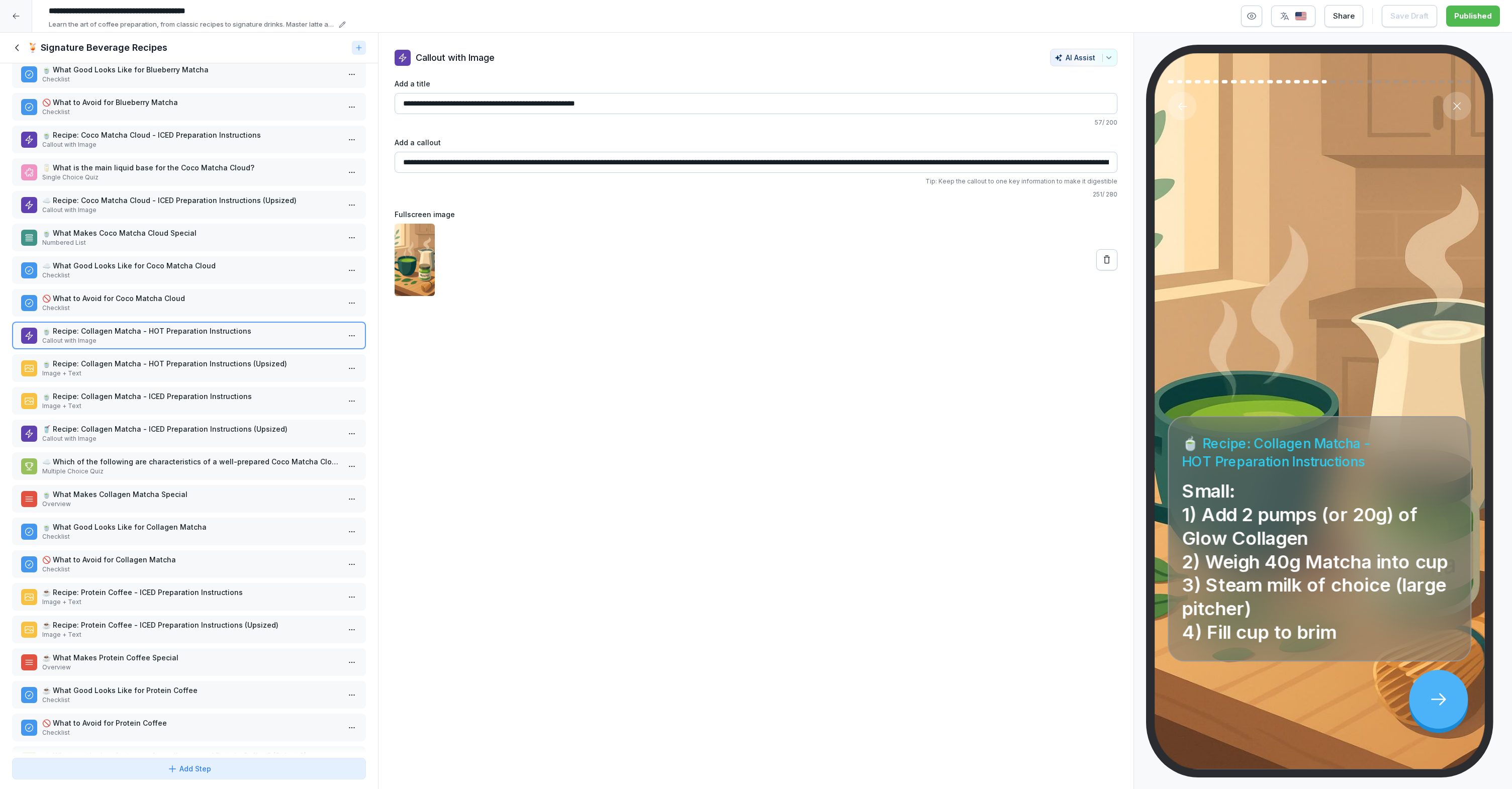
click at [171, 312] on p "Checklist" at bounding box center [191, 307] width 298 height 9
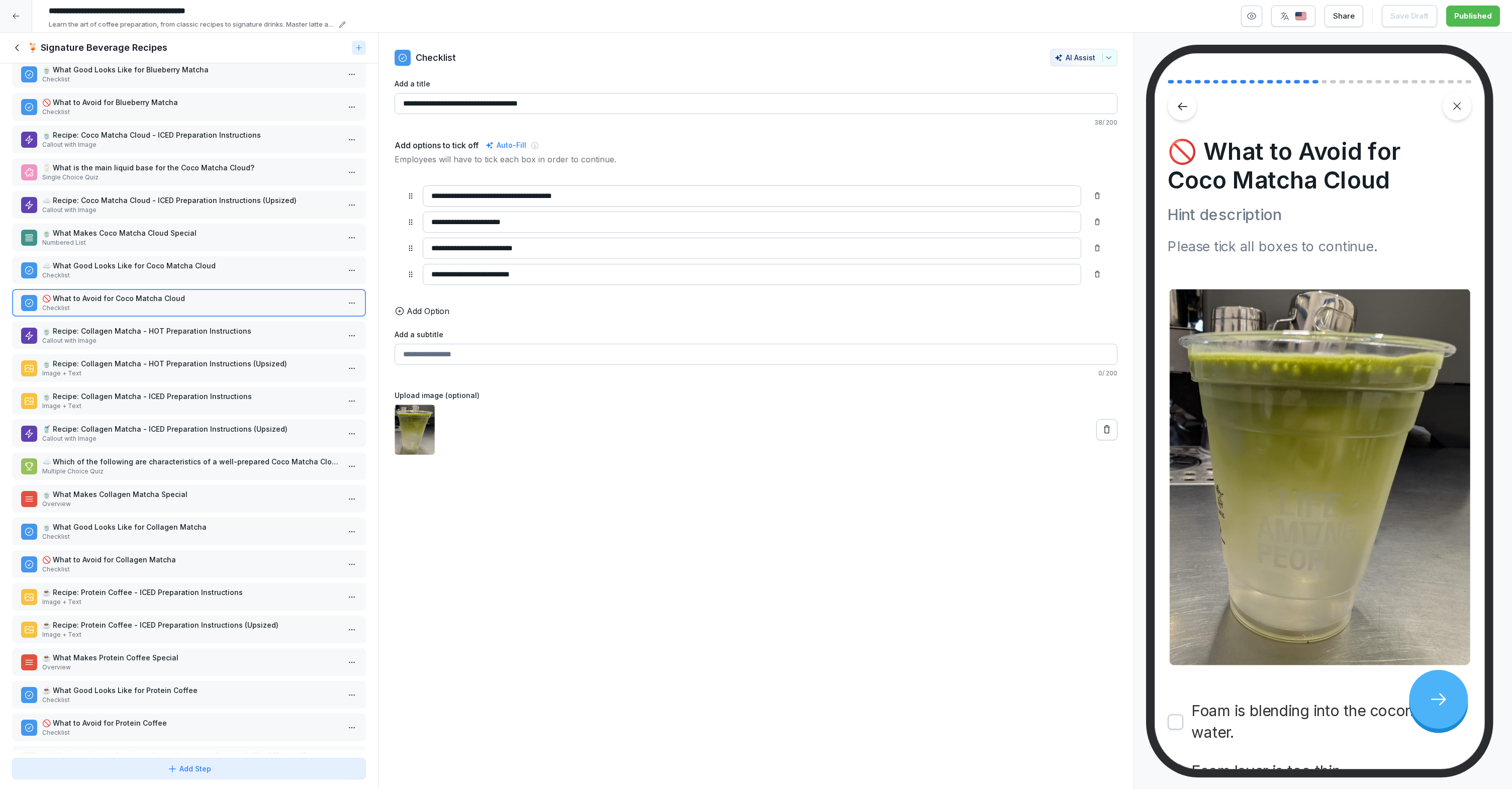
click at [163, 338] on p "Callout with Image" at bounding box center [191, 340] width 298 height 9
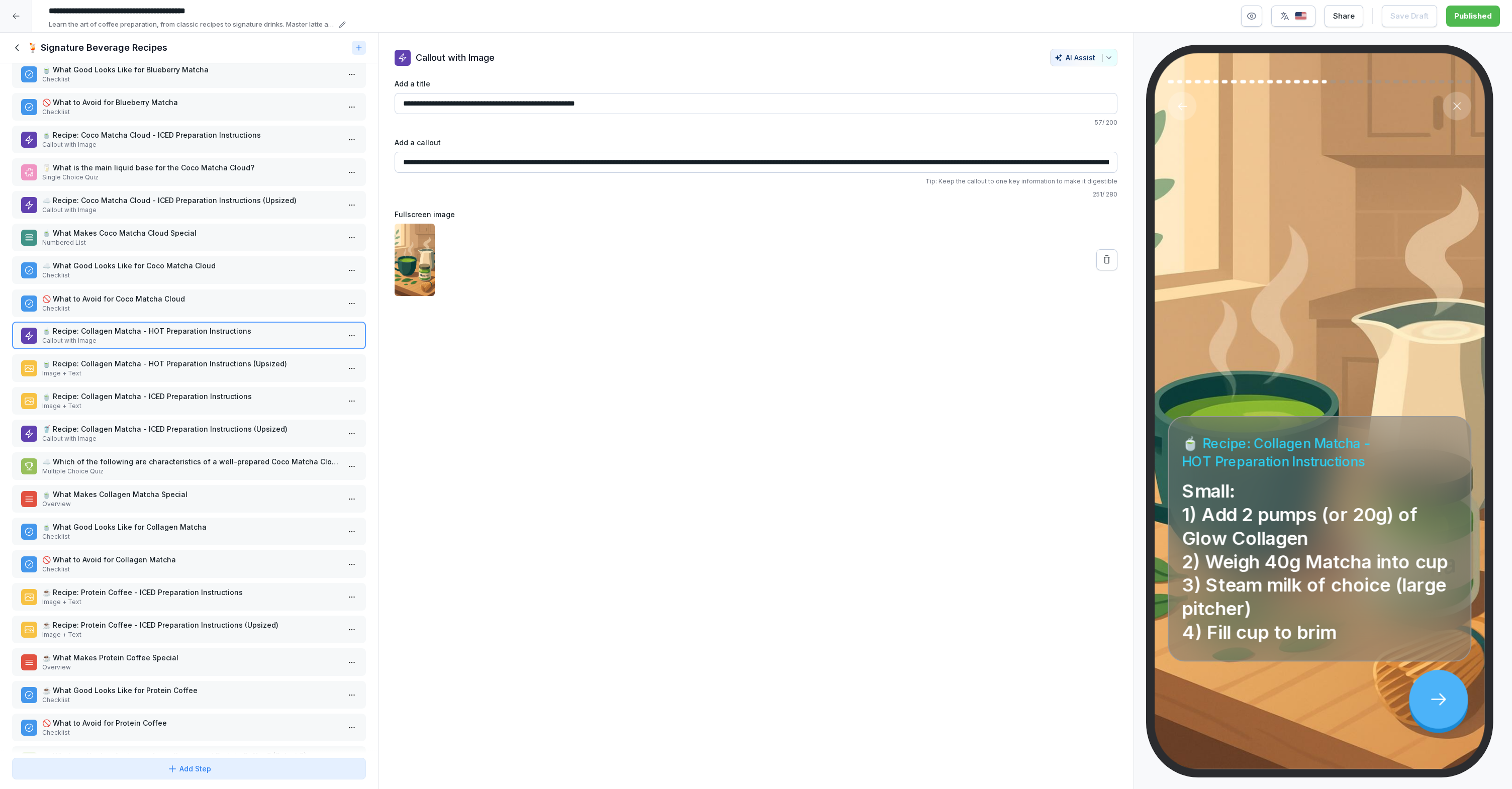
click at [173, 310] on p "Checklist" at bounding box center [191, 308] width 298 height 9
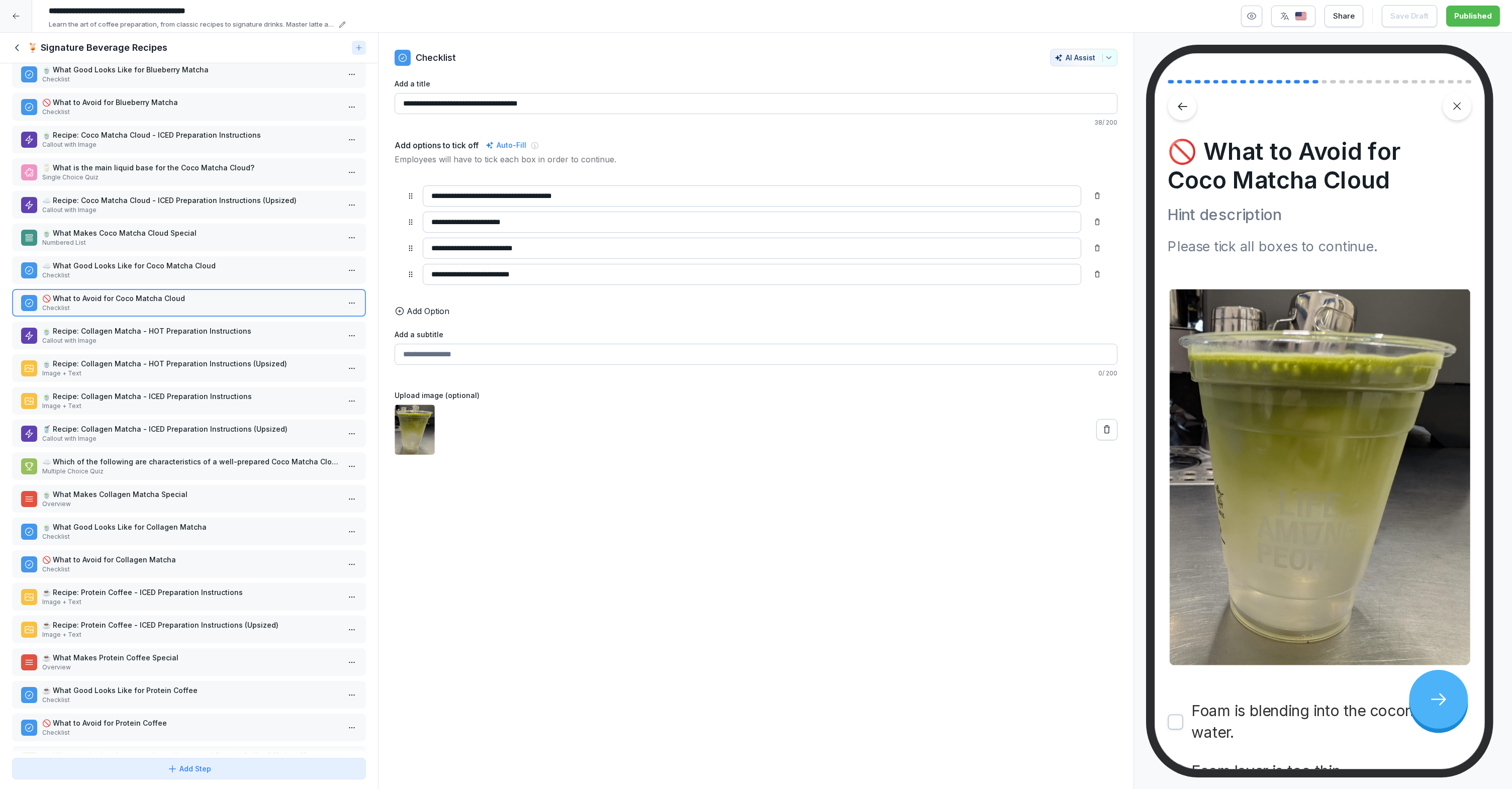
click at [174, 272] on p "Checklist" at bounding box center [191, 275] width 298 height 9
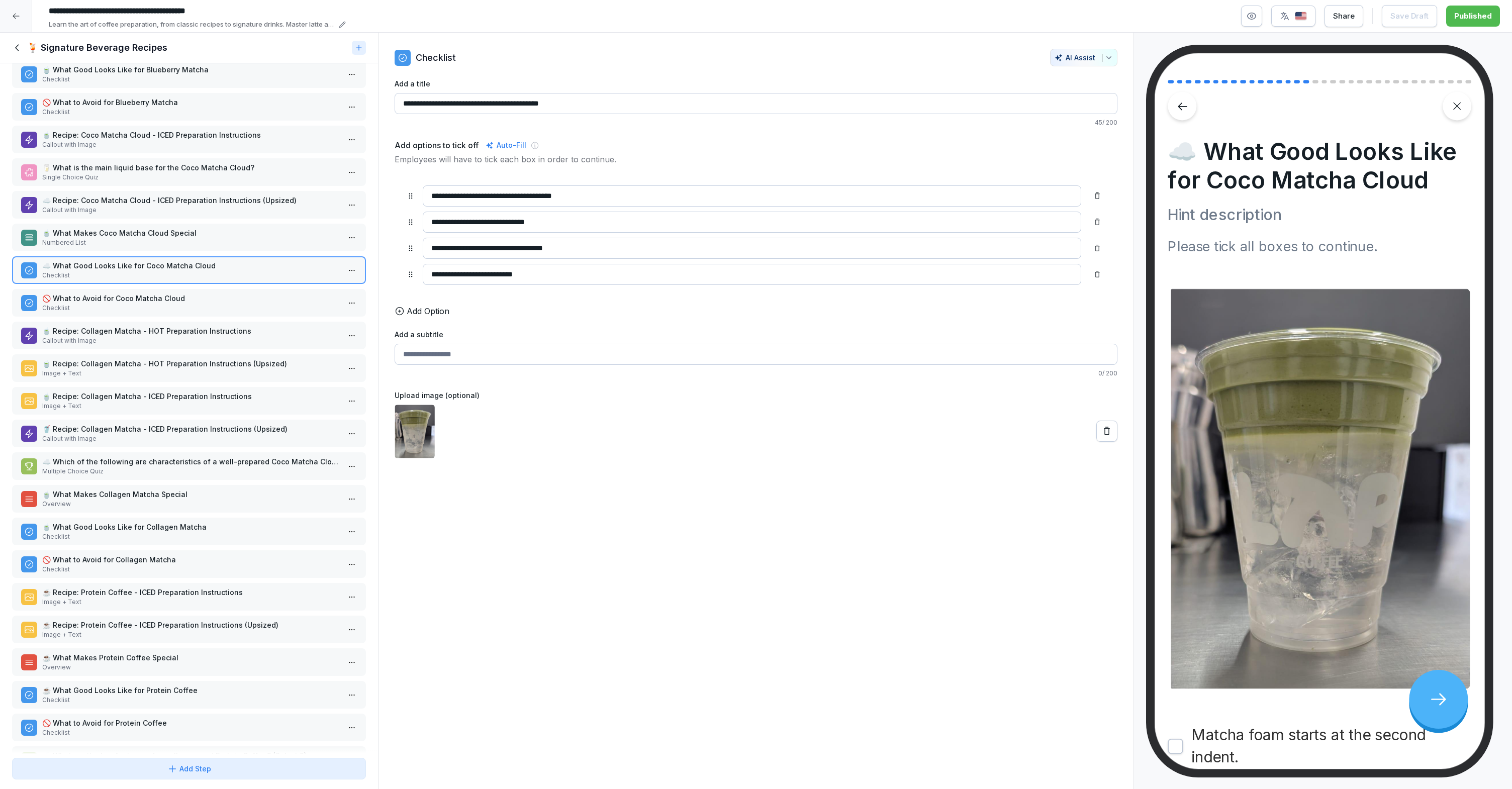
click at [201, 309] on p "Checklist" at bounding box center [191, 307] width 298 height 9
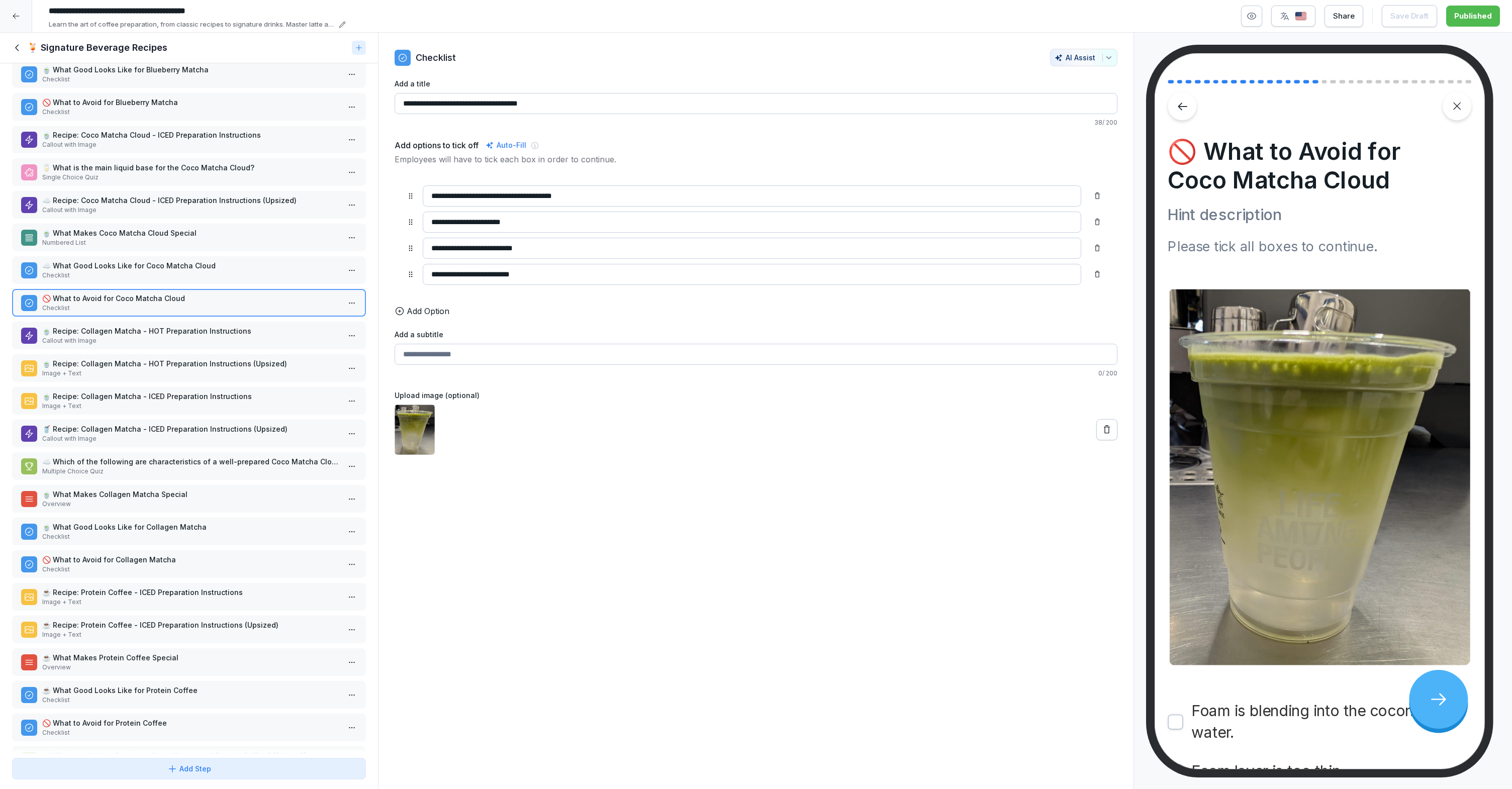
click at [197, 329] on p "🍵 Recipe: Collagen Matcha - HOT Preparation Instructions" at bounding box center [191, 331] width 298 height 11
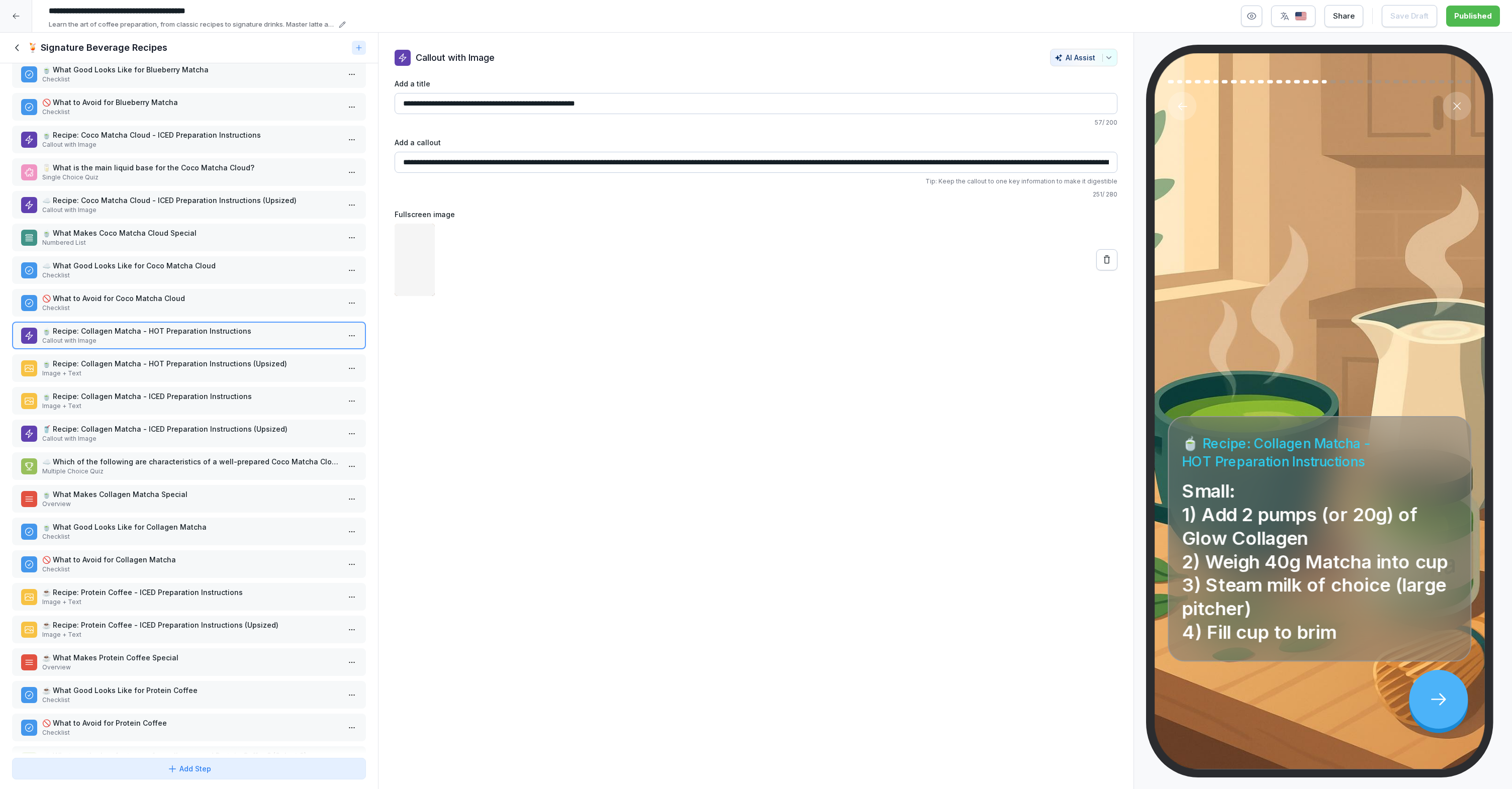
click at [205, 352] on div "🍹 Lesson 3: Signature Beverage Recipes Image + Text 🍵 Recipe: Blueberry Matcha …" at bounding box center [189, 408] width 378 height 690
click at [202, 361] on p "🍵 Recipe: Collagen Matcha - HOT Preparation Instructions (Upsized)" at bounding box center [191, 364] width 298 height 11
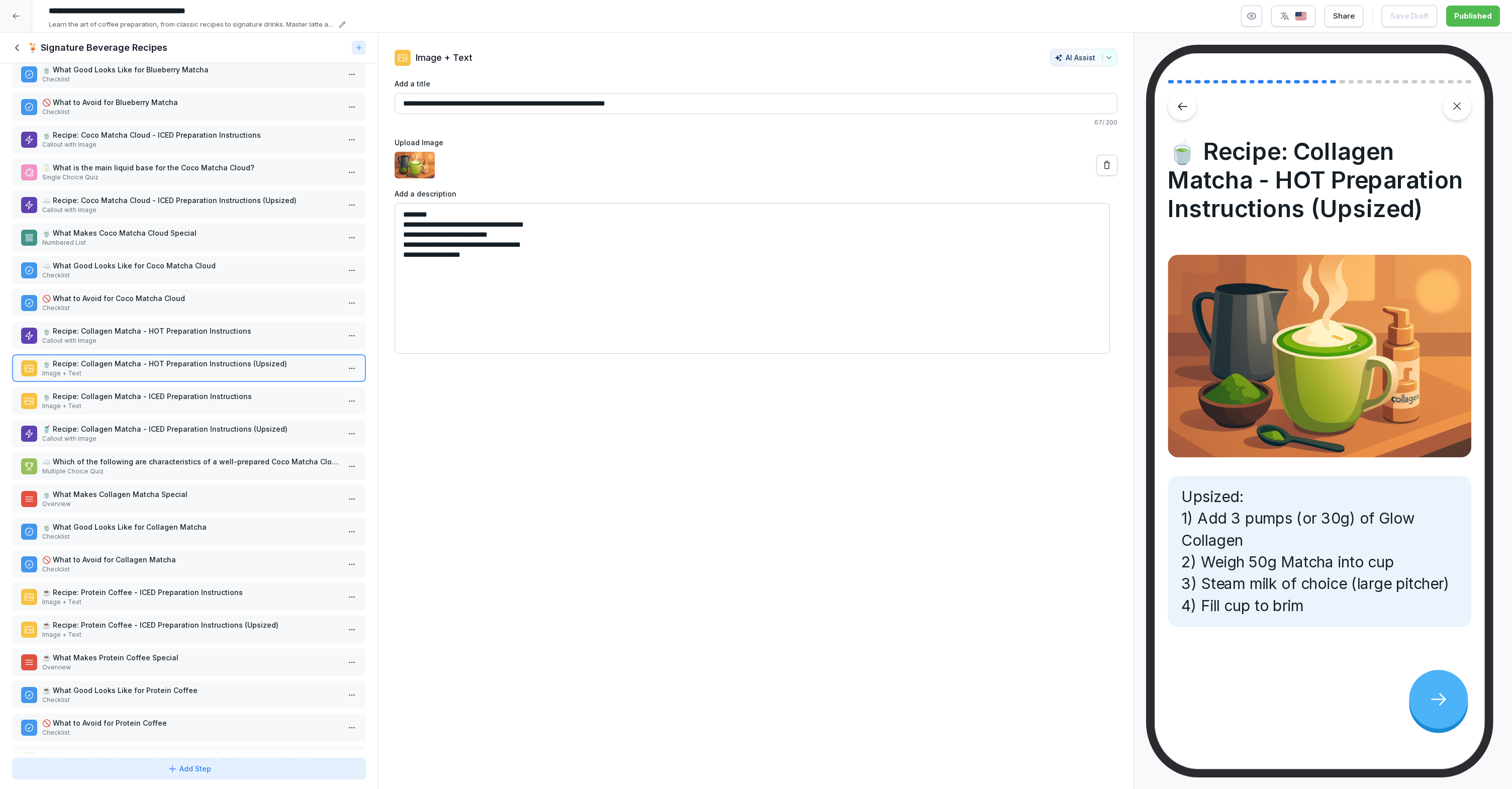
click at [201, 388] on div "🍵 Recipe: Collagen Matcha - ICED Preparation Instructions Image + Text" at bounding box center [189, 400] width 354 height 28
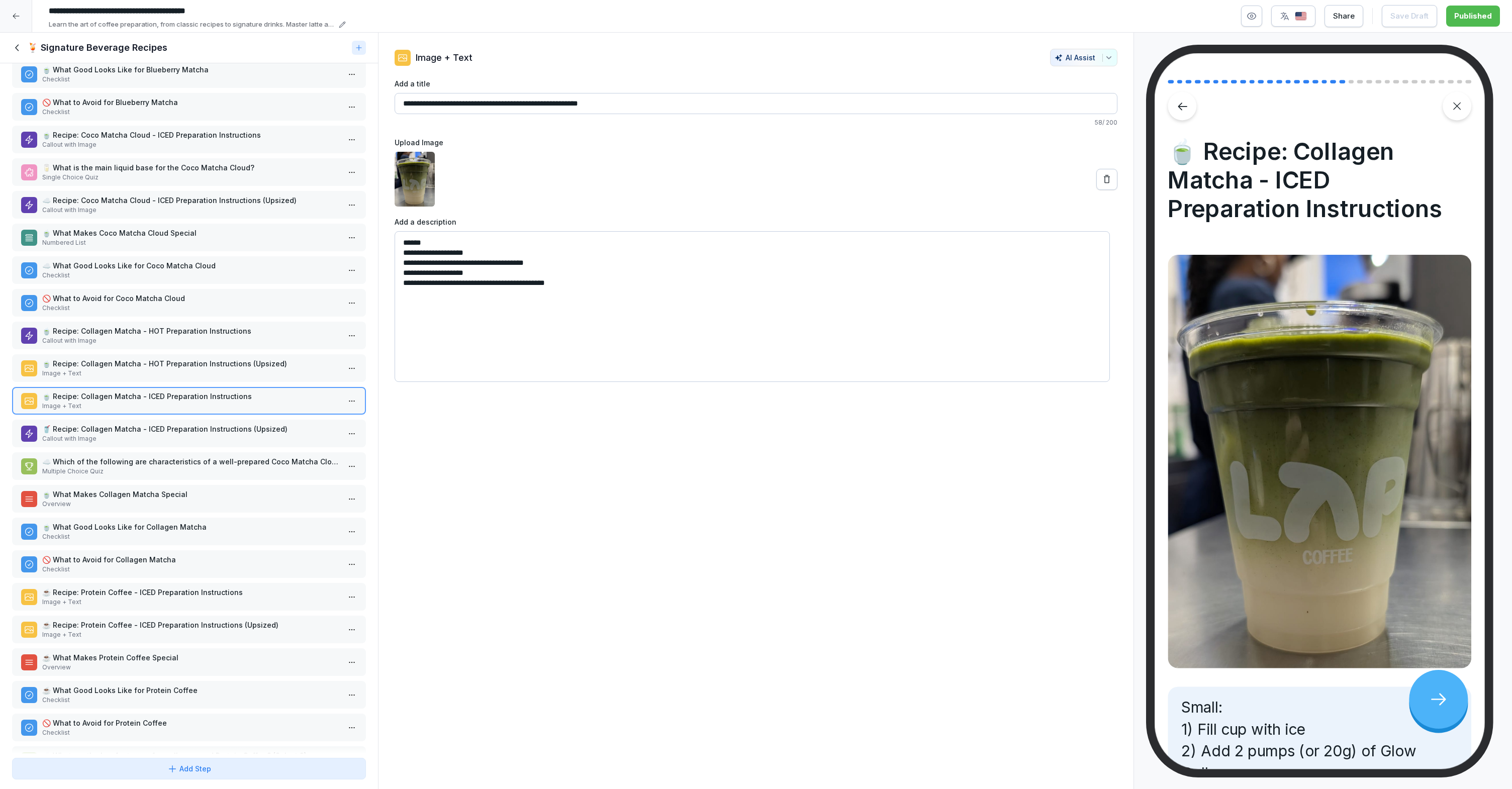
click at [166, 416] on div "🍹 Lesson 3: Signature Beverage Recipes Image + Text 🍵 Recipe: Blueberry Matcha …" at bounding box center [189, 408] width 378 height 690
click at [165, 432] on p "🥤 Recipe: Collagen Matcha - ICED Preparation Instructions (Upsized)" at bounding box center [191, 429] width 298 height 11
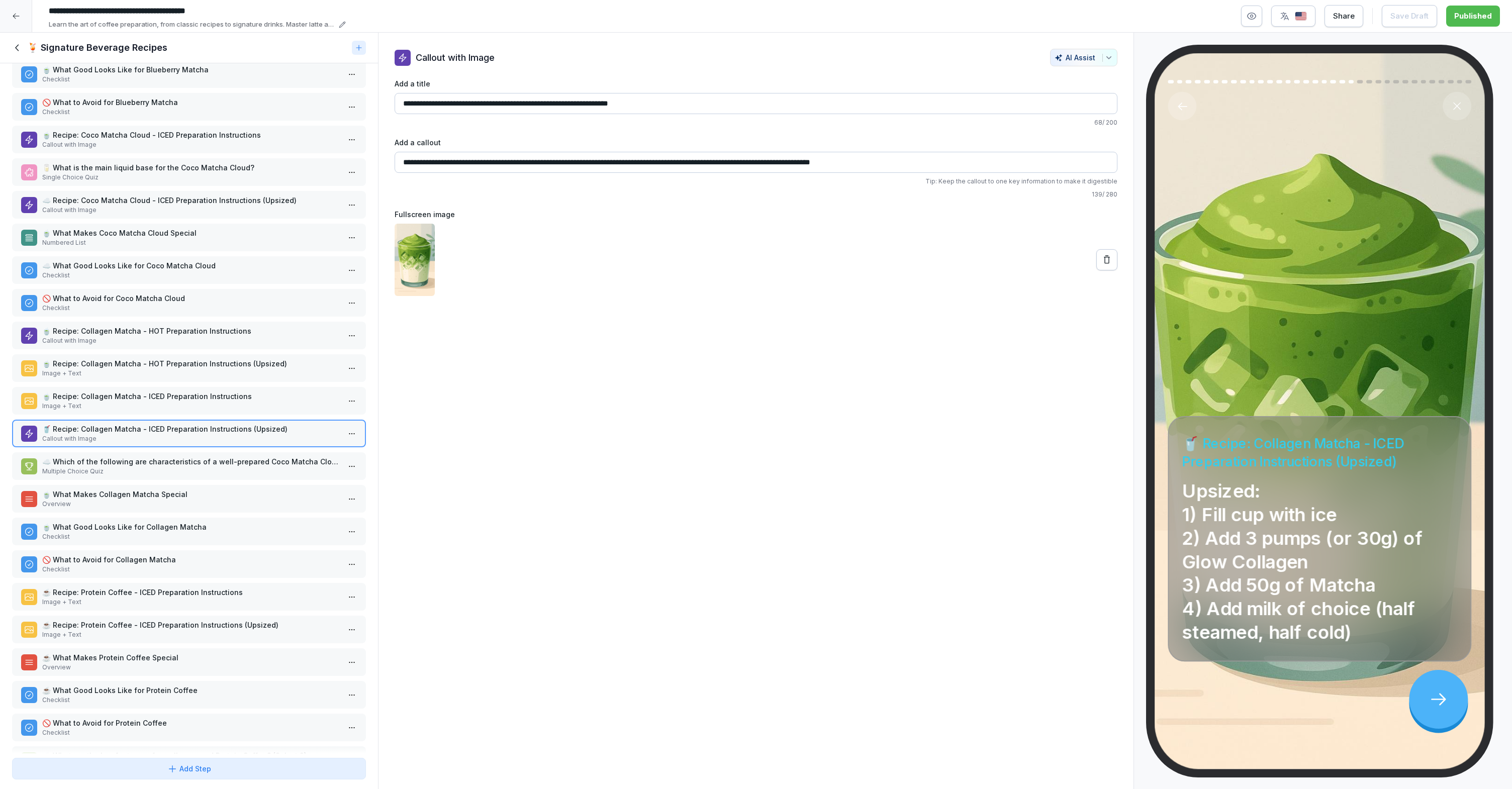
click at [127, 241] on p "Numbered List" at bounding box center [191, 242] width 298 height 9
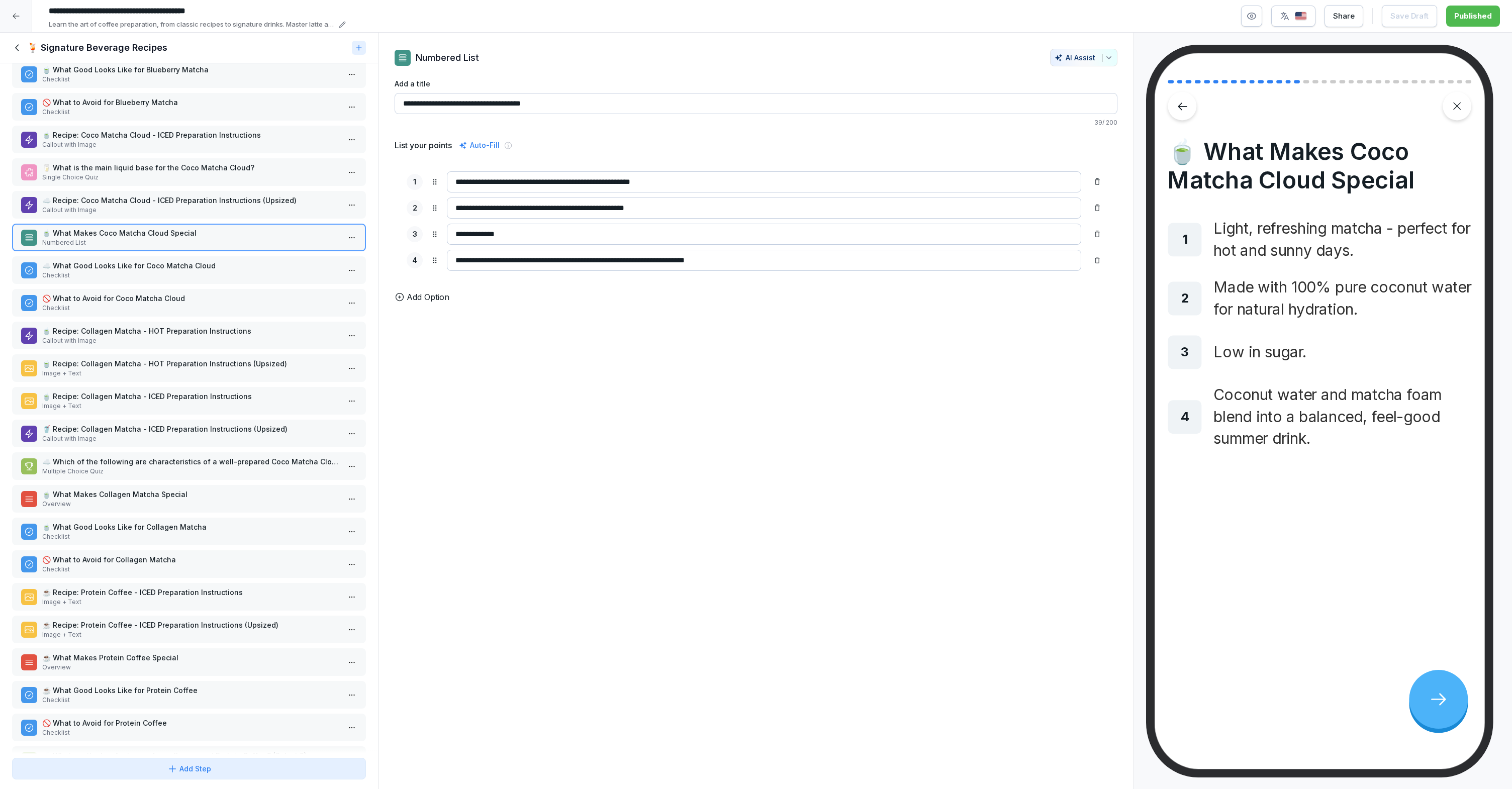
click at [173, 199] on p "☁️ Recipe: Coco Matcha Cloud - ICED Preparation Instructions (Upsized)" at bounding box center [191, 200] width 298 height 11
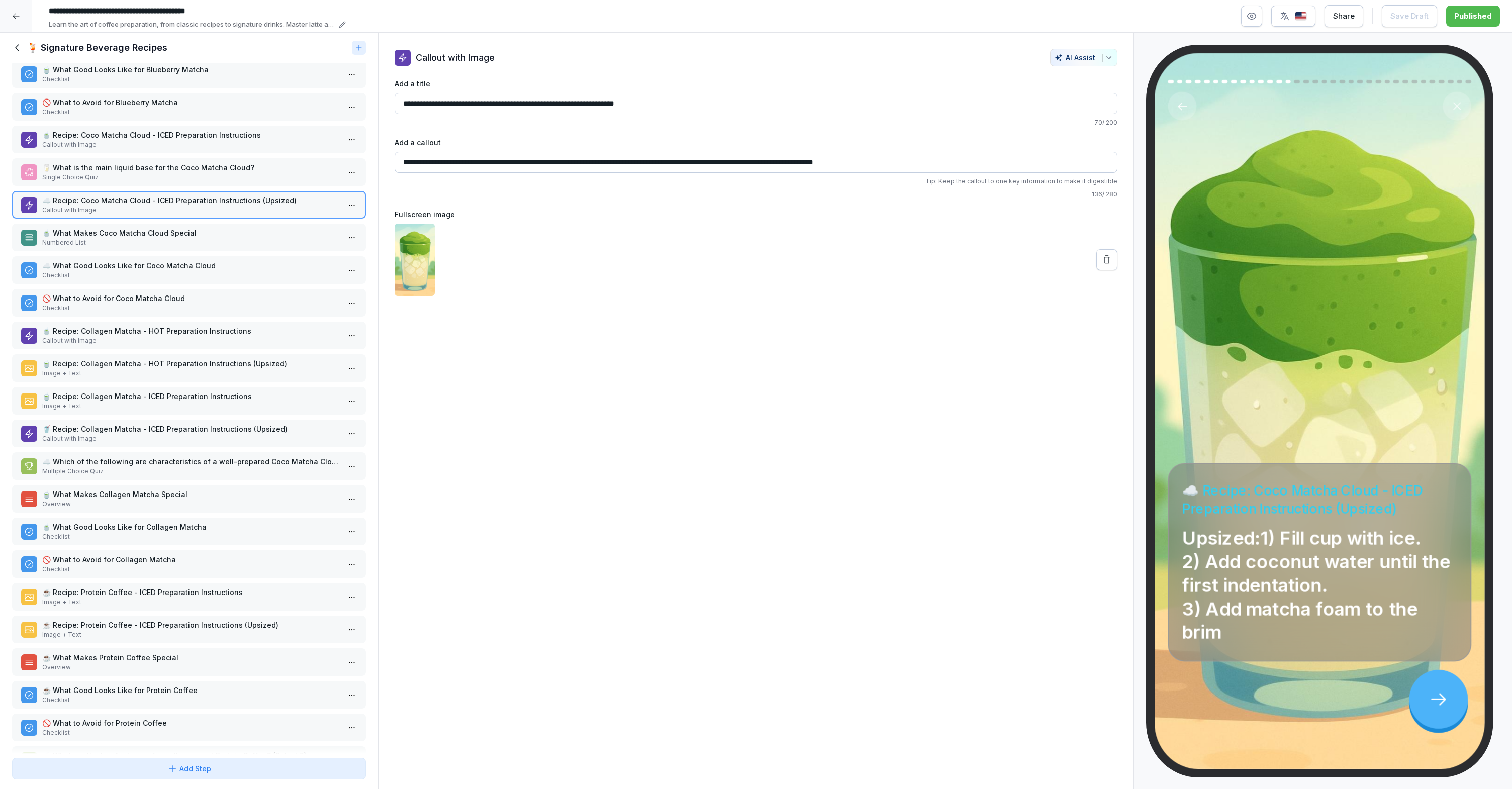
click at [177, 161] on div "🥛 What is the main liquid base for the Coco Matcha Cloud? Single Choice Quiz" at bounding box center [189, 172] width 354 height 28
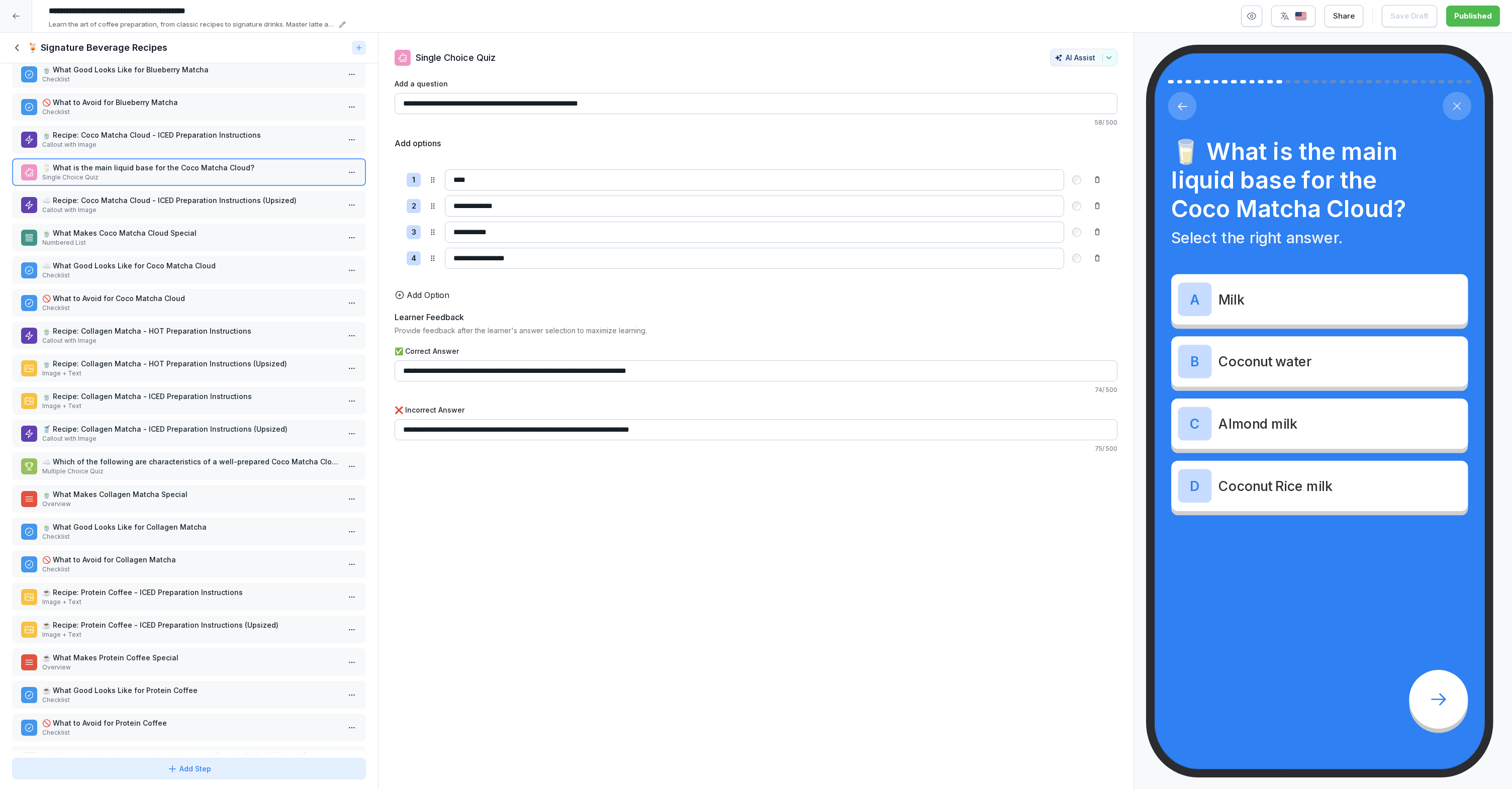
click at [200, 136] on p "🍵 Recipe: Coco Matcha Cloud - ICED Preparation Instructions" at bounding box center [191, 135] width 298 height 11
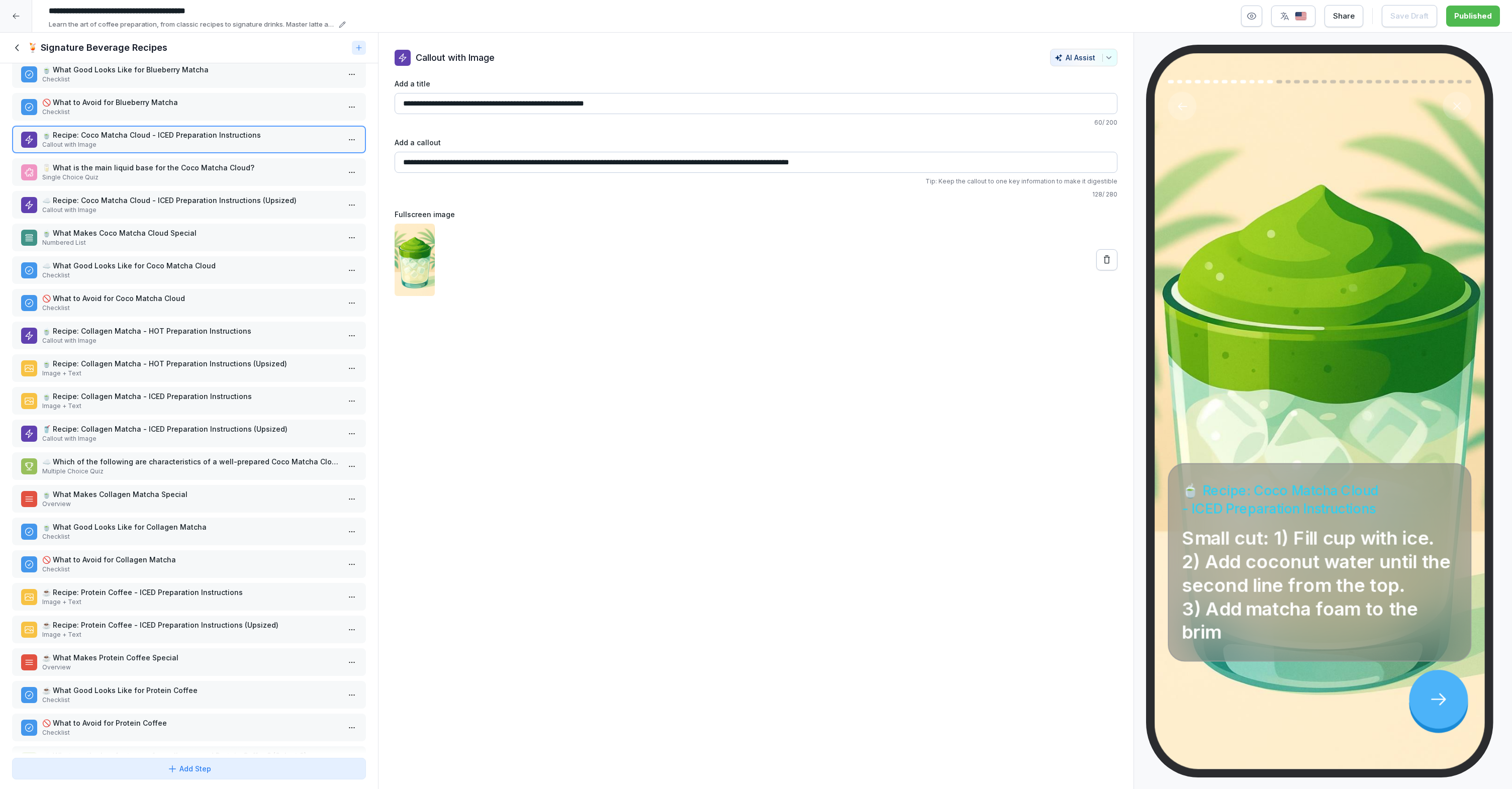
click at [436, 164] on input "**********" at bounding box center [755, 162] width 723 height 21
type input "**********"
click at [1448, 4] on div "**********" at bounding box center [772, 16] width 1456 height 27
click at [1449, 14] on div "Publish Changes" at bounding box center [1454, 16] width 75 height 11
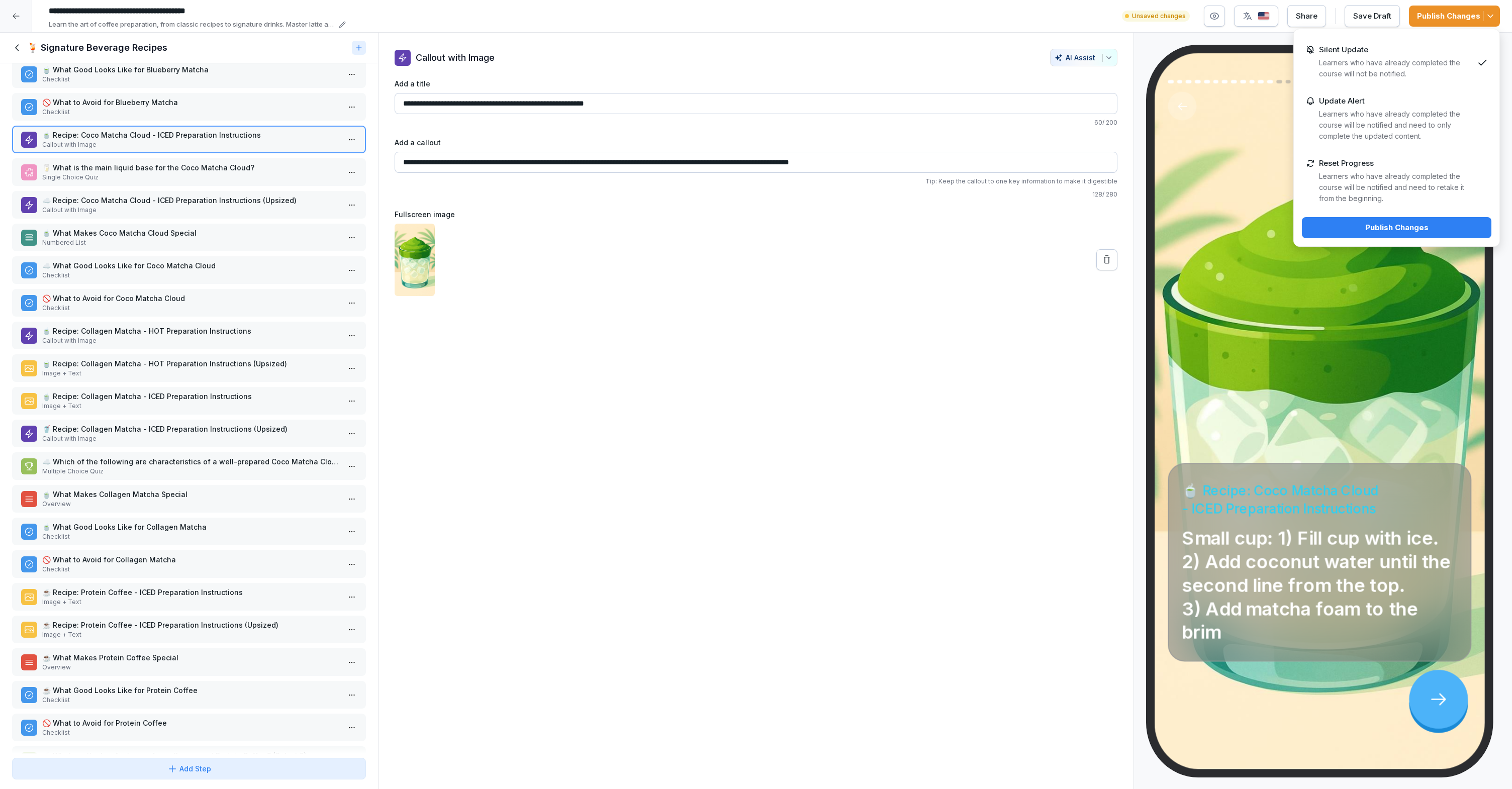
click at [1386, 225] on div "Publish Changes" at bounding box center [1396, 228] width 173 height 11
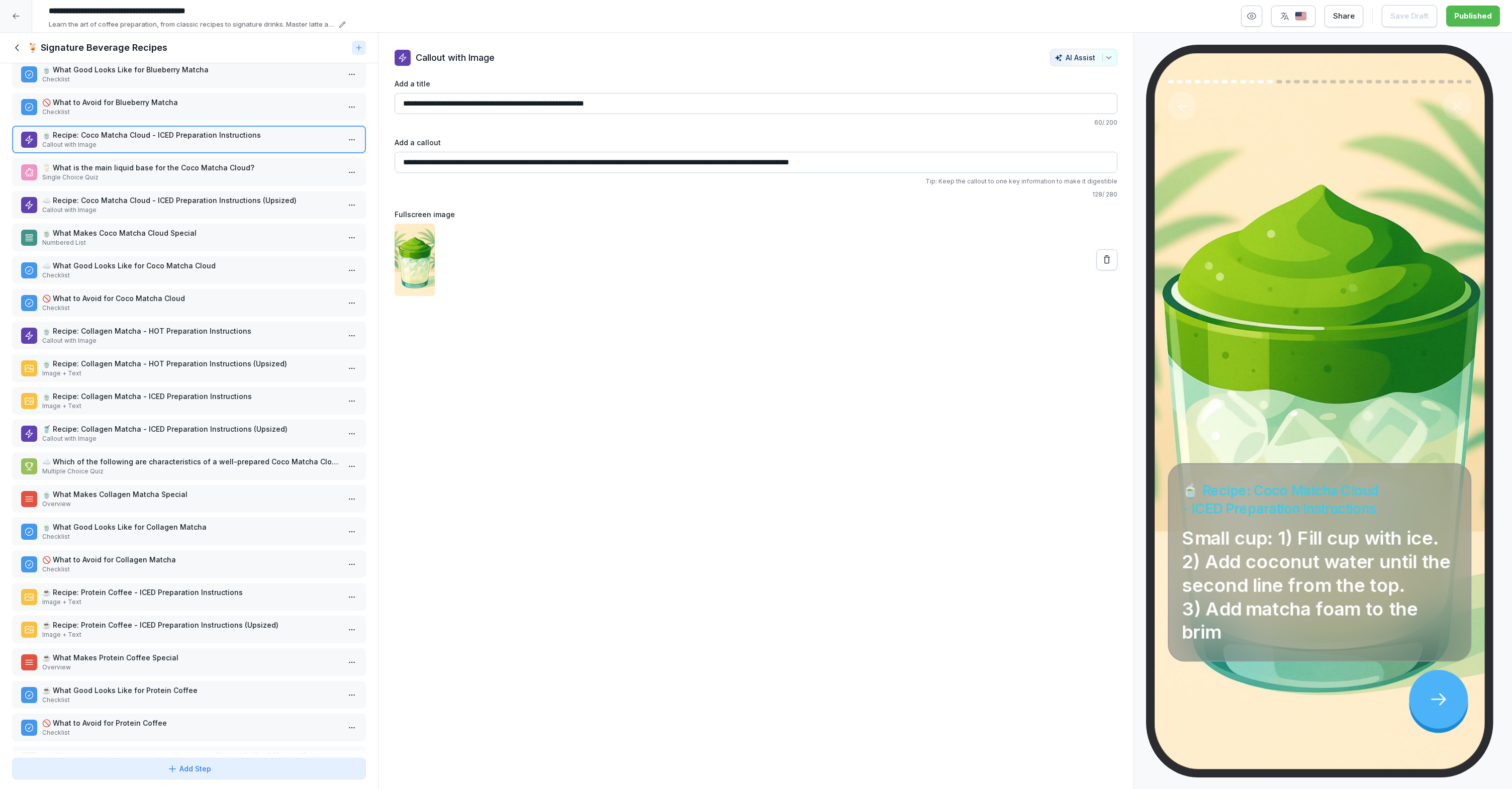
click at [14, 47] on icon at bounding box center [18, 48] width 11 height 11
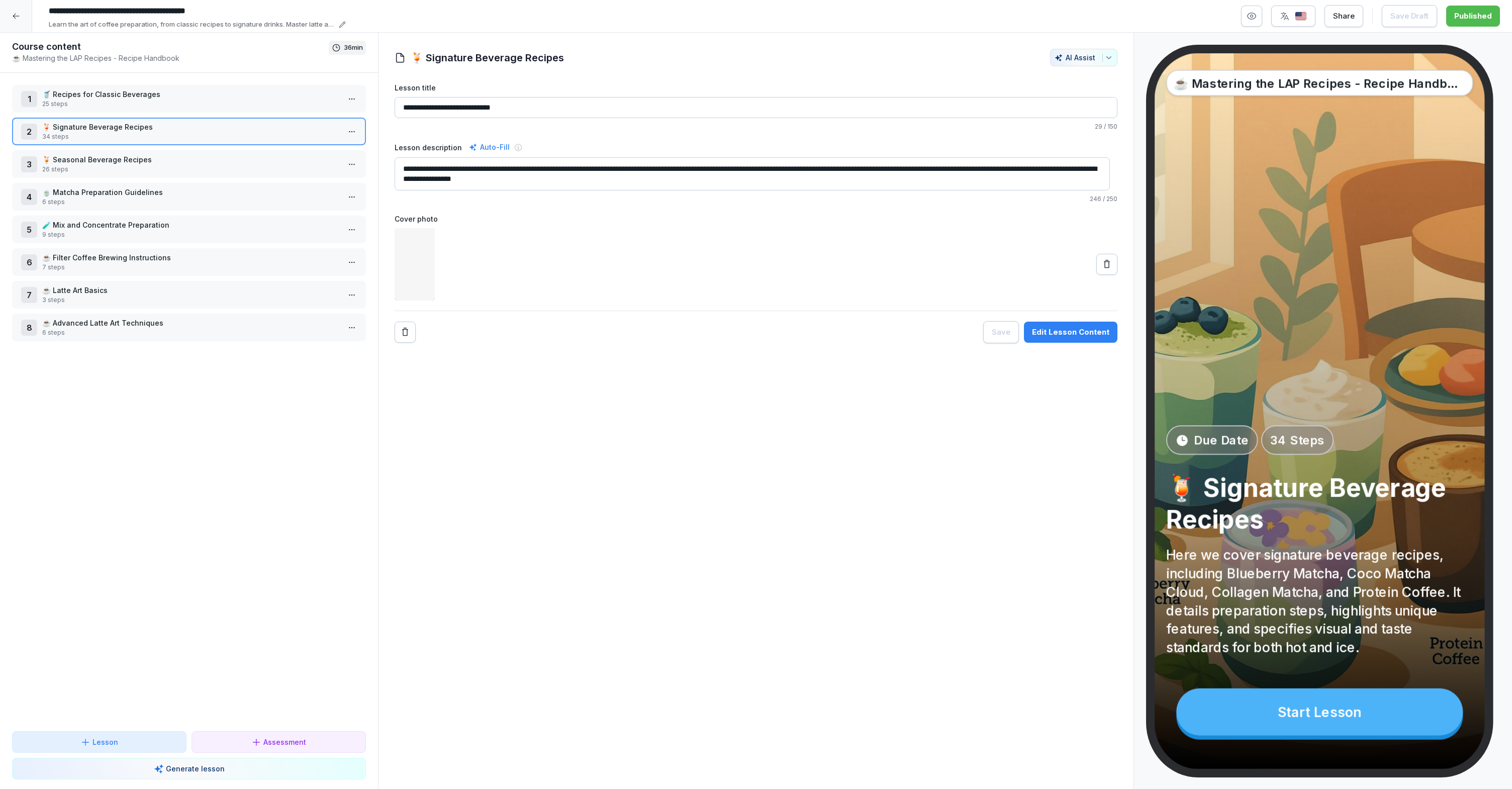
click at [18, 20] on div at bounding box center [16, 16] width 32 height 32
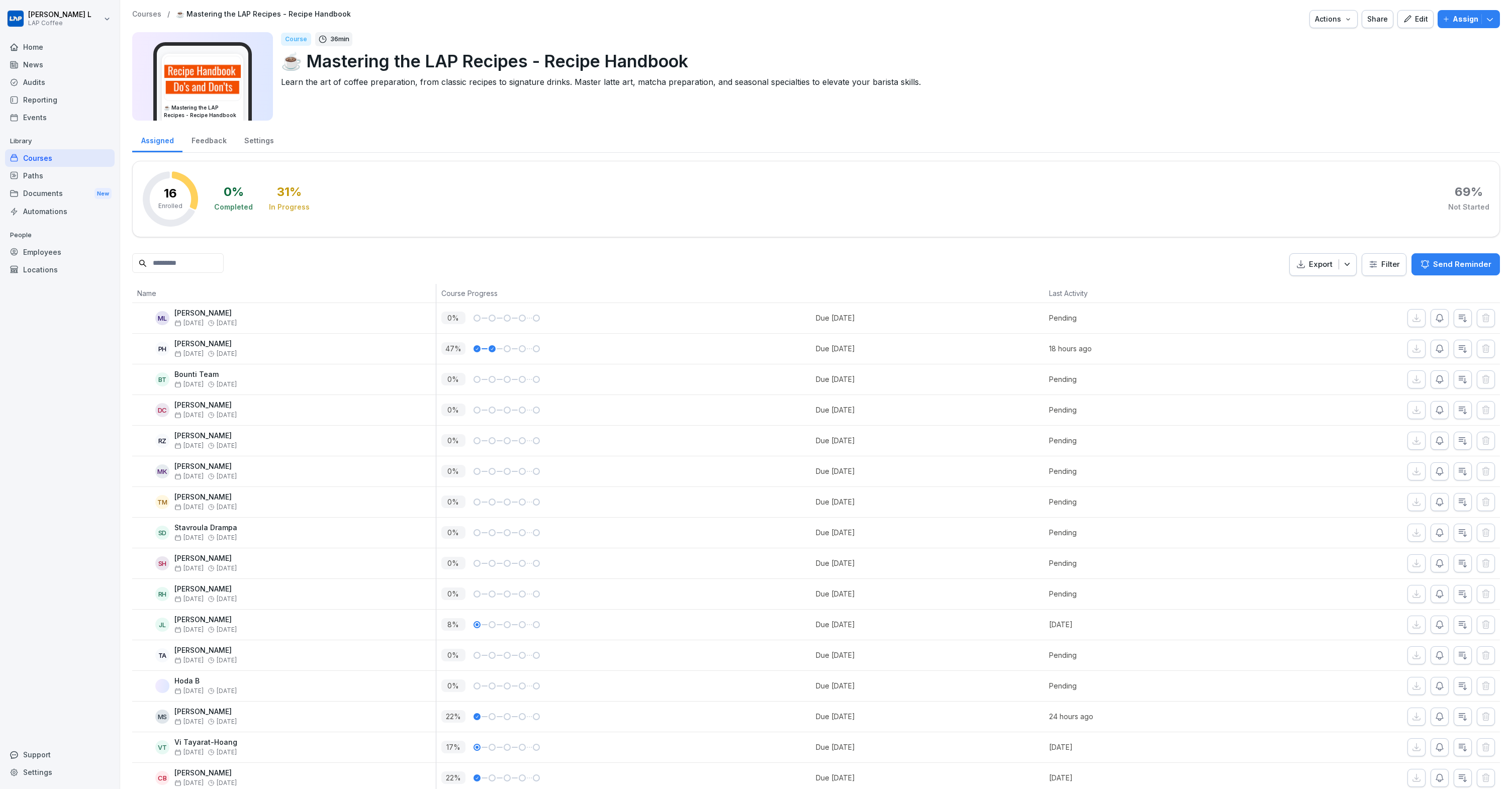
click at [53, 158] on div "Courses" at bounding box center [60, 158] width 110 height 18
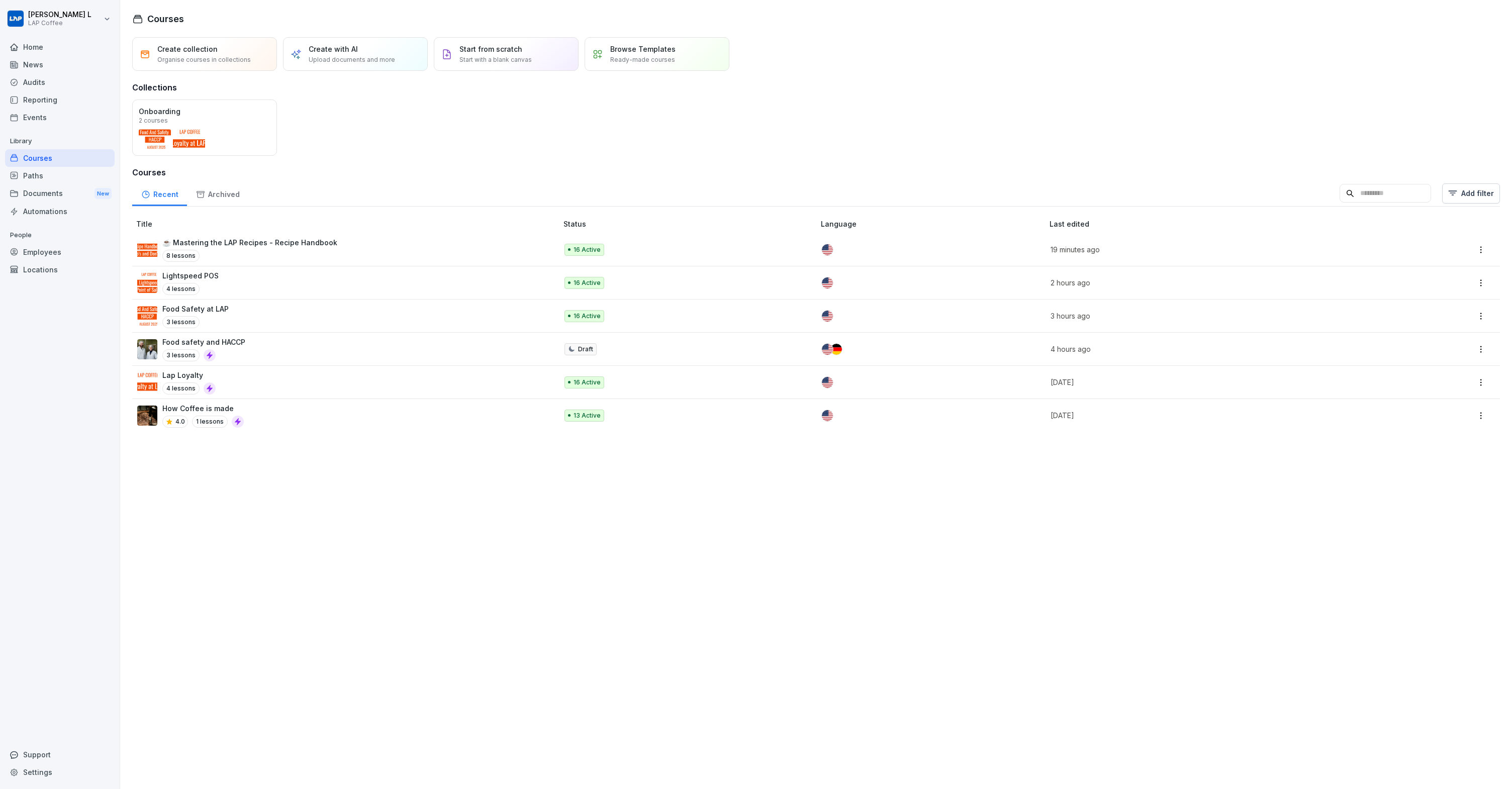
click at [28, 158] on div "Courses" at bounding box center [60, 158] width 110 height 18
click at [26, 45] on div "Home" at bounding box center [60, 47] width 110 height 18
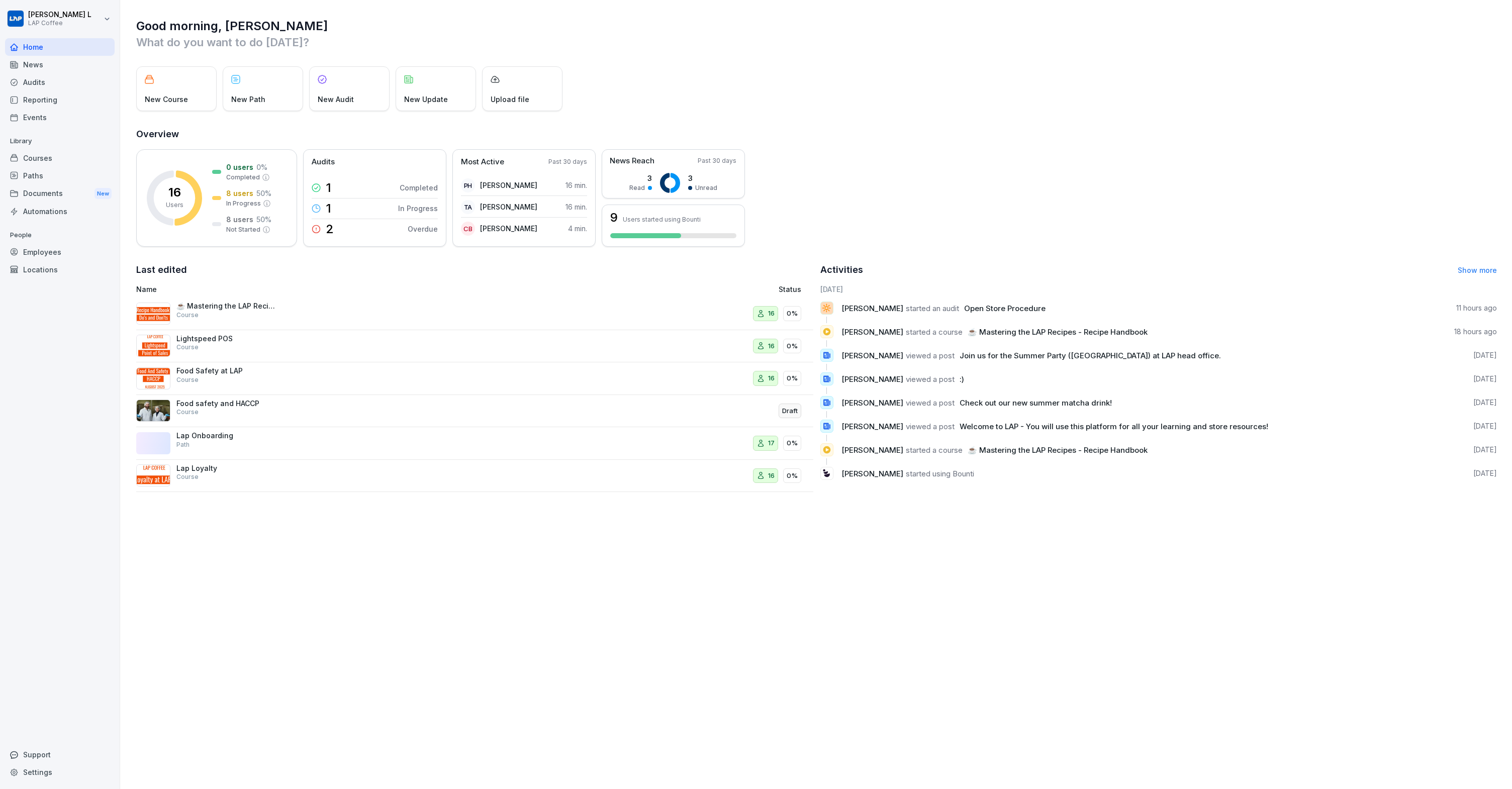
click at [58, 249] on div "Employees" at bounding box center [60, 252] width 110 height 18
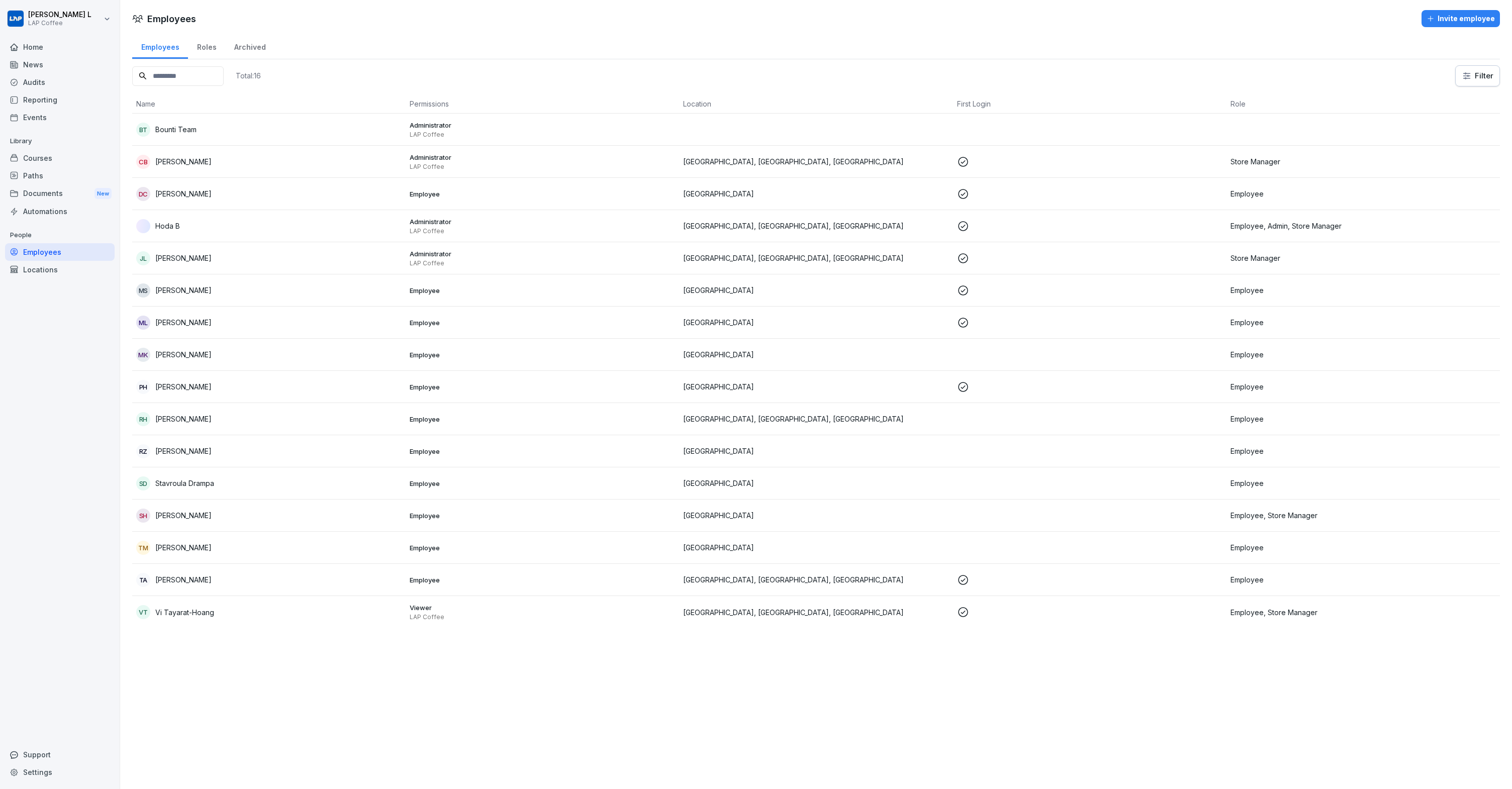
click at [185, 72] on input at bounding box center [178, 76] width 92 height 19
click at [1449, 23] on div "Invite employee" at bounding box center [1460, 18] width 68 height 11
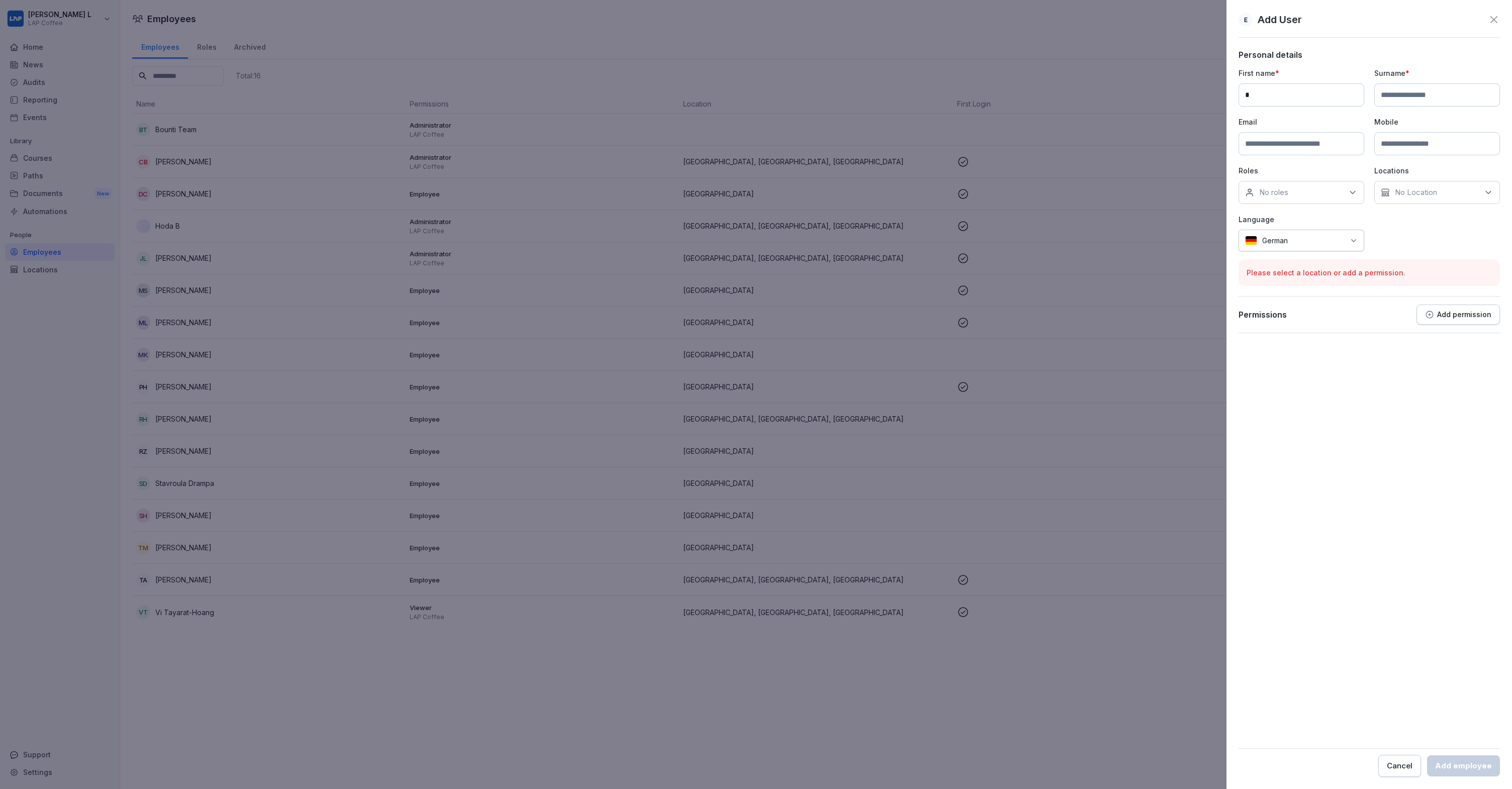
click at [1279, 100] on input "*" at bounding box center [1301, 94] width 126 height 23
paste input "******"
type input "*******"
click at [1409, 94] on input at bounding box center [1437, 94] width 126 height 23
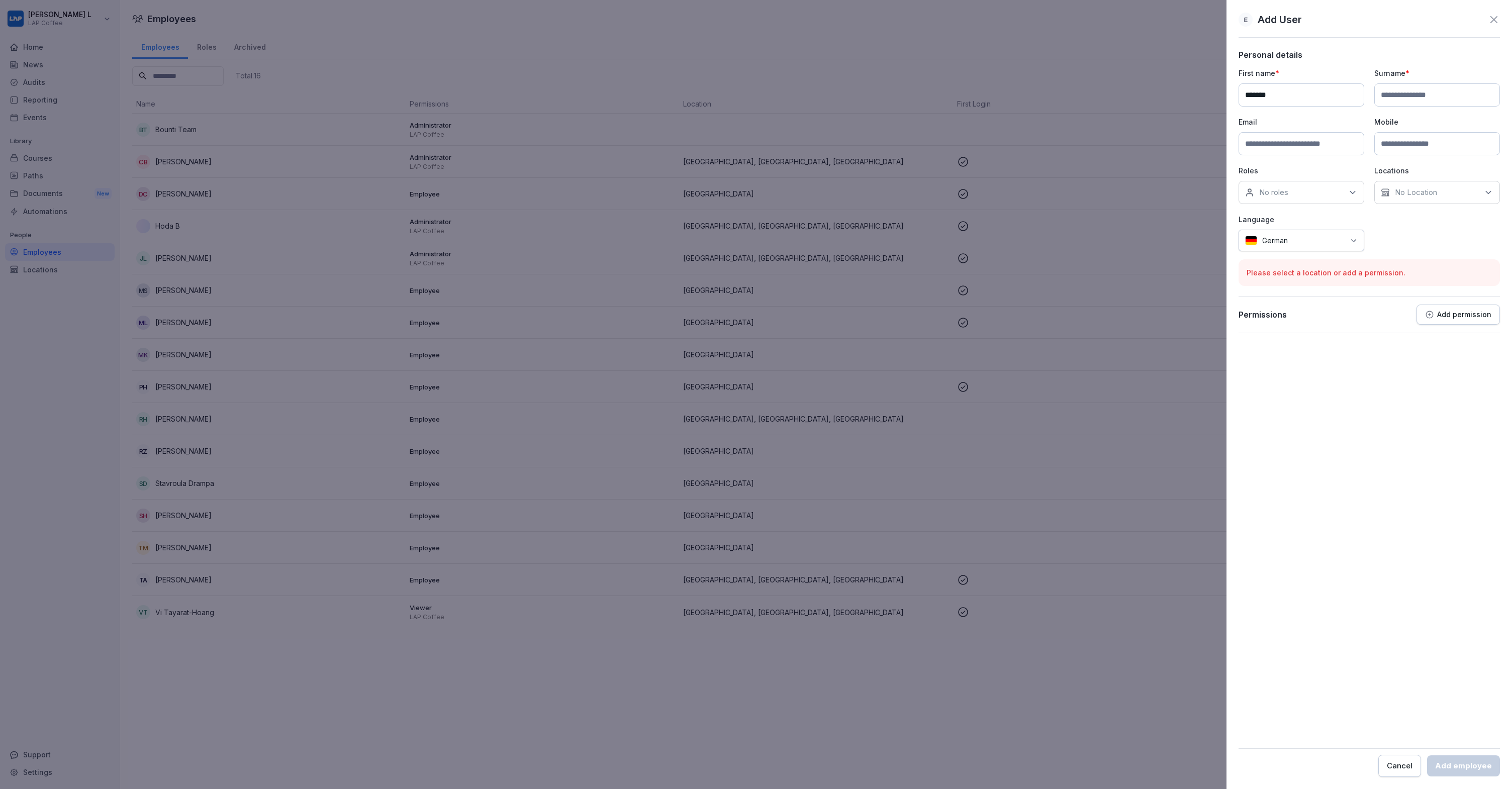
paste input "********"
type input "********"
click at [1283, 143] on input at bounding box center [1301, 143] width 126 height 23
paste input "**********"
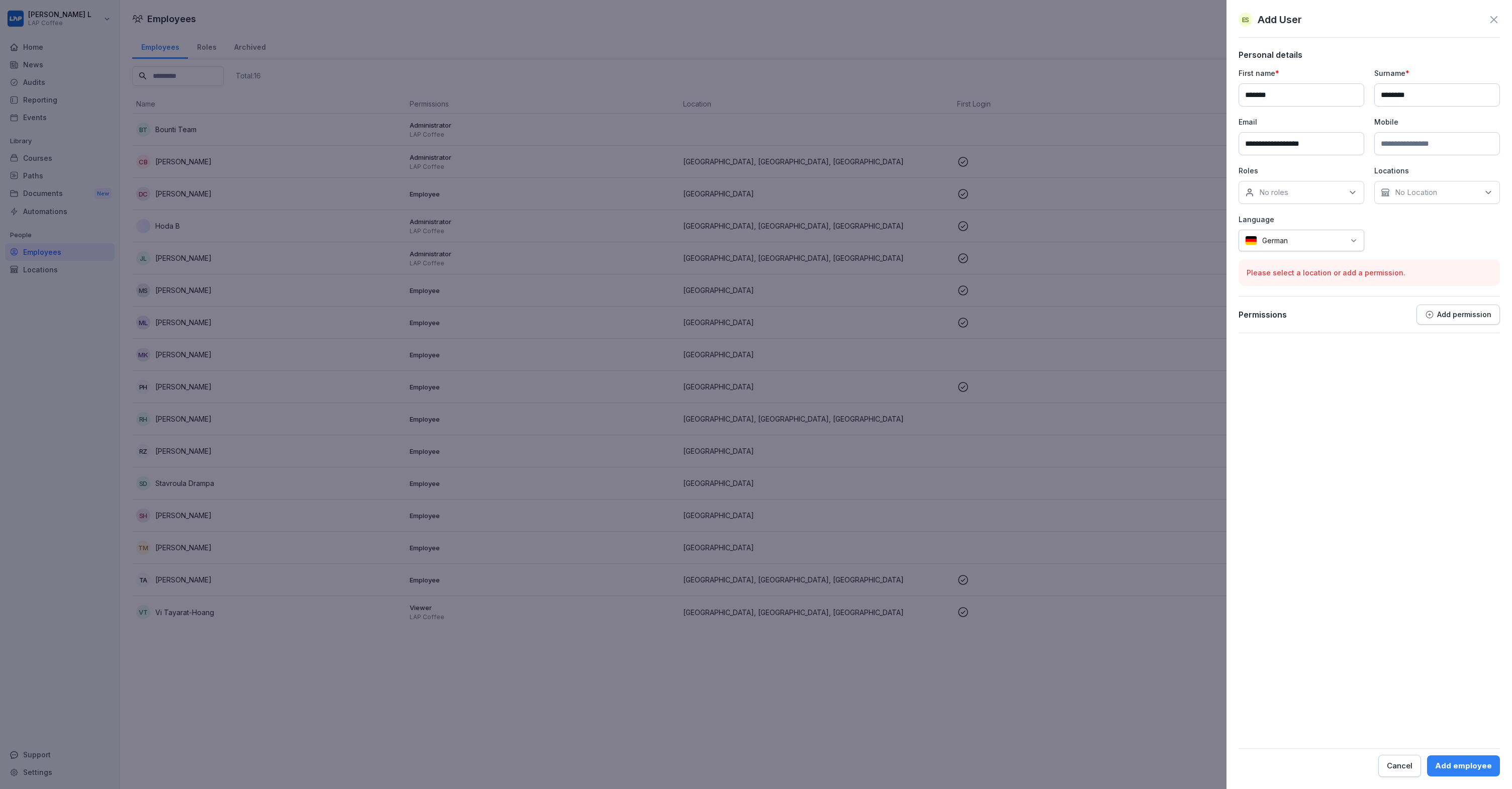
type input "**********"
click at [1435, 147] on input at bounding box center [1437, 143] width 126 height 23
click at [1329, 199] on div "No roles" at bounding box center [1301, 192] width 126 height 23
click at [1258, 260] on div "Employee" at bounding box center [1304, 258] width 124 height 19
click at [1420, 189] on p "No Location" at bounding box center [1416, 192] width 42 height 10
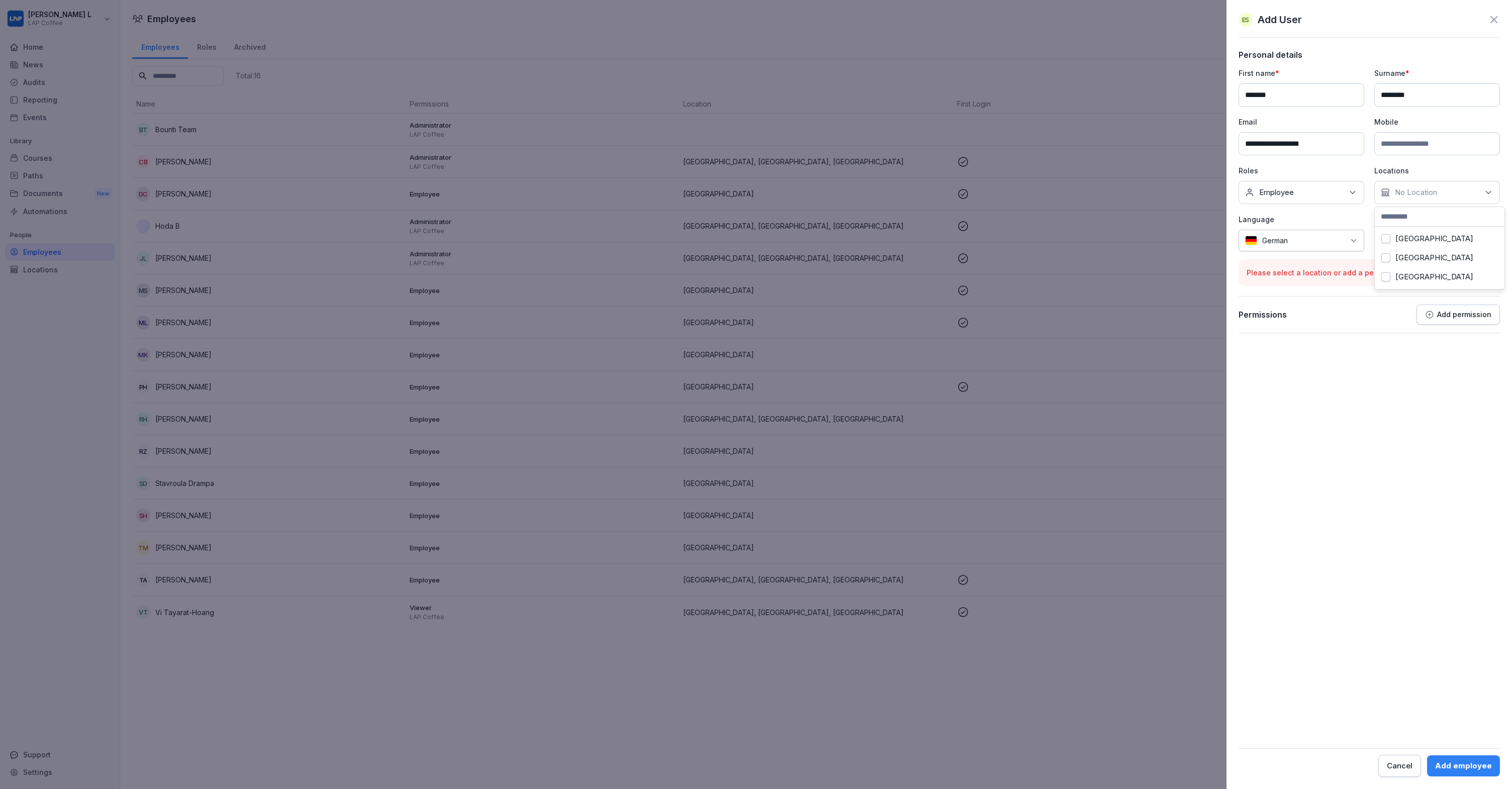
click at [1405, 236] on label "[GEOGRAPHIC_DATA]" at bounding box center [1434, 238] width 78 height 9
click at [1402, 257] on label "[GEOGRAPHIC_DATA]" at bounding box center [1434, 258] width 78 height 9
click at [1403, 276] on label "[GEOGRAPHIC_DATA]" at bounding box center [1434, 276] width 78 height 9
click at [1393, 394] on form "**********" at bounding box center [1369, 413] width 261 height 727
click at [1336, 250] on div "German" at bounding box center [1301, 260] width 126 height 22
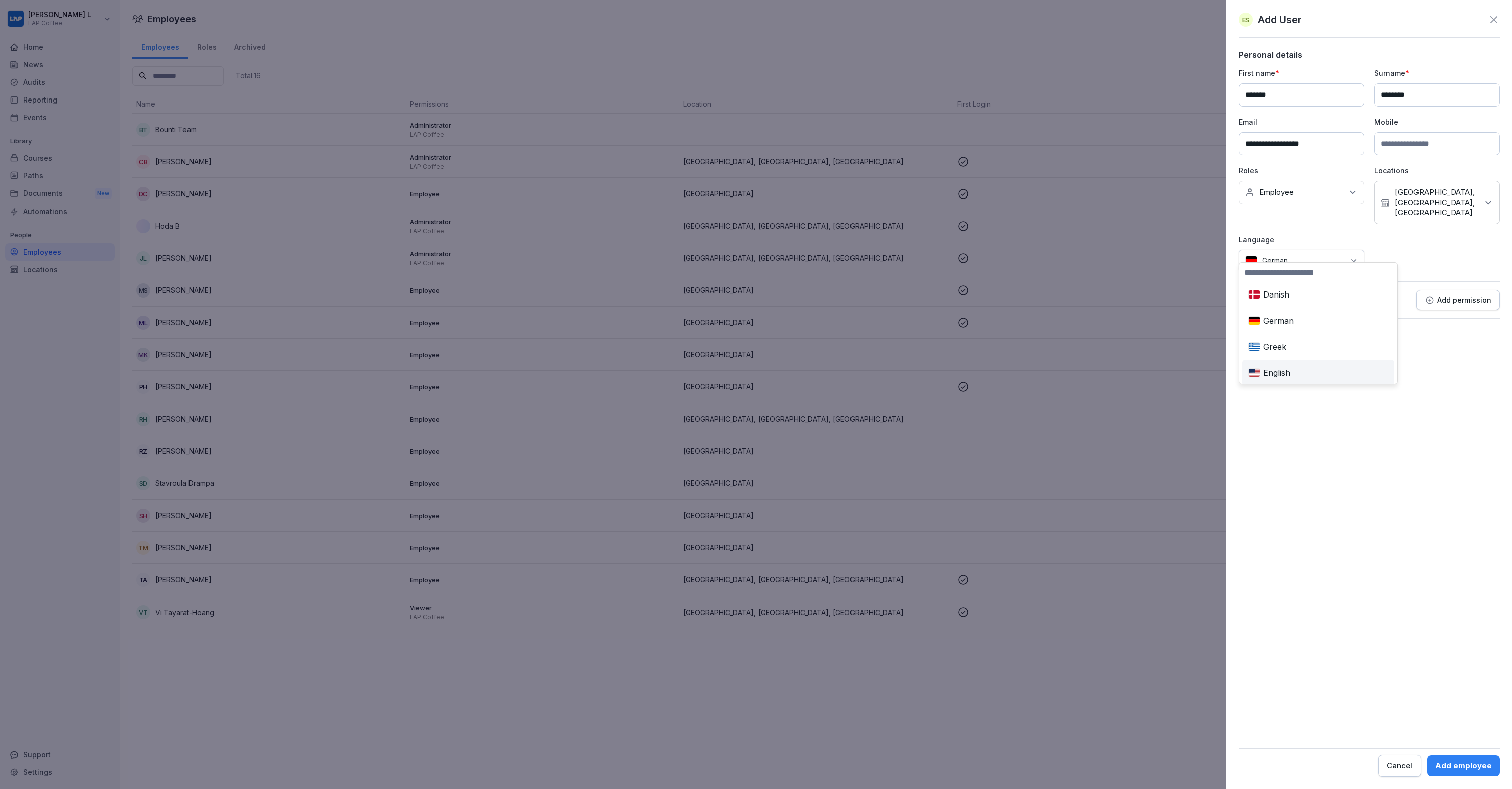
scroll to position [72, 0]
click at [1281, 357] on div "English" at bounding box center [1318, 358] width 148 height 22
click at [1373, 380] on form "**********" at bounding box center [1369, 413] width 261 height 727
click at [1449, 766] on div "Add employee" at bounding box center [1463, 766] width 57 height 11
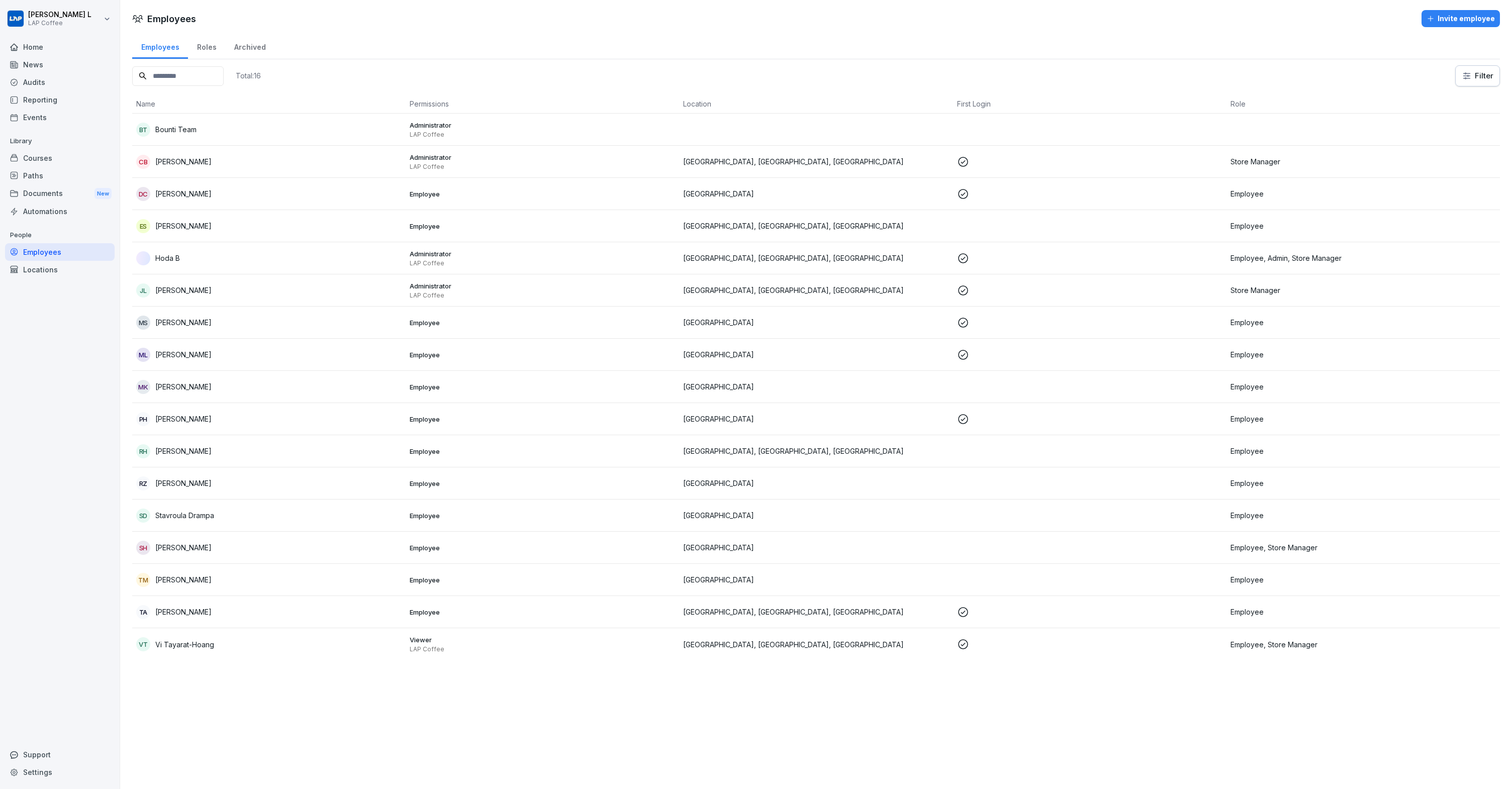
click at [46, 165] on div "Courses" at bounding box center [60, 158] width 110 height 18
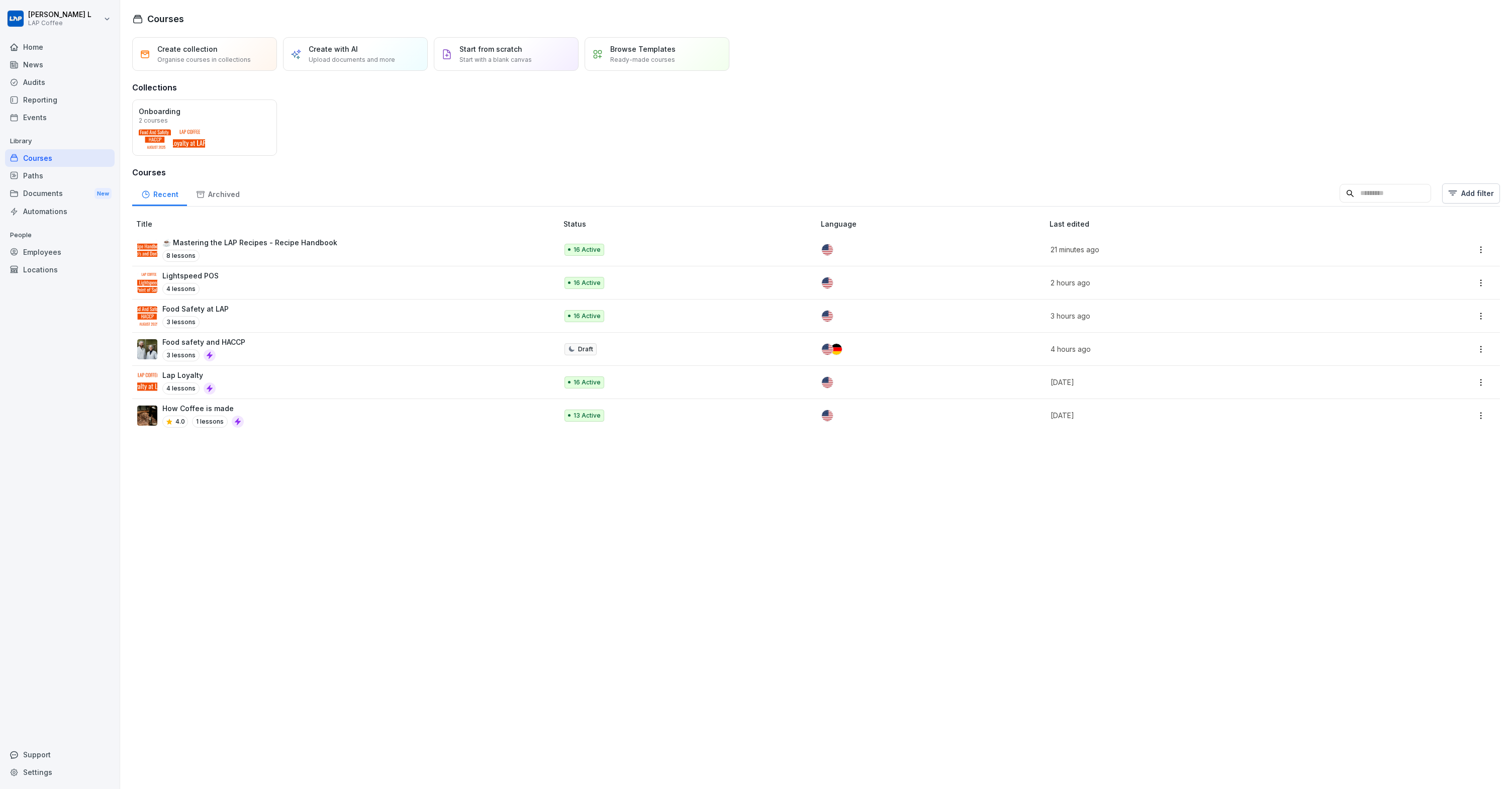
drag, startPoint x: 347, startPoint y: 509, endPoint x: 299, endPoint y: 516, distance: 48.5
click at [299, 516] on div "Create collection Organise courses in collections Create with AI Upload documen…" at bounding box center [816, 410] width 1392 height 757
click at [303, 512] on div "Create collection Organise courses in collections Create with AI Upload documen…" at bounding box center [816, 410] width 1392 height 757
drag, startPoint x: 312, startPoint y: 475, endPoint x: 275, endPoint y: 442, distance: 49.6
click at [275, 442] on div "Create collection Organise courses in collections Create with AI Upload documen…" at bounding box center [816, 410] width 1392 height 757
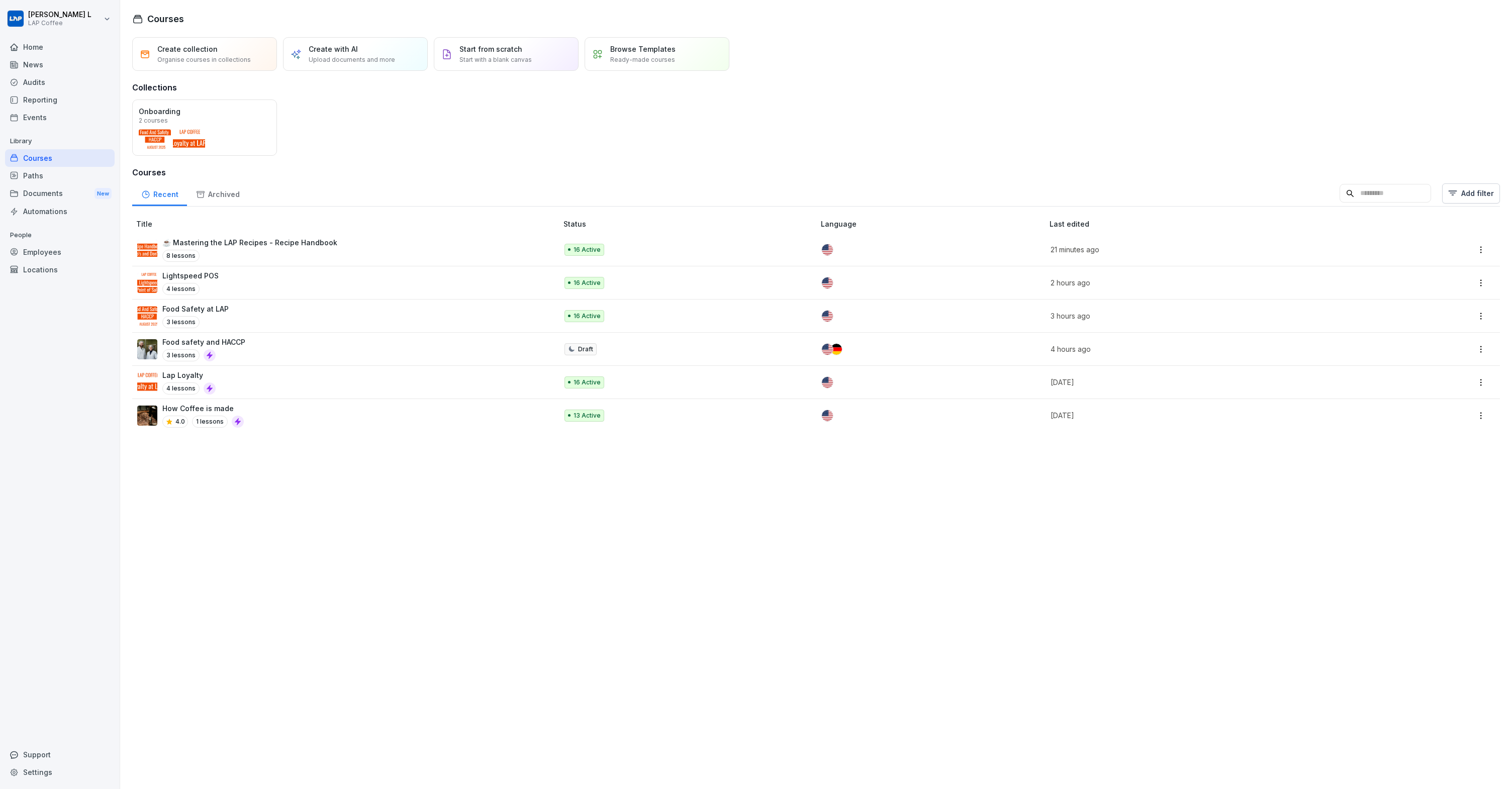
drag, startPoint x: 331, startPoint y: 455, endPoint x: 295, endPoint y: 431, distance: 43.3
click at [299, 442] on div "Create collection Organise courses in collections Create with AI Upload documen…" at bounding box center [816, 410] width 1392 height 757
click at [239, 202] on div "Archived" at bounding box center [218, 193] width 61 height 26
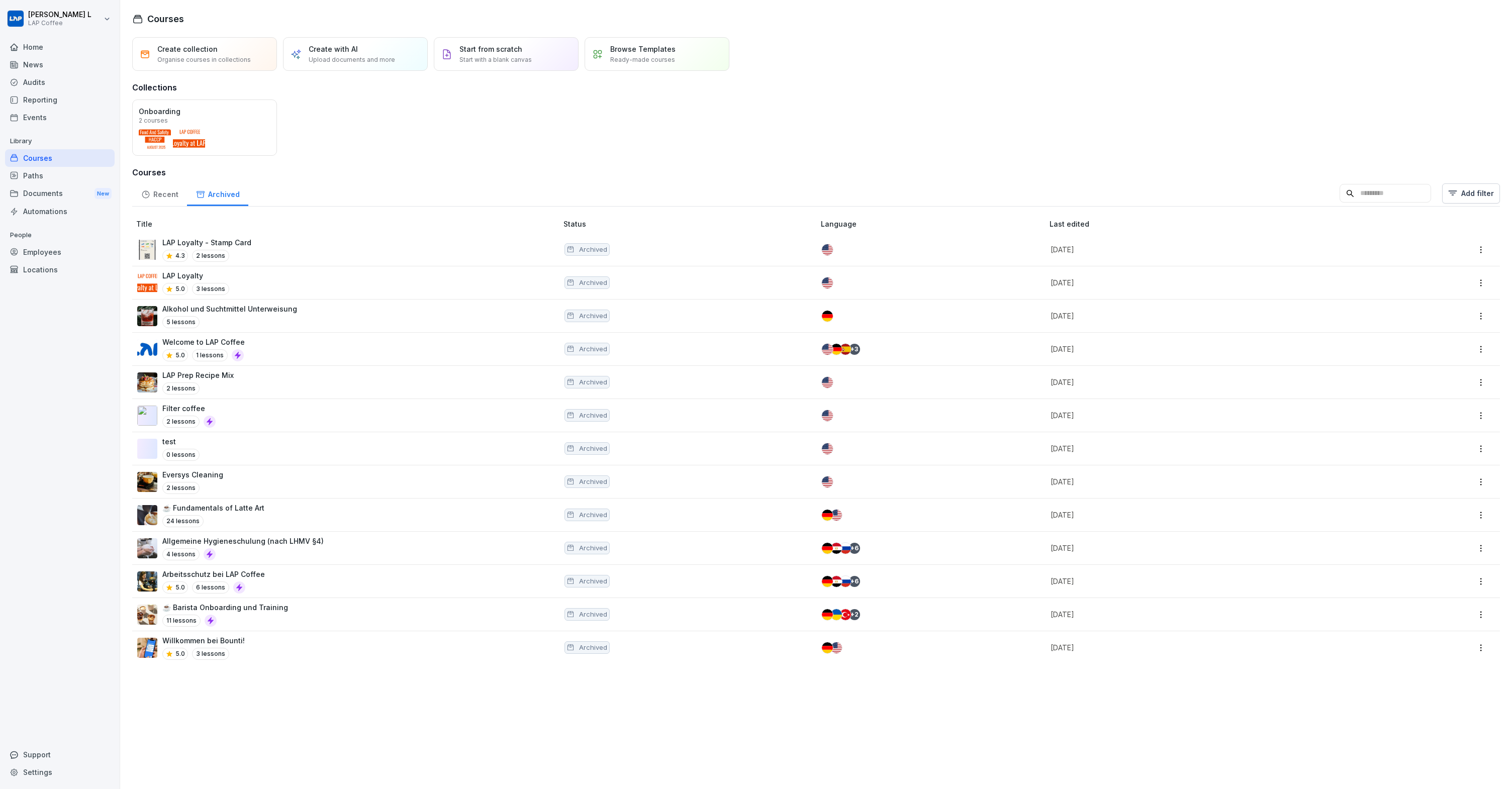
click at [274, 521] on div "☕ Fundamentals of Latte Art 24 lessons" at bounding box center [342, 514] width 410 height 25
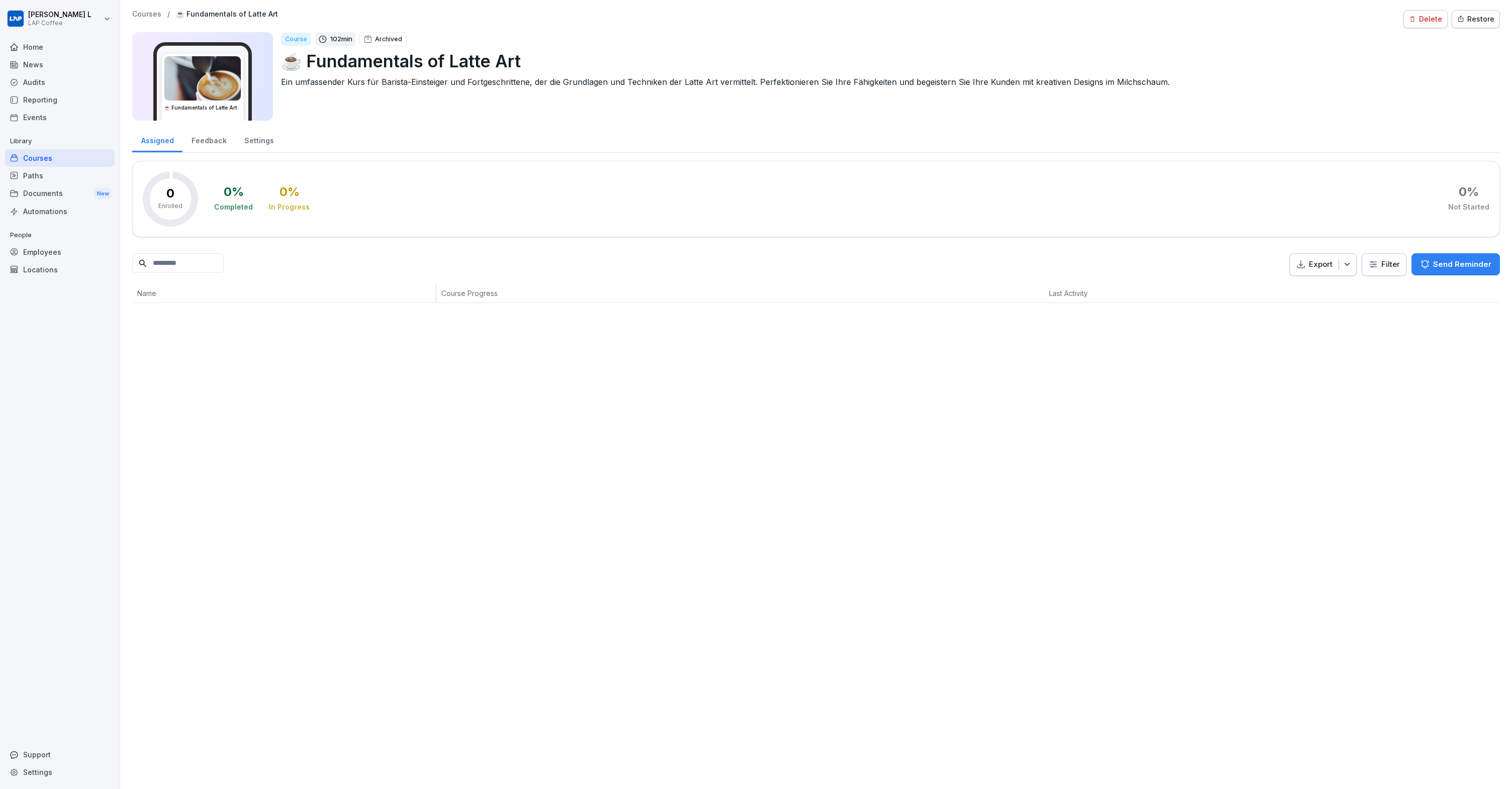
drag, startPoint x: 299, startPoint y: 508, endPoint x: 291, endPoint y: 502, distance: 10.0
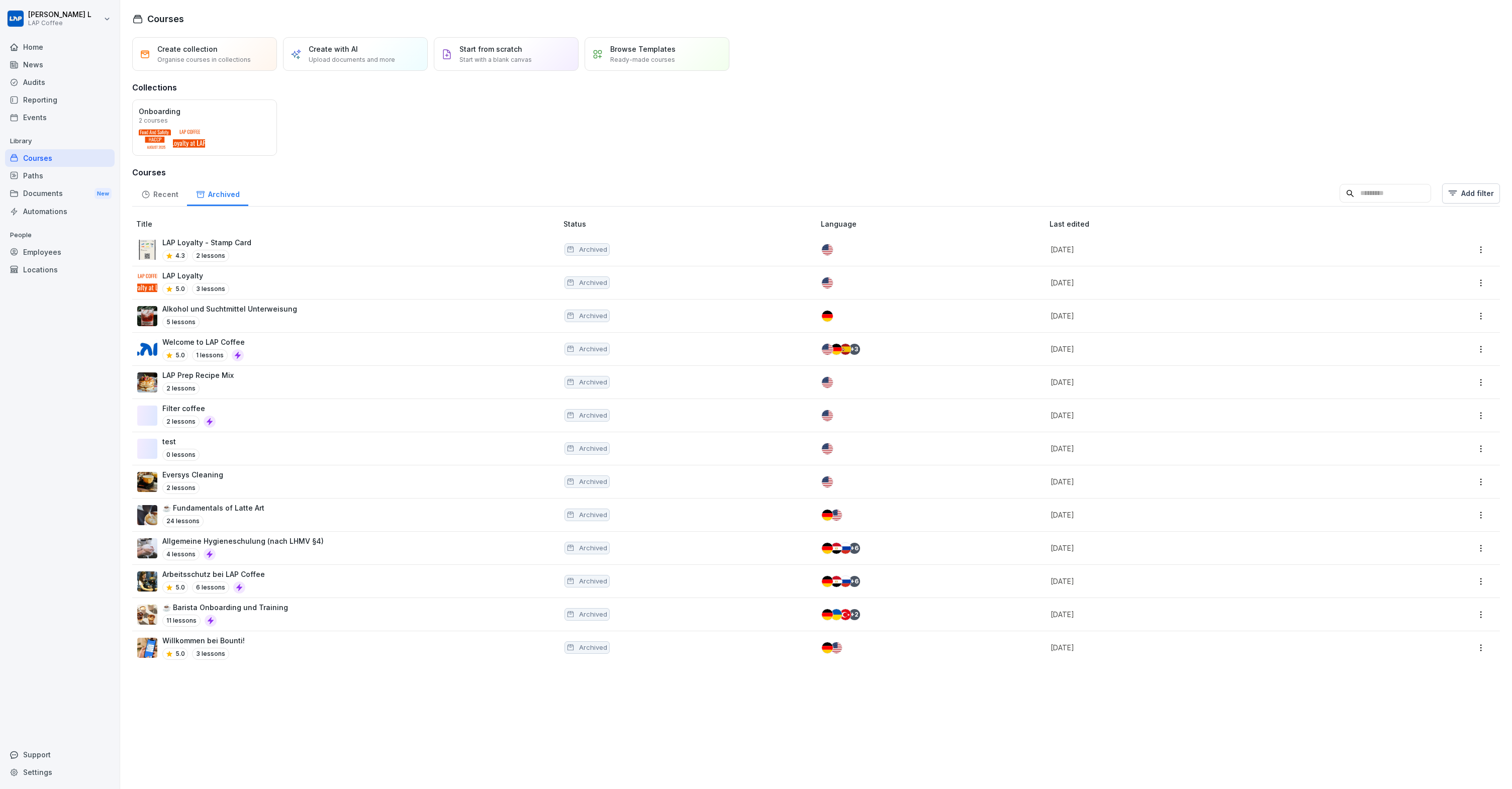
click at [160, 198] on div "Recent" at bounding box center [159, 193] width 55 height 26
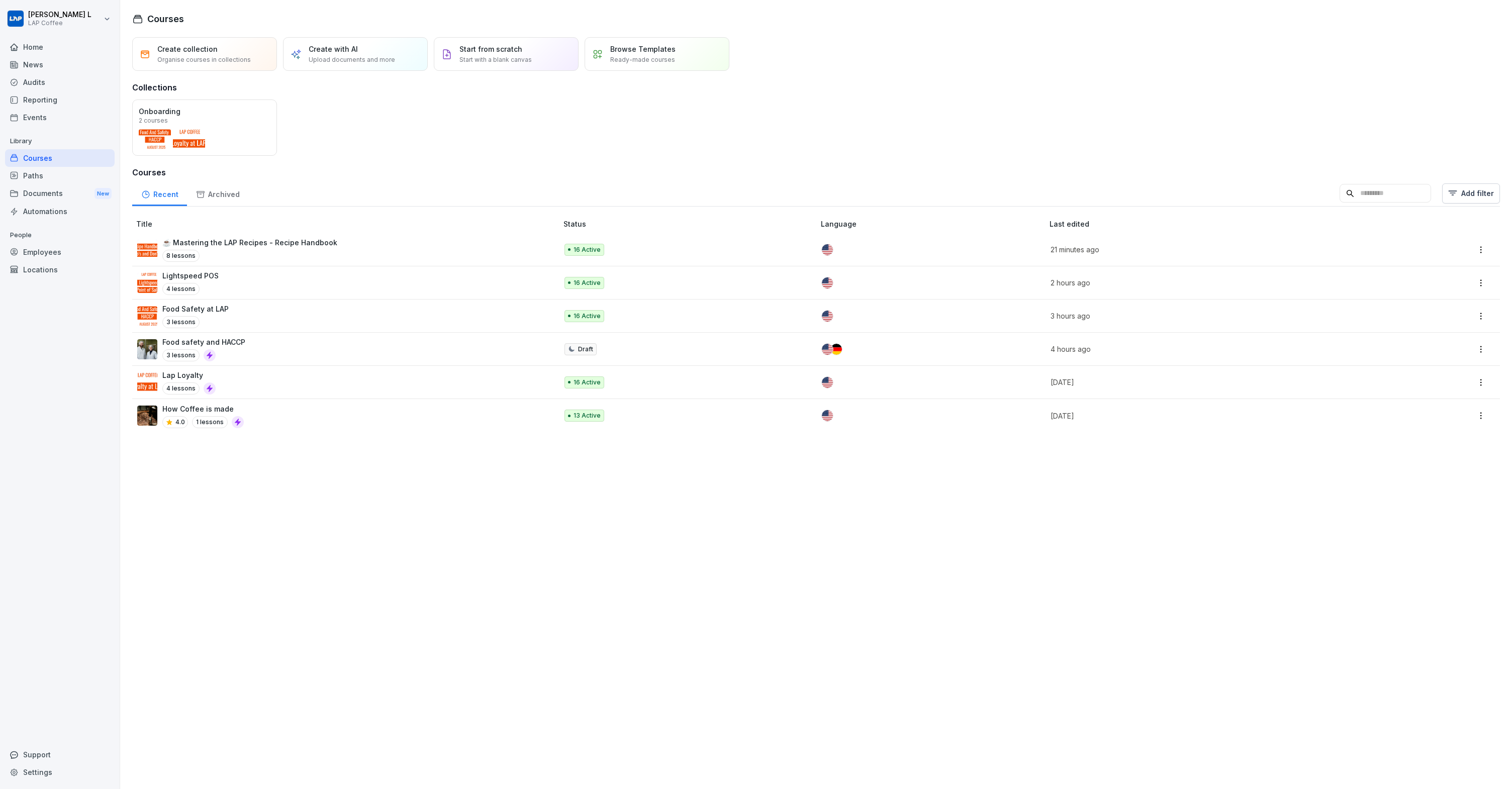
click at [167, 196] on div "Recent" at bounding box center [159, 193] width 55 height 26
click at [70, 172] on div "Paths" at bounding box center [60, 175] width 110 height 18
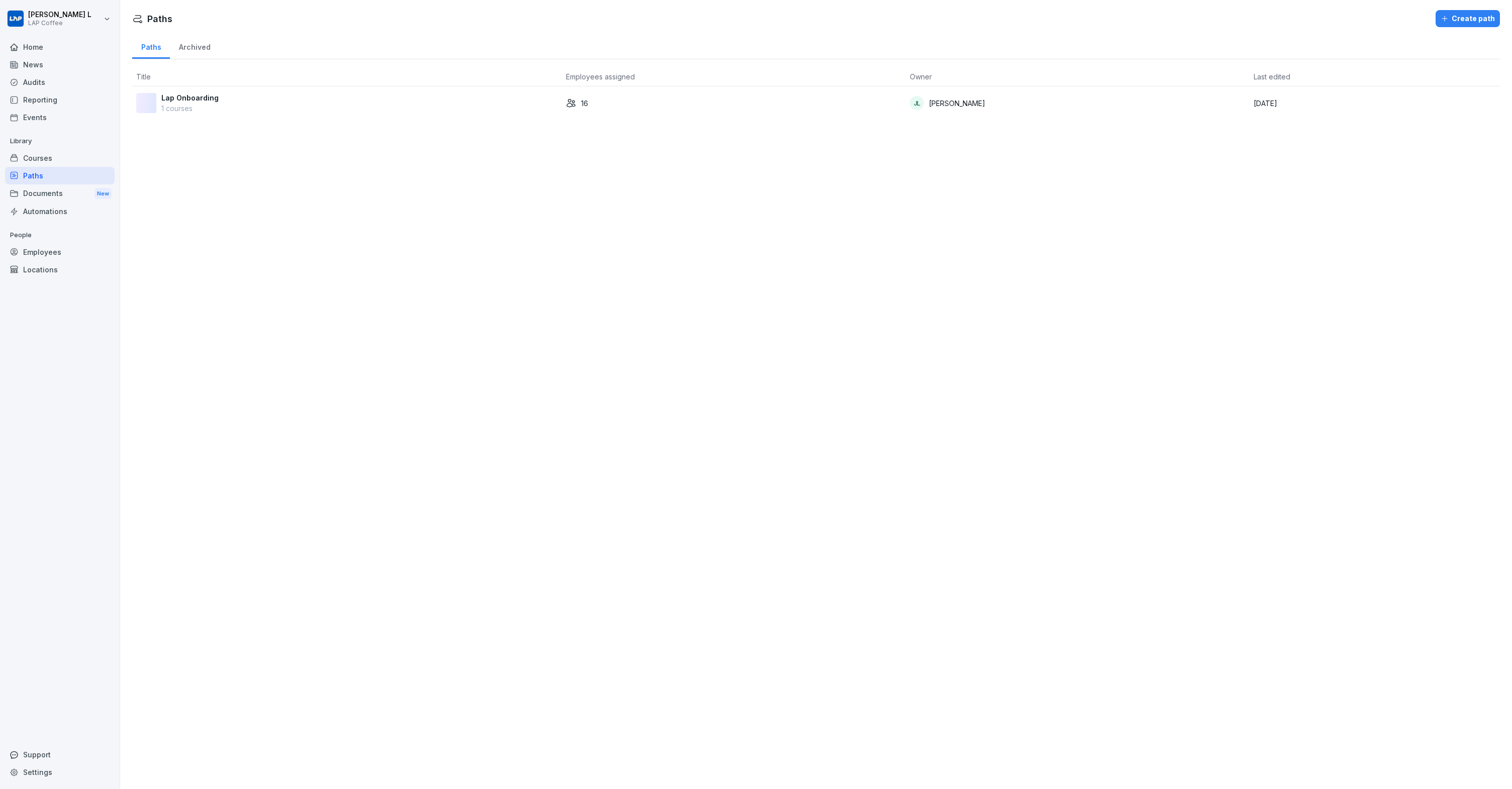
click at [65, 189] on div "Documents New" at bounding box center [60, 194] width 110 height 19
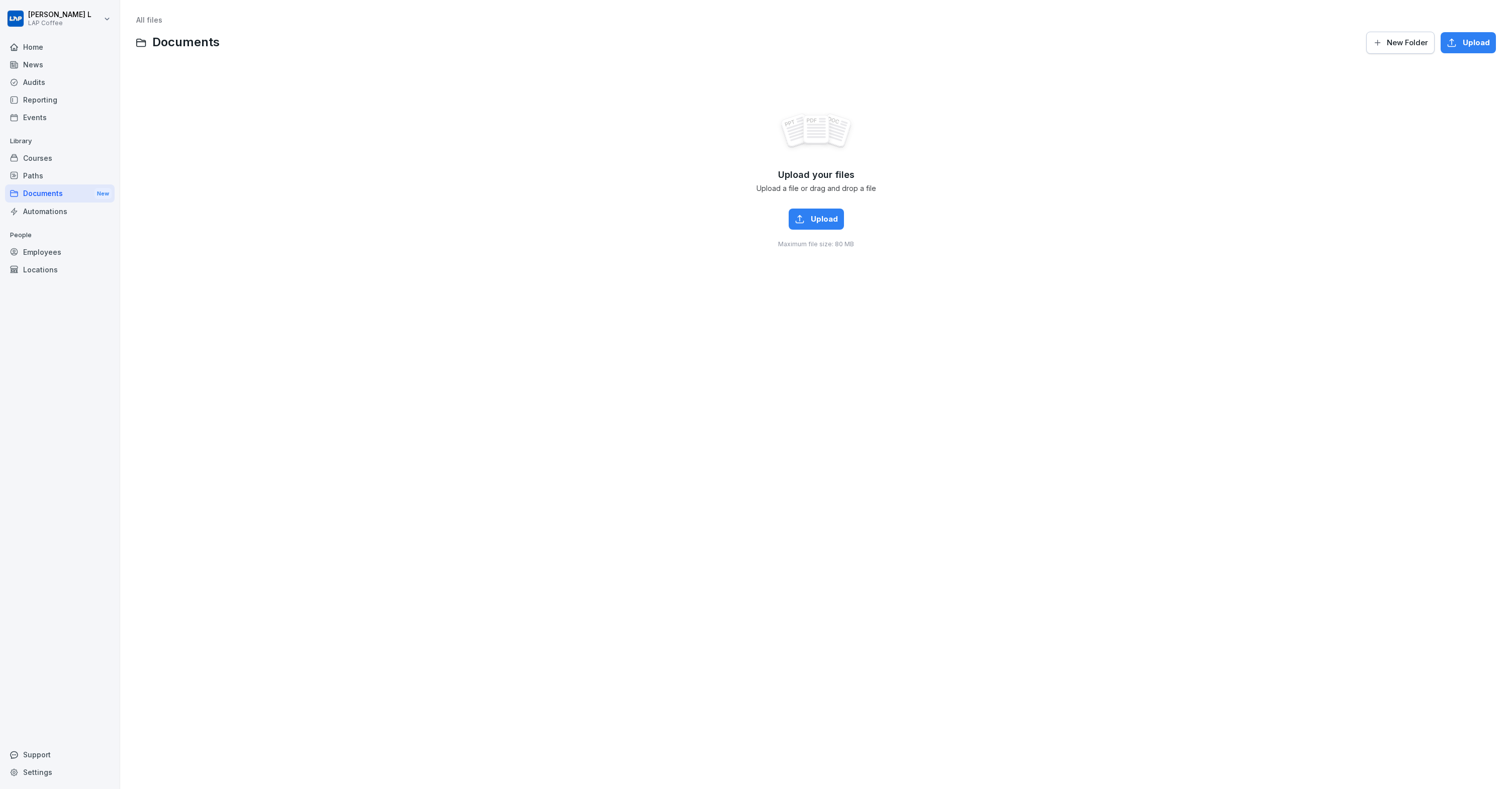
click at [46, 170] on div "Paths" at bounding box center [60, 175] width 110 height 18
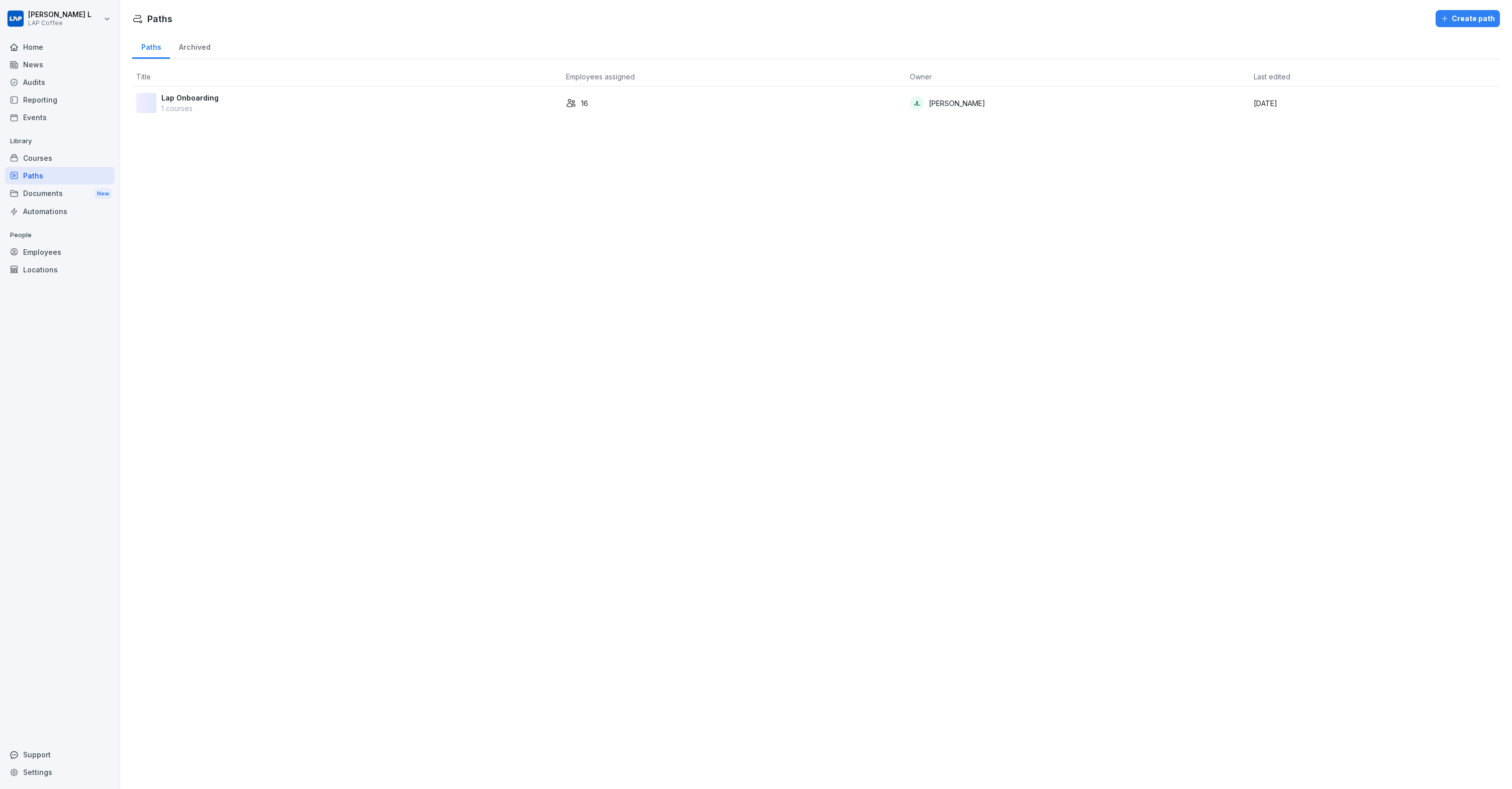
click at [49, 161] on div "Courses" at bounding box center [60, 158] width 110 height 18
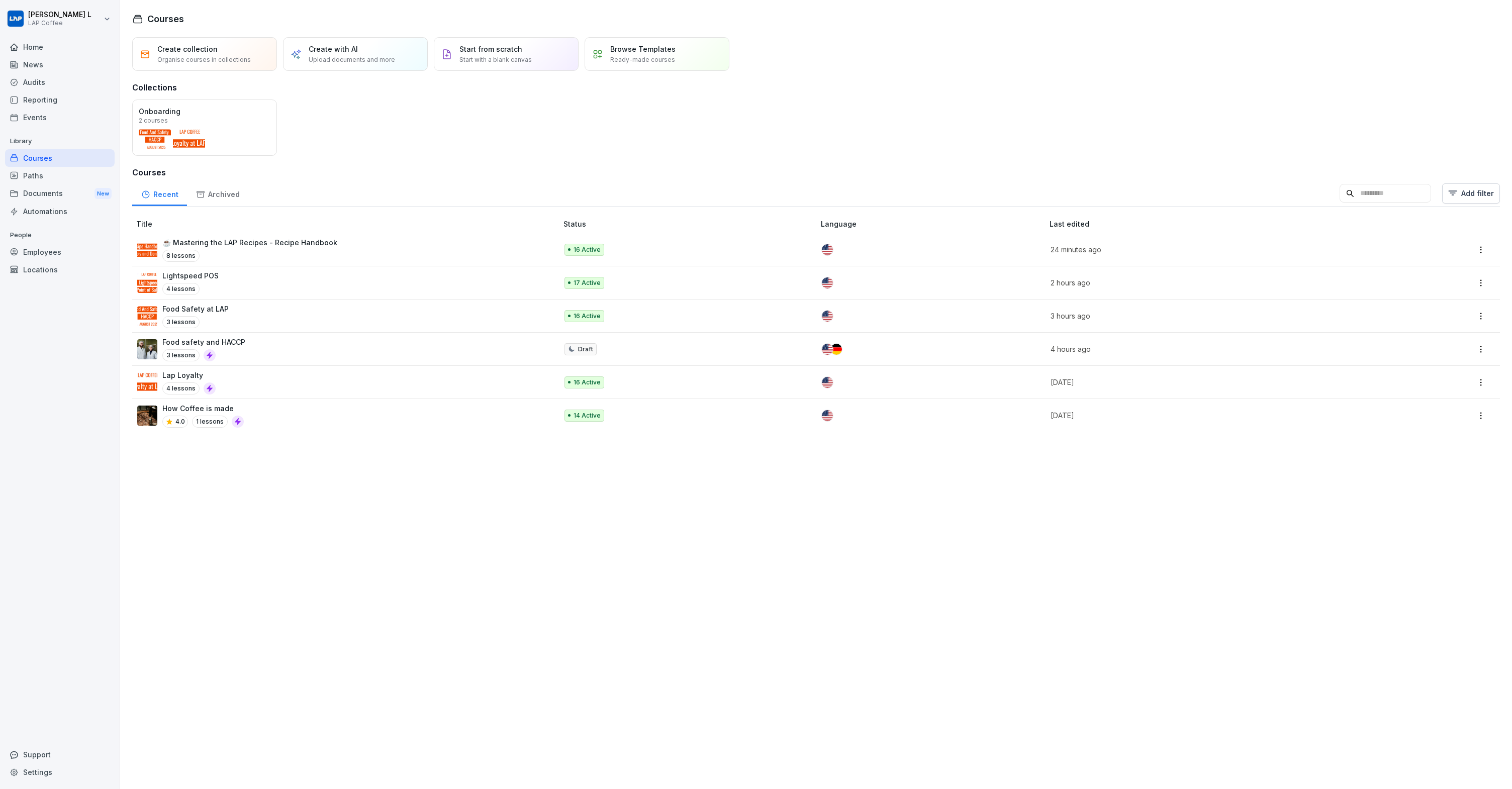
click at [301, 250] on div "8 lessons" at bounding box center [250, 256] width 175 height 12
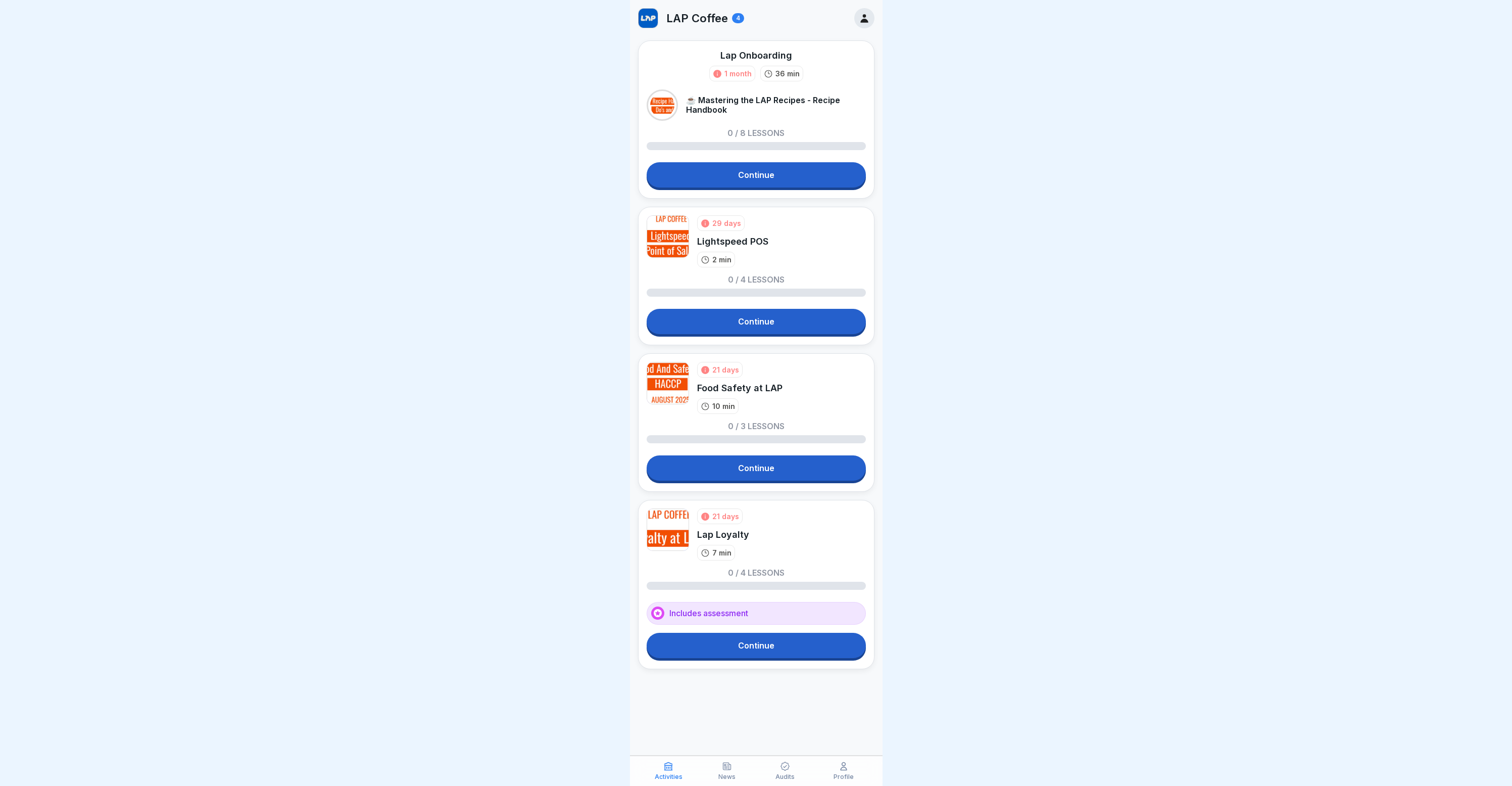
click at [706, 174] on link "Continue" at bounding box center [756, 175] width 219 height 25
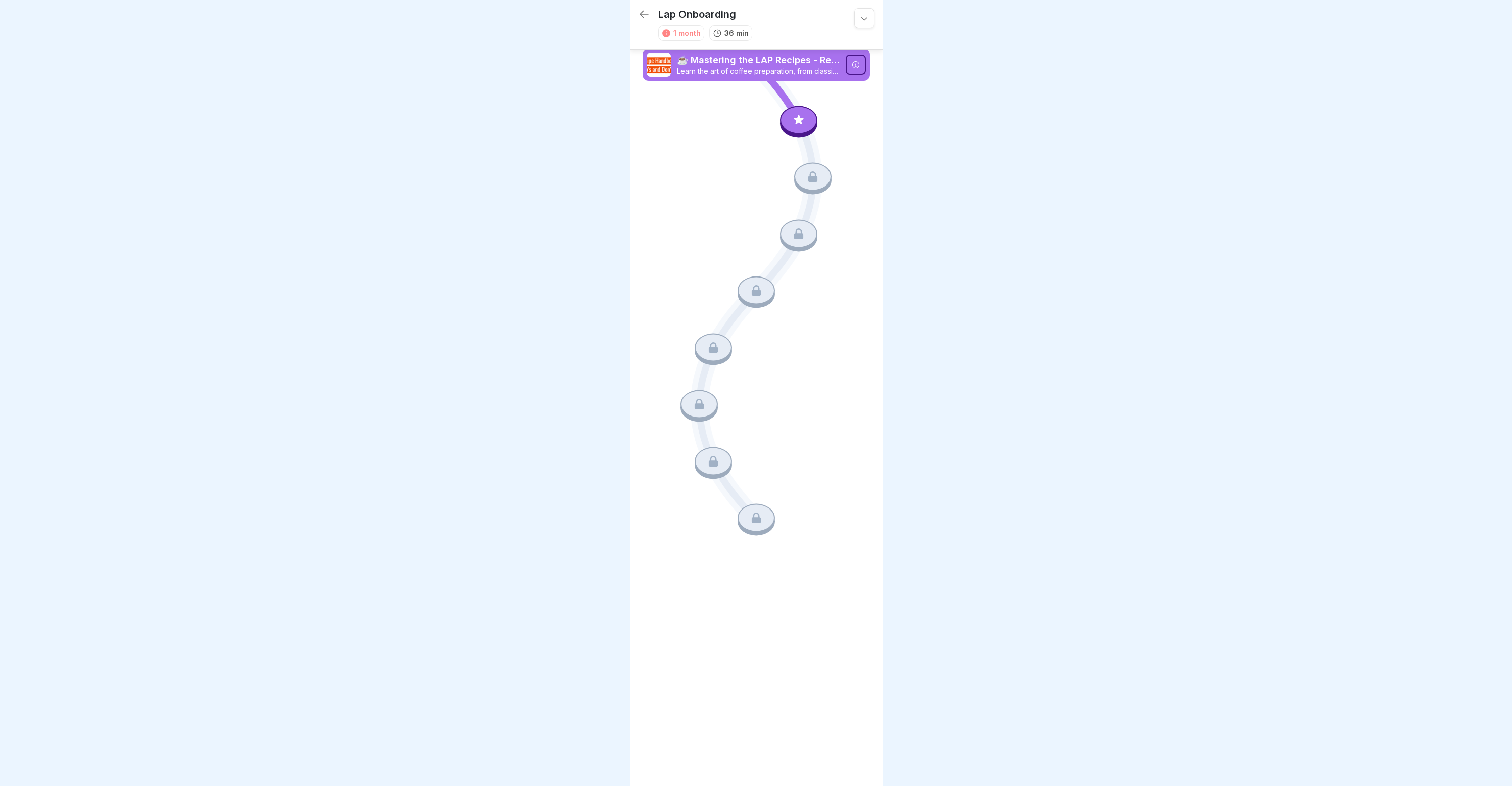
click at [773, 102] on icon at bounding box center [798, 122] width 73 height 61
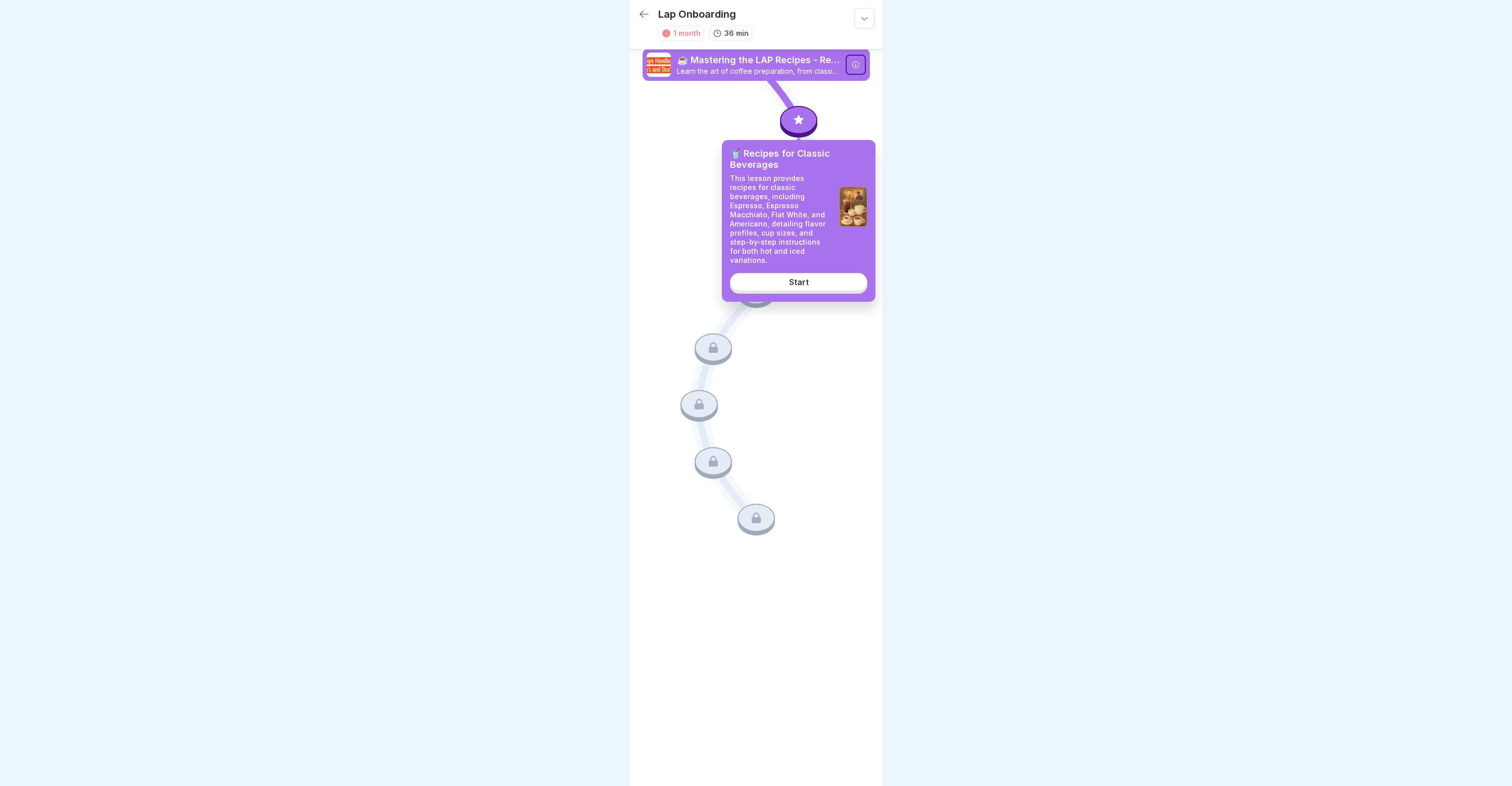
click at [791, 117] on div at bounding box center [798, 120] width 37 height 28
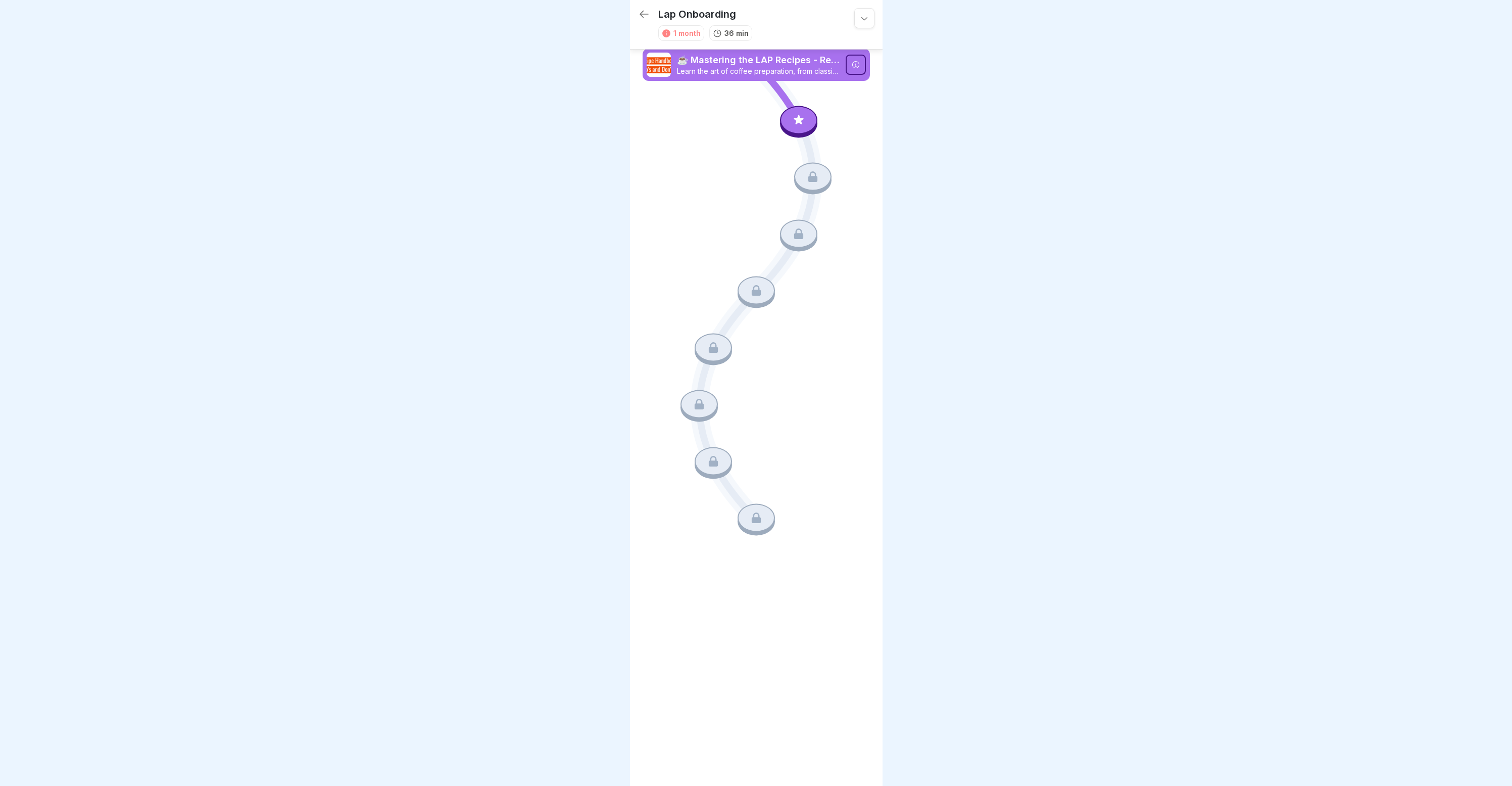
click at [787, 119] on div at bounding box center [798, 120] width 37 height 28
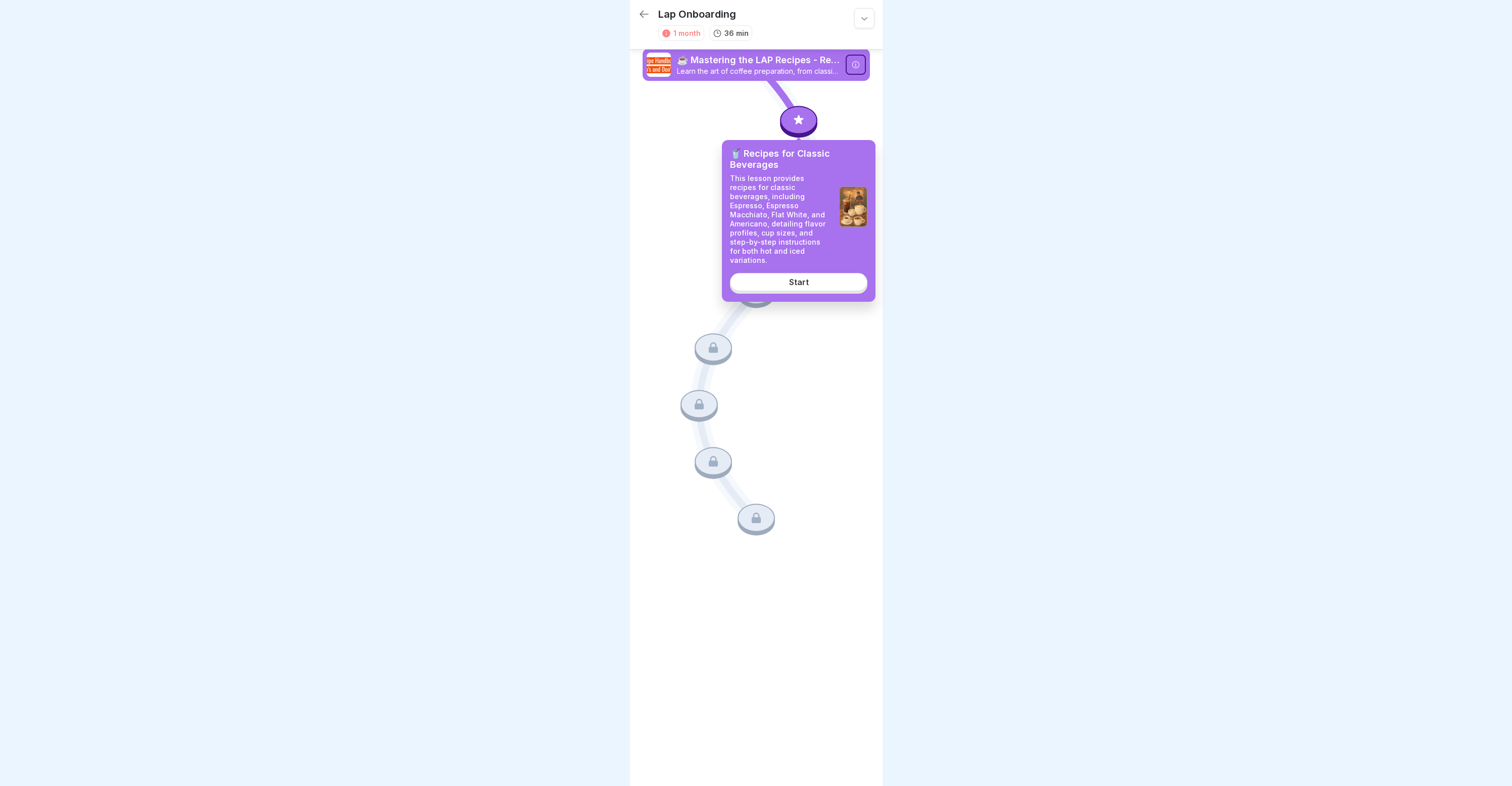
click at [840, 273] on link "Start" at bounding box center [798, 281] width 137 height 18
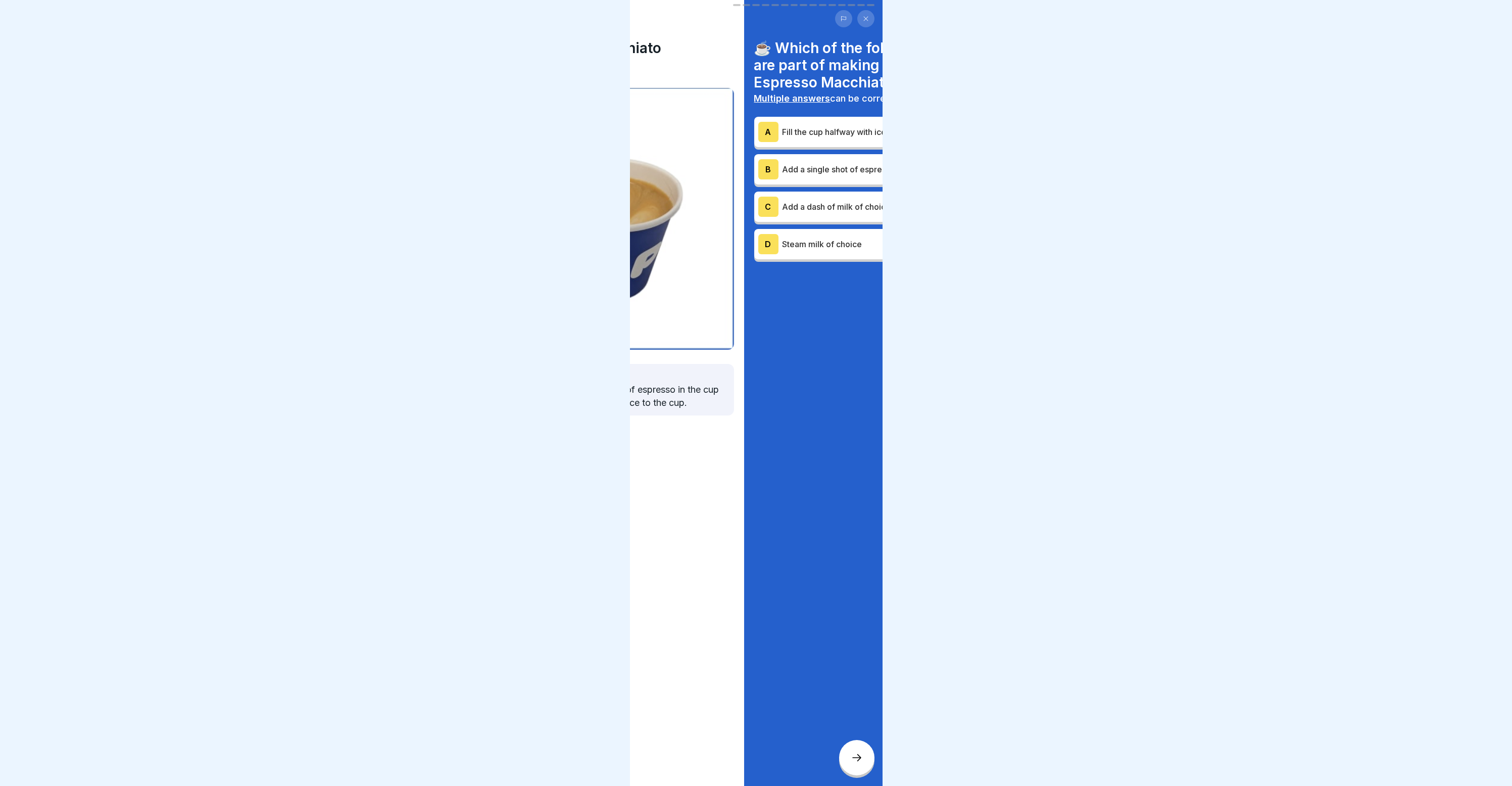
click at [934, 100] on body "☕ Mastering the LAP Recipes - Recipe Handbook 25 Steps 🥤 Recipes for Classic Be…" at bounding box center [756, 393] width 1512 height 786
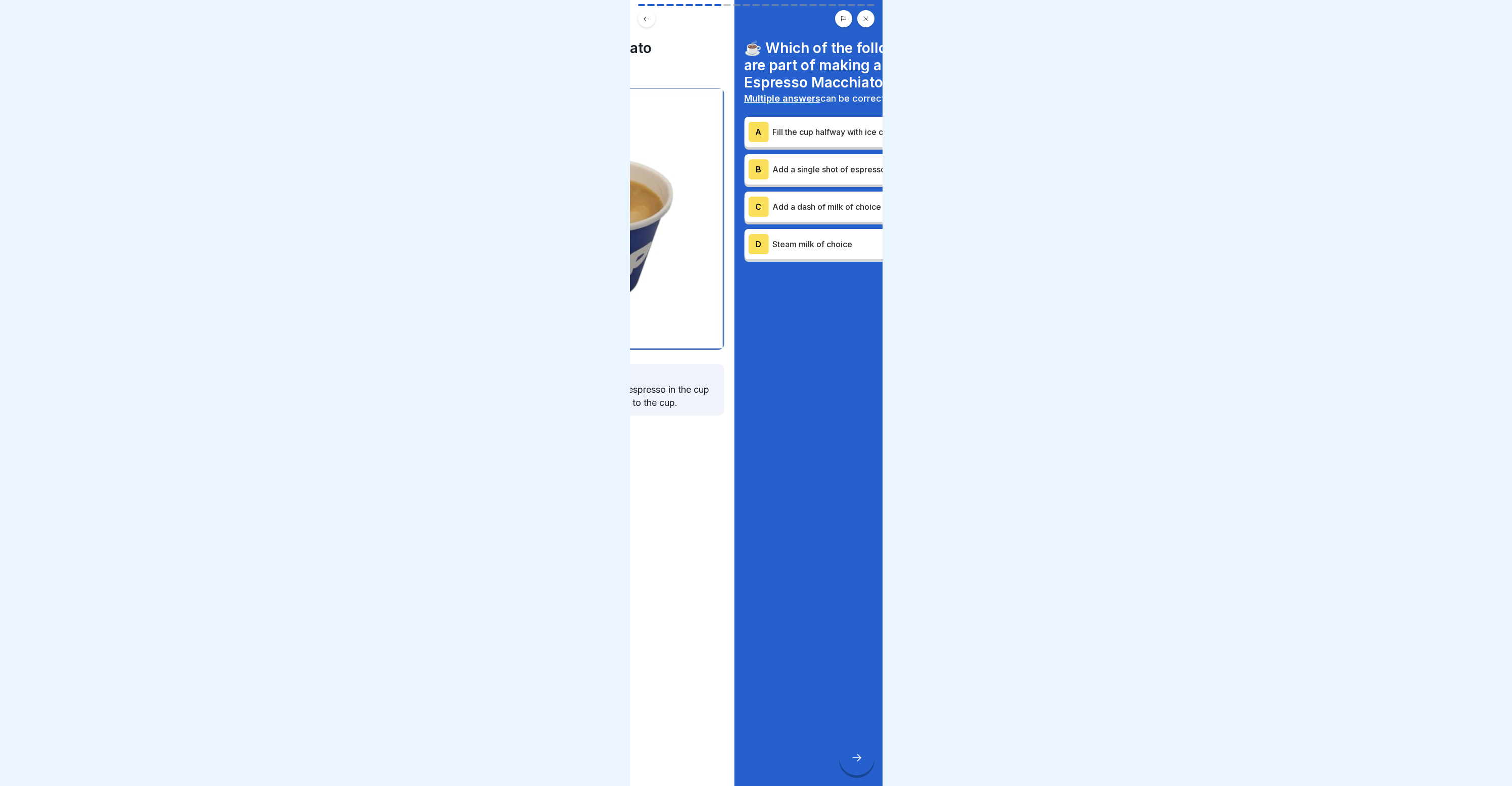
click at [576, 189] on body "☕ Mastering the LAP Recipes - Recipe Handbook 25 Steps 🥤 Recipes for Classic Be…" at bounding box center [756, 393] width 1512 height 786
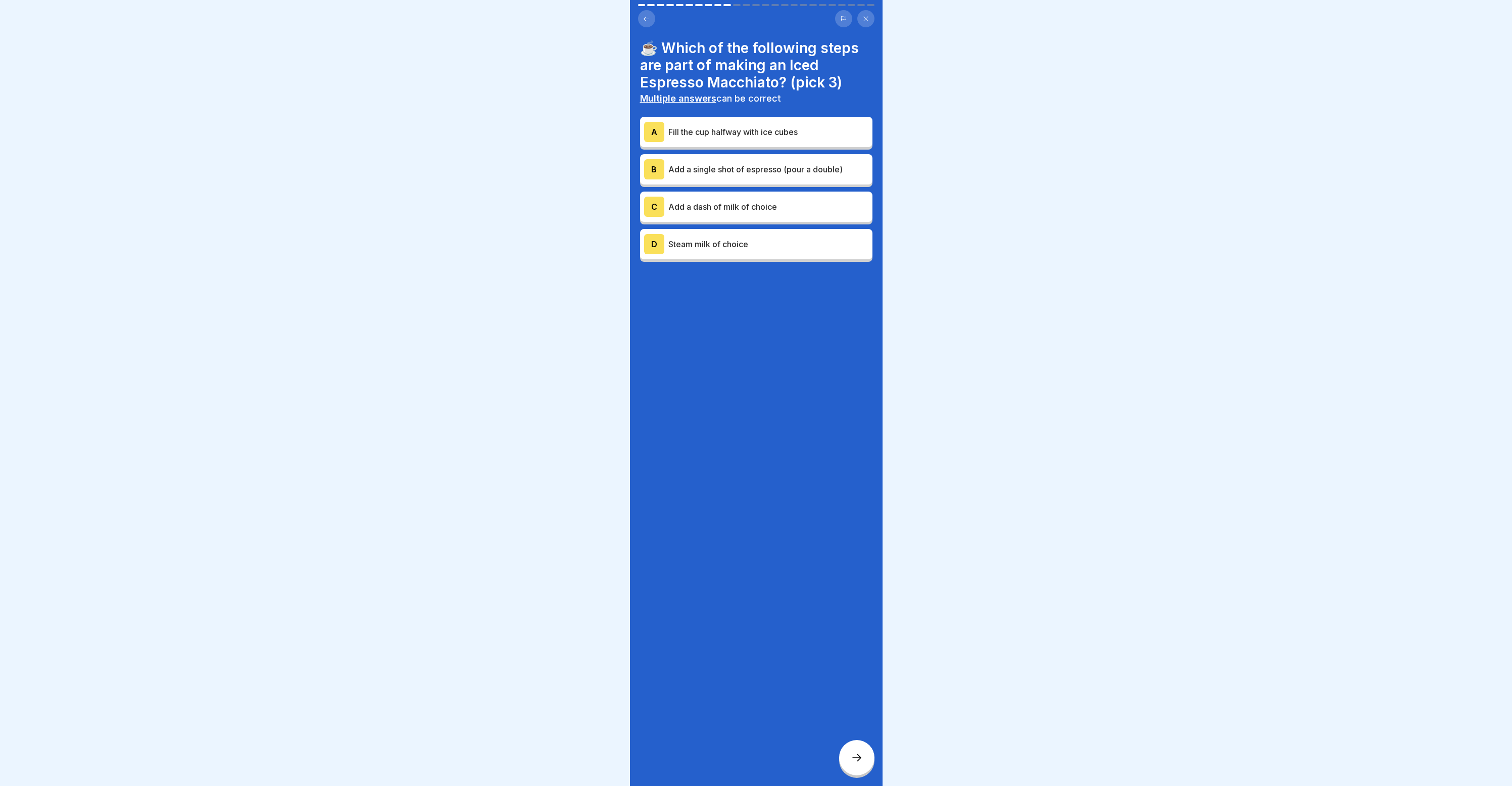
click at [871, 355] on div "☕️ Which of the following steps are part of making an Iced Espresso Macchiato? …" at bounding box center [756, 393] width 252 height 786
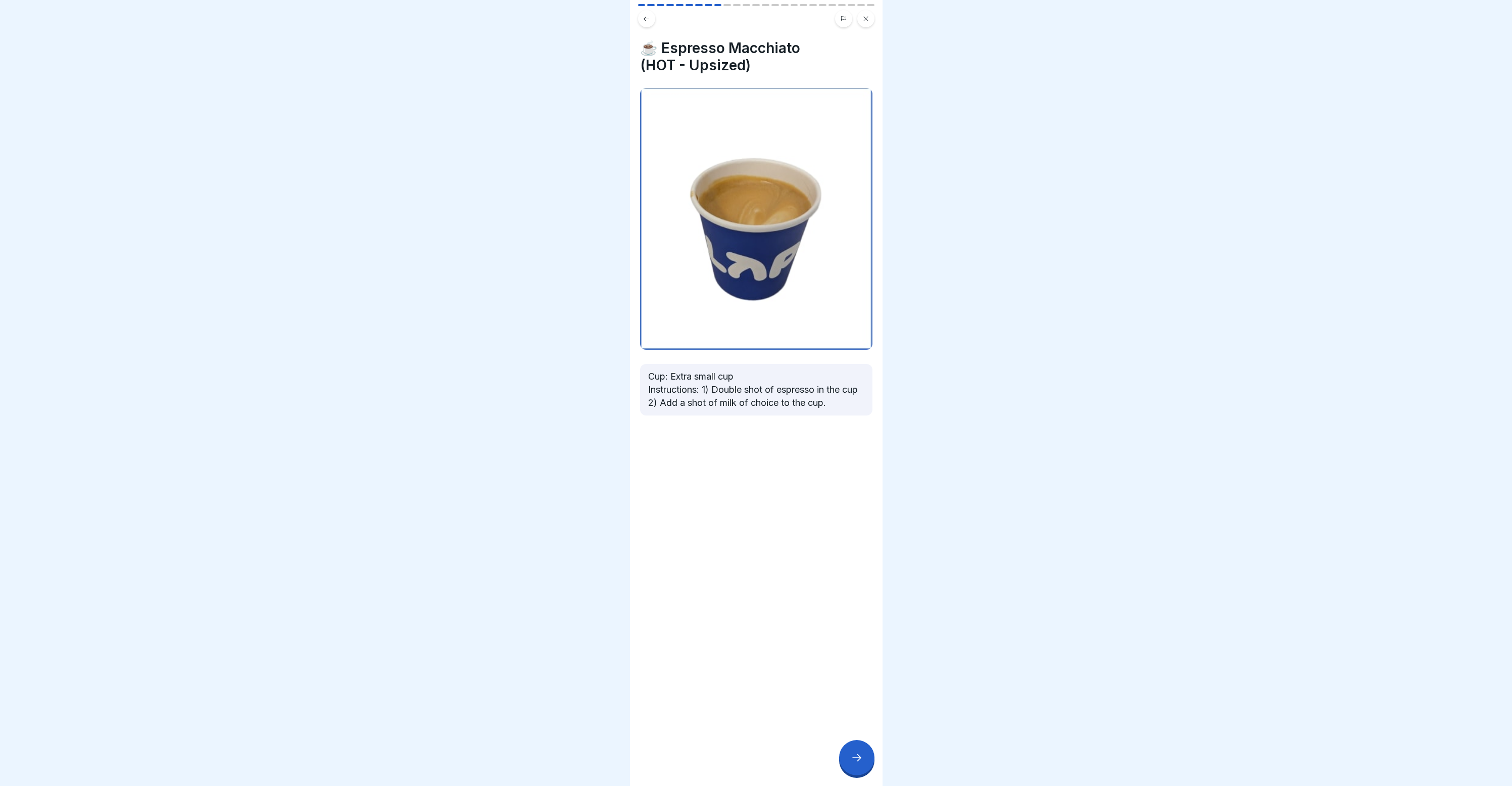
click at [896, 359] on body "☕ Mastering the LAP Recipes - Recipe Handbook 25 Steps 🥤 Recipes for Classic Be…" at bounding box center [756, 393] width 1512 height 786
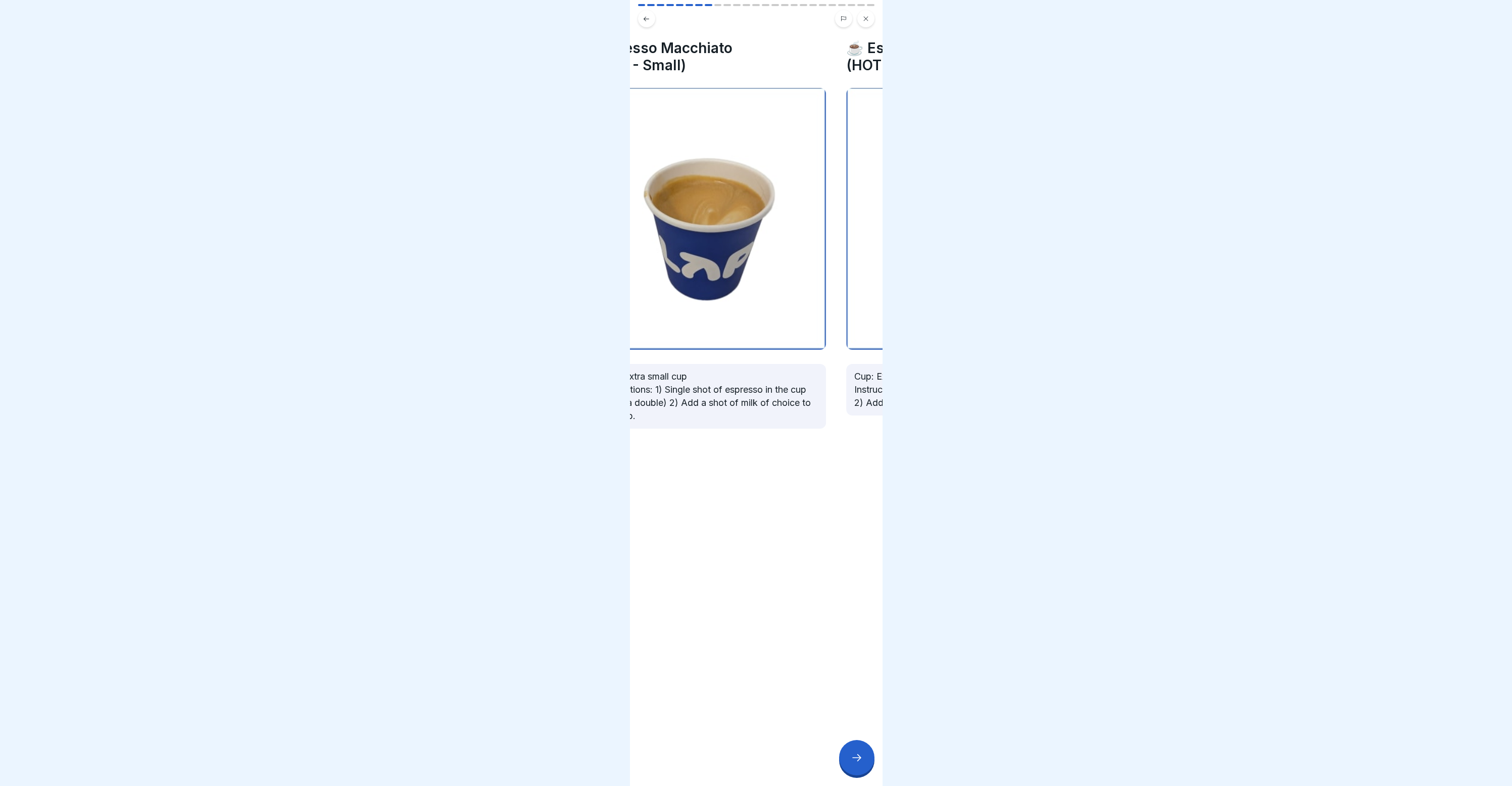
click at [747, 349] on div "Cup: Extra small cup Instructions: 1) Single shot of espresso in the cup (pour …" at bounding box center [710, 258] width 232 height 340
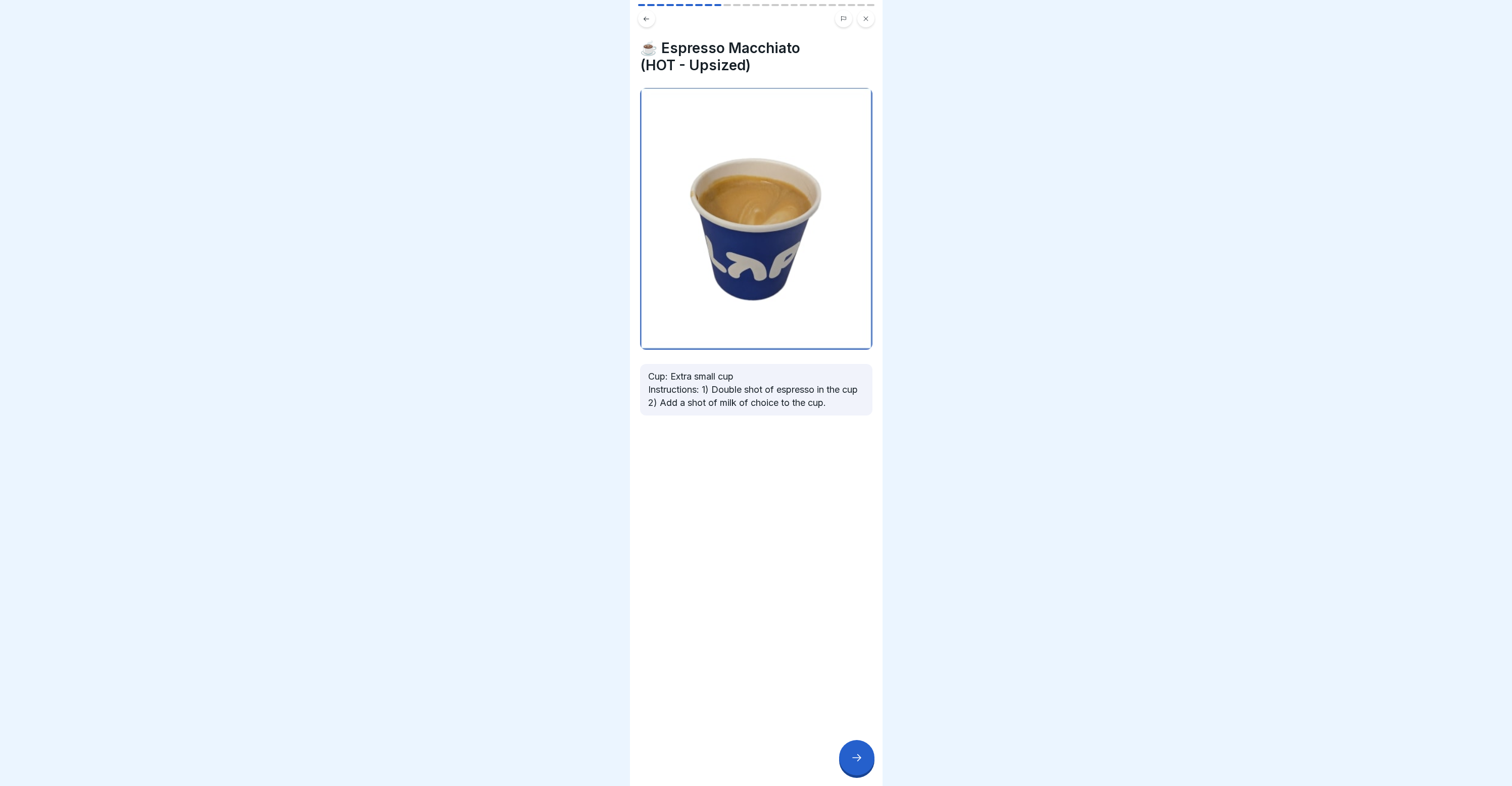
click at [681, 332] on img at bounding box center [756, 219] width 232 height 262
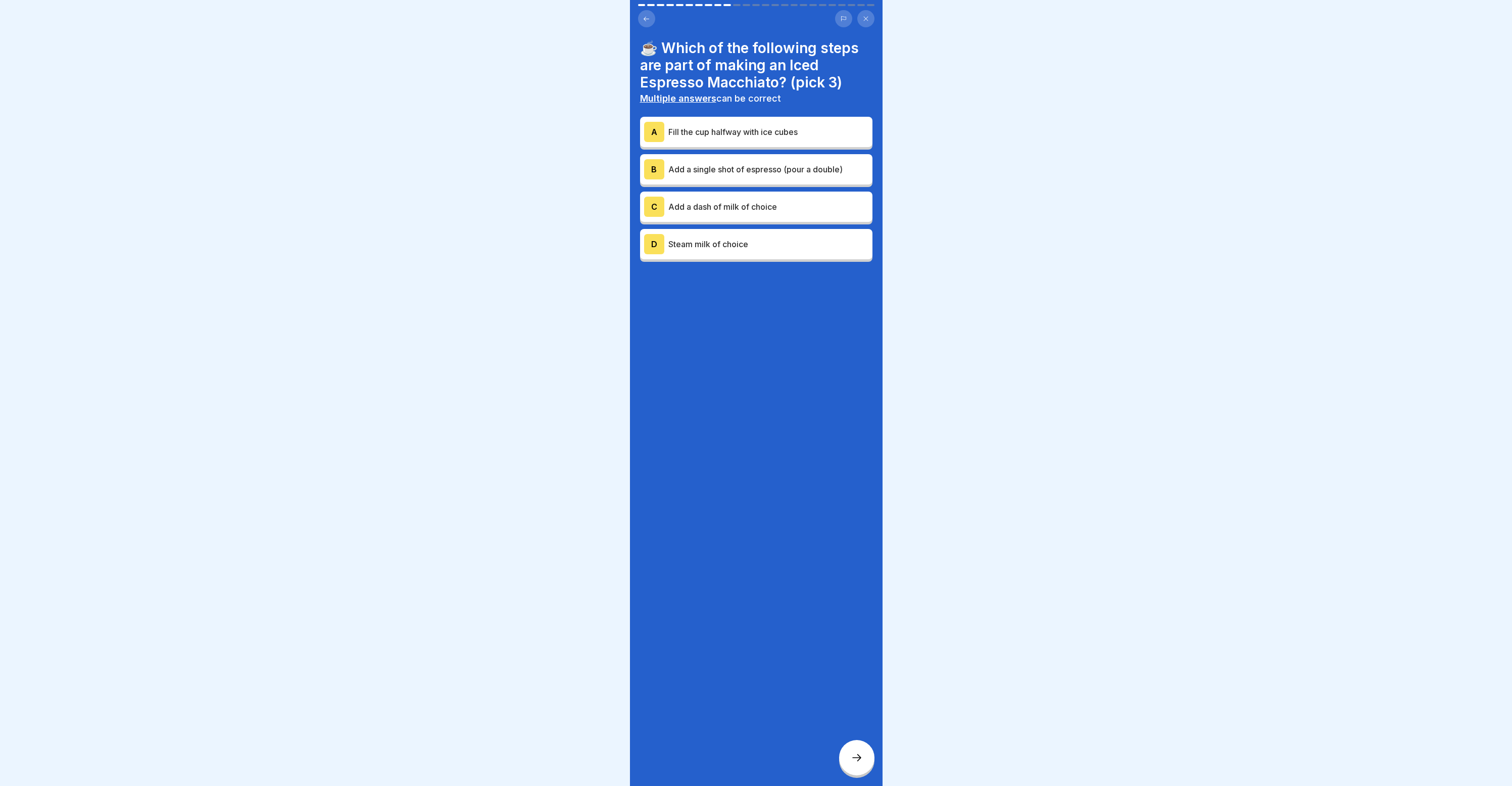
click at [563, 326] on body "☕ Mastering the LAP Recipes - Recipe Handbook 25 Steps 🥤 Recipes for Classic Be…" at bounding box center [756, 393] width 1512 height 786
click at [548, 336] on body "☕ Mastering the LAP Recipes - Recipe Handbook 25 Steps 🥤 Recipes for Classic Be…" at bounding box center [756, 393] width 1512 height 786
click at [582, 338] on body "☕ Mastering the LAP Recipes - Recipe Handbook 25 Steps 🥤 Recipes for Classic Be…" at bounding box center [756, 393] width 1512 height 786
click at [739, 179] on div "B Add a single shot of espresso (pour a double)" at bounding box center [756, 169] width 232 height 30
click at [749, 138] on div "A Fill the cup halfway with ice cubes" at bounding box center [756, 132] width 224 height 20
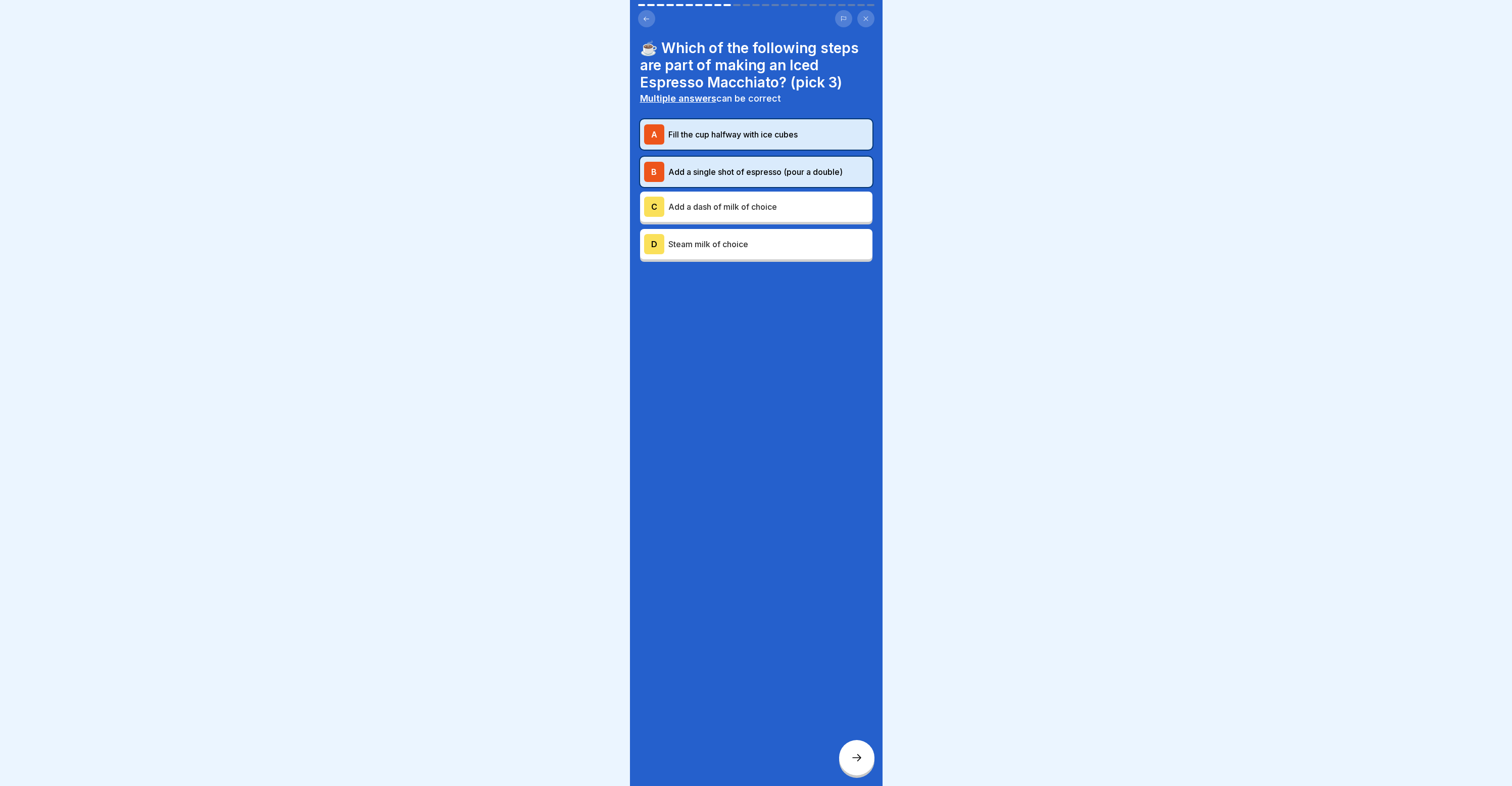
click at [747, 188] on div "A Fill the cup halfway with ice cubes B Add a single shot of espresso (pour a d…" at bounding box center [756, 191] width 232 height 143
click at [746, 214] on div "C Add a dash of milk of choice" at bounding box center [756, 207] width 224 height 20
click at [747, 229] on div "D Steam milk of choice" at bounding box center [756, 244] width 232 height 30
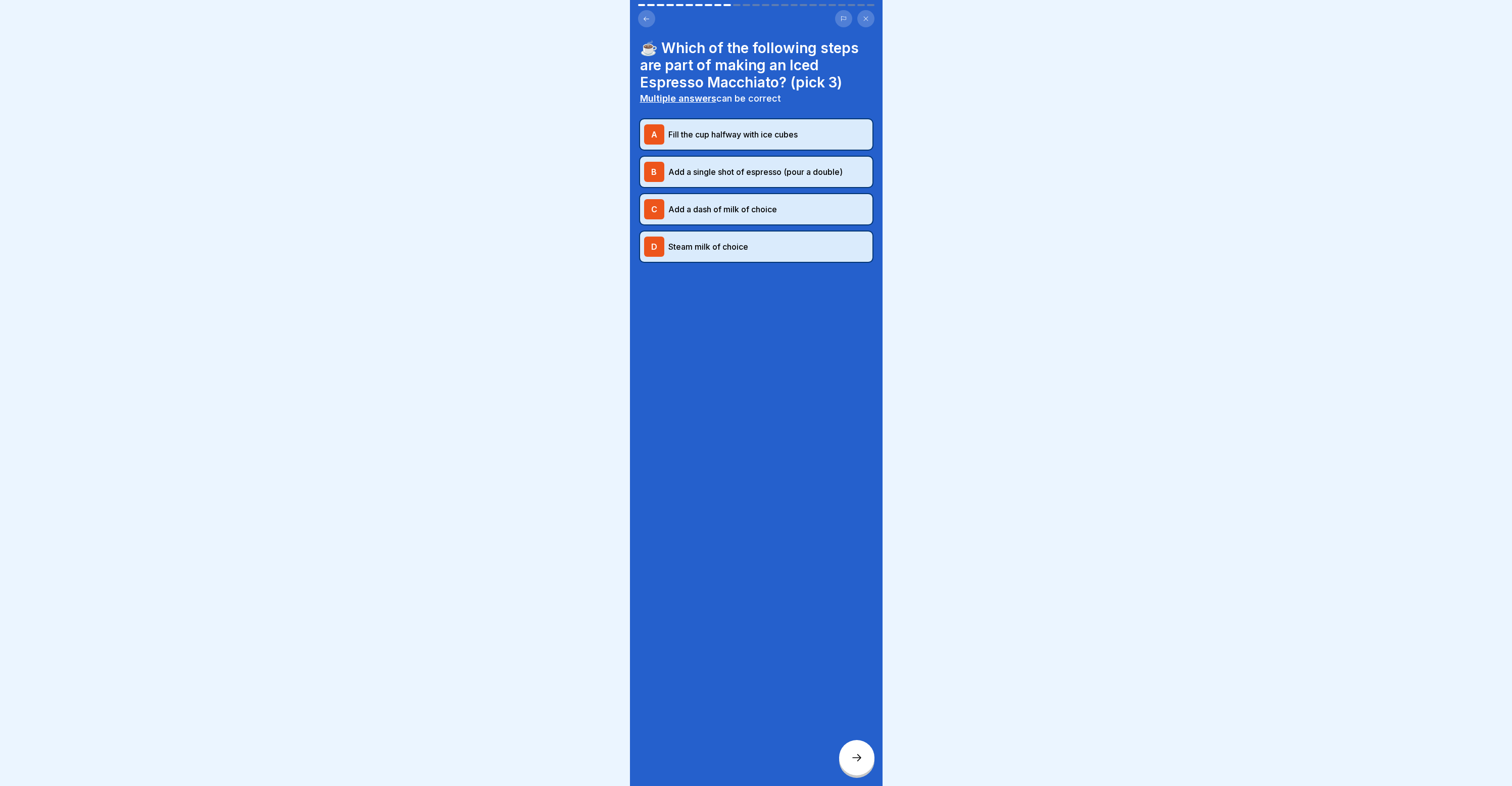
click at [850, 741] on div "☕️ Which of the following steps are part of making an Iced Espresso Macchiato? …" at bounding box center [756, 393] width 252 height 786
click at [848, 761] on div at bounding box center [857, 758] width 35 height 35
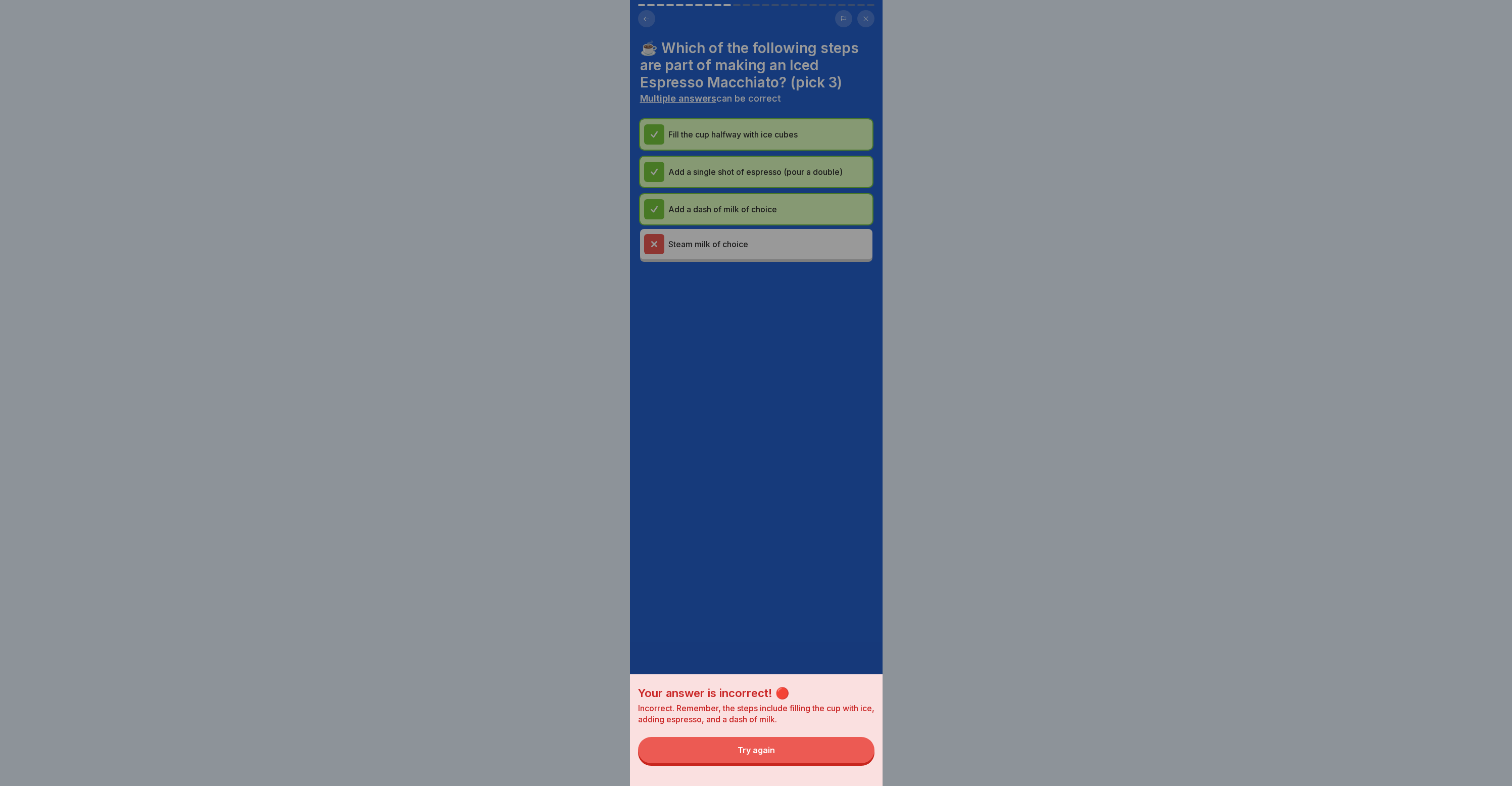
click at [808, 756] on button "Try again" at bounding box center [756, 750] width 237 height 27
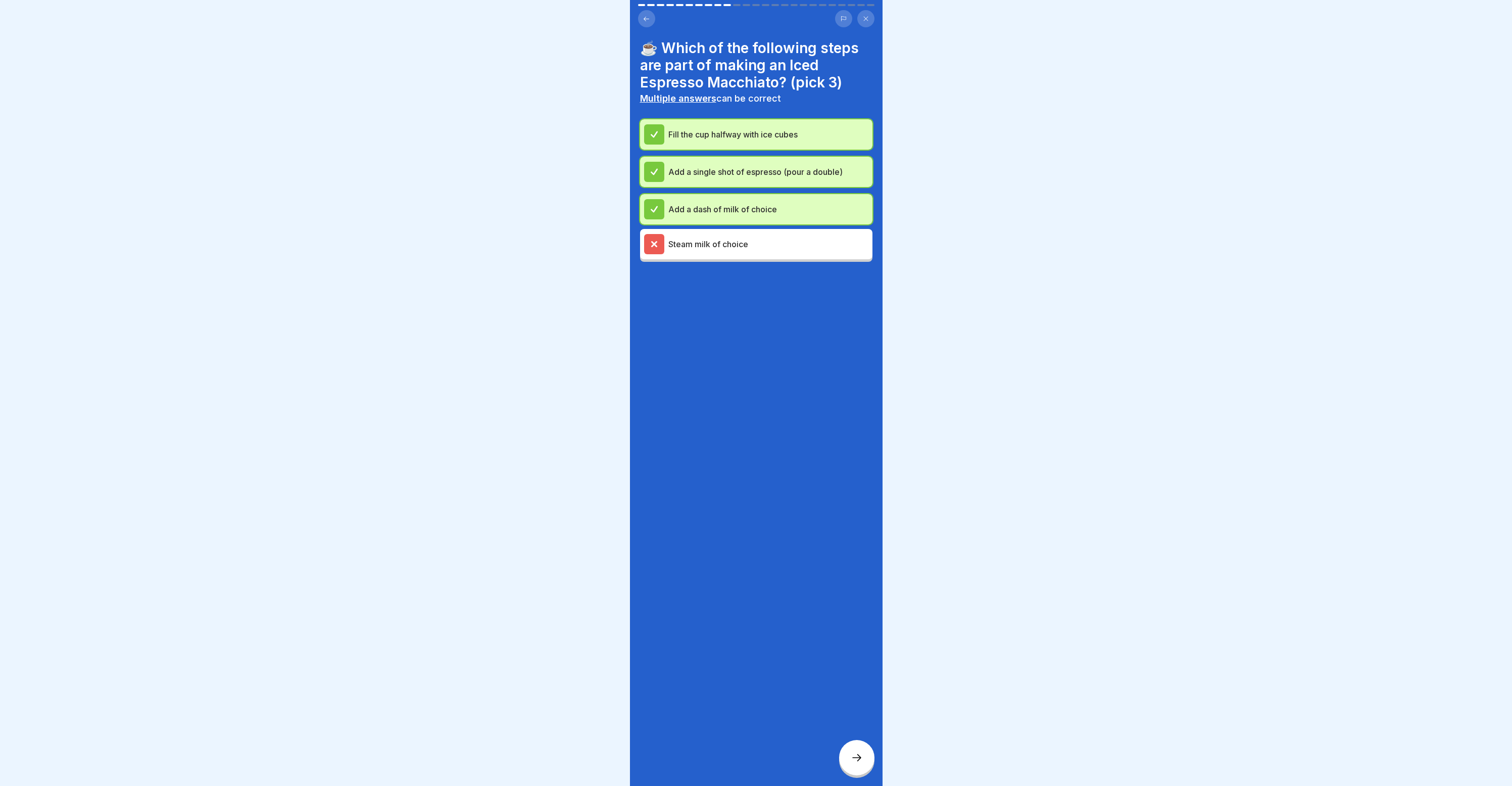
click at [846, 761] on div at bounding box center [857, 758] width 35 height 35
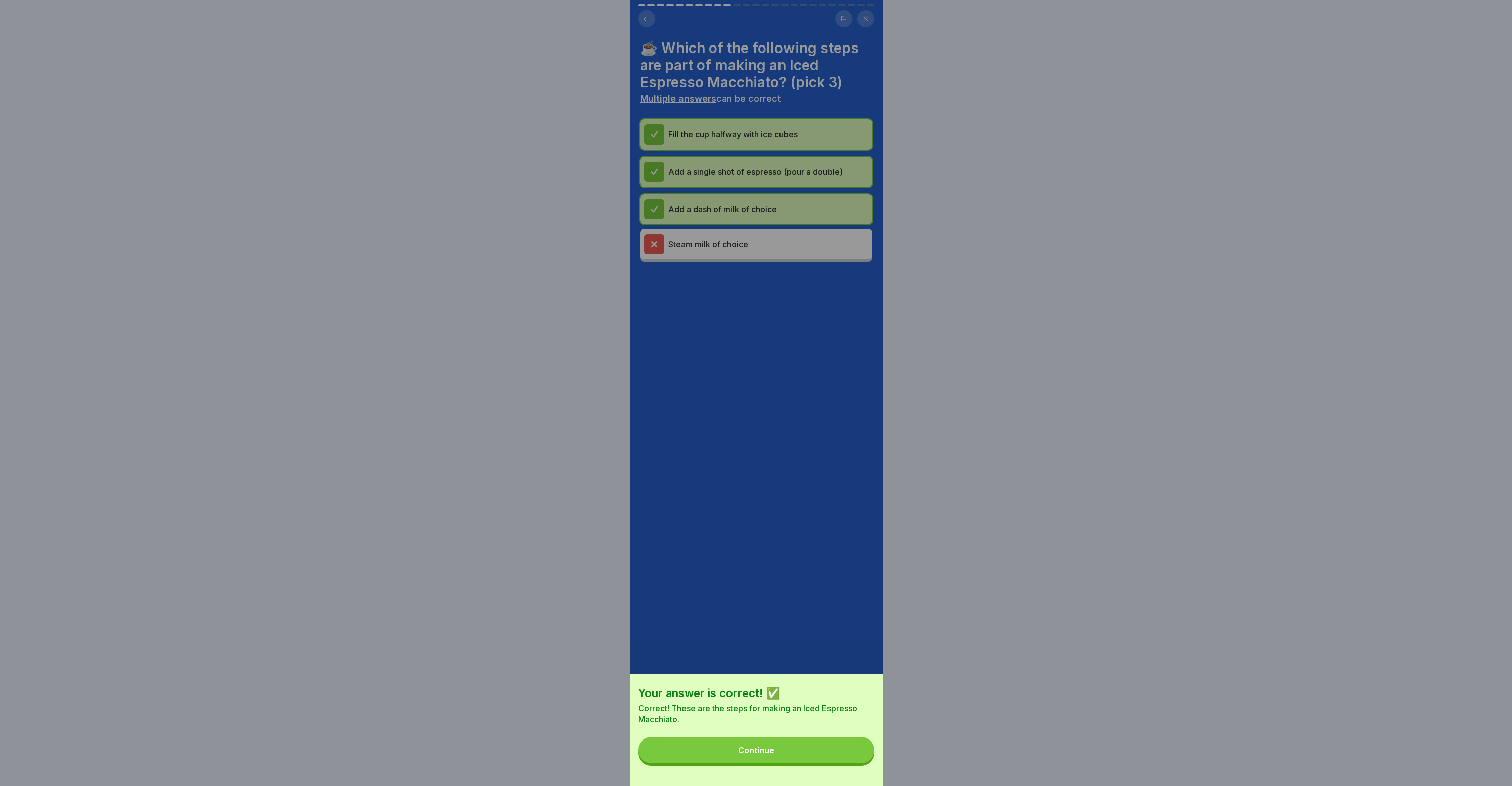
drag, startPoint x: 698, startPoint y: 672, endPoint x: 700, endPoint y: 677, distance: 5.4
click at [700, 673] on div "Your answer is correct! ✅ Correct! These are the steps for making an Iced Espre…" at bounding box center [756, 393] width 252 height 786
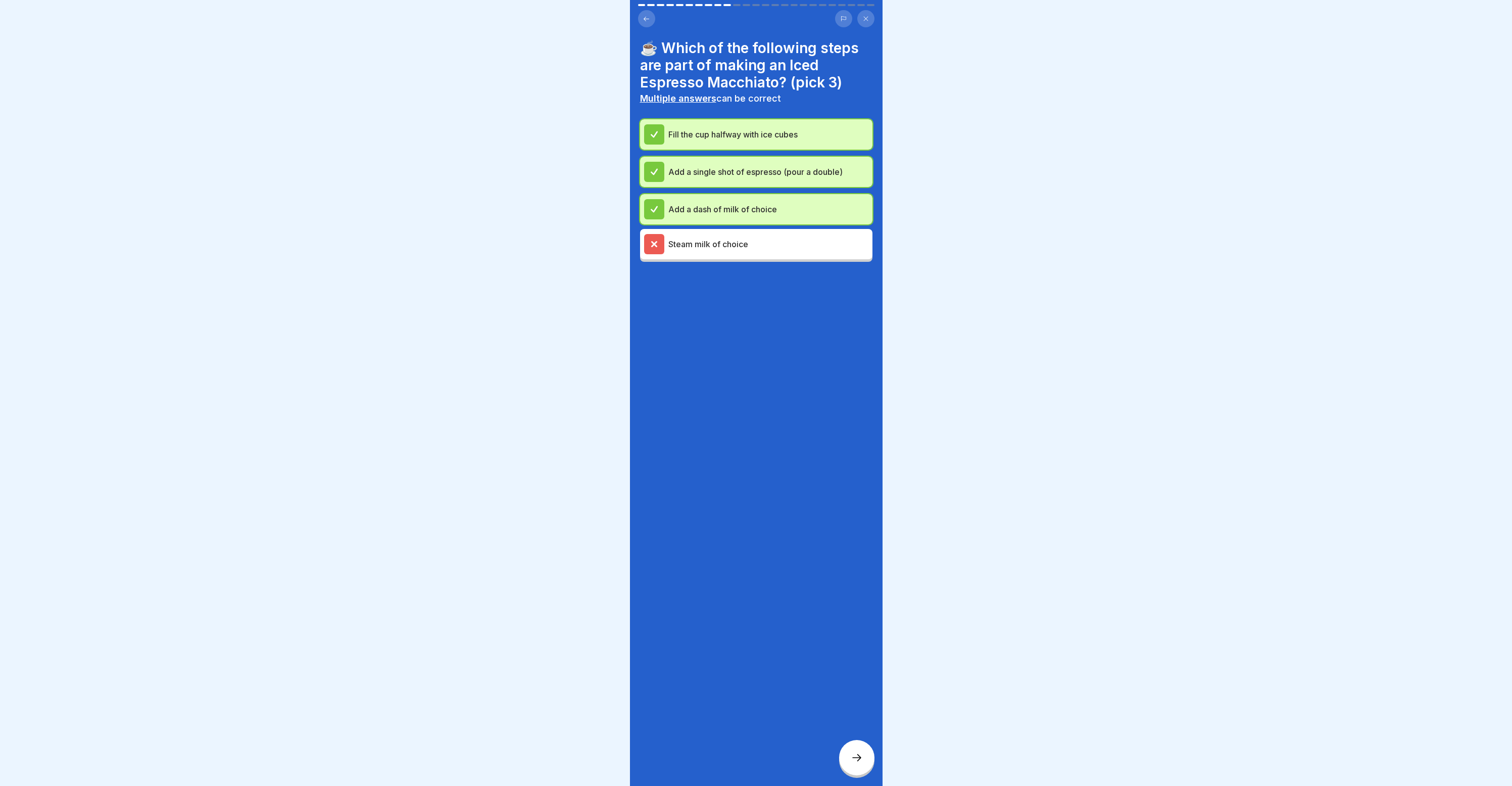
click at [747, 263] on div at bounding box center [756, 292] width 232 height 61
click at [756, 239] on p "Steam milk of choice" at bounding box center [768, 244] width 200 height 12
click at [843, 739] on div "☕️ Which of the following steps are part of making an Iced Espresso Macchiato? …" at bounding box center [756, 393] width 252 height 786
click at [852, 761] on icon at bounding box center [857, 757] width 12 height 12
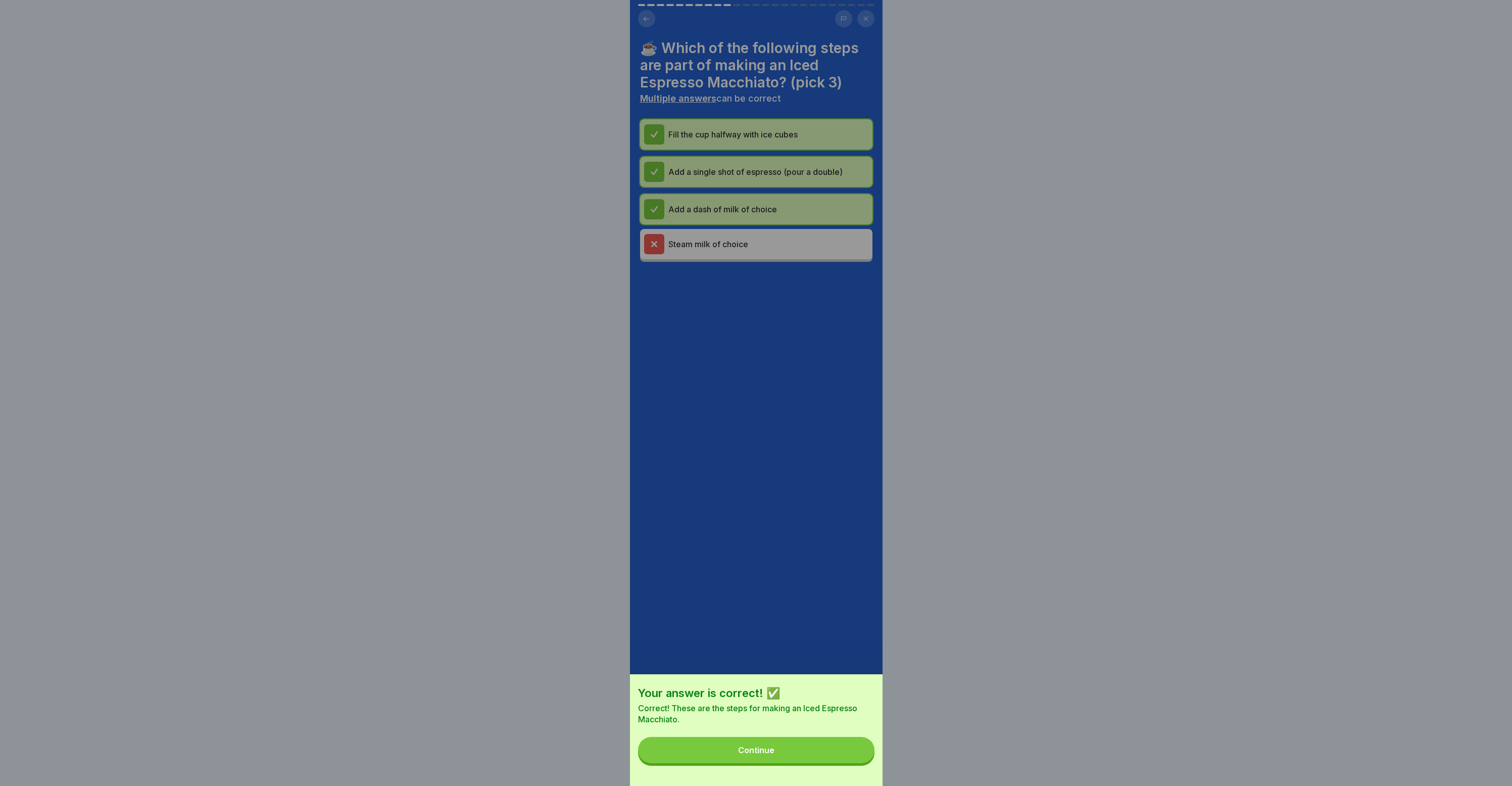
click at [852, 762] on button "Continue" at bounding box center [756, 750] width 237 height 27
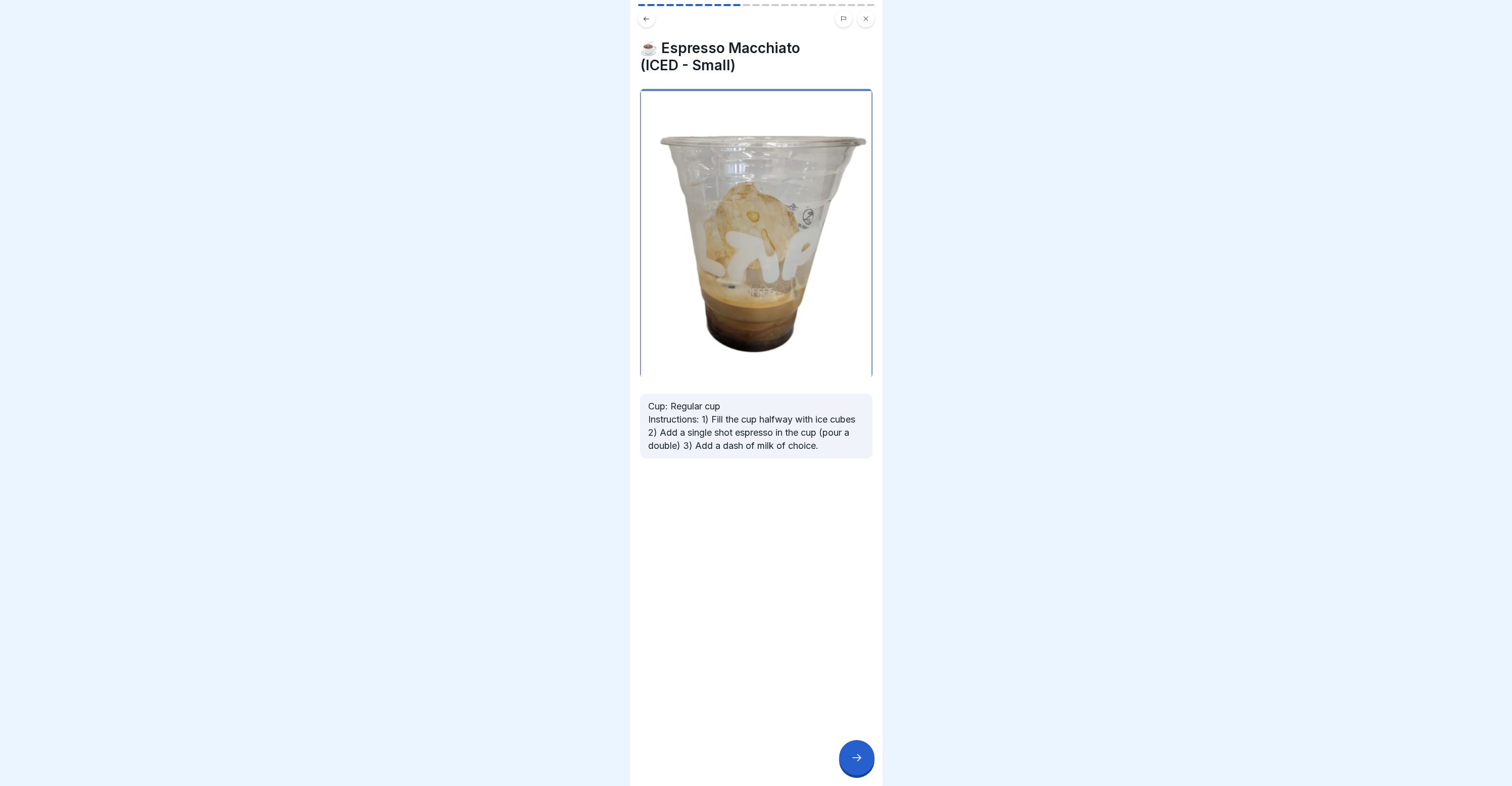
click at [852, 762] on icon at bounding box center [857, 757] width 12 height 12
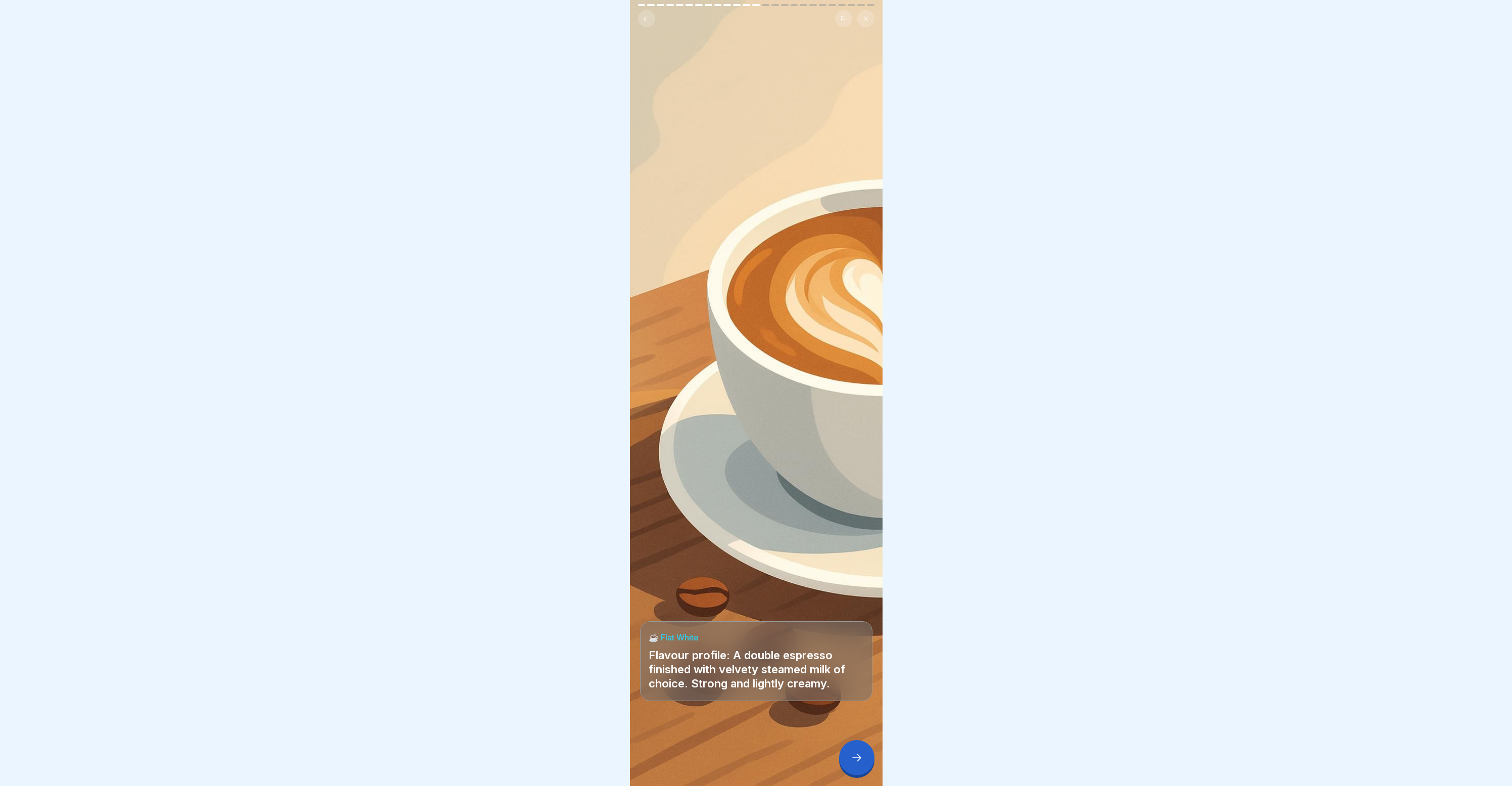
click at [852, 762] on icon at bounding box center [857, 757] width 12 height 12
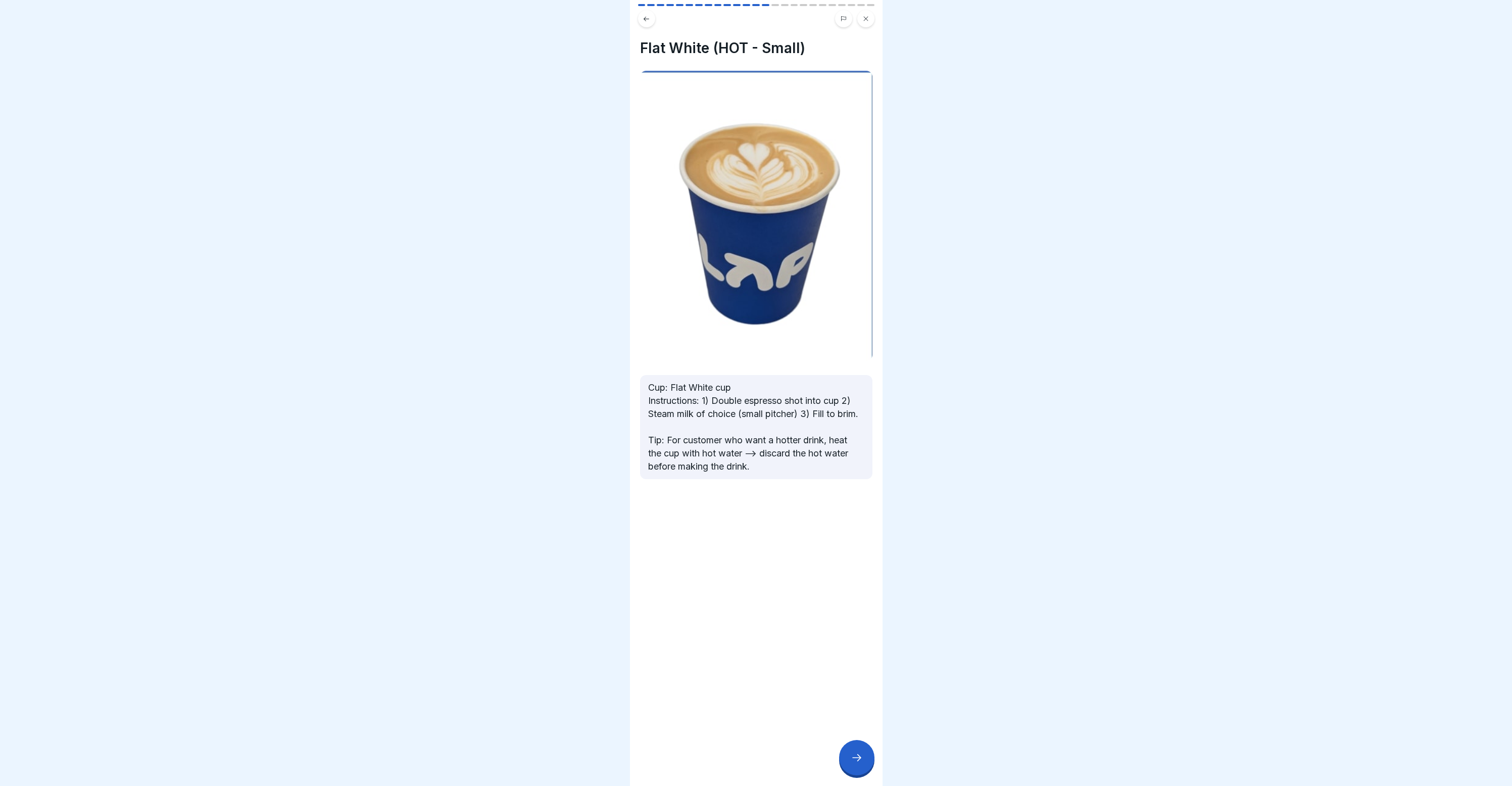
click at [852, 762] on icon at bounding box center [857, 757] width 12 height 12
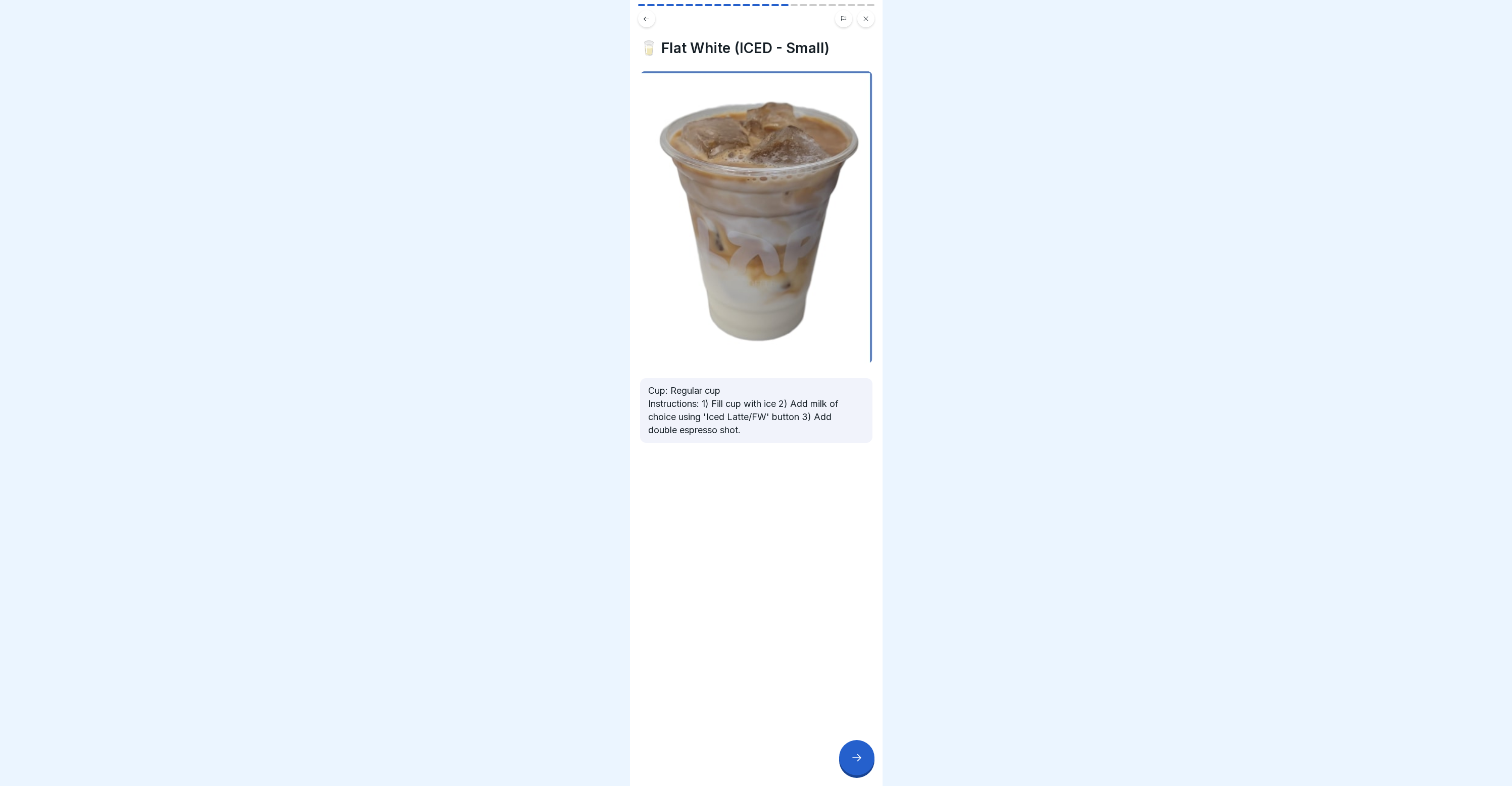
click at [852, 762] on icon at bounding box center [857, 757] width 12 height 12
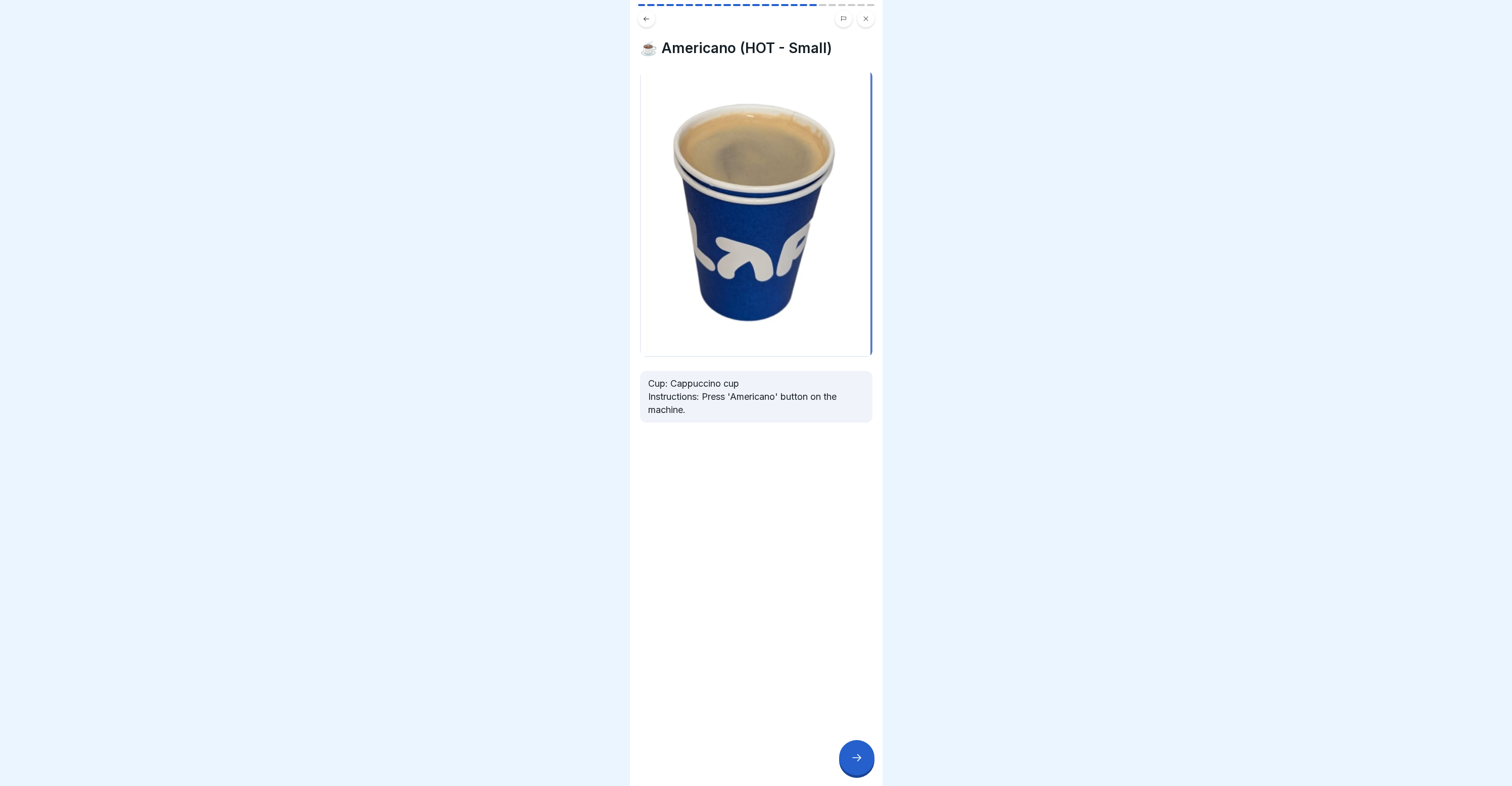
click at [852, 762] on icon at bounding box center [857, 757] width 12 height 12
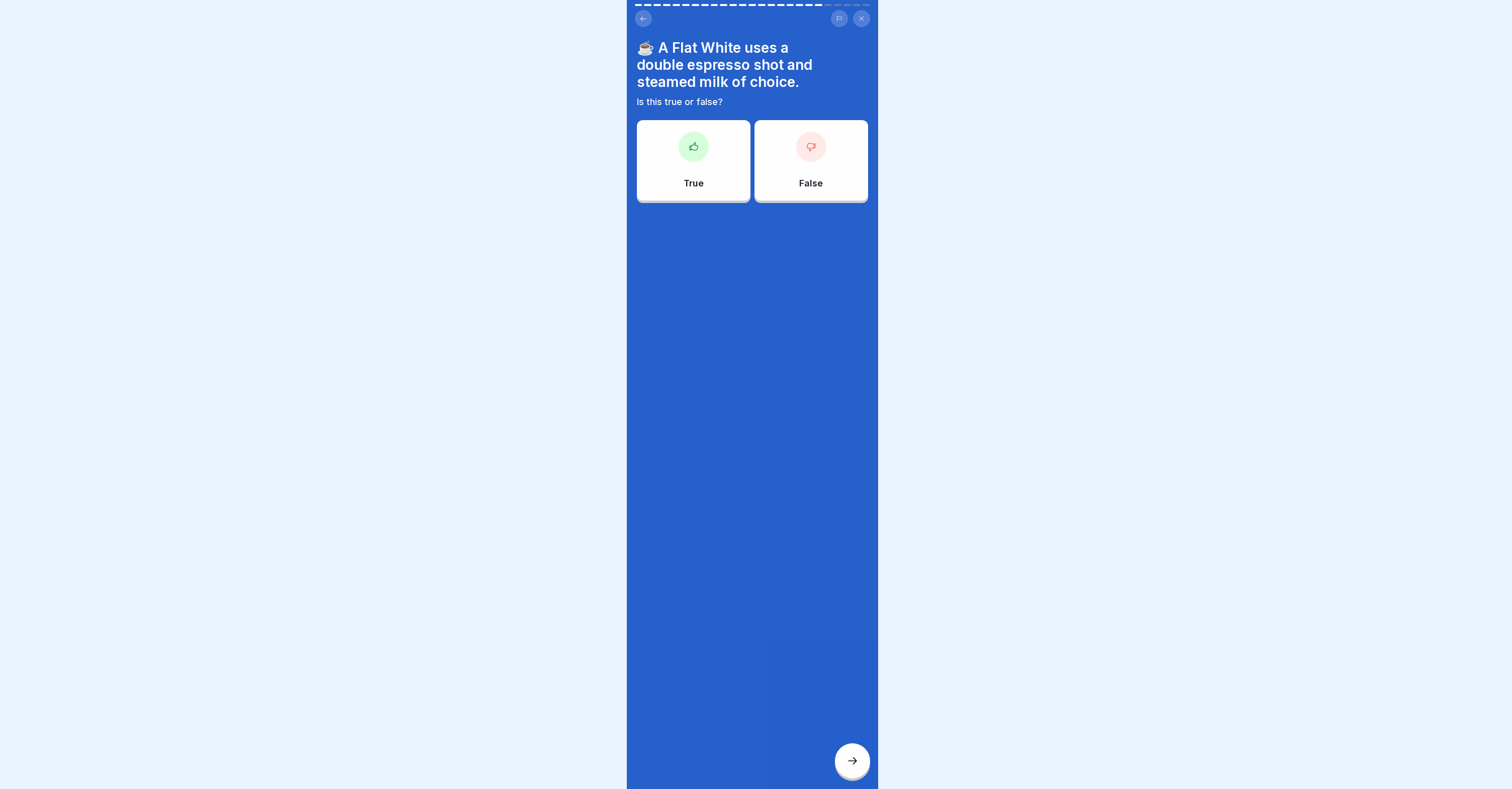
click at [848, 757] on div at bounding box center [756, 394] width 1512 height 789
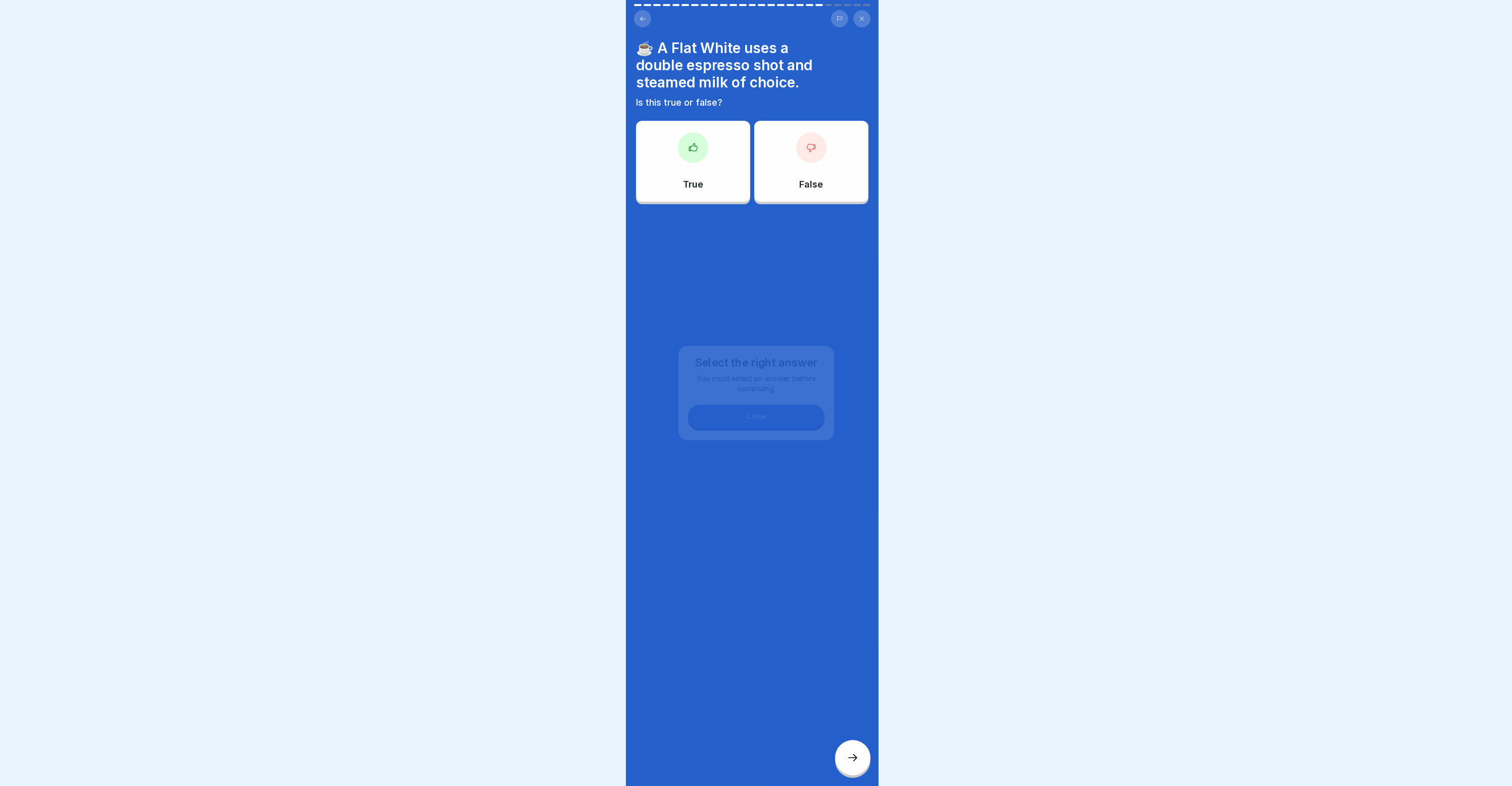
click at [852, 762] on icon at bounding box center [852, 757] width 12 height 12
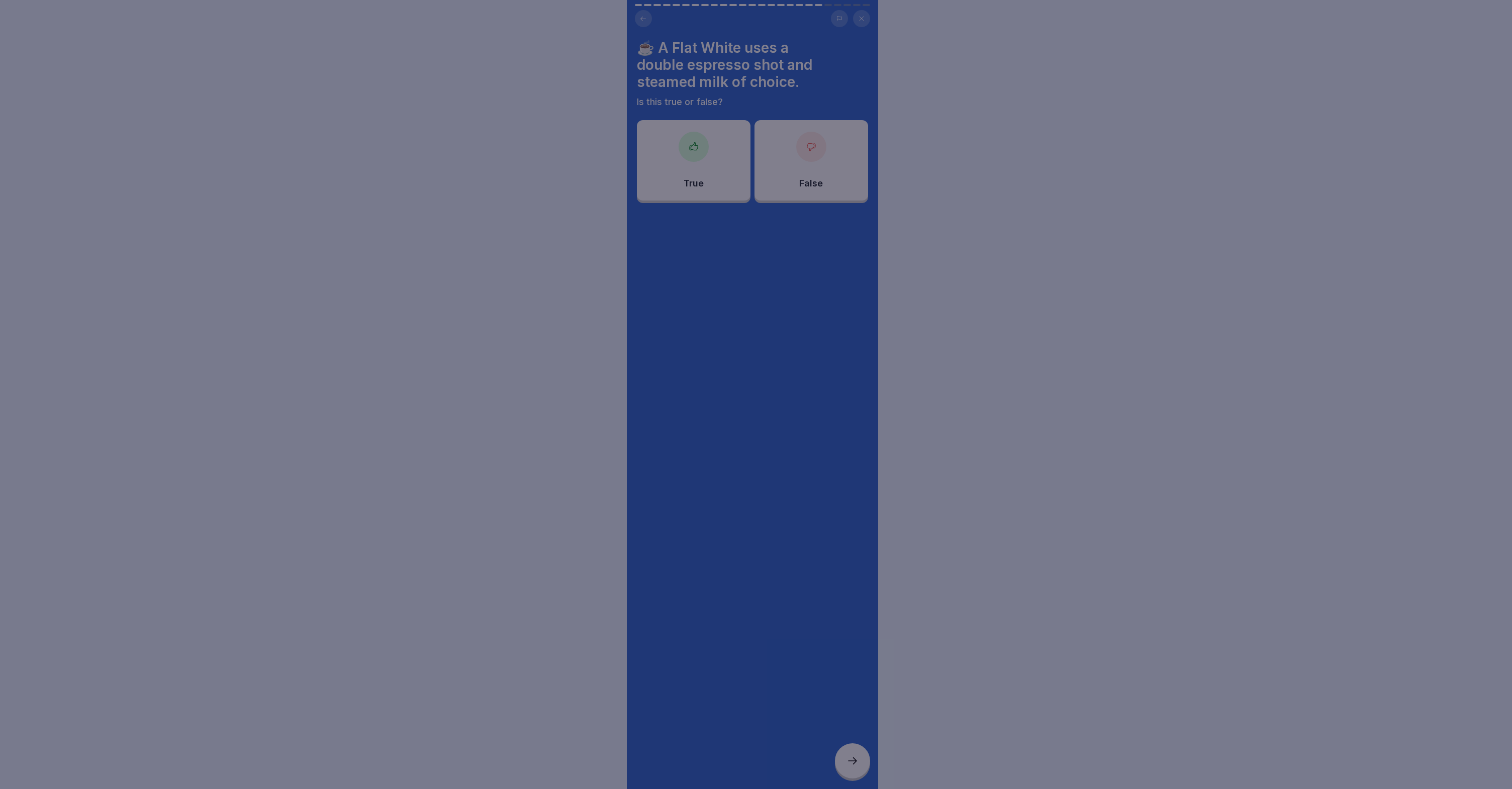
click at [848, 757] on div at bounding box center [756, 394] width 1512 height 789
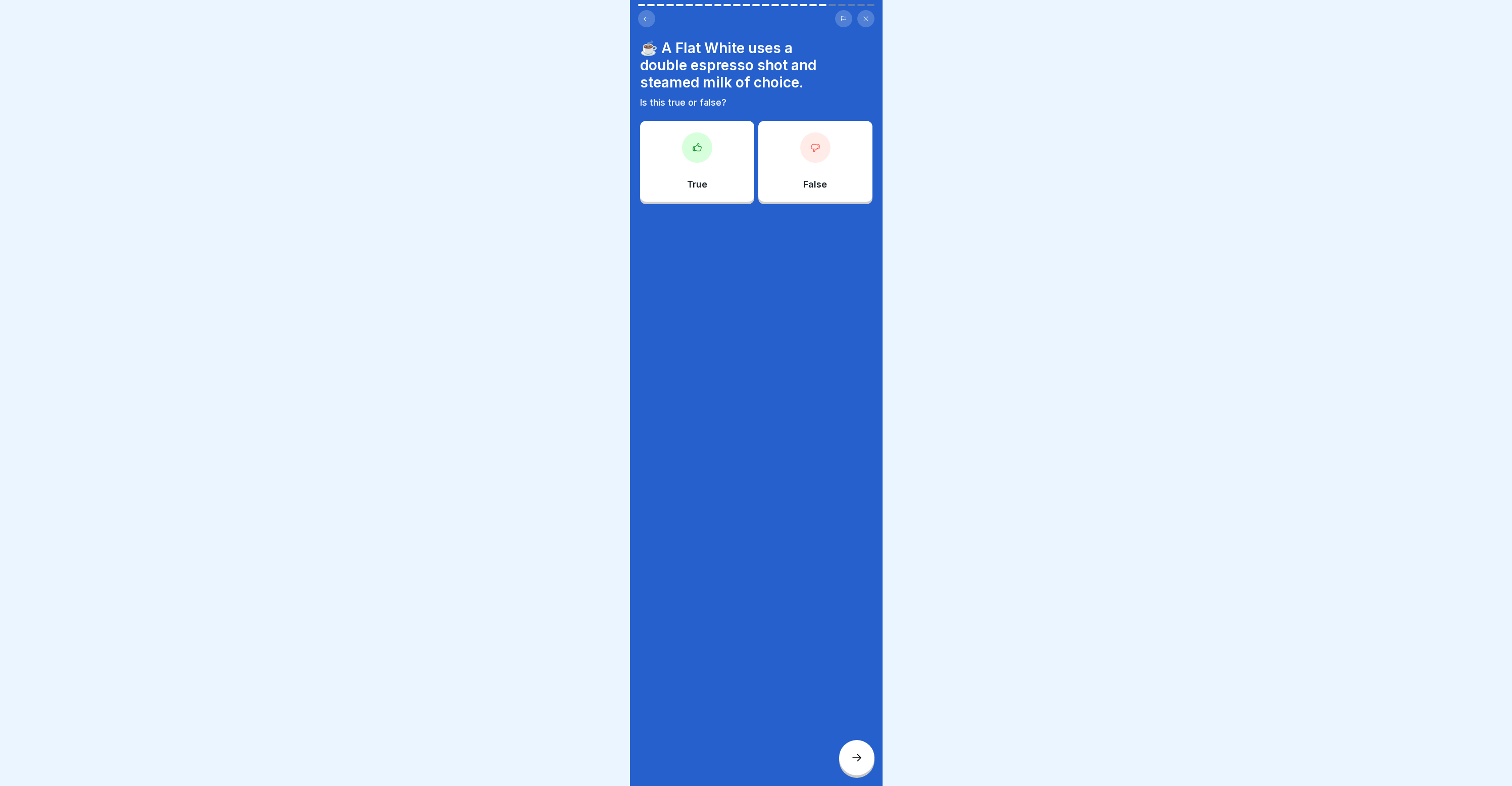
click at [680, 219] on div at bounding box center [756, 234] width 232 height 61
click at [691, 165] on div "True" at bounding box center [697, 161] width 114 height 81
click at [668, 169] on div "True" at bounding box center [697, 163] width 114 height 81
click at [858, 774] on div at bounding box center [857, 758] width 35 height 35
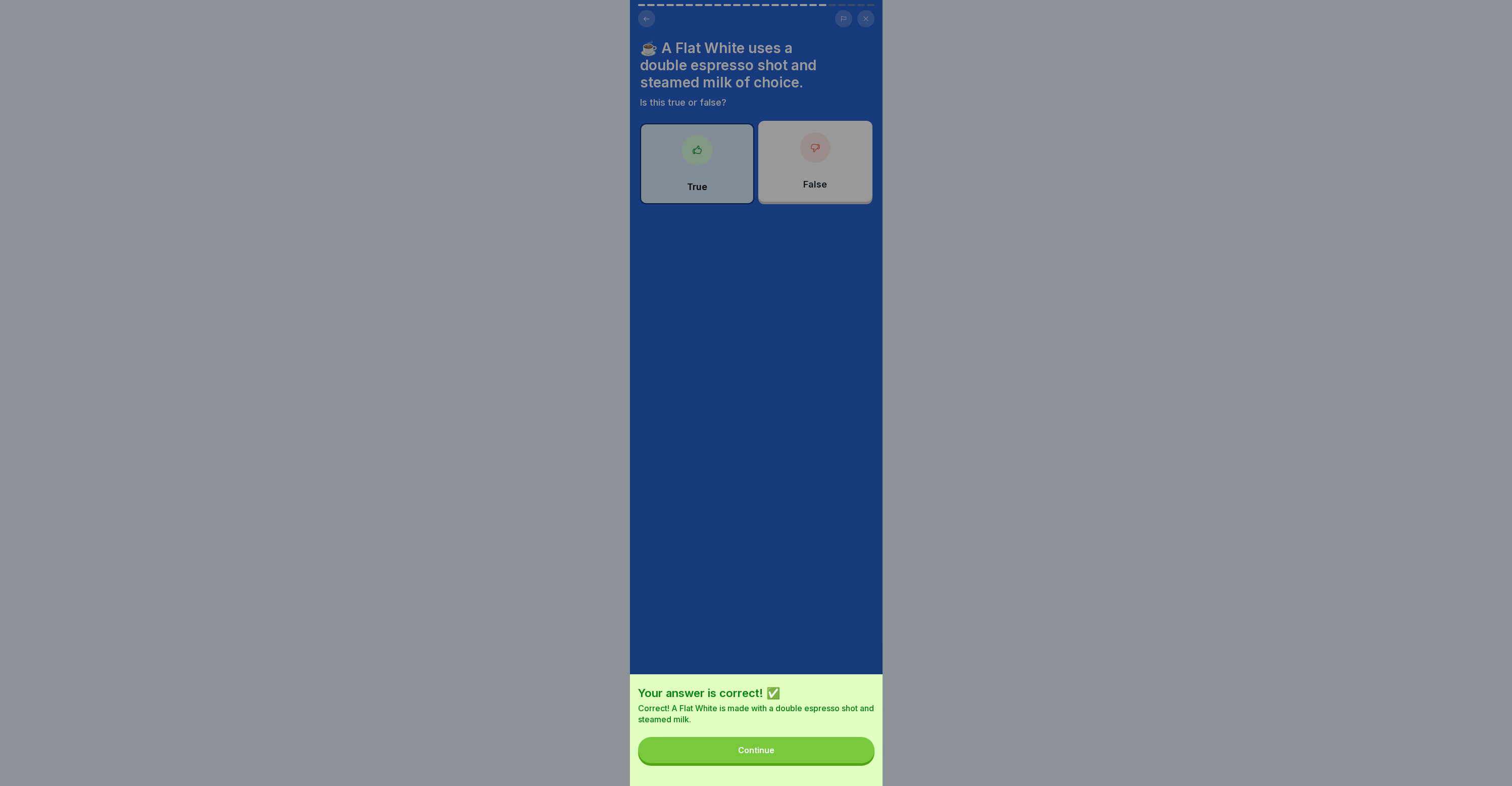
click at [826, 763] on button "Continue" at bounding box center [756, 750] width 237 height 27
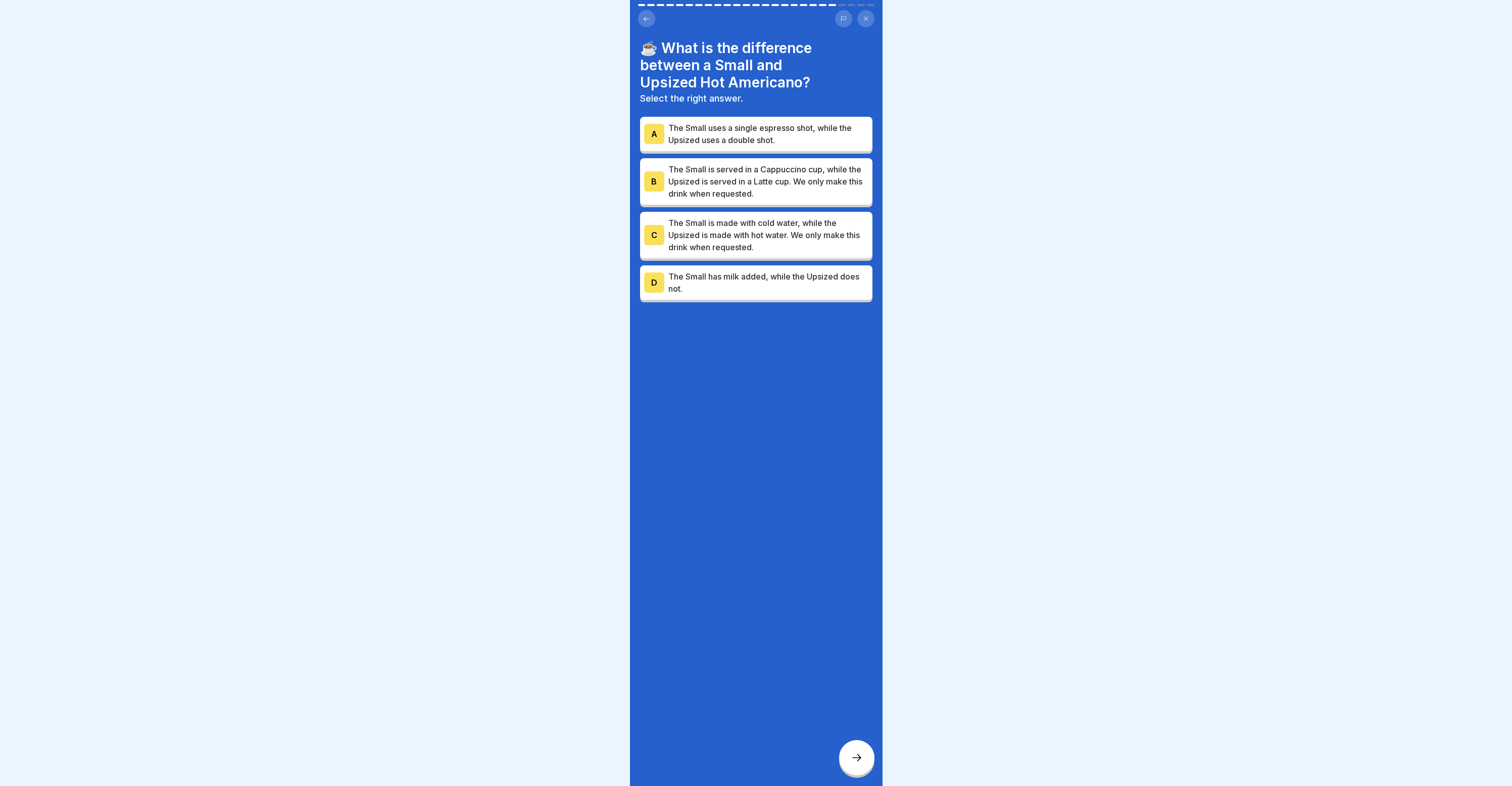
click at [758, 256] on div "C The Small is made with cold water, while the Upsized is made with hot water. …" at bounding box center [756, 235] width 232 height 47
click at [855, 756] on div at bounding box center [857, 758] width 35 height 35
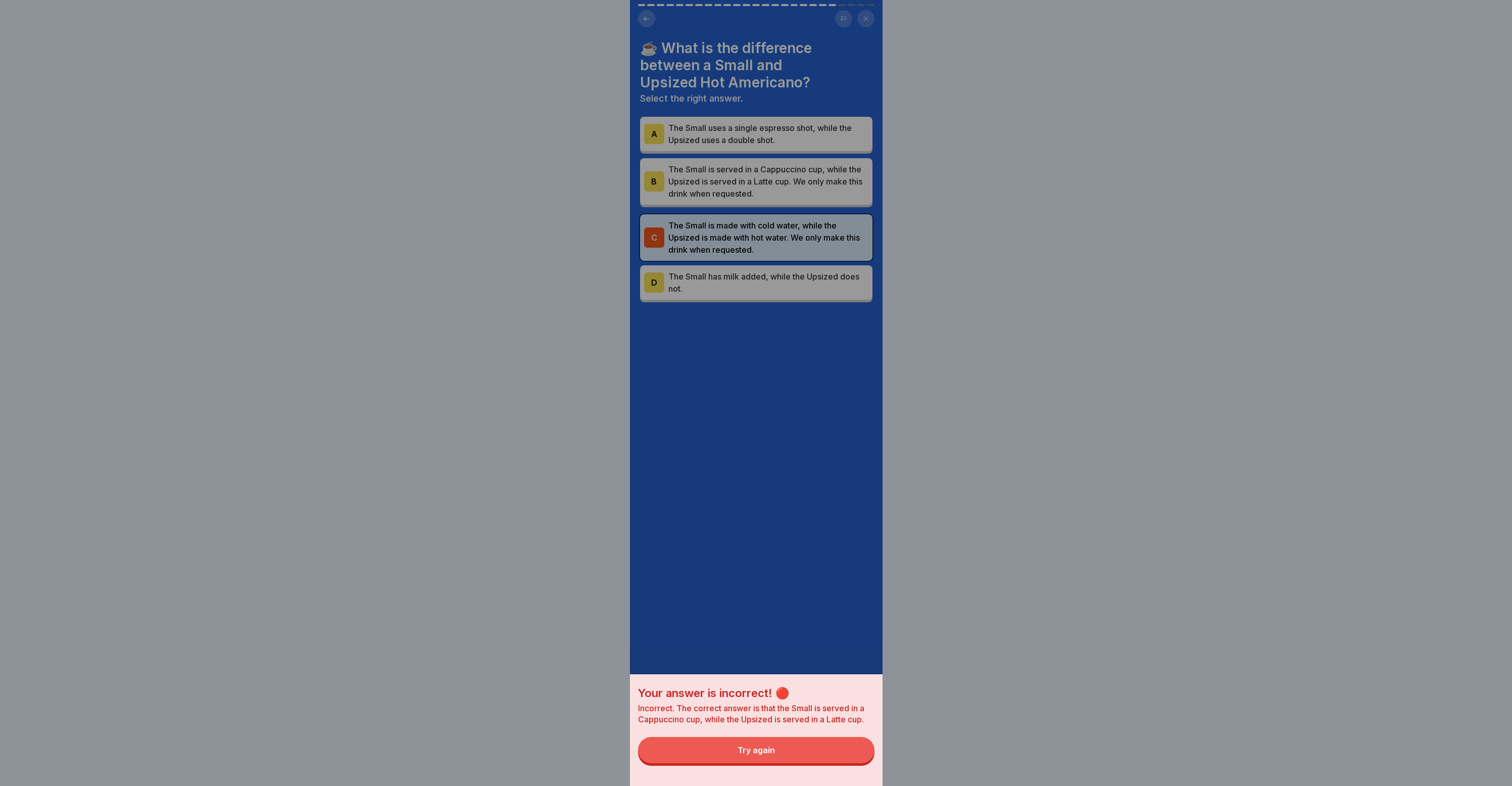
click at [750, 279] on div "Your answer is incorrect! 🔴 Incorrect. The correct answer is that the Small is …" at bounding box center [756, 393] width 252 height 786
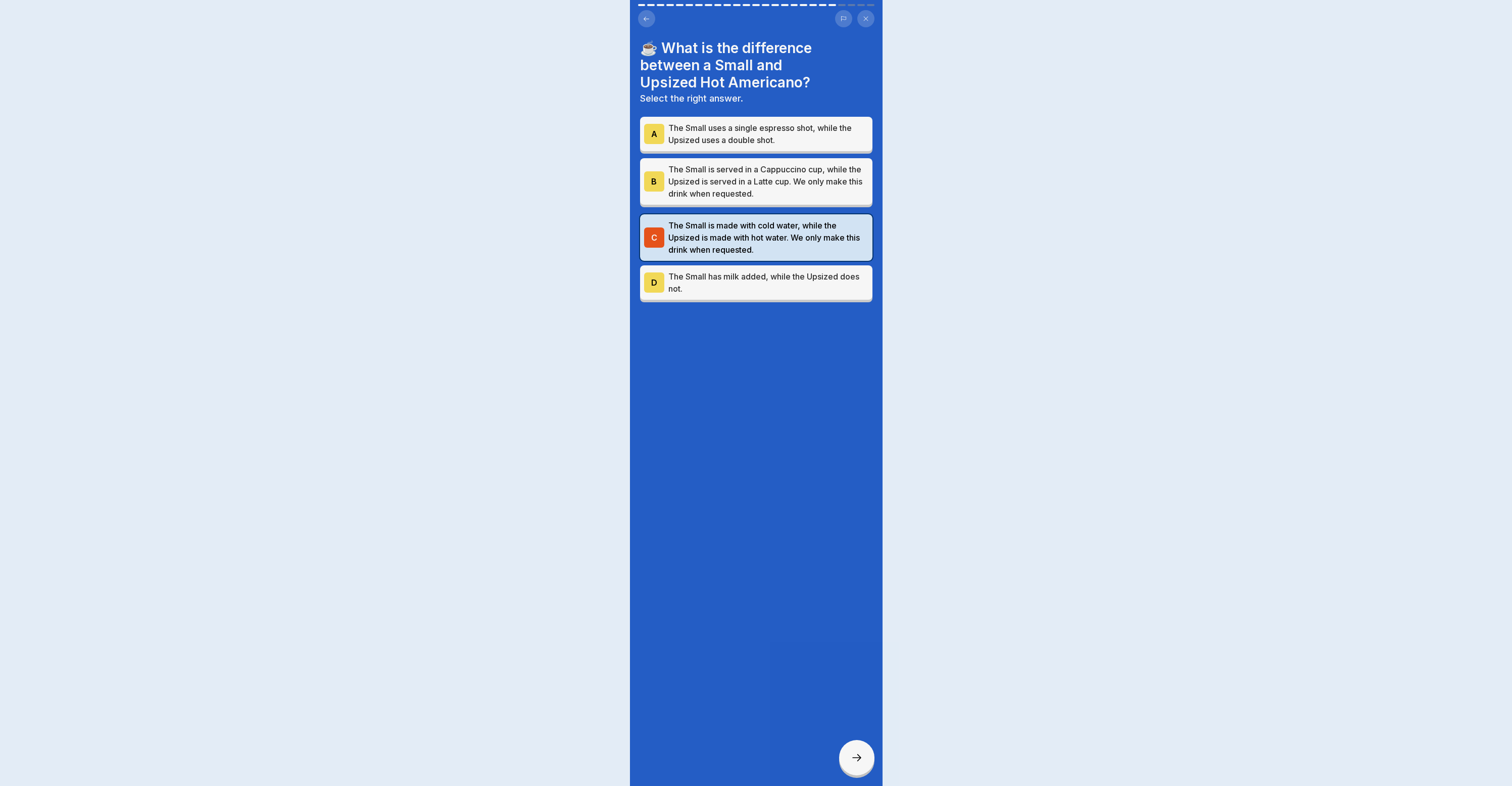
click at [757, 224] on div "Your answer is incorrect! 🔴 Incorrect. The correct answer is that the Small is …" at bounding box center [756, 393] width 1512 height 786
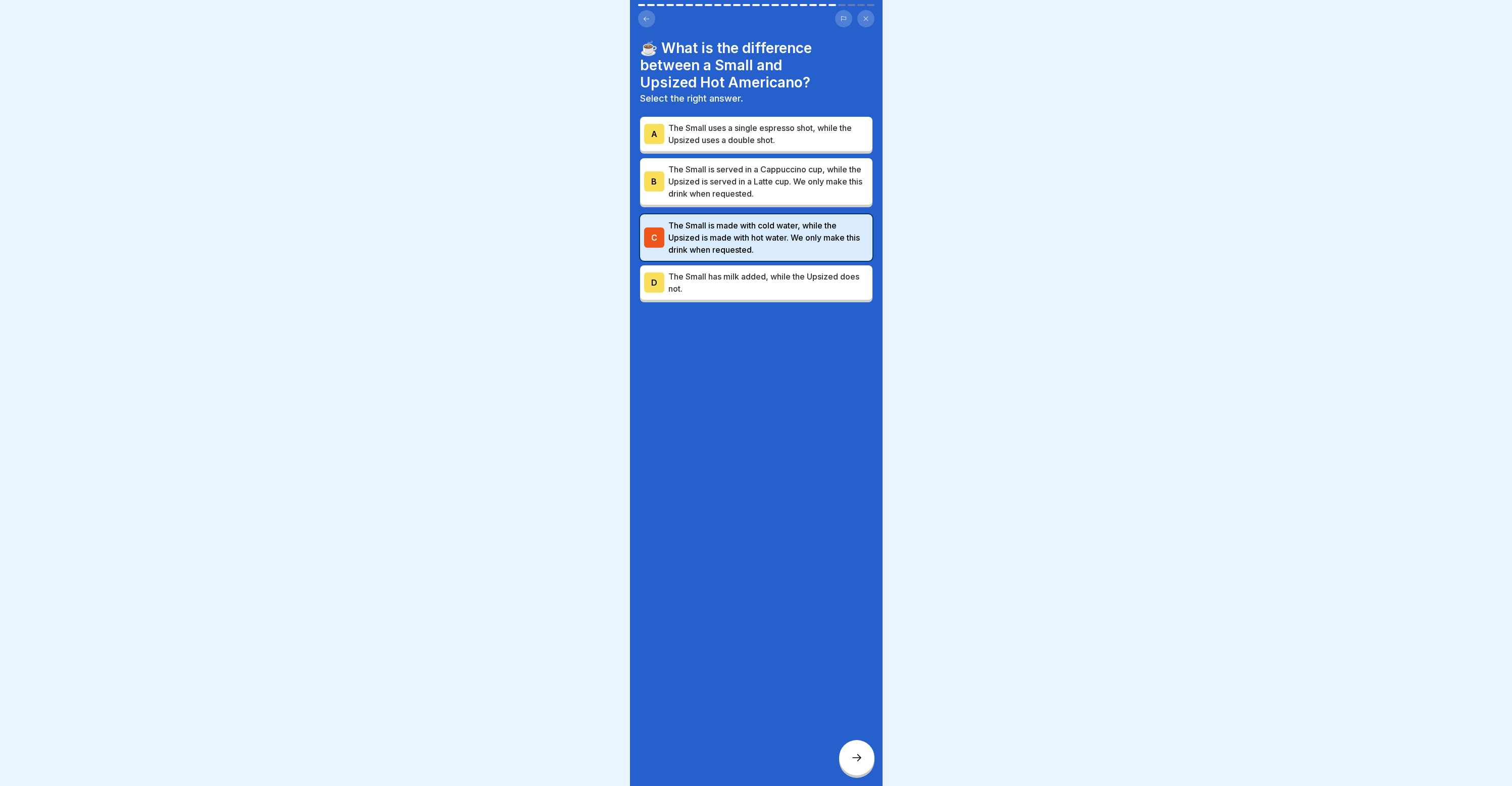
click at [765, 199] on div "B The Small is served in a Cappuccino cup, while the Upsized is served in a Lat…" at bounding box center [756, 181] width 232 height 47
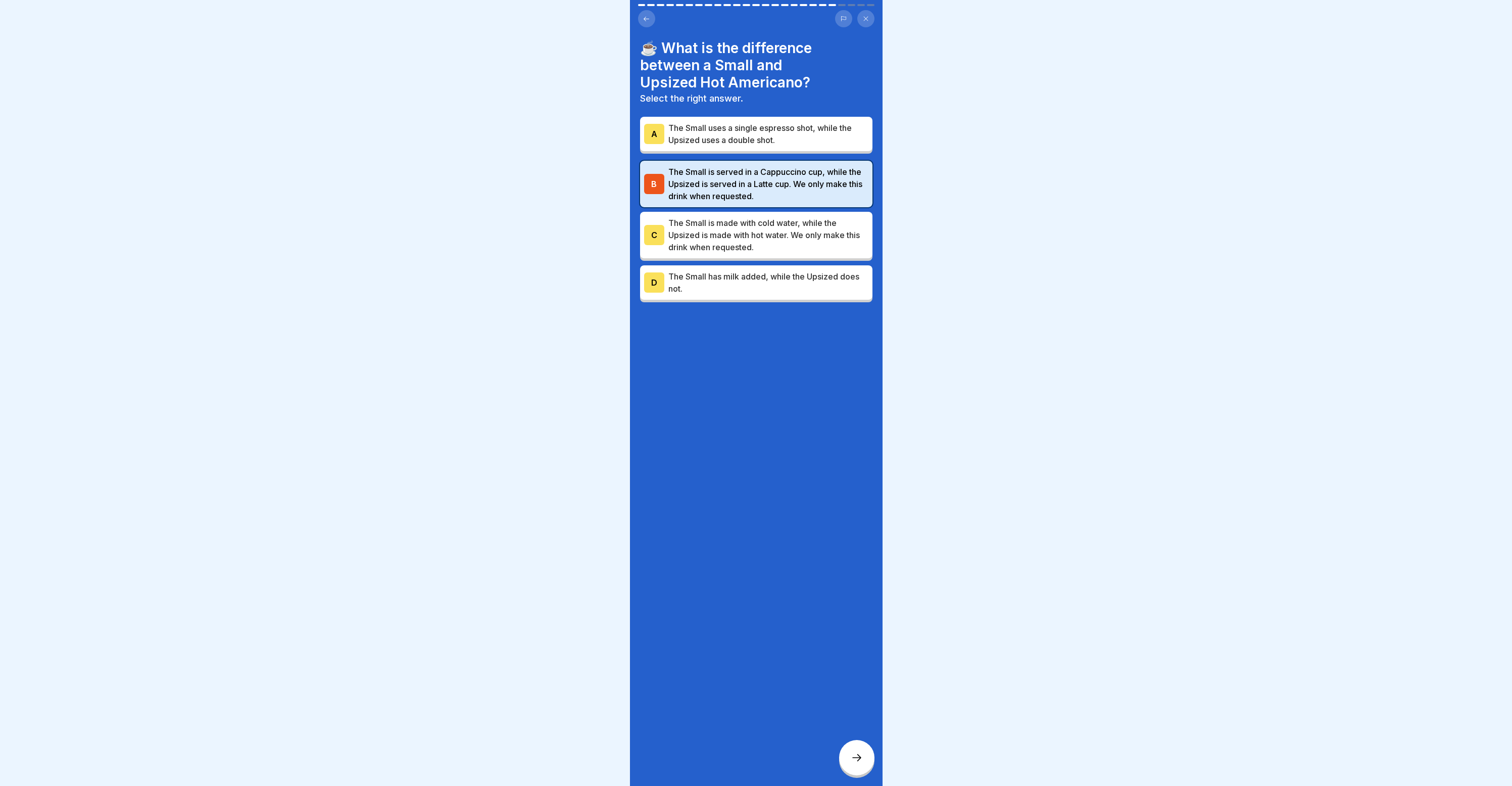
click at [851, 775] on div at bounding box center [857, 758] width 35 height 35
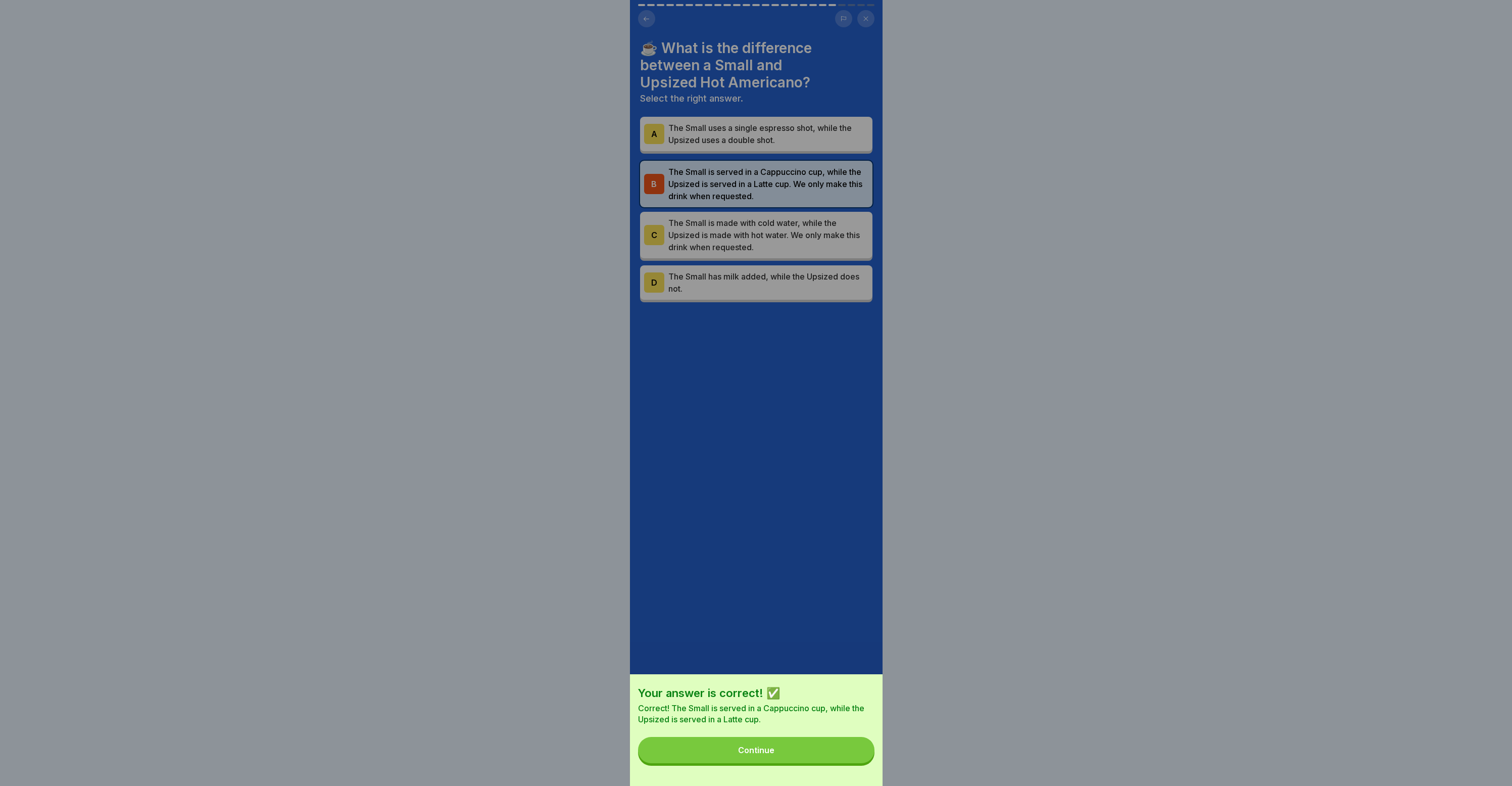
click at [713, 758] on button "Continue" at bounding box center [756, 750] width 237 height 27
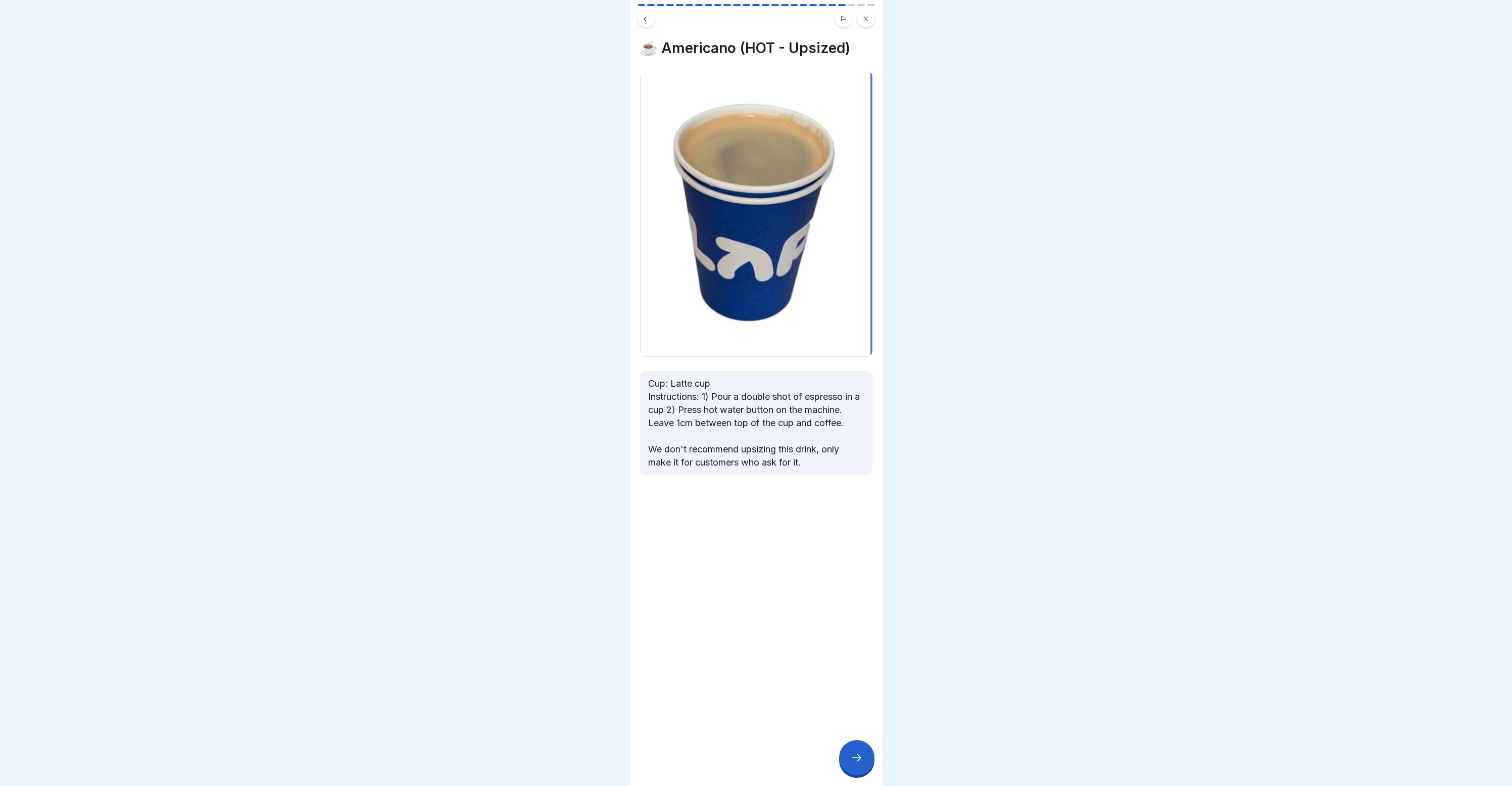
click at [639, 9] on div at bounding box center [756, 15] width 252 height 23
click at [642, 19] on button at bounding box center [647, 18] width 17 height 17
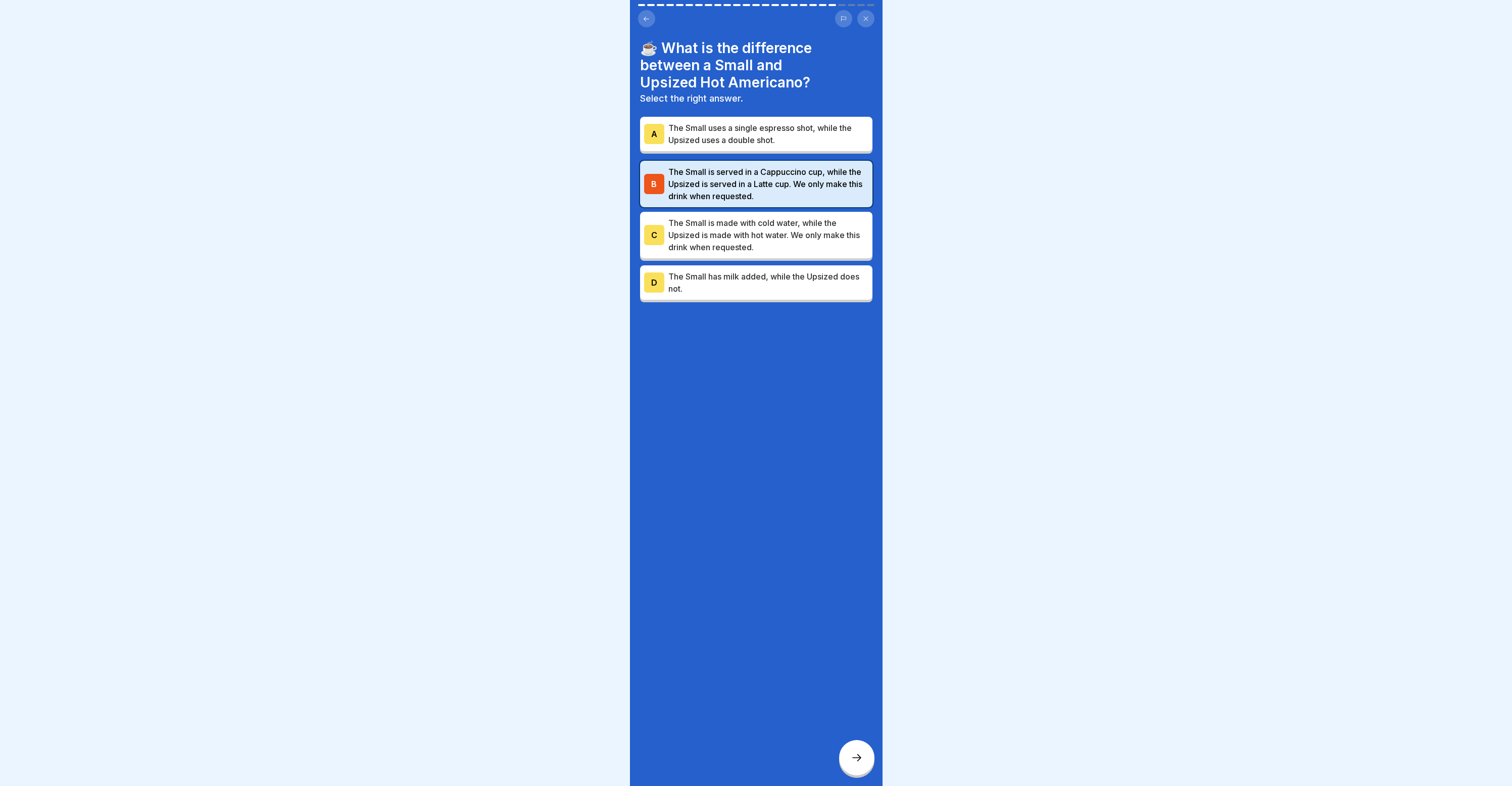
click at [644, 19] on icon at bounding box center [646, 19] width 8 height 8
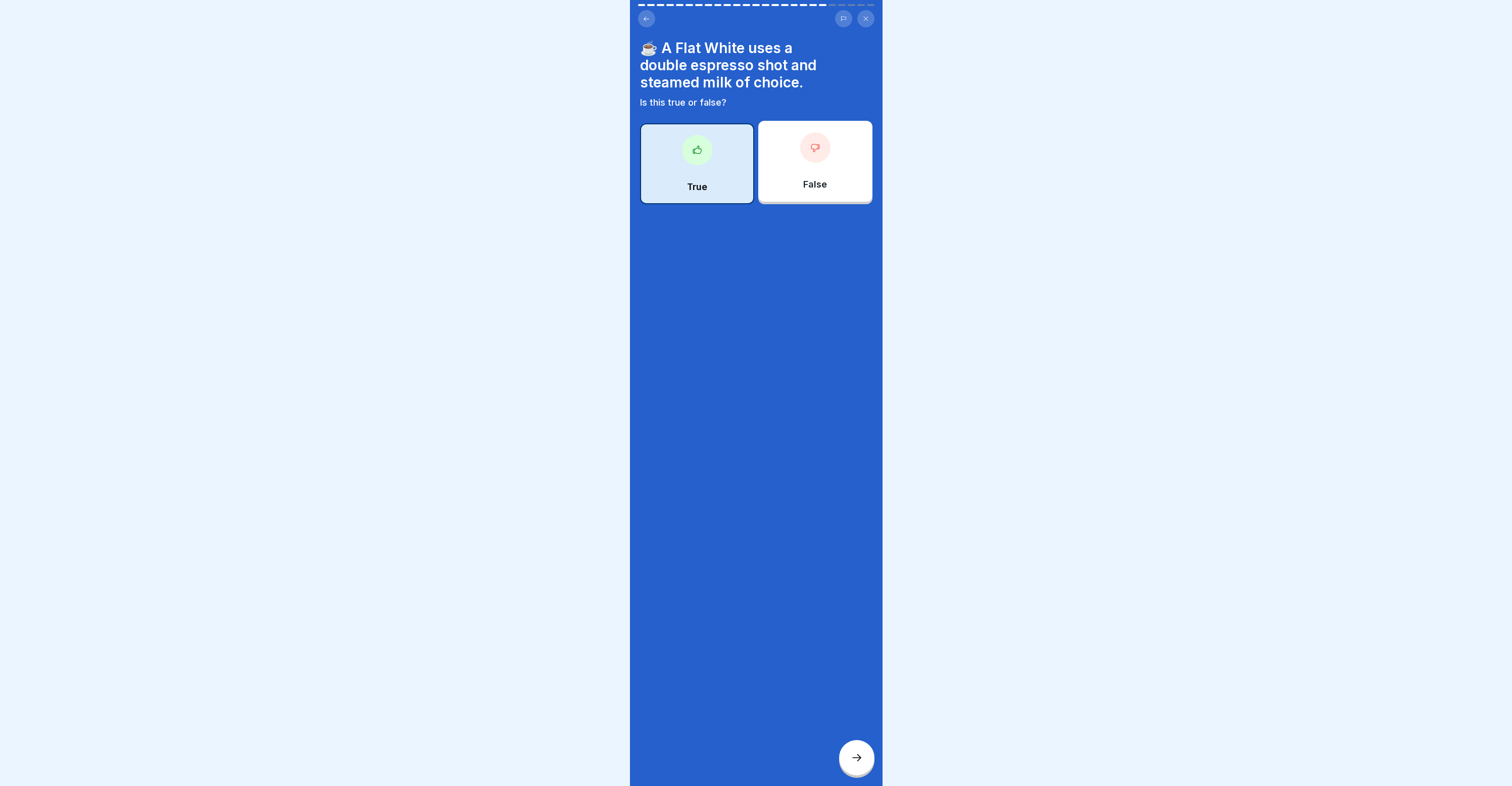
click at [644, 19] on icon at bounding box center [646, 19] width 8 height 8
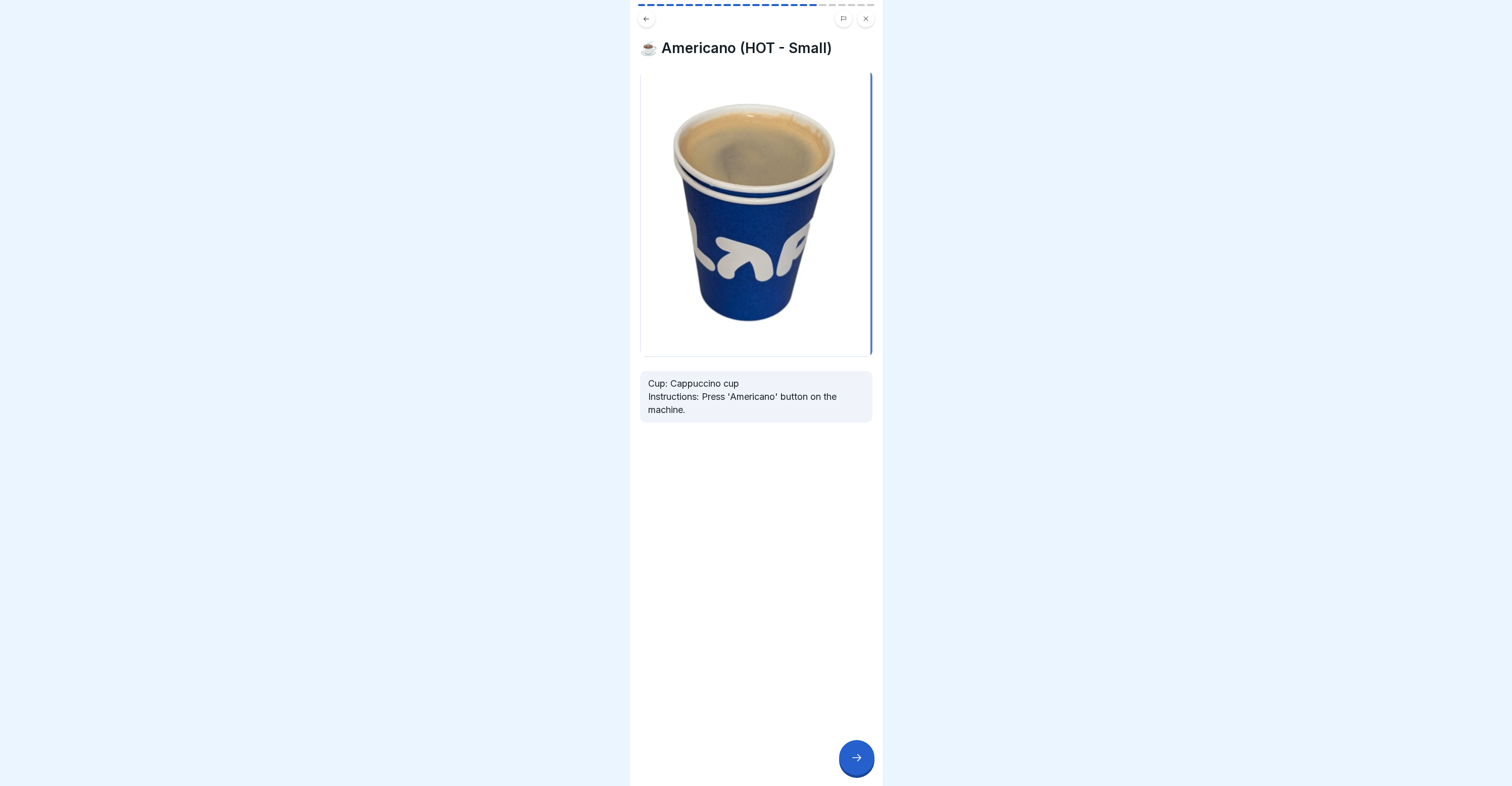
click at [644, 19] on icon at bounding box center [646, 19] width 8 height 8
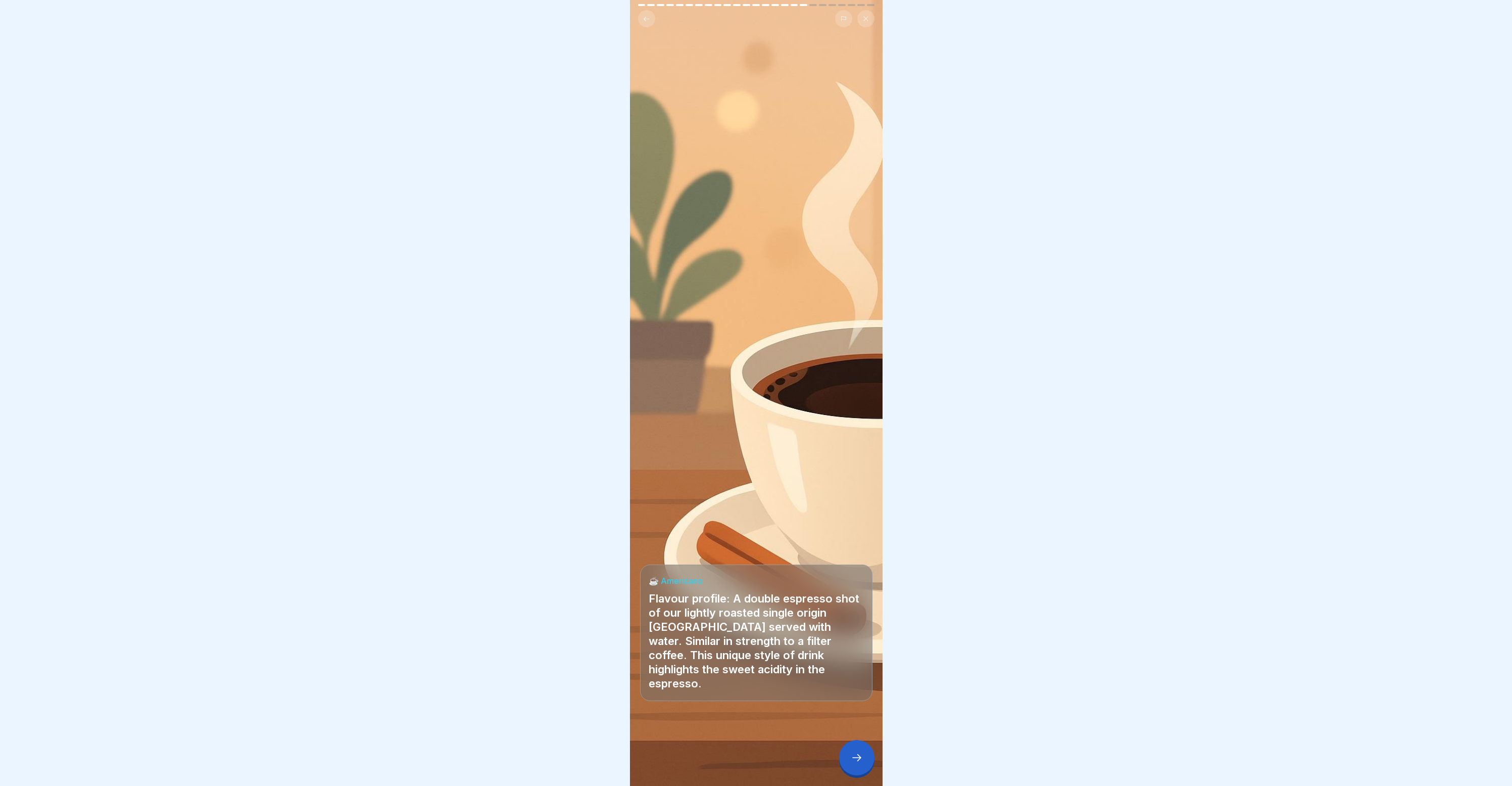
click at [870, 25] on button at bounding box center [865, 18] width 17 height 17
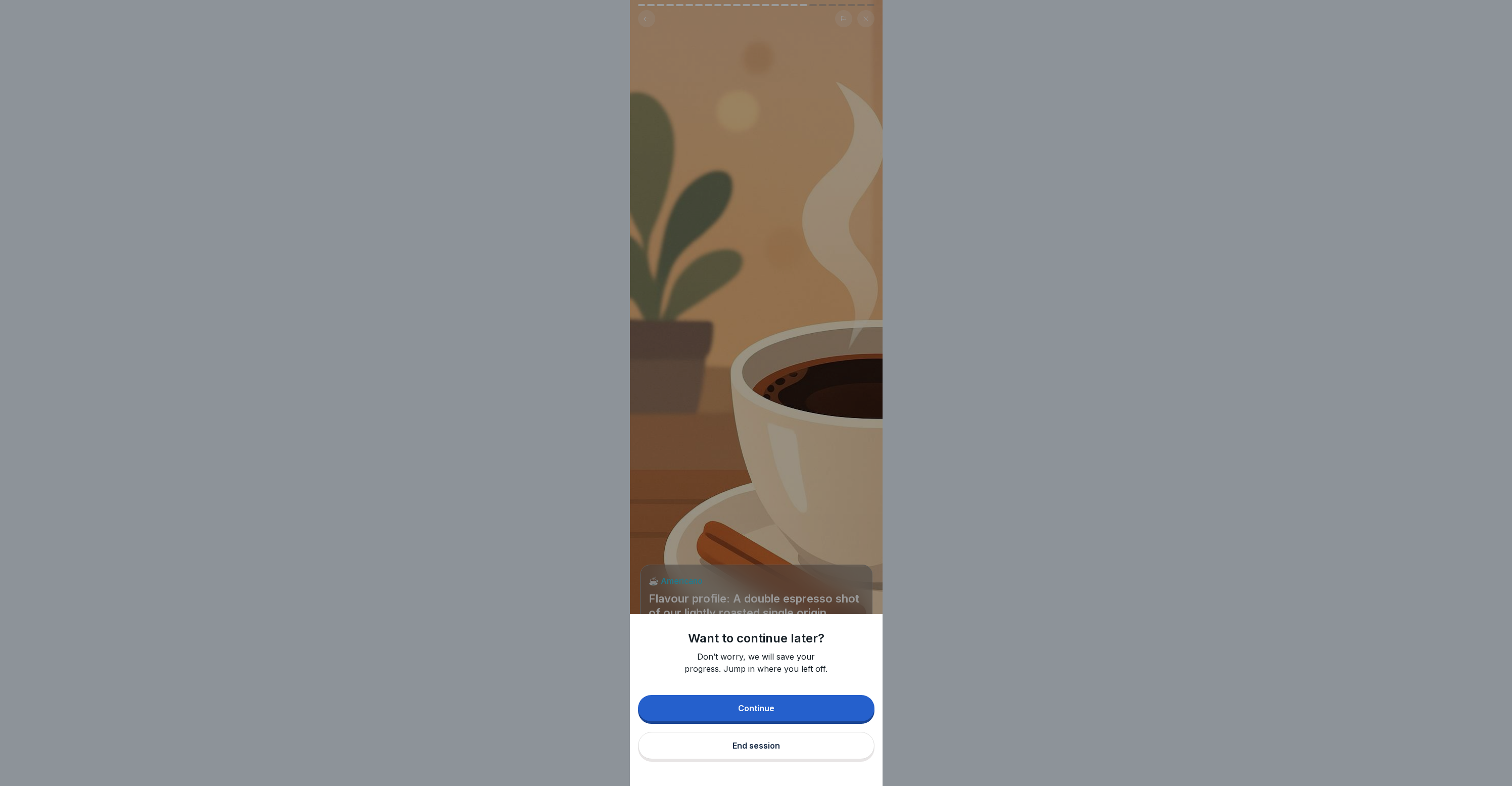
click at [732, 721] on button "Continue" at bounding box center [756, 708] width 237 height 27
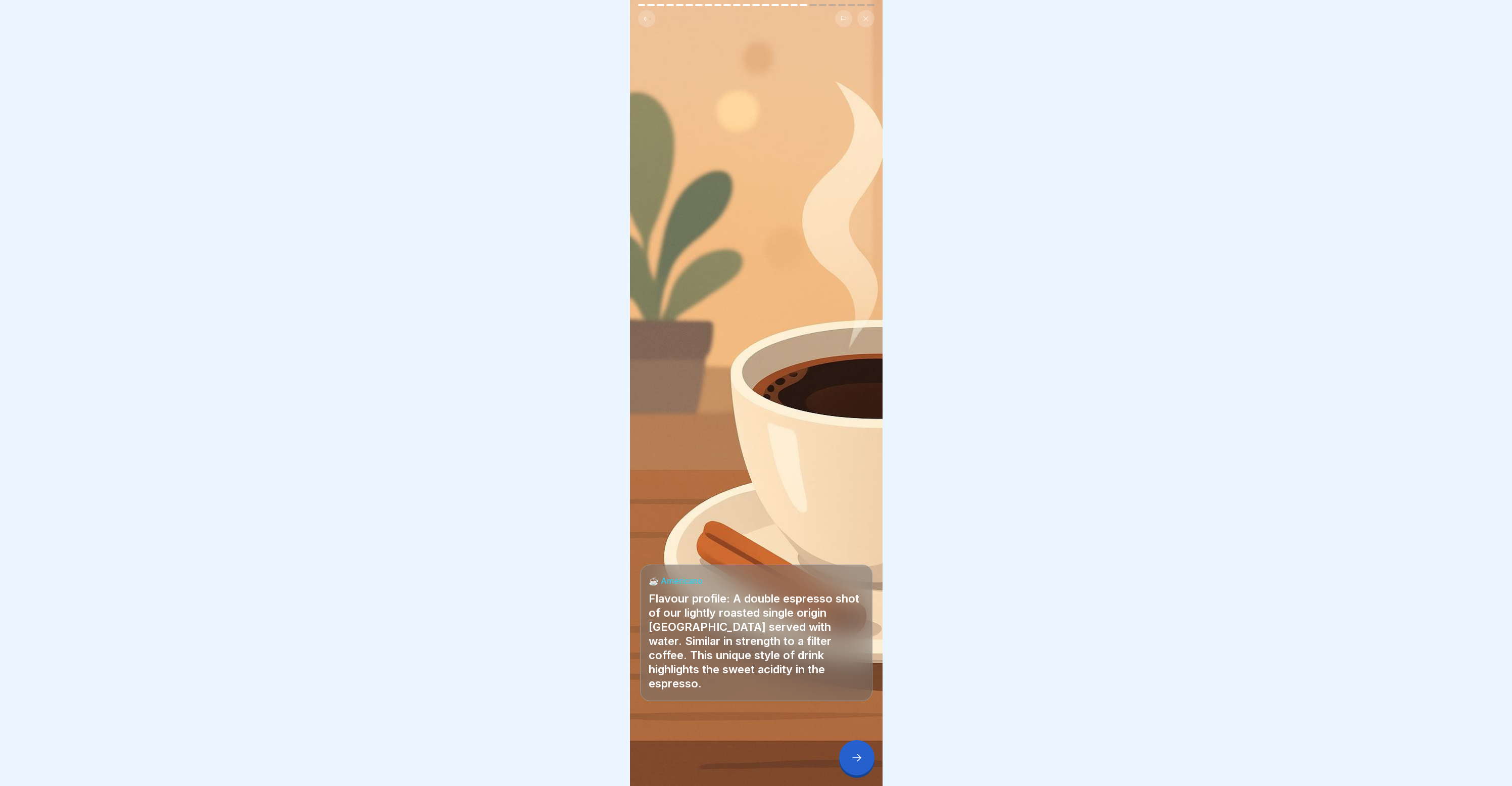
click at [857, 30] on div "☕️ Americano Flavour profile: A double espresso shot of our lightly roasted sin…" at bounding box center [756, 393] width 252 height 786
click at [864, 19] on icon at bounding box center [866, 19] width 6 height 6
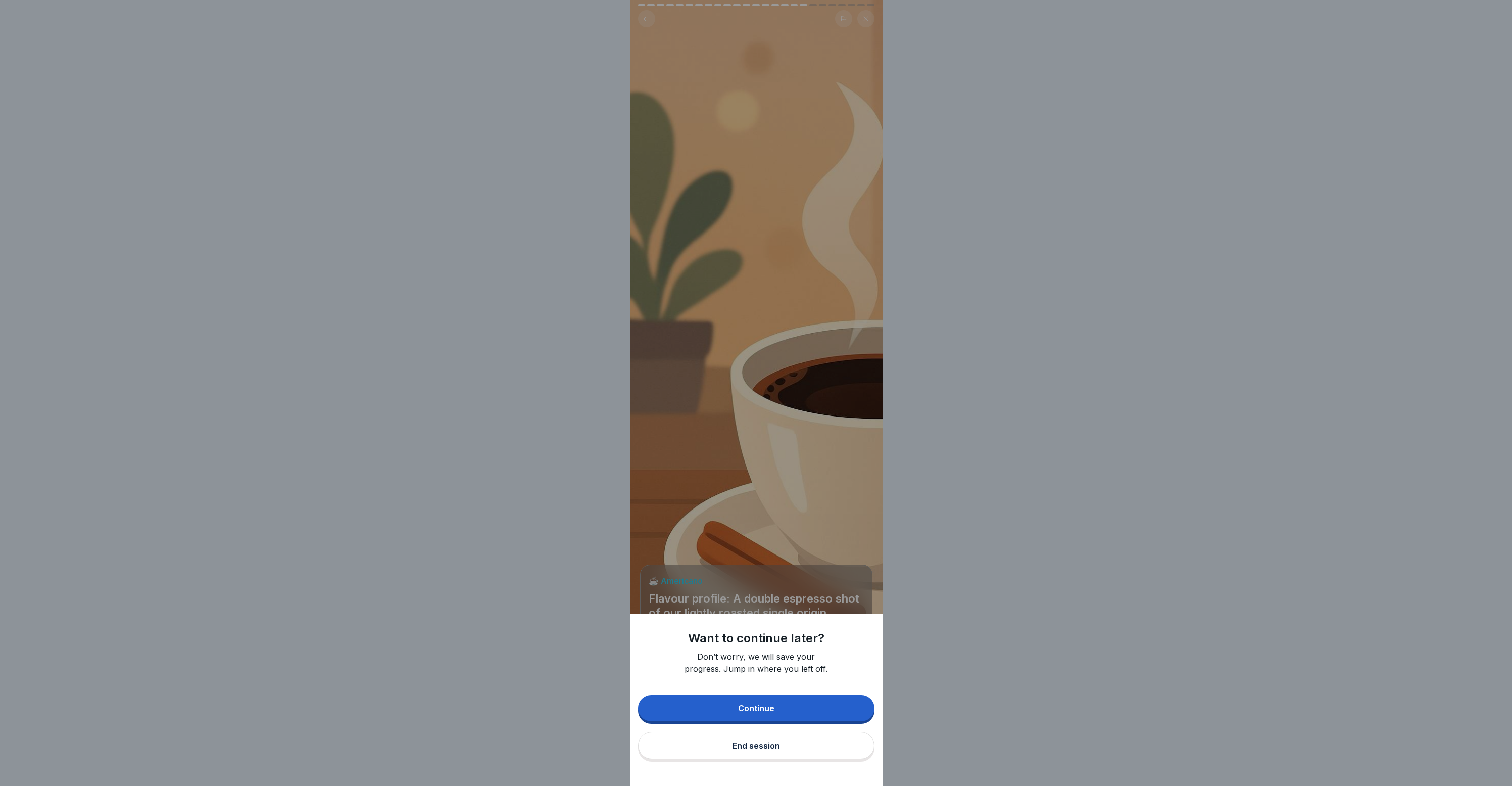
click at [791, 749] on button "End session" at bounding box center [756, 745] width 237 height 27
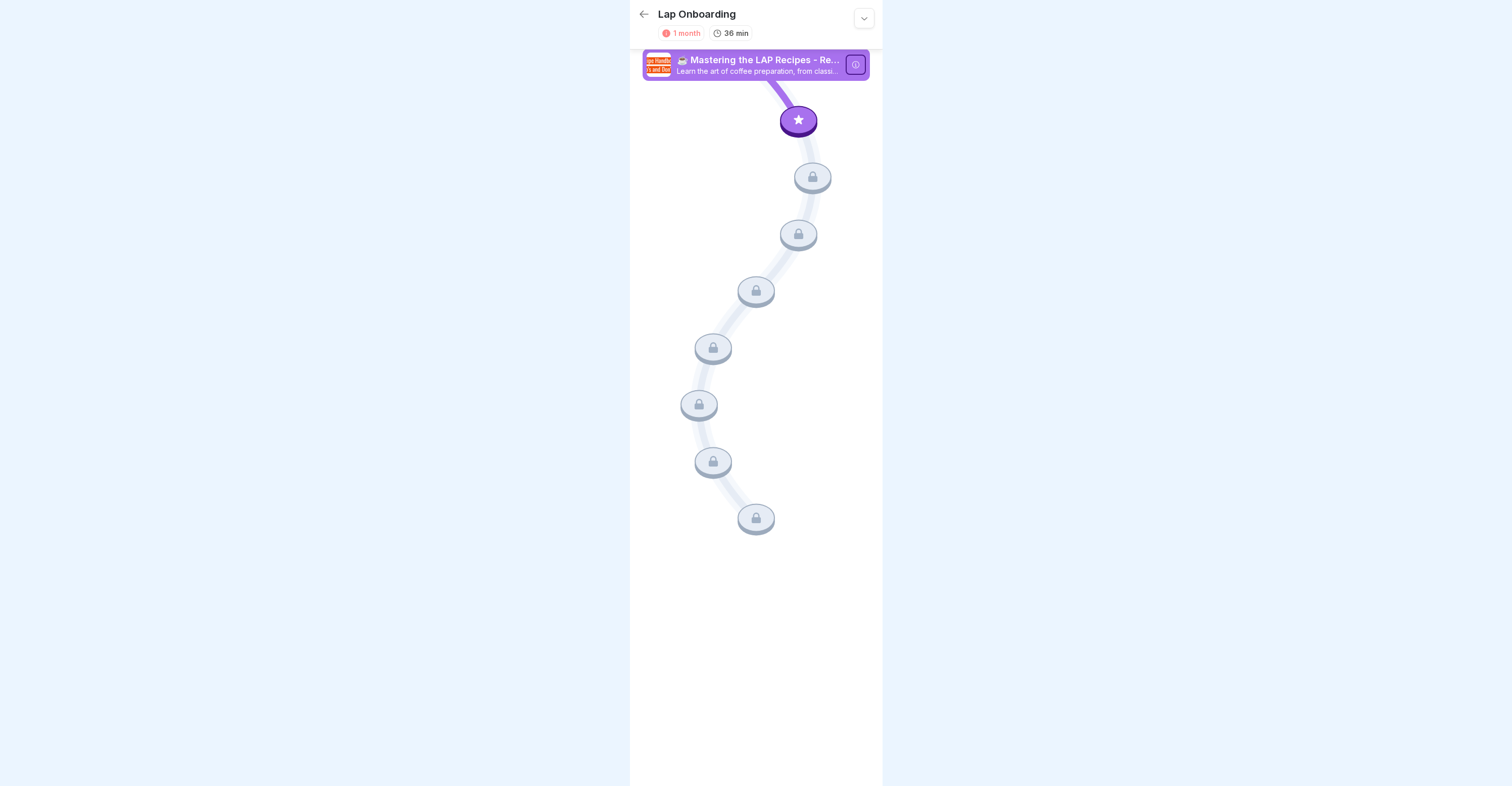
click at [654, 12] on div "Lap Onboarding 1 month 36 min" at bounding box center [742, 25] width 208 height 33
click at [652, 14] on div "Lap Onboarding 1 month 36 min" at bounding box center [742, 25] width 208 height 33
click at [644, 12] on icon at bounding box center [644, 14] width 12 height 12
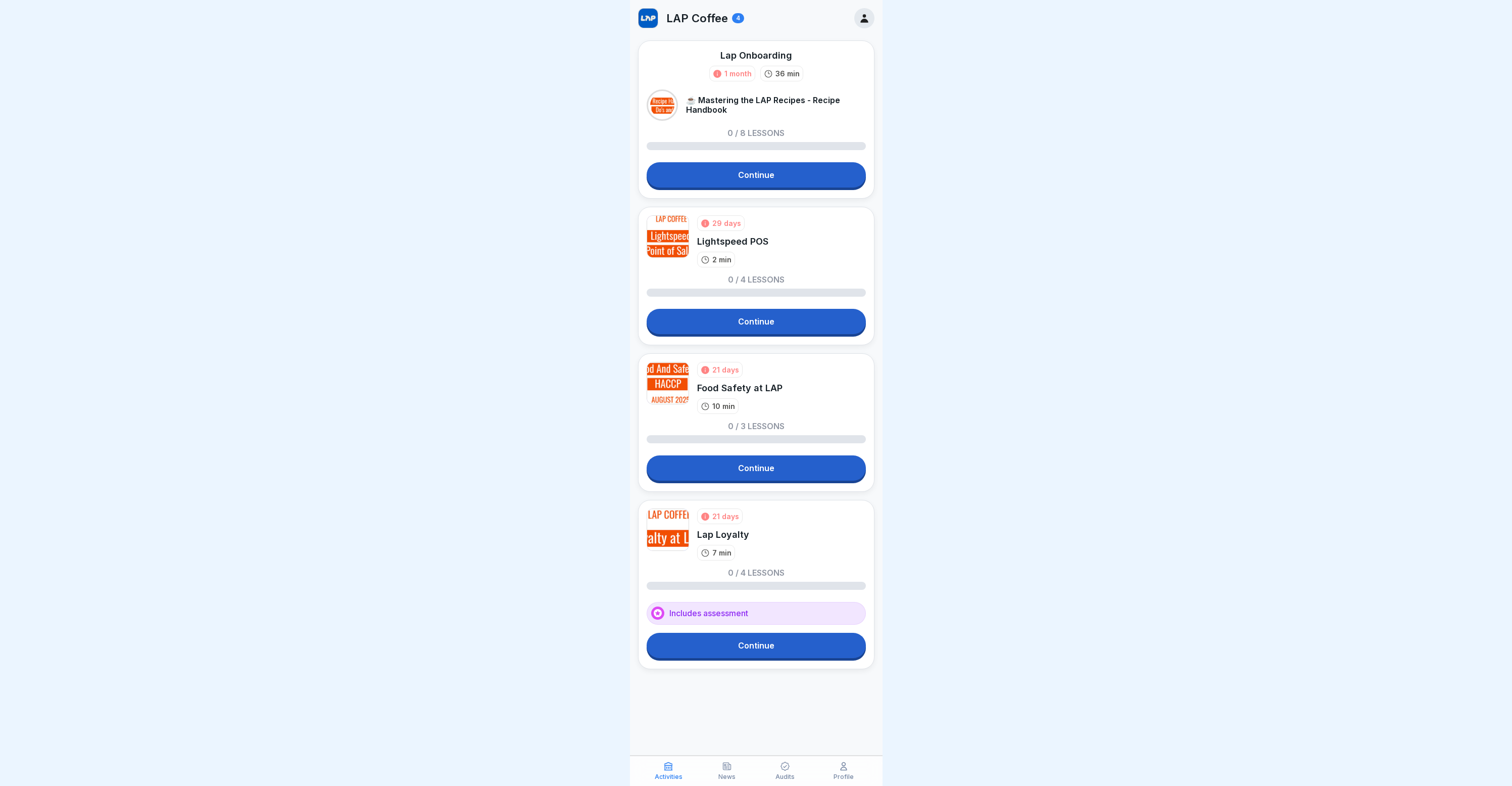
drag, startPoint x: 1061, startPoint y: 200, endPoint x: 922, endPoint y: 790, distance: 606.2
click at [922, 785] on html "LAP Coffee 4 Lap Onboarding 1 month 36 min ☕ Mastering the LAP Recipes - Recipe…" at bounding box center [756, 393] width 1512 height 786
click at [728, 767] on icon at bounding box center [726, 766] width 8 height 7
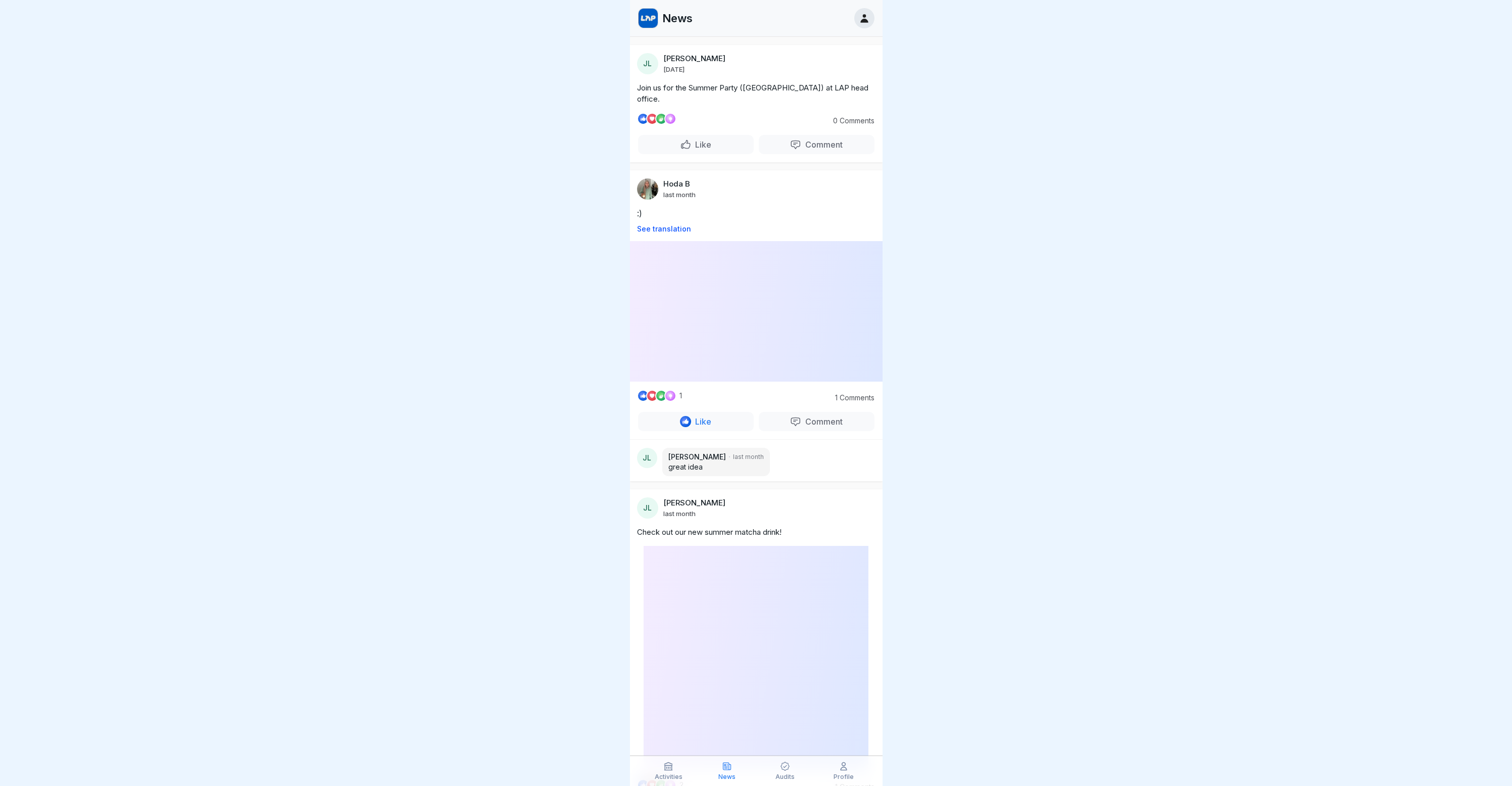
click at [793, 773] on p "Audits" at bounding box center [785, 777] width 19 height 7
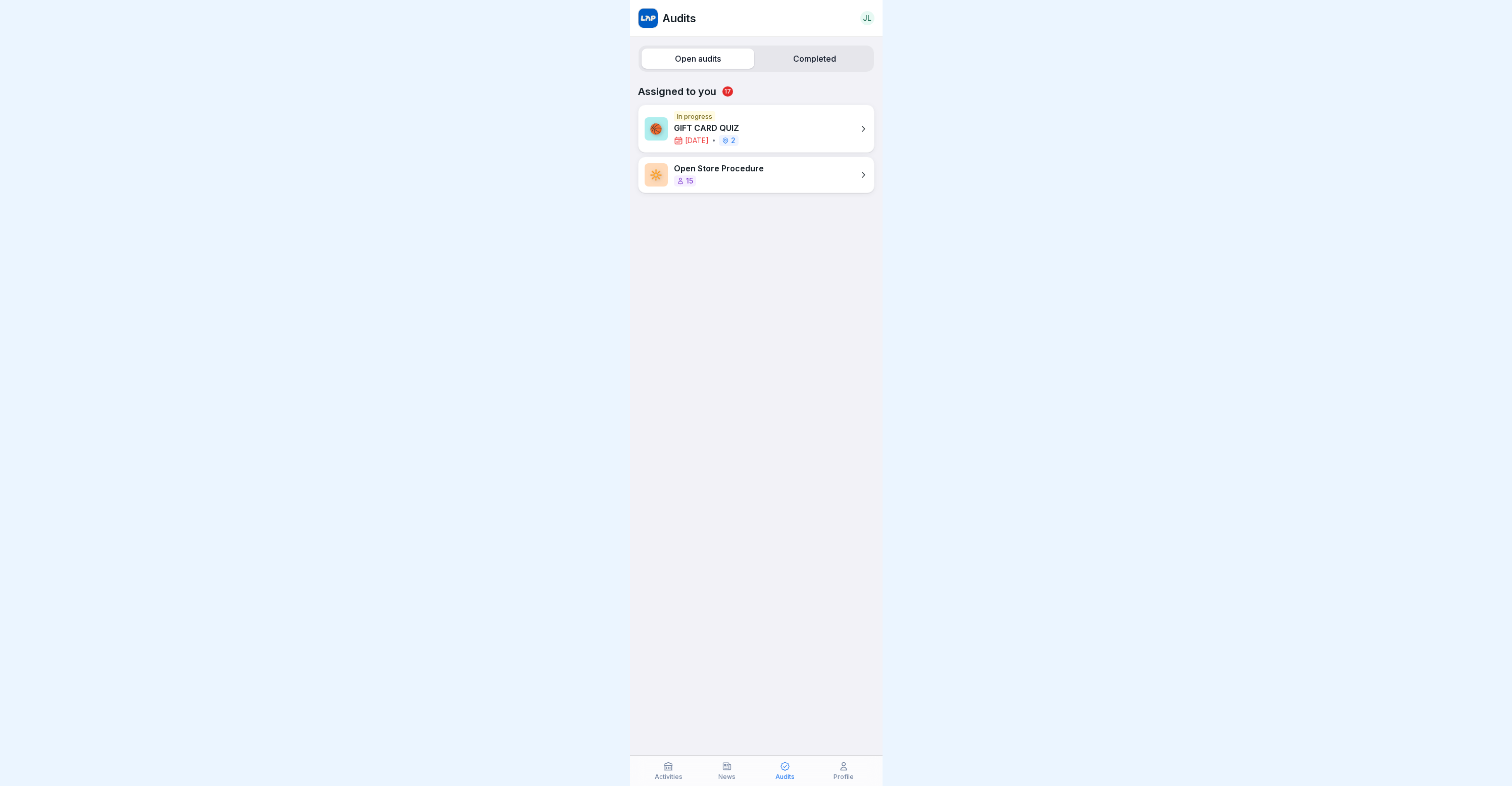
click at [719, 769] on div "News" at bounding box center [727, 771] width 54 height 19
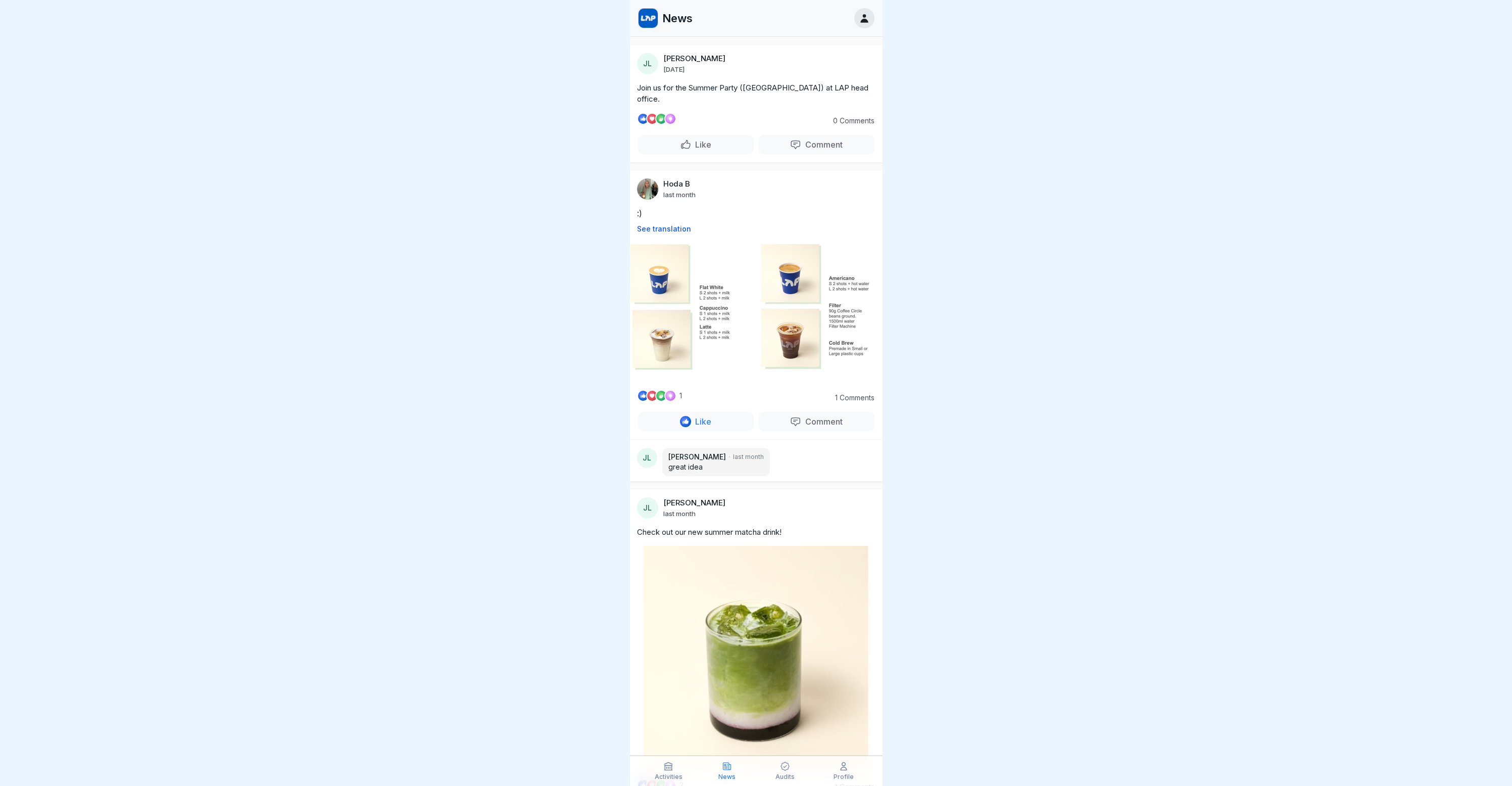
click at [665, 762] on icon at bounding box center [668, 766] width 10 height 10
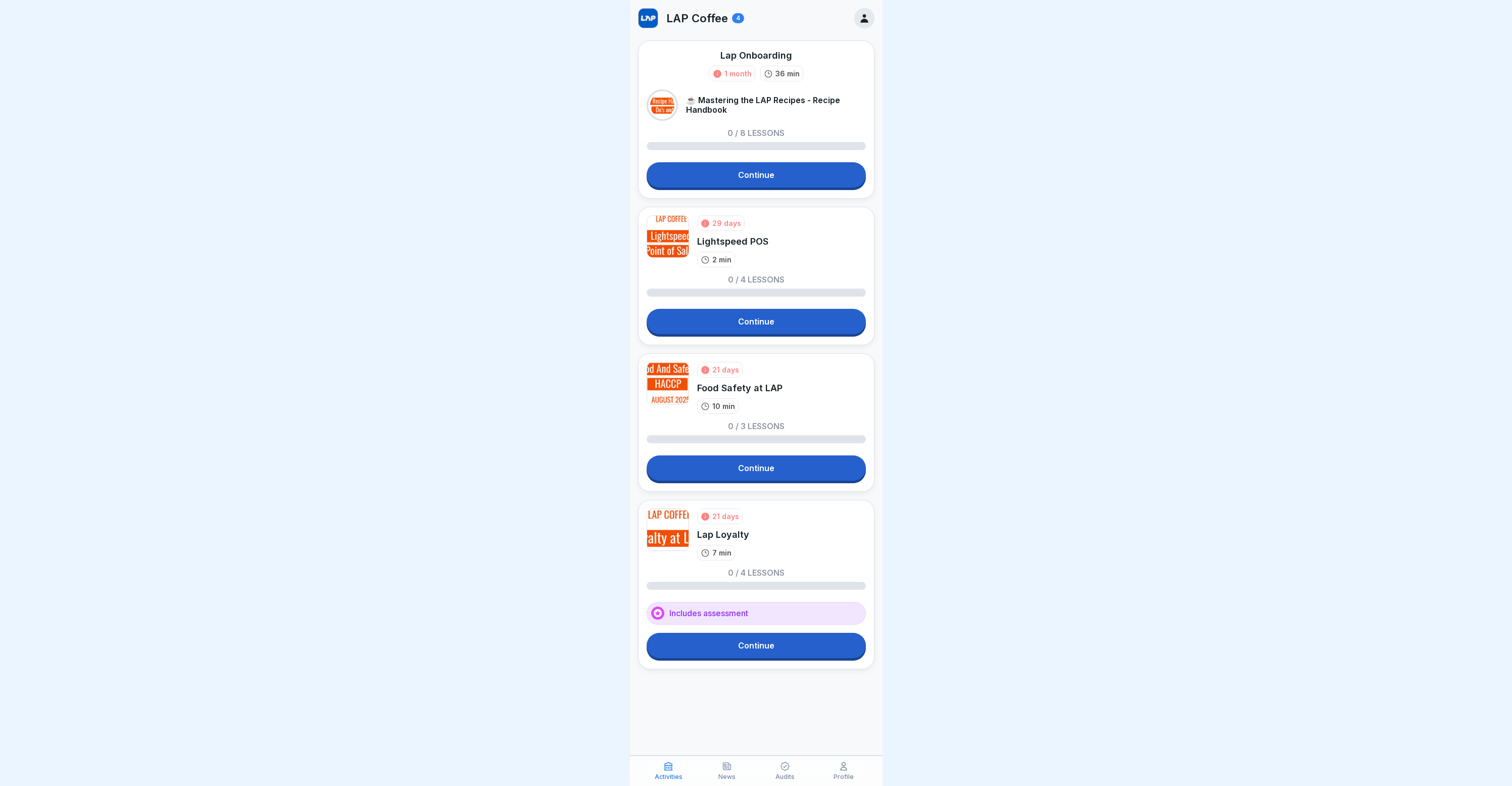
click at [665, 760] on div "Activities News Audits Profile" at bounding box center [756, 770] width 252 height 30
click at [750, 633] on div "21 days Lap Loyalty 7 min 0 / 4 lessons Includes assessment Continue" at bounding box center [756, 584] width 237 height 169
click at [740, 650] on link "Continue" at bounding box center [756, 645] width 219 height 25
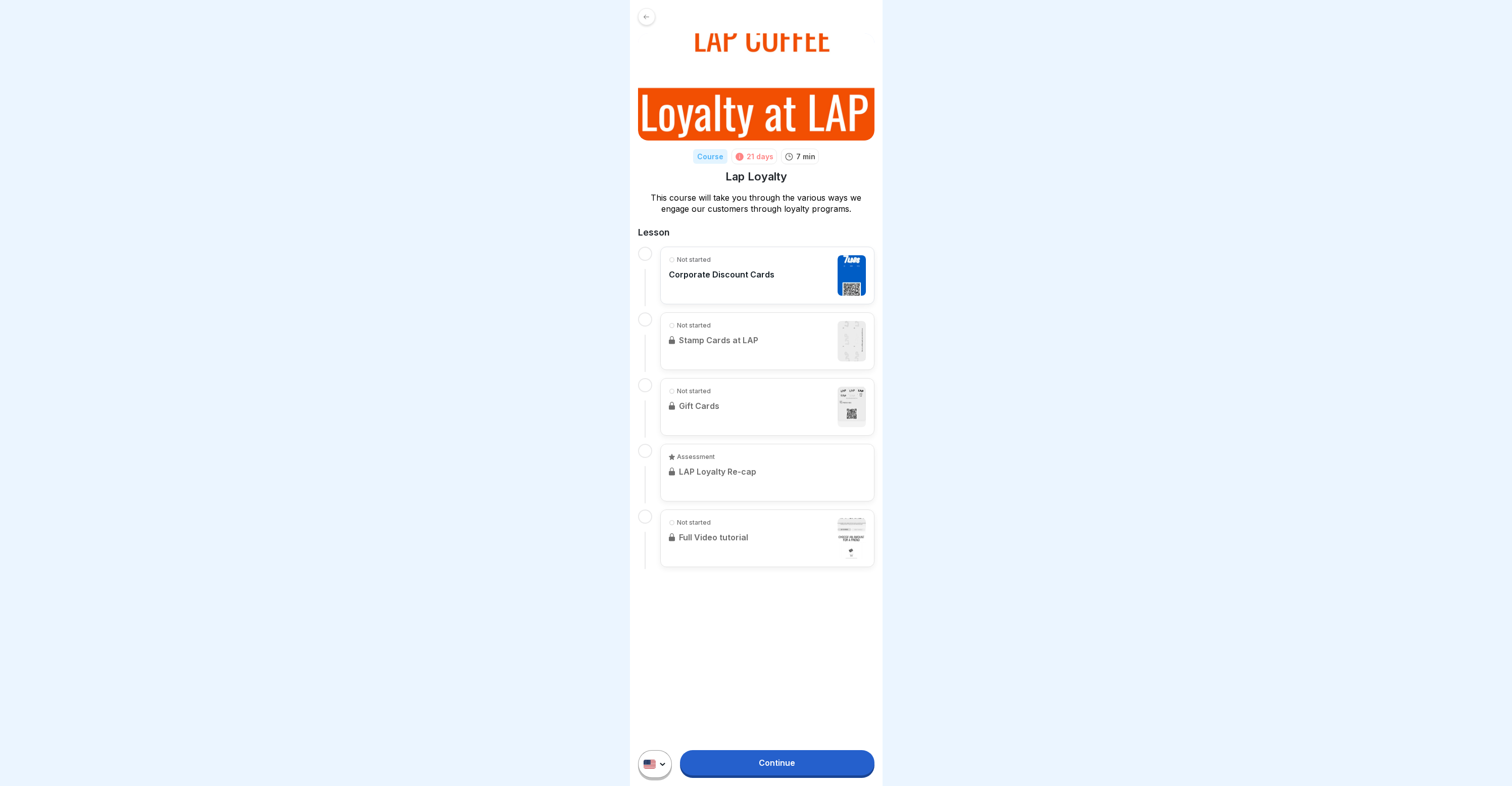
click at [778, 268] on div "Not started Corporate Discount Cards" at bounding box center [768, 275] width 197 height 41
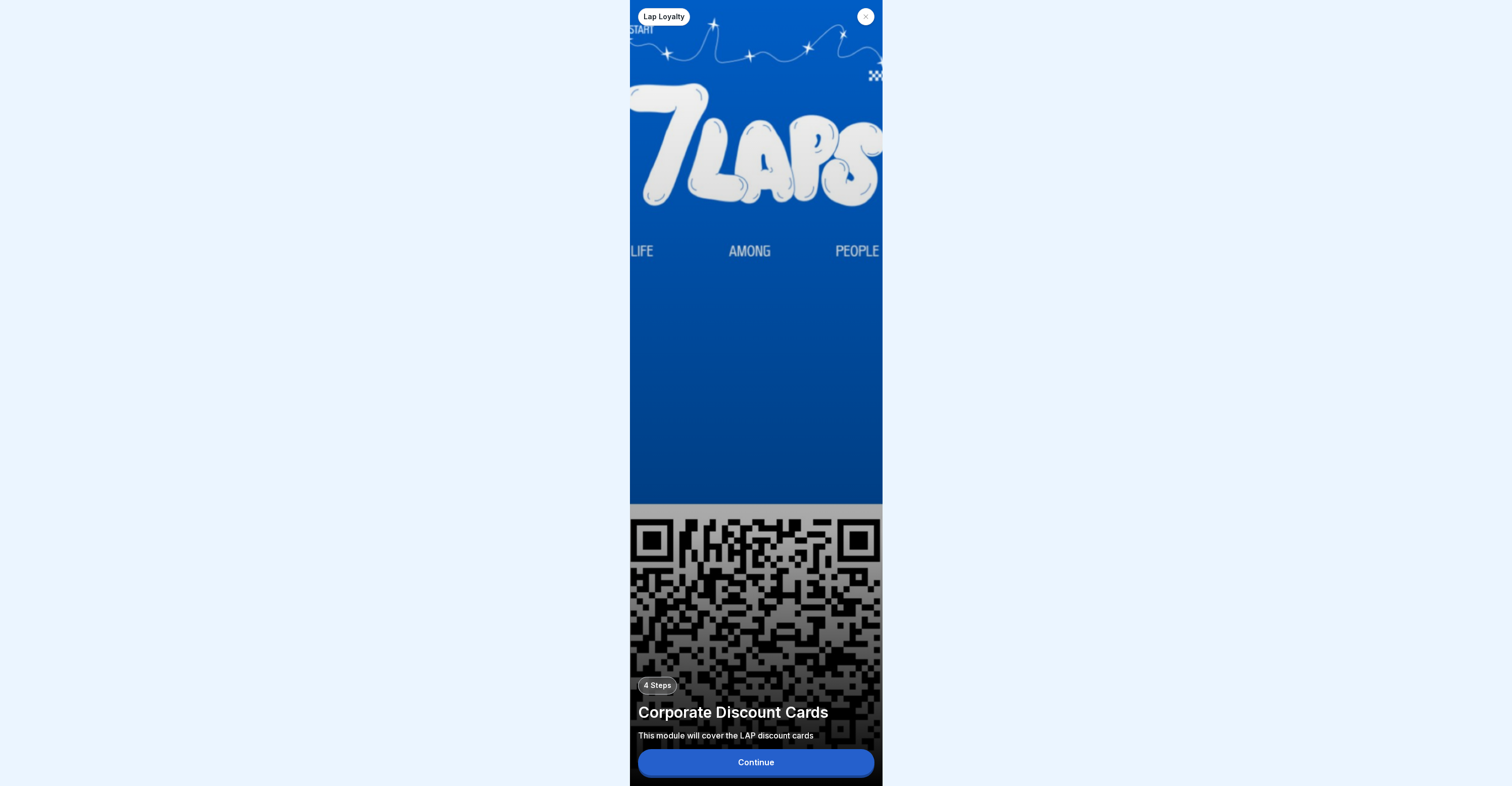
click at [773, 775] on button "Continue" at bounding box center [756, 762] width 237 height 27
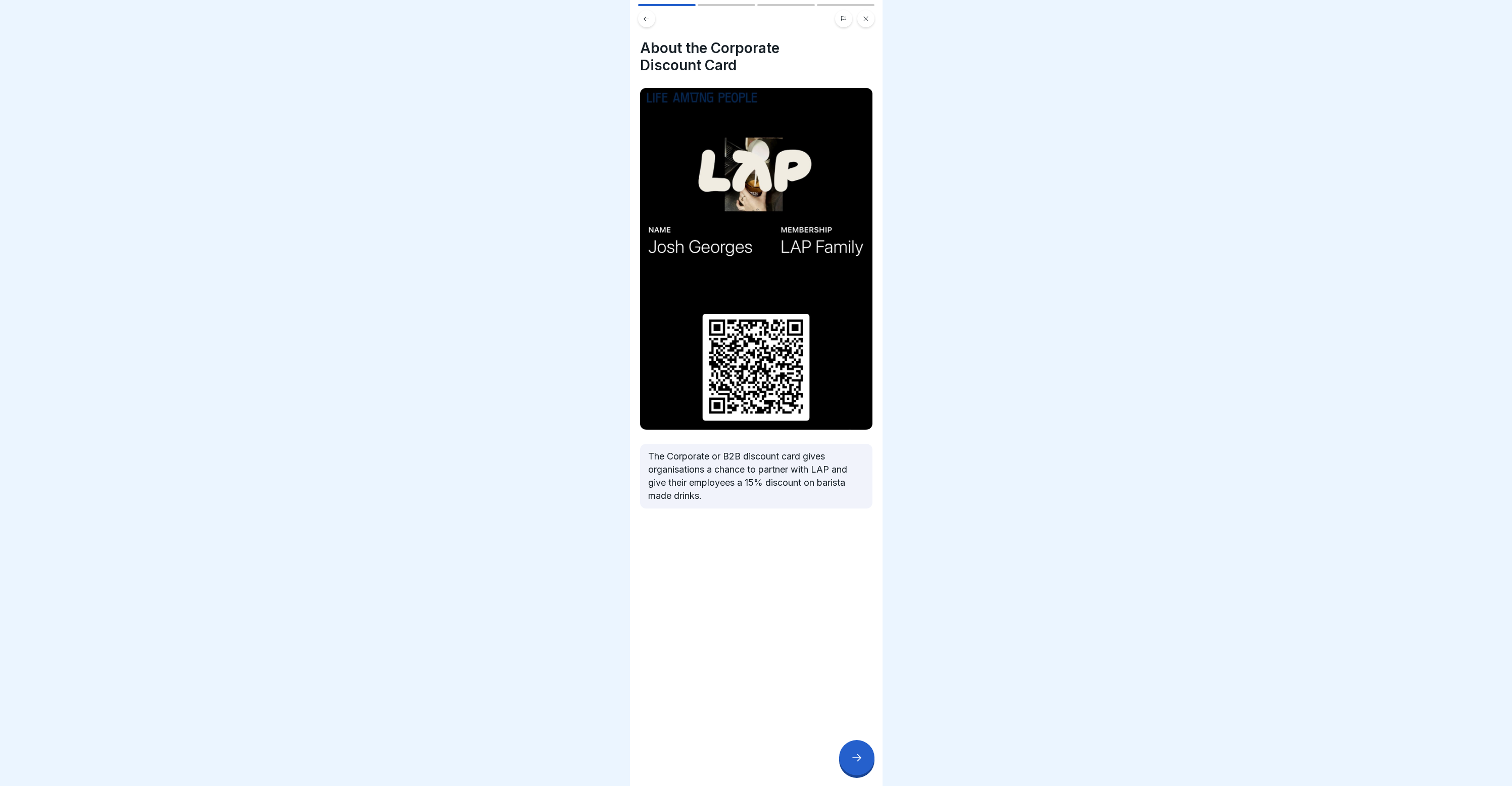
click at [854, 775] on div at bounding box center [857, 758] width 35 height 35
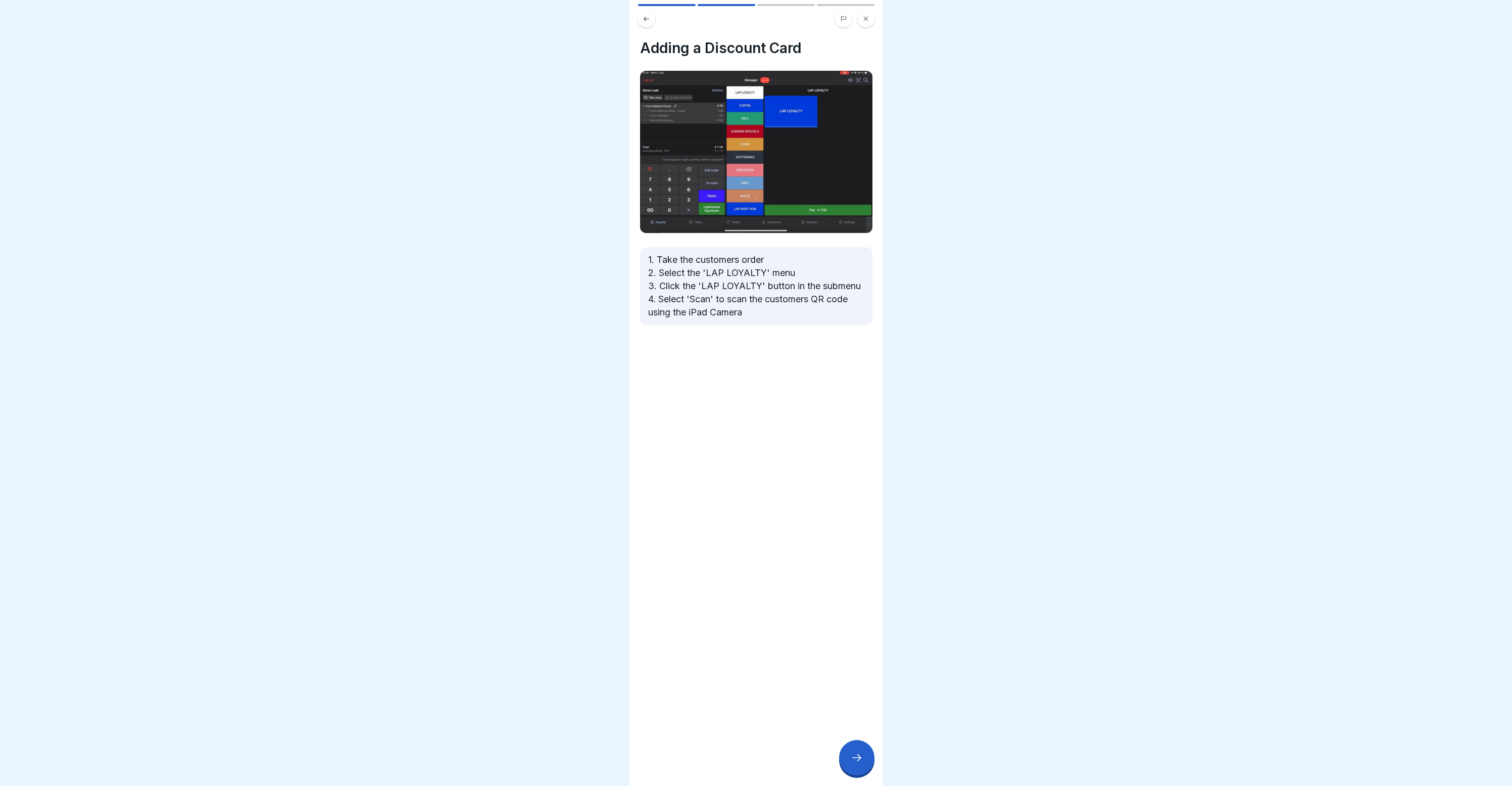
click at [854, 775] on div at bounding box center [857, 758] width 35 height 35
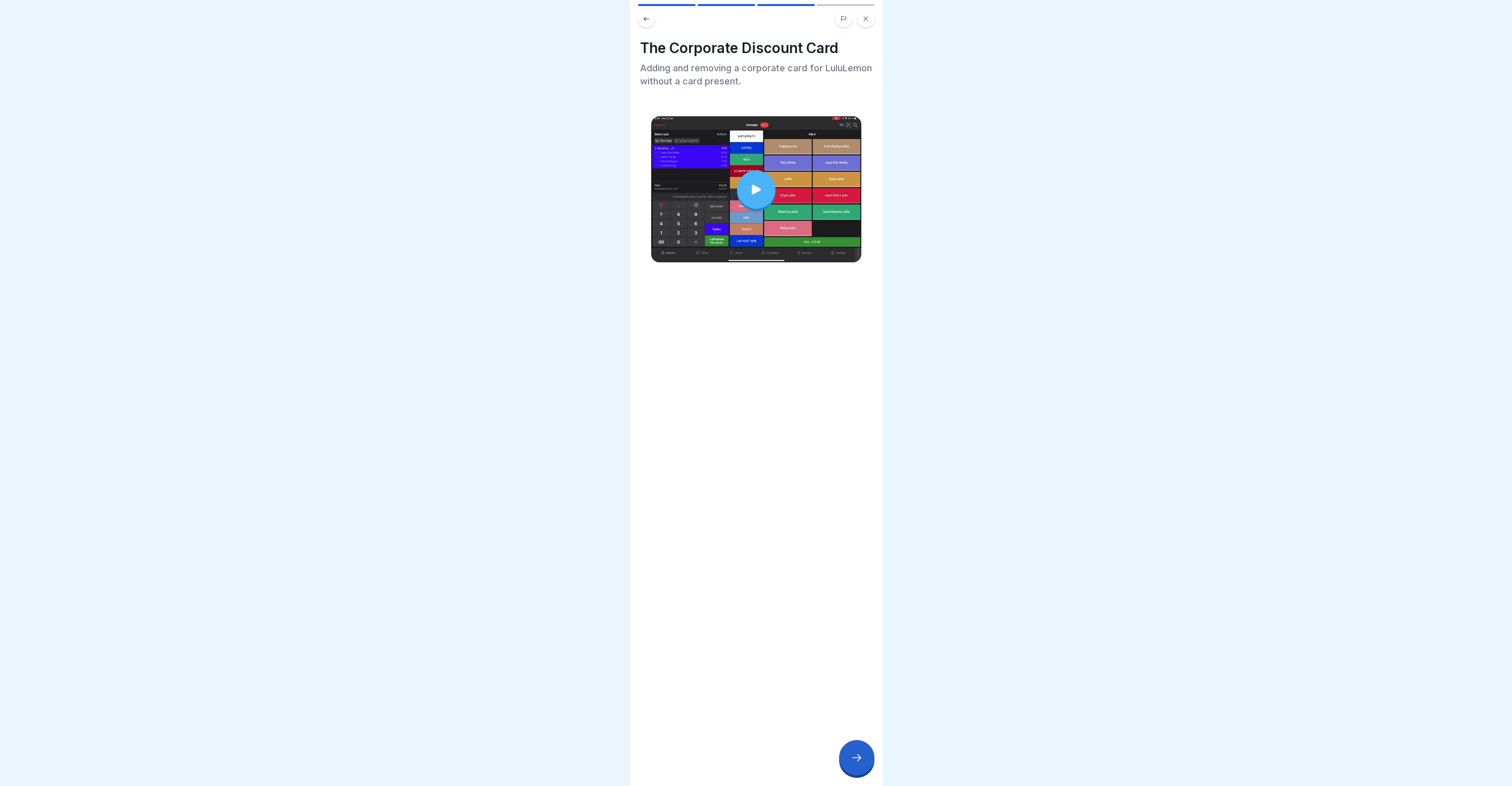
click at [854, 775] on div at bounding box center [857, 758] width 35 height 35
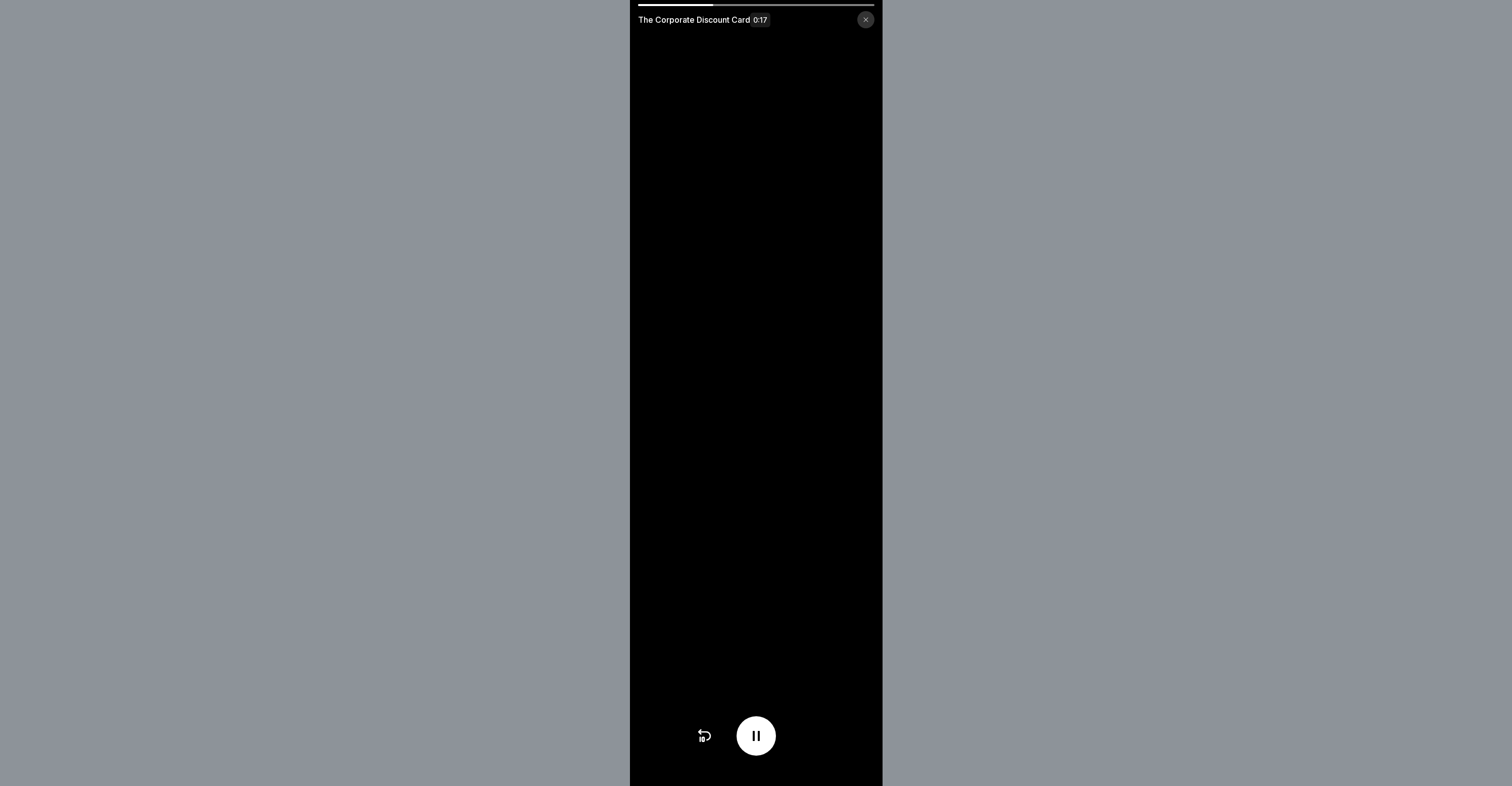
click at [859, 12] on div "The Corporate Discount Card 0:17" at bounding box center [756, 19] width 237 height 17
click at [874, 19] on div at bounding box center [865, 19] width 17 height 17
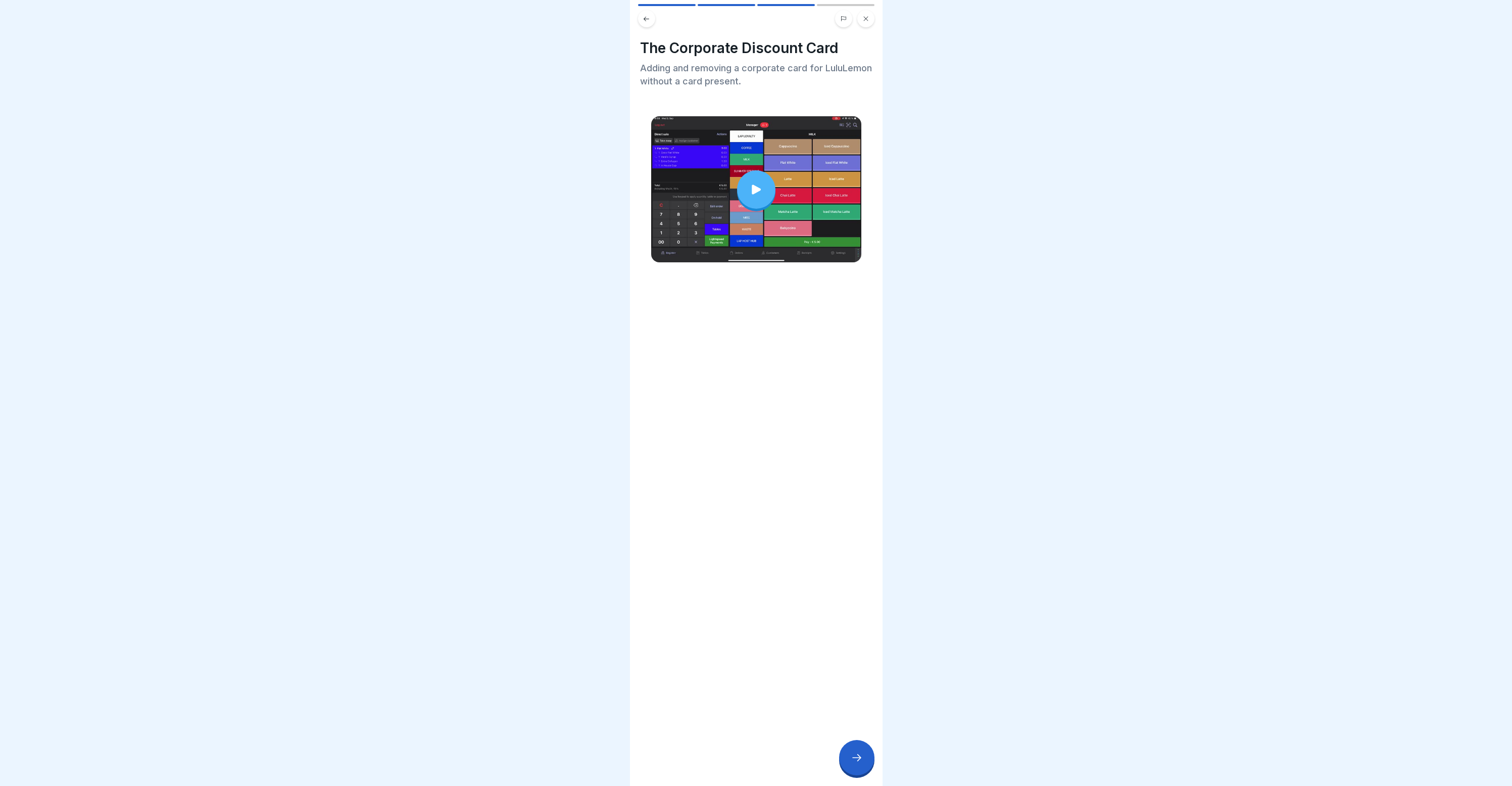
click at [772, 319] on div "The Corporate Discount Card Adding and removing a corporate card for LuluLemon …" at bounding box center [756, 393] width 252 height 786
click at [637, 13] on div at bounding box center [756, 15] width 252 height 23
click at [642, 19] on button at bounding box center [647, 18] width 17 height 17
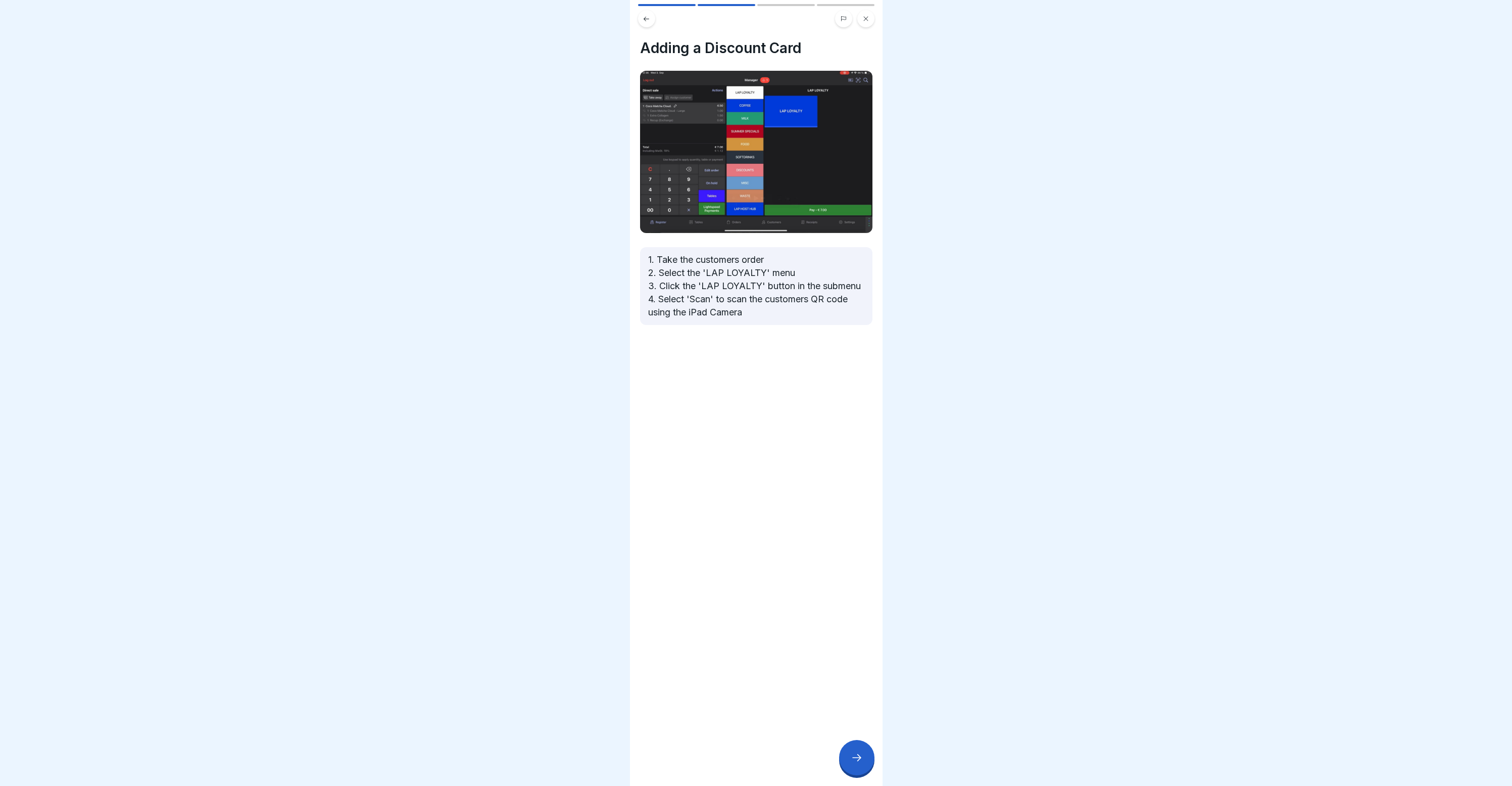
click at [642, 18] on button at bounding box center [647, 18] width 17 height 17
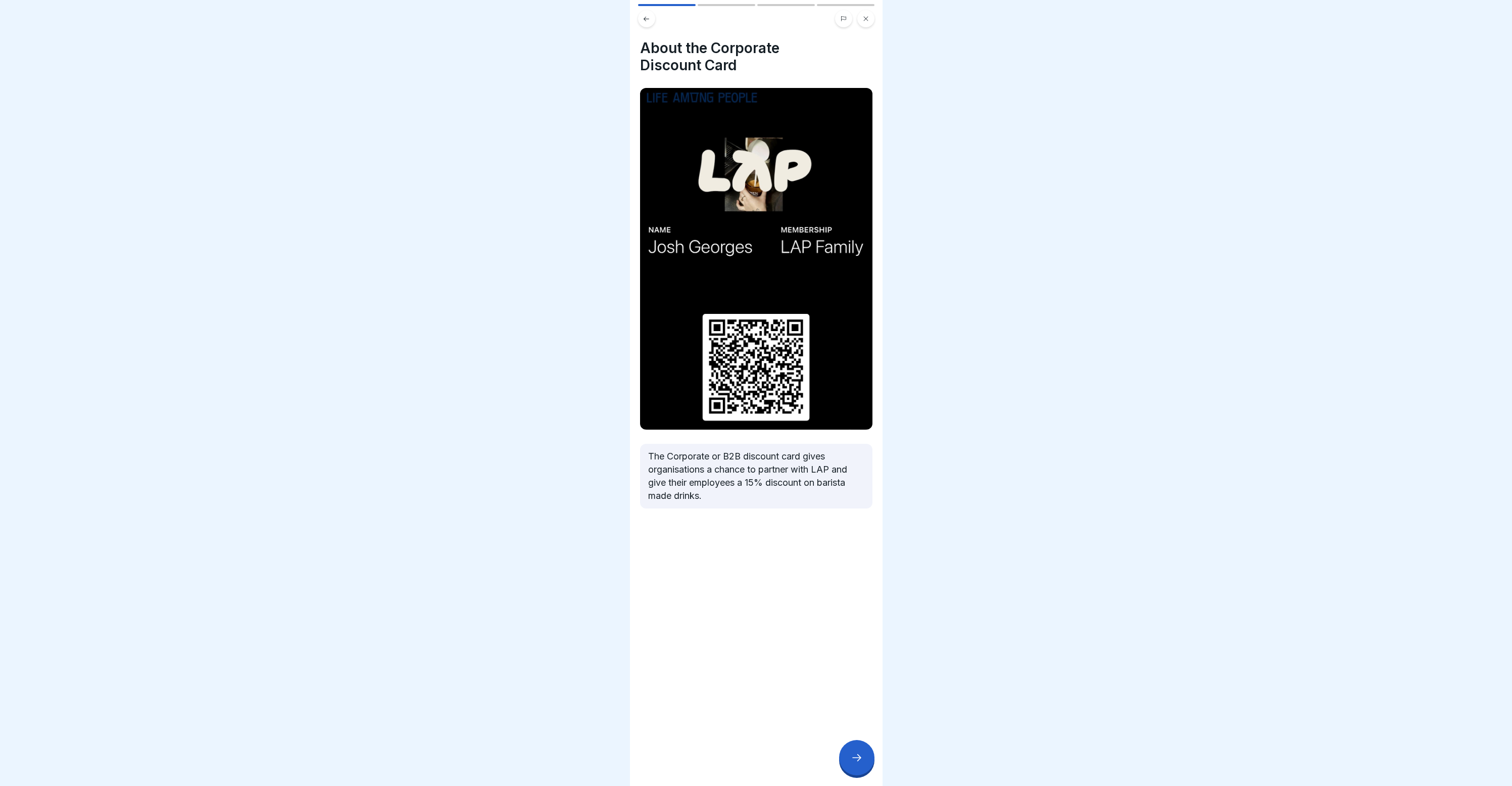
click at [641, 20] on button at bounding box center [647, 18] width 17 height 17
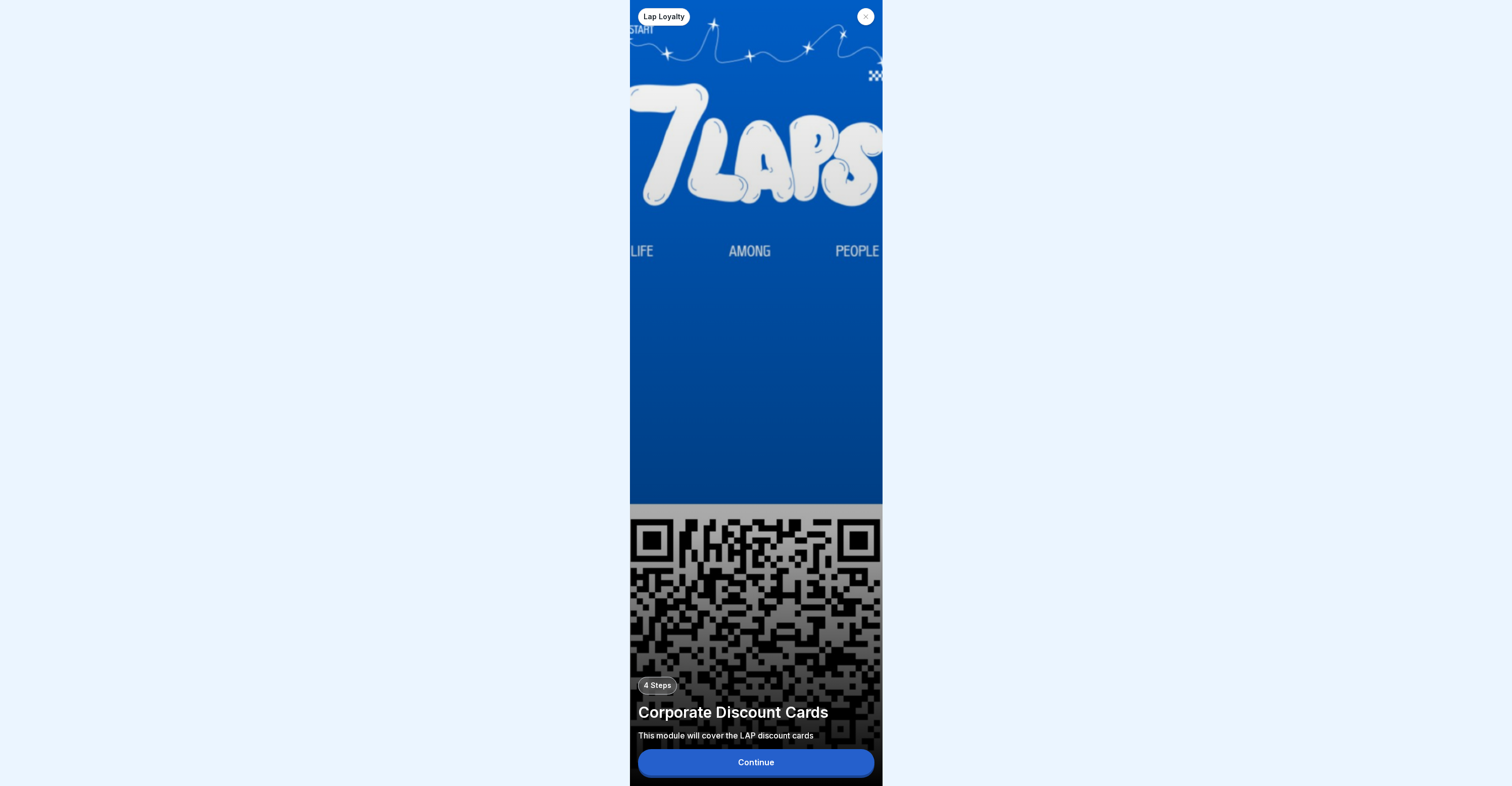
click at [765, 767] on div "Continue" at bounding box center [756, 762] width 37 height 9
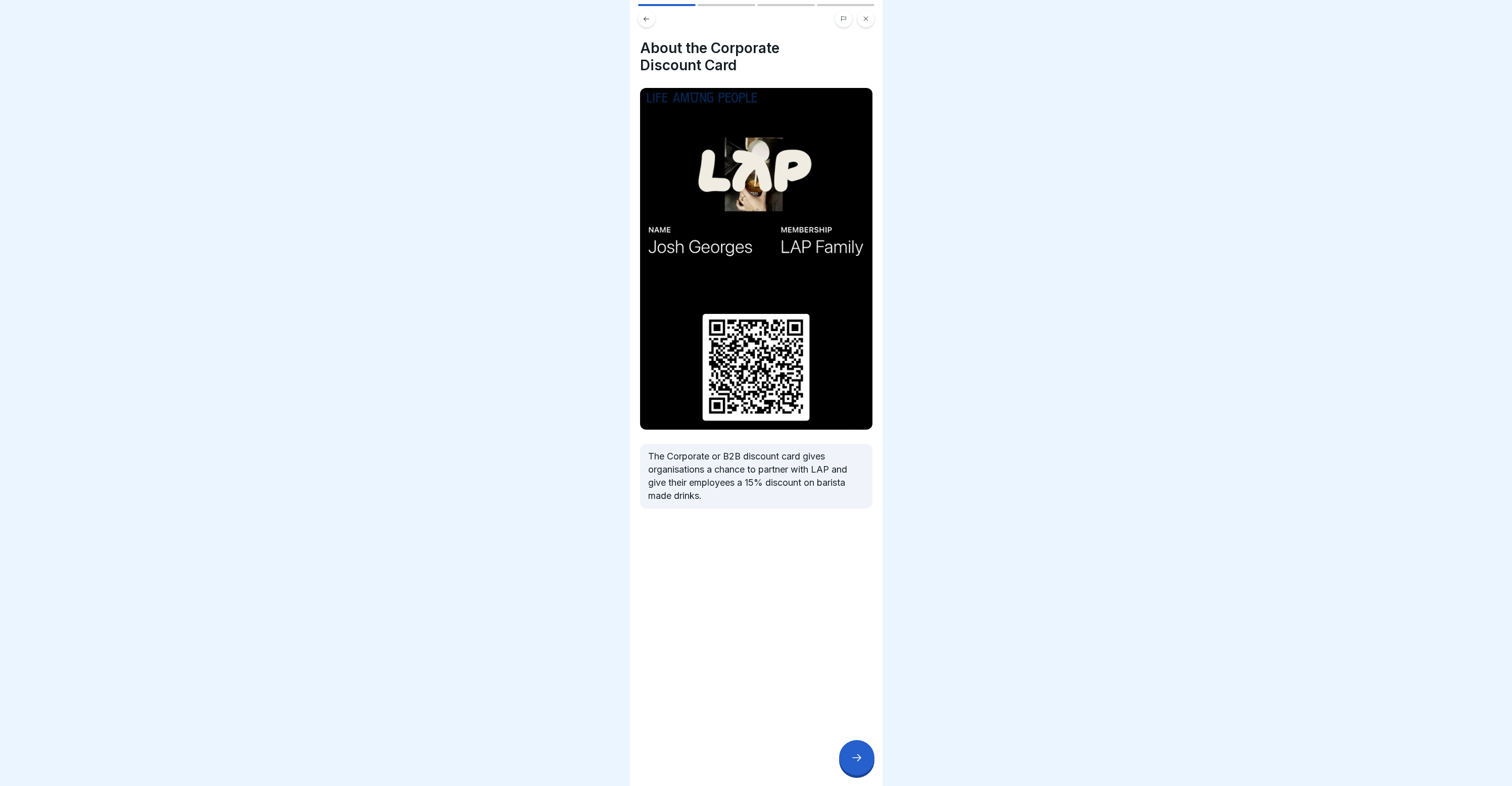
click at [701, 264] on img at bounding box center [756, 258] width 232 height 342
click at [645, 23] on button at bounding box center [647, 18] width 17 height 17
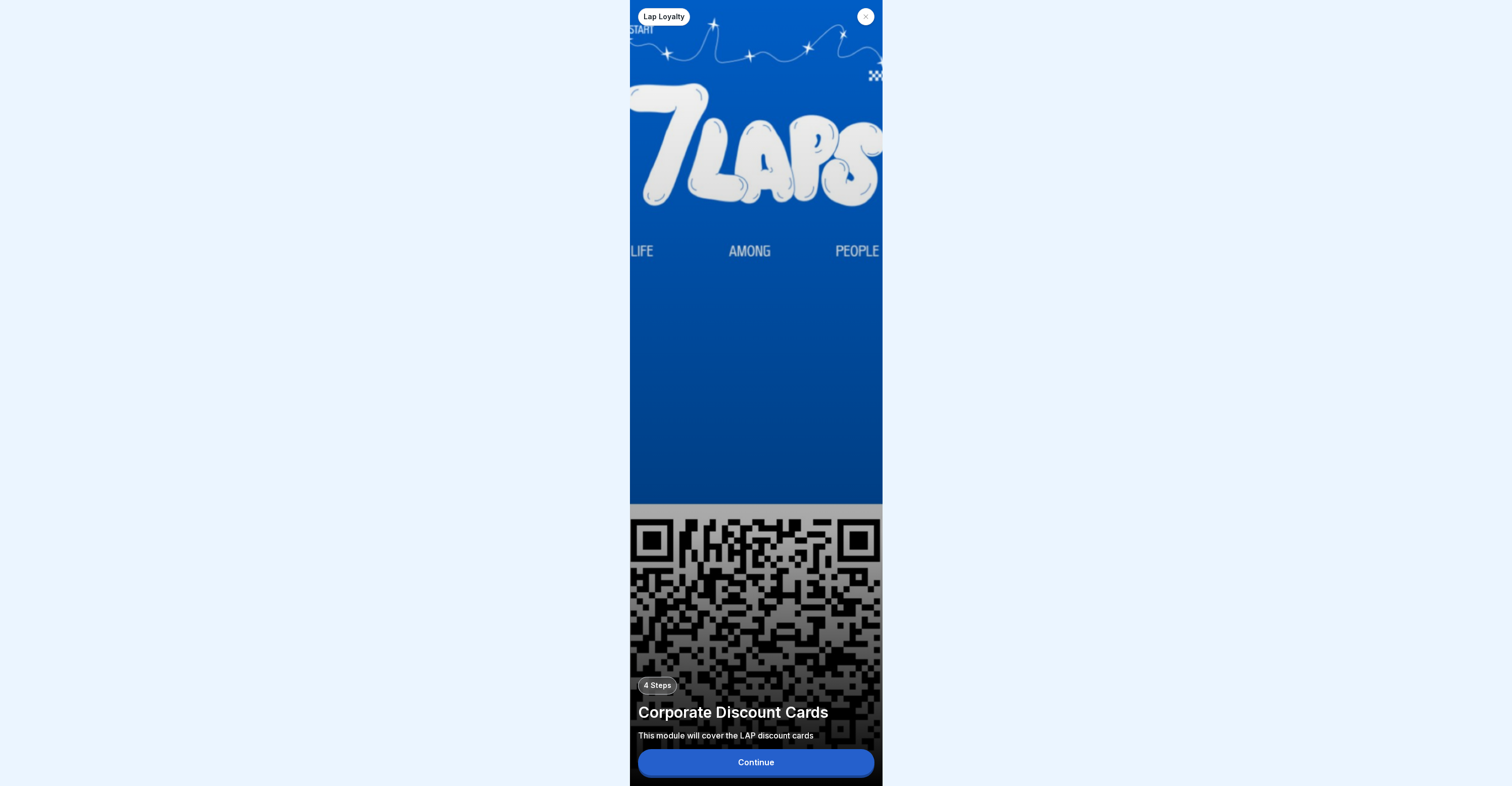
click at [734, 171] on div "Lap Loyalty 4 Steps Corporate Discount Cards This module will cover the LAP dis…" at bounding box center [756, 393] width 252 height 786
click at [734, 171] on div "Lap Loyalty 4 Steps Corporate Discount Cards This module will cover the LAP dis…" at bounding box center [756, 393] width 252 height 786
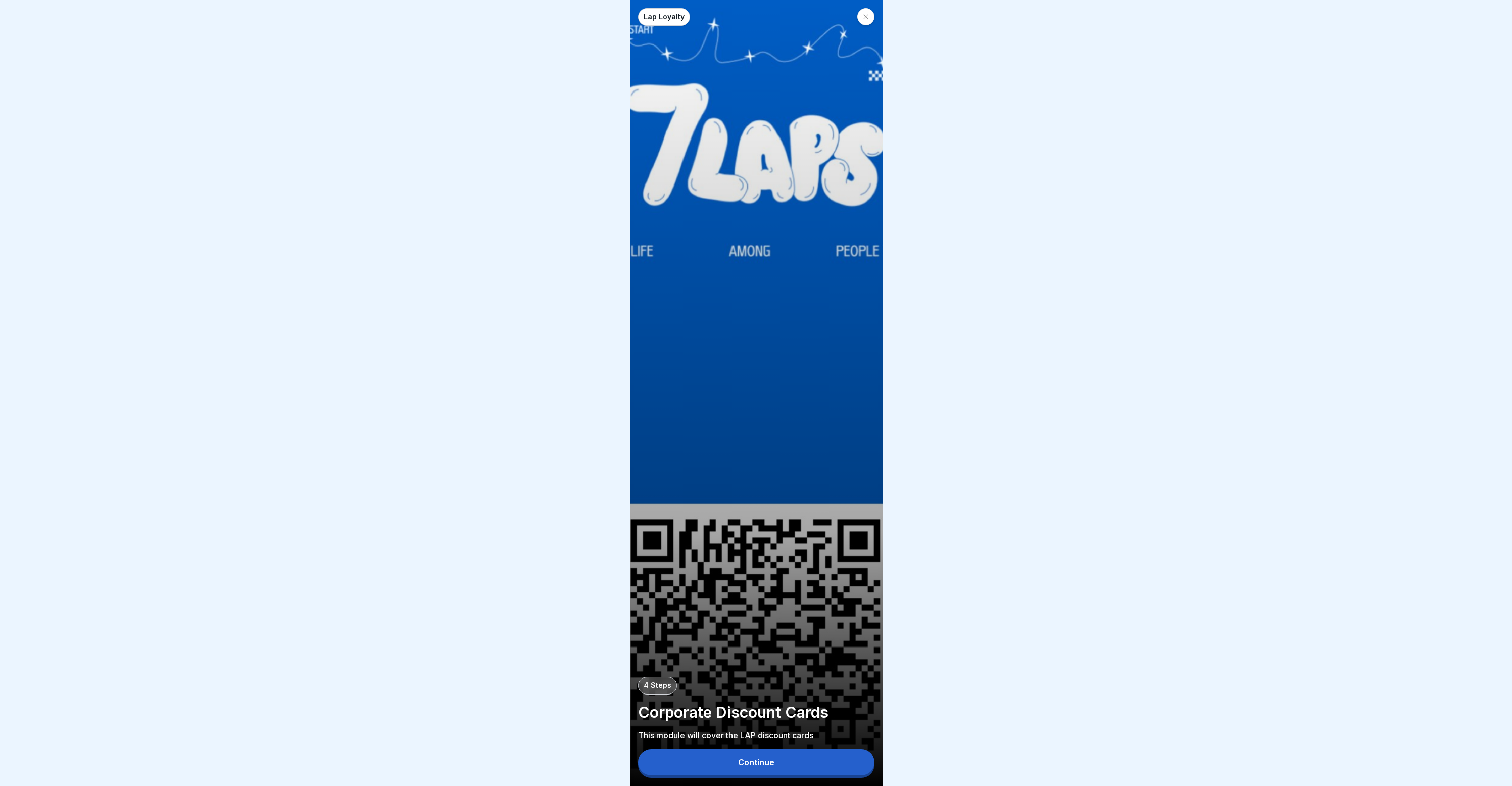
click at [734, 171] on div "Lap Loyalty 4 Steps Corporate Discount Cards This module will cover the LAP dis…" at bounding box center [756, 393] width 252 height 786
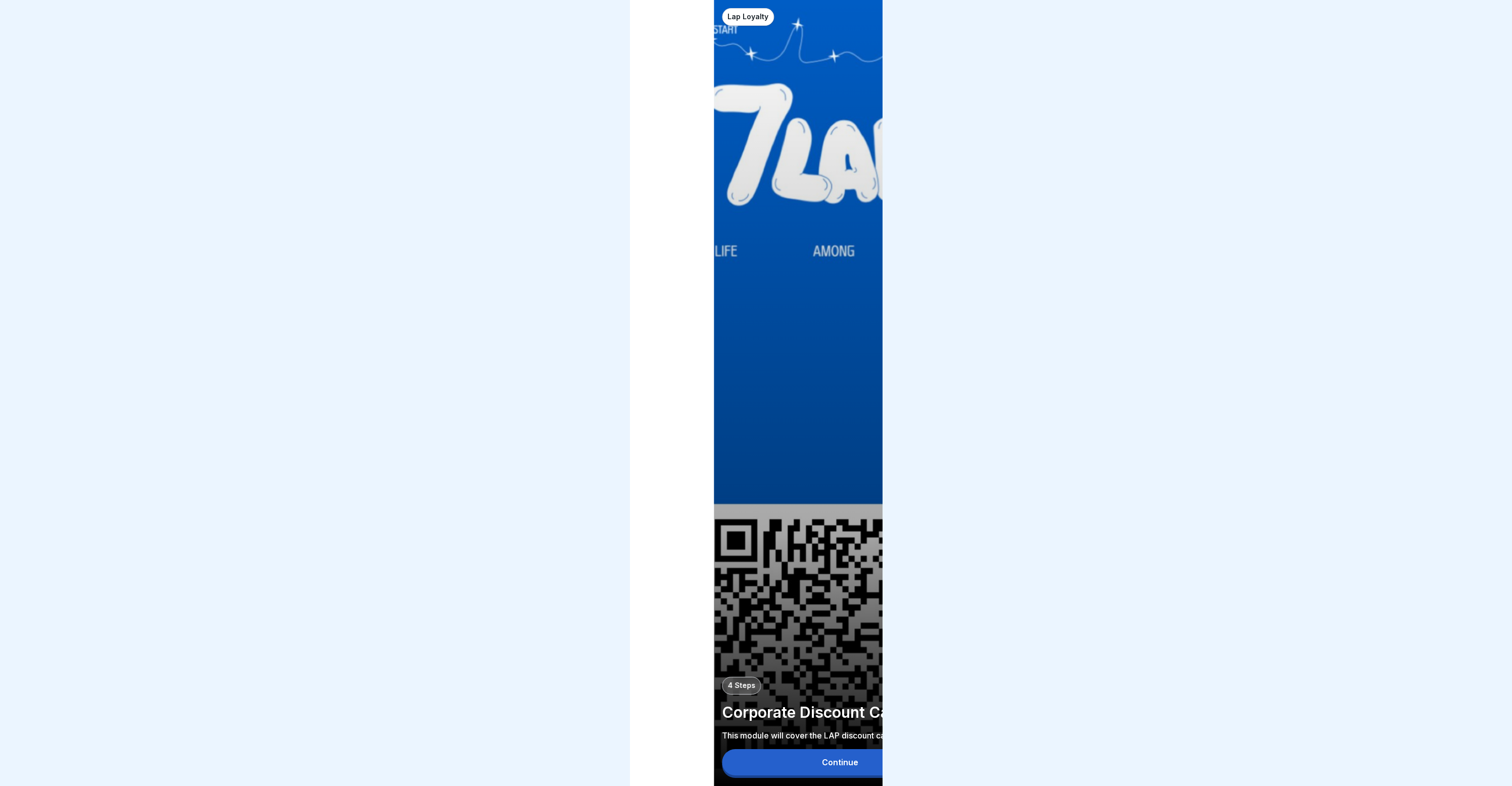
click at [962, 217] on body "Lap Loyalty 4 Steps Corporate Discount Cards This module will cover the LAP dis…" at bounding box center [756, 393] width 1512 height 786
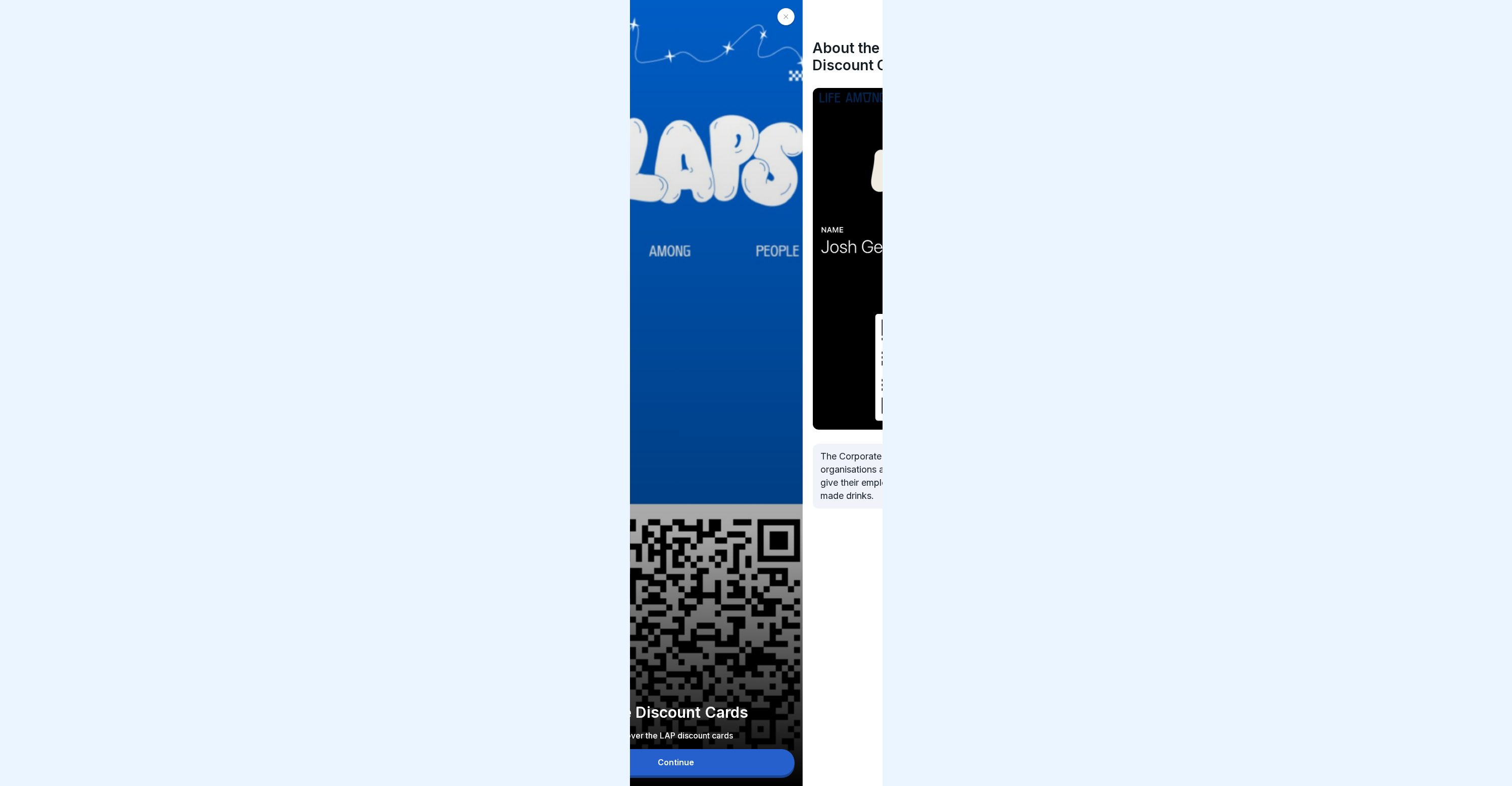
click at [575, 369] on body "Lap Loyalty 4 Steps Corporate Discount Cards This module will cover the LAP dis…" at bounding box center [756, 393] width 1512 height 786
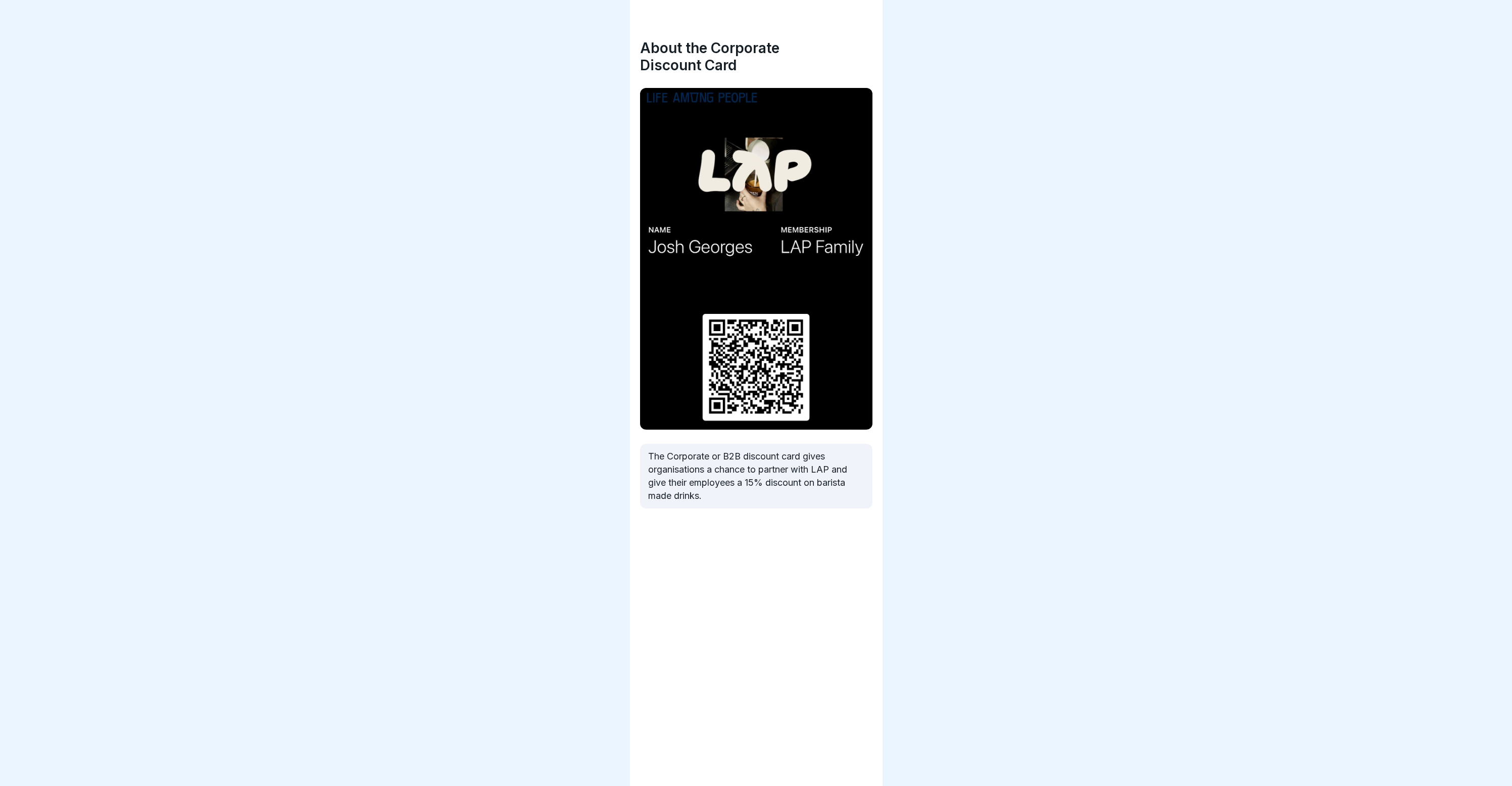
click at [546, 375] on body "Lap Loyalty 4 Steps Corporate Discount Cards This module will cover the LAP dis…" at bounding box center [756, 393] width 1512 height 786
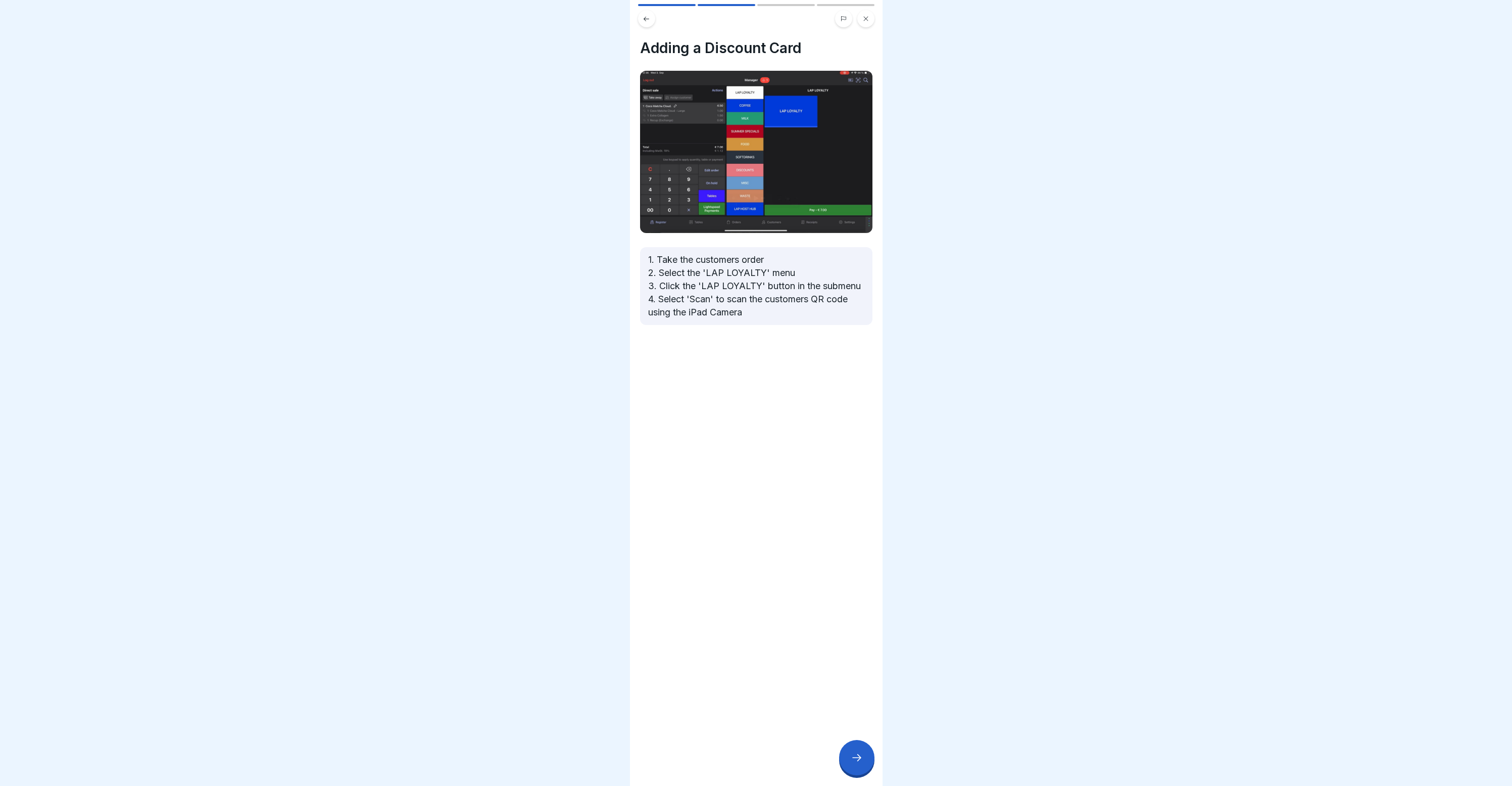
click at [642, 375] on div at bounding box center [756, 355] width 232 height 61
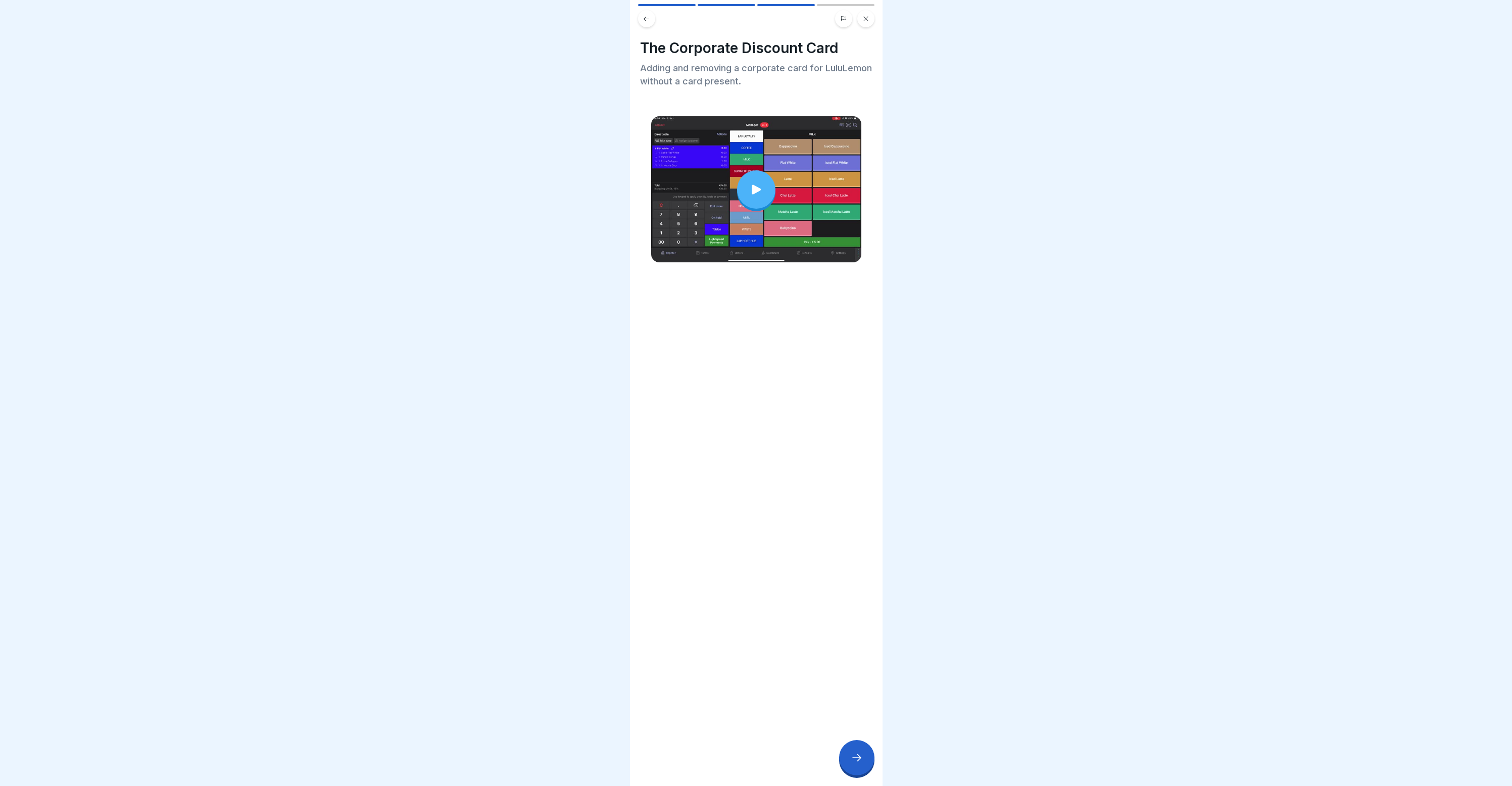
click at [644, 372] on div "The Corporate Discount Card Adding and removing a corporate card for LuluLemon …" at bounding box center [756, 393] width 252 height 786
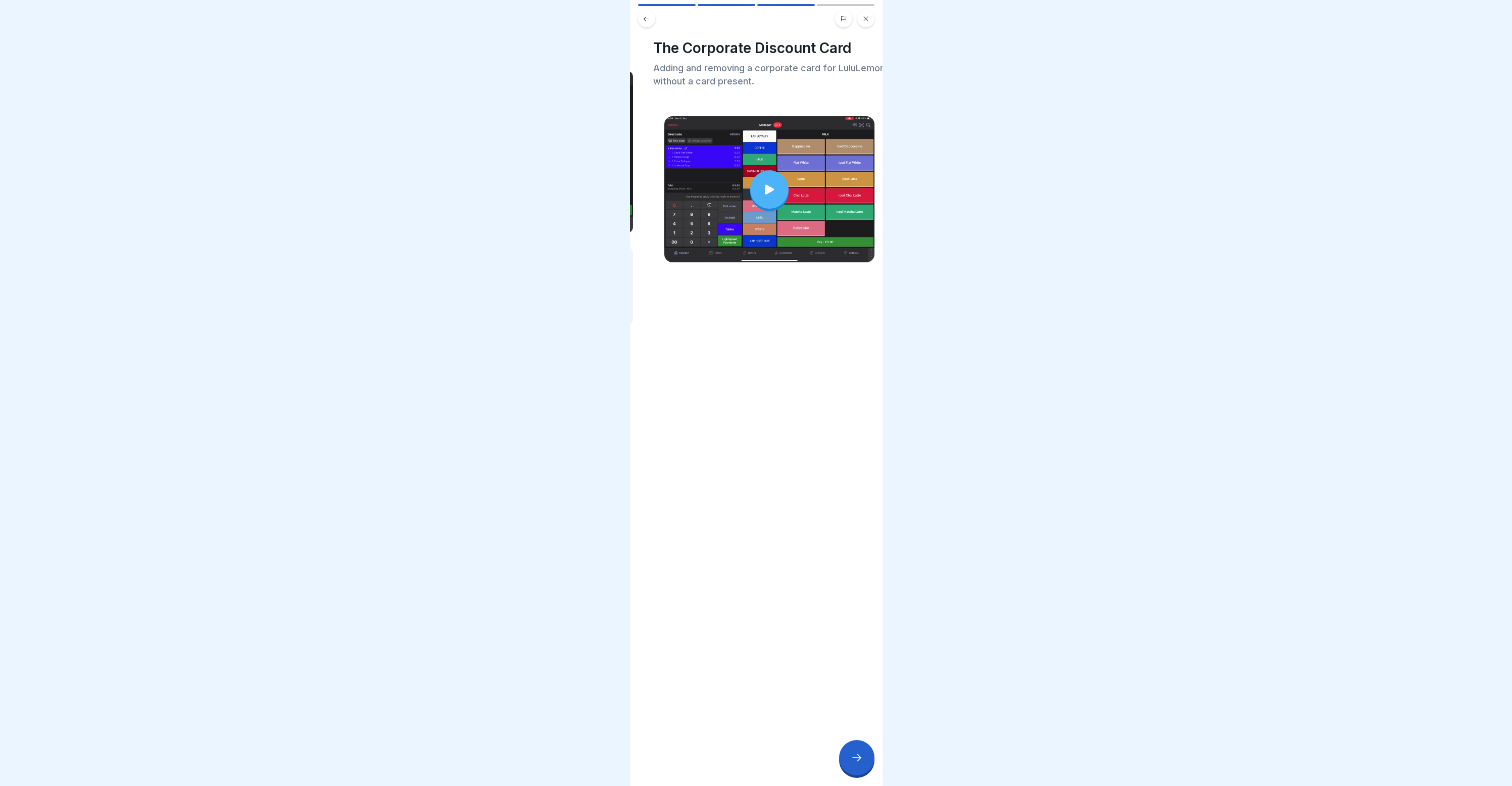
click at [756, 381] on div "The Corporate Discount Card Adding and removing a corporate card for LuluLemon …" at bounding box center [769, 393] width 252 height 786
click at [518, 342] on body "Lap Loyalty 4 Steps Corporate Discount Cards This module will cover the LAP dis…" at bounding box center [756, 393] width 1512 height 786
click at [772, 179] on div at bounding box center [769, 189] width 38 height 38
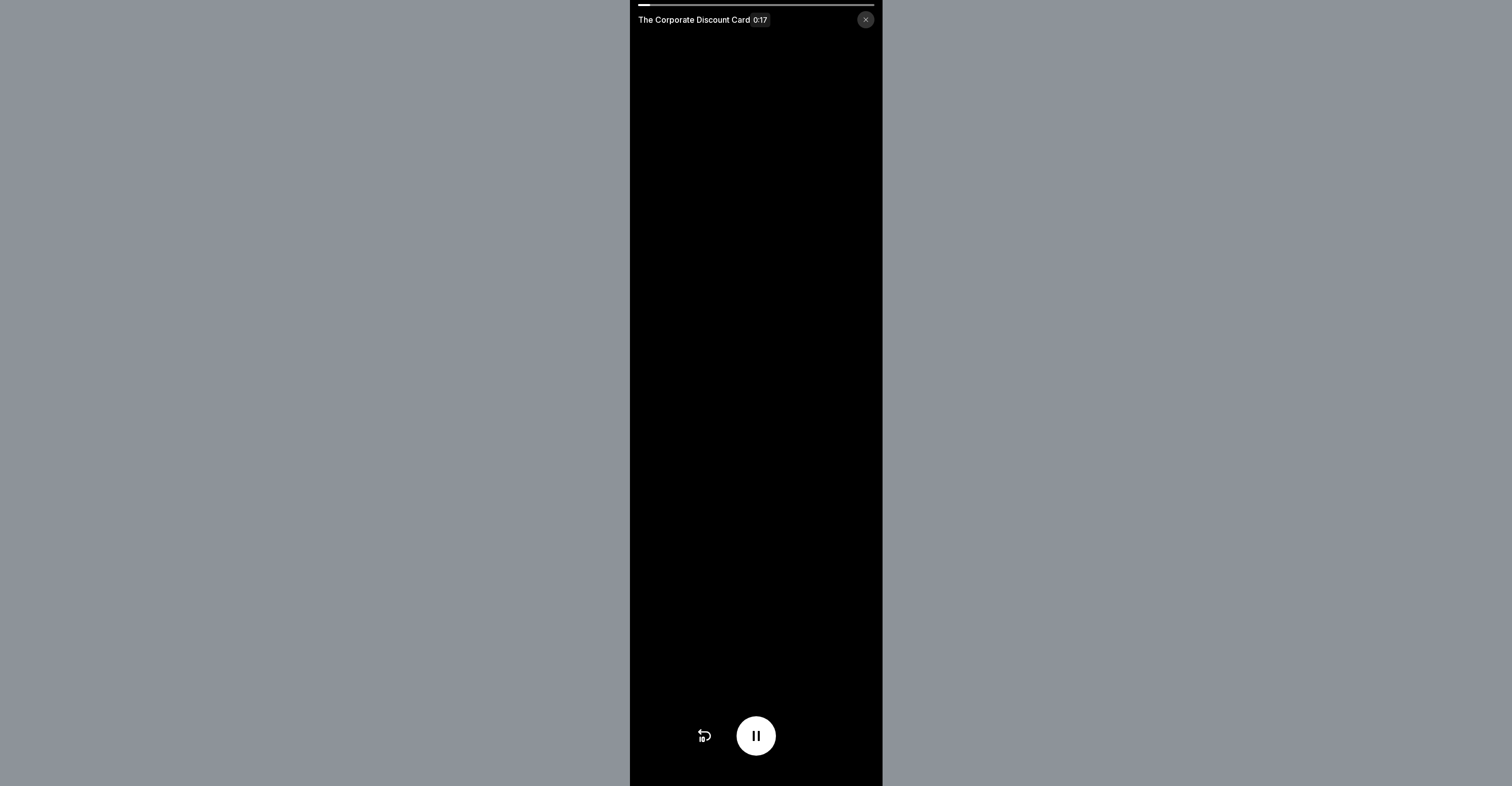
click at [869, 19] on icon at bounding box center [866, 19] width 6 height 6
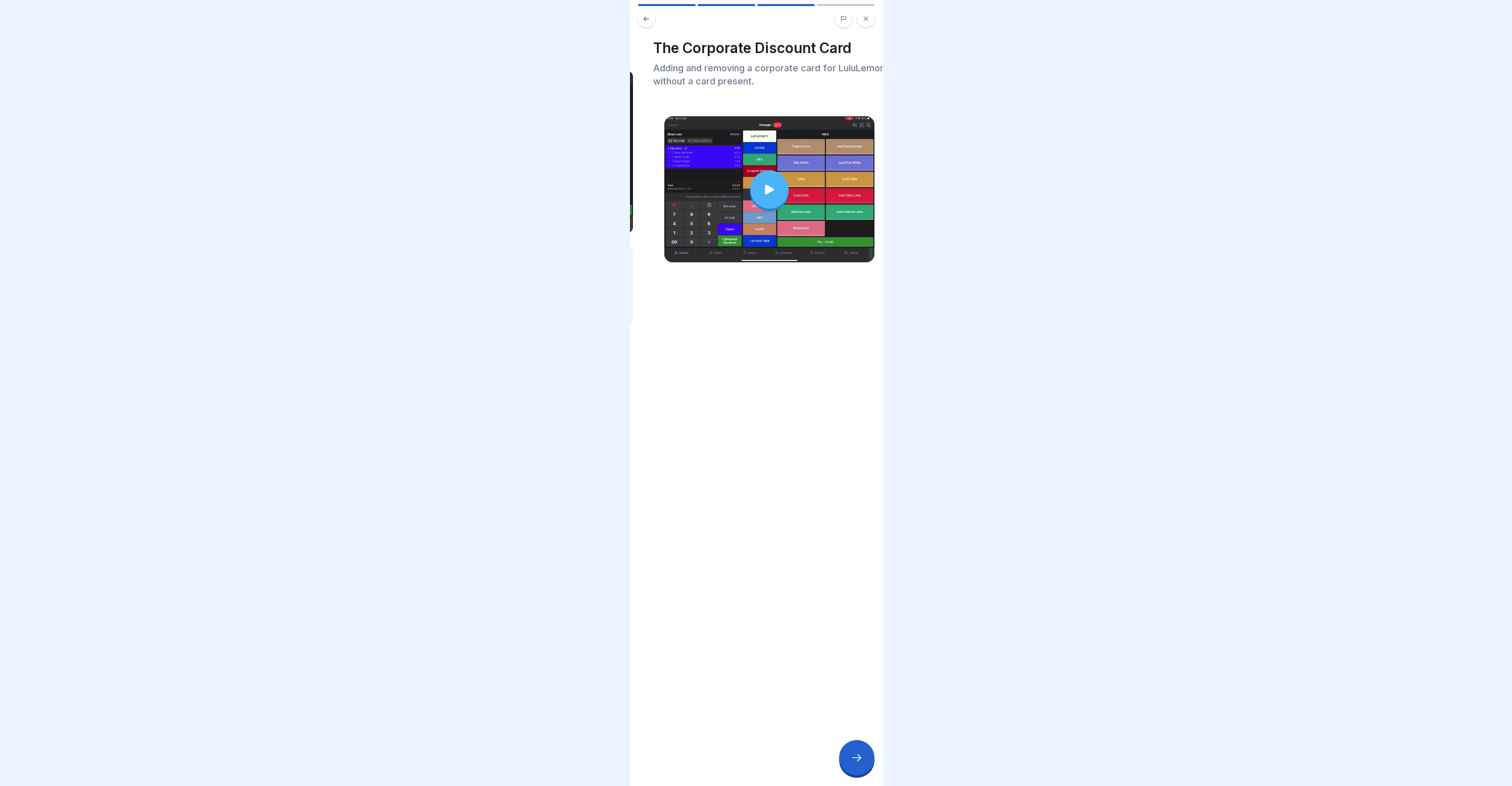
click at [871, 19] on button at bounding box center [865, 18] width 17 height 17
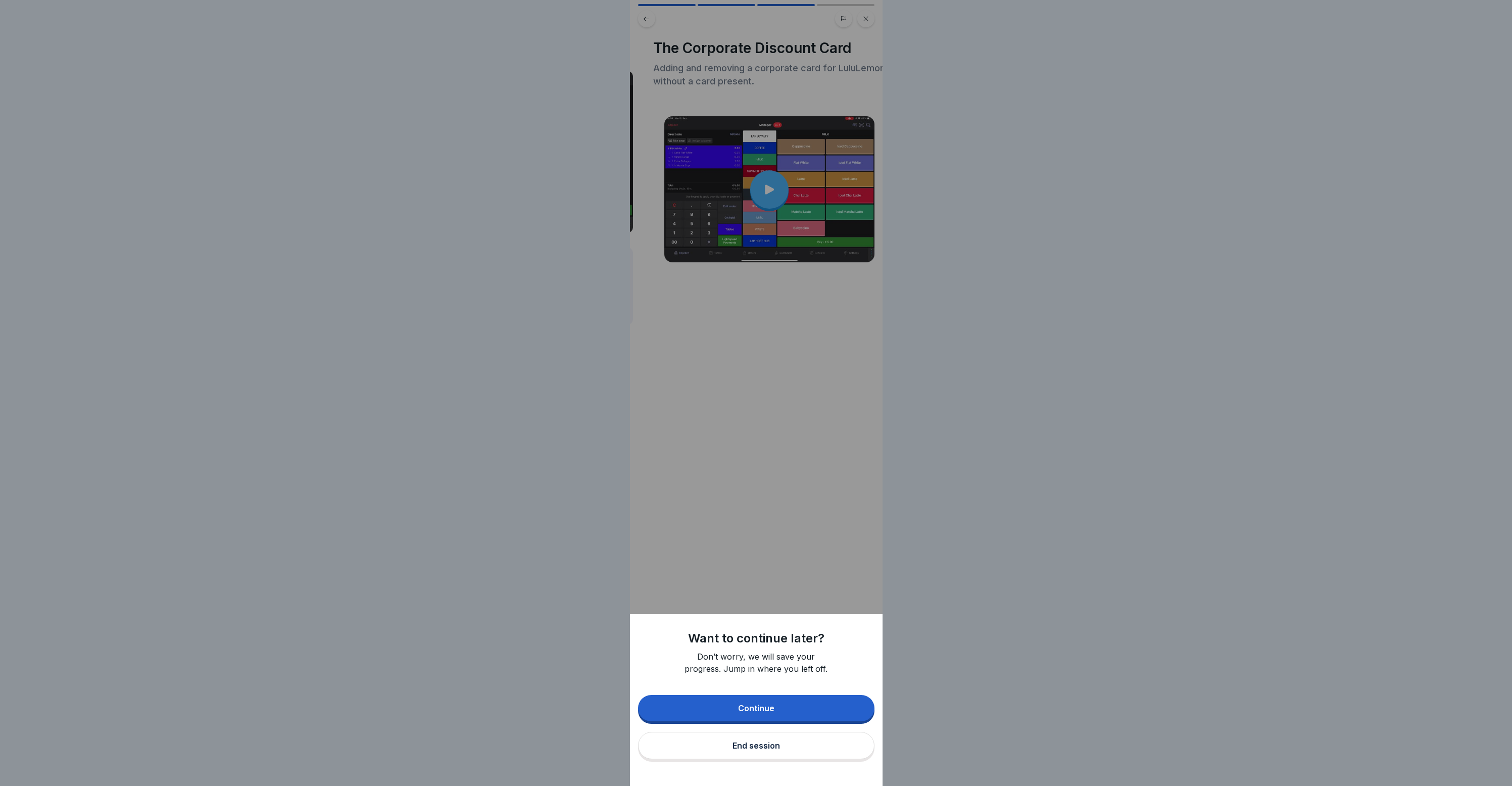
click at [801, 751] on button "End session" at bounding box center [756, 745] width 237 height 27
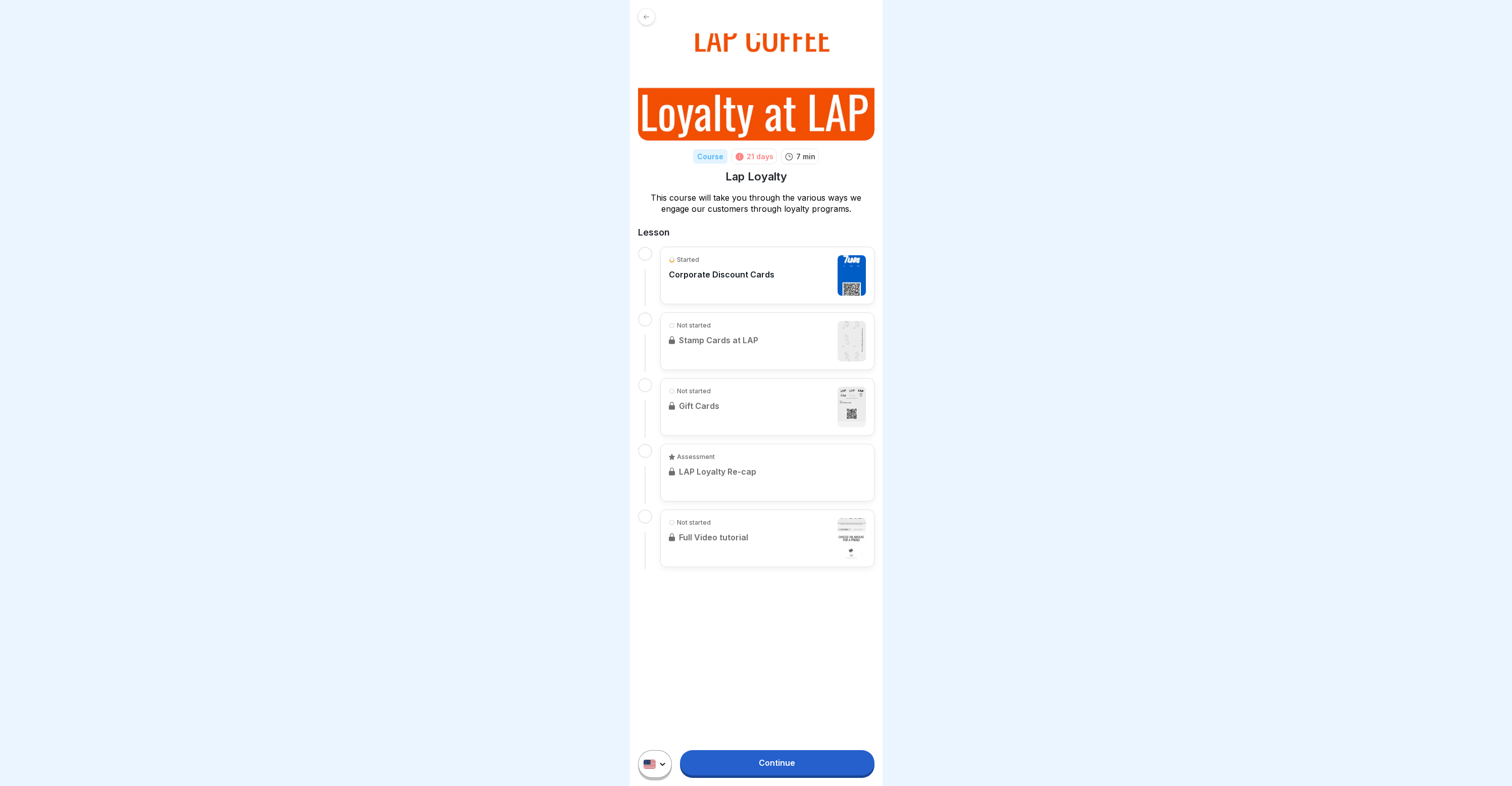
click at [737, 550] on div "Not started Full Video tutorial" at bounding box center [767, 538] width 214 height 58
click at [737, 551] on div "Not started Full Video tutorial" at bounding box center [767, 538] width 214 height 58
drag, startPoint x: 767, startPoint y: 410, endPoint x: 762, endPoint y: 378, distance: 32.4
click at [767, 410] on div "Not started Gift Cards" at bounding box center [767, 407] width 214 height 58
click at [757, 334] on div "Not started Stamp Cards at LAP" at bounding box center [767, 341] width 214 height 58
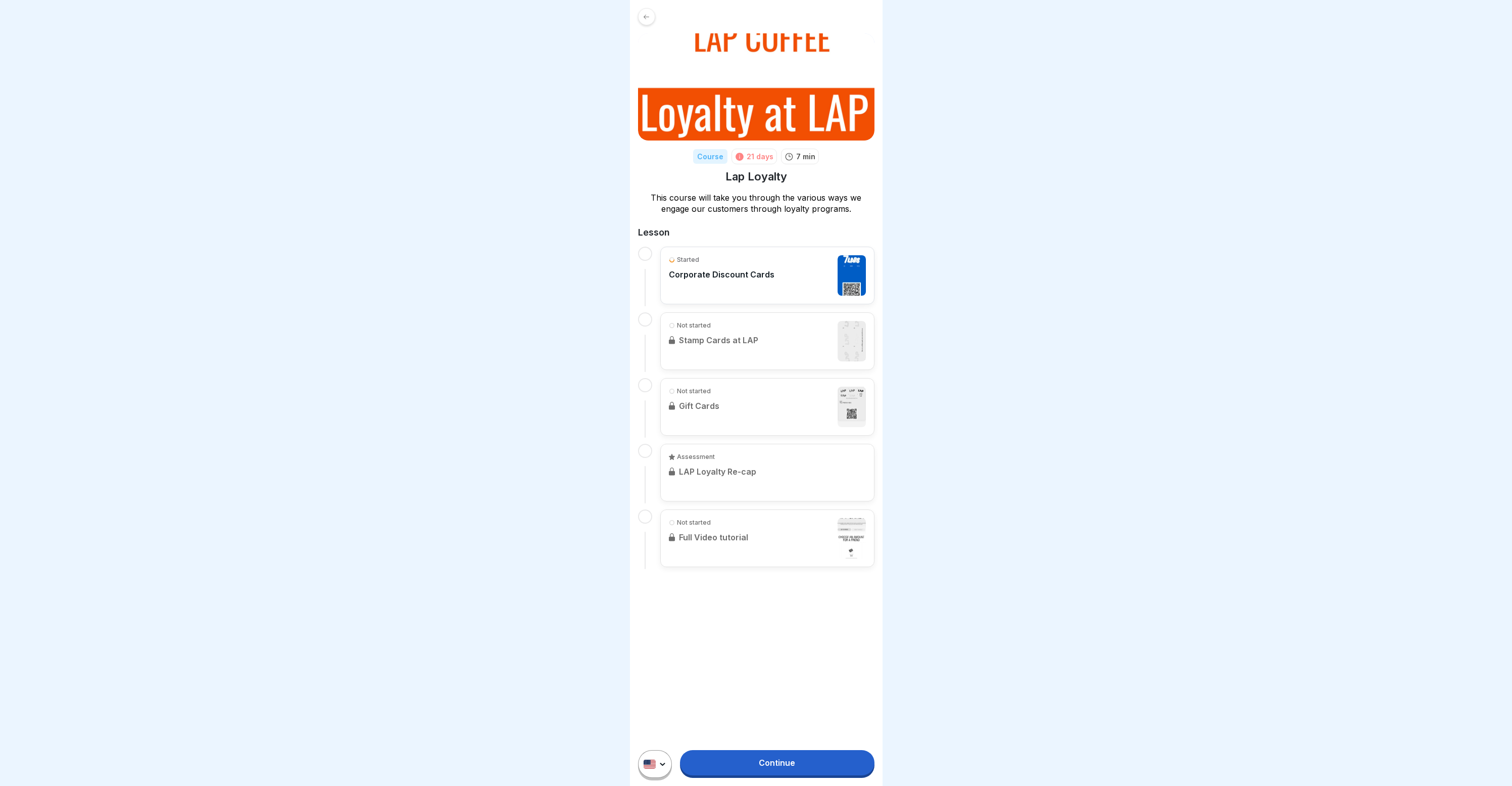
click at [641, 19] on div at bounding box center [647, 17] width 17 height 17
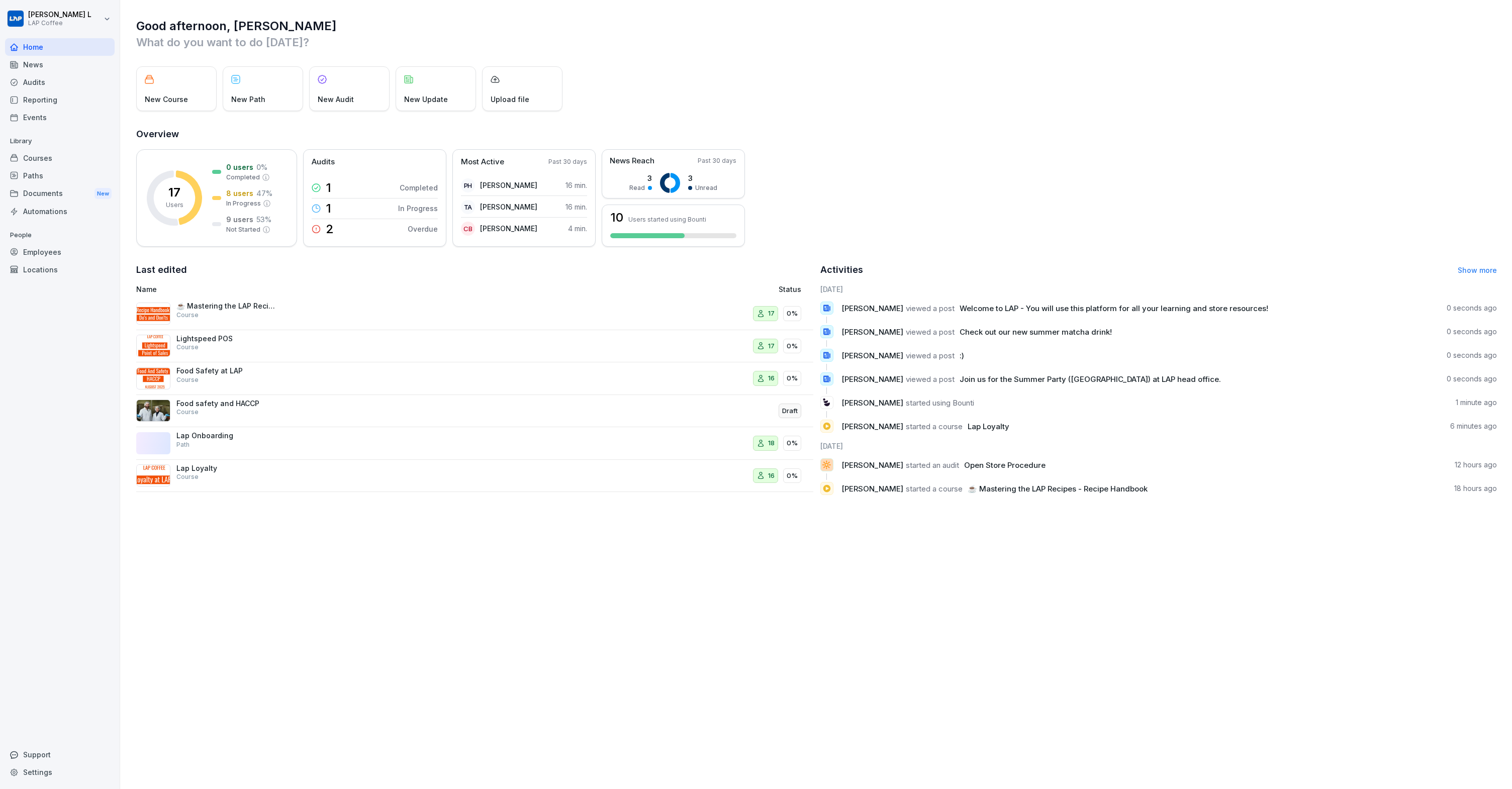
click at [39, 65] on div "News" at bounding box center [60, 65] width 110 height 18
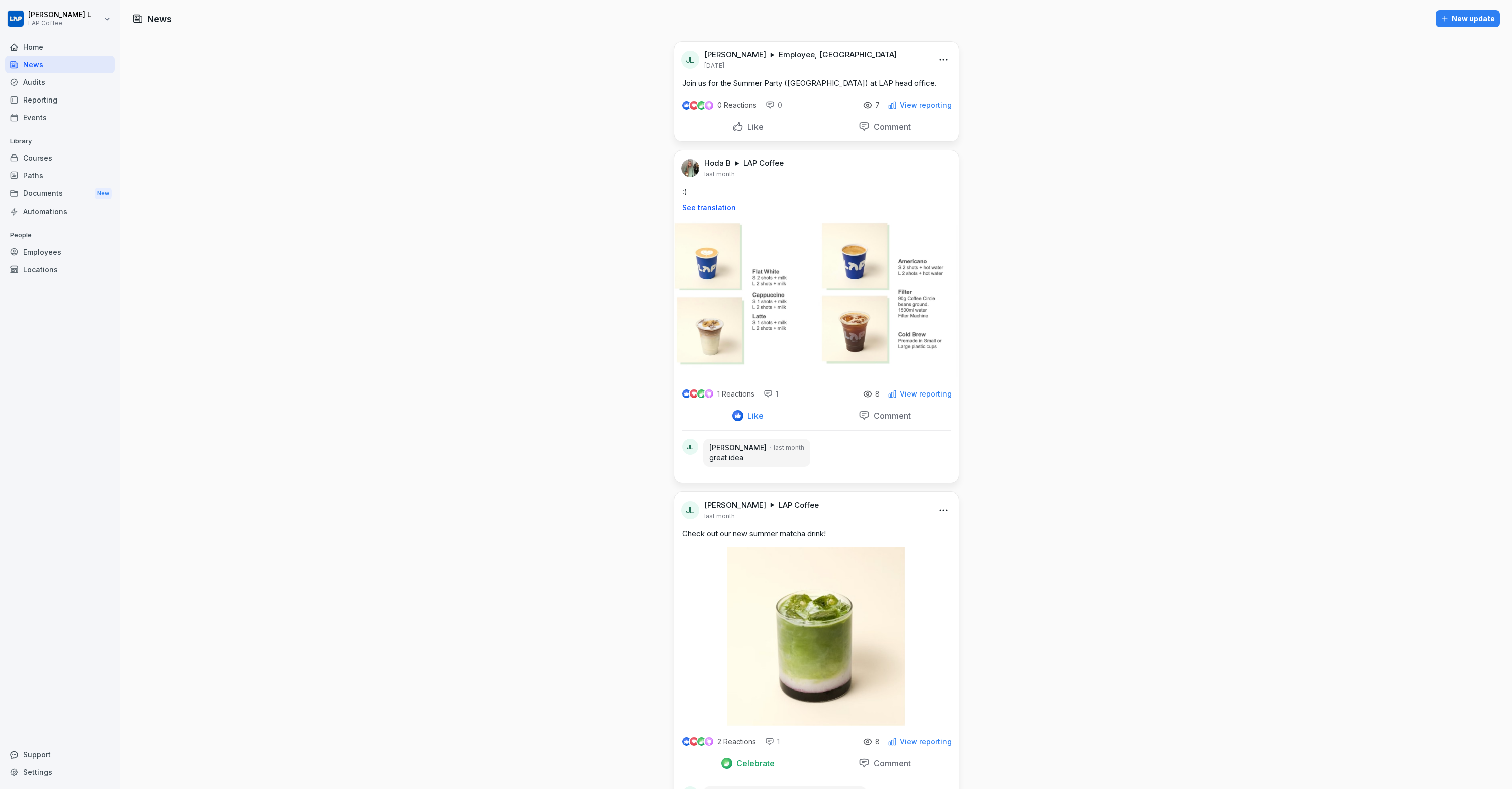
click at [933, 502] on div "[PERSON_NAME] [PERSON_NAME] L LAP Coffee last month" at bounding box center [816, 506] width 285 height 28
click at [935, 509] on html "[PERSON_NAME] L LAP Coffee Home News Audits Reporting Events Library Courses Pa…" at bounding box center [756, 394] width 1512 height 789
click at [890, 568] on div "Delete" at bounding box center [898, 571] width 97 height 20
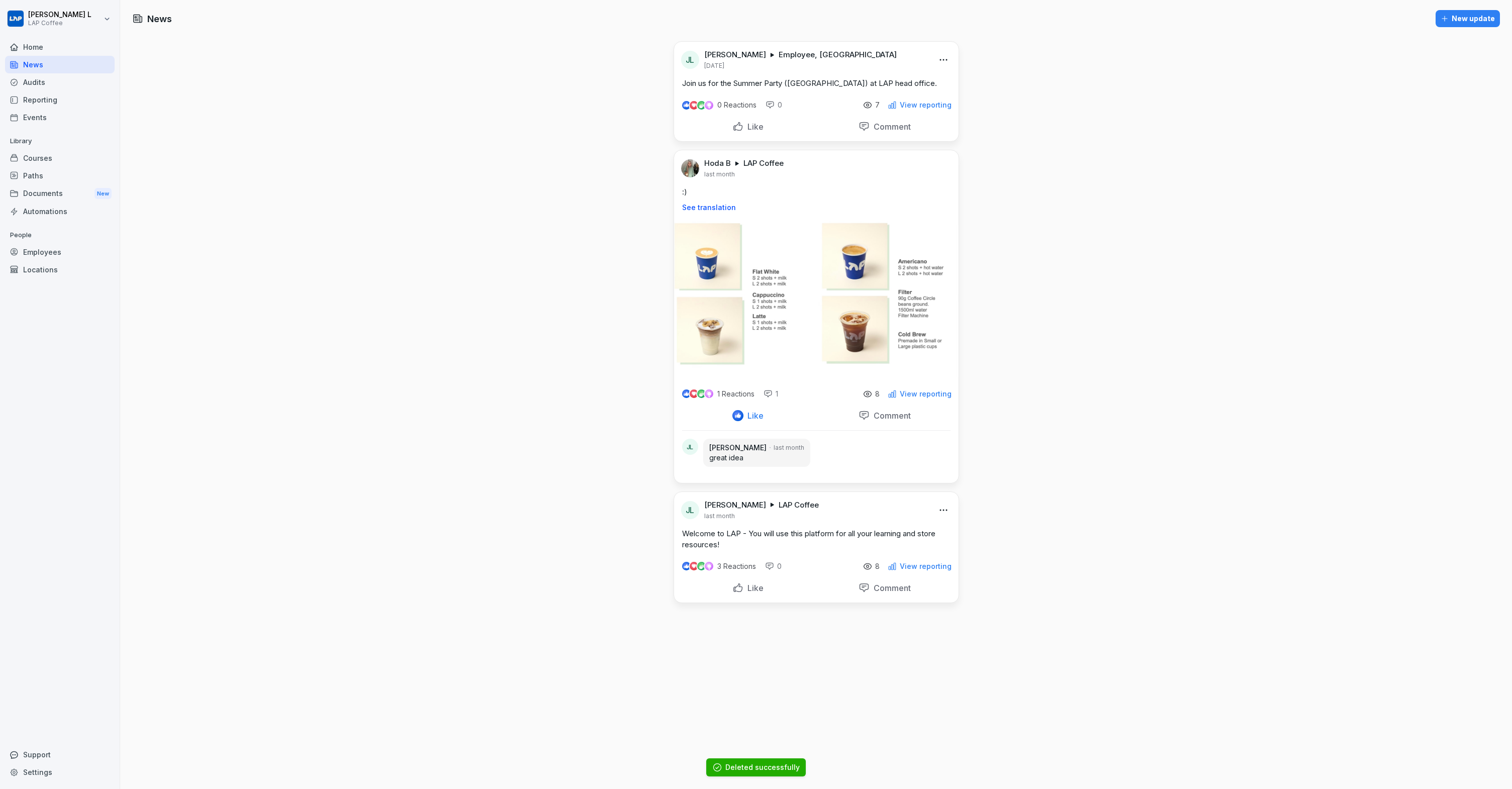
click at [943, 60] on html "[PERSON_NAME] L LAP Coffee Home News Audits Reporting Events Library Courses Pa…" at bounding box center [756, 394] width 1512 height 789
click at [897, 128] on div "Delete" at bounding box center [898, 121] width 97 height 20
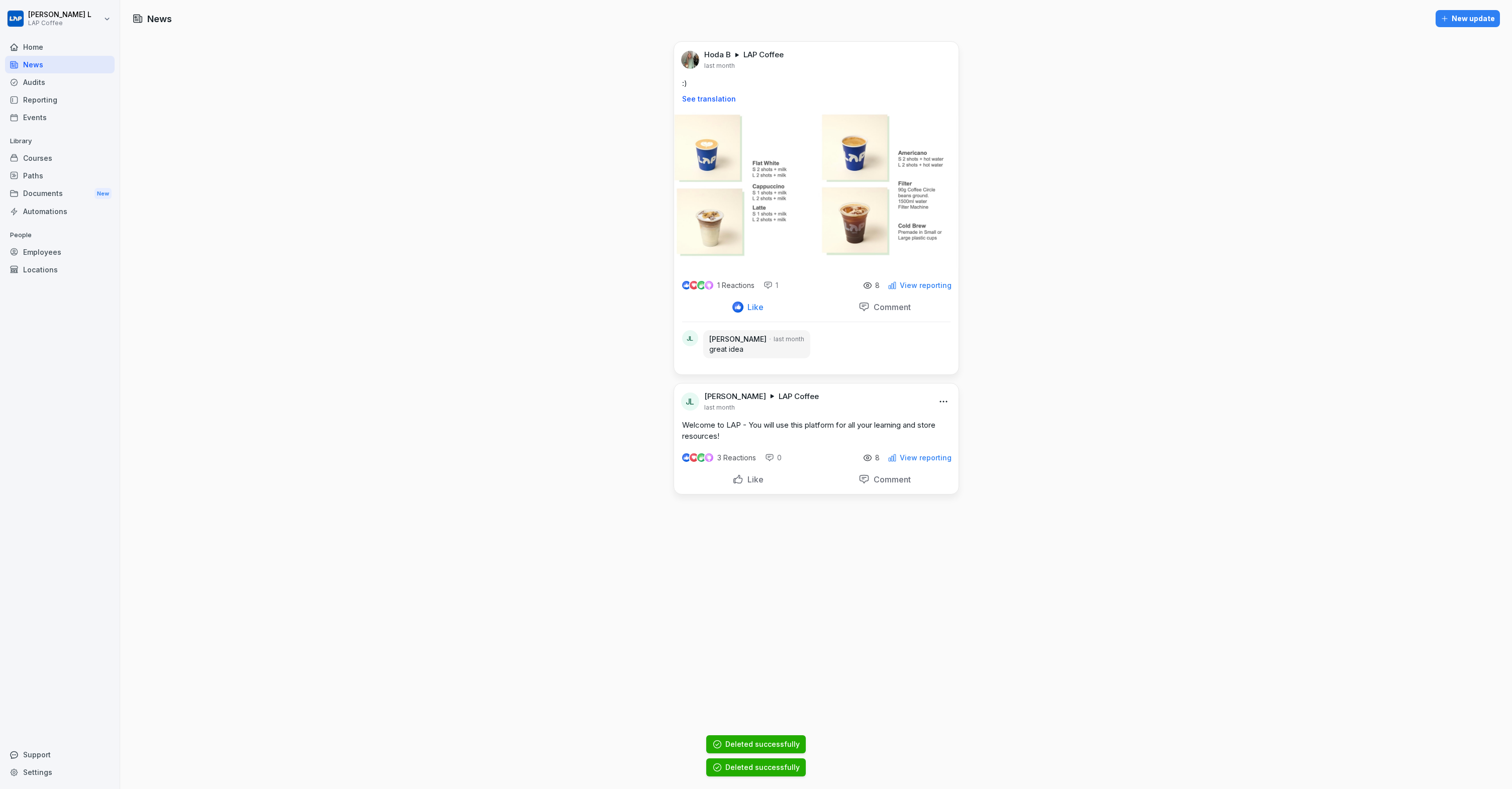
click at [945, 402] on html "[PERSON_NAME] L LAP Coffee Home News Audits Reporting Events Library Courses Pa…" at bounding box center [756, 394] width 1512 height 789
click at [921, 460] on div "Delete" at bounding box center [898, 463] width 97 height 20
click at [934, 32] on div "News New update Hoda B LAP Coffee last month :) See translation 1 Reactions 1 8…" at bounding box center [816, 394] width 1392 height 789
click at [934, 46] on div "Hoda B LAP Coffee last month" at bounding box center [816, 56] width 285 height 28
click at [939, 50] on div at bounding box center [870, 60] width 163 height 20
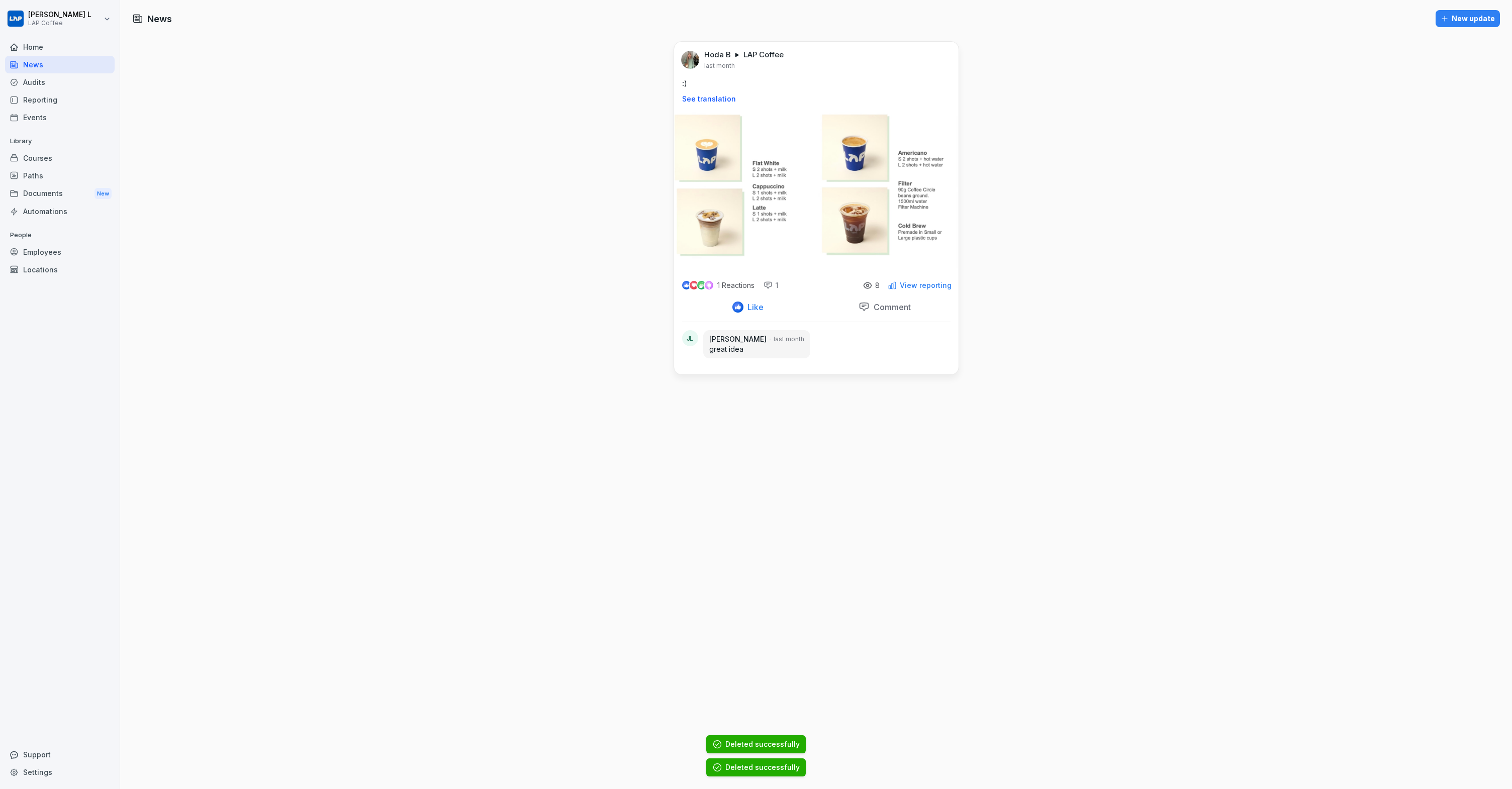
click at [941, 50] on div at bounding box center [870, 60] width 163 height 20
click at [934, 66] on div at bounding box center [870, 60] width 163 height 20
click at [926, 63] on div at bounding box center [870, 60] width 163 height 20
drag, startPoint x: 870, startPoint y: 40, endPoint x: 856, endPoint y: 50, distance: 17.2
click at [867, 43] on div "Hoda B LAP Coffee last month :) See translation 1 Reactions 1 8 View reporting …" at bounding box center [816, 208] width 285 height 334
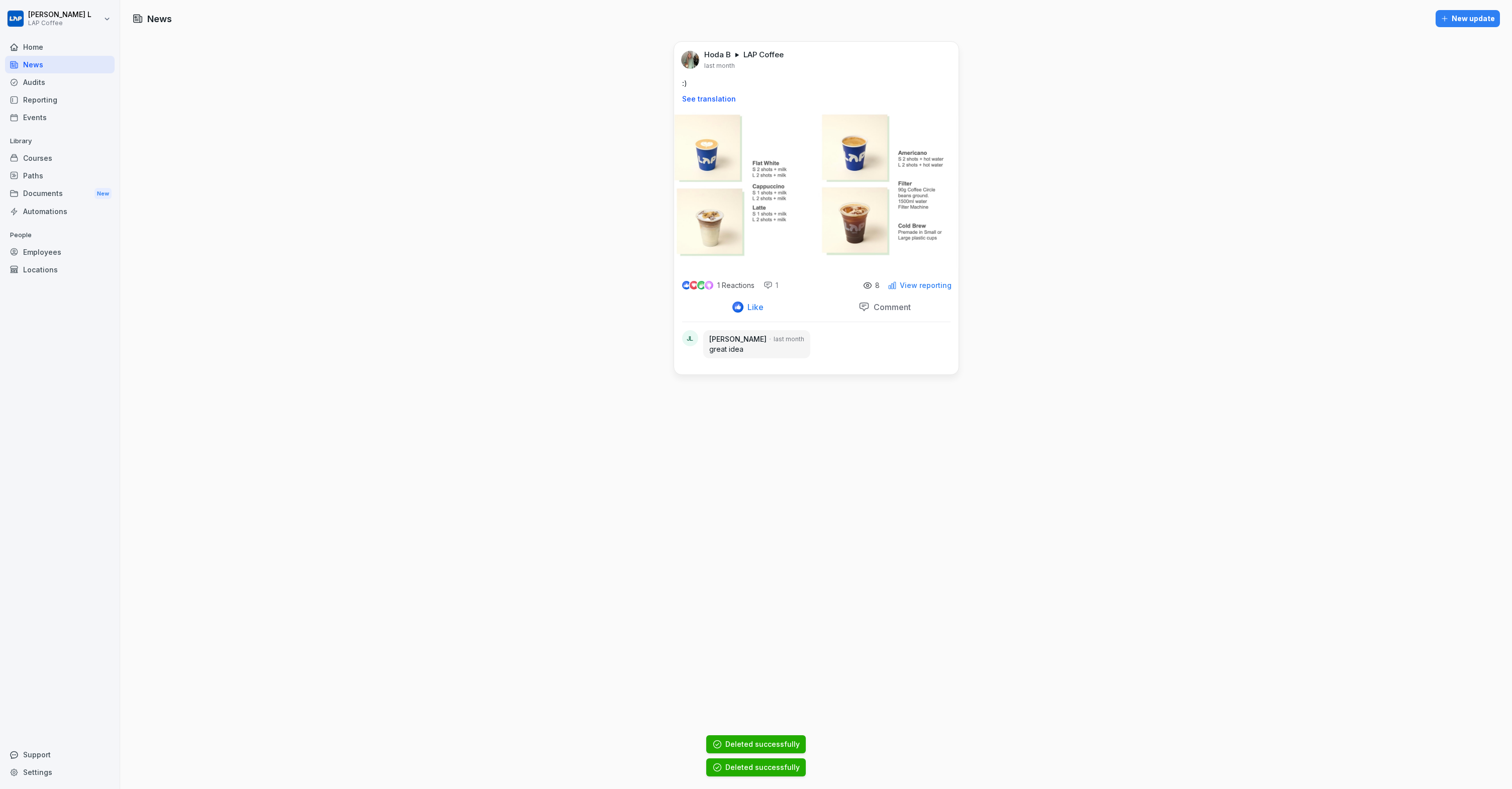
drag, startPoint x: 856, startPoint y: 50, endPoint x: 905, endPoint y: 61, distance: 50.2
click at [855, 54] on div "Hoda B LAP Coffee last month" at bounding box center [816, 56] width 285 height 28
drag, startPoint x: 905, startPoint y: 61, endPoint x: 940, endPoint y: 71, distance: 36.4
click at [940, 71] on div "Hoda B LAP Coffee last month :) See translation" at bounding box center [816, 155] width 285 height 228
click at [937, 75] on div "Hoda B LAP Coffee last month :) See translation" at bounding box center [816, 155] width 285 height 228
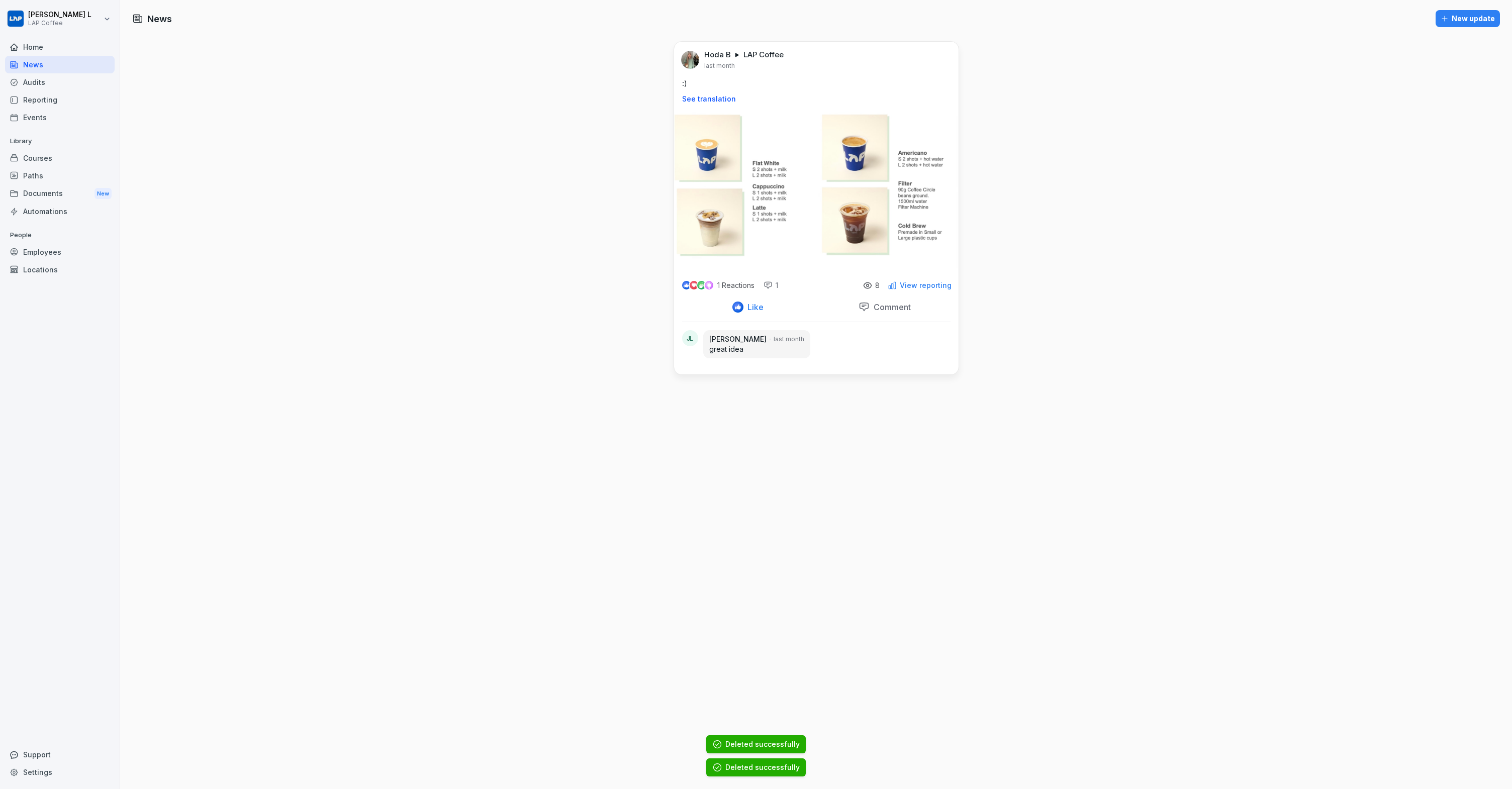
click at [936, 69] on div "Hoda B LAP Coffee last month :) See translation" at bounding box center [816, 155] width 285 height 228
click at [689, 53] on img at bounding box center [690, 59] width 18 height 18
click at [43, 243] on div "People Employees Locations" at bounding box center [60, 252] width 110 height 51
click at [43, 250] on div "Employees" at bounding box center [60, 252] width 110 height 18
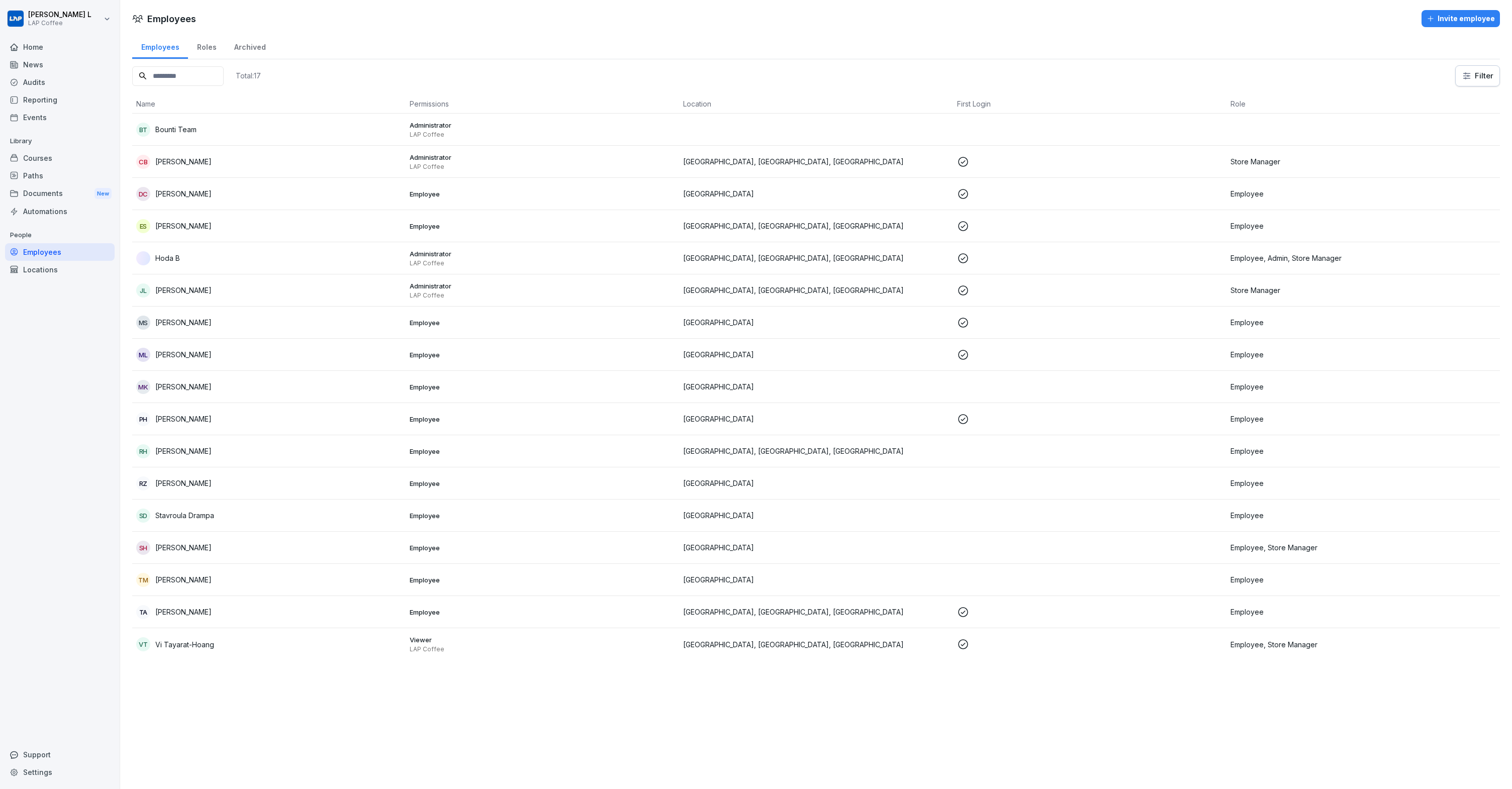
click at [194, 228] on p "[PERSON_NAME]" at bounding box center [184, 226] width 56 height 11
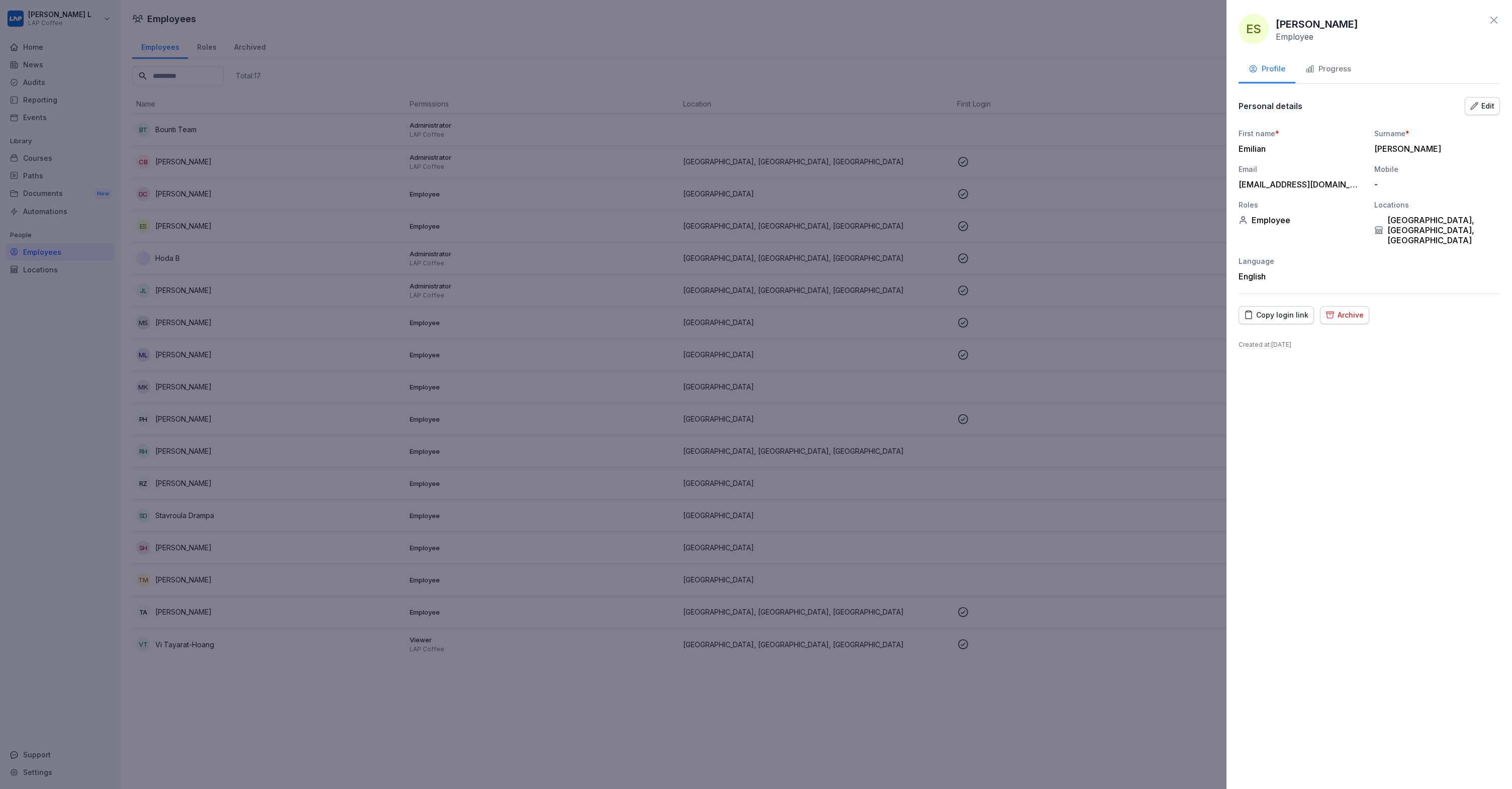
click at [1478, 98] on button "Edit" at bounding box center [1483, 106] width 35 height 18
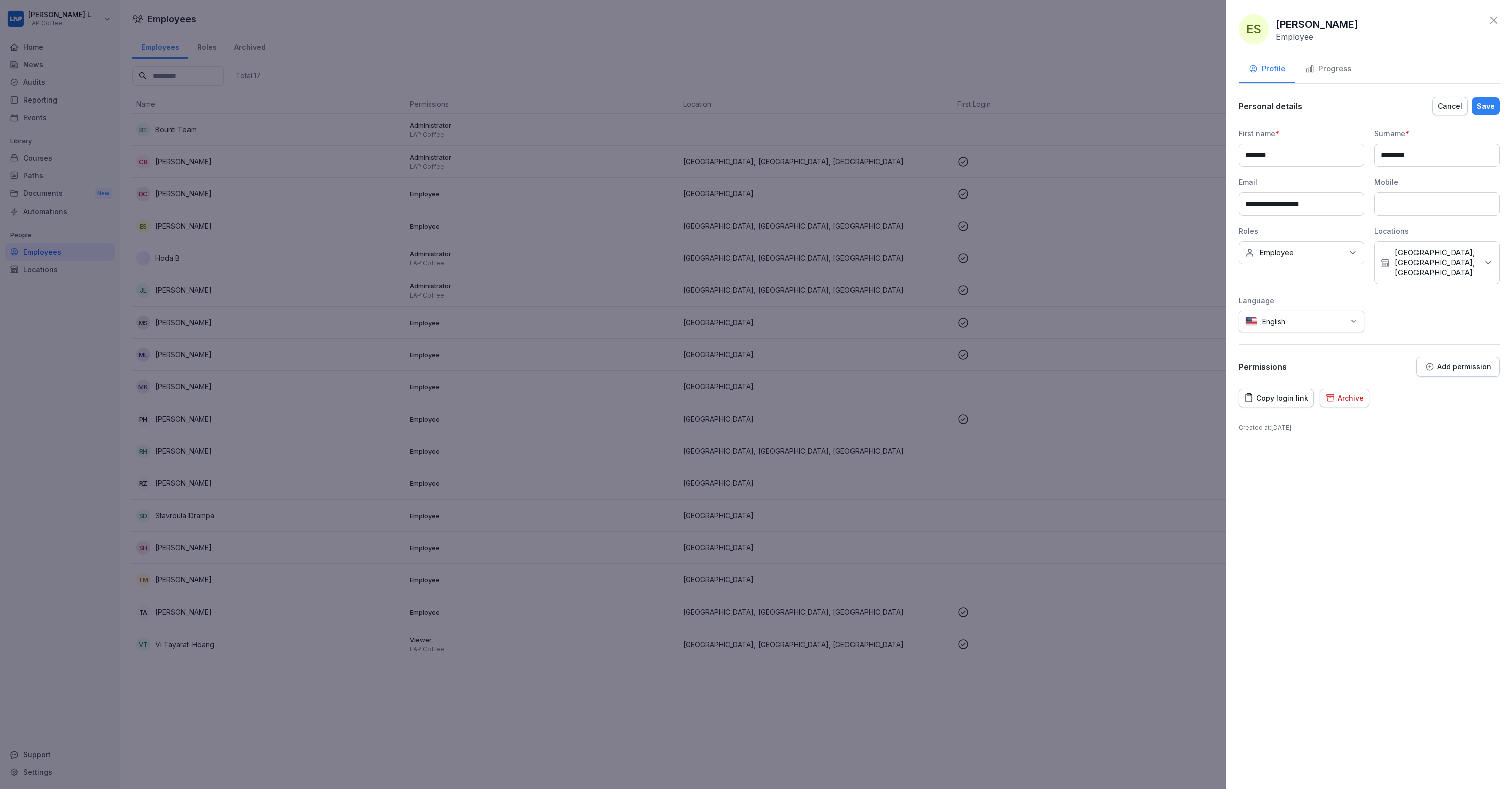
click at [1462, 357] on button "Add permission" at bounding box center [1458, 367] width 83 height 20
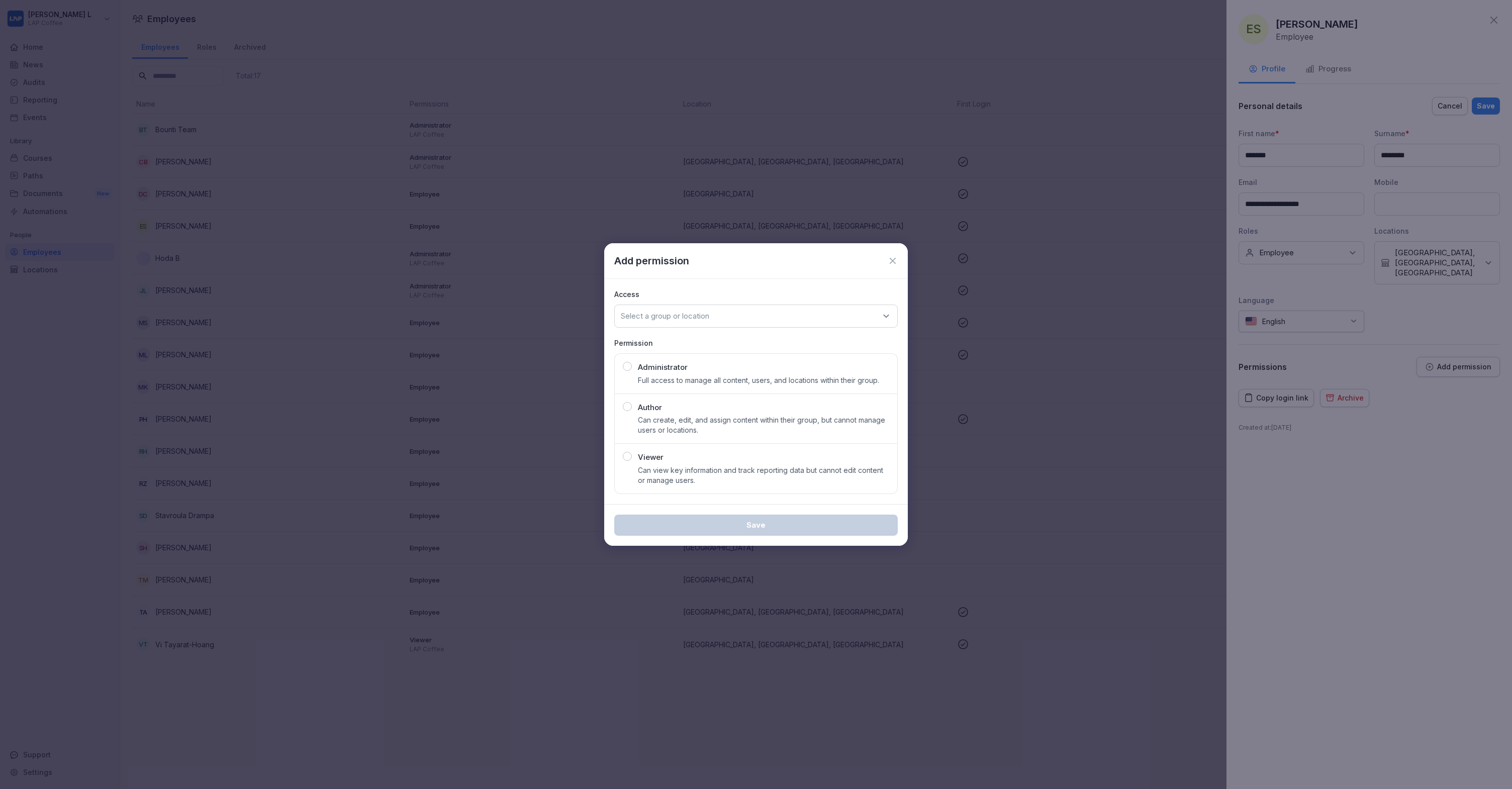
click at [695, 377] on p "Full access to manage all content, users, and locations within their group." at bounding box center [758, 380] width 241 height 10
click at [684, 408] on div "Author Can create, edit, and assign content within their group, but cannot mana…" at bounding box center [764, 418] width 251 height 33
click at [687, 477] on p "Can view key information and track reporting data but cannot edit content or ma…" at bounding box center [764, 475] width 251 height 20
click at [697, 384] on p "Full access to manage all content, users, and locations within their group." at bounding box center [758, 380] width 241 height 10
click at [711, 321] on div "Select a group or location" at bounding box center [755, 316] width 284 height 23
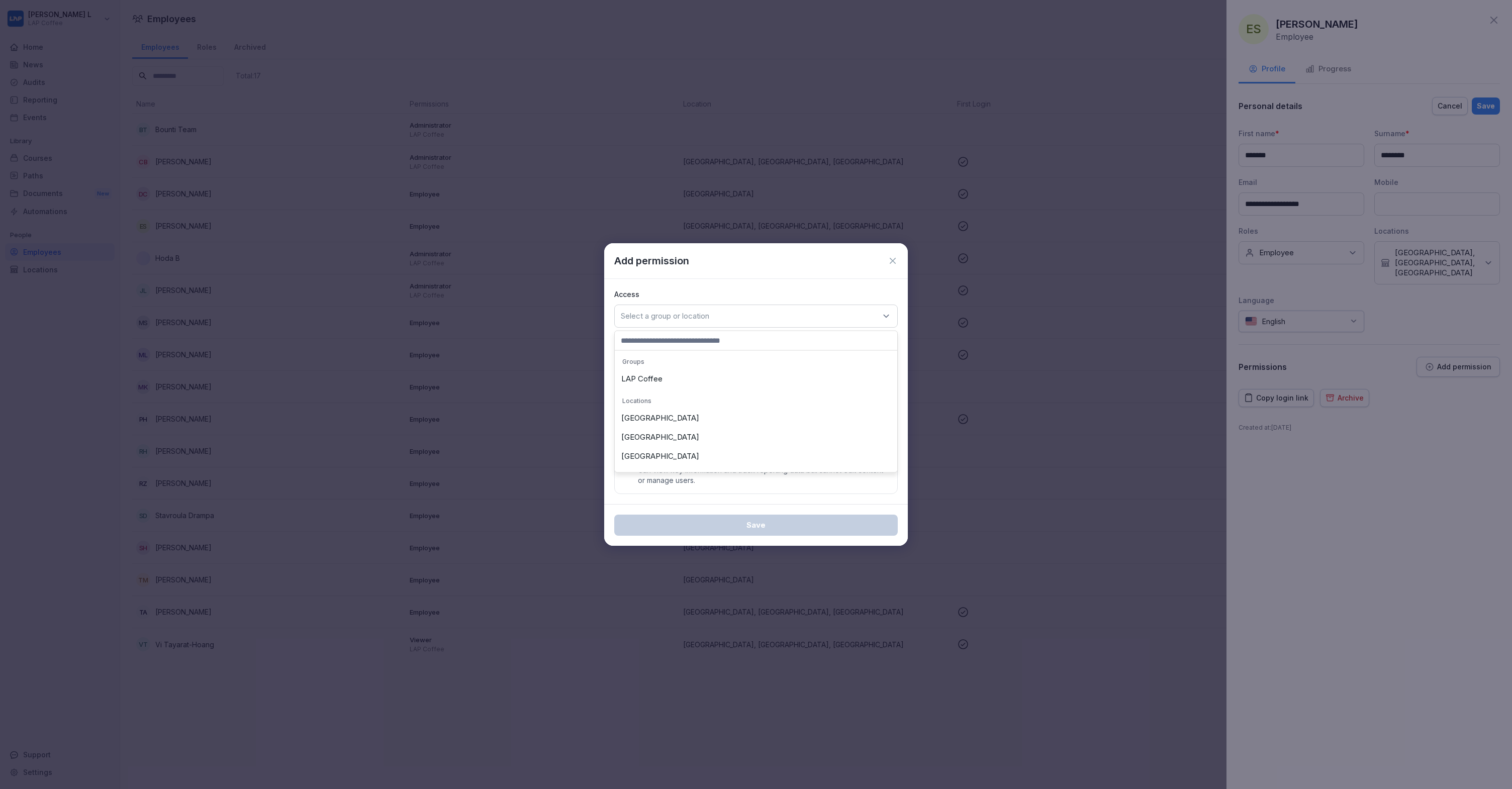
drag, startPoint x: 663, startPoint y: 377, endPoint x: 671, endPoint y: 384, distance: 10.6
click at [664, 377] on div "LAP Coffee" at bounding box center [756, 378] width 278 height 19
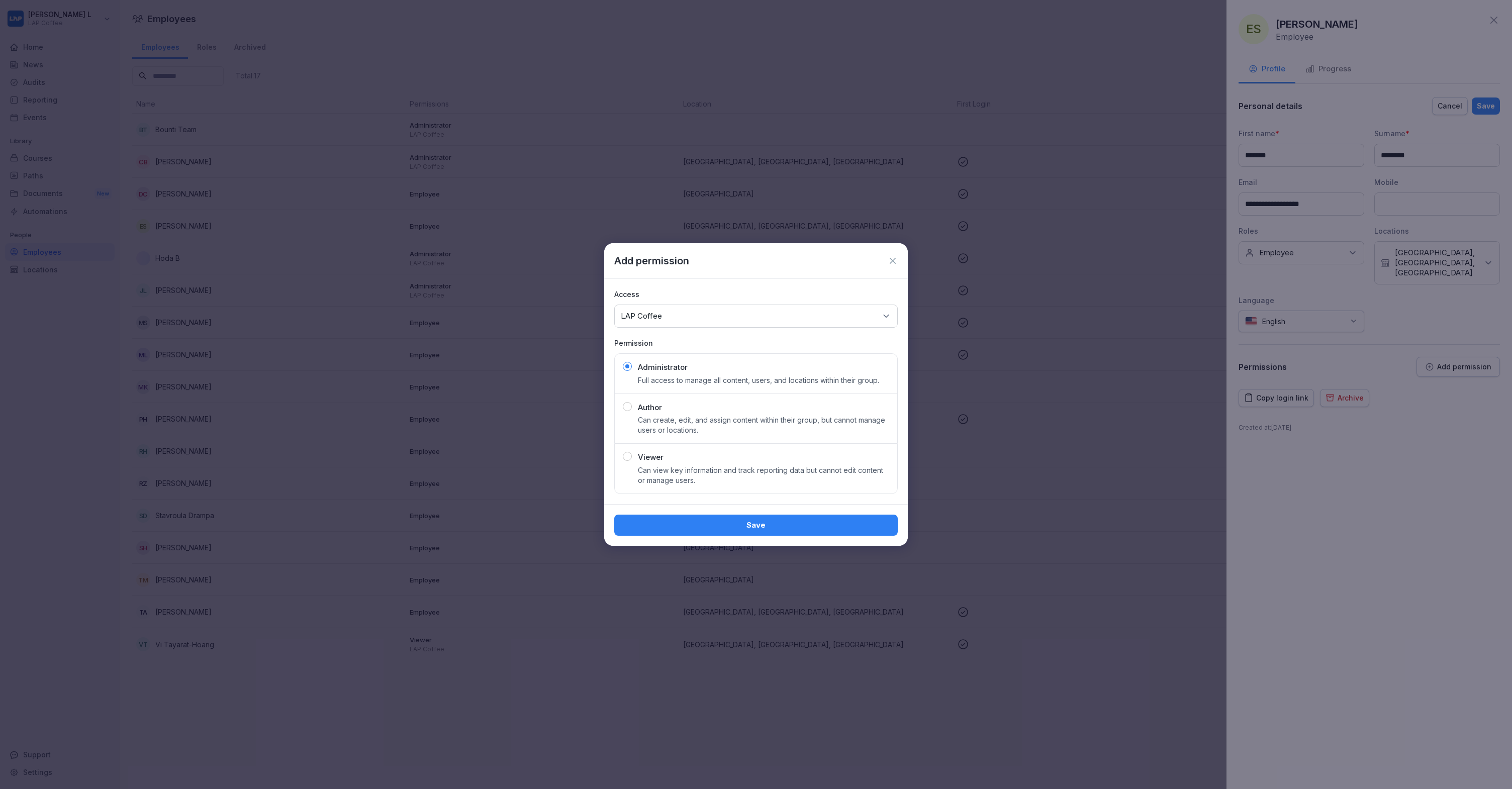
click at [729, 516] on button "Save" at bounding box center [755, 525] width 284 height 21
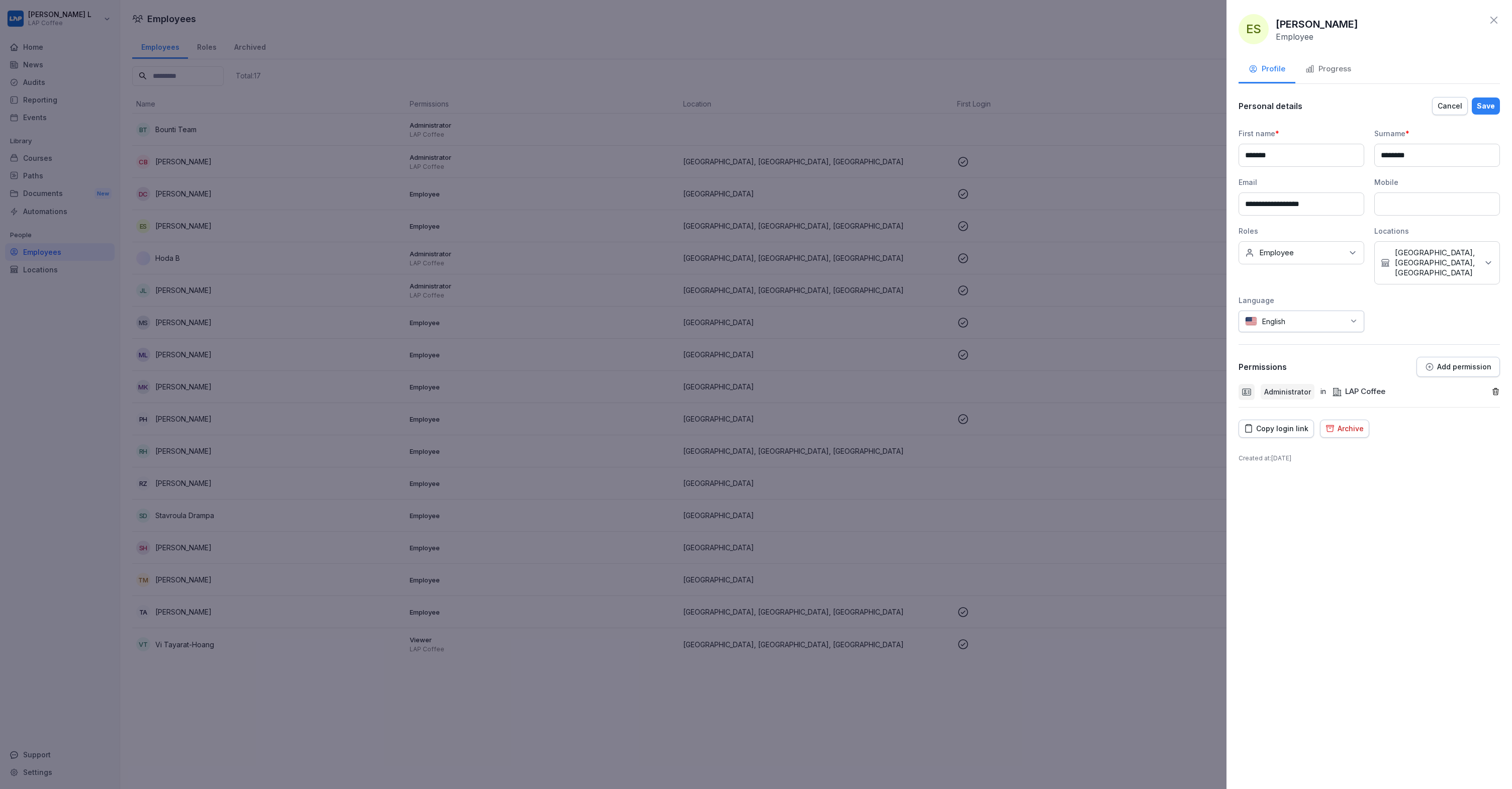
click at [1483, 104] on div "Save" at bounding box center [1486, 106] width 18 height 11
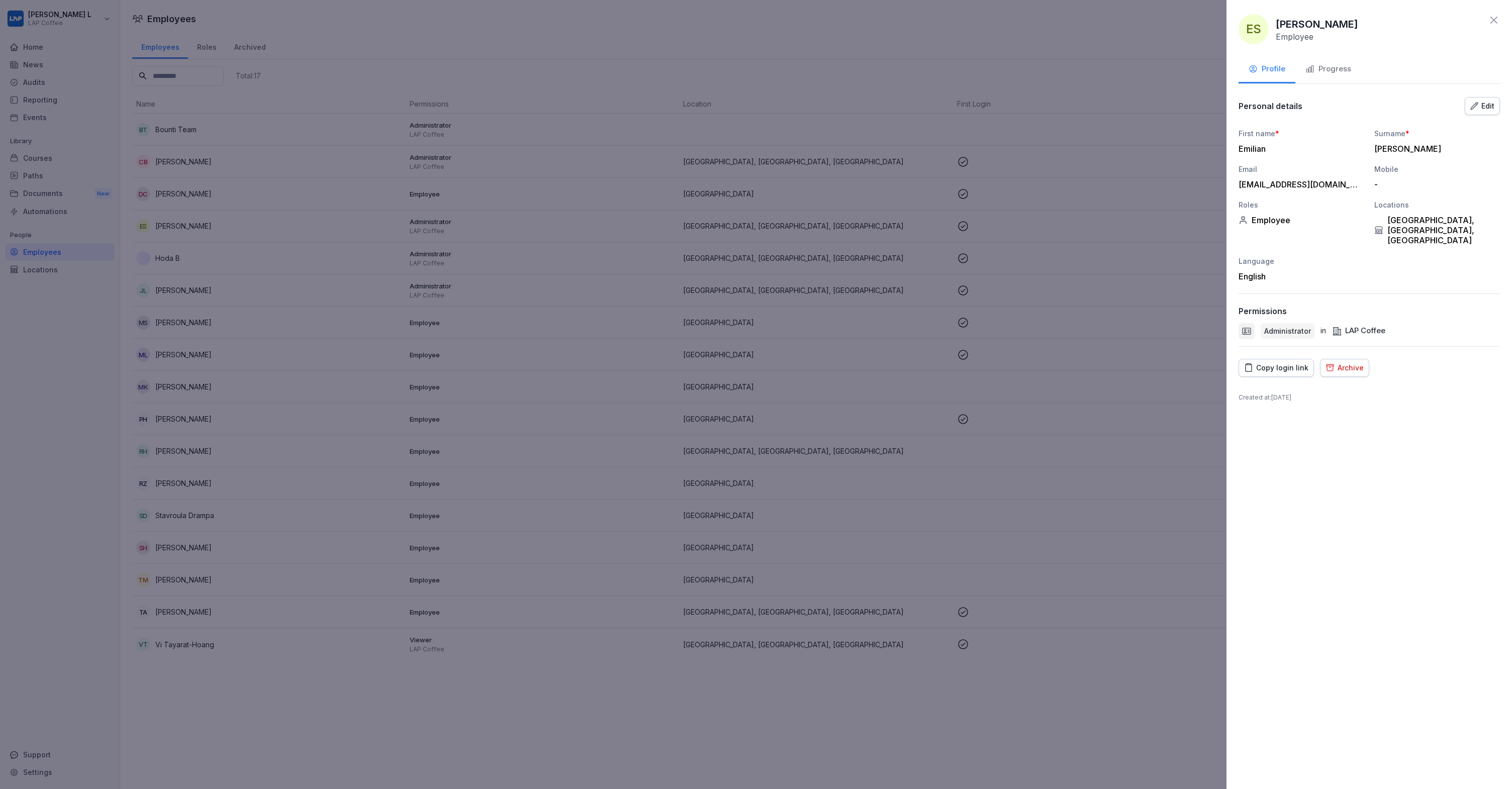
drag, startPoint x: 1457, startPoint y: 539, endPoint x: 1474, endPoint y: 361, distance: 178.8
click at [1457, 538] on div "ES [PERSON_NAME] Employee Profile Progress Personal details Edit First name * […" at bounding box center [1369, 394] width 285 height 789
click at [1493, 19] on icon at bounding box center [1494, 20] width 7 height 7
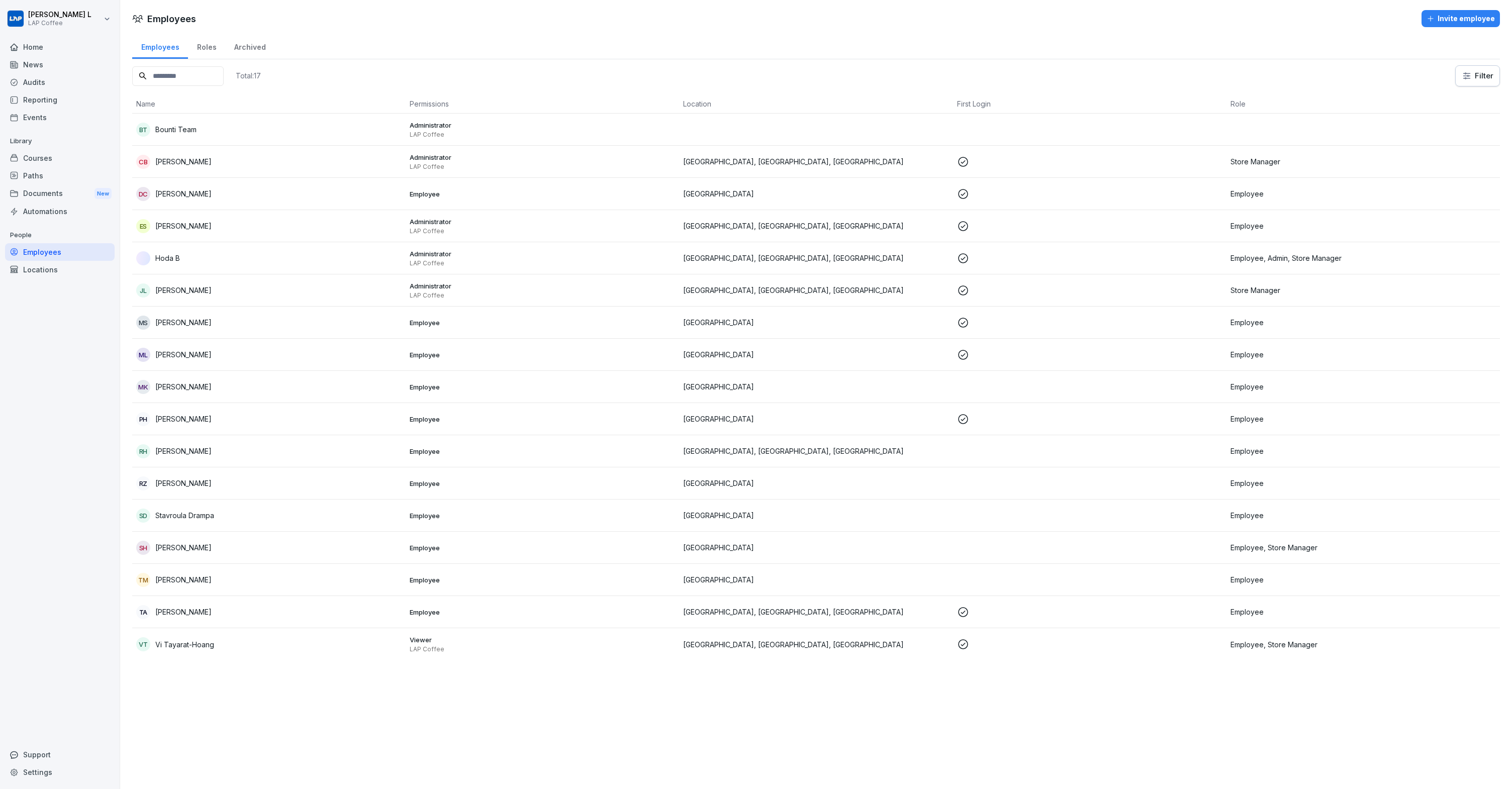
click at [34, 49] on div "Home" at bounding box center [60, 47] width 110 height 18
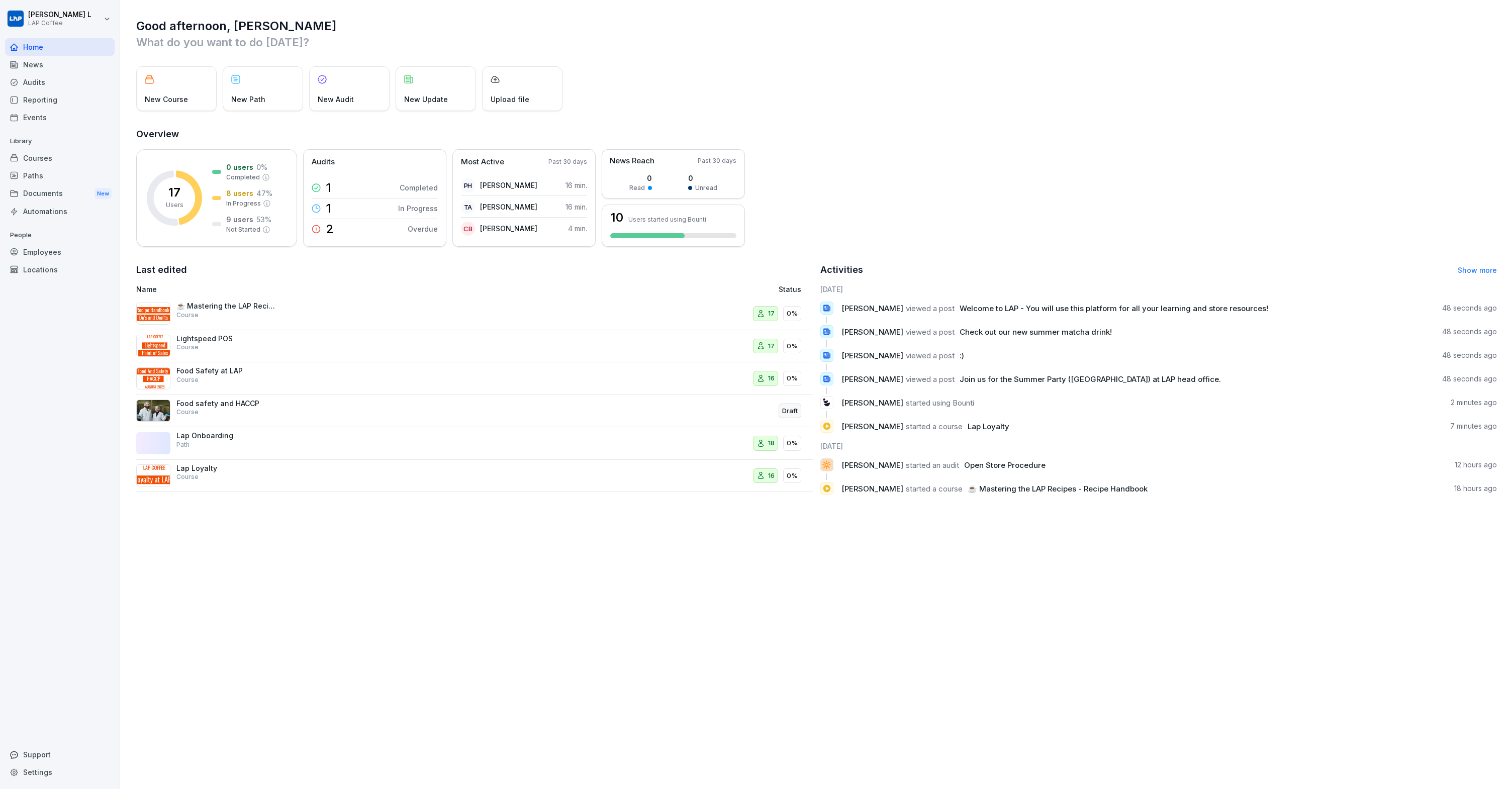
click at [1058, 143] on div "Overview 17 Users 0 users 0 % Completed 8 users 47 % In Progress 9 users 53 % N…" at bounding box center [816, 187] width 1361 height 120
click at [93, 17] on html "[PERSON_NAME] L LAP Coffee Home News Audits Reporting Events Library Courses Pa…" at bounding box center [756, 394] width 1512 height 789
click at [394, 16] on html "[PERSON_NAME] L LAP Coffee Home News Audits Reporting Events Library Courses Pa…" at bounding box center [756, 394] width 1512 height 789
click at [25, 48] on div "Home" at bounding box center [60, 47] width 110 height 18
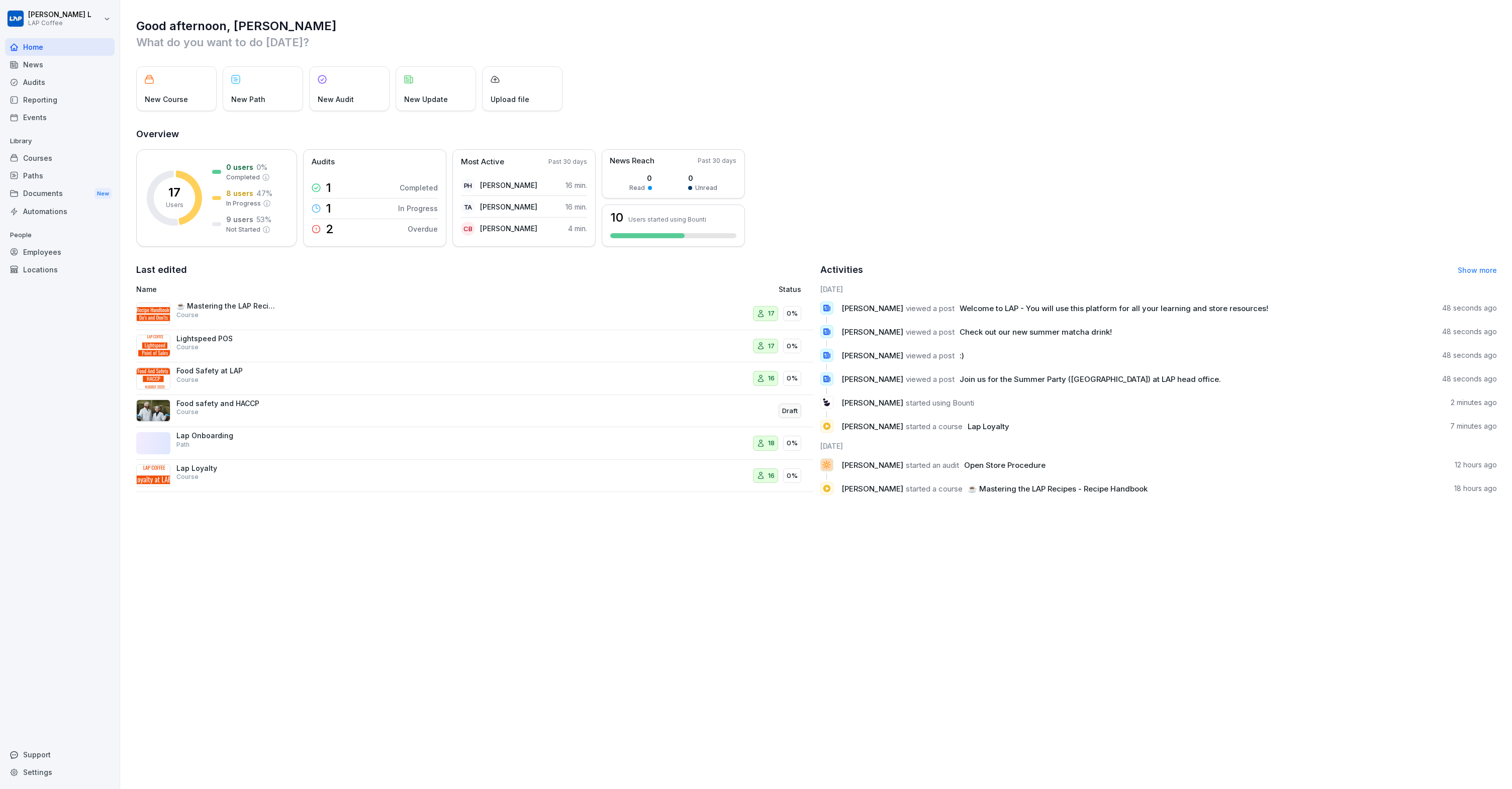
click at [25, 48] on div "Home" at bounding box center [60, 47] width 110 height 18
click at [25, 48] on div "Home" at bounding box center [60, 47] width 110 height 18
click at [28, 46] on div "Home" at bounding box center [60, 47] width 110 height 18
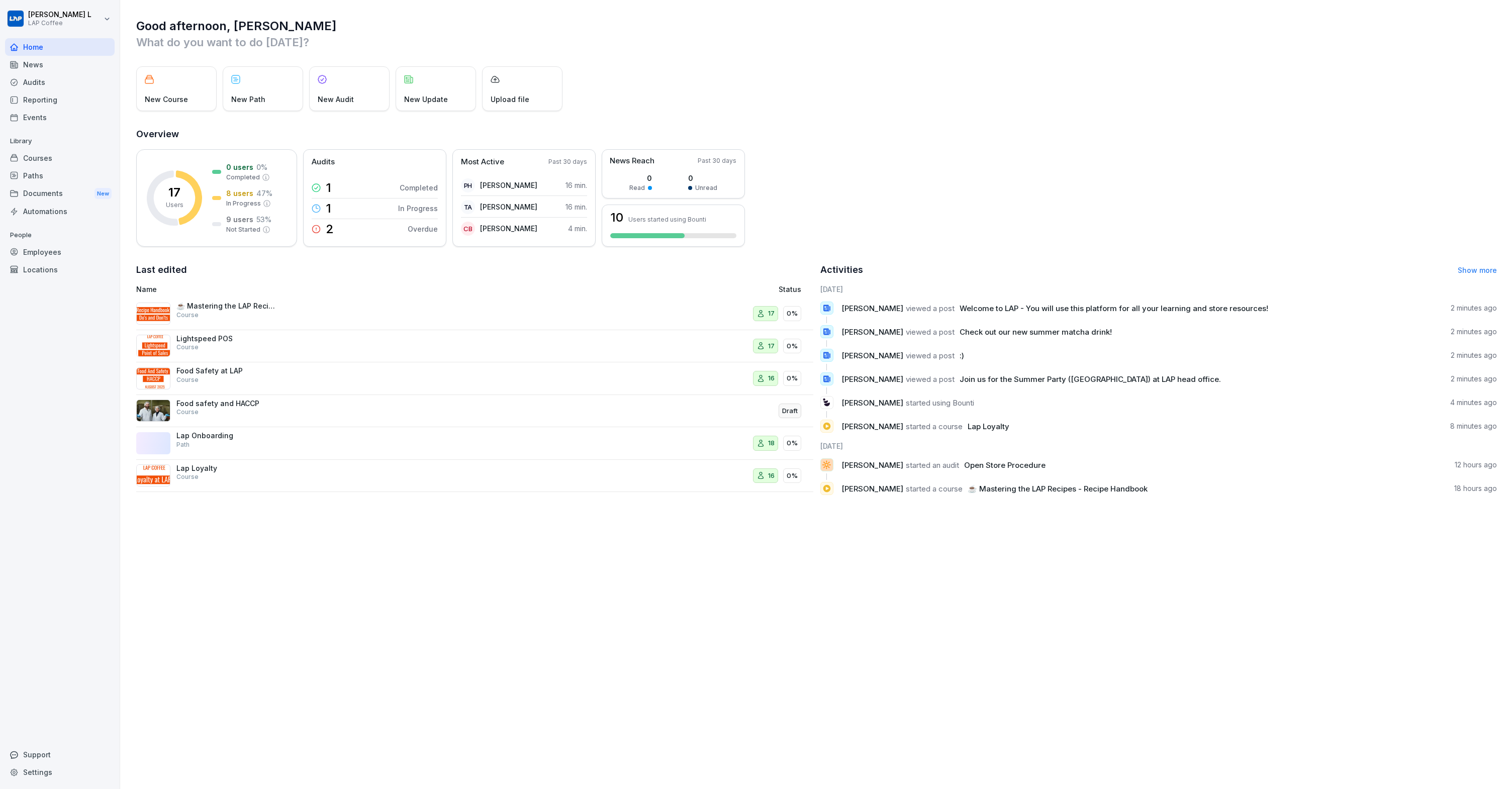
click at [28, 46] on div "Home" at bounding box center [60, 47] width 110 height 18
click at [27, 46] on div "Home" at bounding box center [60, 47] width 110 height 18
click at [1094, 166] on div "17 Users 0 users 0 % Completed 8 users 47 % In Progress 9 users 53 % Not Starte…" at bounding box center [816, 198] width 1361 height 97
click at [41, 246] on div "Employees" at bounding box center [60, 252] width 110 height 18
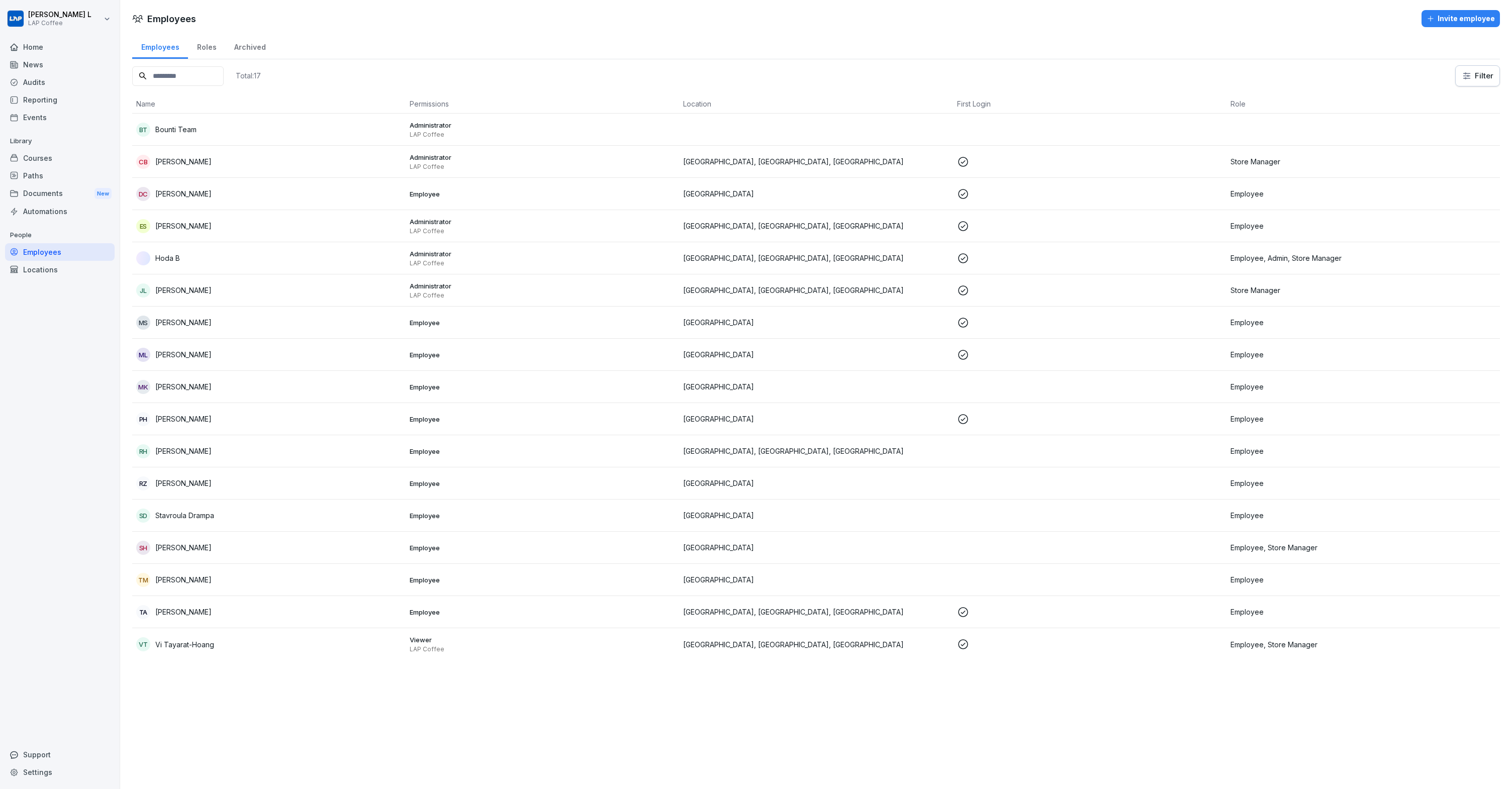
click at [214, 224] on div "ES [PERSON_NAME]" at bounding box center [269, 226] width 265 height 14
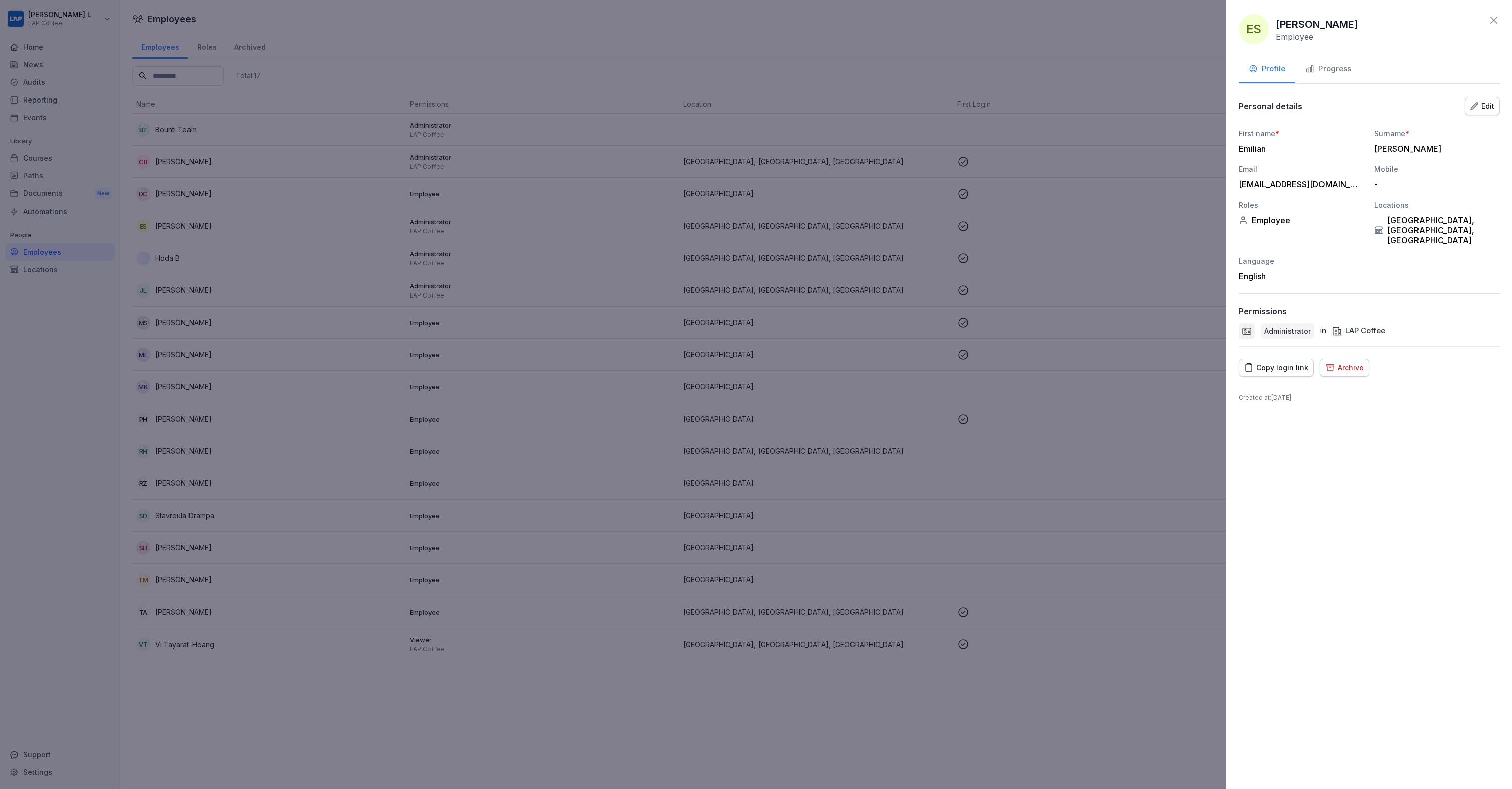
click at [1465, 113] on div "Personal details Edit" at bounding box center [1369, 106] width 261 height 20
click at [1343, 60] on button "Progress" at bounding box center [1328, 70] width 66 height 27
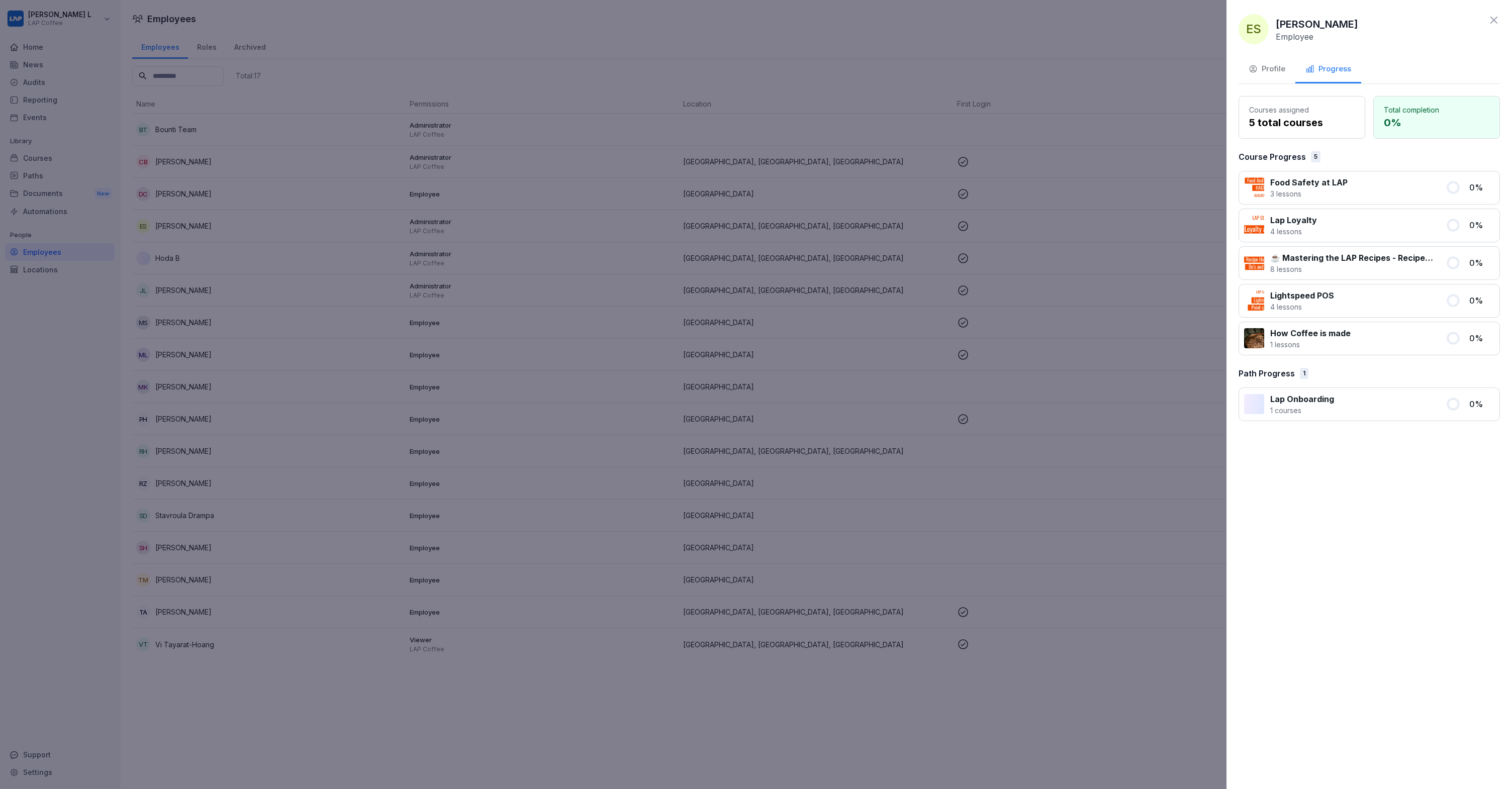
click at [1269, 75] on button "Profile" at bounding box center [1267, 70] width 57 height 27
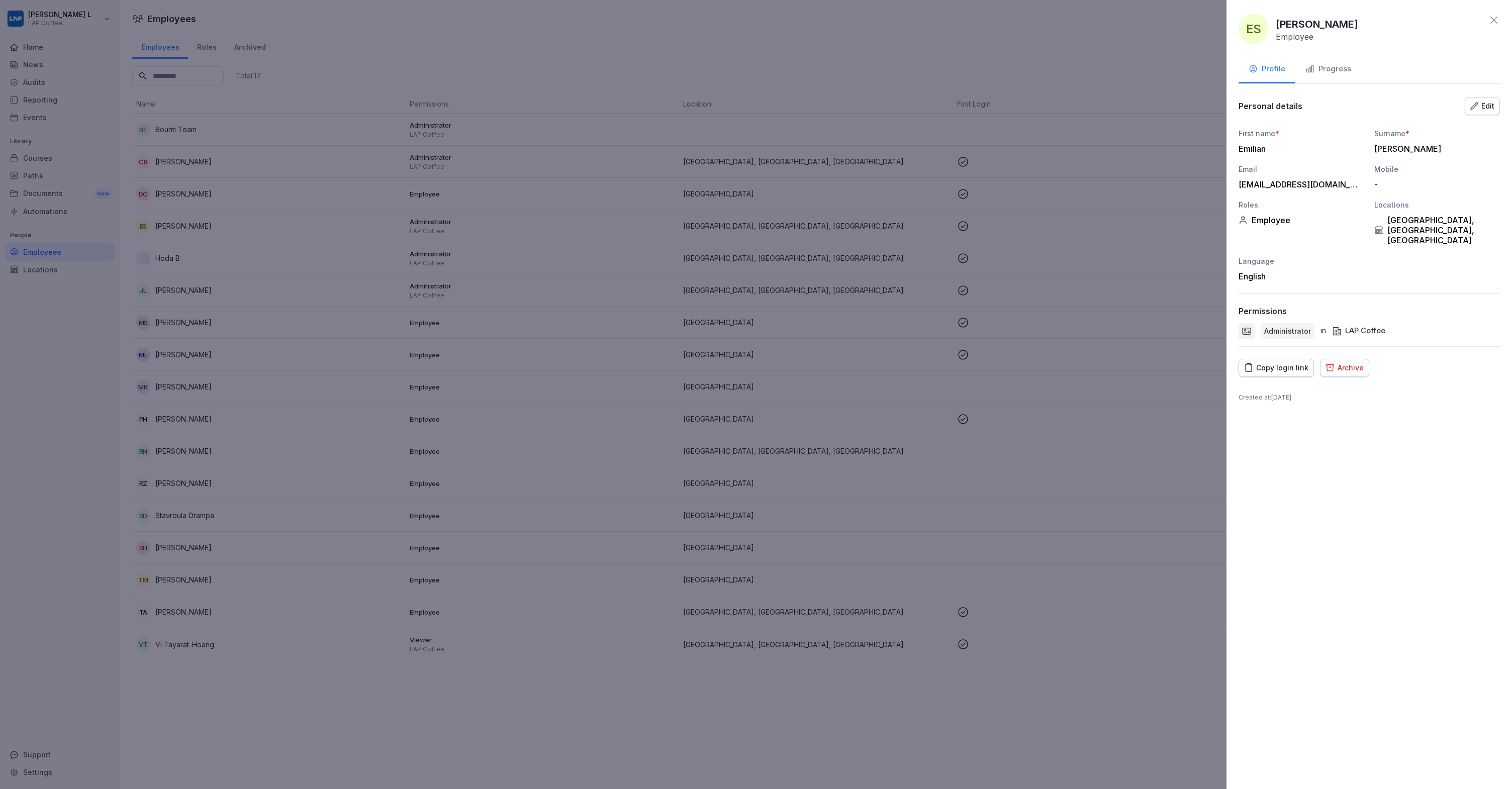
click at [1489, 100] on button "Edit" at bounding box center [1483, 106] width 35 height 18
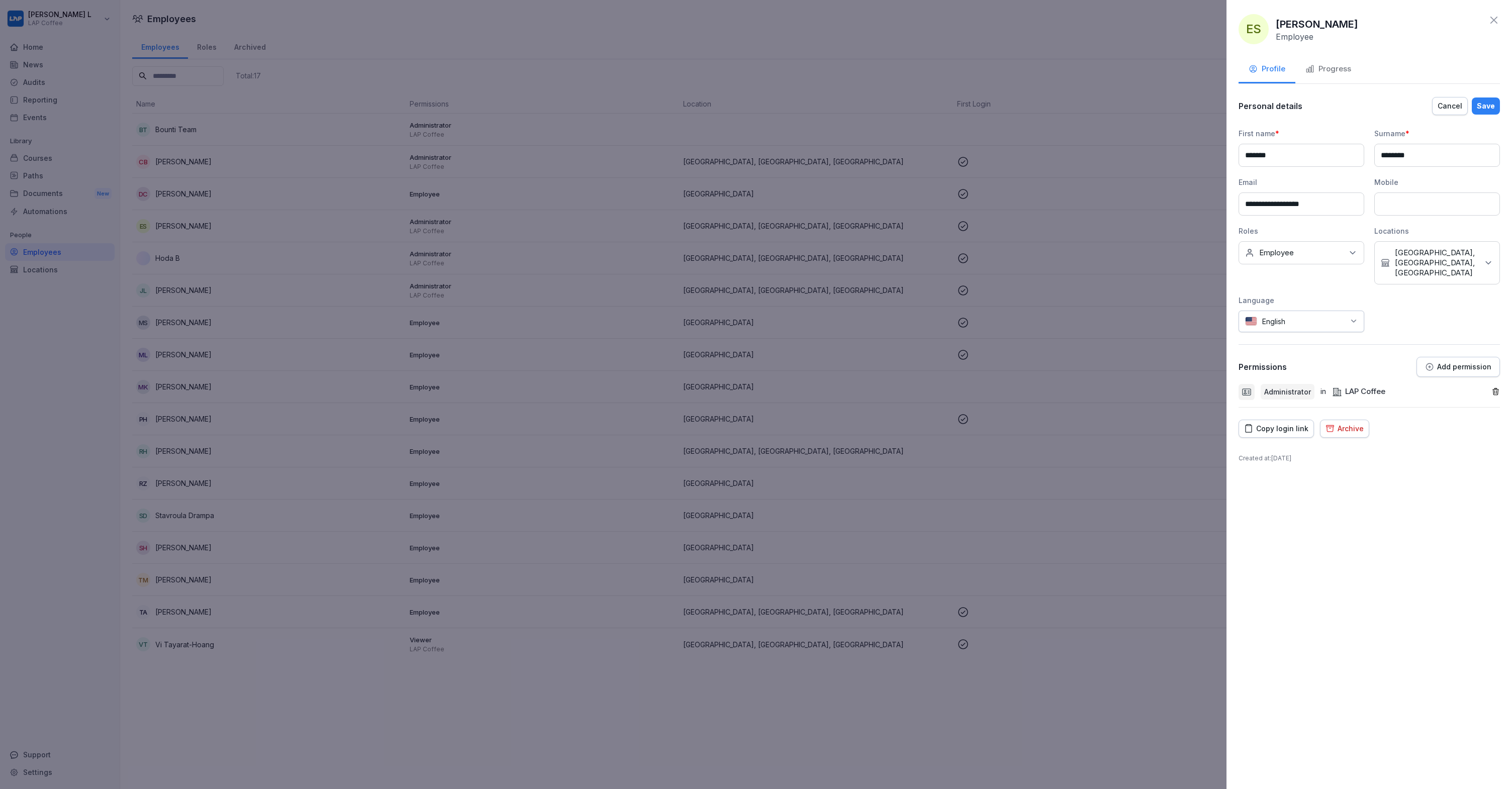
click at [1453, 111] on button "Cancel" at bounding box center [1450, 106] width 36 height 18
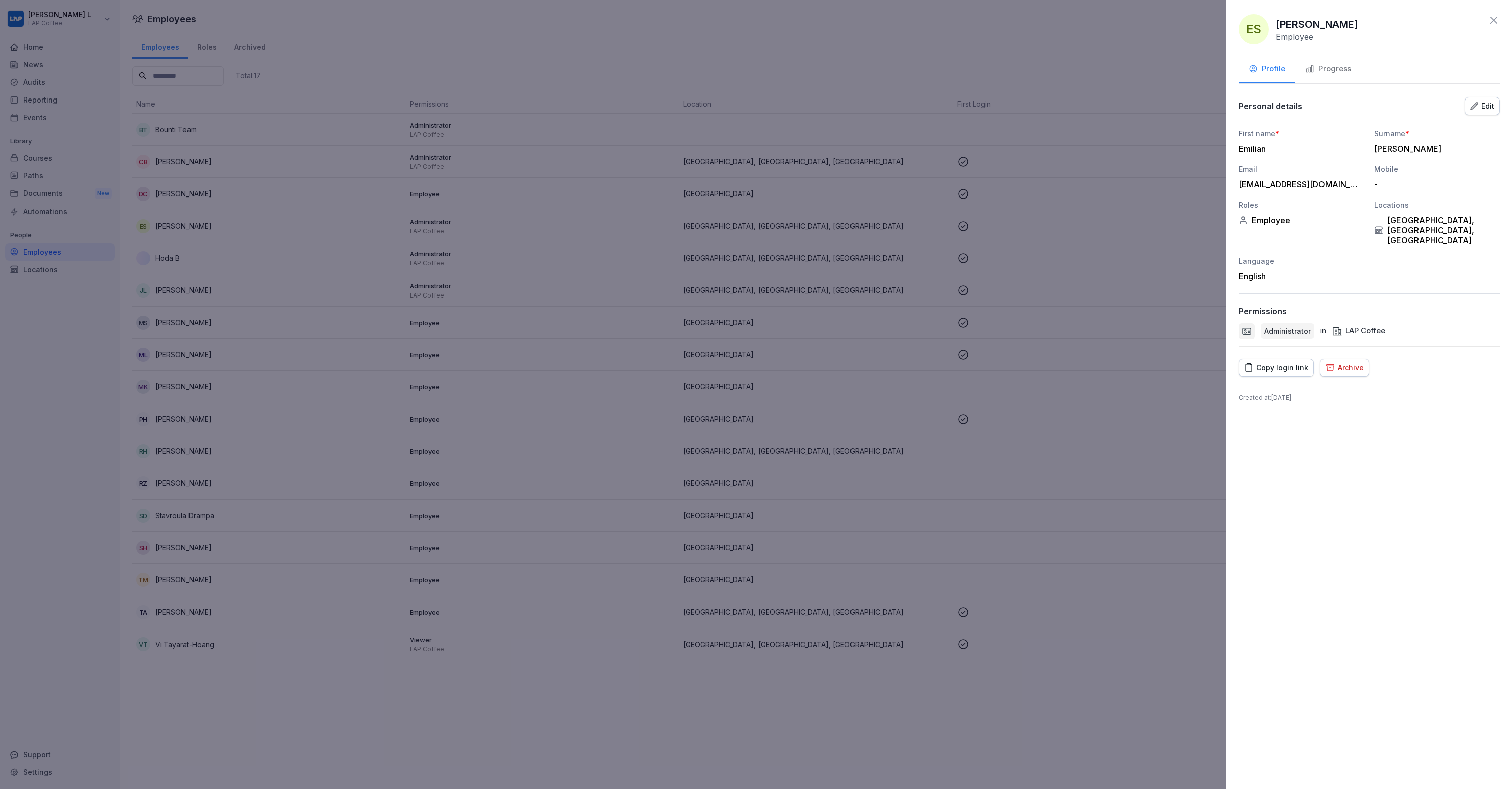
click at [1496, 23] on icon at bounding box center [1494, 20] width 7 height 7
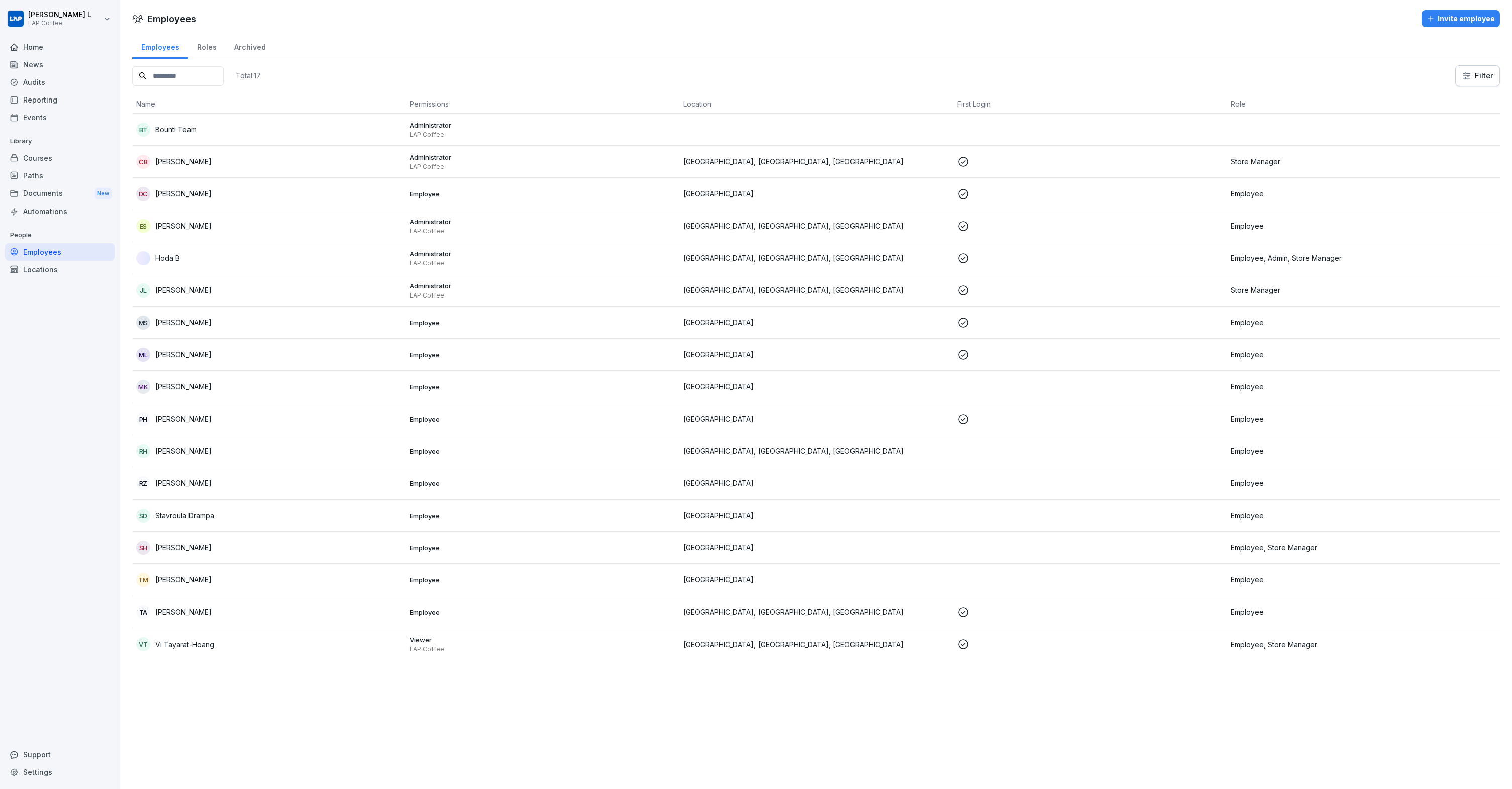
click at [26, 44] on div "Home" at bounding box center [60, 47] width 110 height 18
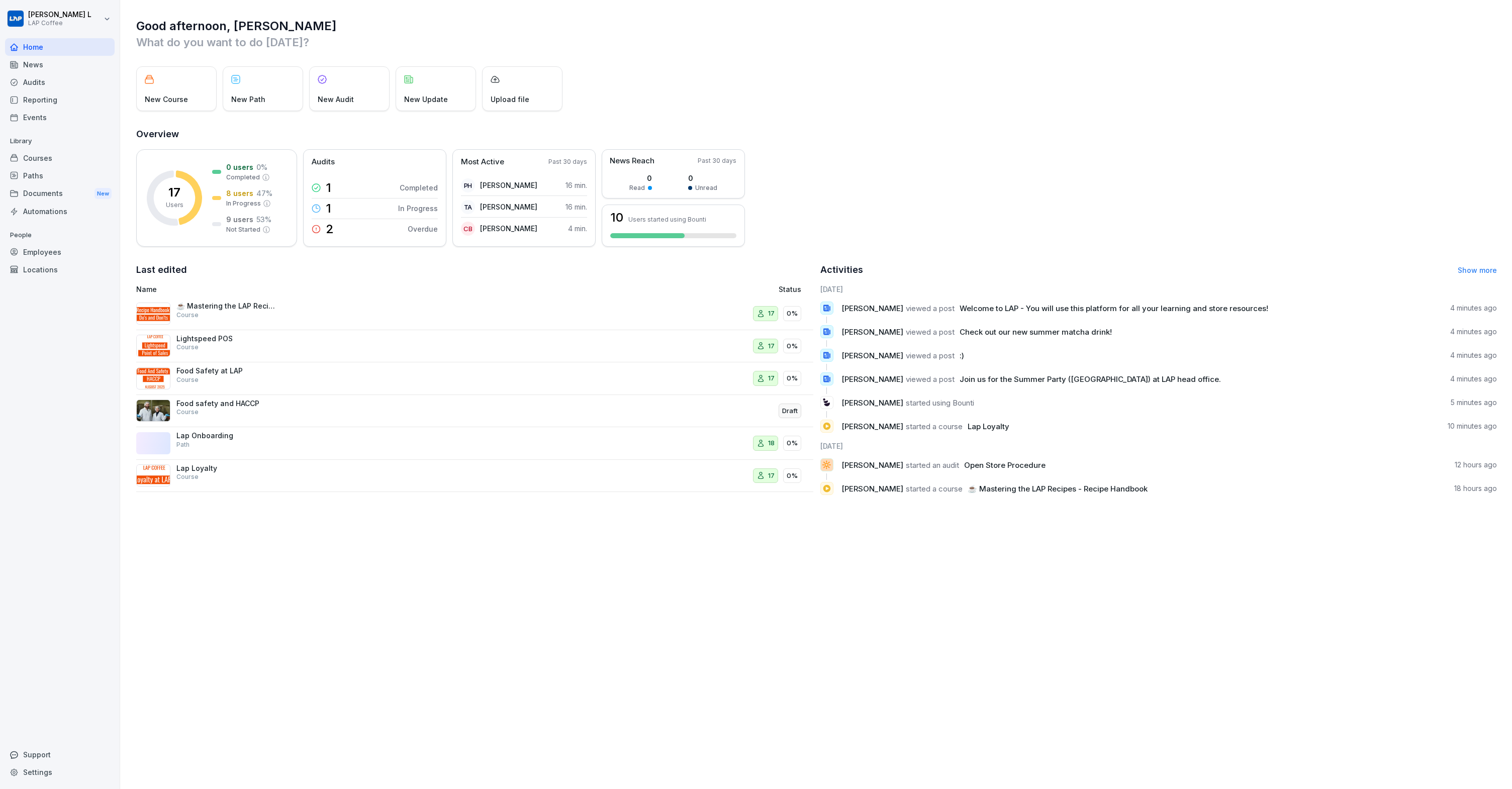
click at [51, 48] on div "Home" at bounding box center [60, 47] width 110 height 18
